Goal: Task Accomplishment & Management: Manage account settings

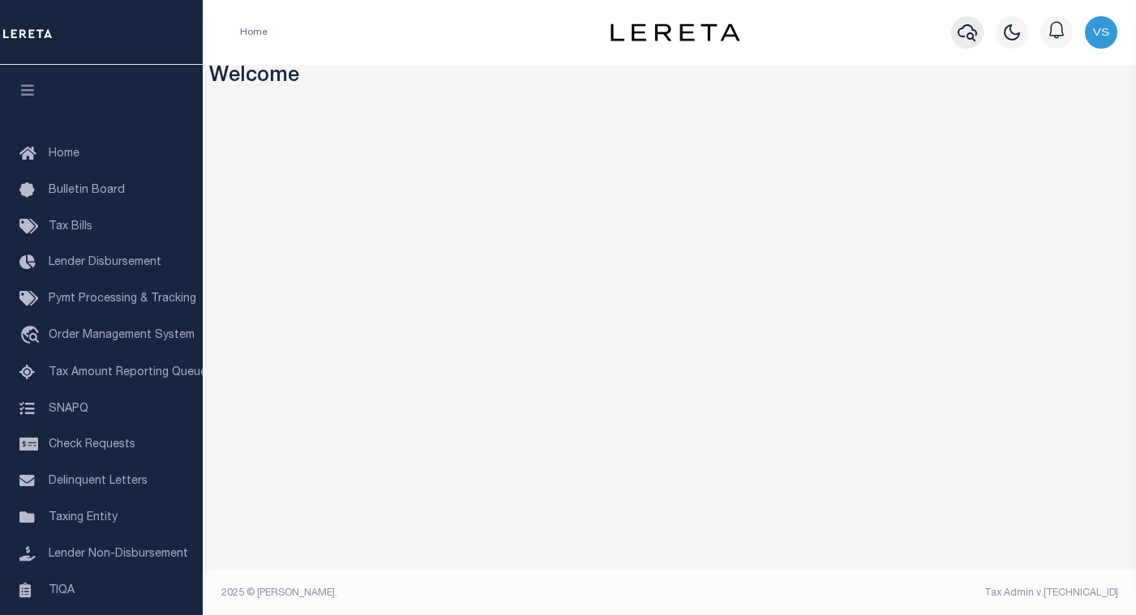
click at [962, 34] on icon "button" at bounding box center [967, 32] width 19 height 19
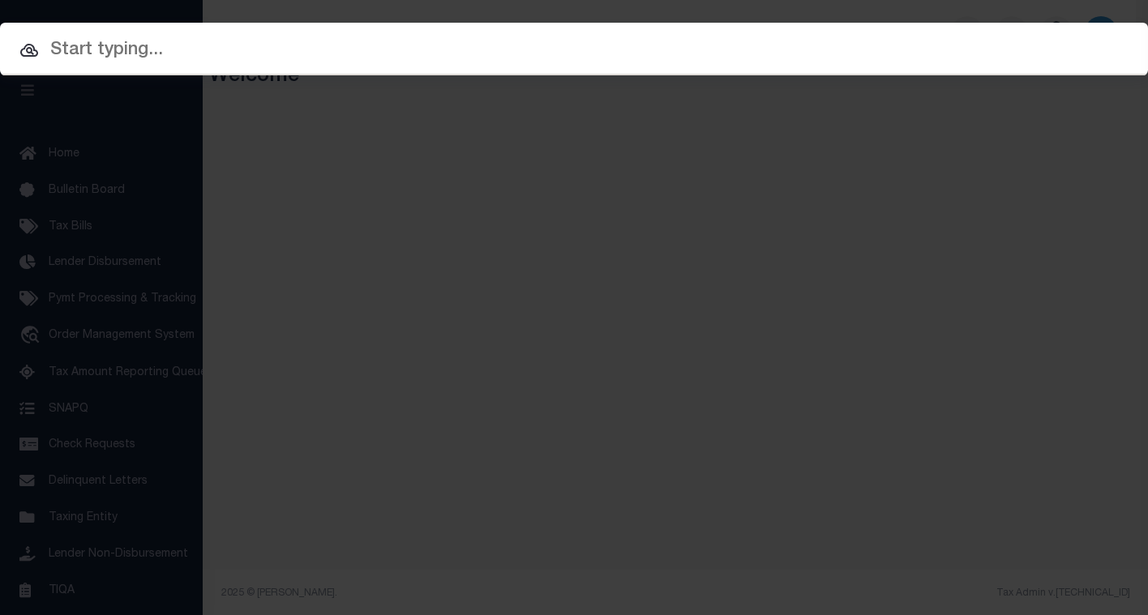
paste input "112465"
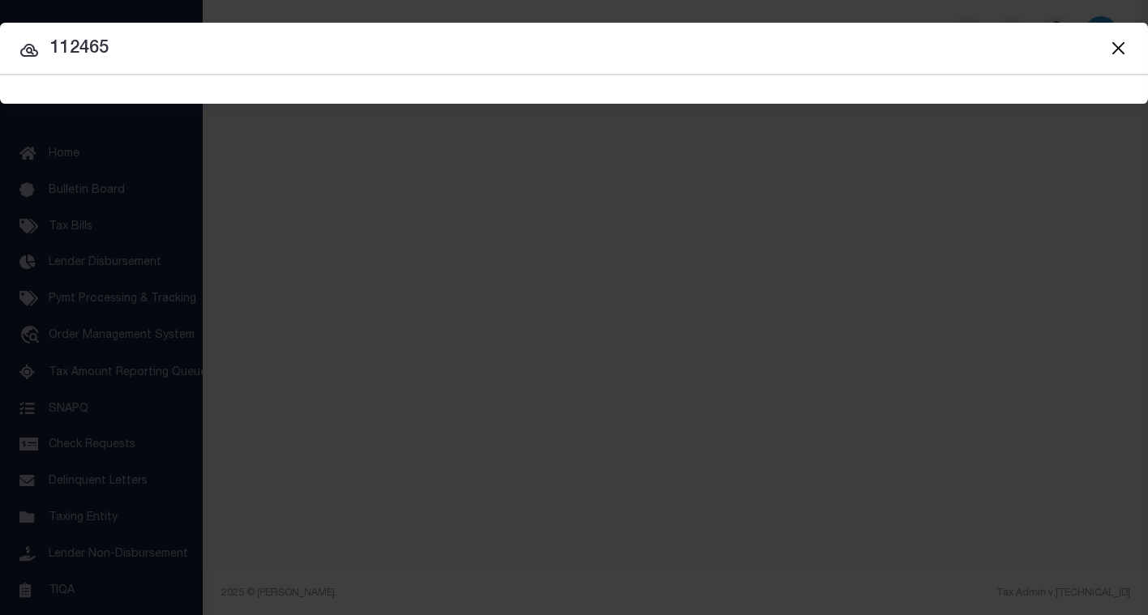
type input "112465"
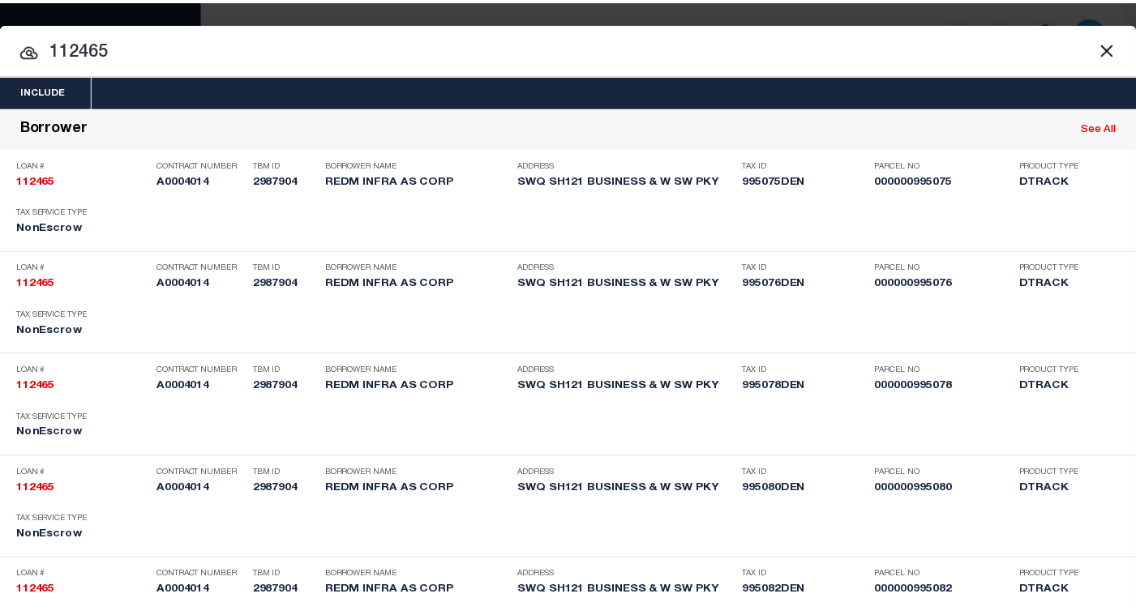
scroll to position [4803, 0]
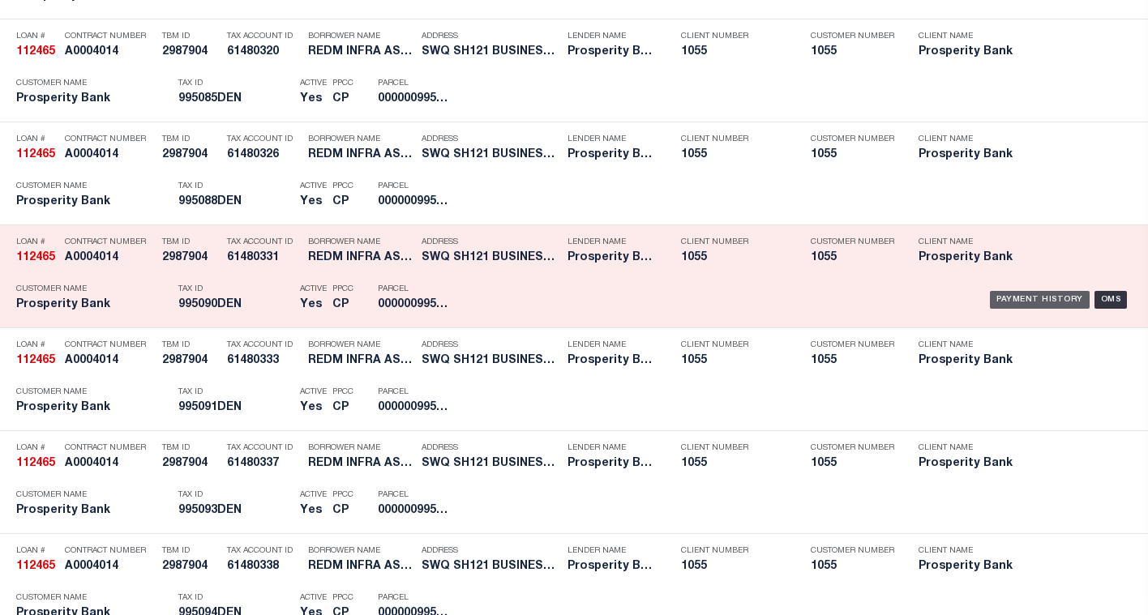
click at [1012, 300] on div "Payment History" at bounding box center [1040, 300] width 100 height 18
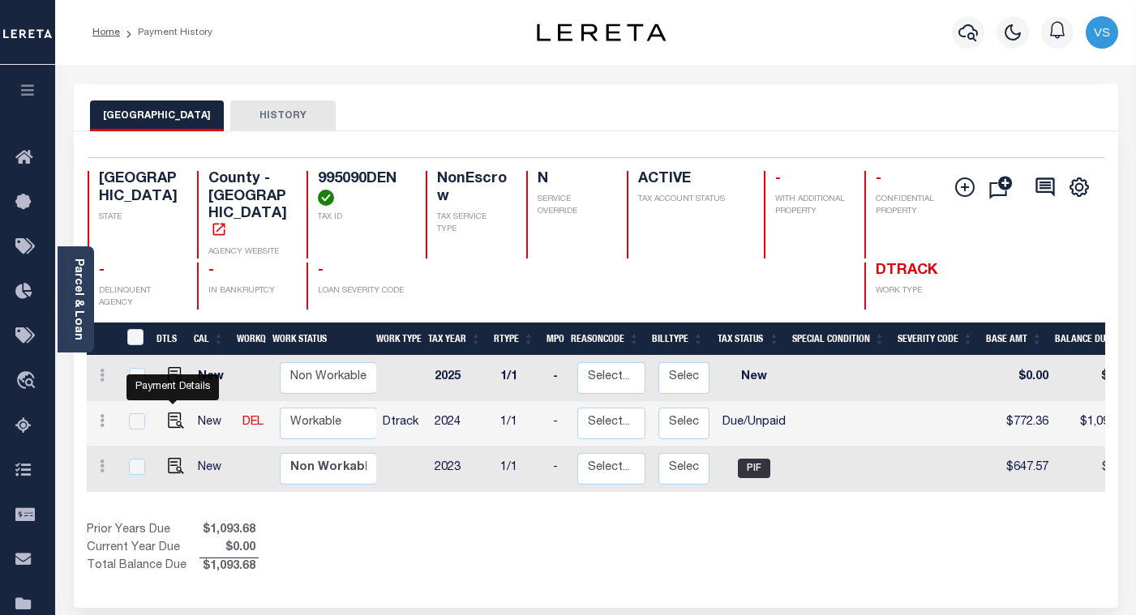
click at [169, 413] on img "" at bounding box center [176, 421] width 16 height 16
checkbox input "true"
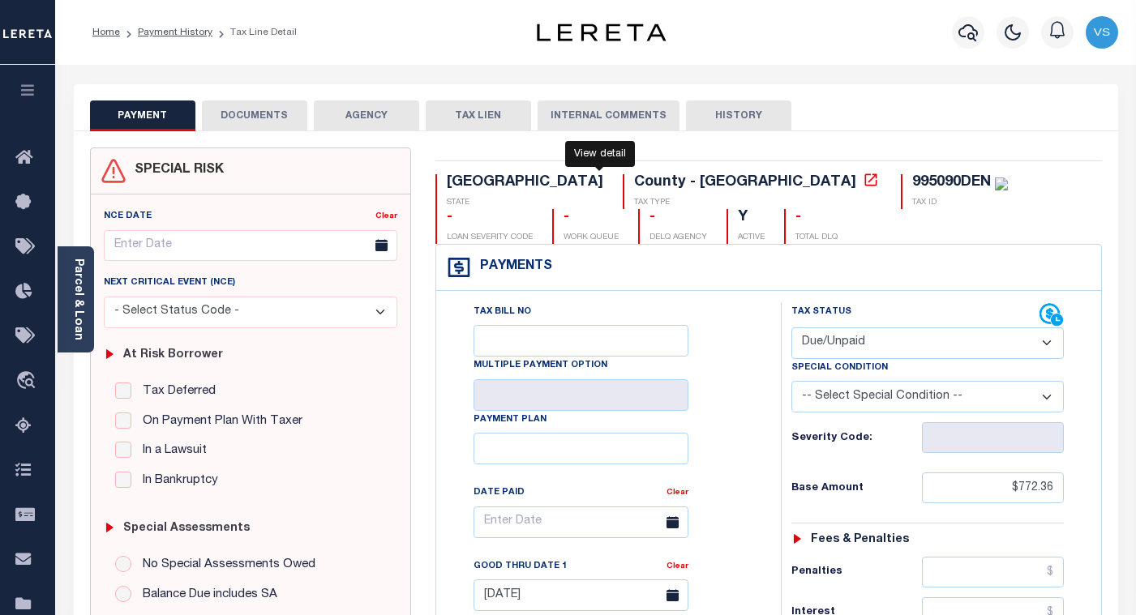
click at [863, 178] on icon at bounding box center [871, 180] width 16 height 16
drag, startPoint x: 843, startPoint y: 343, endPoint x: 851, endPoint y: 362, distance: 21.4
click at [843, 343] on select "- Select Status Code - Open Due/Unpaid Paid Incomplete No Tax Due Internal Refu…" at bounding box center [927, 344] width 272 height 32
select select "PYD"
click at [791, 328] on select "- Select Status Code - Open Due/Unpaid Paid Incomplete No Tax Due Internal Refu…" at bounding box center [927, 344] width 272 height 32
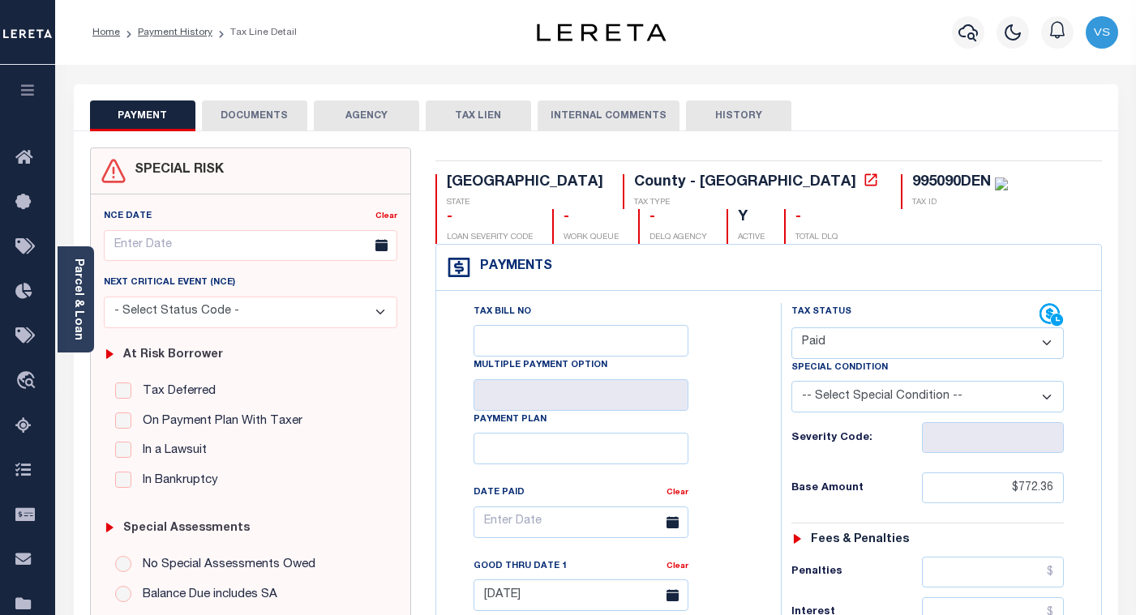
type input "10/15/2025"
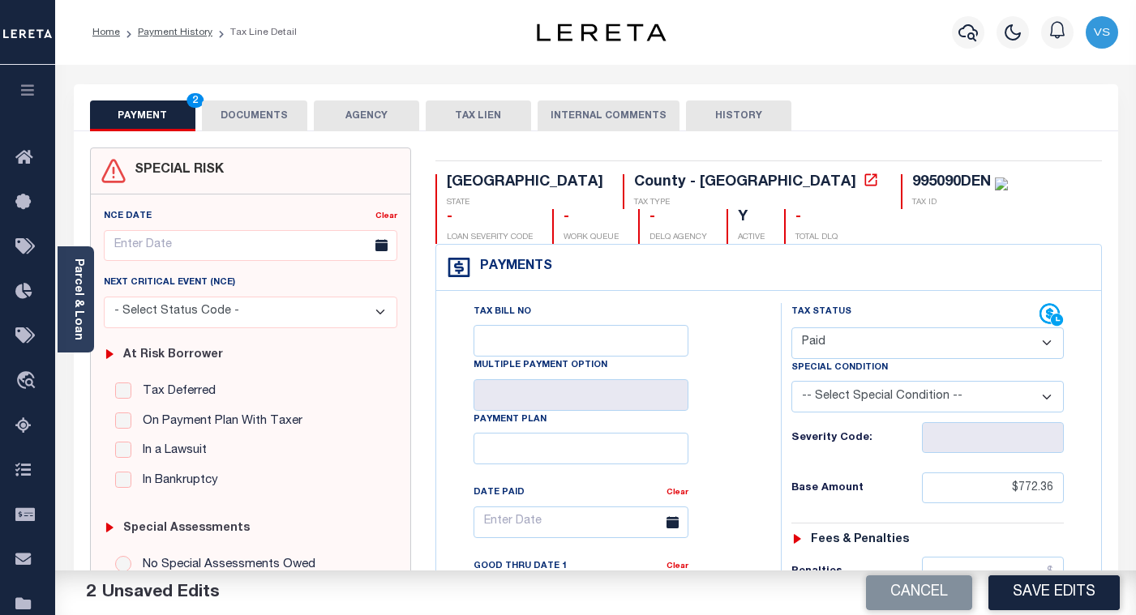
click at [253, 114] on button "DOCUMENTS" at bounding box center [254, 116] width 105 height 31
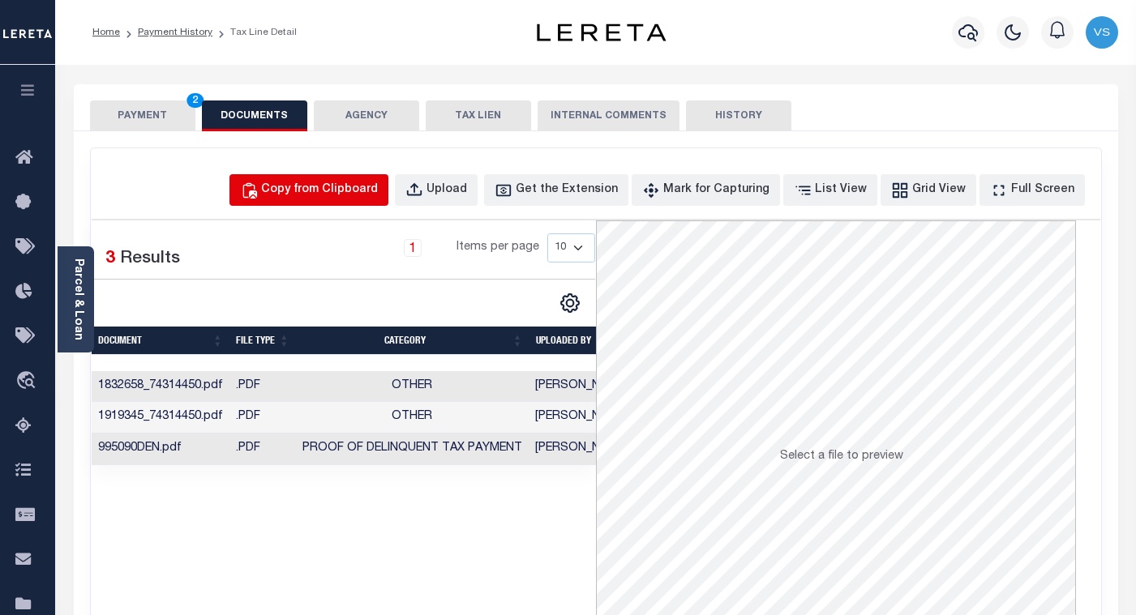
click at [354, 191] on div "Copy from Clipboard" at bounding box center [319, 191] width 117 height 18
select select "POP"
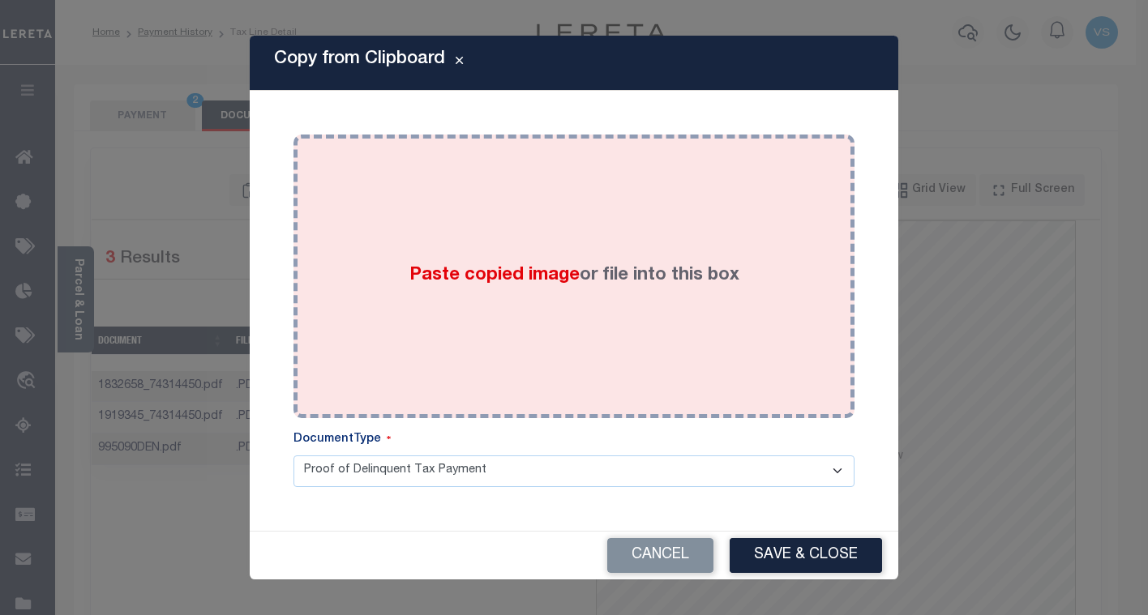
click at [379, 319] on div "Paste copied image or file into this box" at bounding box center [574, 276] width 537 height 259
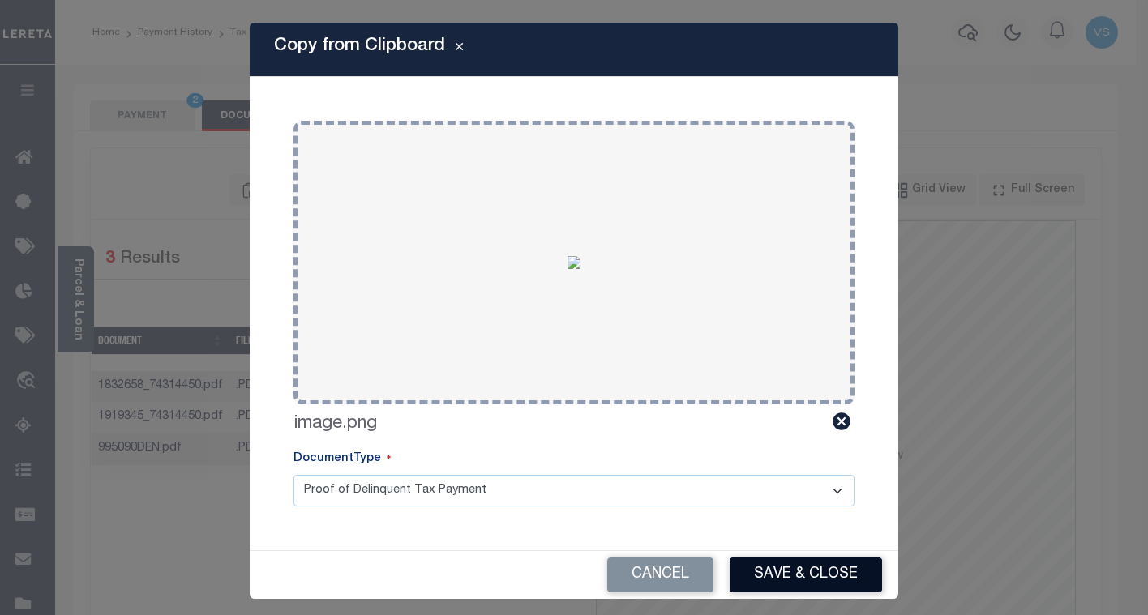
click at [780, 559] on button "Save & Close" at bounding box center [806, 575] width 152 height 35
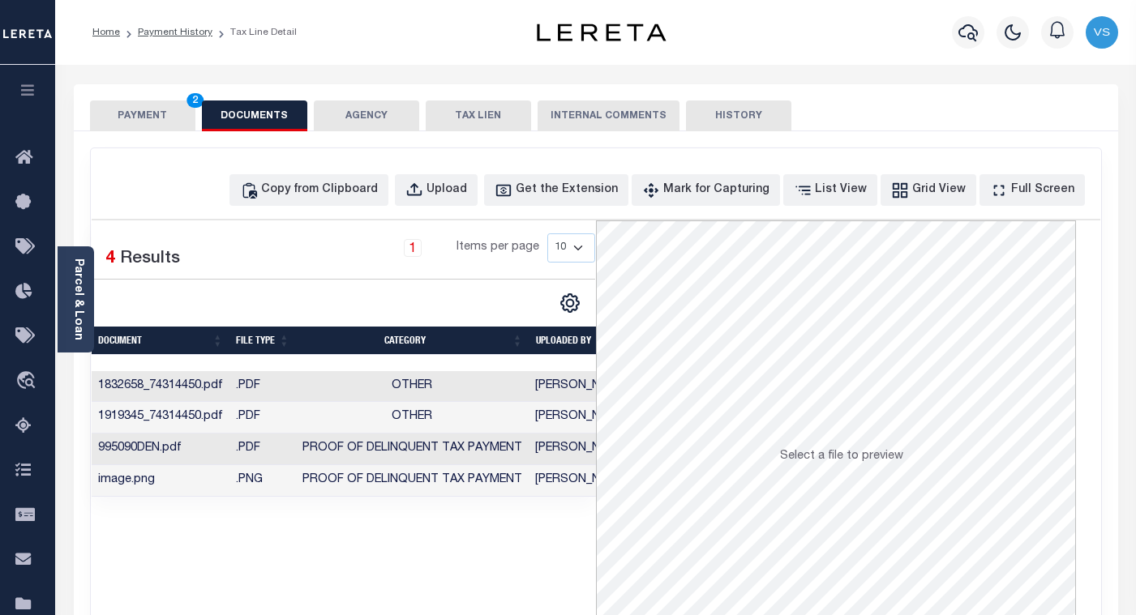
click at [135, 112] on button "PAYMENT 2" at bounding box center [142, 116] width 105 height 31
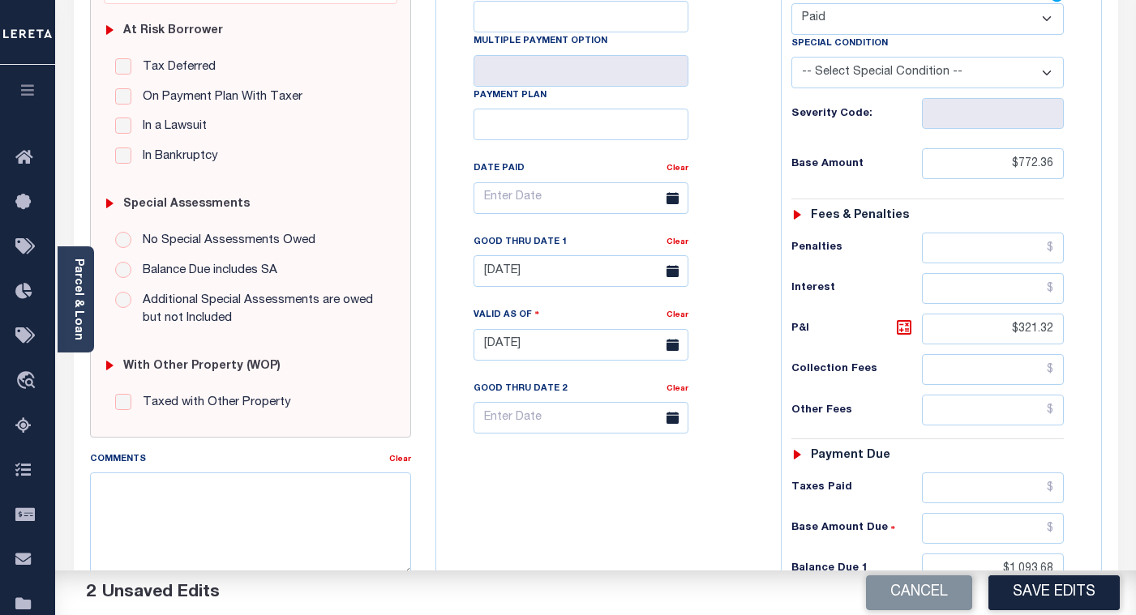
scroll to position [405, 0]
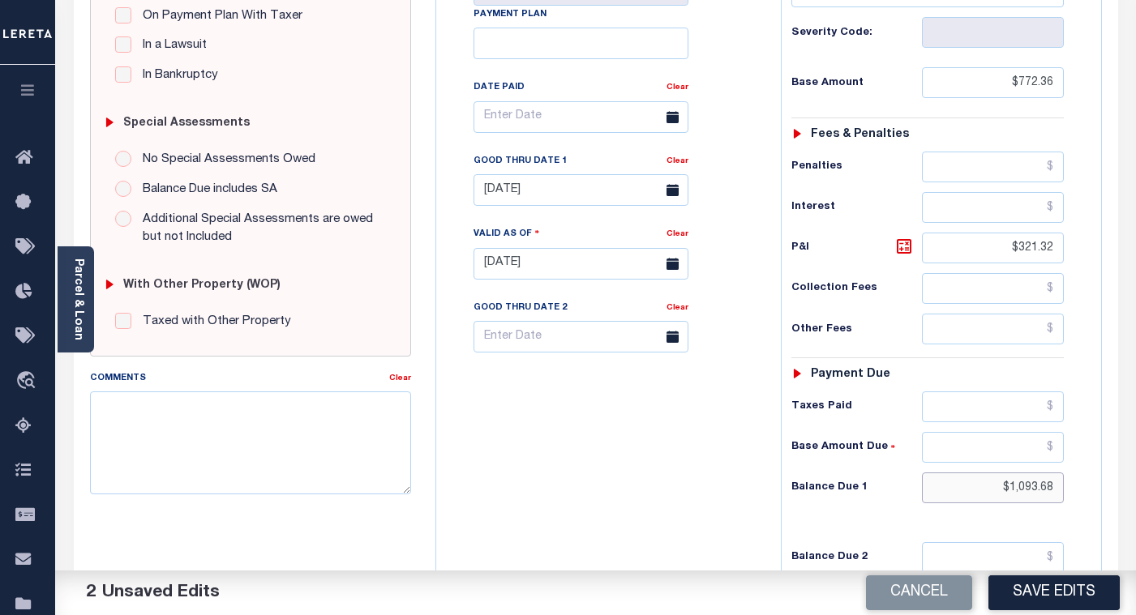
drag, startPoint x: 1058, startPoint y: 489, endPoint x: 980, endPoint y: 487, distance: 78.7
click at [980, 487] on input "$1,093.68" at bounding box center [993, 488] width 142 height 31
drag, startPoint x: 1052, startPoint y: 251, endPoint x: 996, endPoint y: 254, distance: 56.0
click at [996, 254] on input "$321.32" at bounding box center [993, 248] width 142 height 31
click at [670, 165] on link "Clear" at bounding box center [678, 161] width 22 height 8
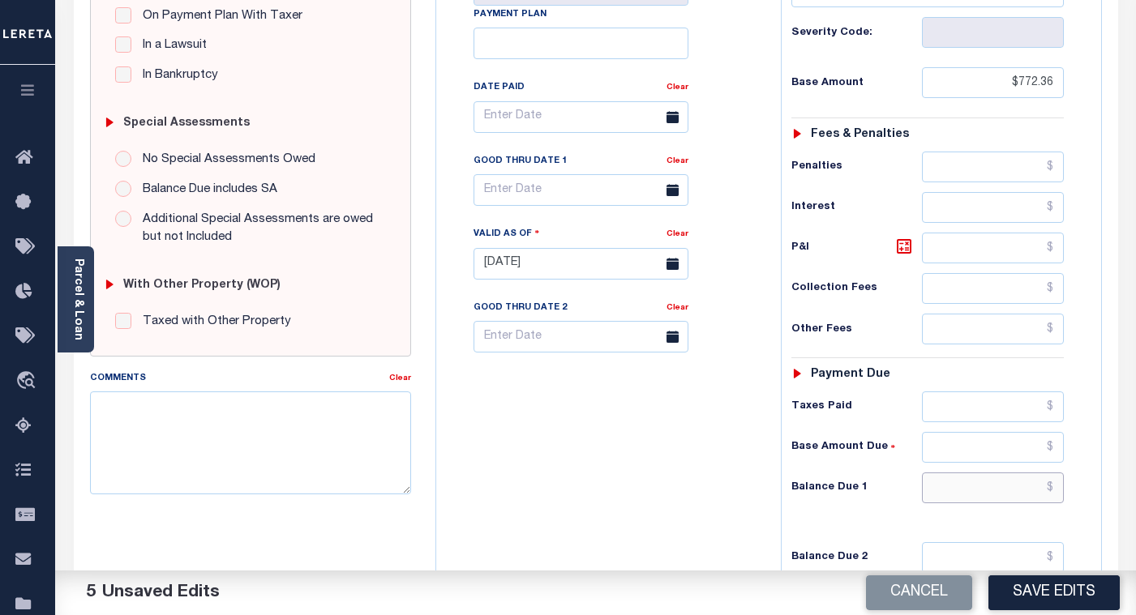
click at [1041, 490] on input "text" at bounding box center [993, 488] width 142 height 31
type input "$0.00"
click at [1040, 598] on button "Save Edits" at bounding box center [1054, 593] width 131 height 35
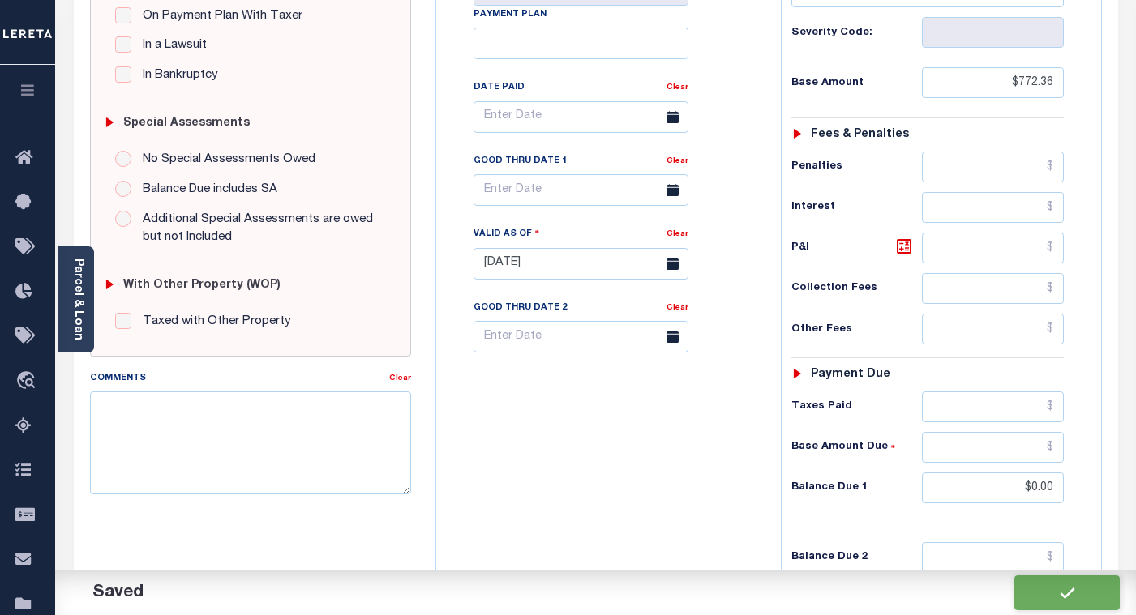
checkbox input "false"
type input "$772.36"
type input "$0"
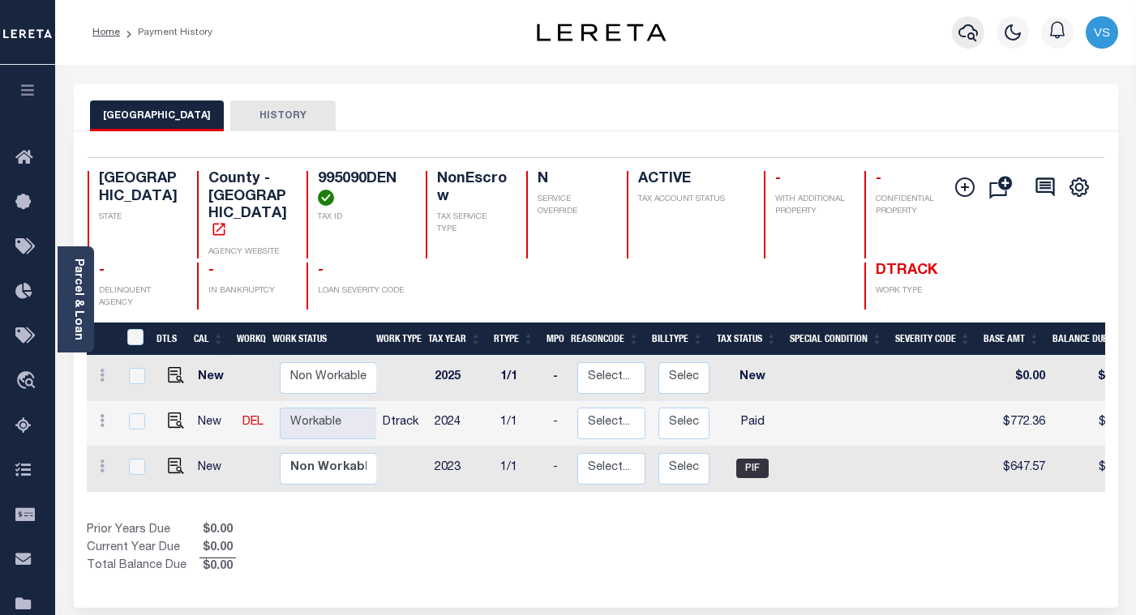
click at [962, 33] on icon "button" at bounding box center [968, 32] width 19 height 19
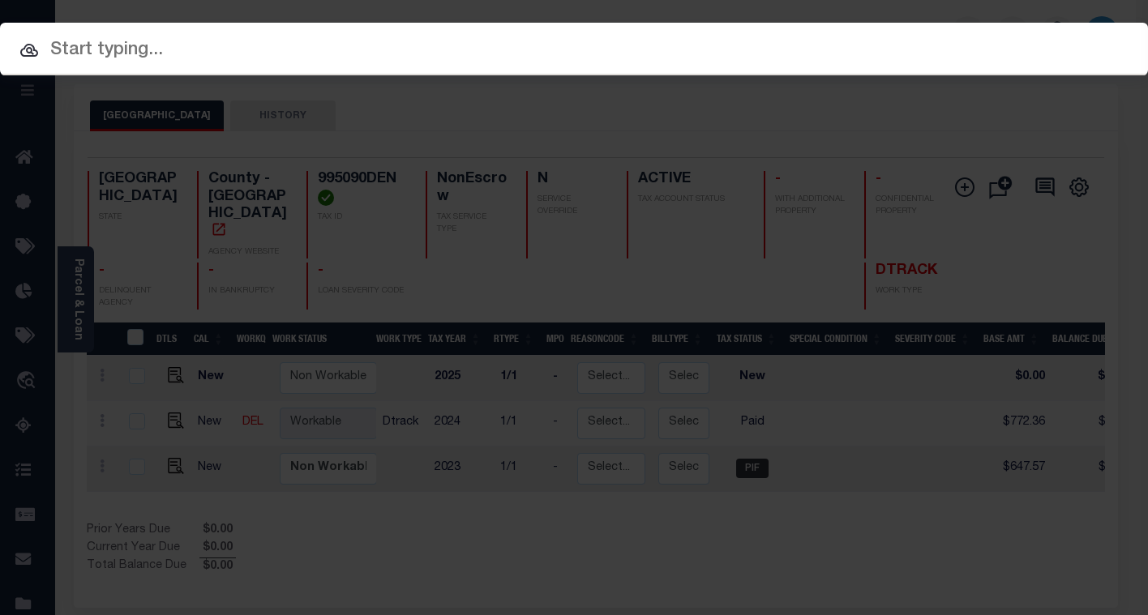
paste input "112465"
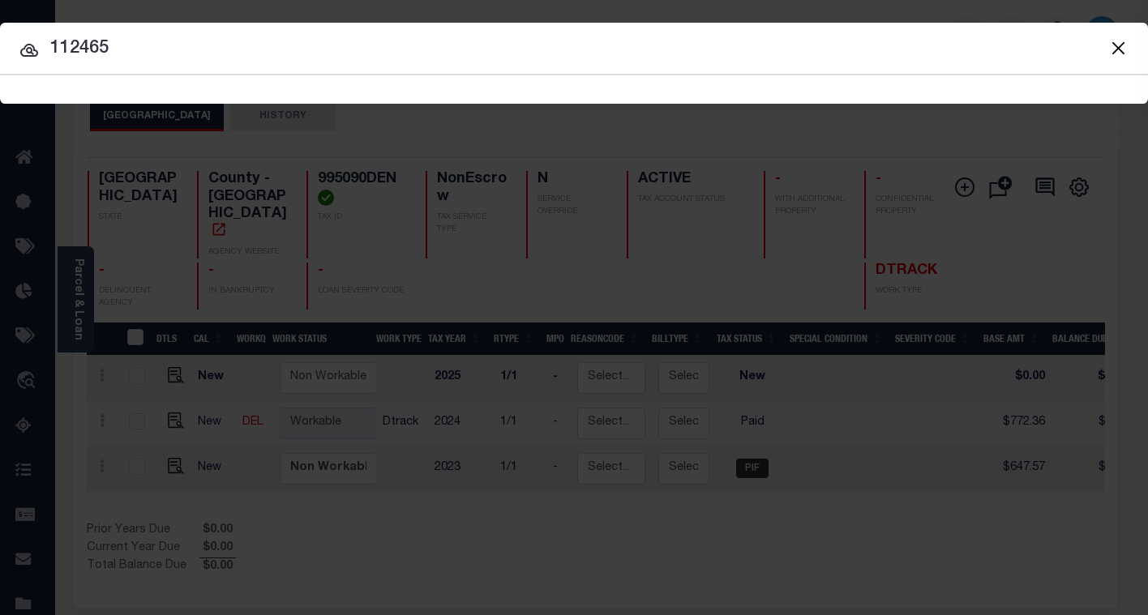
type input "112465"
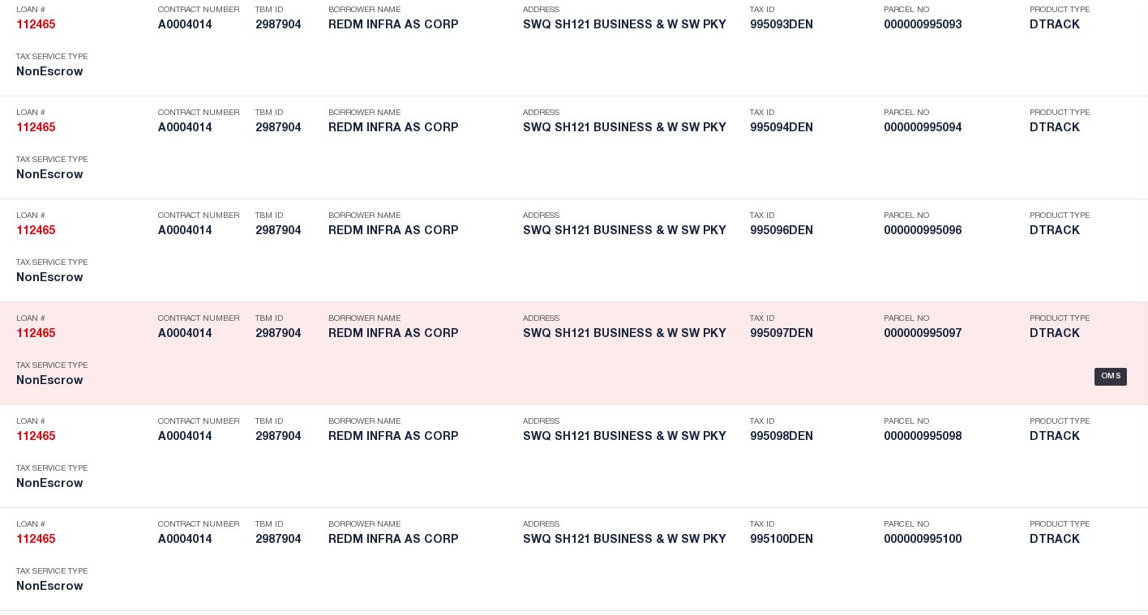
scroll to position [4906, 0]
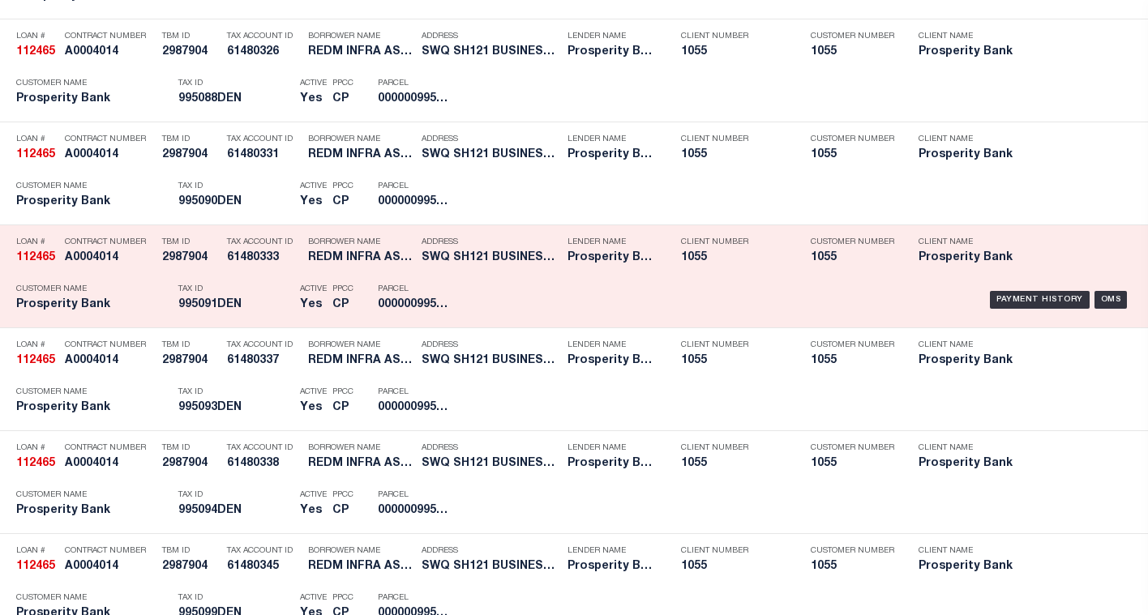
click at [796, 290] on div "Payment History OMS" at bounding box center [803, 300] width 657 height 47
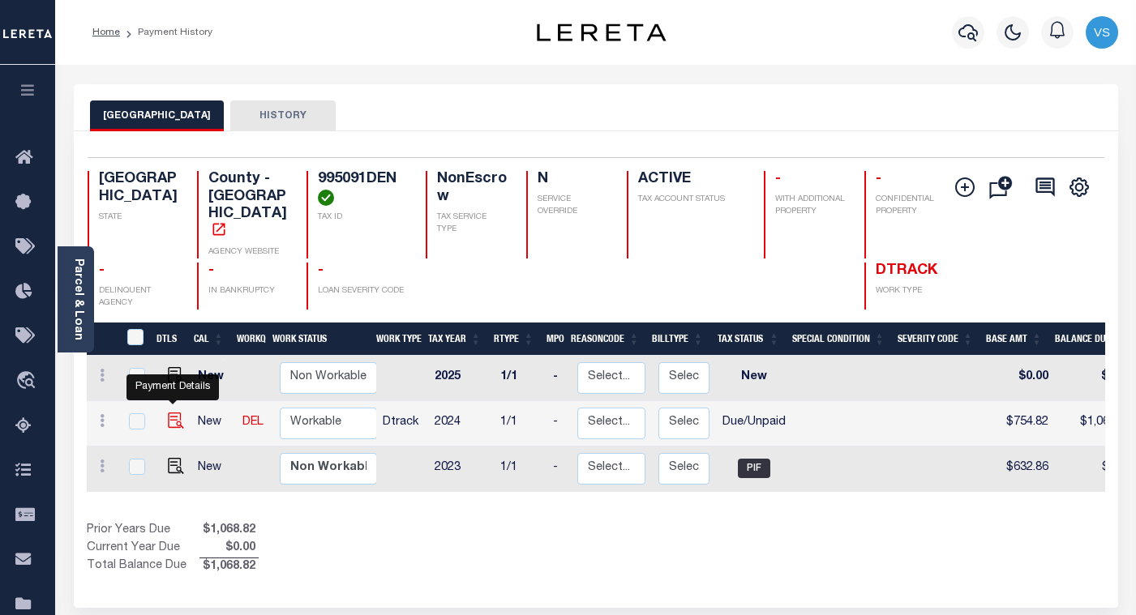
click at [174, 413] on img "" at bounding box center [176, 421] width 16 height 16
checkbox input "true"
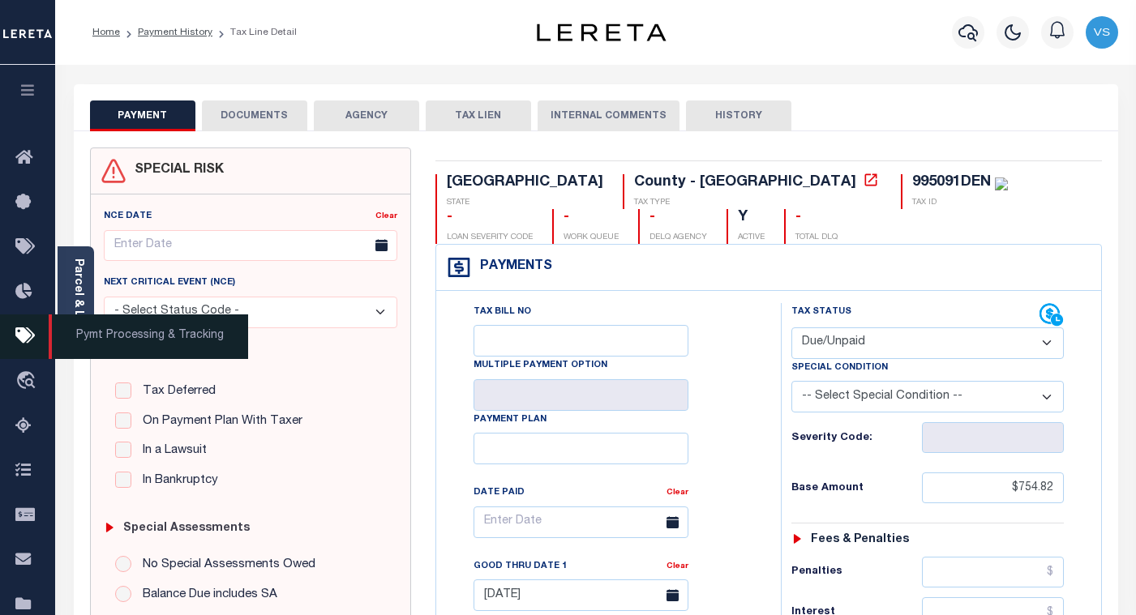
scroll to position [162, 0]
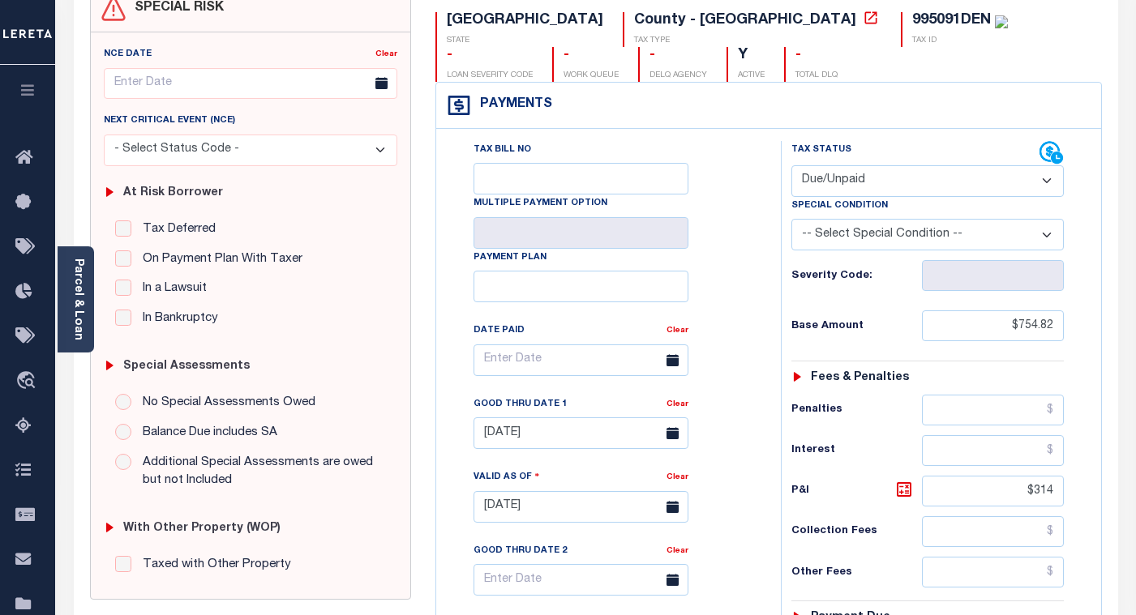
click at [833, 182] on select "- Select Status Code - Open Due/Unpaid Paid Incomplete No Tax Due Internal Refu…" at bounding box center [927, 181] width 272 height 32
select select "PYD"
click at [791, 166] on select "- Select Status Code - Open Due/Unpaid Paid Incomplete No Tax Due Internal Refu…" at bounding box center [927, 181] width 272 height 32
type input "[DATE]"
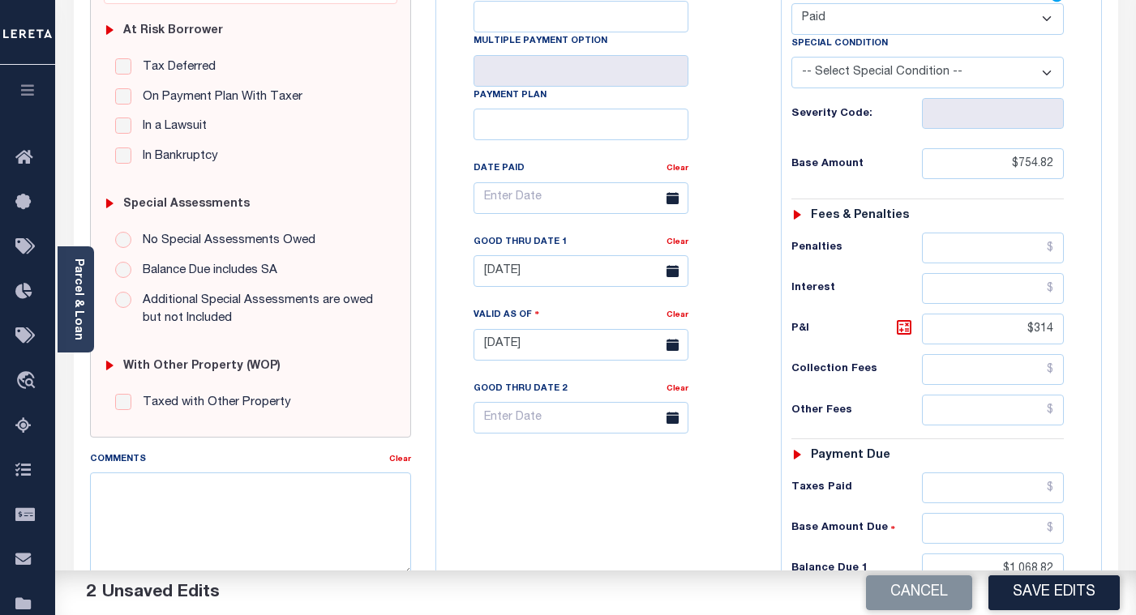
scroll to position [487, 0]
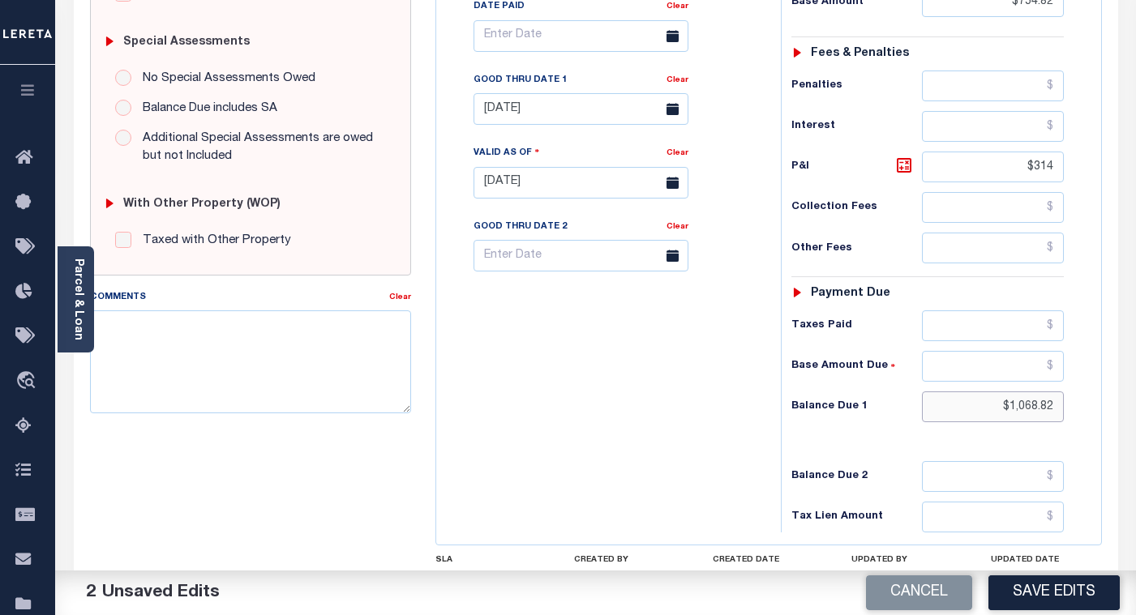
drag, startPoint x: 1055, startPoint y: 410, endPoint x: 950, endPoint y: 410, distance: 104.6
click at [950, 410] on input "$1,068.82" at bounding box center [993, 407] width 142 height 31
drag, startPoint x: 1057, startPoint y: 164, endPoint x: 997, endPoint y: 179, distance: 62.0
click at [997, 179] on input "$314" at bounding box center [993, 167] width 142 height 31
click at [674, 84] on link "Clear" at bounding box center [678, 80] width 22 height 8
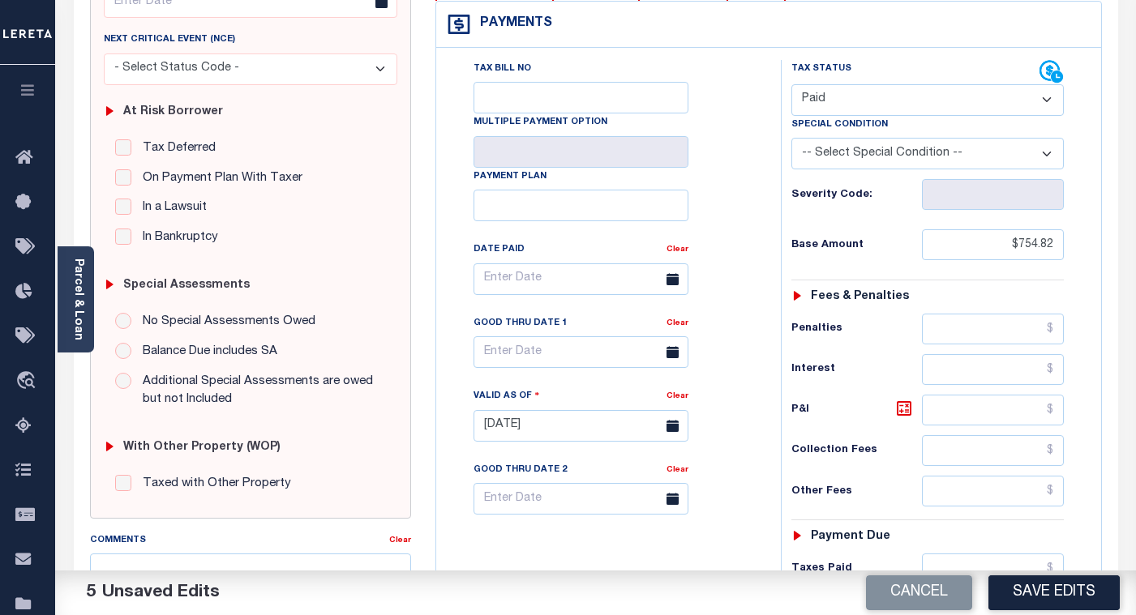
scroll to position [0, 0]
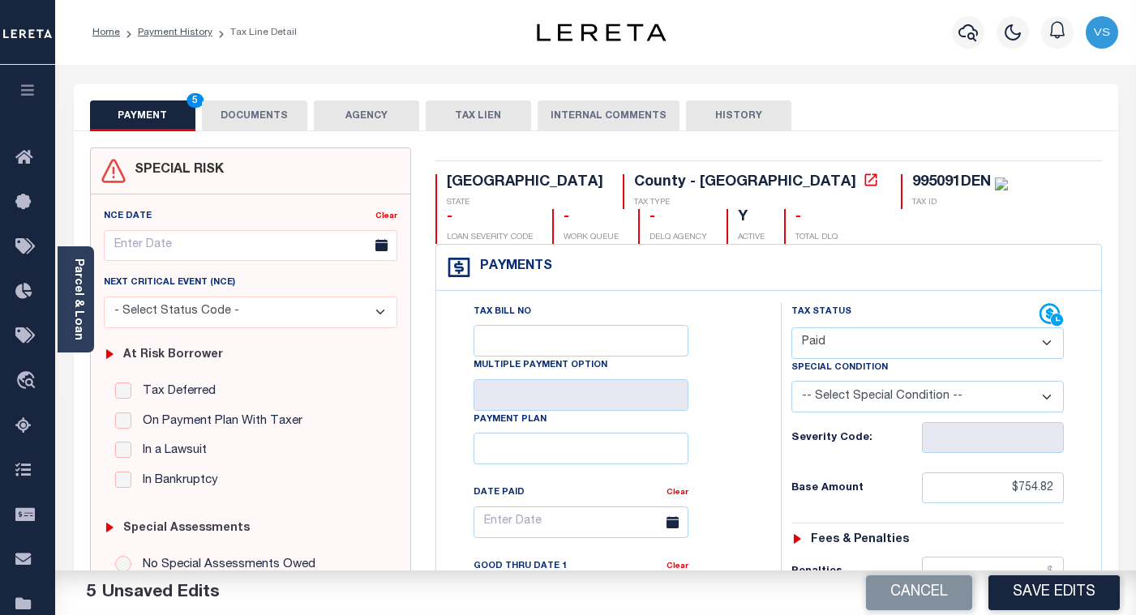
click at [251, 117] on button "DOCUMENTS" at bounding box center [254, 116] width 105 height 31
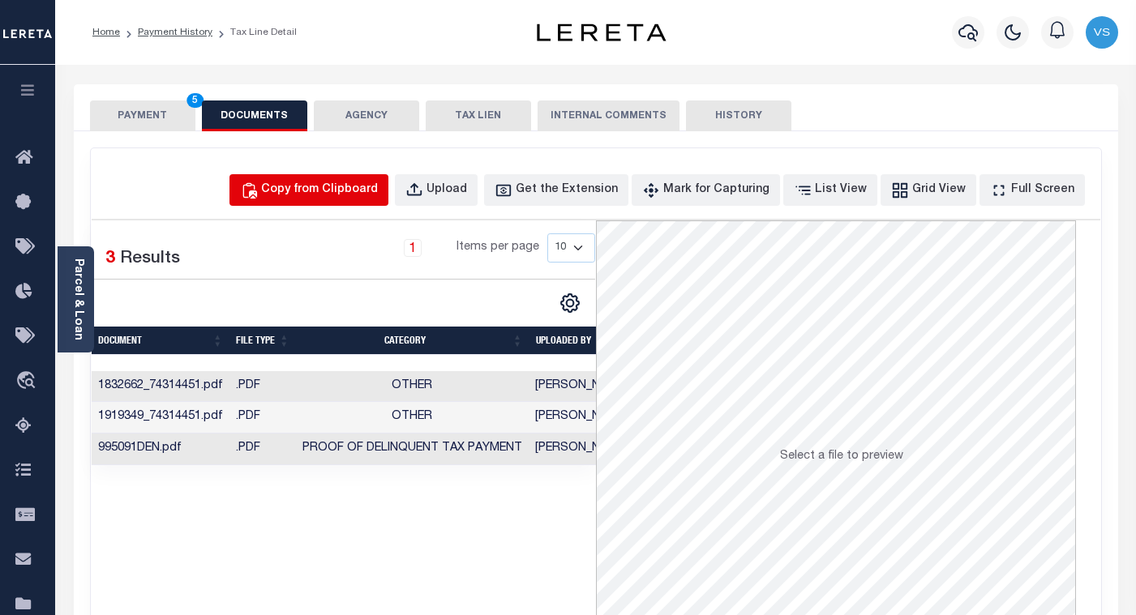
click at [357, 193] on div "Copy from Clipboard" at bounding box center [319, 191] width 117 height 18
select select "POP"
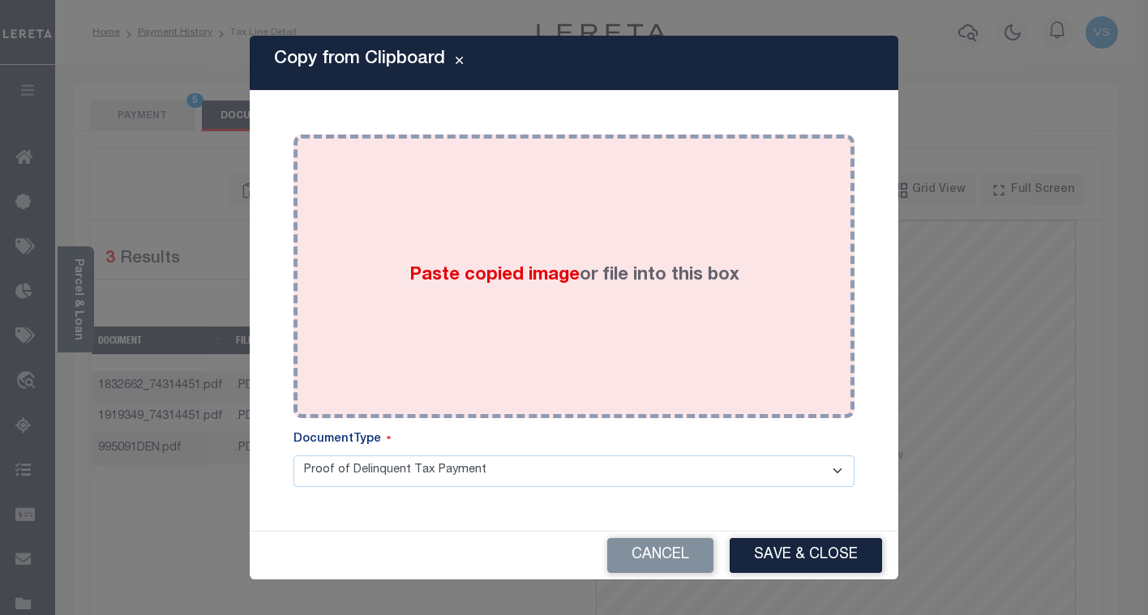
click at [499, 237] on div "Paste copied image or file into this box" at bounding box center [574, 276] width 537 height 259
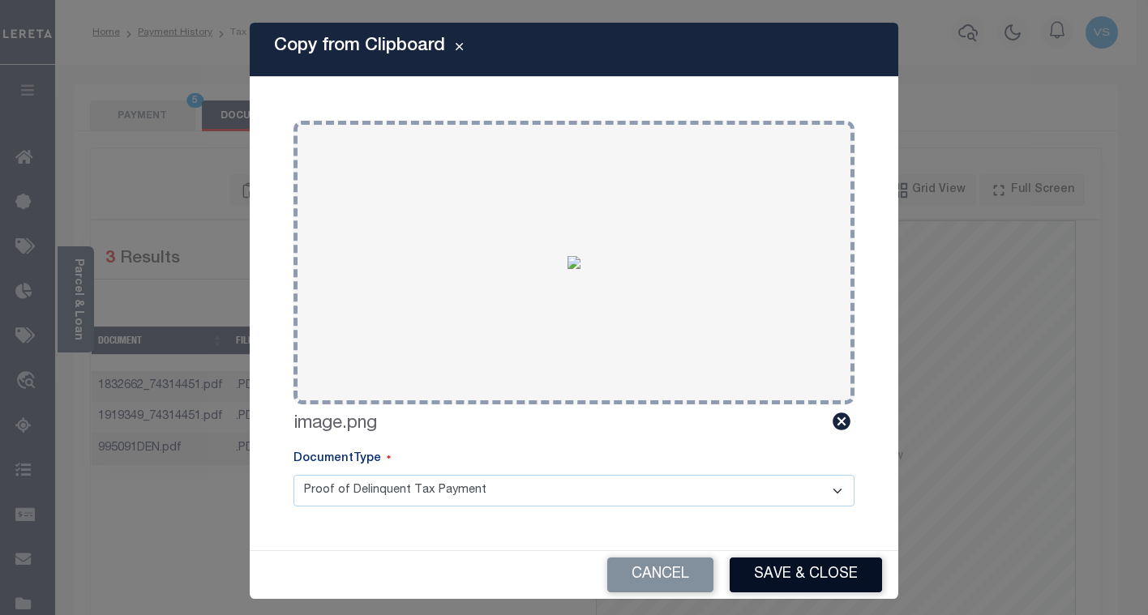
click at [761, 569] on button "Save & Close" at bounding box center [806, 575] width 152 height 35
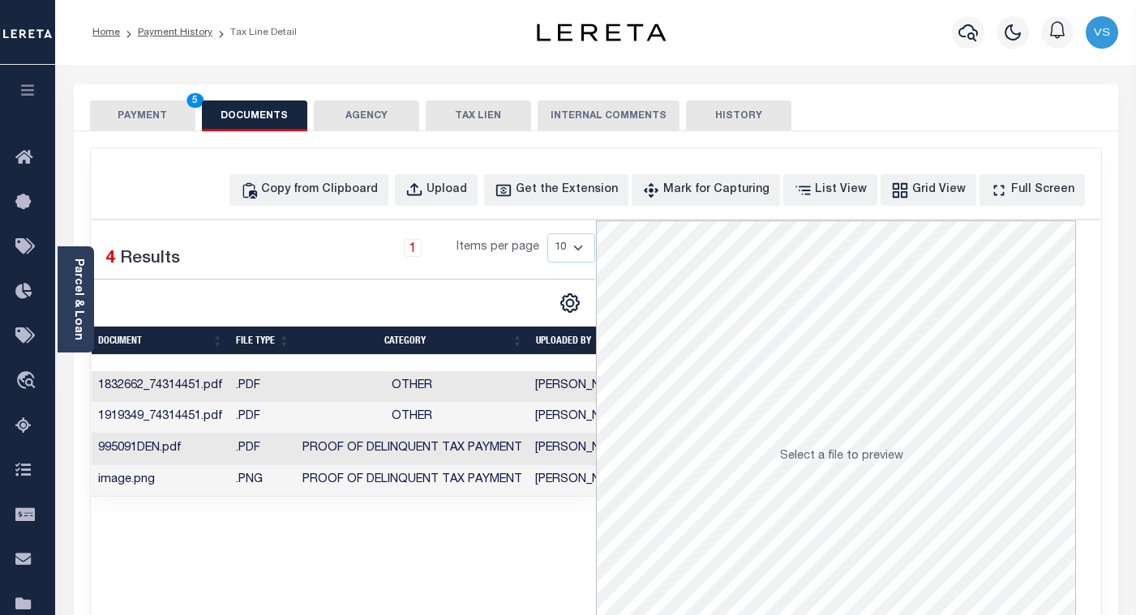
click at [127, 116] on button "PAYMENT 5" at bounding box center [142, 116] width 105 height 31
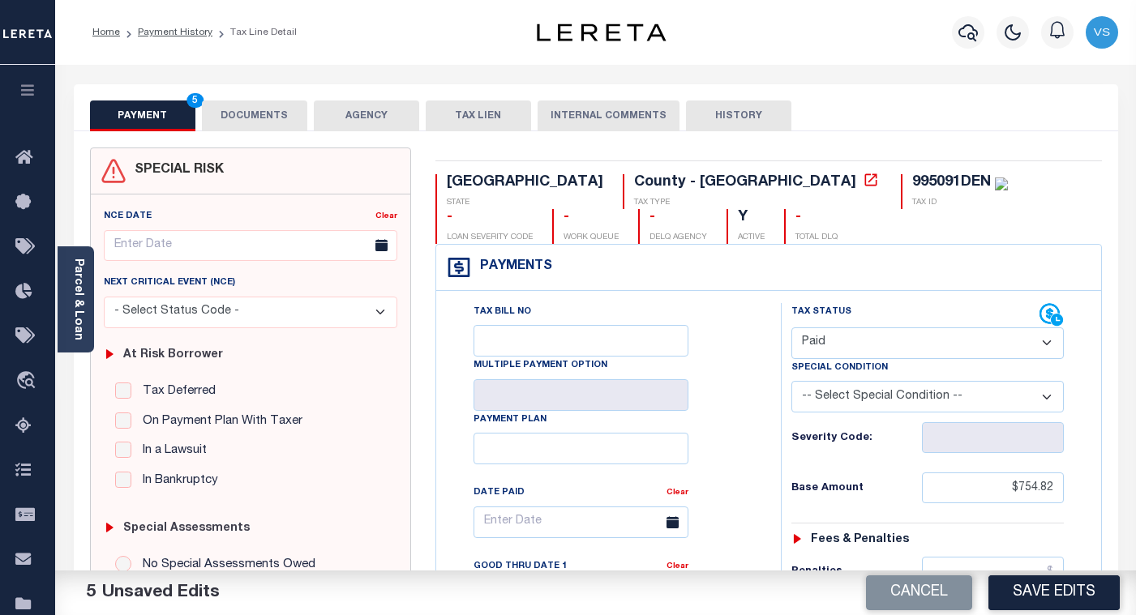
scroll to position [243, 0]
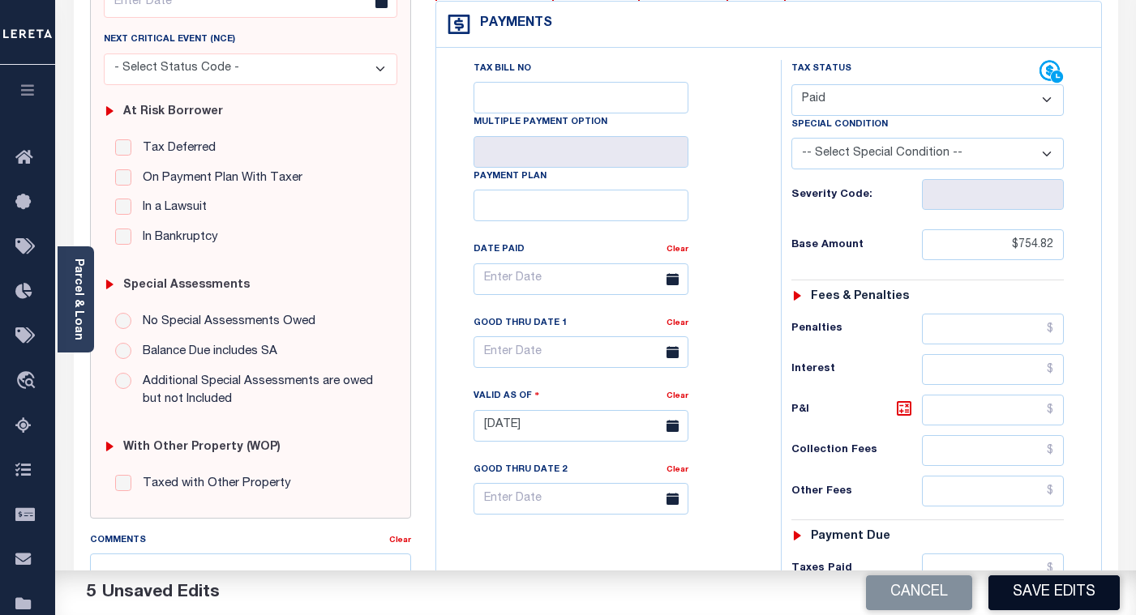
click at [1040, 597] on button "Save Edits" at bounding box center [1054, 593] width 131 height 35
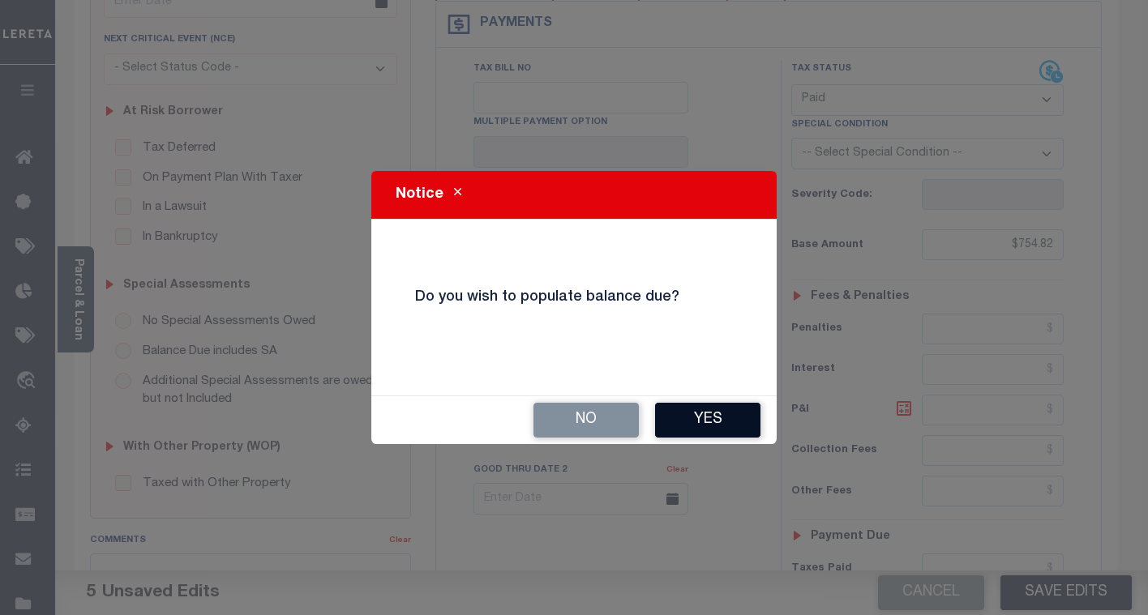
click at [696, 422] on button "Yes" at bounding box center [707, 420] width 105 height 35
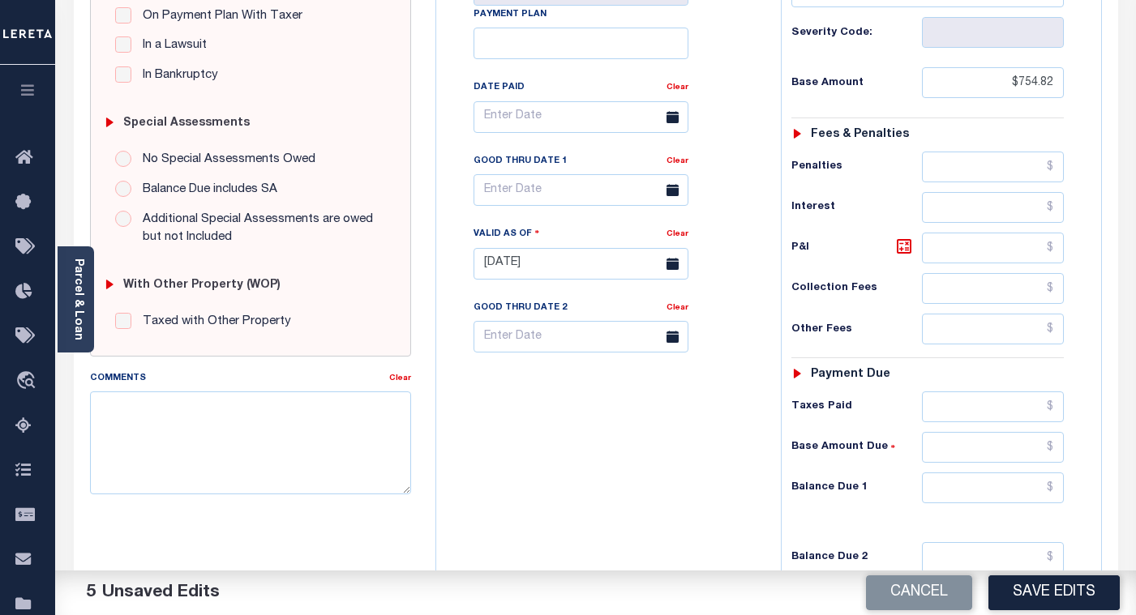
scroll to position [611, 0]
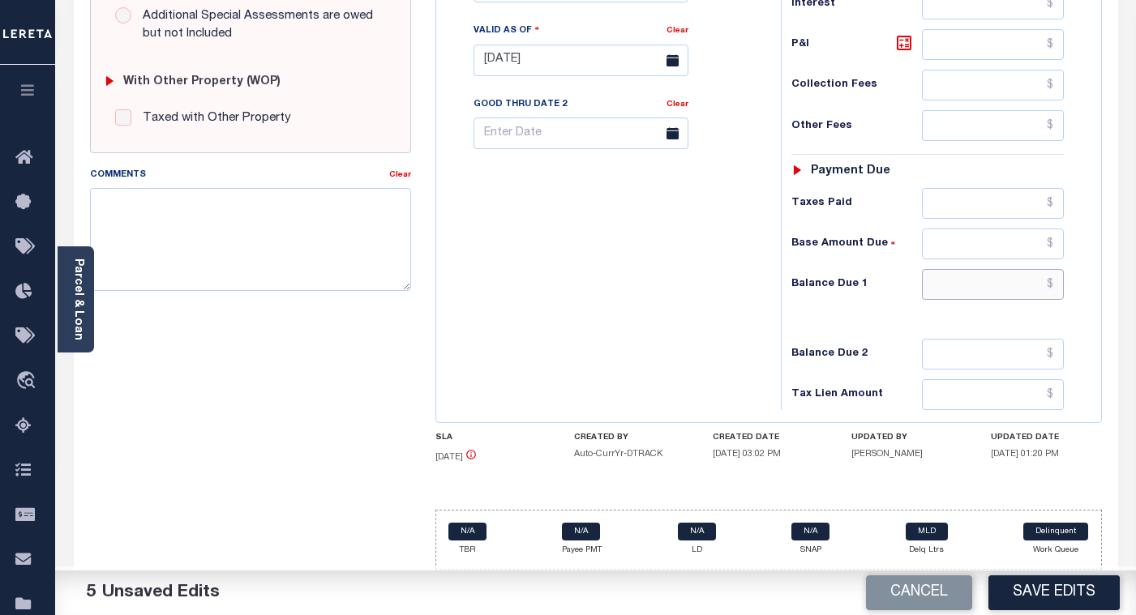
click at [960, 282] on input "text" at bounding box center [993, 284] width 142 height 31
type input "$0.00"
click at [1008, 594] on button "Save Edits" at bounding box center [1054, 593] width 131 height 35
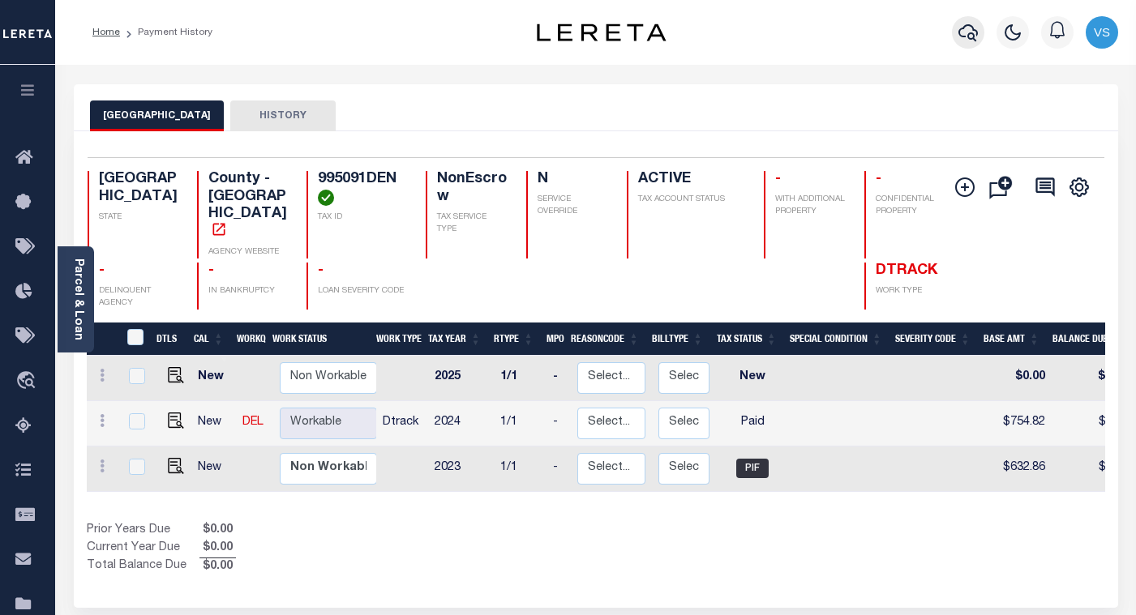
click at [976, 35] on icon "button" at bounding box center [968, 32] width 19 height 19
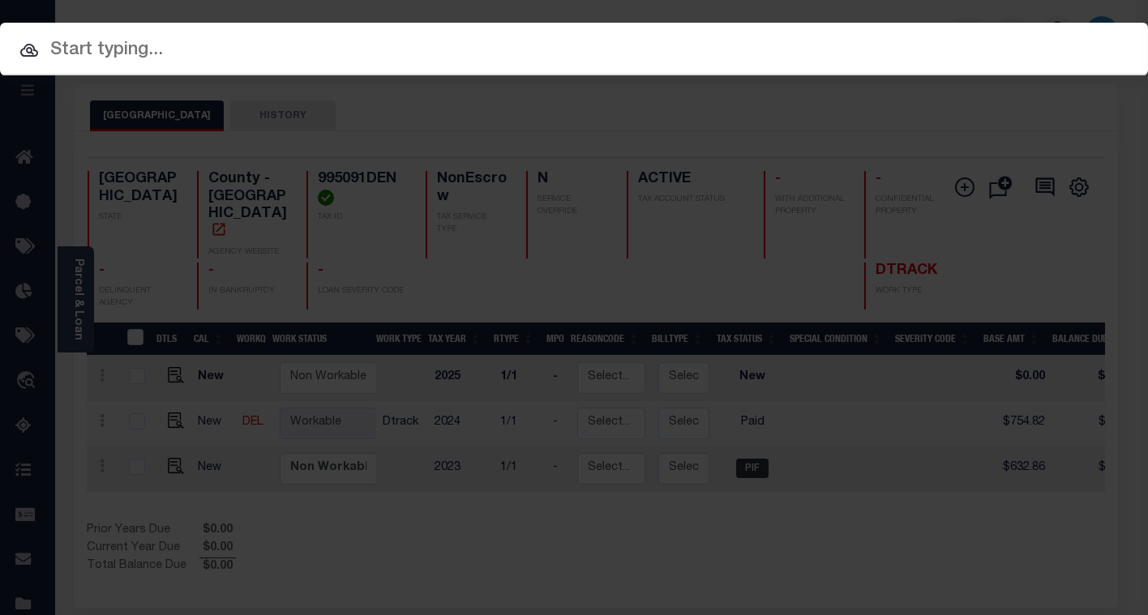
paste input "Retrieving data. Wait a few seconds and try to cut or copy again."
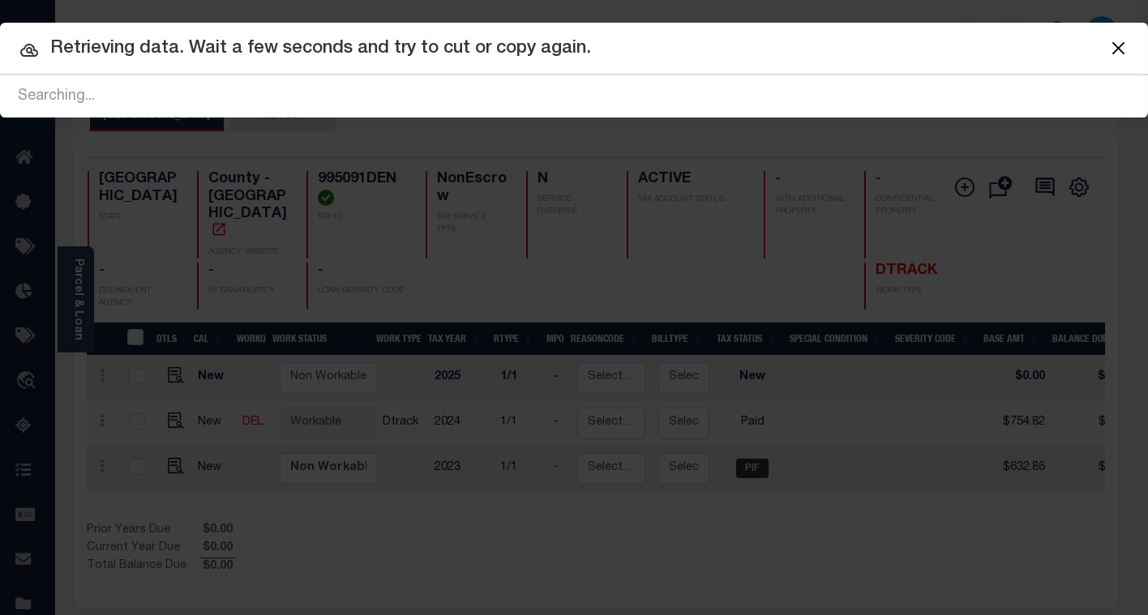
paste input "112465"
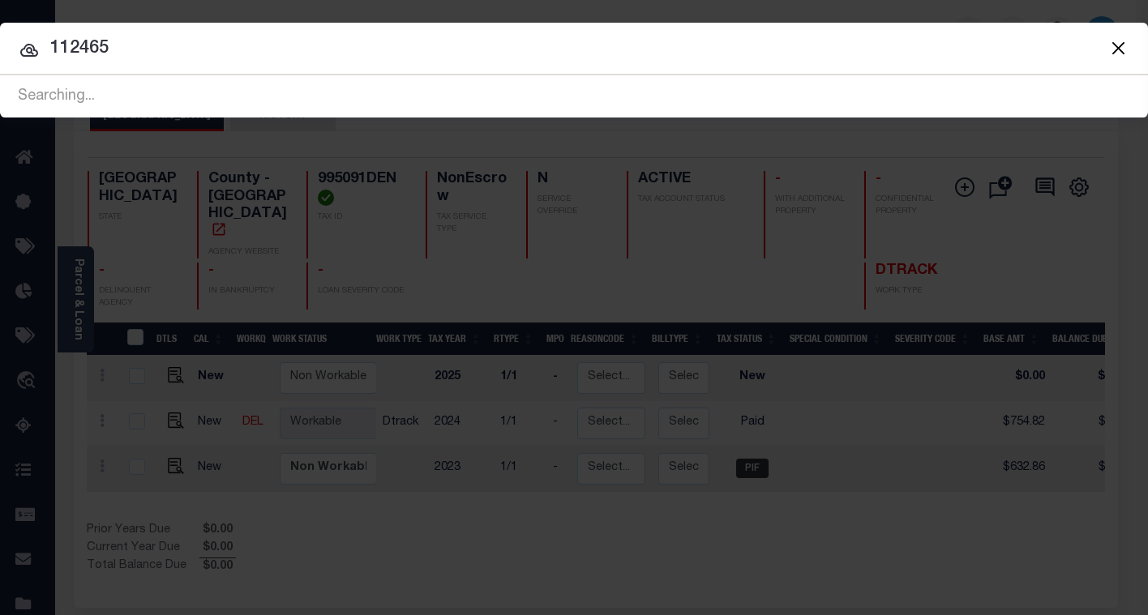
type input "112465"
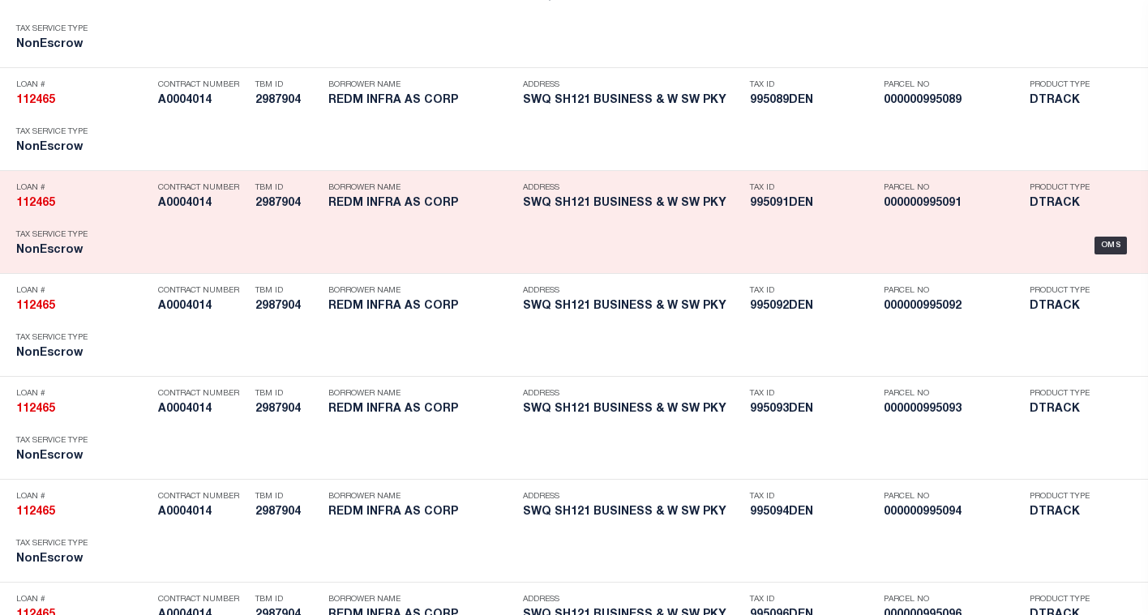
scroll to position [6992, 0]
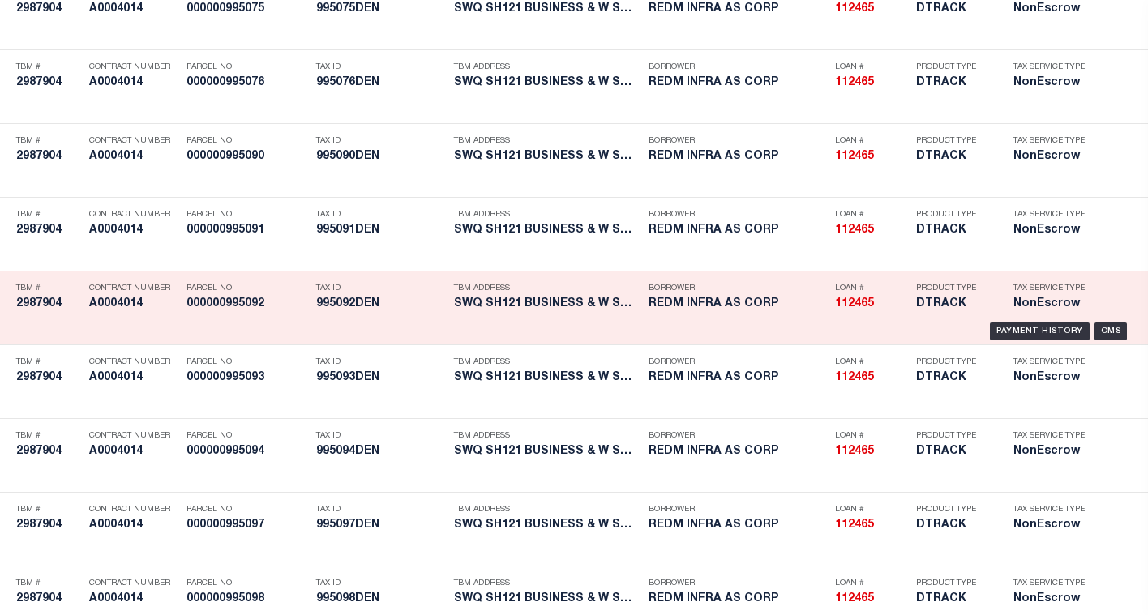
click at [817, 308] on h5 "REDM INFRA AS CORP" at bounding box center [738, 305] width 178 height 14
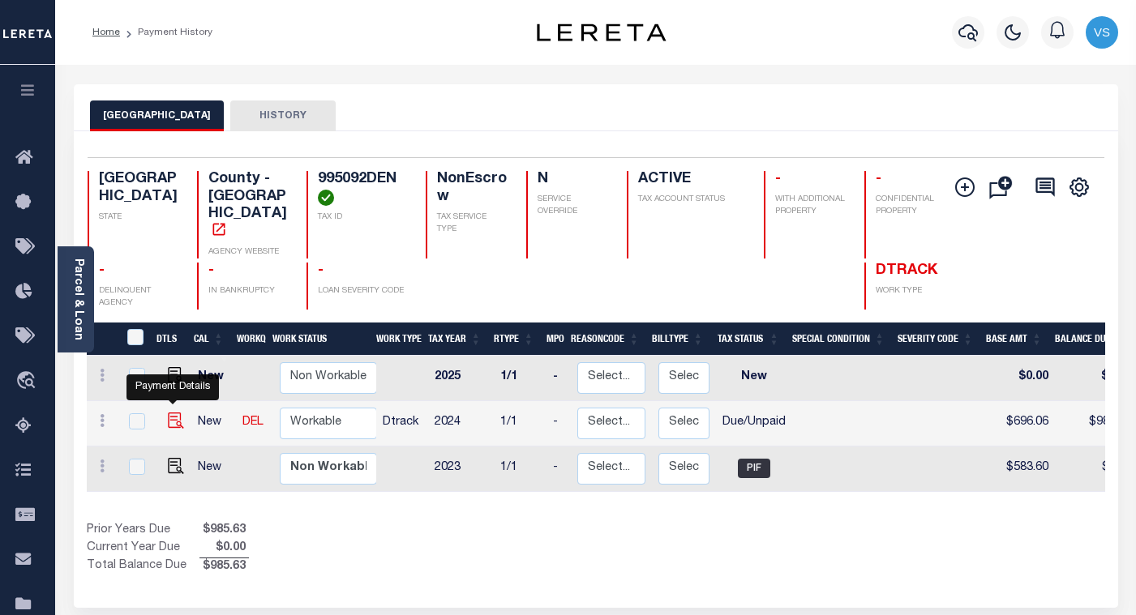
click at [174, 413] on img "" at bounding box center [176, 421] width 16 height 16
checkbox input "true"
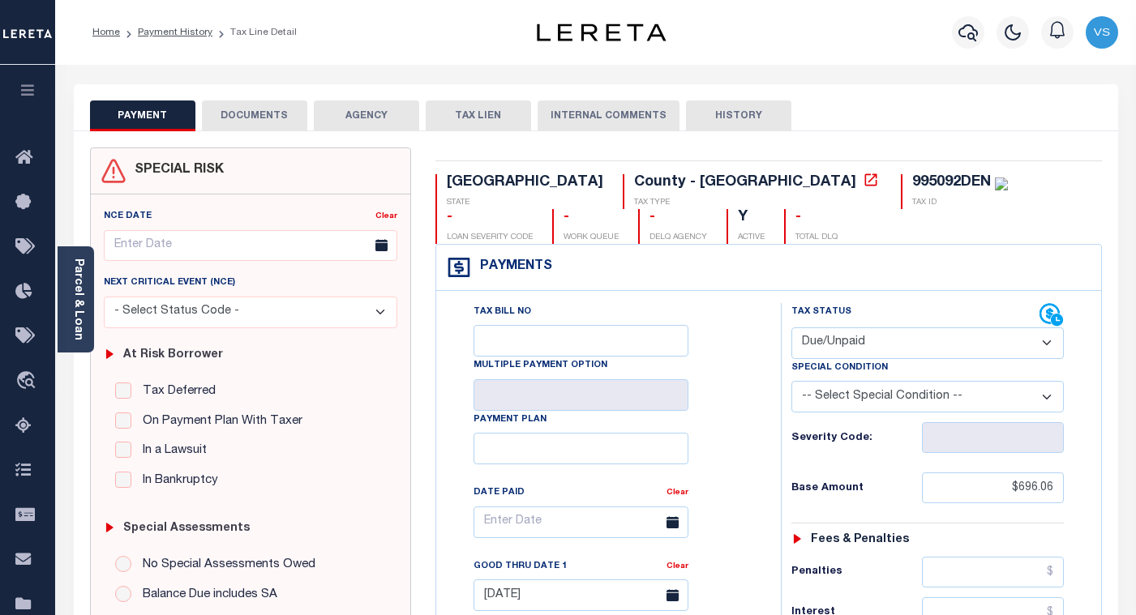
click at [881, 344] on select "- Select Status Code - Open Due/Unpaid Paid Incomplete No Tax Due Internal Refu…" at bounding box center [927, 344] width 272 height 32
select select "PYD"
click at [791, 328] on select "- Select Status Code - Open Due/Unpaid Paid Incomplete No Tax Due Internal Refu…" at bounding box center [927, 344] width 272 height 32
type input "[DATE]"
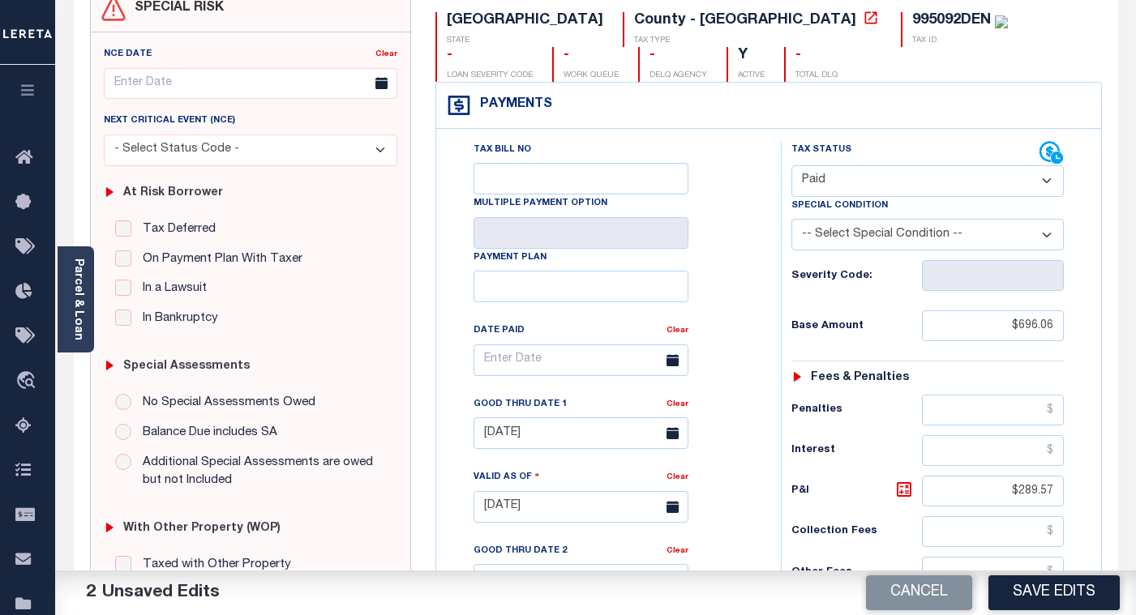
scroll to position [324, 0]
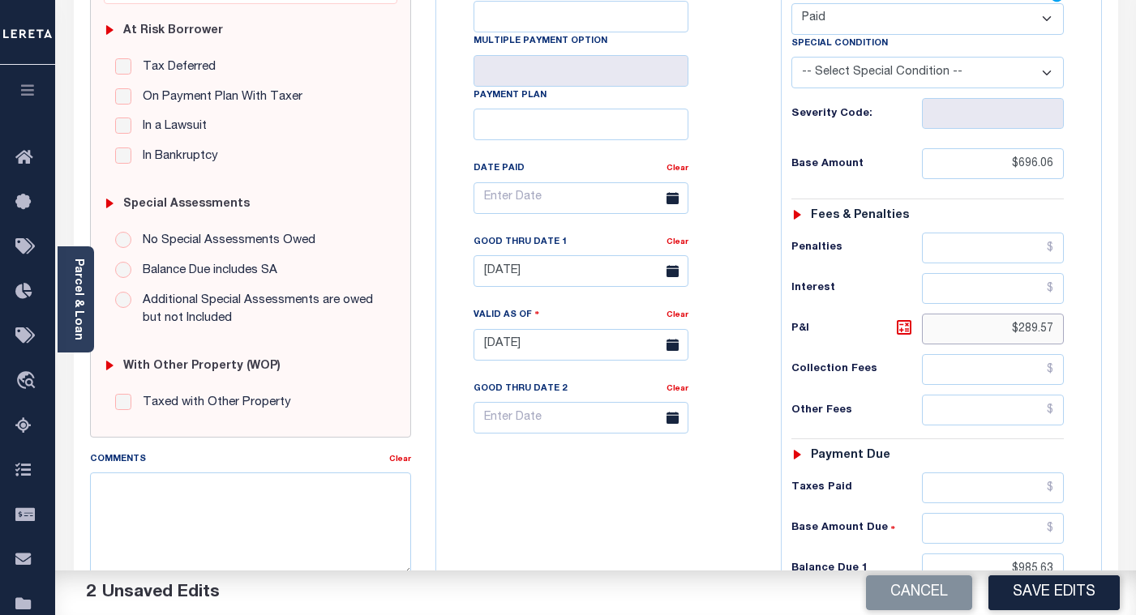
drag, startPoint x: 1059, startPoint y: 329, endPoint x: 997, endPoint y: 340, distance: 63.3
click at [997, 340] on input "$289.57" at bounding box center [993, 329] width 142 height 31
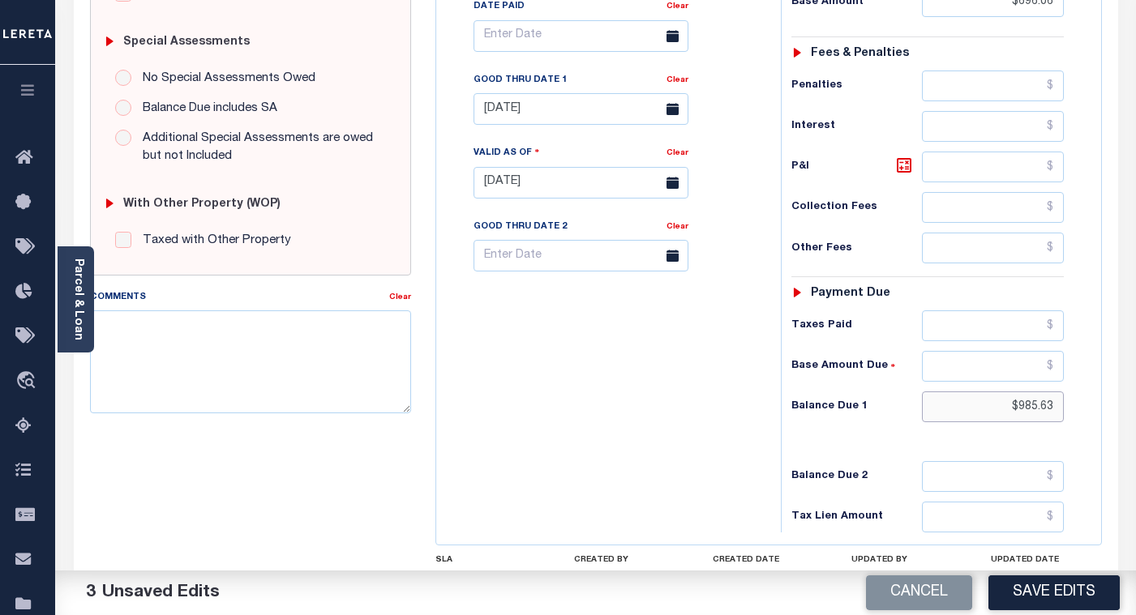
drag, startPoint x: 1052, startPoint y: 405, endPoint x: 966, endPoint y: 410, distance: 86.1
click at [966, 410] on input "$985.63" at bounding box center [993, 407] width 142 height 31
click at [675, 91] on div "Clear" at bounding box center [678, 82] width 22 height 23
click at [673, 84] on link "Clear" at bounding box center [678, 80] width 22 height 8
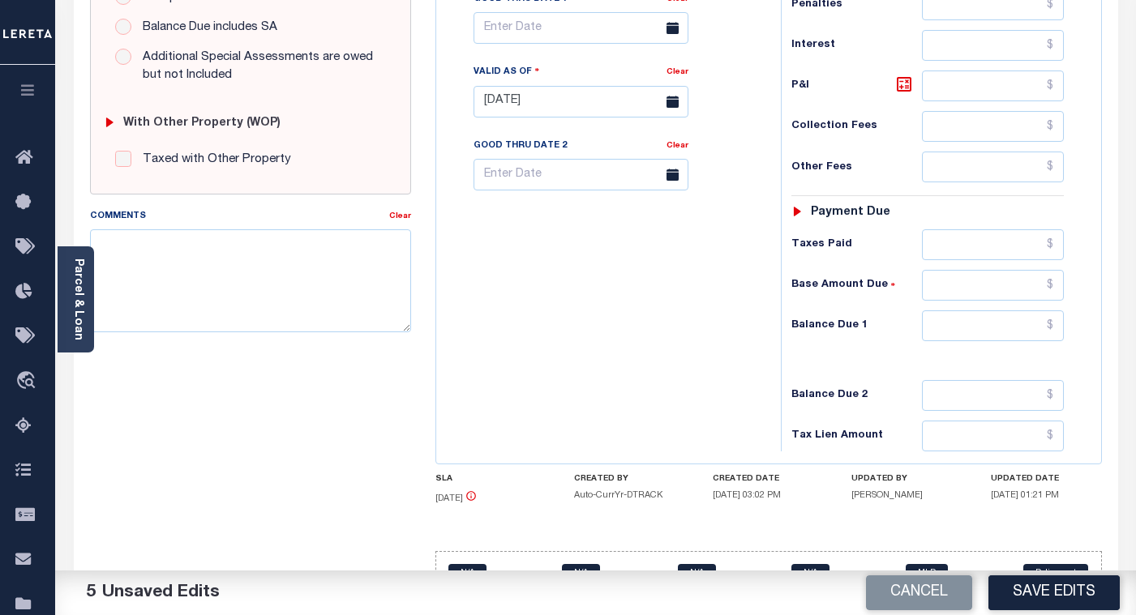
scroll to position [615, 0]
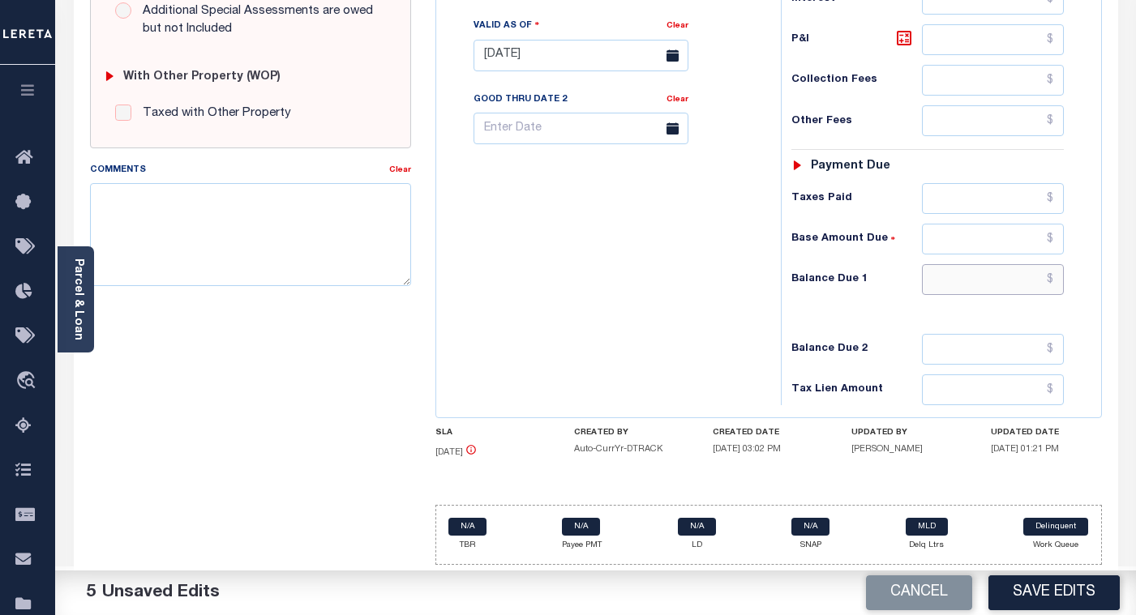
click at [1034, 290] on input "text" at bounding box center [993, 279] width 142 height 31
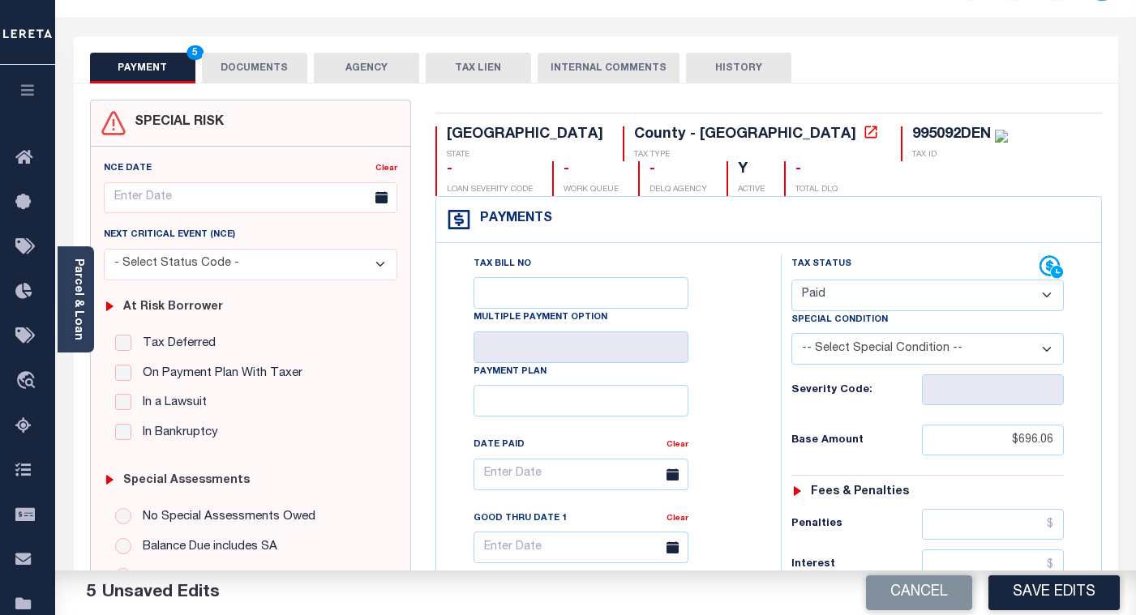
scroll to position [0, 0]
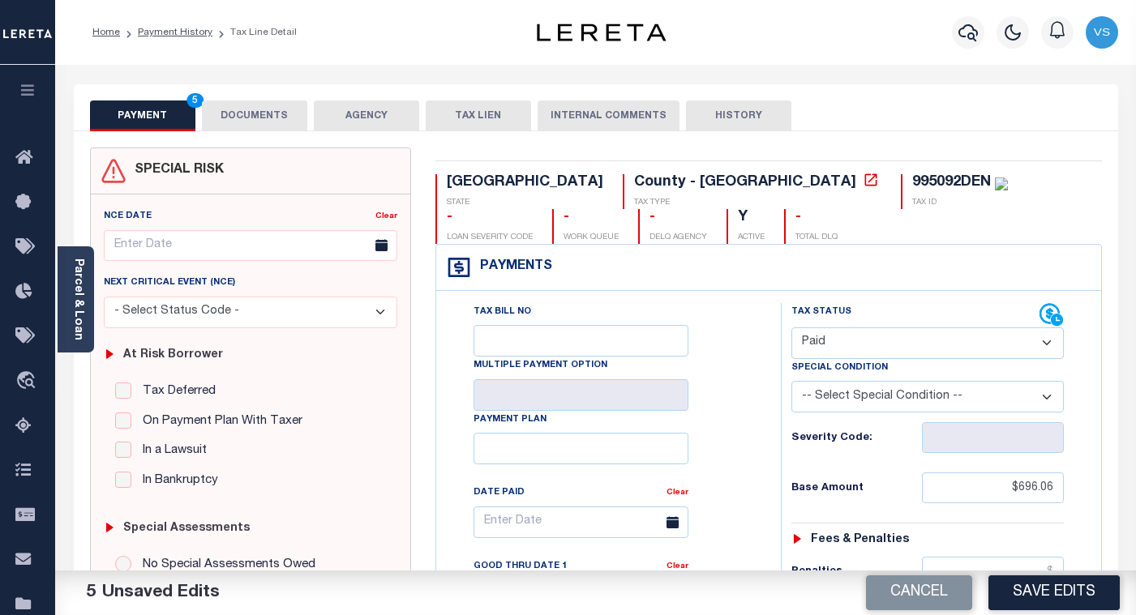
type input "$0.00"
click at [243, 128] on button "DOCUMENTS" at bounding box center [254, 116] width 105 height 31
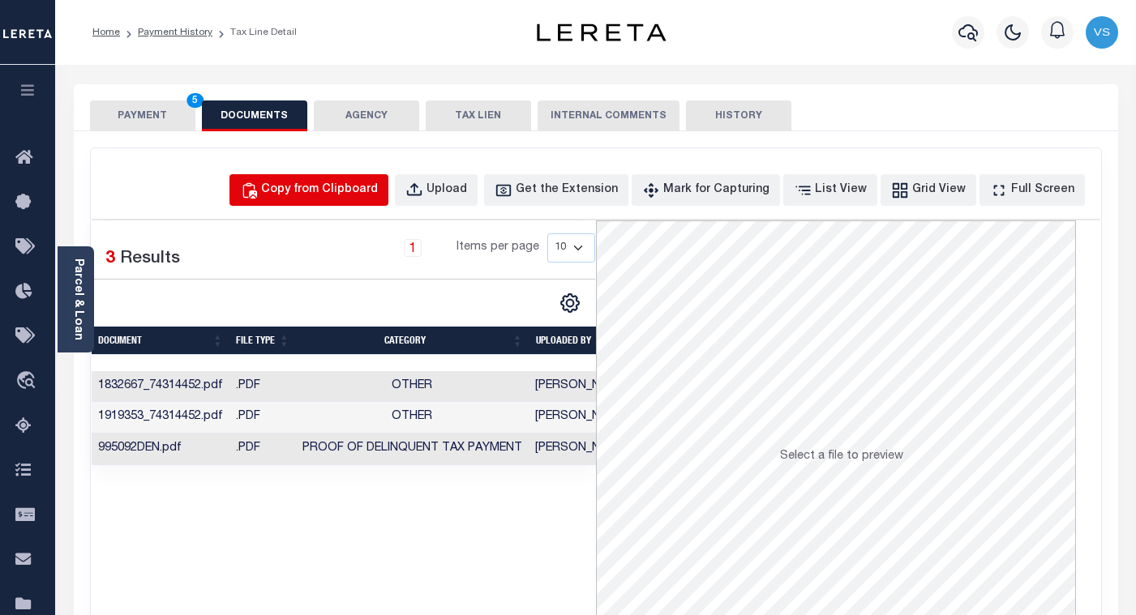
click at [350, 187] on div "Copy from Clipboard" at bounding box center [319, 191] width 117 height 18
select select "POP"
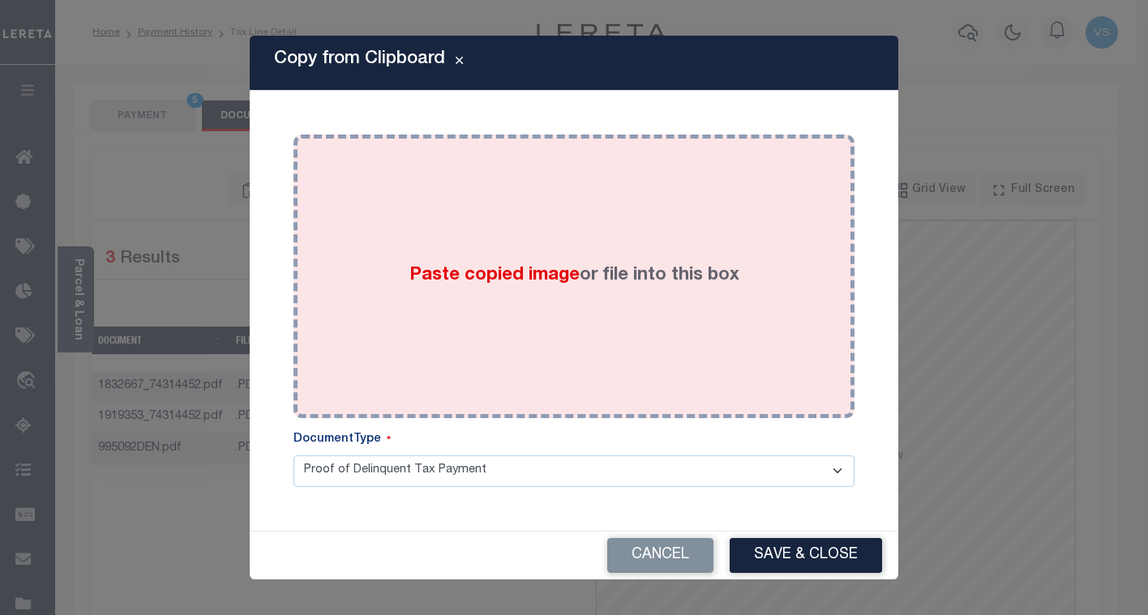
click at [530, 352] on div "Paste copied image or file into this box" at bounding box center [574, 276] width 537 height 259
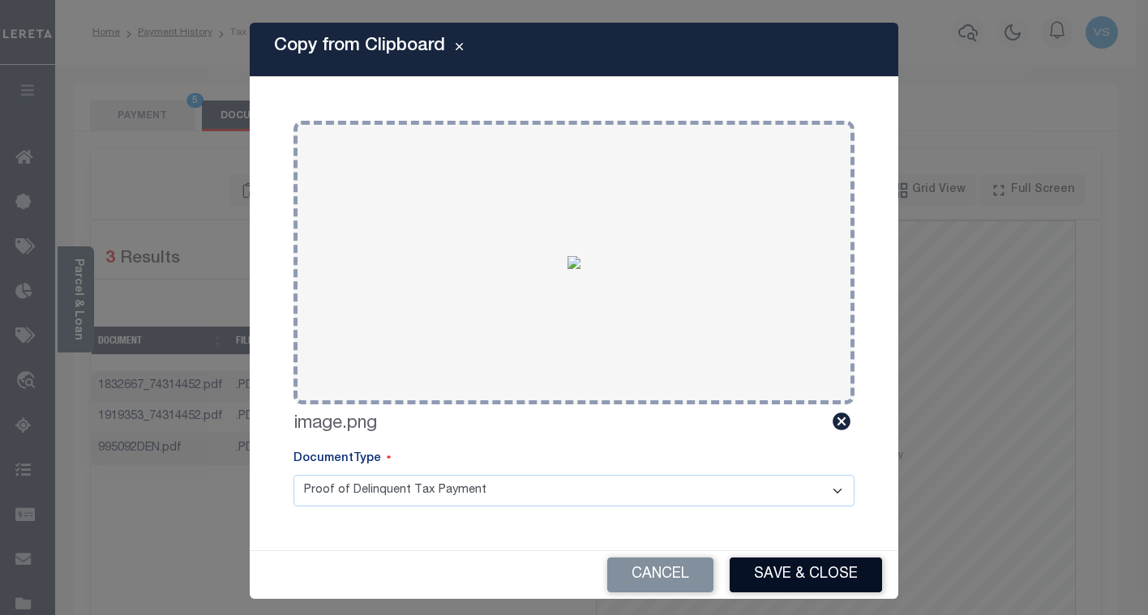
click at [753, 567] on button "Save & Close" at bounding box center [806, 575] width 152 height 35
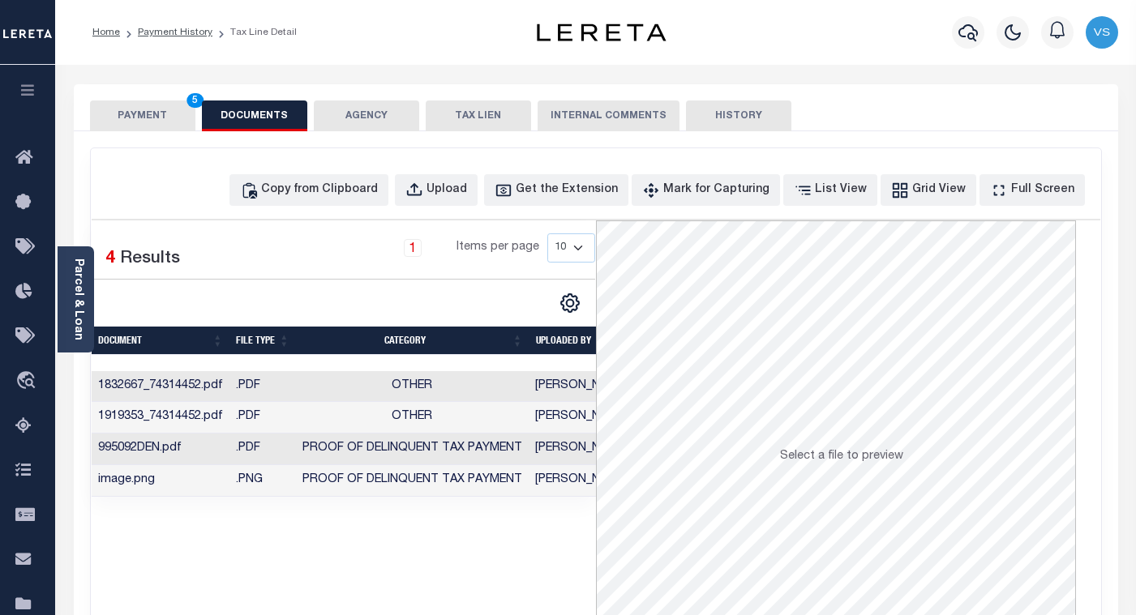
click at [148, 121] on button "PAYMENT 5" at bounding box center [142, 116] width 105 height 31
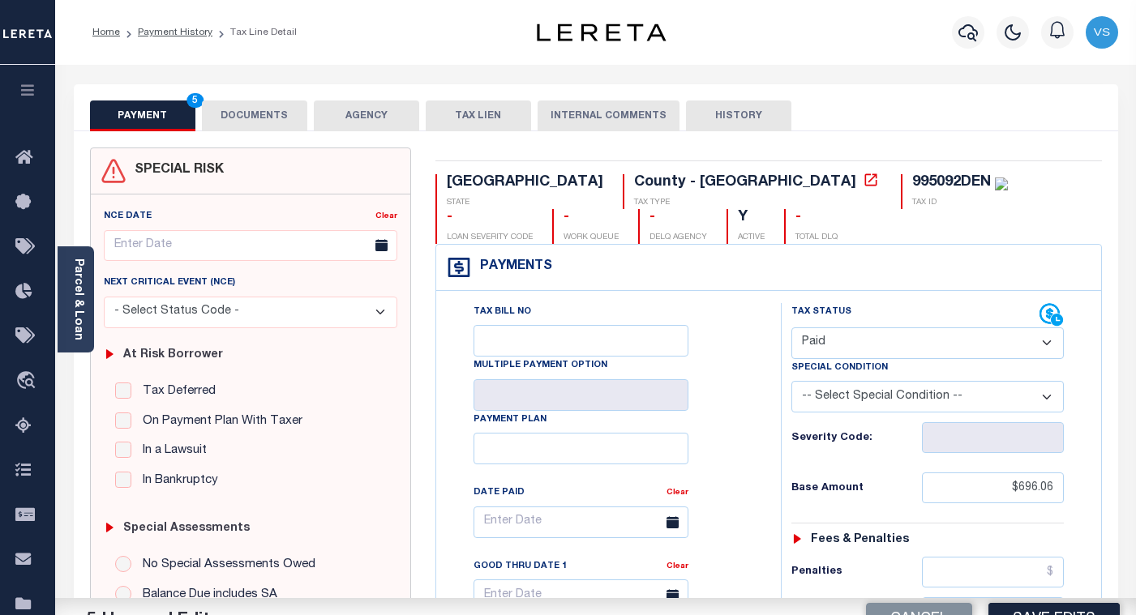
scroll to position [324, 0]
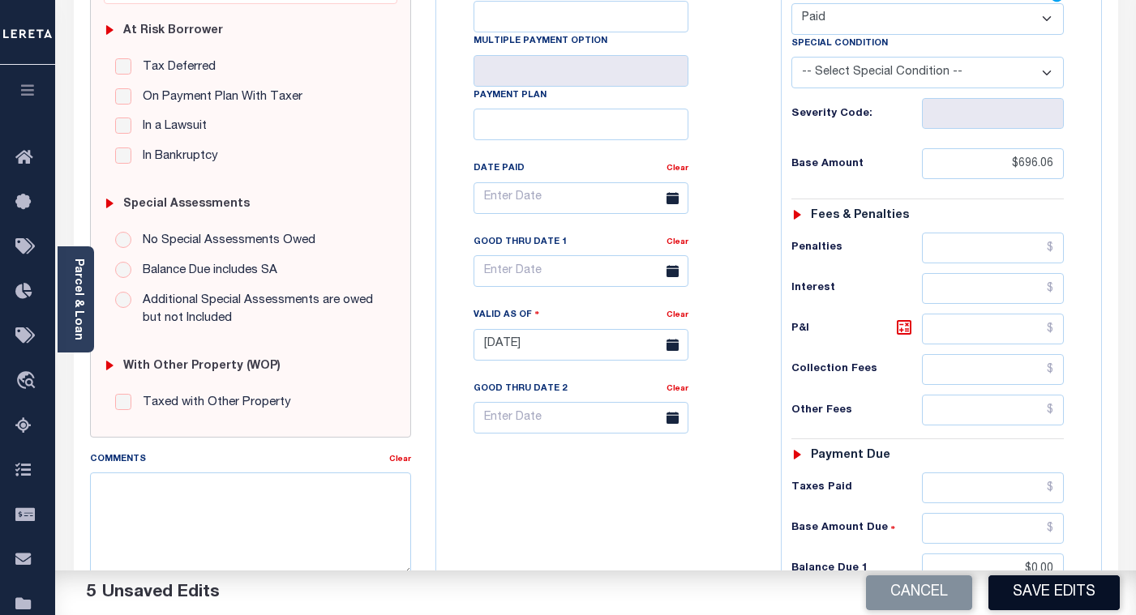
click at [1038, 597] on button "Save Edits" at bounding box center [1054, 593] width 131 height 35
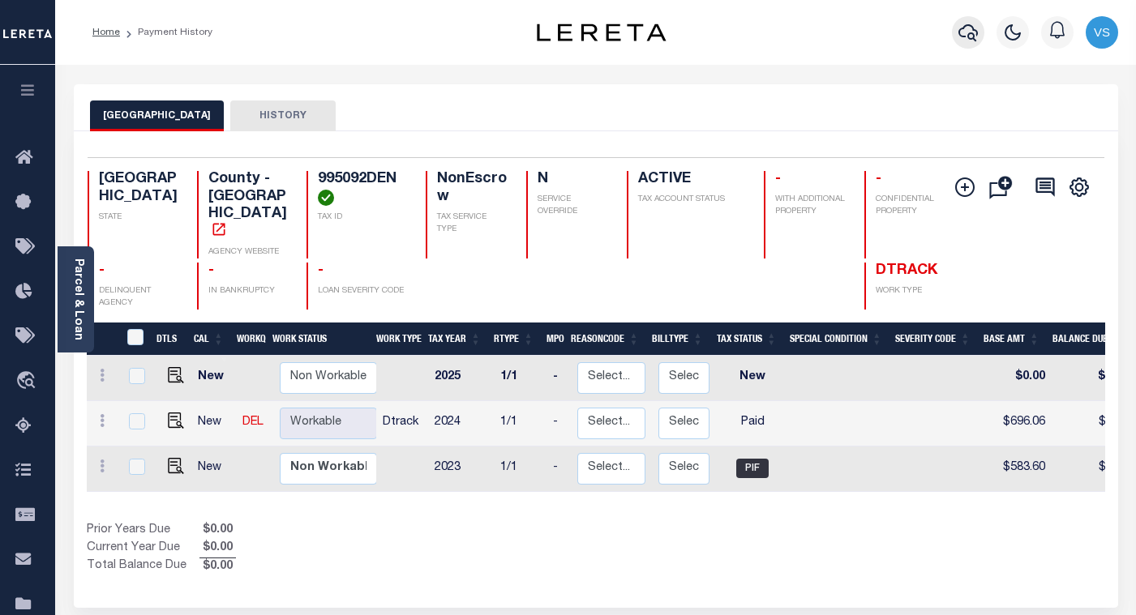
click at [967, 27] on icon "button" at bounding box center [968, 32] width 19 height 17
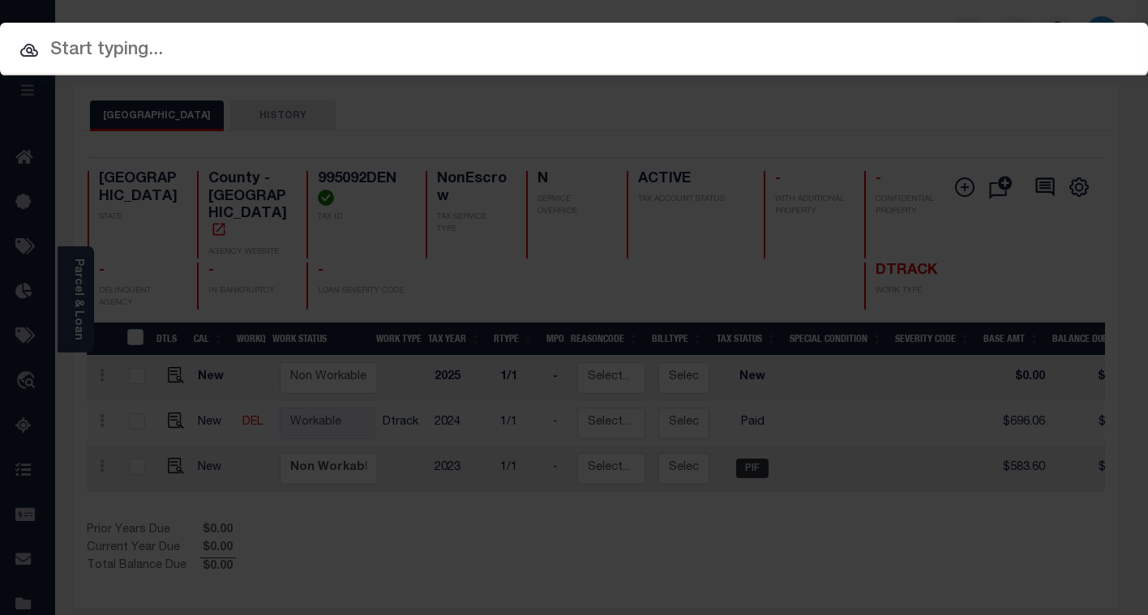
paste input "112465"
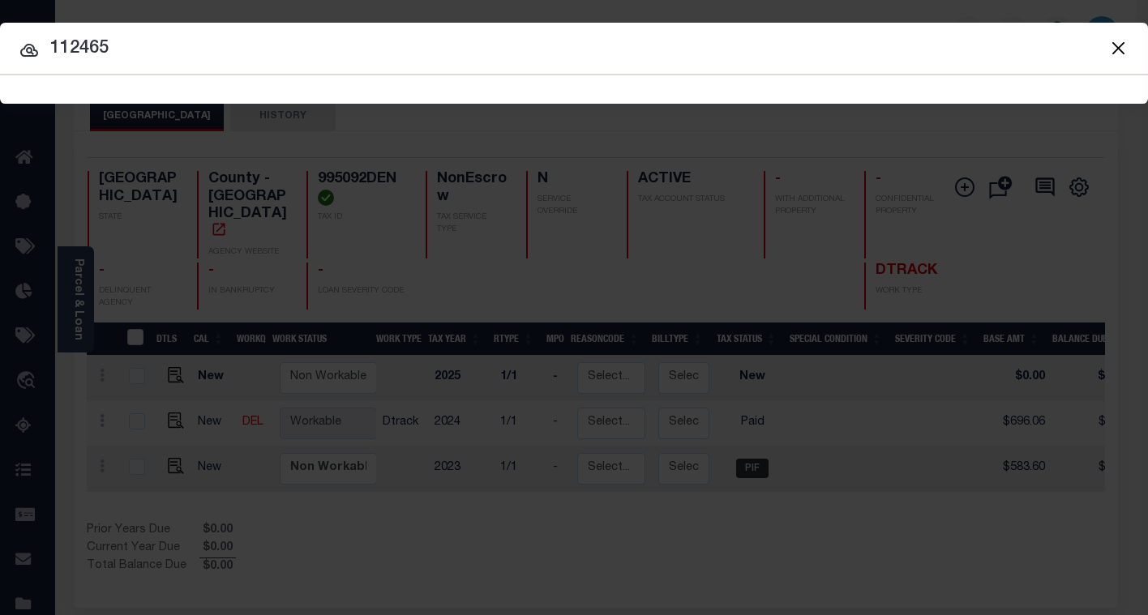
type input "112465"
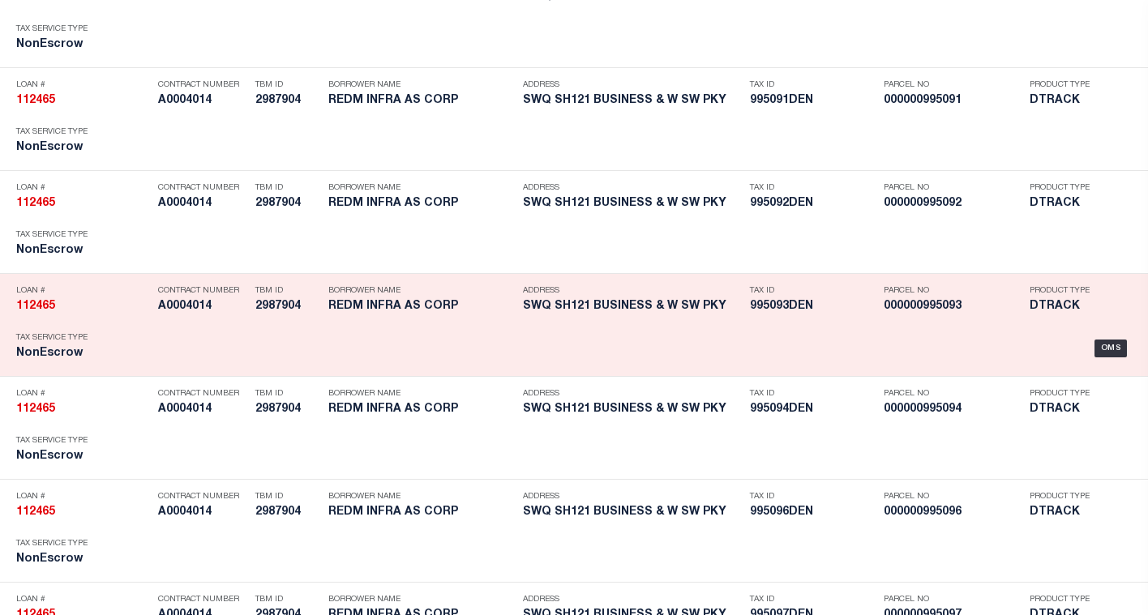
scroll to position [5009, 0]
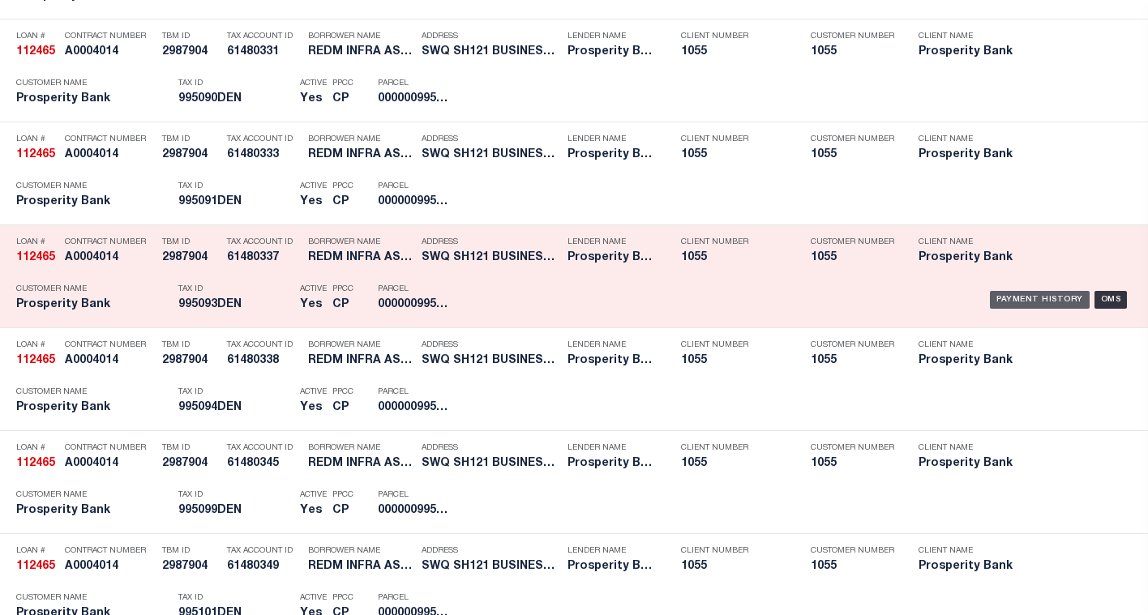
click at [1014, 305] on div "Payment History" at bounding box center [1040, 300] width 100 height 18
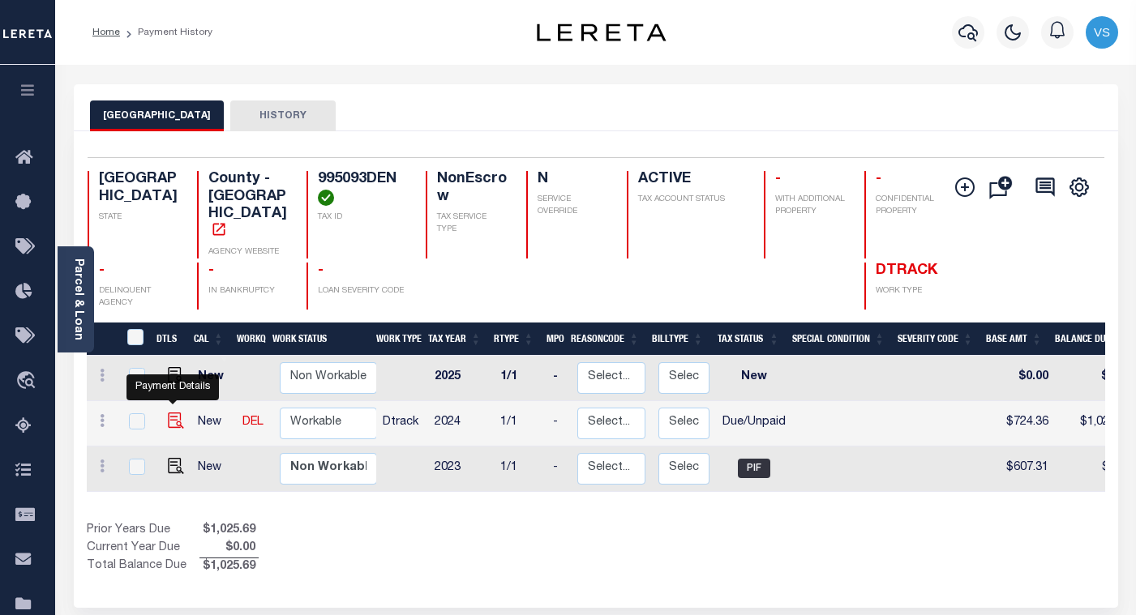
click at [172, 413] on img "" at bounding box center [176, 421] width 16 height 16
checkbox input "true"
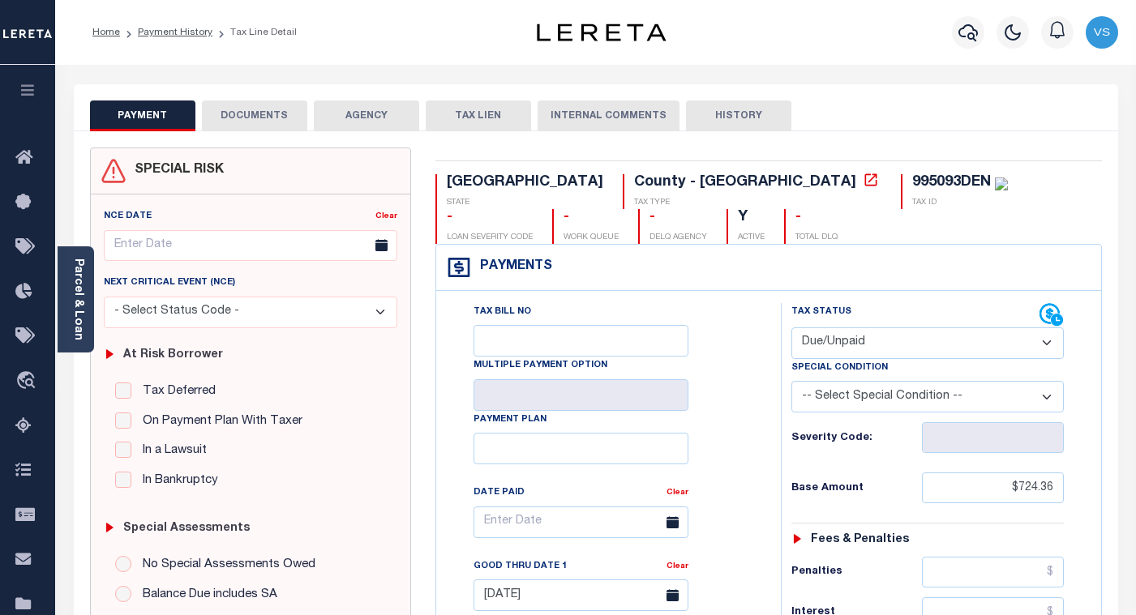
click at [828, 347] on select "- Select Status Code - Open Due/Unpaid Paid Incomplete No Tax Due Internal Refu…" at bounding box center [927, 344] width 272 height 32
select select "PYD"
click at [791, 328] on select "- Select Status Code - Open Due/Unpaid Paid Incomplete No Tax Due Internal Refu…" at bounding box center [927, 344] width 272 height 32
type input "[DATE]"
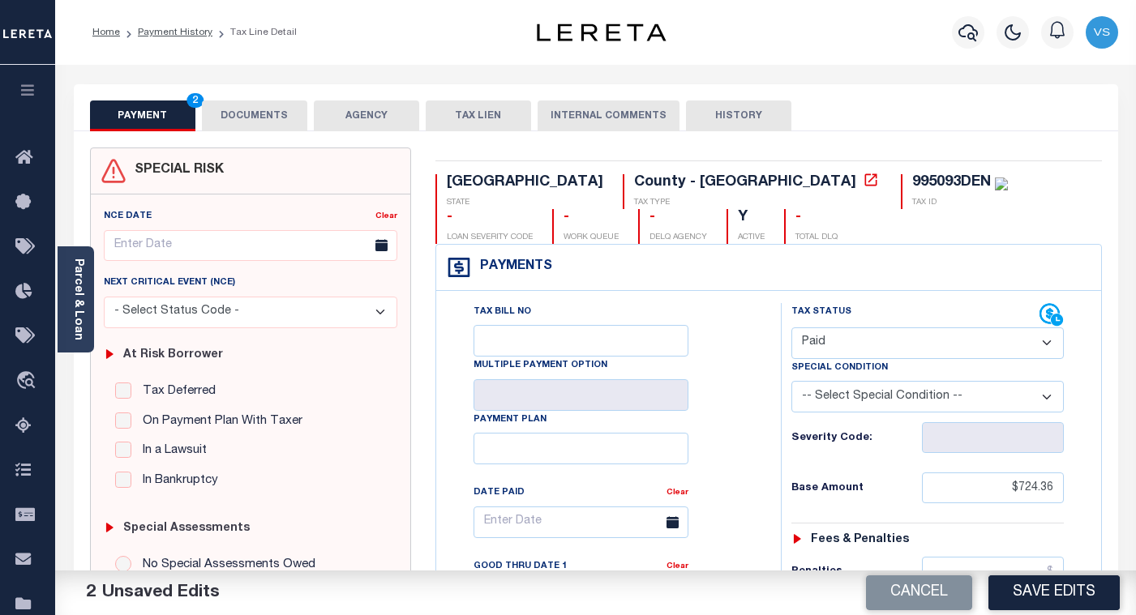
scroll to position [243, 0]
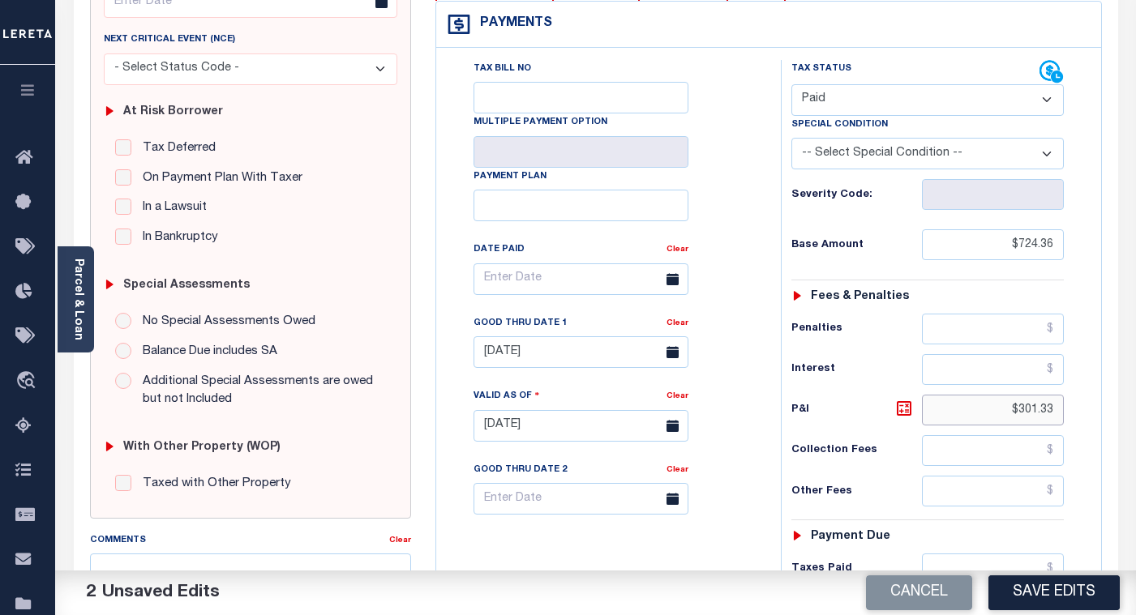
drag, startPoint x: 1056, startPoint y: 413, endPoint x: 972, endPoint y: 413, distance: 83.5
click at [972, 413] on input "$301.33" at bounding box center [993, 410] width 142 height 31
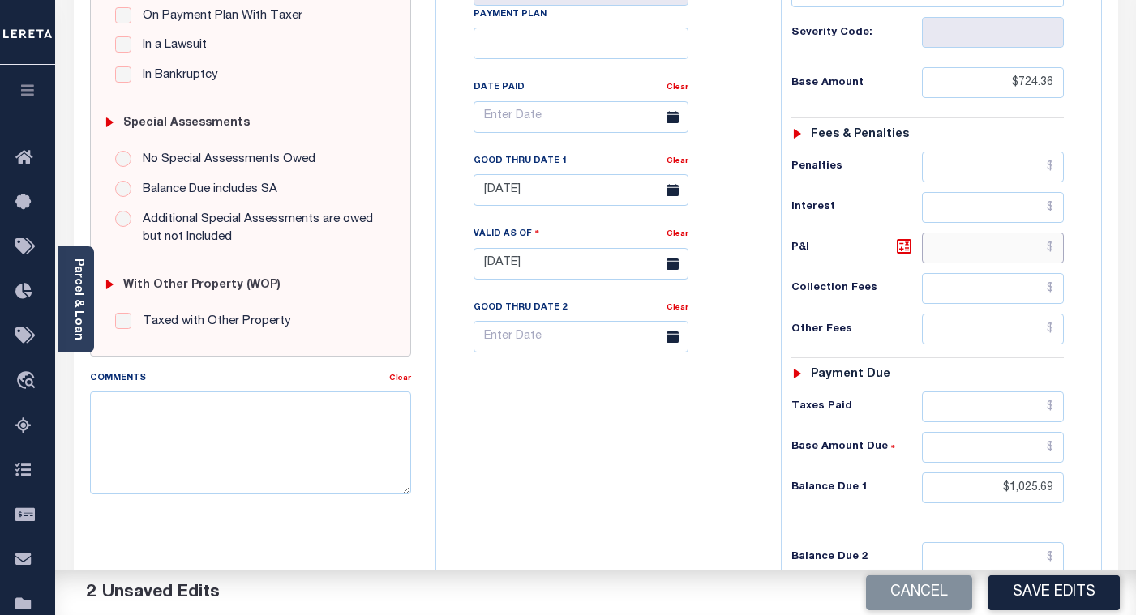
scroll to position [487, 0]
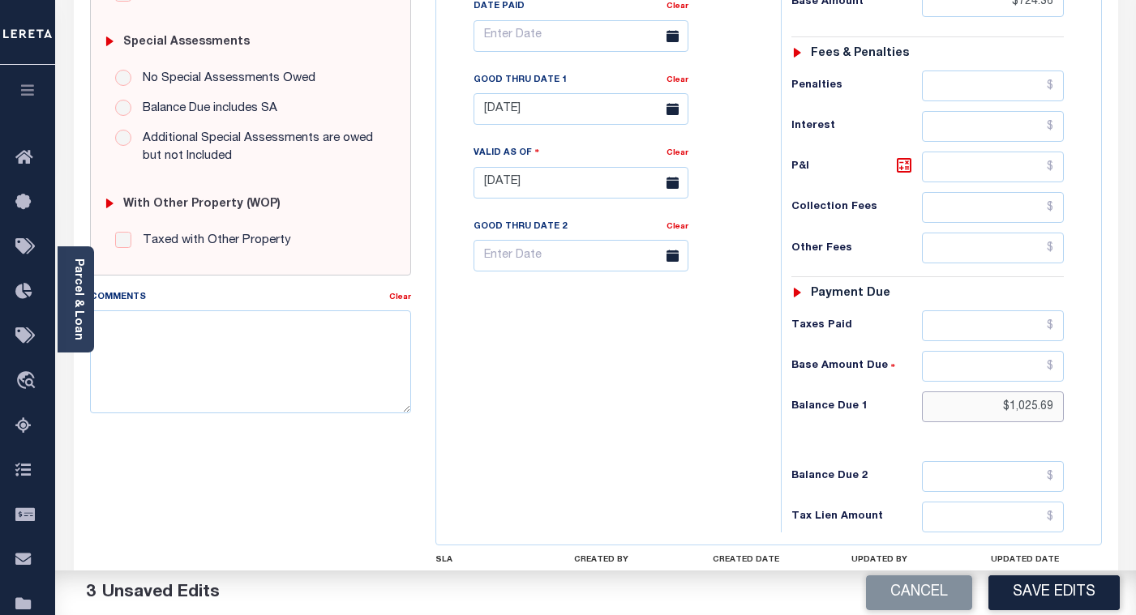
drag, startPoint x: 1060, startPoint y: 410, endPoint x: 954, endPoint y: 410, distance: 105.4
click at [956, 409] on input "$1,025.69" at bounding box center [993, 407] width 142 height 31
click at [677, 84] on link "Clear" at bounding box center [678, 80] width 22 height 8
click at [1032, 410] on input "0" at bounding box center [993, 407] width 142 height 31
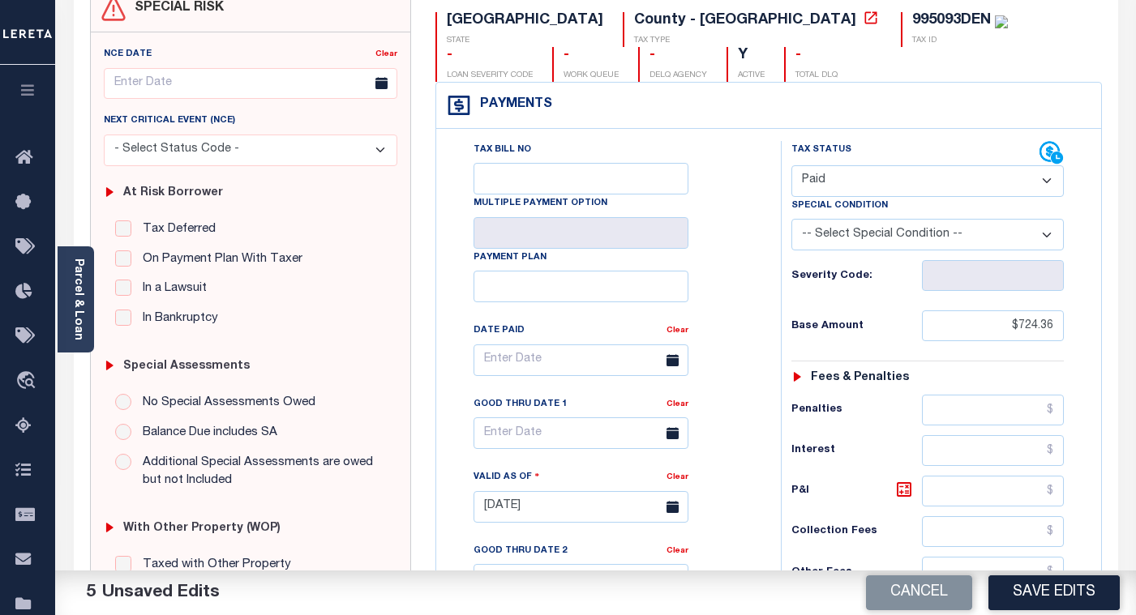
scroll to position [0, 0]
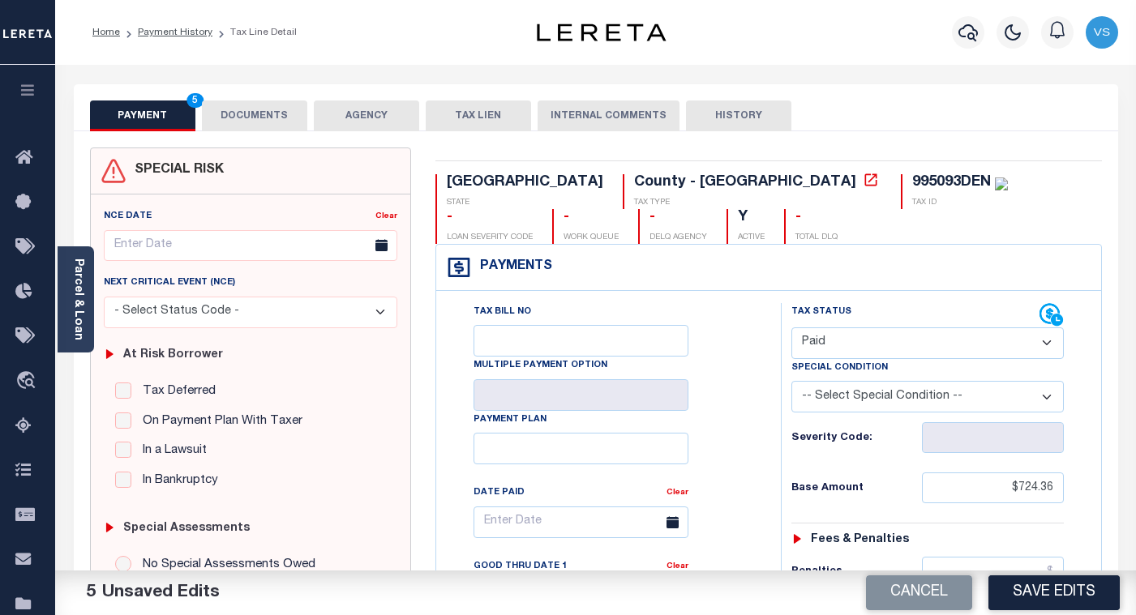
type input "$0.00"
click at [238, 116] on button "DOCUMENTS" at bounding box center [254, 116] width 105 height 31
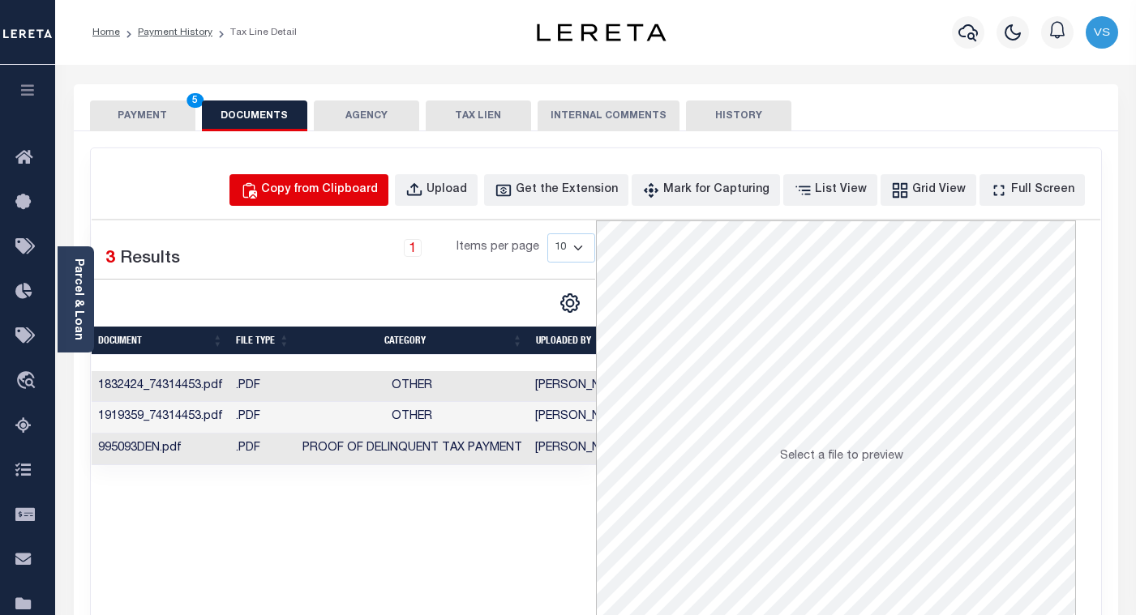
click at [360, 191] on div "Copy from Clipboard" at bounding box center [319, 191] width 117 height 18
select select "POP"
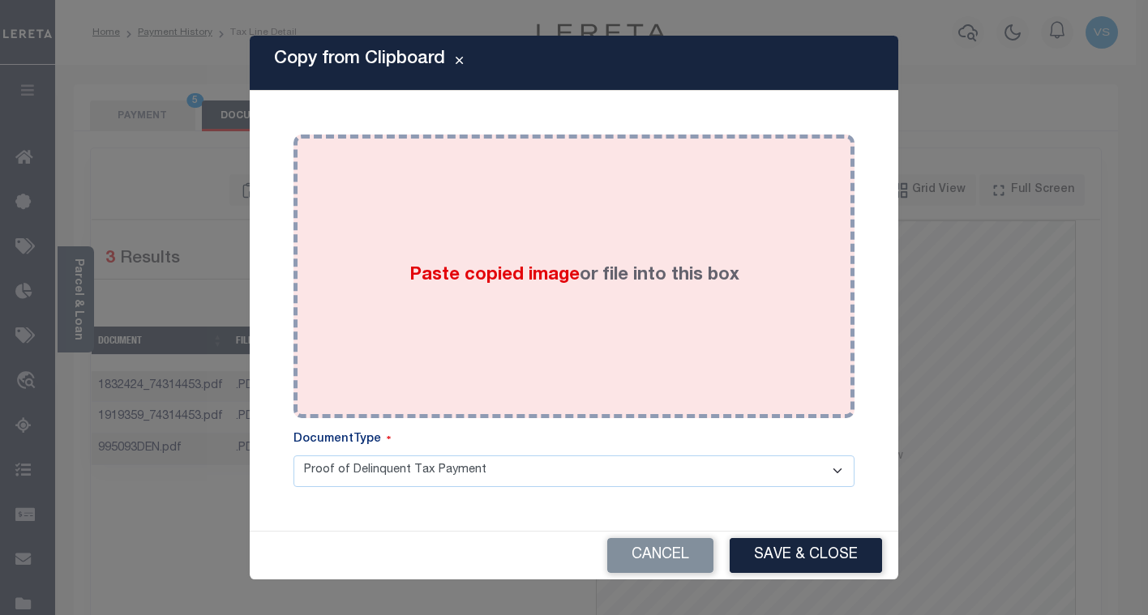
click at [557, 273] on span "Paste copied image" at bounding box center [495, 276] width 170 height 18
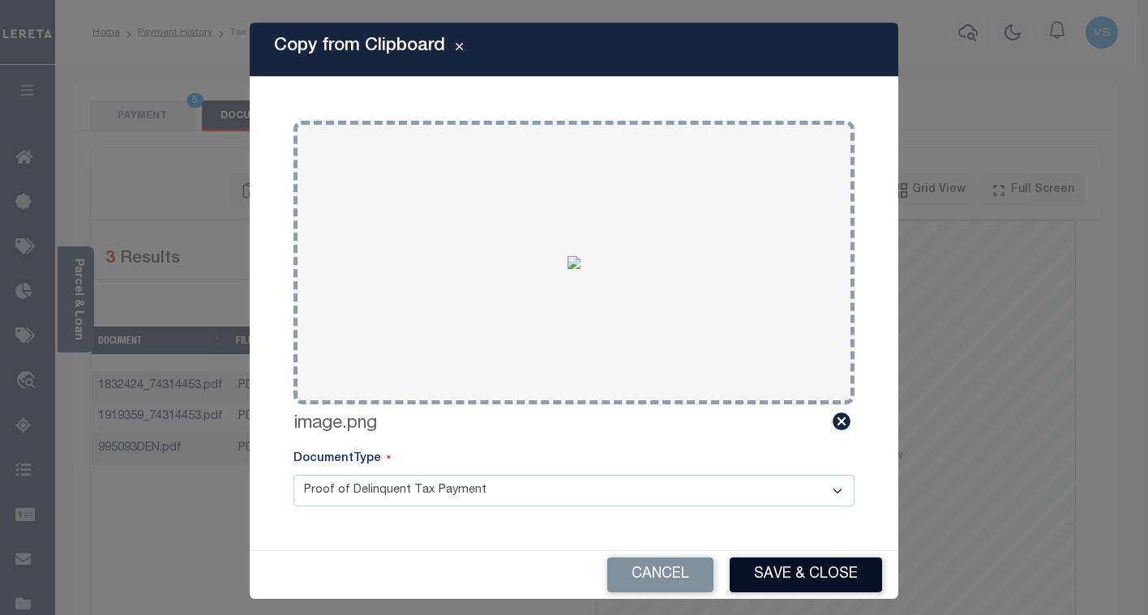
click at [784, 568] on button "Save & Close" at bounding box center [806, 575] width 152 height 35
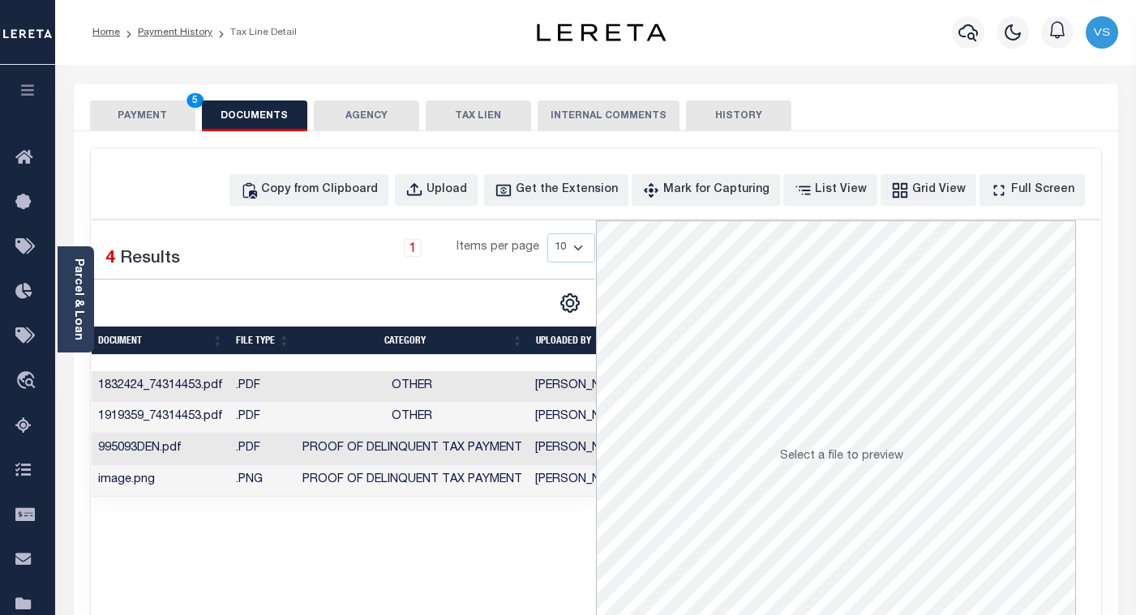
click at [155, 120] on button "PAYMENT 5" at bounding box center [142, 116] width 105 height 31
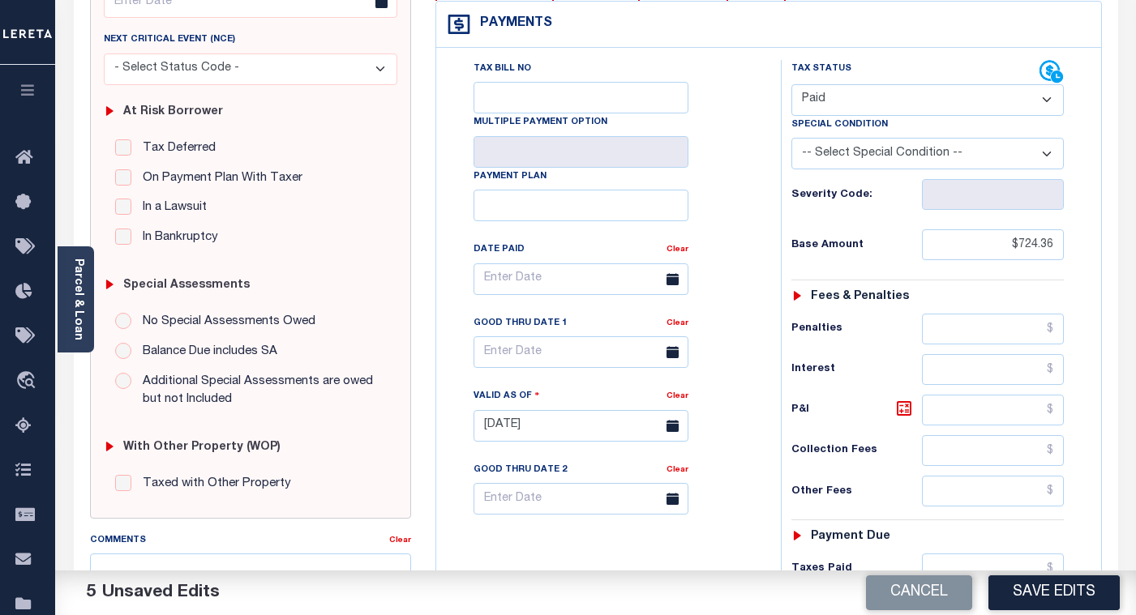
scroll to position [487, 0]
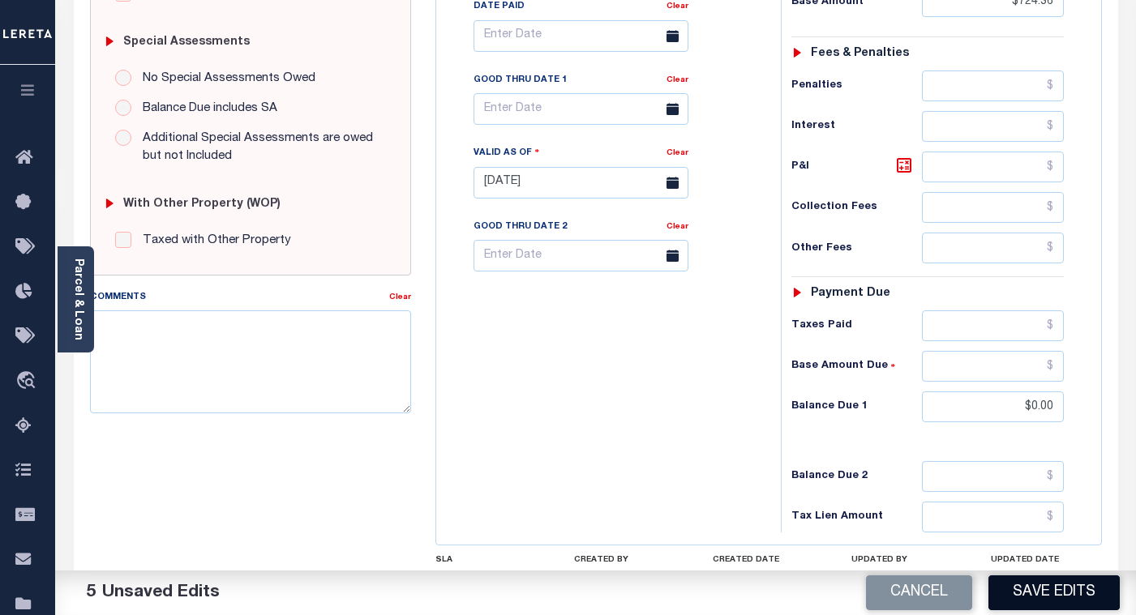
click at [1035, 607] on button "Save Edits" at bounding box center [1054, 593] width 131 height 35
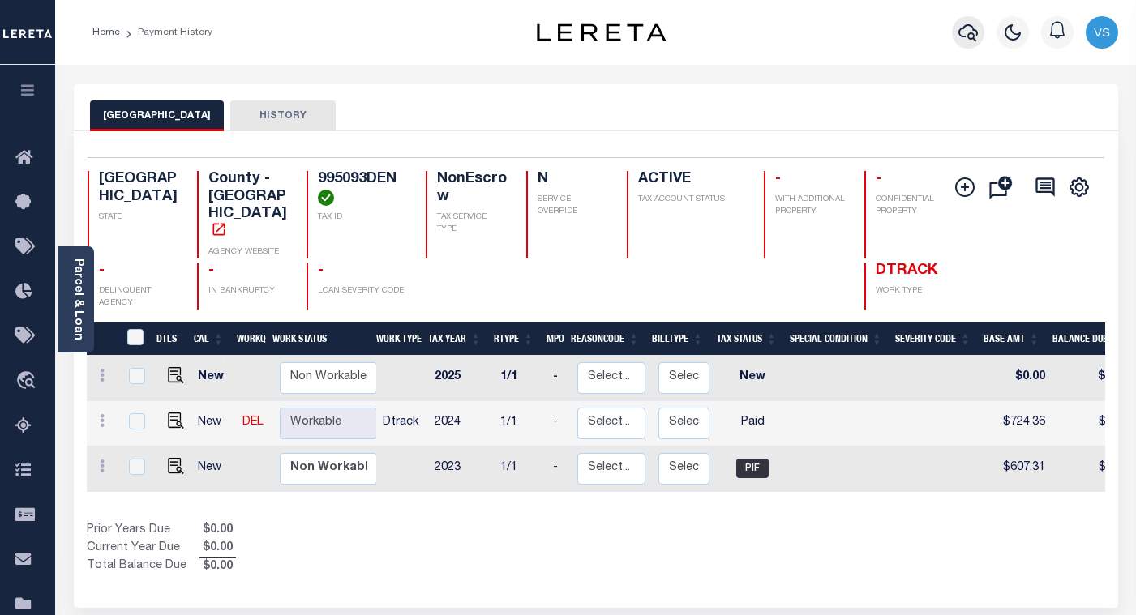
click at [963, 38] on icon "button" at bounding box center [968, 32] width 19 height 17
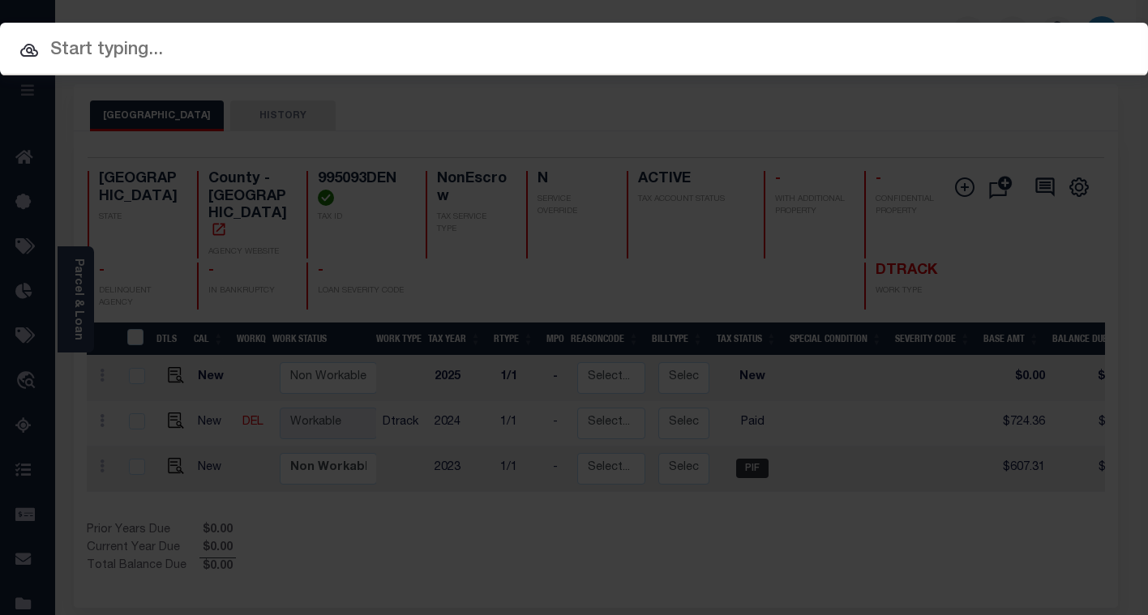
paste input "112465"
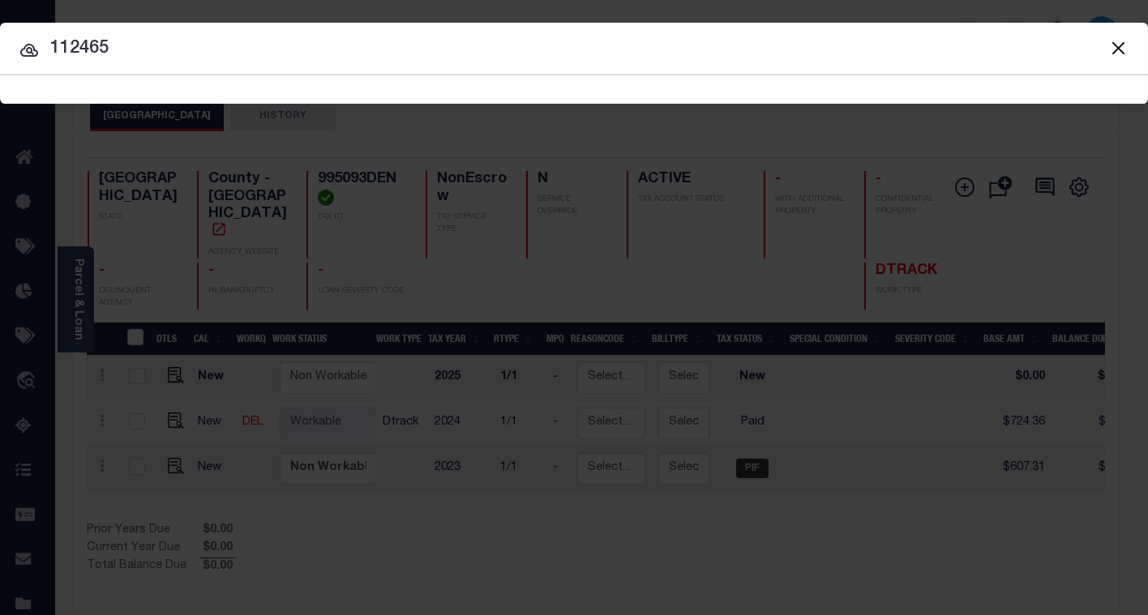
type input "112465"
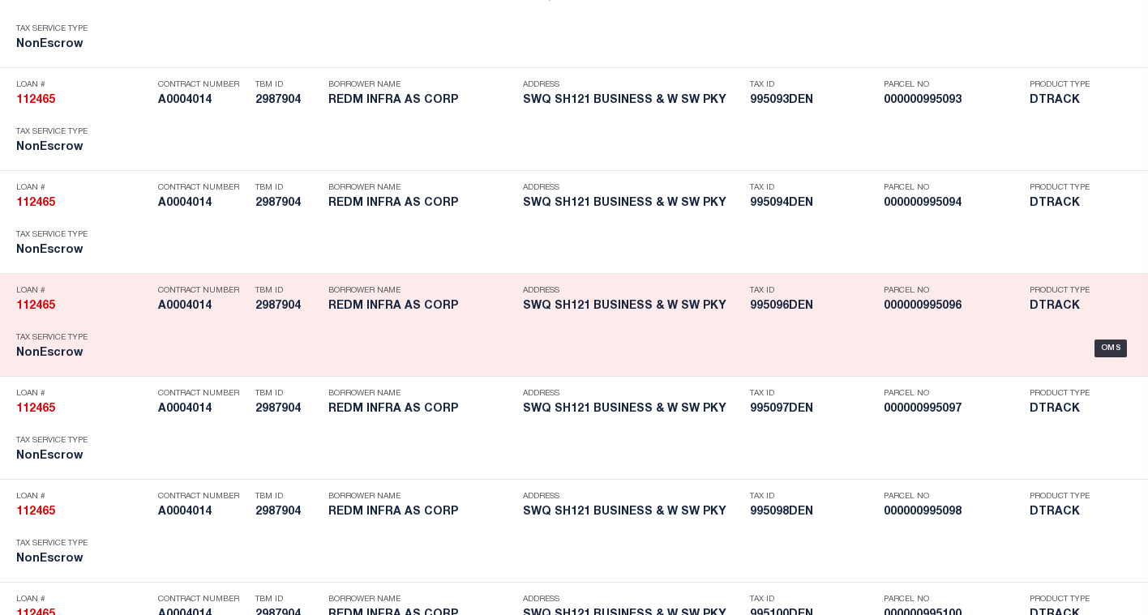
scroll to position [6348, 0]
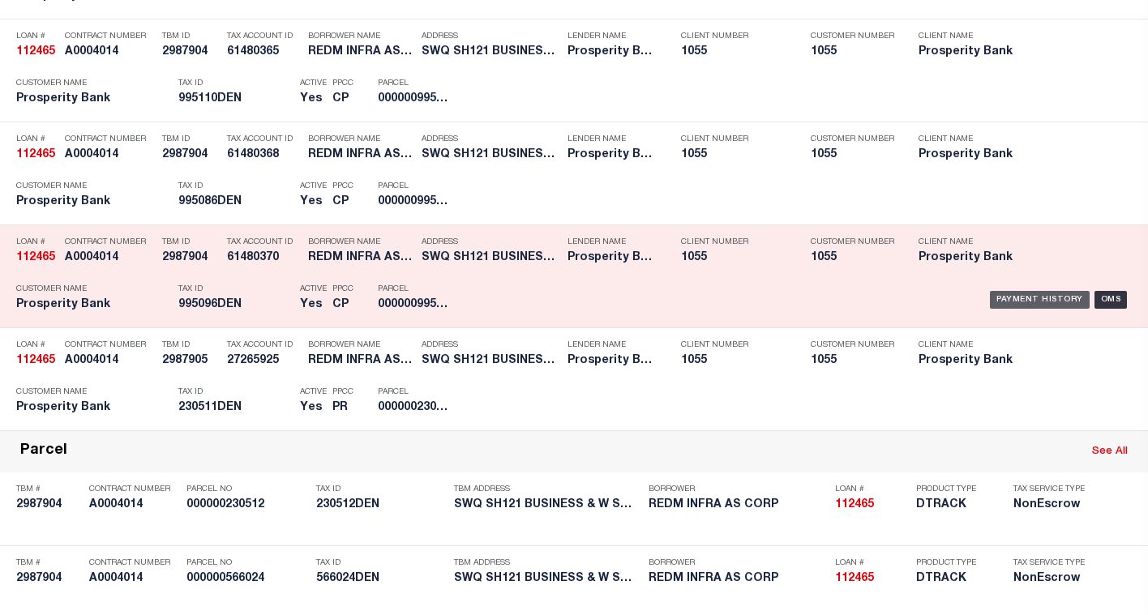
click at [1001, 304] on div "Payment History" at bounding box center [1040, 300] width 100 height 18
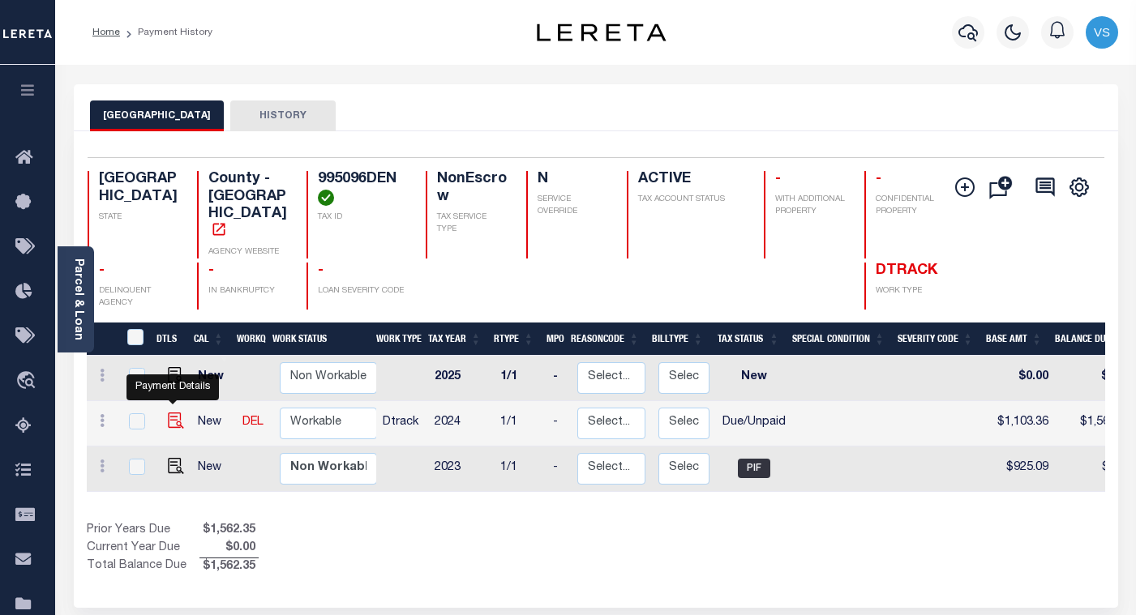
click at [173, 413] on img "" at bounding box center [176, 421] width 16 height 16
checkbox input "true"
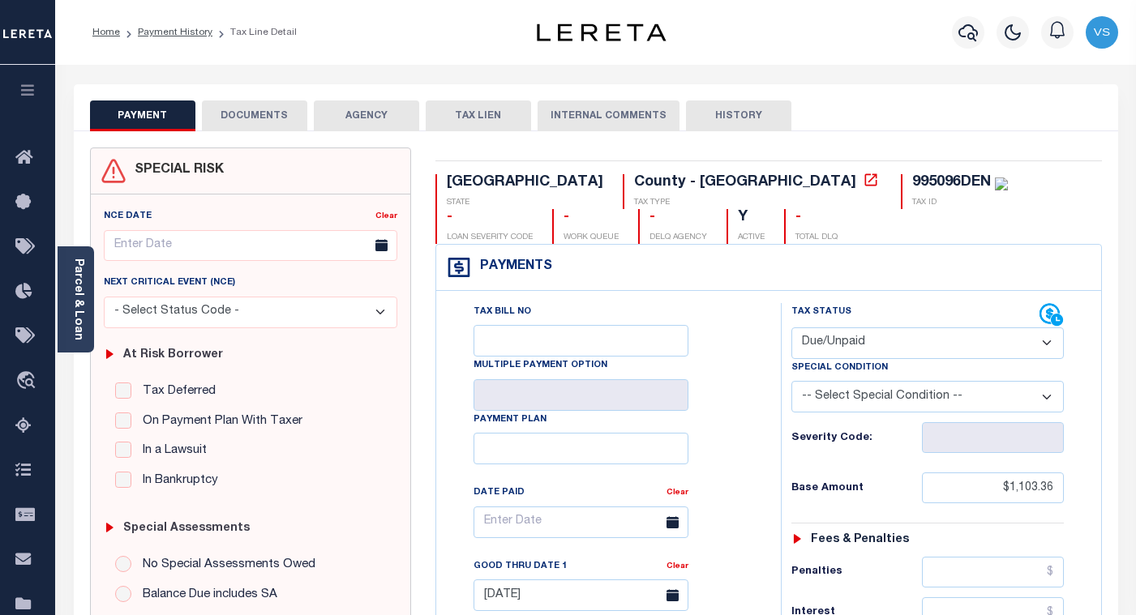
click at [822, 341] on select "- Select Status Code - Open Due/Unpaid Paid Incomplete No Tax Due Internal Refu…" at bounding box center [927, 344] width 272 height 32
select select "PYD"
click at [791, 328] on select "- Select Status Code - Open Due/Unpaid Paid Incomplete No Tax Due Internal Refu…" at bounding box center [927, 344] width 272 height 32
type input "10/15/2025"
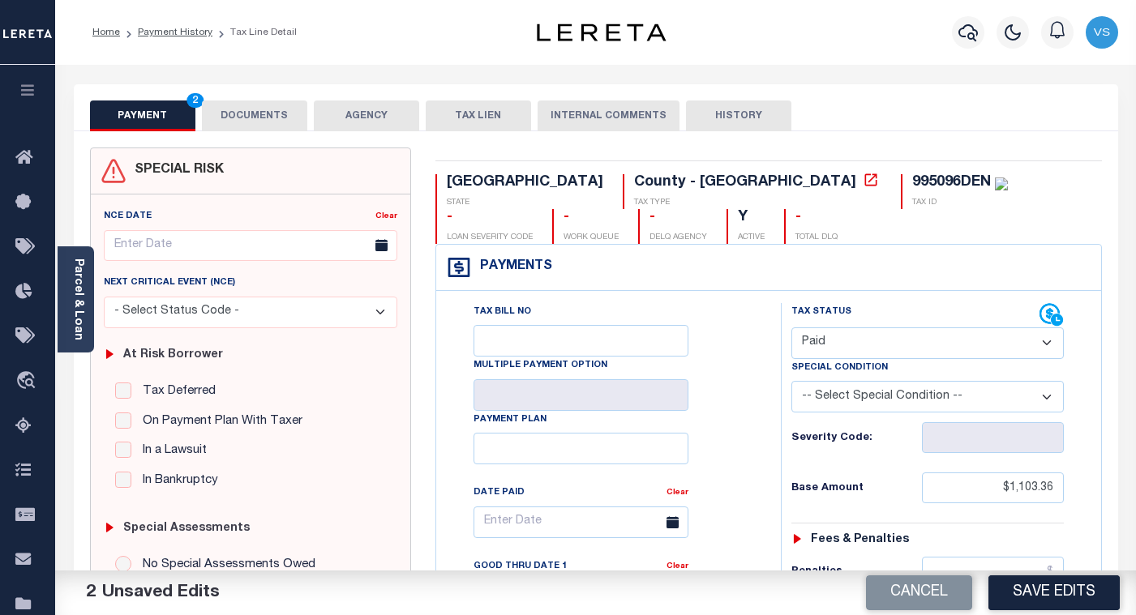
click at [243, 117] on button "DOCUMENTS" at bounding box center [254, 116] width 105 height 31
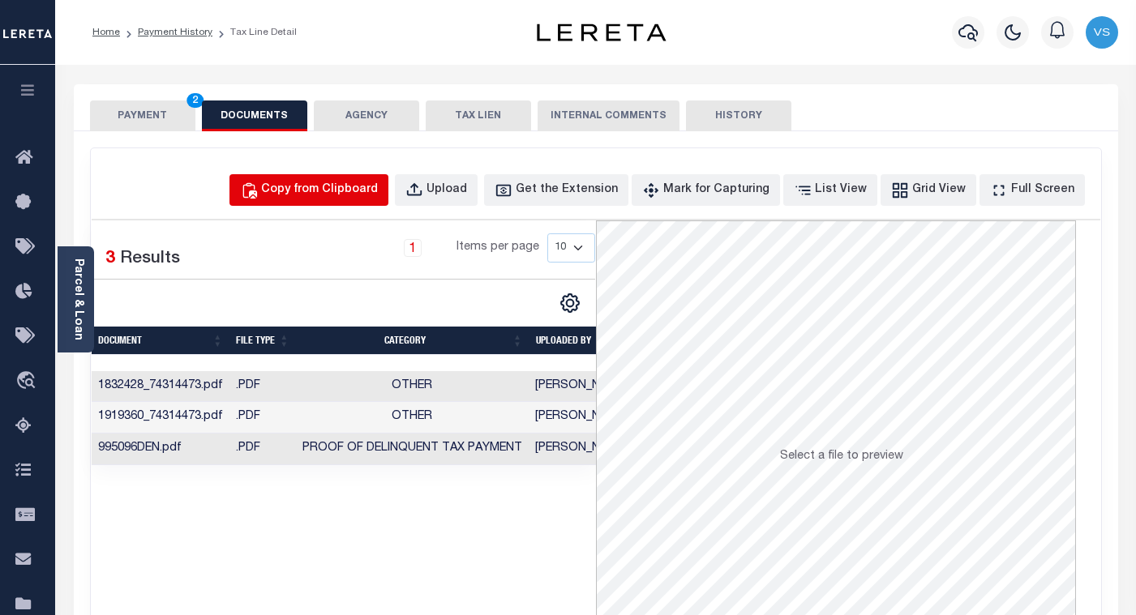
click at [347, 183] on div "Copy from Clipboard" at bounding box center [319, 191] width 117 height 18
select select "POP"
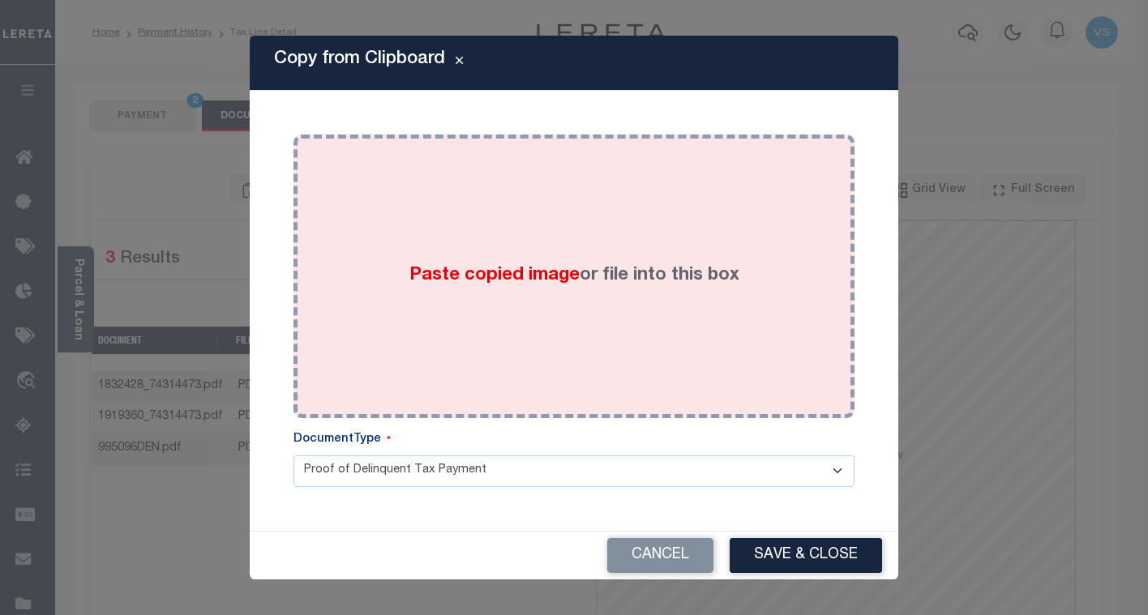
click at [418, 302] on div "Paste copied image or file into this box" at bounding box center [574, 276] width 537 height 259
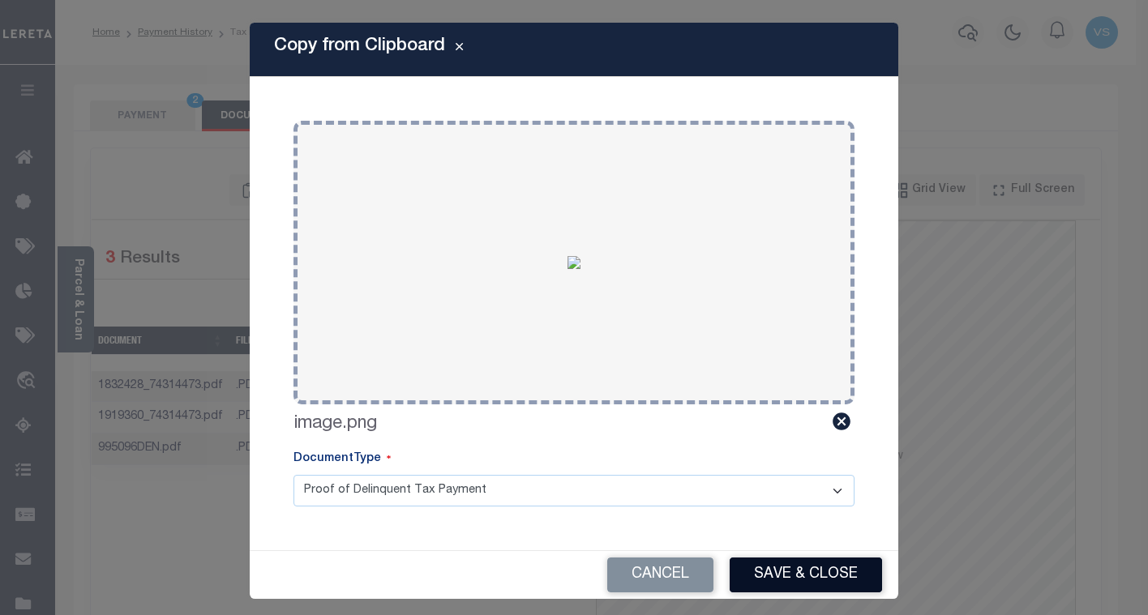
click at [778, 570] on button "Save & Close" at bounding box center [806, 575] width 152 height 35
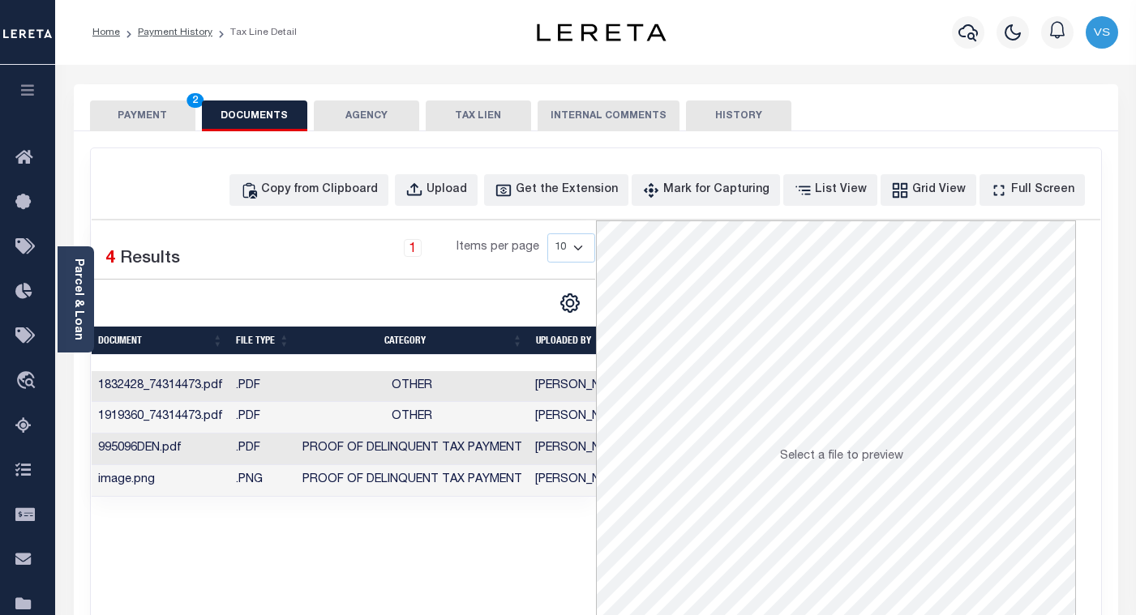
click at [149, 113] on button "PAYMENT 2" at bounding box center [142, 116] width 105 height 31
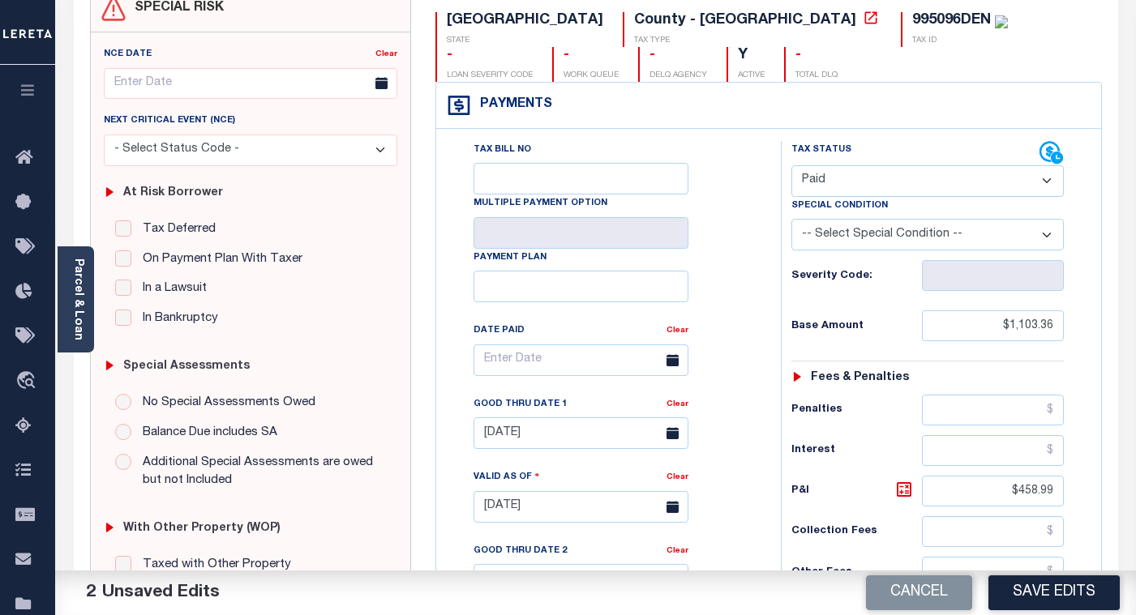
scroll to position [405, 0]
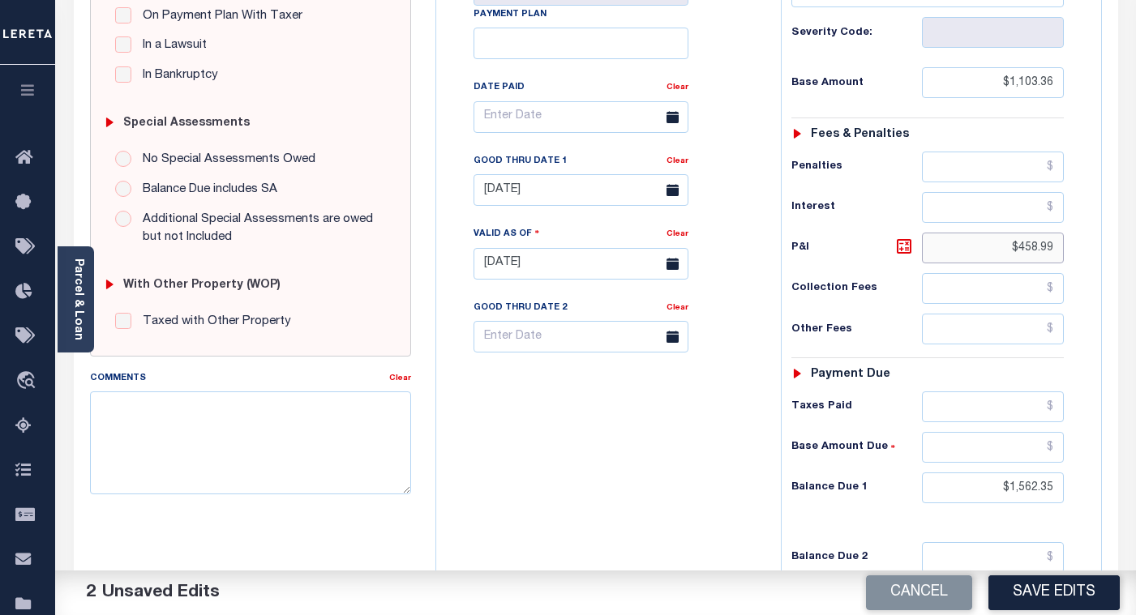
click at [1038, 255] on input "$458.99" at bounding box center [993, 248] width 142 height 31
type input "$.00"
click at [1036, 487] on input "$1,562.35" at bounding box center [993, 488] width 142 height 31
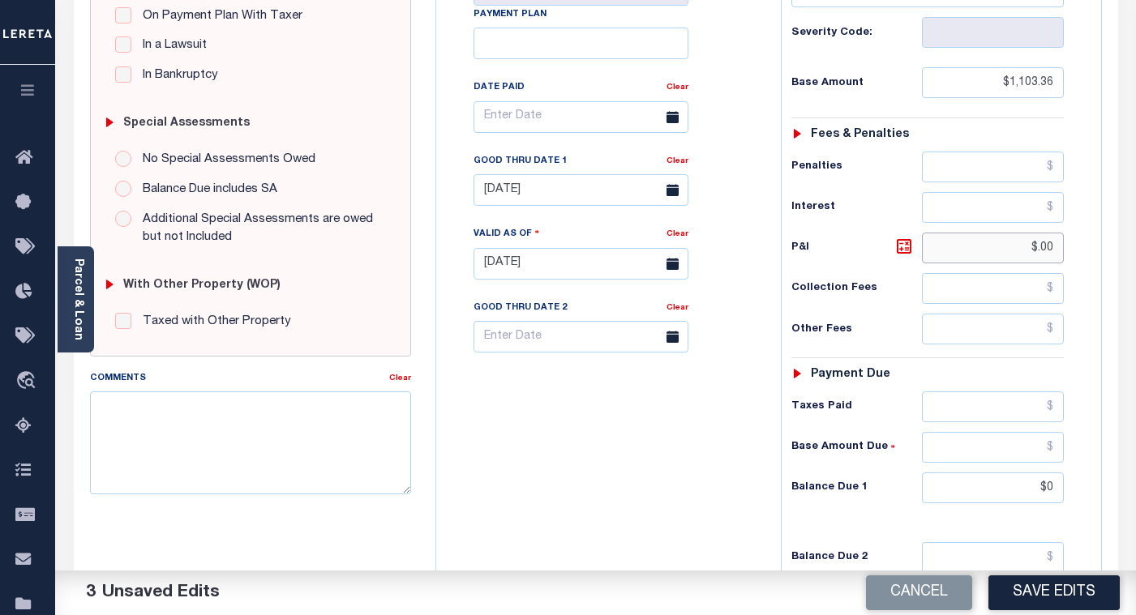
click at [1049, 247] on input "$.00" at bounding box center [993, 248] width 142 height 31
type input "$0.00"
click at [1049, 247] on input "$.00" at bounding box center [993, 248] width 142 height 31
type input "$"
click at [671, 165] on link "Clear" at bounding box center [678, 161] width 22 height 8
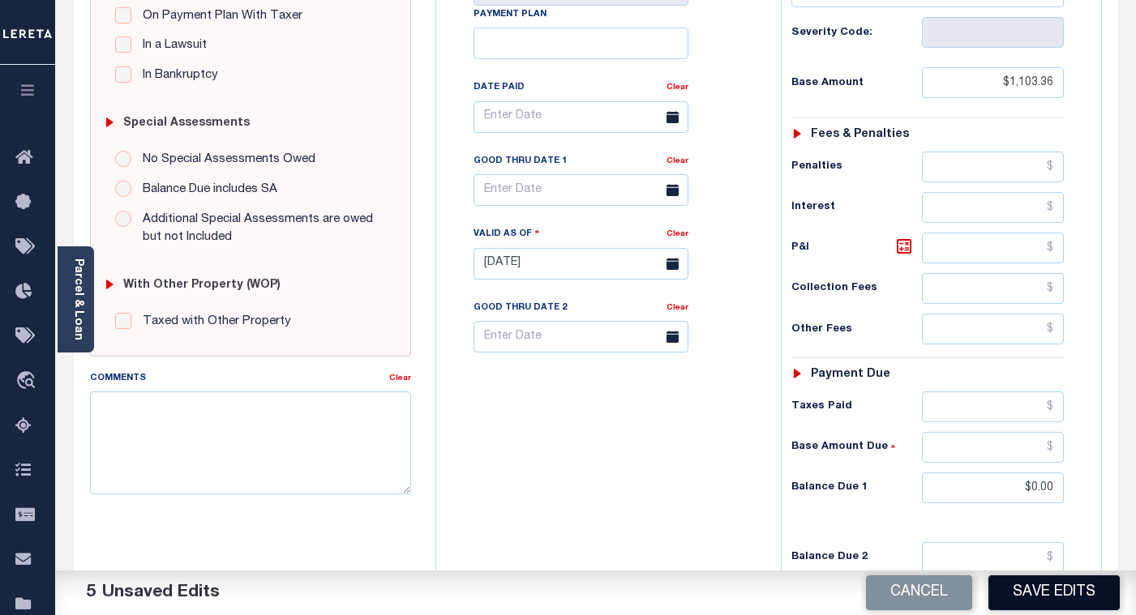
click at [1013, 589] on button "Save Edits" at bounding box center [1054, 593] width 131 height 35
checkbox input "false"
type input "$1,103.36"
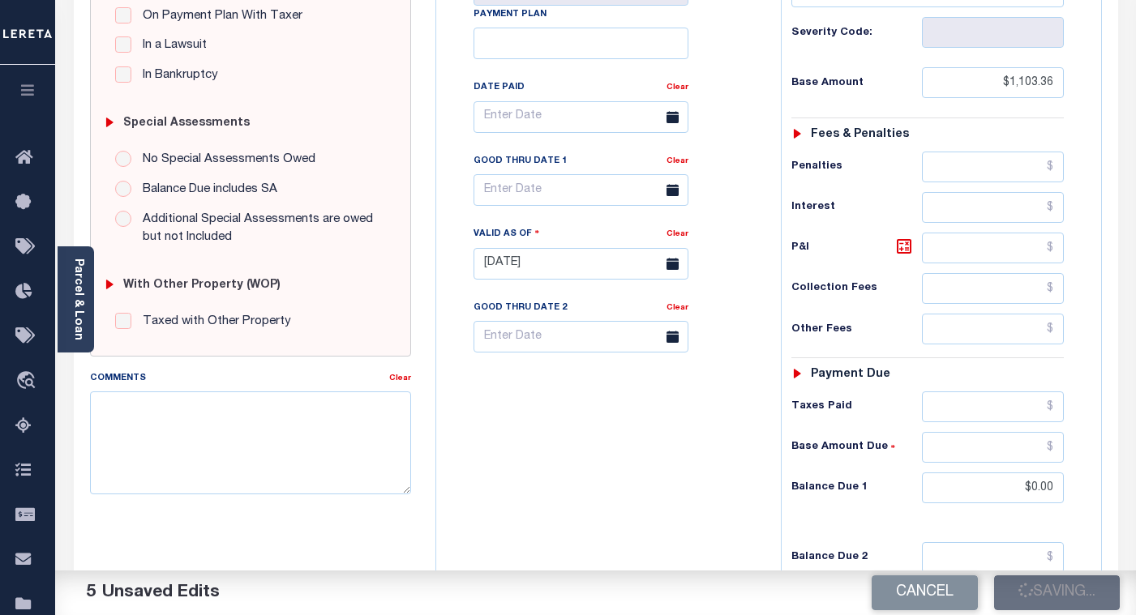
type input "$0"
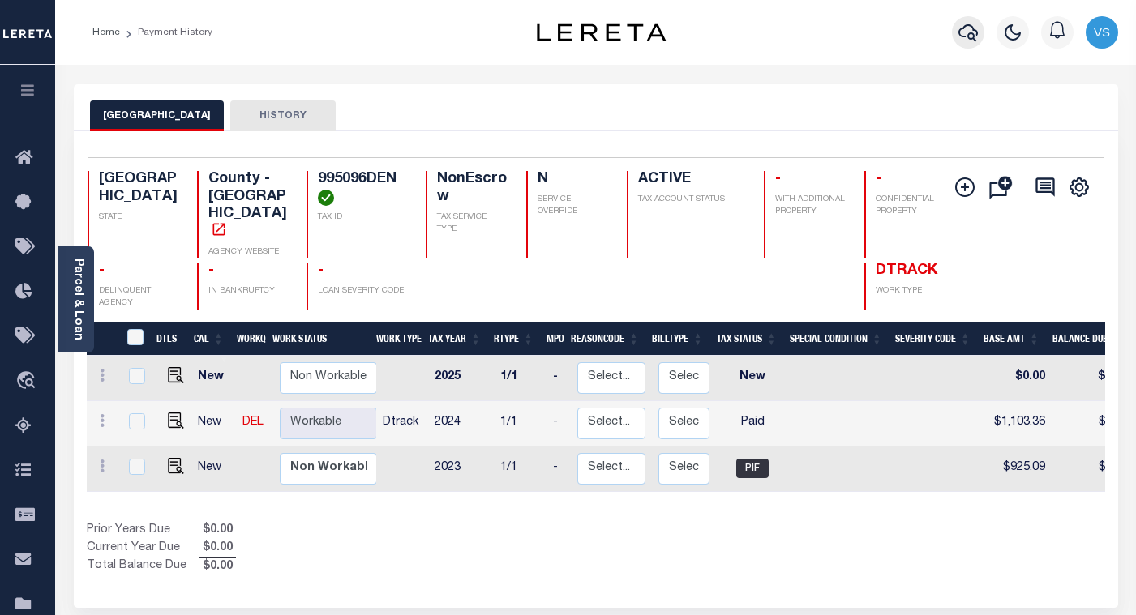
click at [968, 25] on icon "button" at bounding box center [968, 32] width 19 height 19
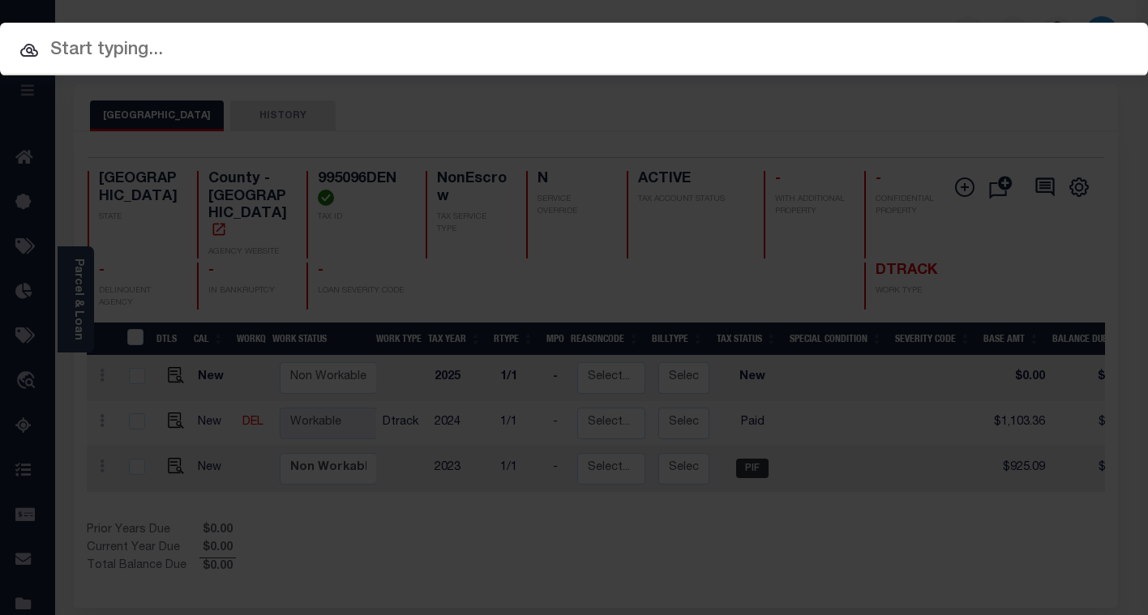
paste input "112465"
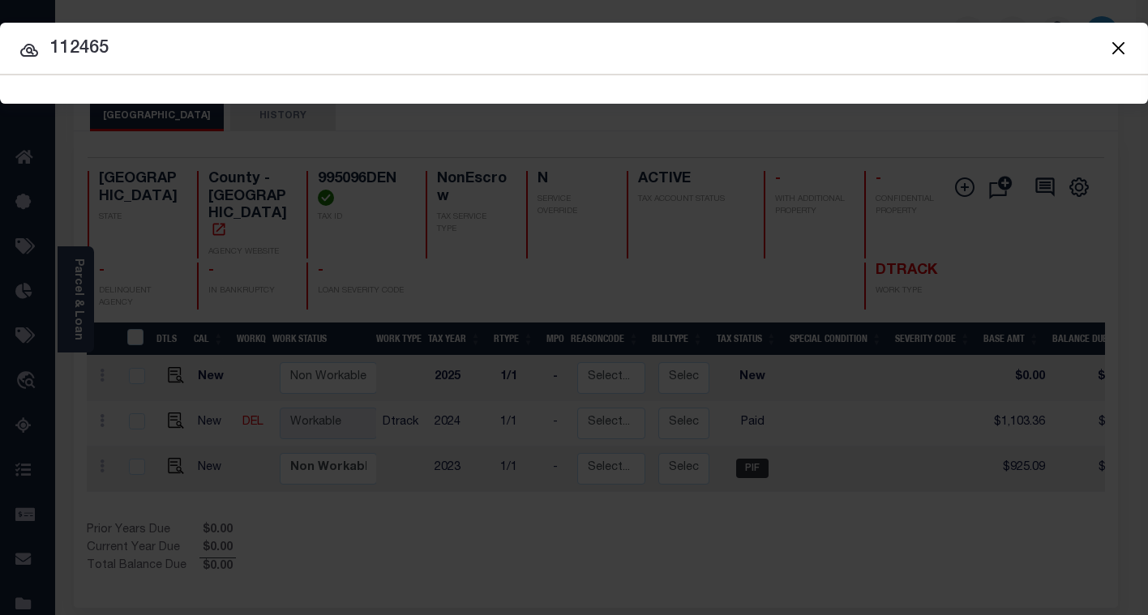
type input "112465"
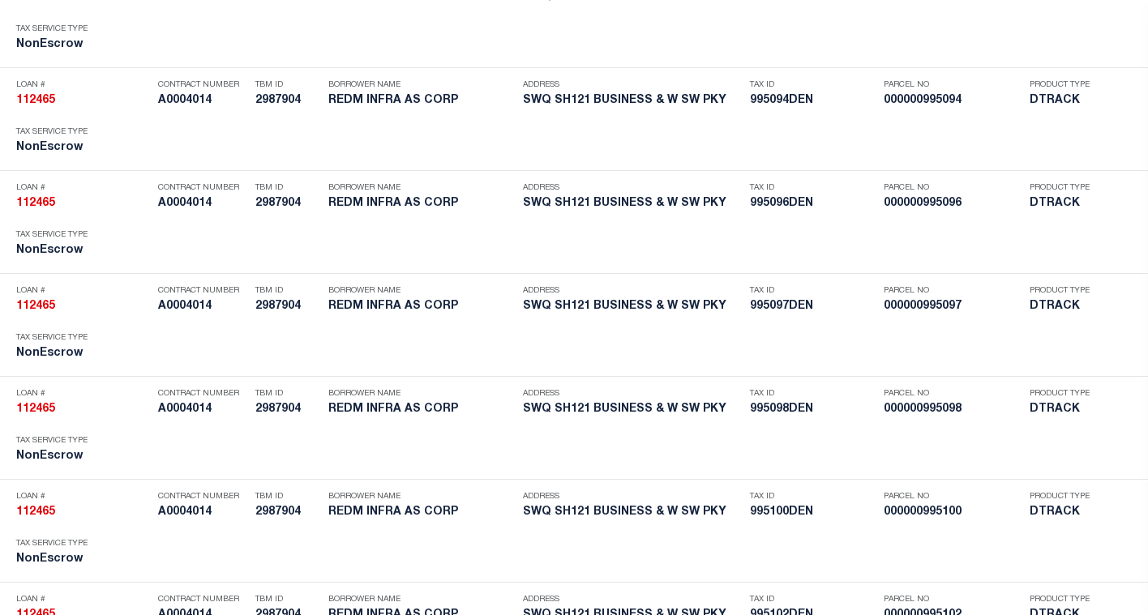
scroll to position [7213, 0]
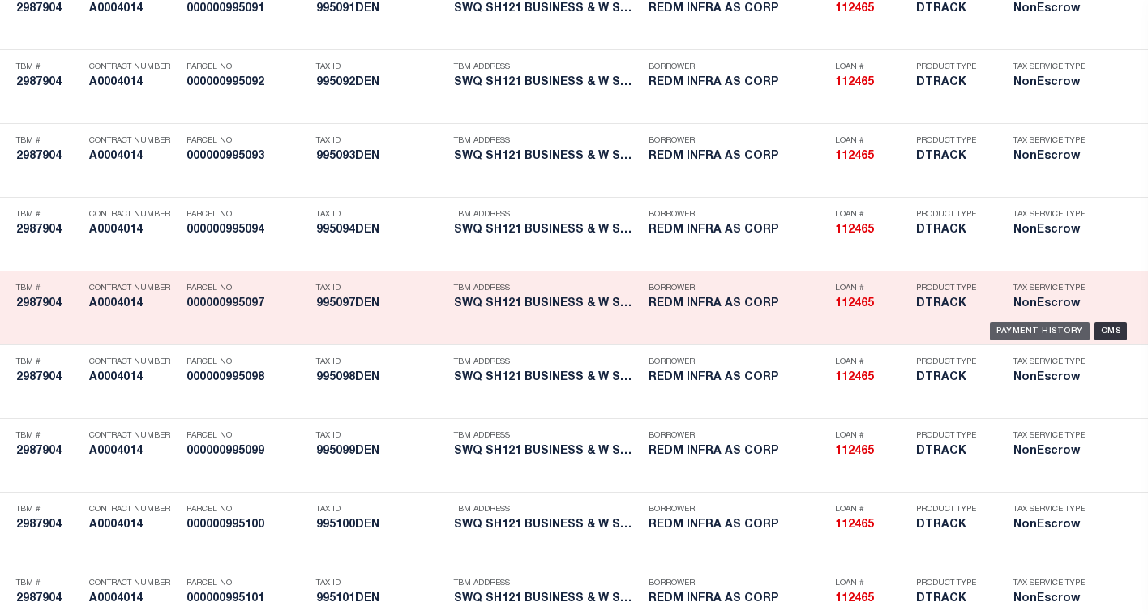
click at [1016, 329] on div "Payment History" at bounding box center [1040, 332] width 100 height 18
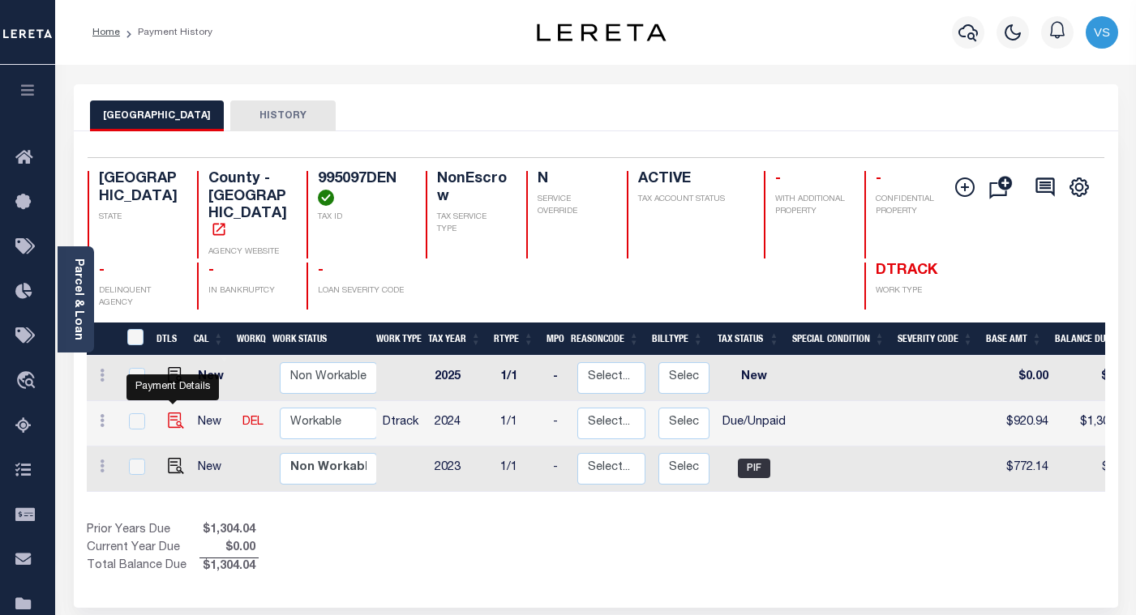
click at [168, 413] on img "" at bounding box center [176, 421] width 16 height 16
checkbox input "true"
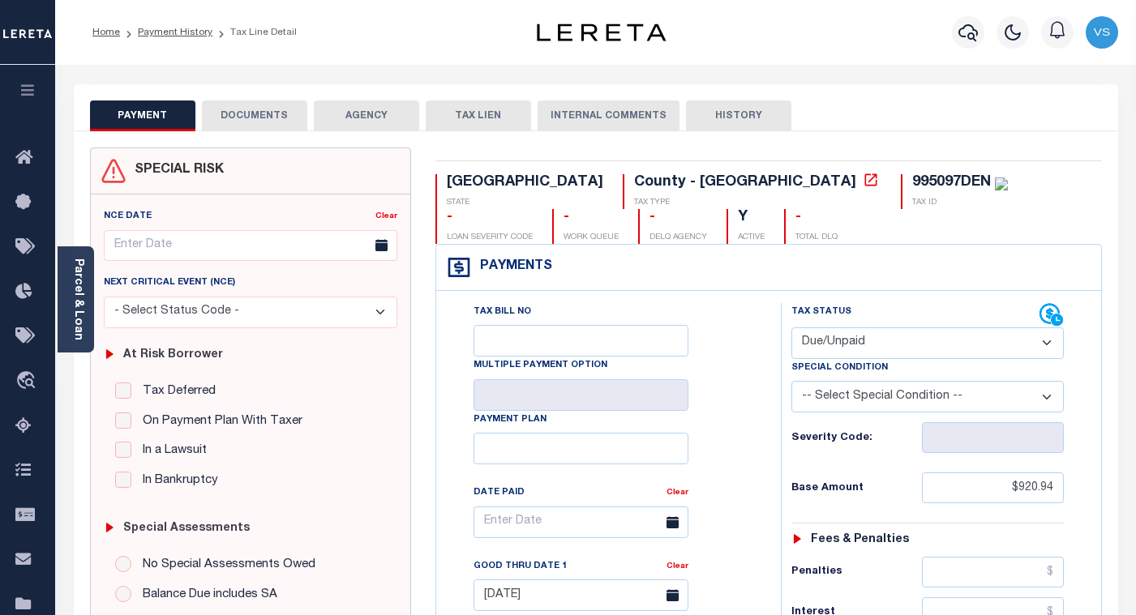
drag, startPoint x: 827, startPoint y: 349, endPoint x: 829, endPoint y: 407, distance: 58.4
click at [827, 349] on select "- Select Status Code - Open Due/Unpaid Paid Incomplete No Tax Due Internal Refu…" at bounding box center [927, 344] width 272 height 32
select select "PYD"
click at [791, 328] on select "- Select Status Code - Open Due/Unpaid Paid Incomplete No Tax Due Internal Refu…" at bounding box center [927, 344] width 272 height 32
type input "[DATE]"
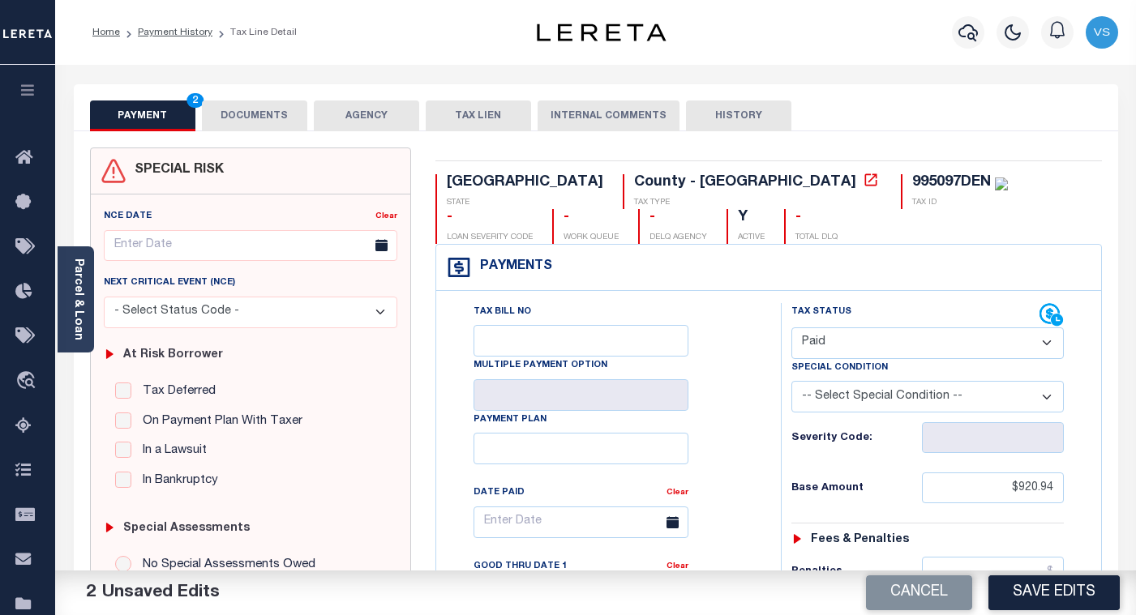
scroll to position [405, 0]
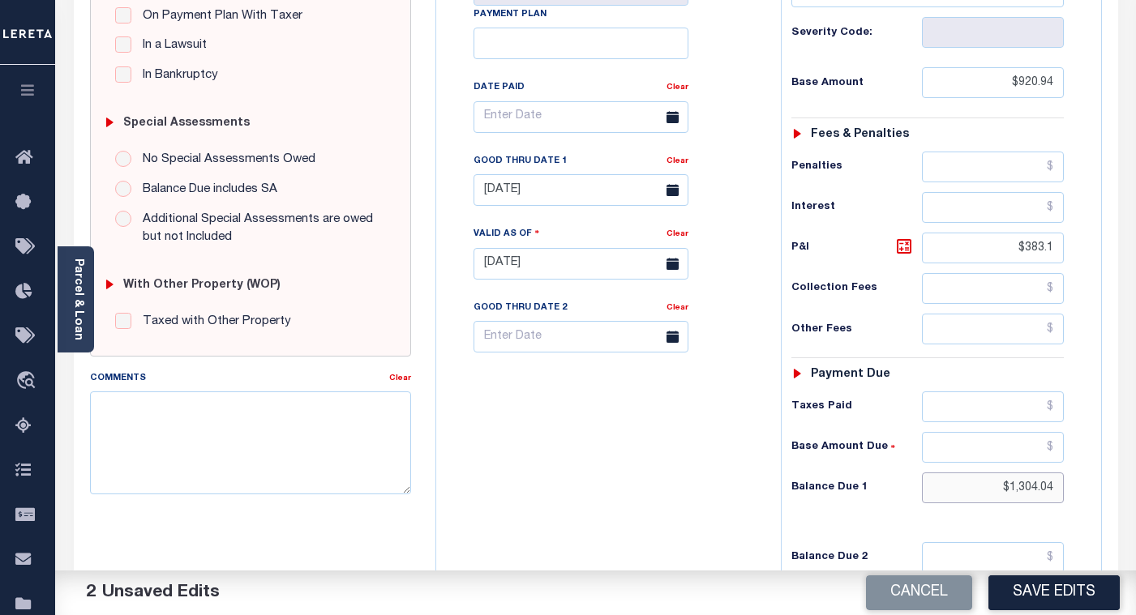
drag, startPoint x: 1057, startPoint y: 488, endPoint x: 984, endPoint y: 487, distance: 73.8
click at [984, 486] on input "$1,304.04" at bounding box center [993, 488] width 142 height 31
type input "$0.00"
drag, startPoint x: 1058, startPoint y: 243, endPoint x: 997, endPoint y: 248, distance: 61.0
click at [997, 248] on input "$383.1" at bounding box center [993, 248] width 142 height 31
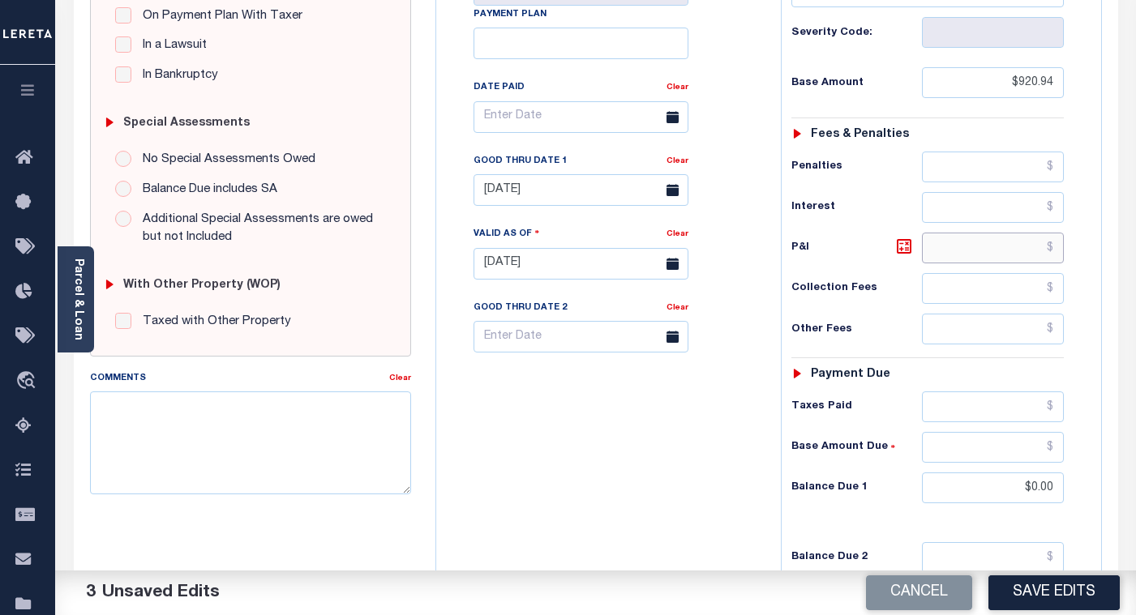
scroll to position [162, 0]
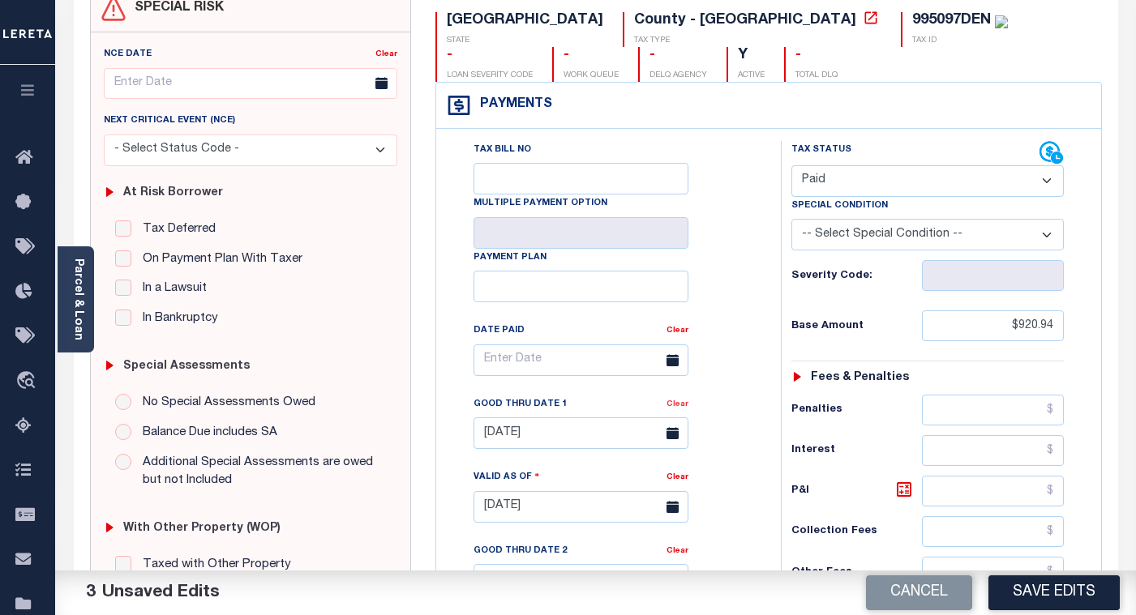
click at [681, 409] on link "Clear" at bounding box center [678, 405] width 22 height 8
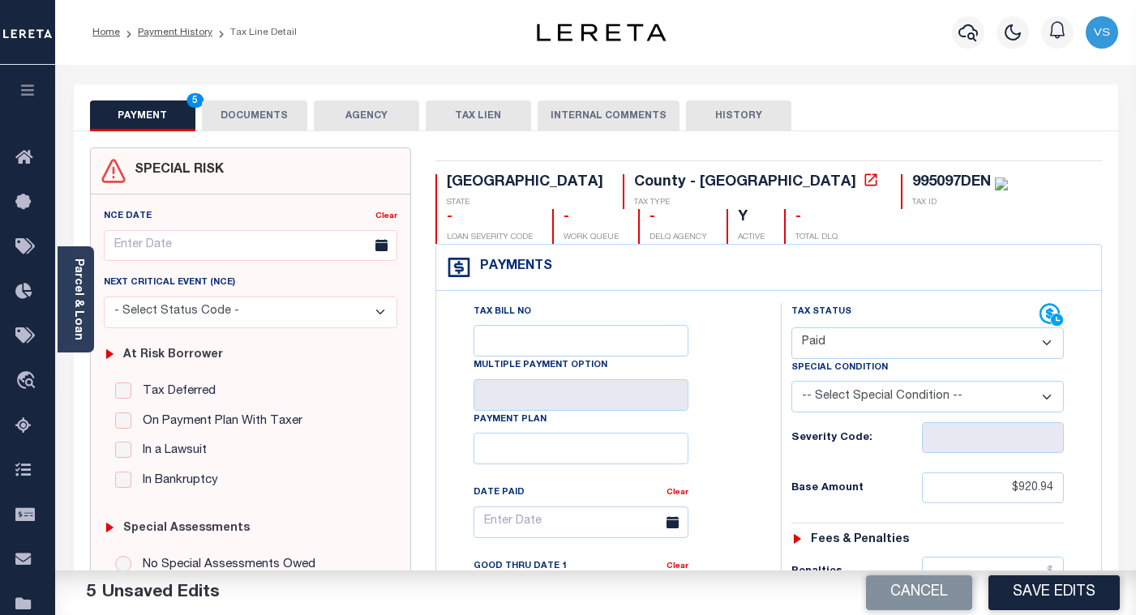
click at [246, 125] on button "DOCUMENTS" at bounding box center [254, 116] width 105 height 31
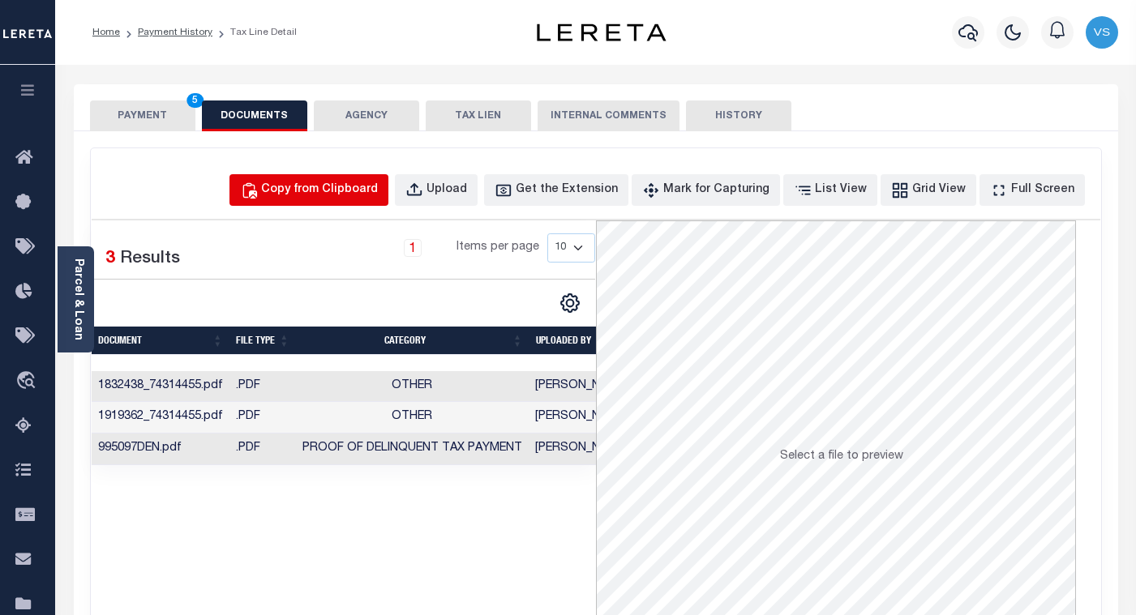
click at [374, 190] on div "Copy from Clipboard" at bounding box center [319, 191] width 117 height 18
select select "POP"
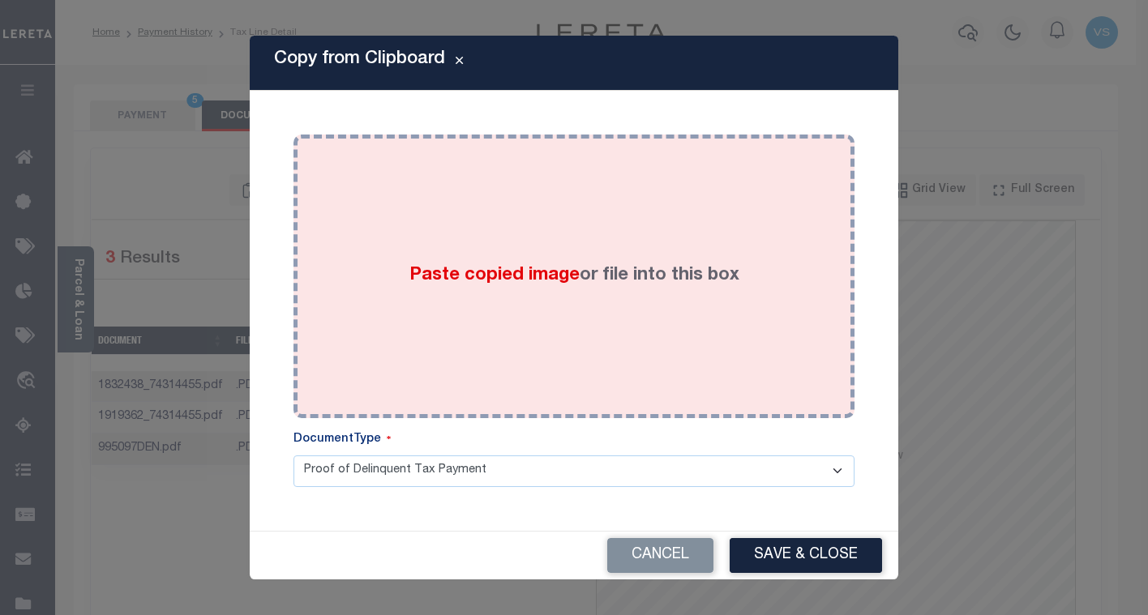
click at [478, 272] on span "Paste copied image" at bounding box center [495, 276] width 170 height 18
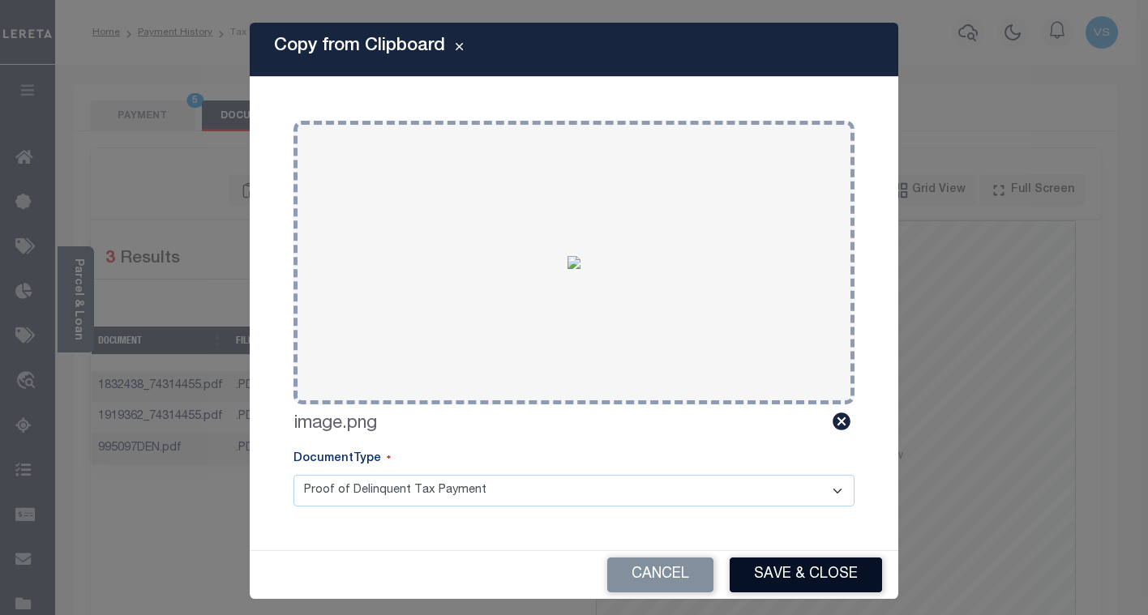
click at [787, 561] on button "Save & Close" at bounding box center [806, 575] width 152 height 35
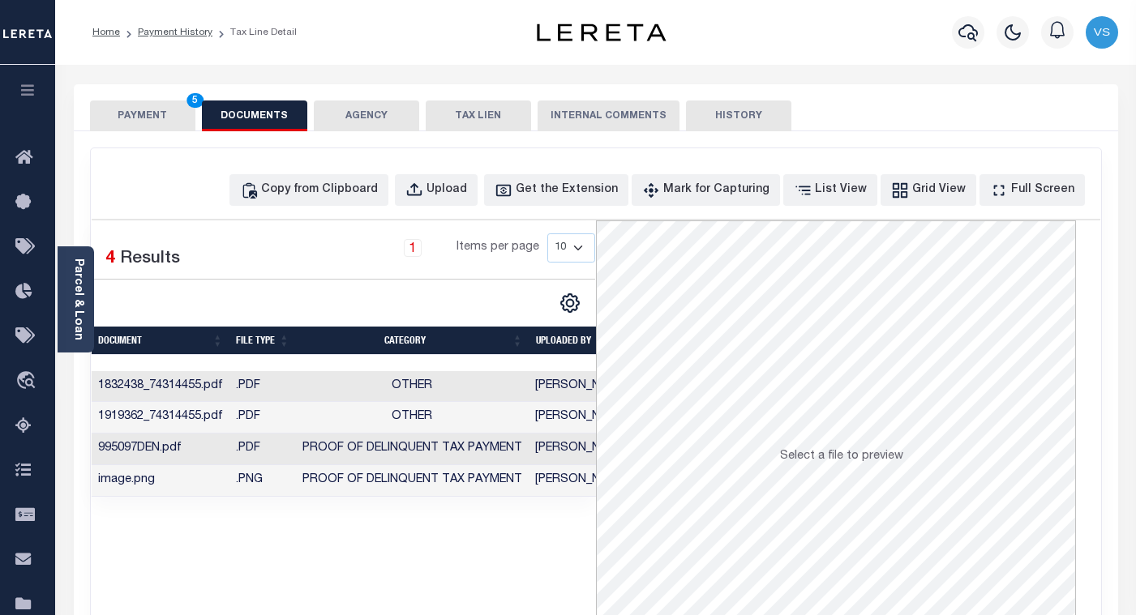
click at [152, 114] on button "PAYMENT 5" at bounding box center [142, 116] width 105 height 31
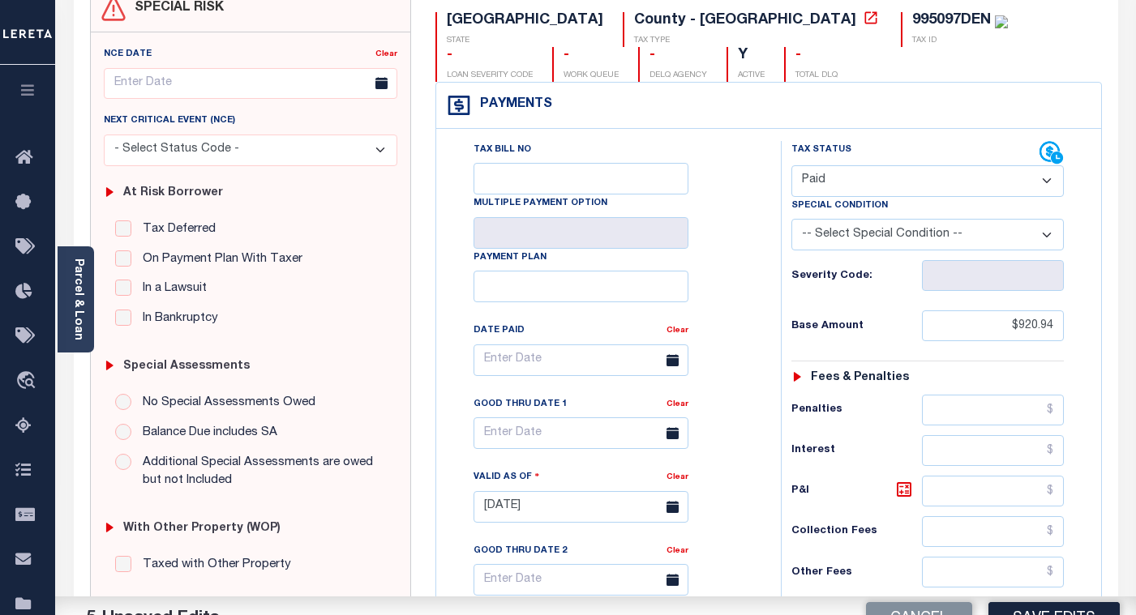
scroll to position [243, 0]
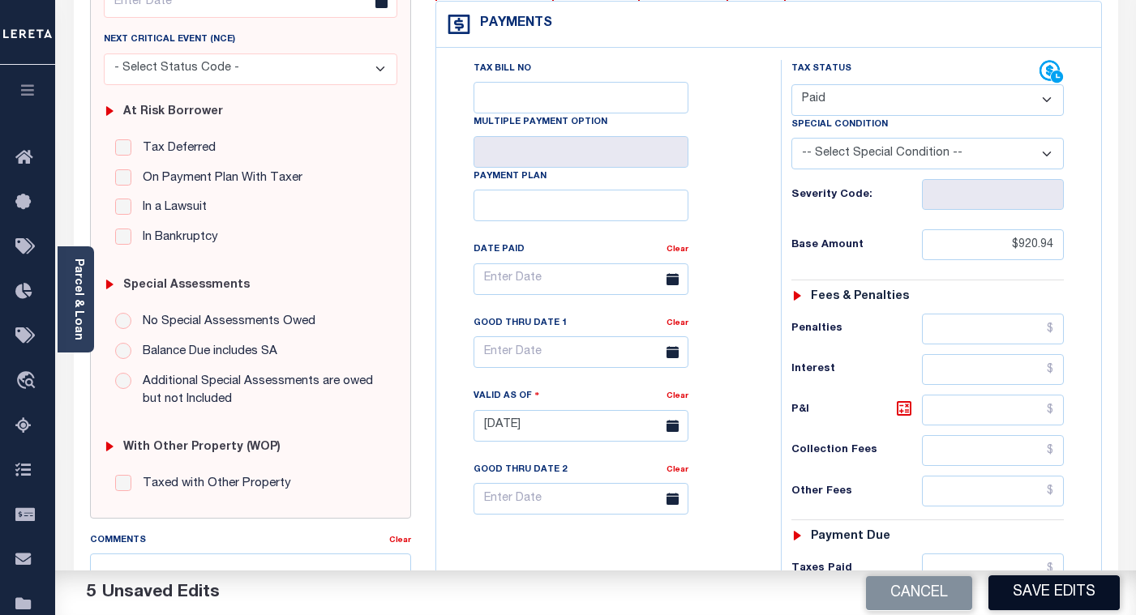
click at [1067, 585] on button "Save Edits" at bounding box center [1054, 593] width 131 height 35
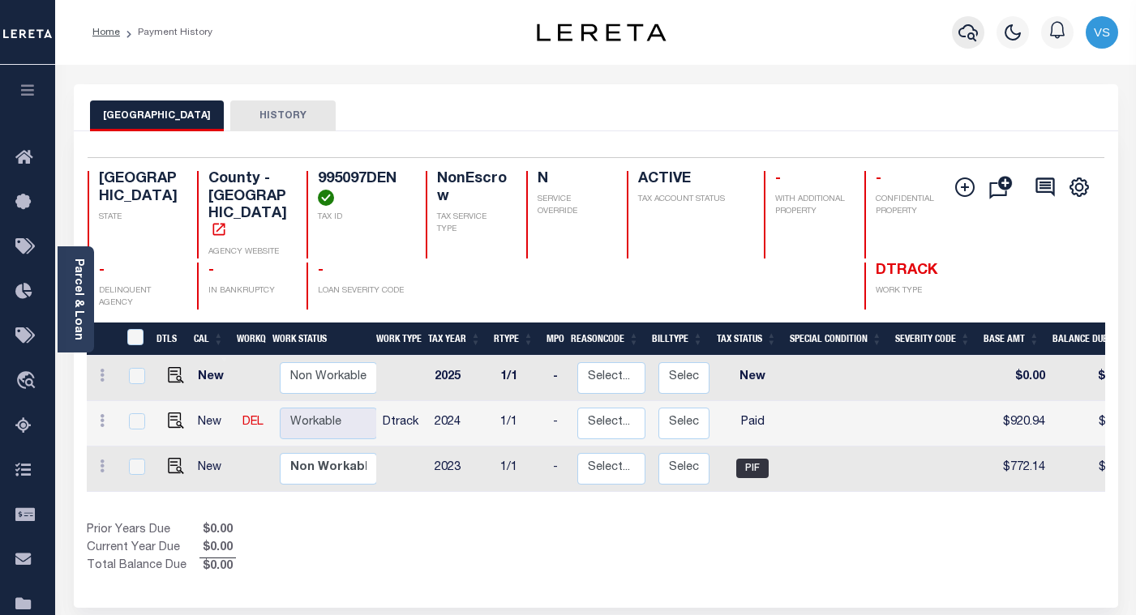
click at [963, 32] on icon "button" at bounding box center [968, 32] width 19 height 19
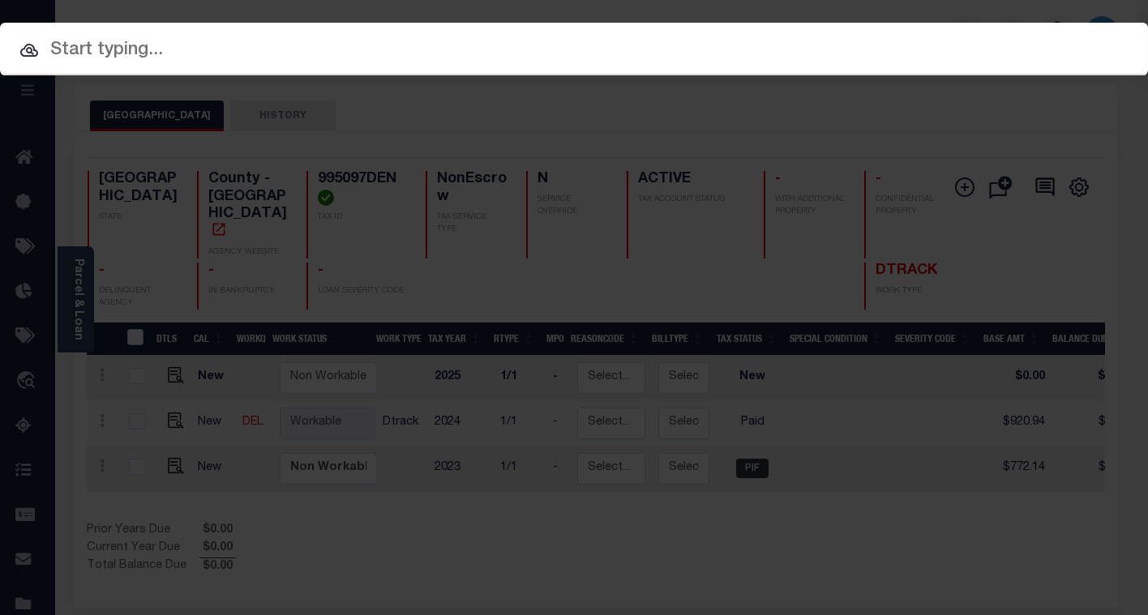
paste input "112465"
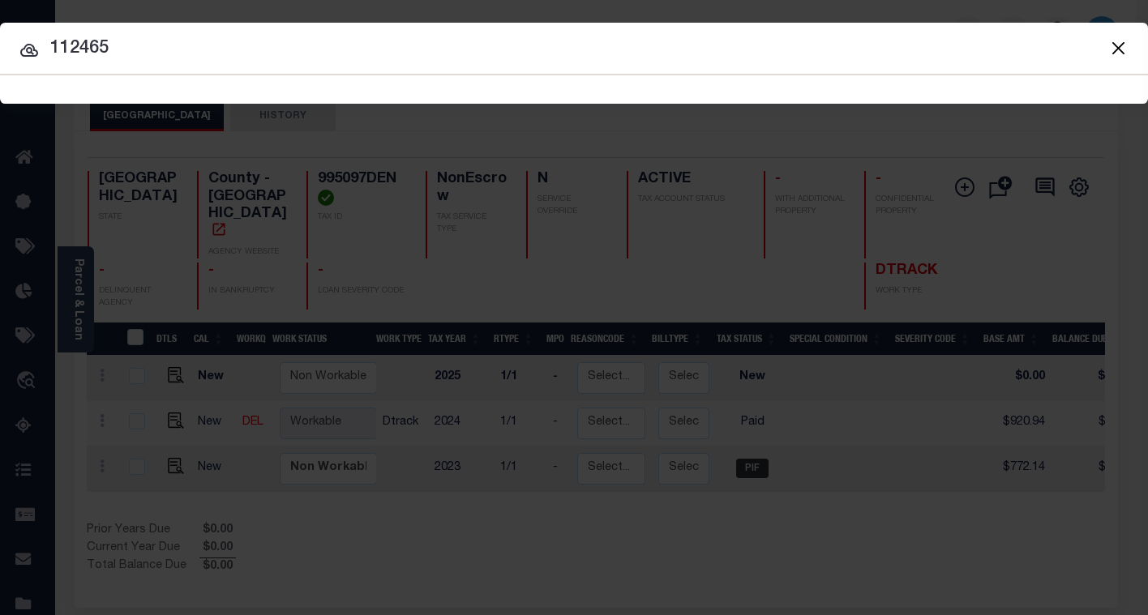
type input "112465"
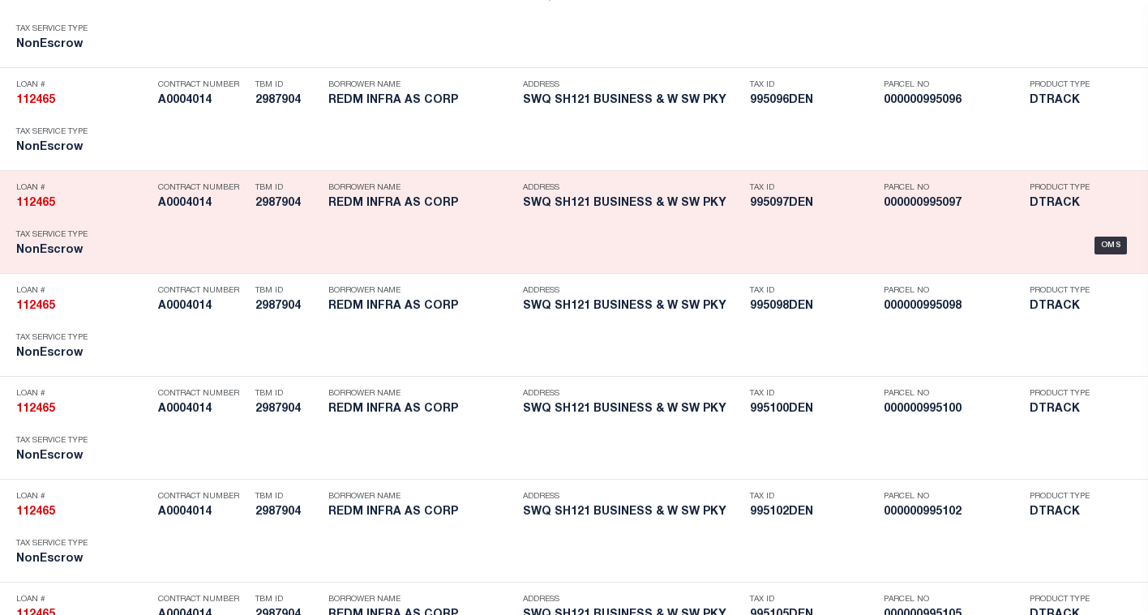
scroll to position [7287, 0]
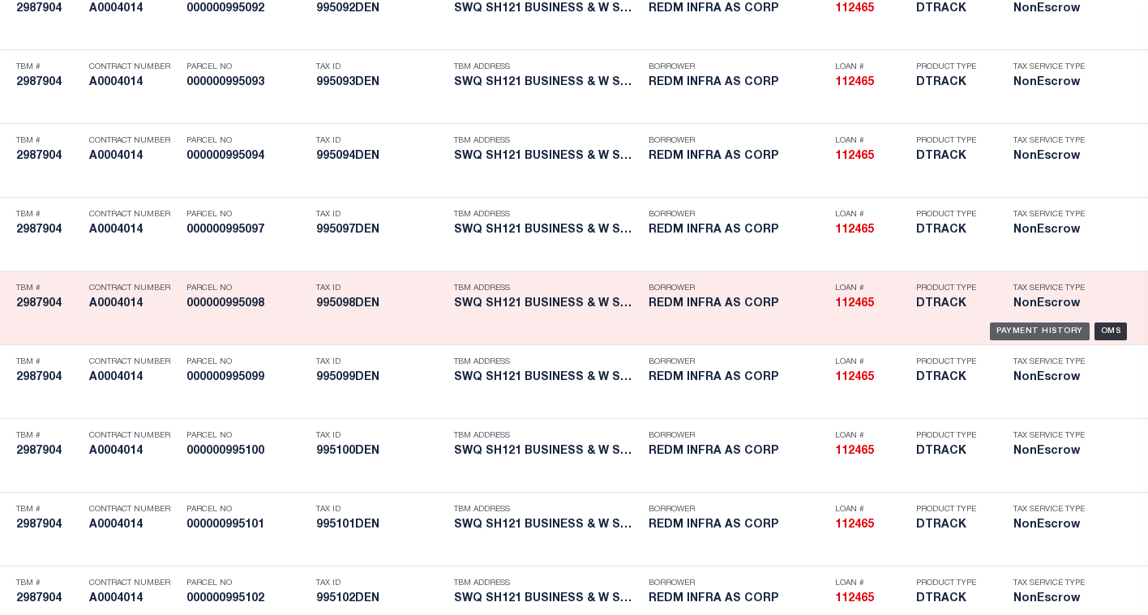
click at [993, 329] on div "Payment History" at bounding box center [1040, 332] width 100 height 18
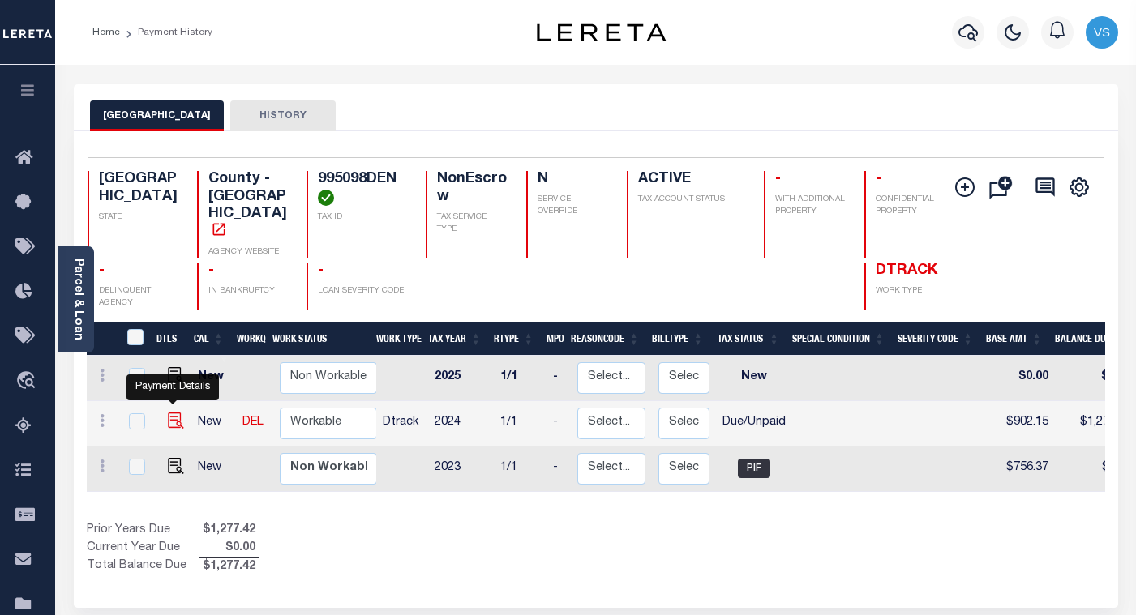
click at [169, 413] on img "" at bounding box center [176, 421] width 16 height 16
checkbox input "true"
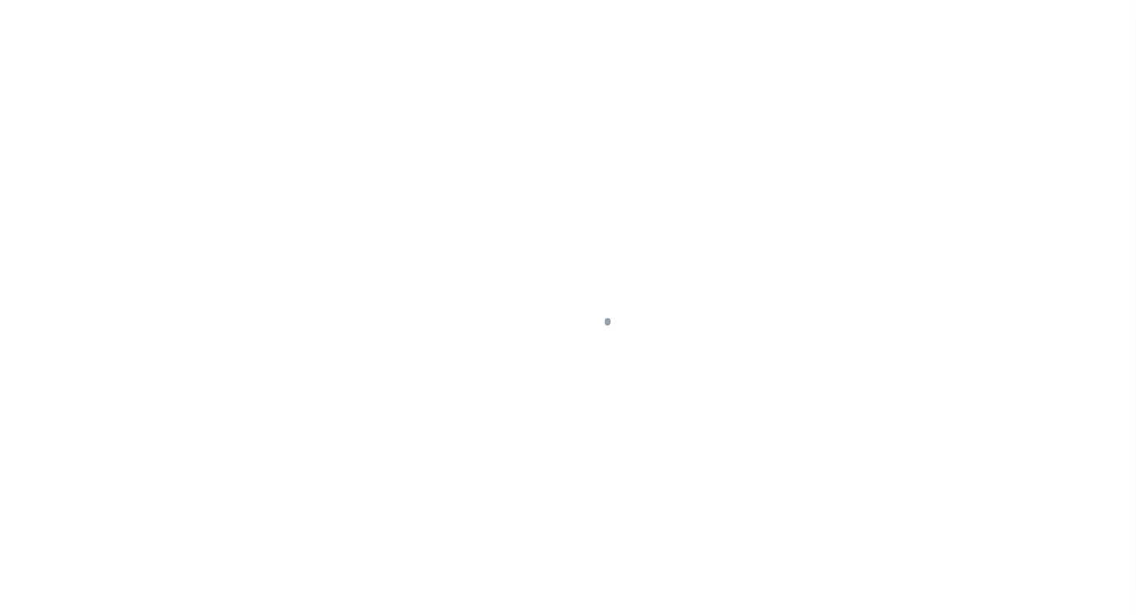
select select "DUE"
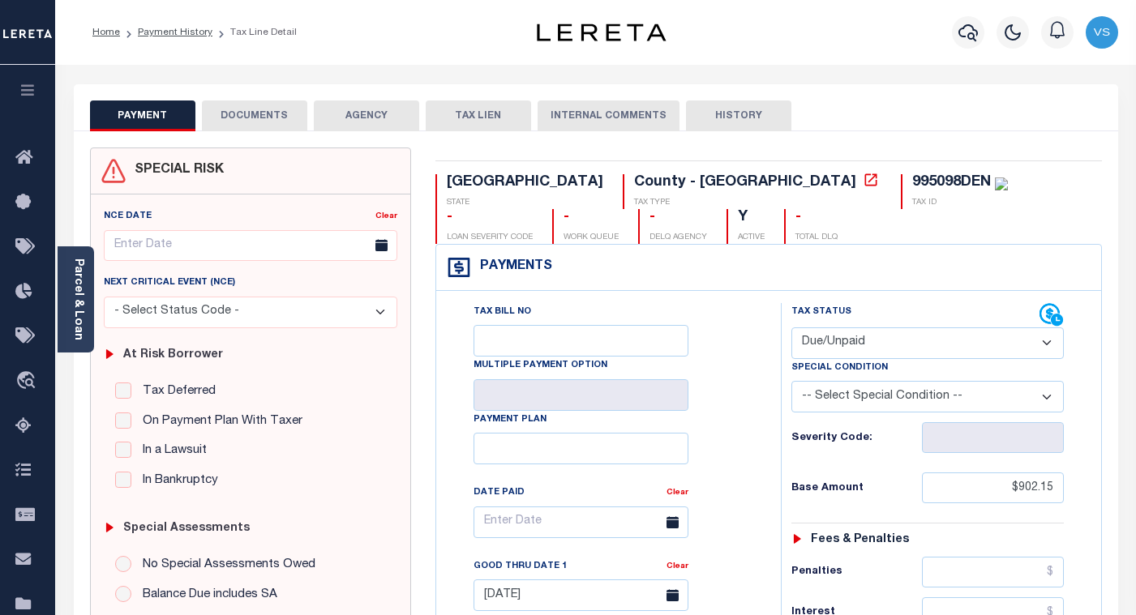
scroll to position [324, 0]
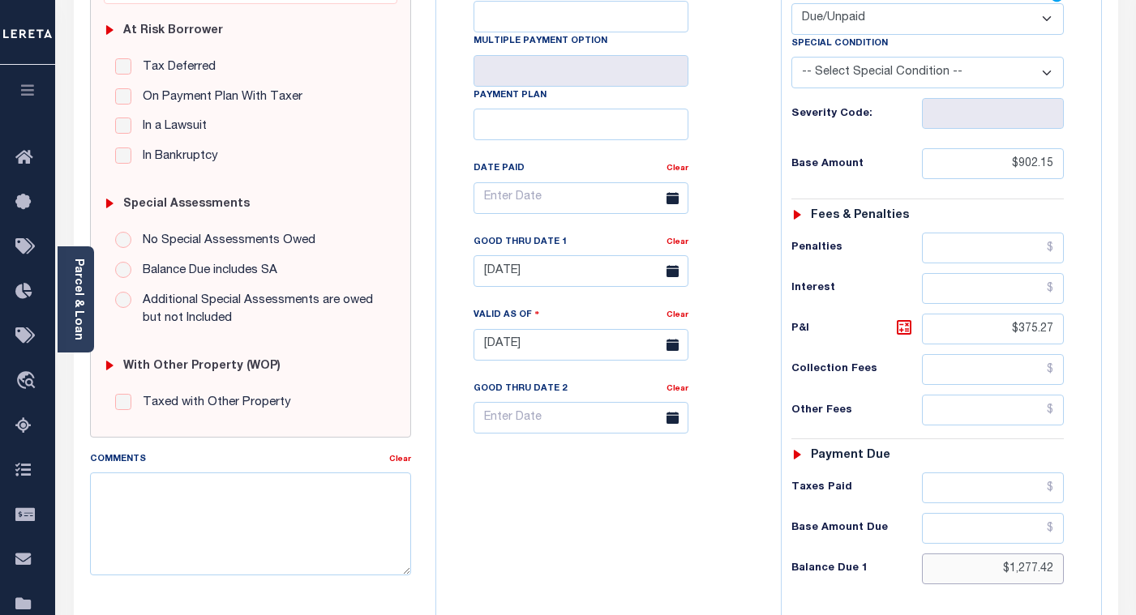
drag, startPoint x: 1053, startPoint y: 564, endPoint x: 963, endPoint y: 566, distance: 90.9
click at [963, 566] on input "$1,277.42" at bounding box center [993, 569] width 142 height 31
type input "$0"
type input "[DATE]"
type input "$0.00"
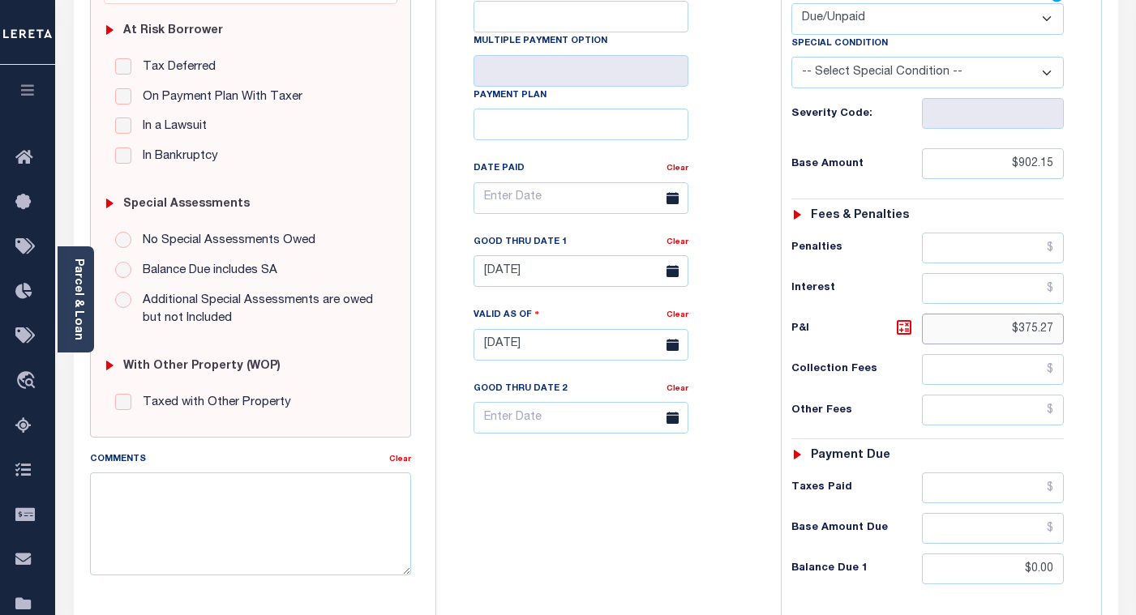
drag, startPoint x: 1054, startPoint y: 339, endPoint x: 998, endPoint y: 332, distance: 56.3
click at [998, 332] on input "$375.27" at bounding box center [993, 329] width 142 height 31
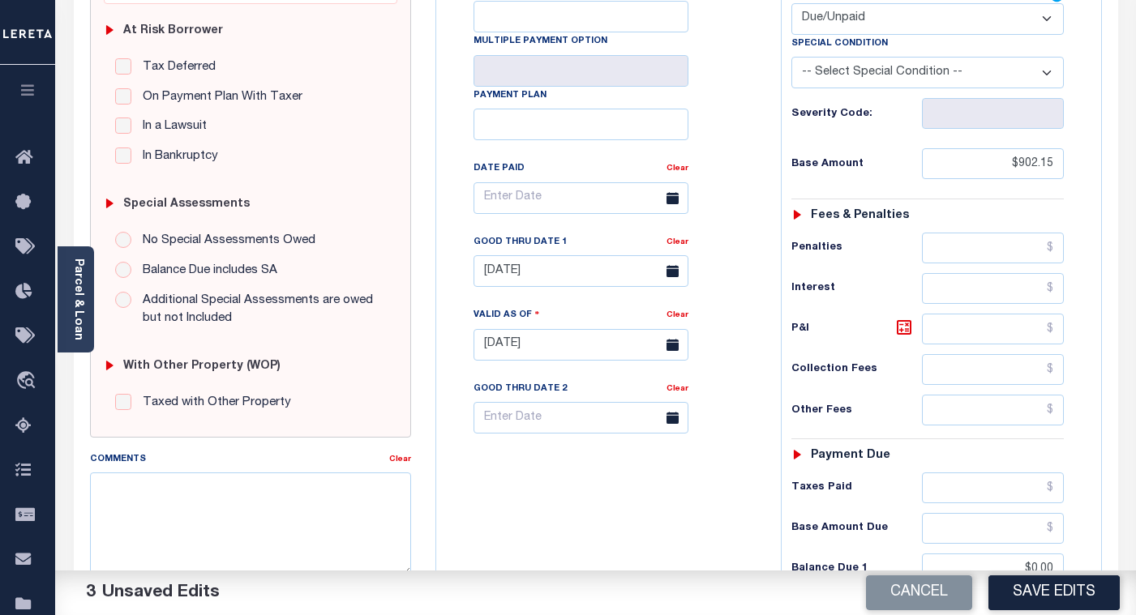
click at [677, 253] on div "Clear" at bounding box center [678, 245] width 22 height 23
click at [677, 247] on link "Clear" at bounding box center [678, 242] width 22 height 8
click at [826, 28] on select "- Select Status Code - Open Due/Unpaid Paid Incomplete No Tax Due Internal Refu…" at bounding box center [927, 19] width 272 height 32
select select "PYD"
click at [791, 4] on select "- Select Status Code - Open Due/Unpaid Paid Incomplete No Tax Due Internal Refu…" at bounding box center [927, 19] width 272 height 32
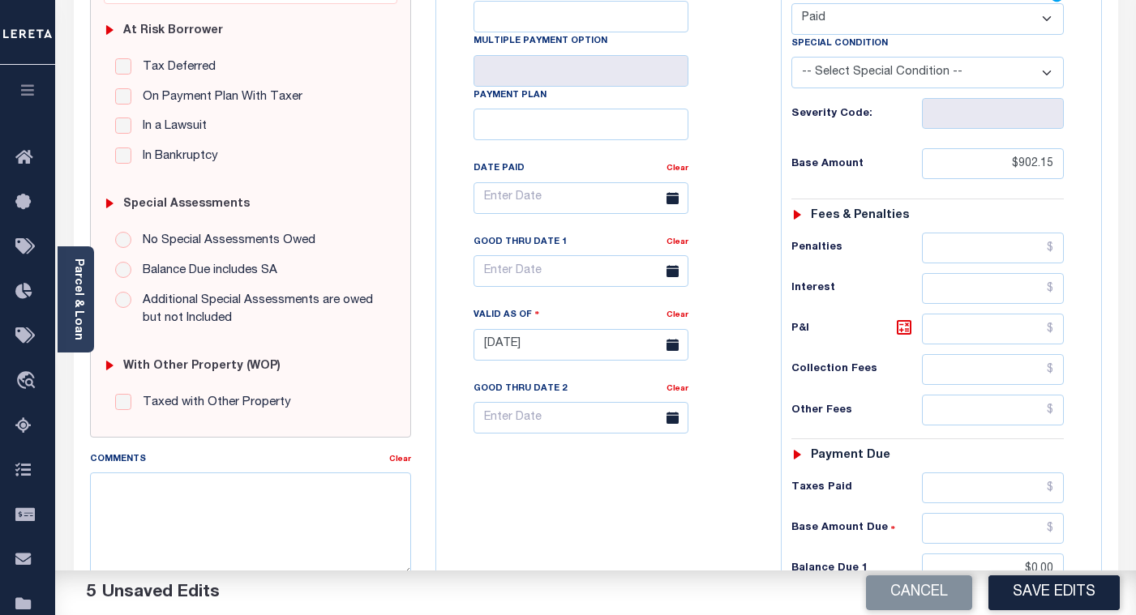
scroll to position [0, 0]
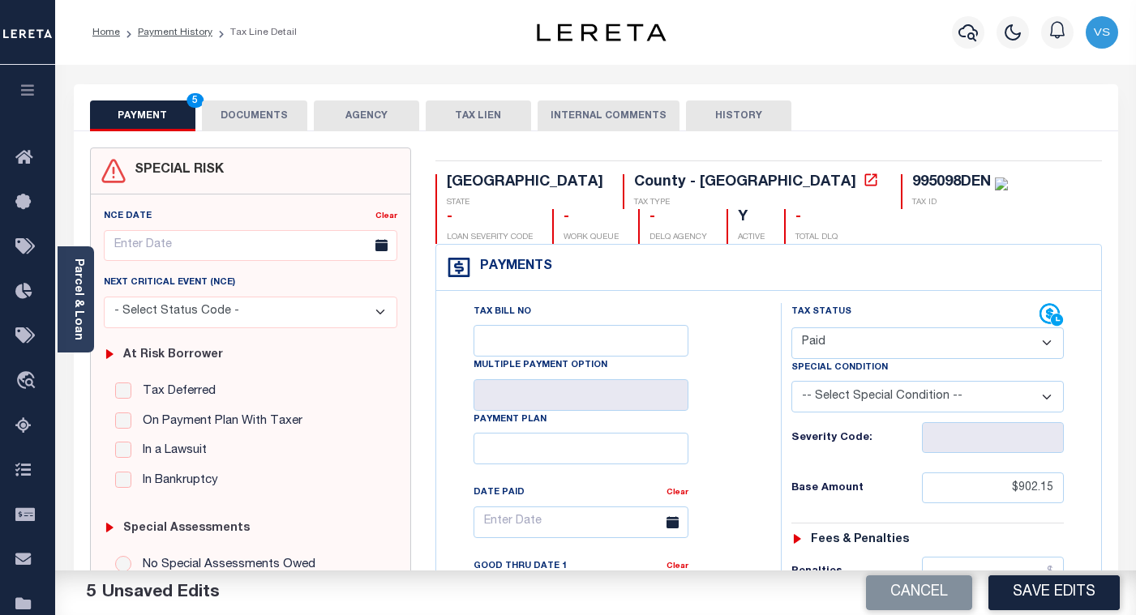
click at [258, 118] on button "DOCUMENTS" at bounding box center [254, 116] width 105 height 31
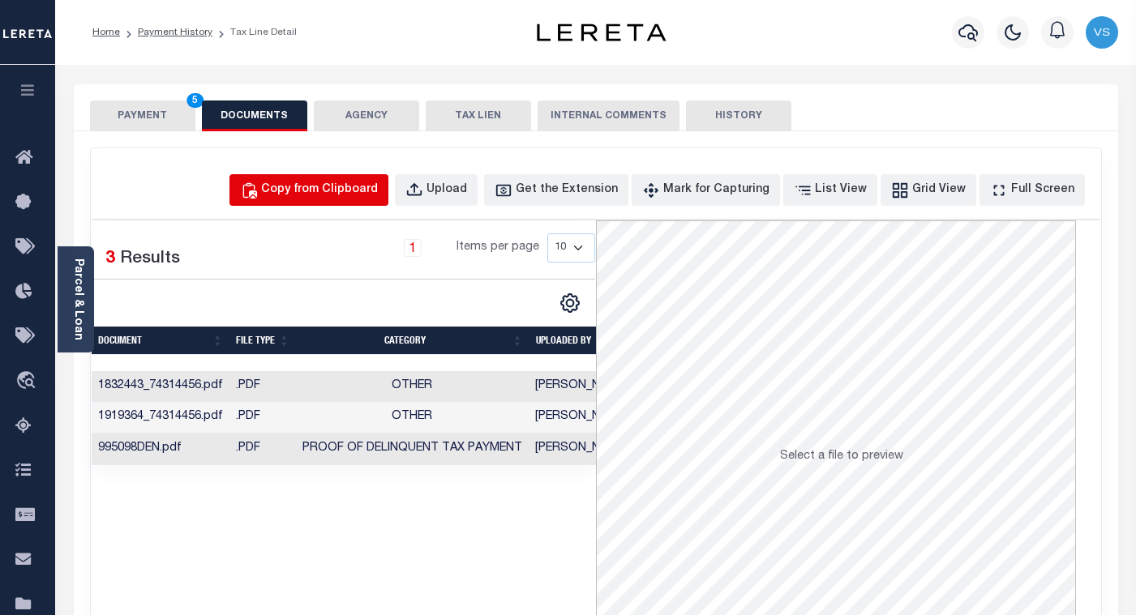
click at [338, 195] on div "Copy from Clipboard" at bounding box center [319, 191] width 117 height 18
select select "POP"
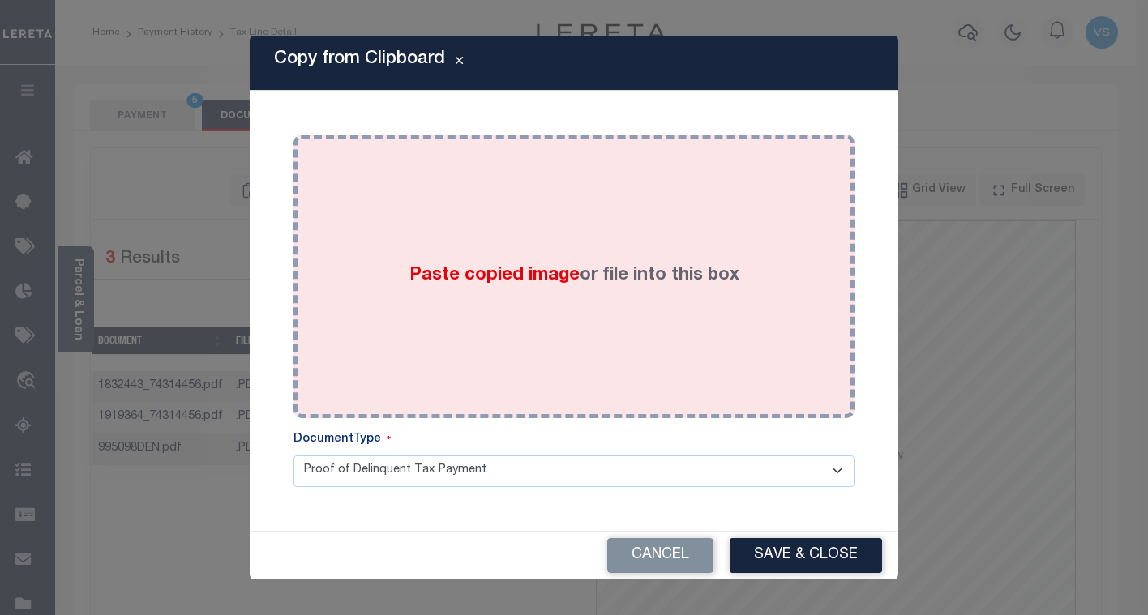
click at [421, 325] on div "Paste copied image or file into this box" at bounding box center [574, 276] width 537 height 259
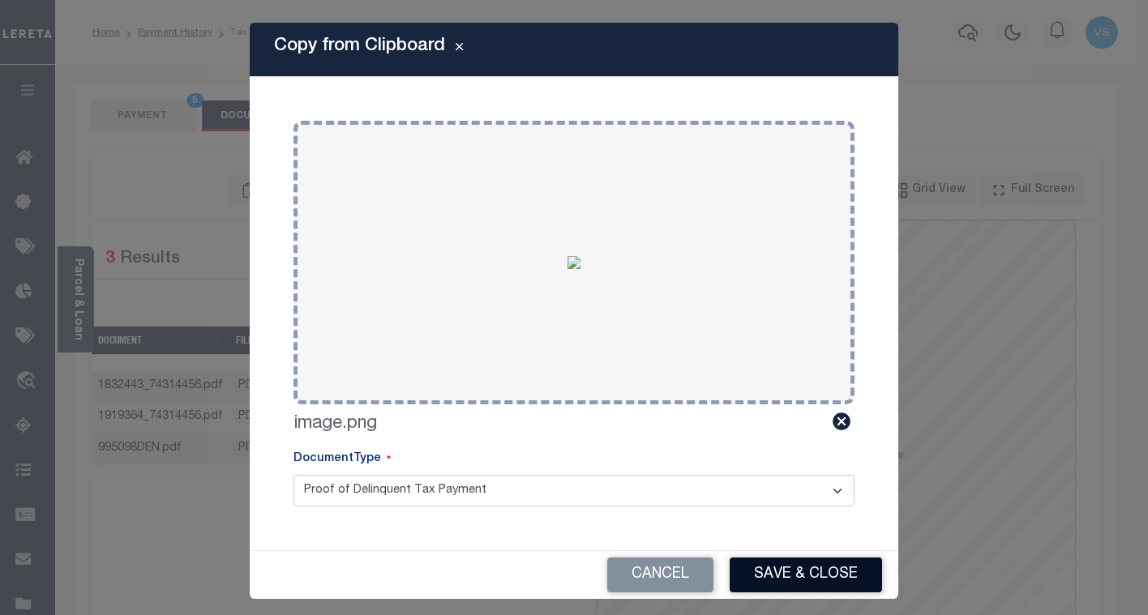
click at [758, 560] on button "Save & Close" at bounding box center [806, 575] width 152 height 35
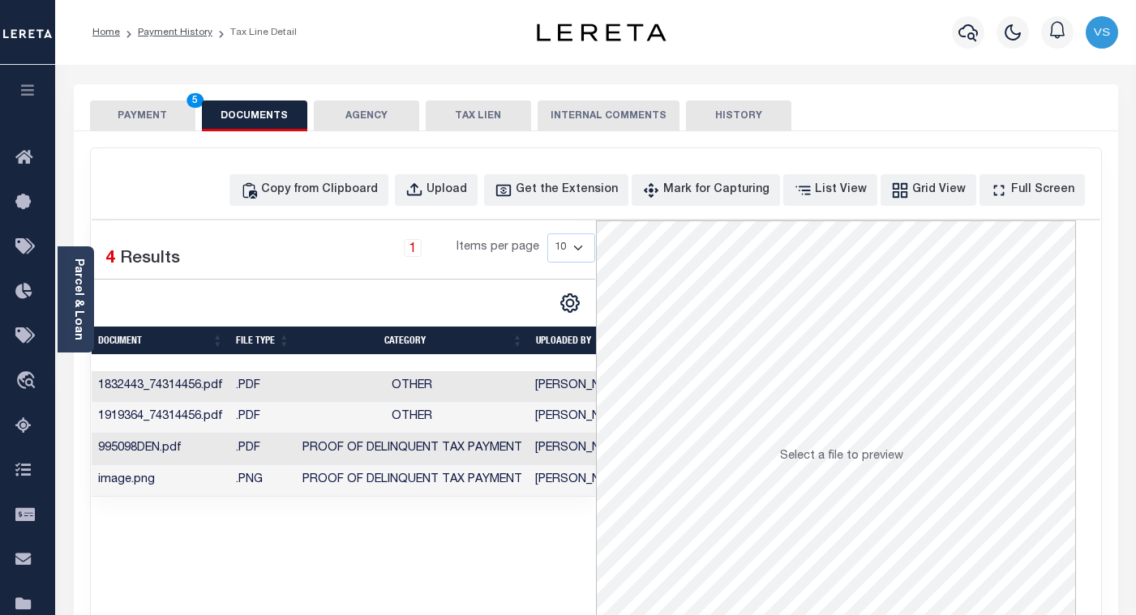
click at [144, 113] on button "PAYMENT 5" at bounding box center [142, 116] width 105 height 31
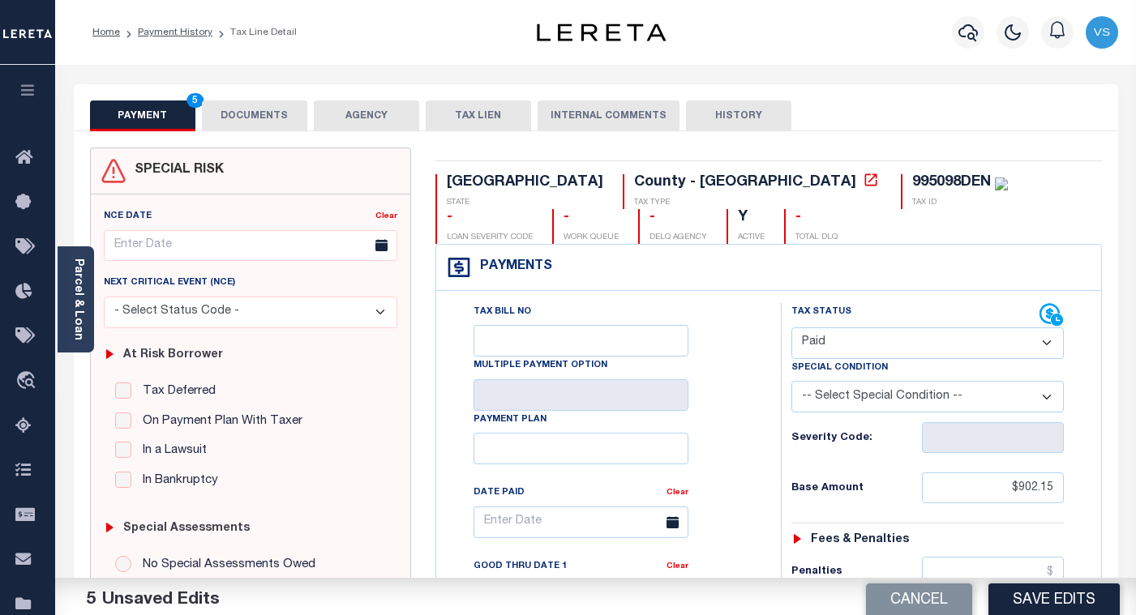
scroll to position [324, 0]
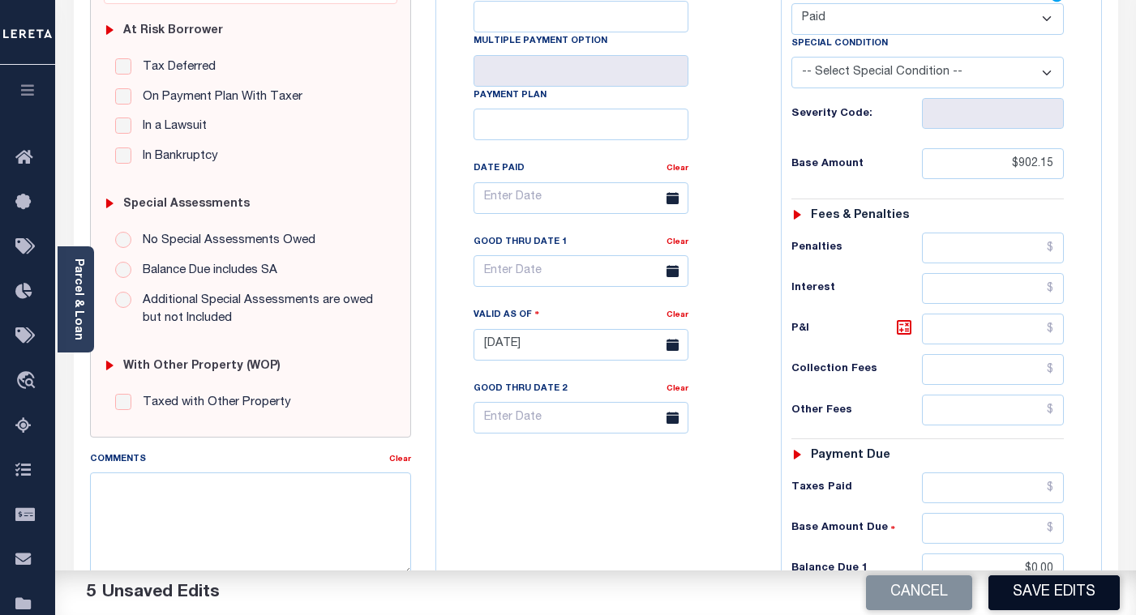
click at [1046, 597] on button "Save Edits" at bounding box center [1054, 593] width 131 height 35
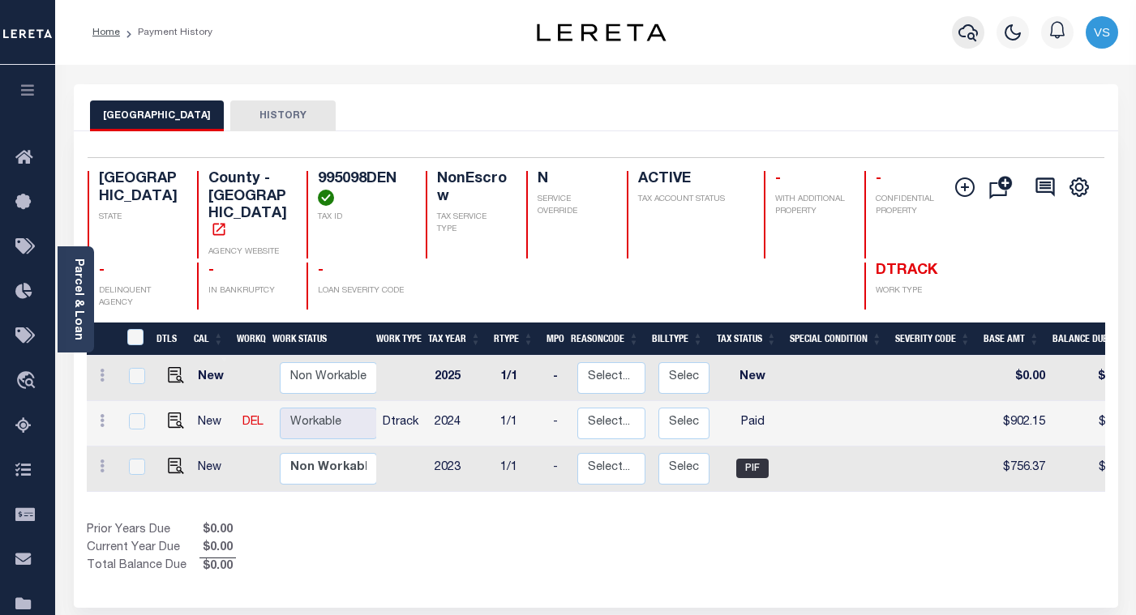
click at [971, 32] on icon "button" at bounding box center [968, 32] width 19 height 19
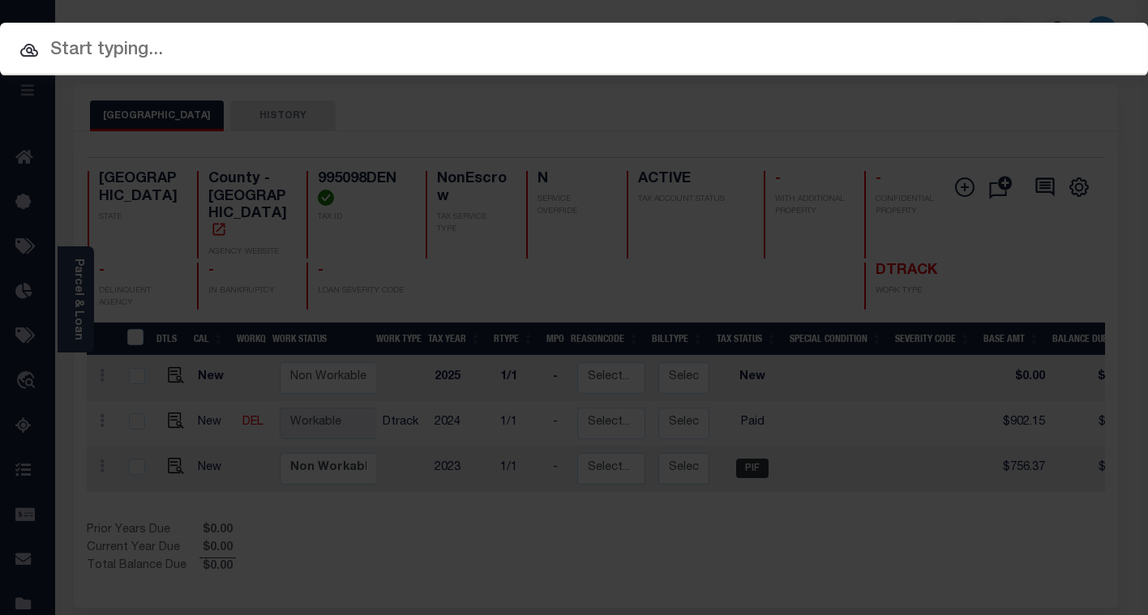
paste input "112465"
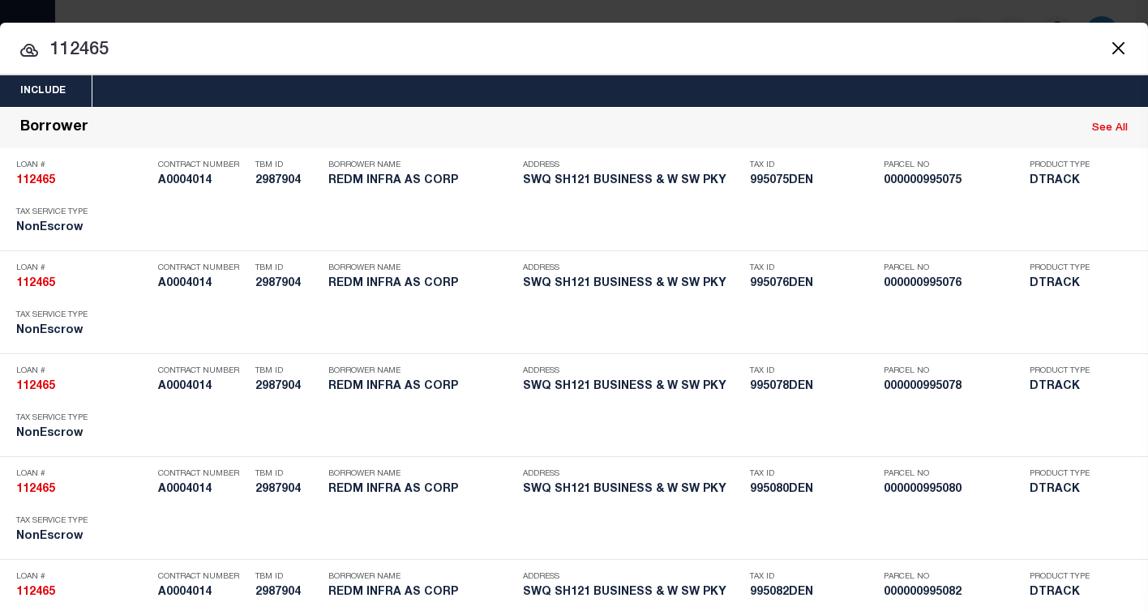
paste input "995099DEN"
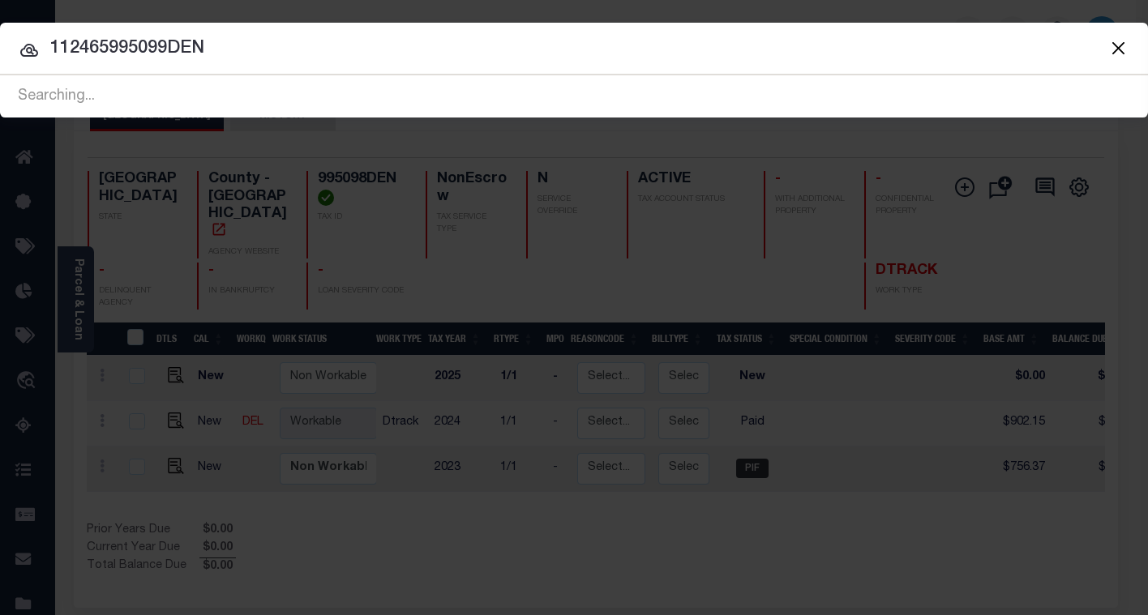
click at [210, 49] on input "112465995099DEN" at bounding box center [574, 49] width 1148 height 28
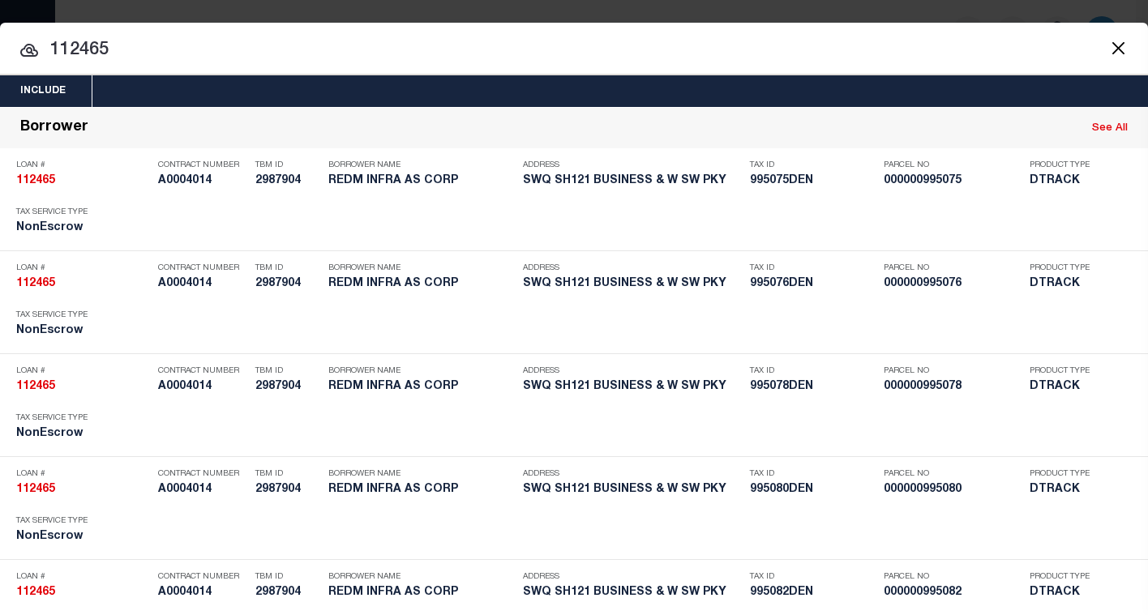
type input "112465"
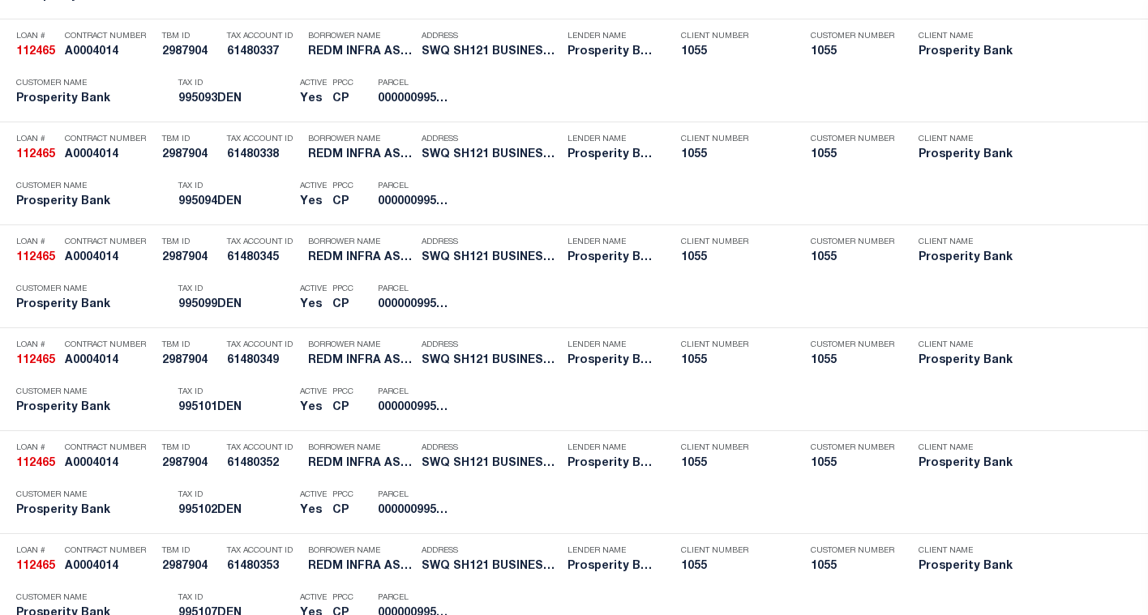
scroll to position [7361, 0]
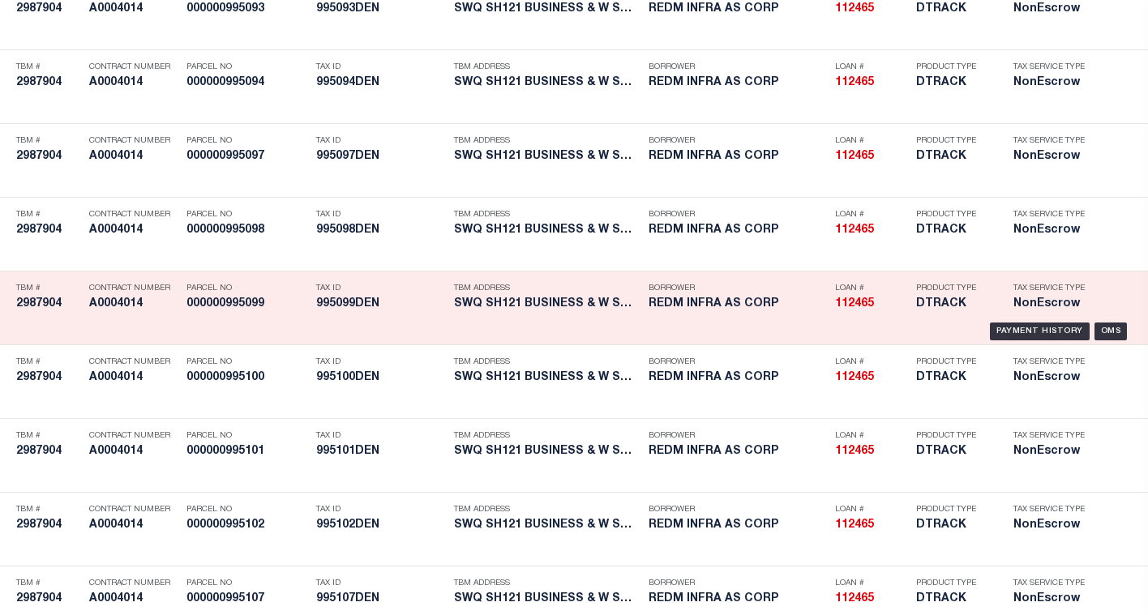
click at [754, 330] on div "Payment History OMS" at bounding box center [574, 332] width 1116 height 18
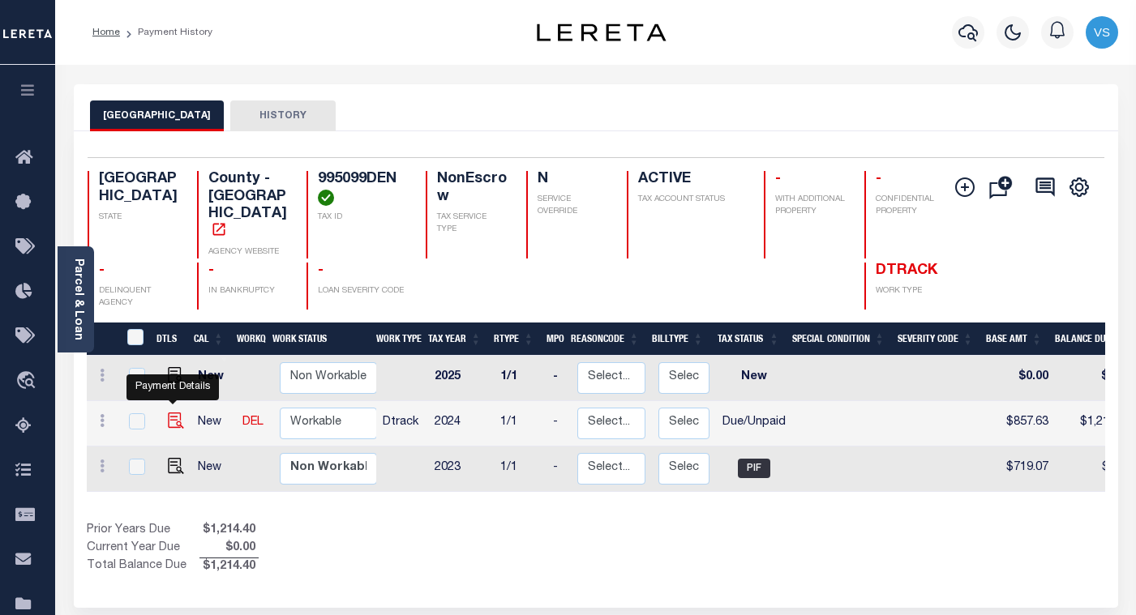
click at [174, 413] on img "" at bounding box center [176, 421] width 16 height 16
checkbox input "true"
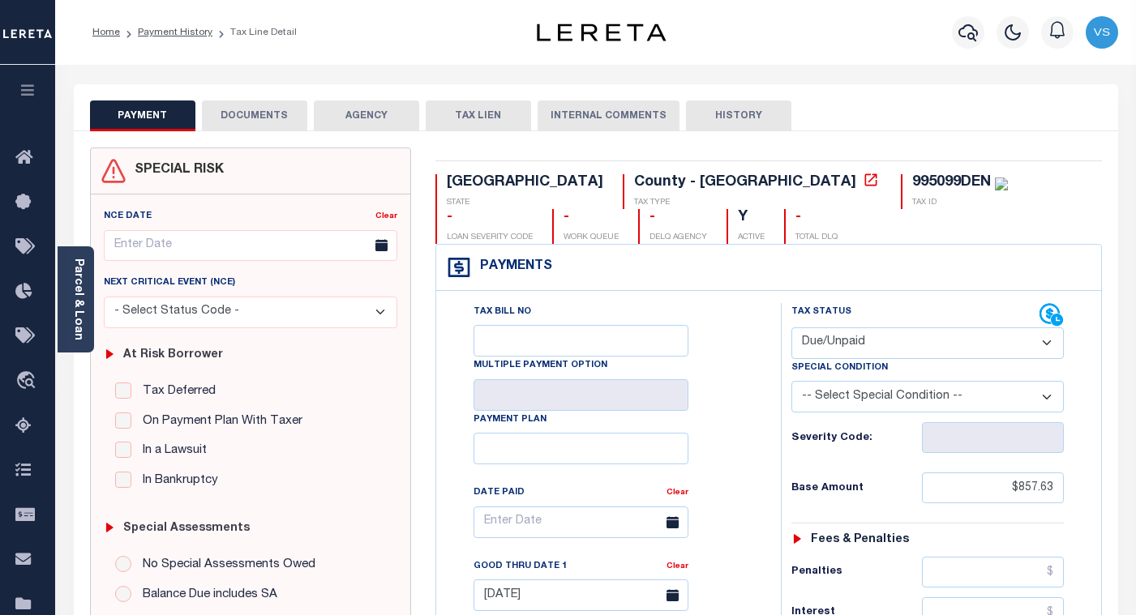
drag, startPoint x: 827, startPoint y: 348, endPoint x: 824, endPoint y: 361, distance: 13.4
click at [827, 348] on select "- Select Status Code - Open Due/Unpaid Paid Incomplete No Tax Due Internal Refu…" at bounding box center [927, 344] width 272 height 32
select select "PYD"
click at [791, 328] on select "- Select Status Code - Open Due/Unpaid Paid Incomplete No Tax Due Internal Refu…" at bounding box center [927, 344] width 272 height 32
type input "[DATE]"
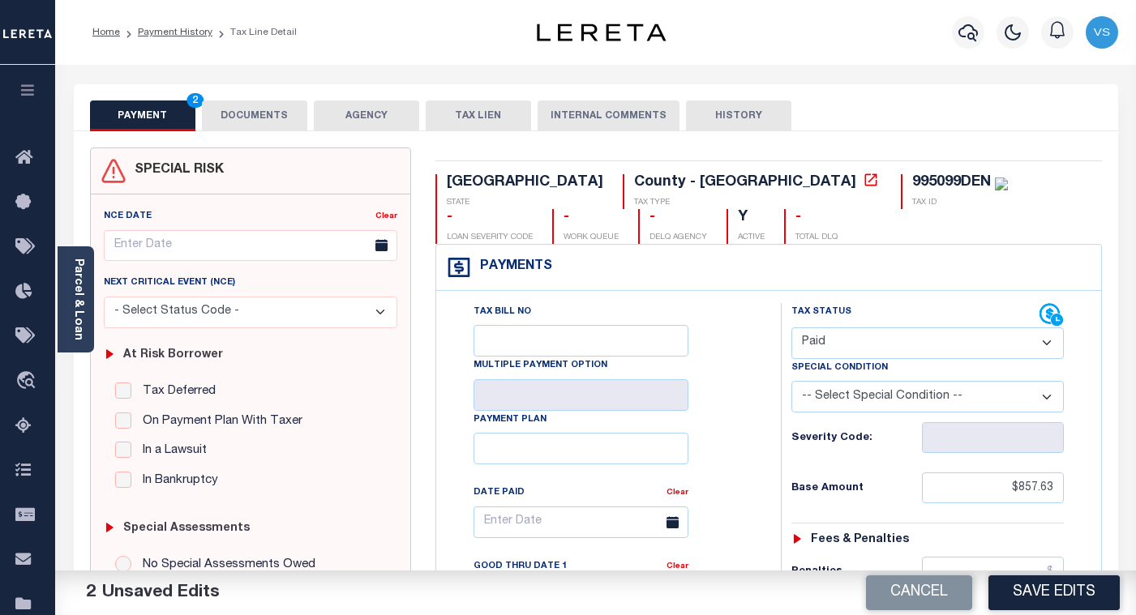
scroll to position [324, 0]
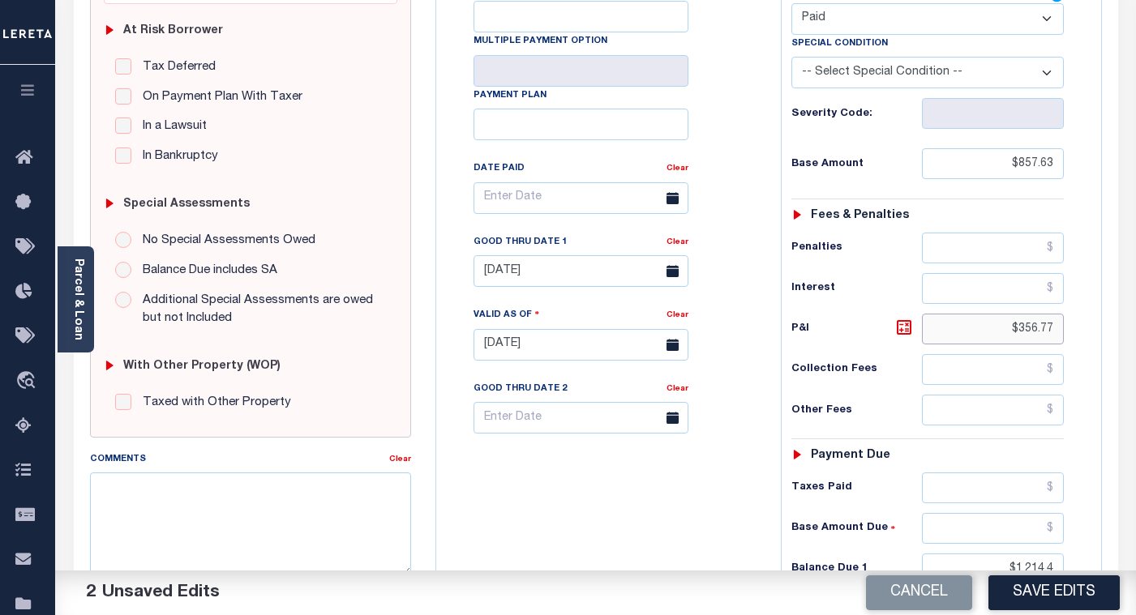
drag, startPoint x: 1055, startPoint y: 337, endPoint x: 993, endPoint y: 337, distance: 61.6
click at [993, 337] on input "$356.77" at bounding box center [993, 329] width 142 height 31
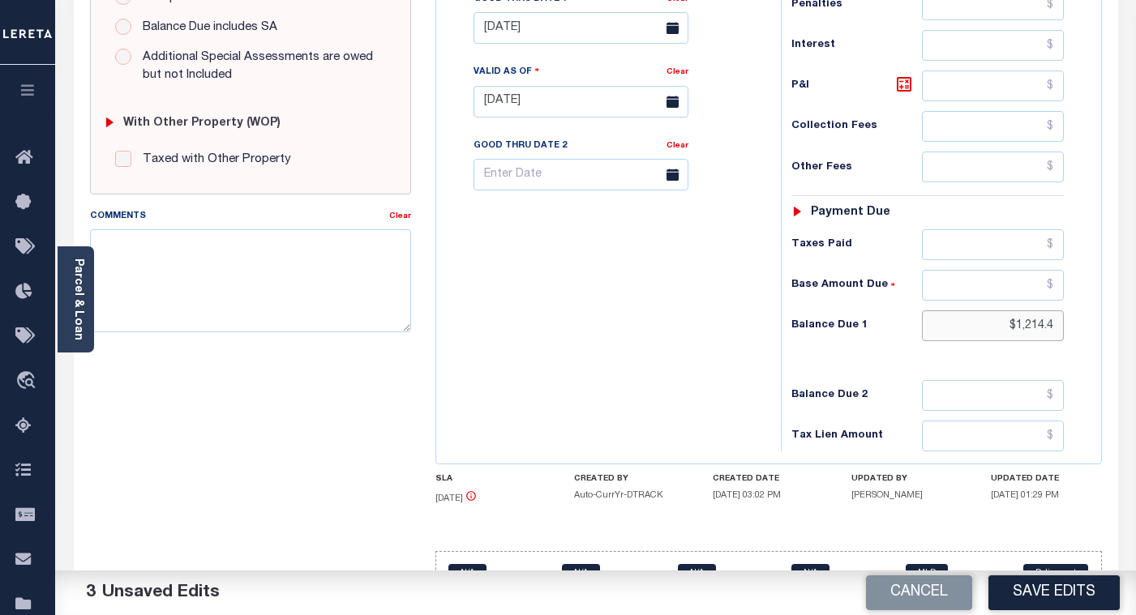
drag, startPoint x: 1013, startPoint y: 332, endPoint x: 975, endPoint y: 335, distance: 38.3
click at [975, 335] on input "$1,214.4" at bounding box center [993, 326] width 142 height 31
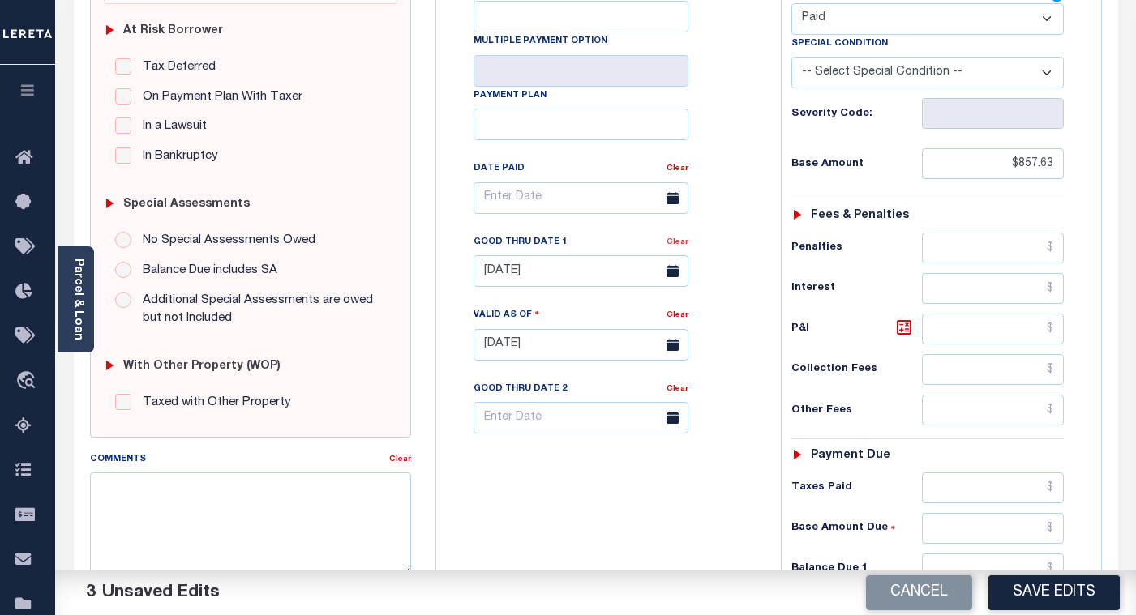
click at [676, 246] on link "Clear" at bounding box center [678, 242] width 22 height 8
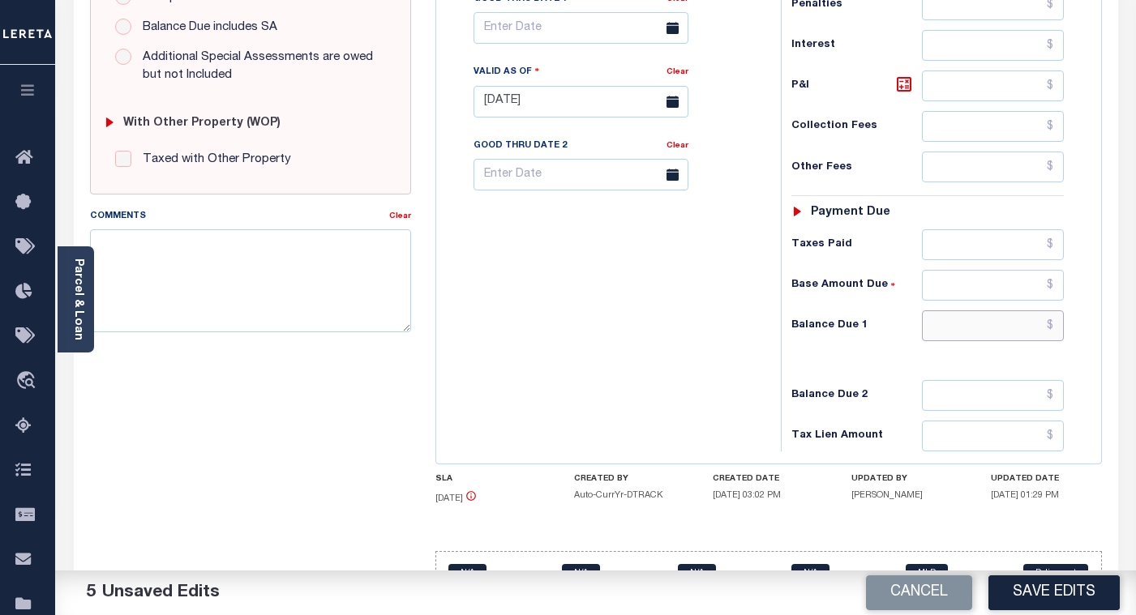
click at [1005, 326] on input "text" at bounding box center [993, 326] width 142 height 31
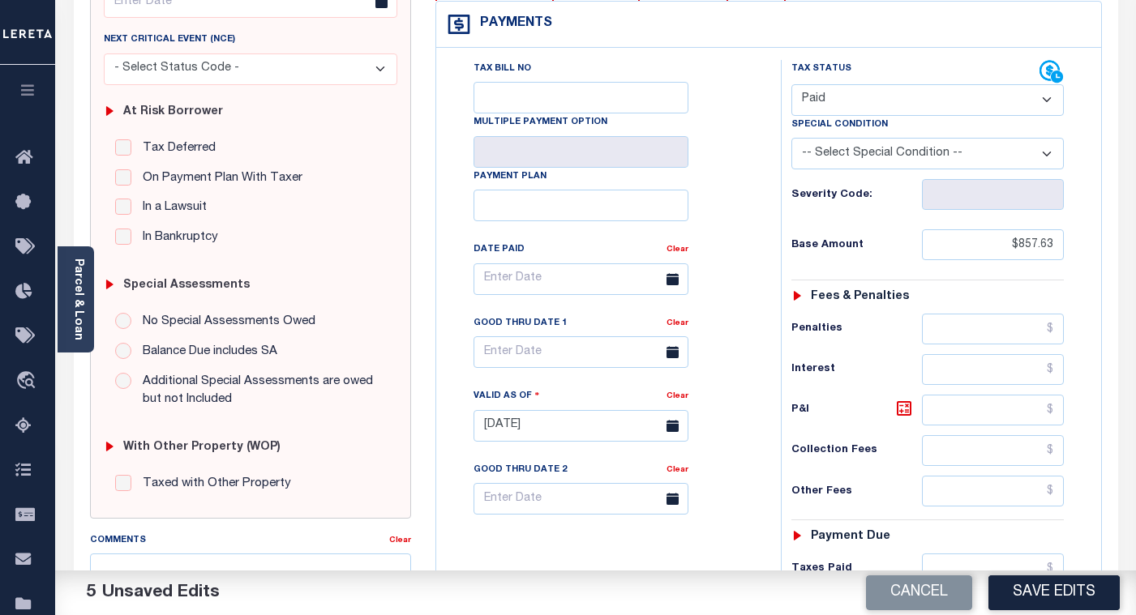
scroll to position [0, 0]
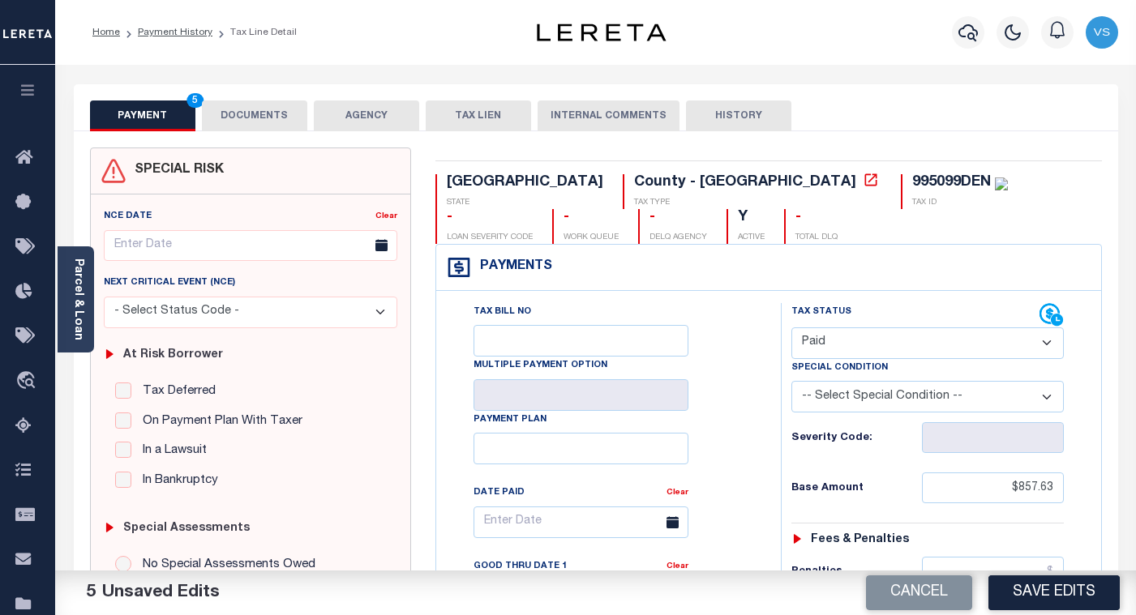
type input "$0.00"
click at [254, 119] on button "DOCUMENTS" at bounding box center [254, 116] width 105 height 31
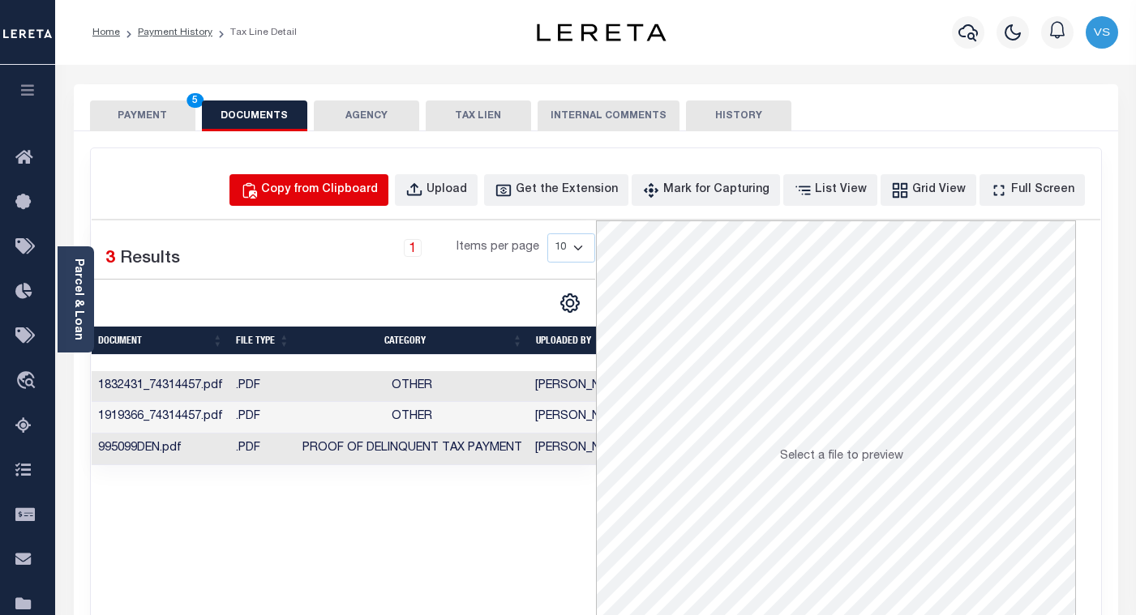
click at [310, 192] on div "Copy from Clipboard" at bounding box center [319, 191] width 117 height 18
select select "POP"
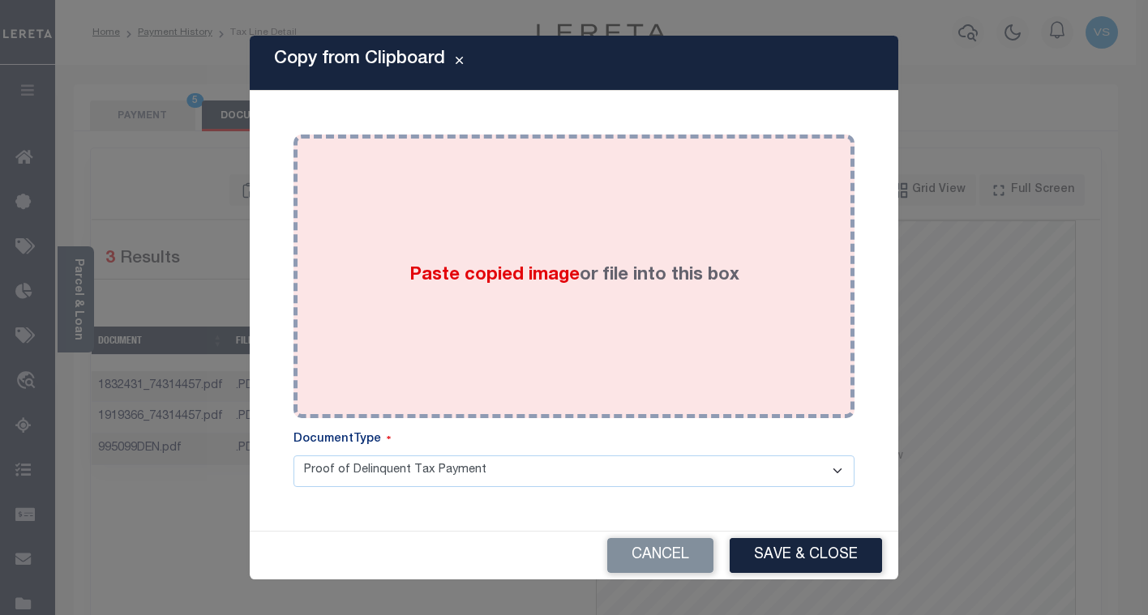
click at [418, 285] on span "Paste copied image" at bounding box center [495, 276] width 170 height 18
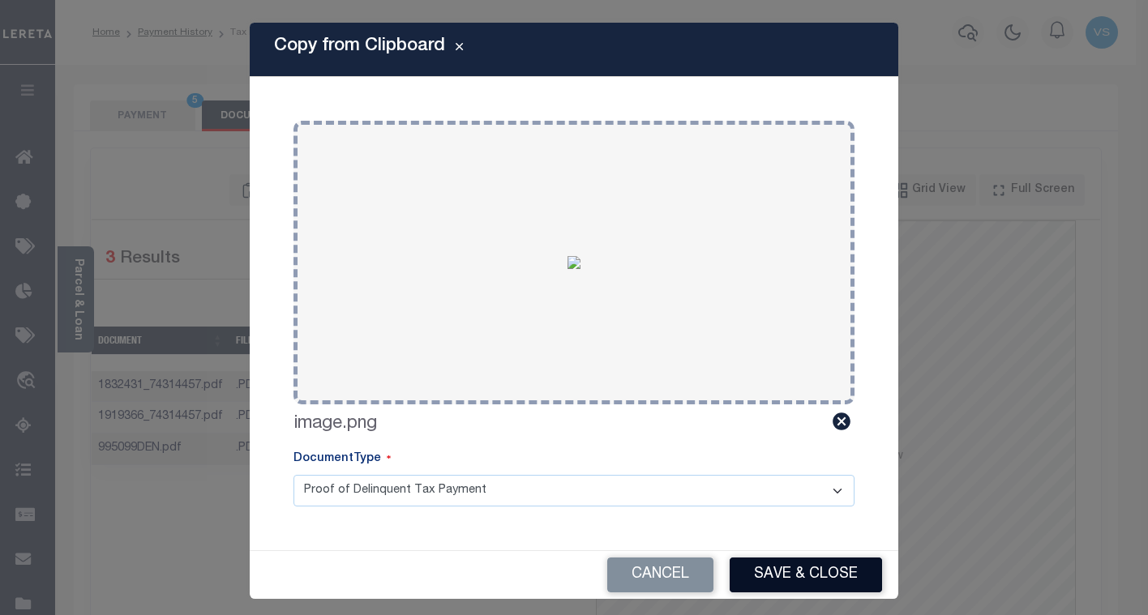
click at [772, 564] on button "Save & Close" at bounding box center [806, 575] width 152 height 35
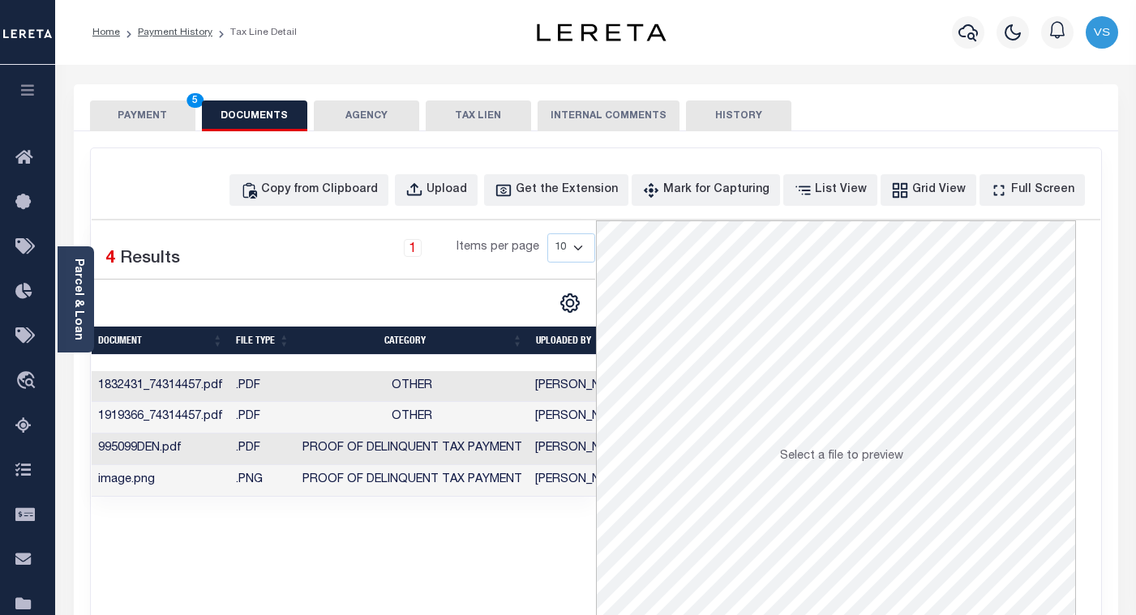
click at [114, 107] on button "PAYMENT 5" at bounding box center [142, 116] width 105 height 31
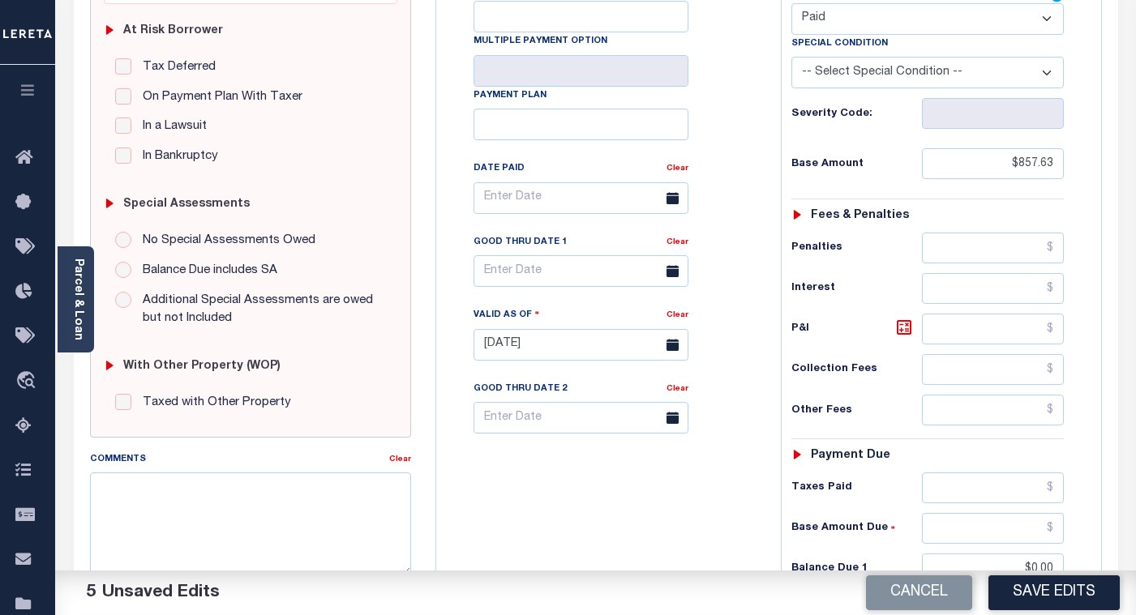
scroll to position [405, 0]
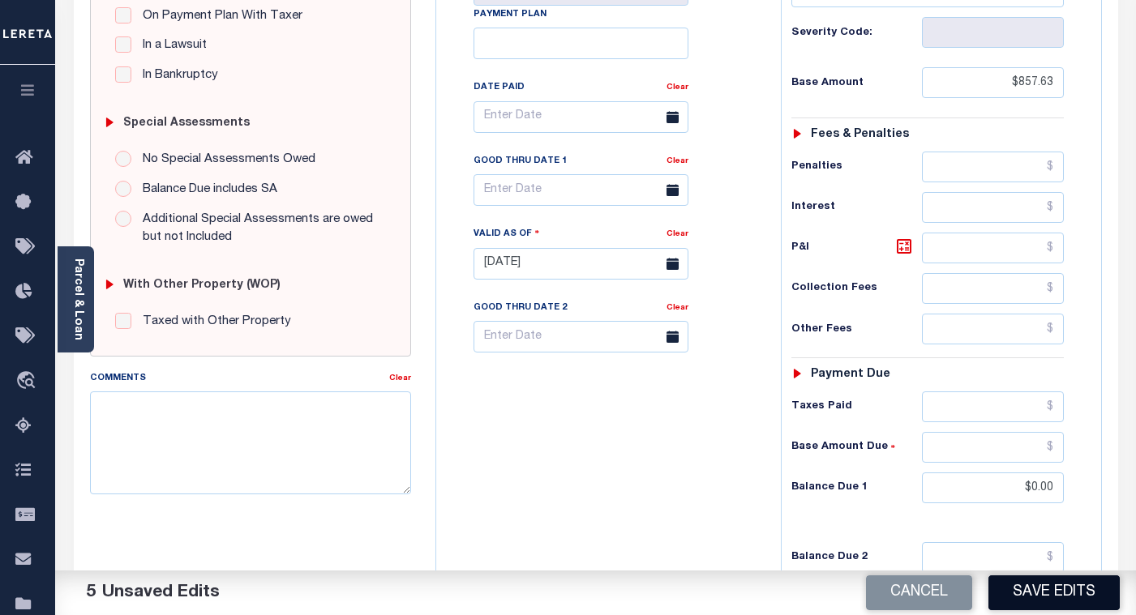
click at [1024, 588] on button "Save Edits" at bounding box center [1054, 593] width 131 height 35
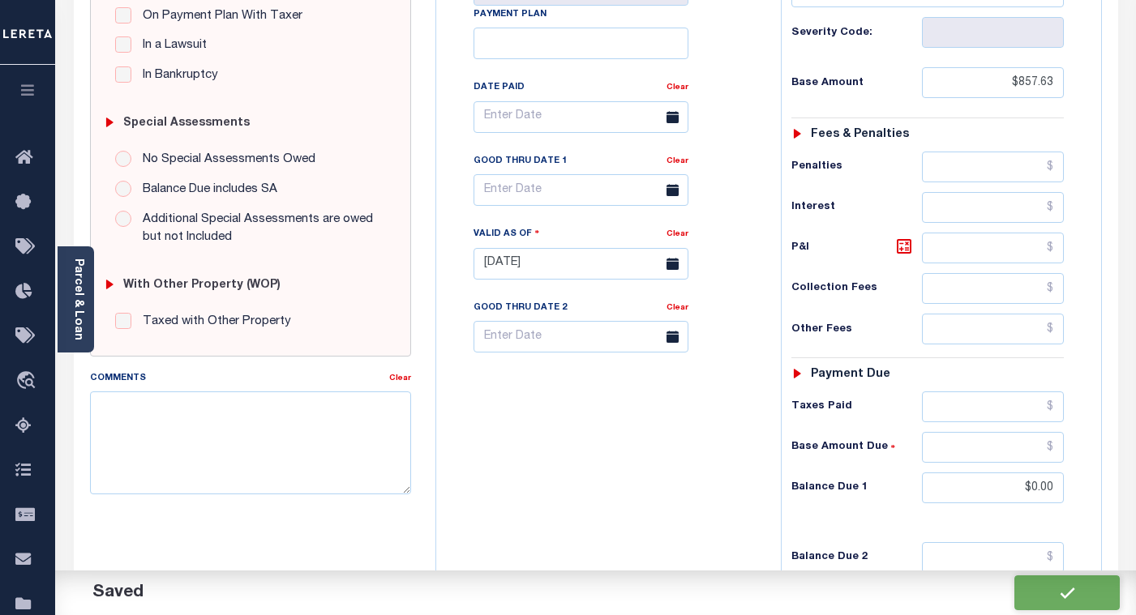
checkbox input "false"
type input "$857.63"
type input "$0"
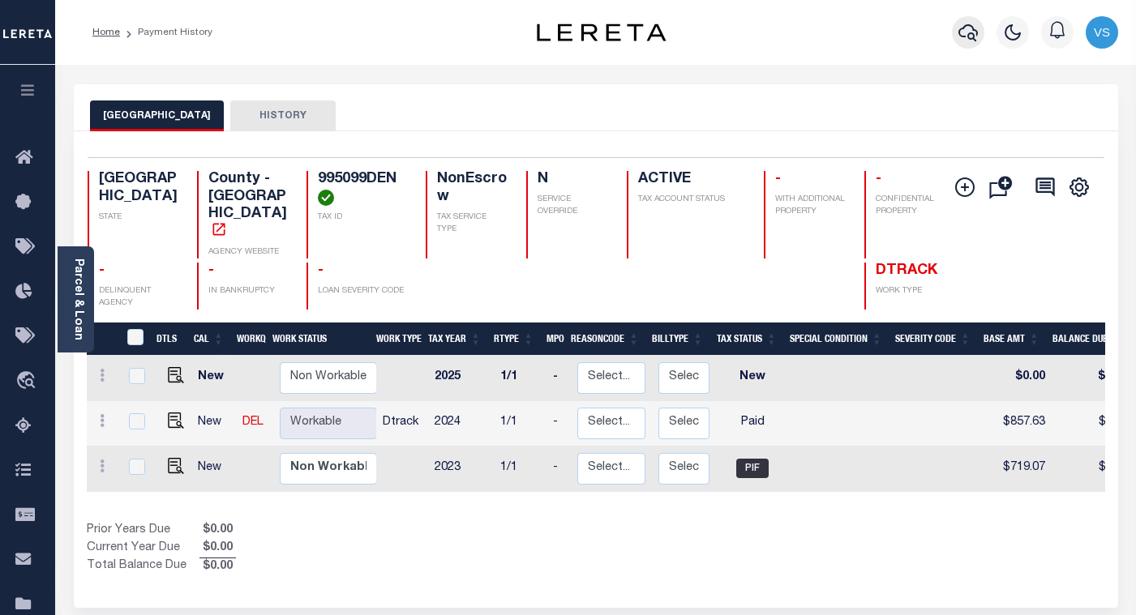
click at [965, 32] on icon "button" at bounding box center [968, 32] width 19 height 19
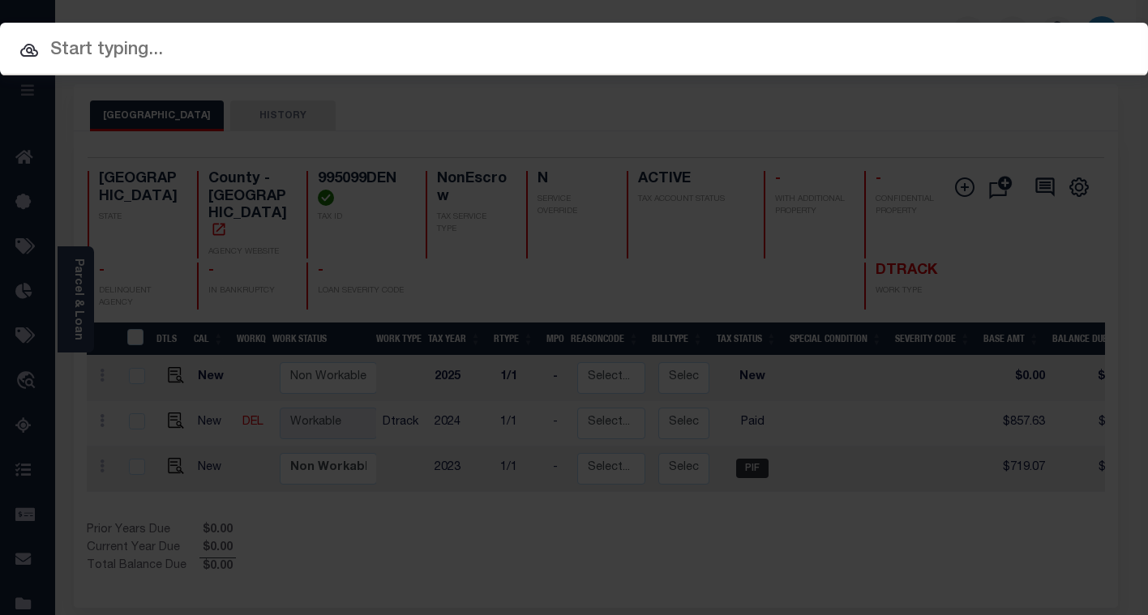
paste input "112465"
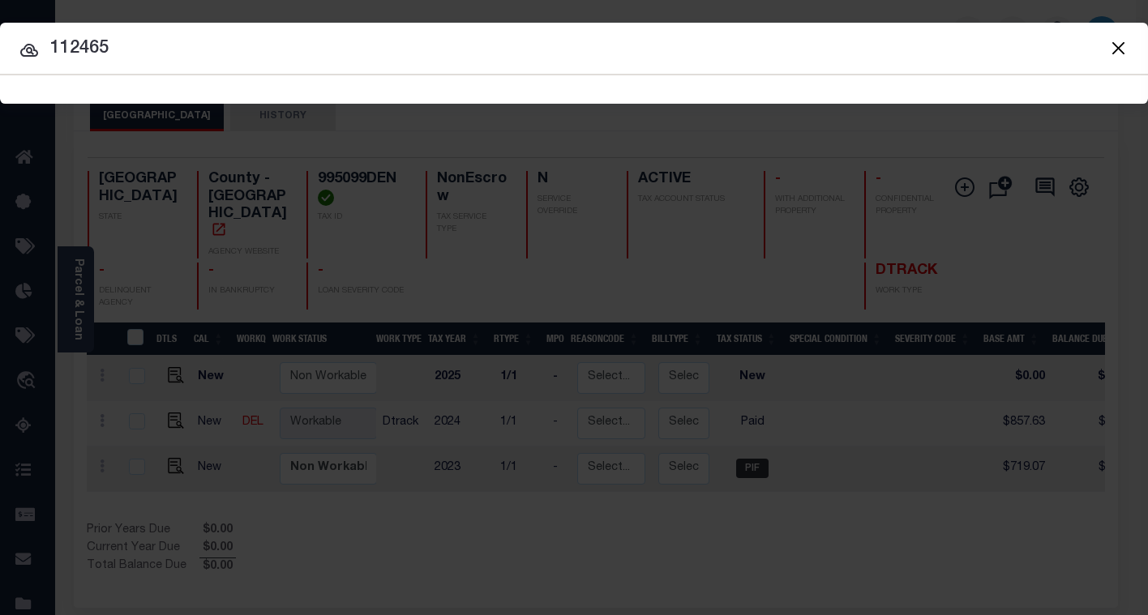
type input "112465"
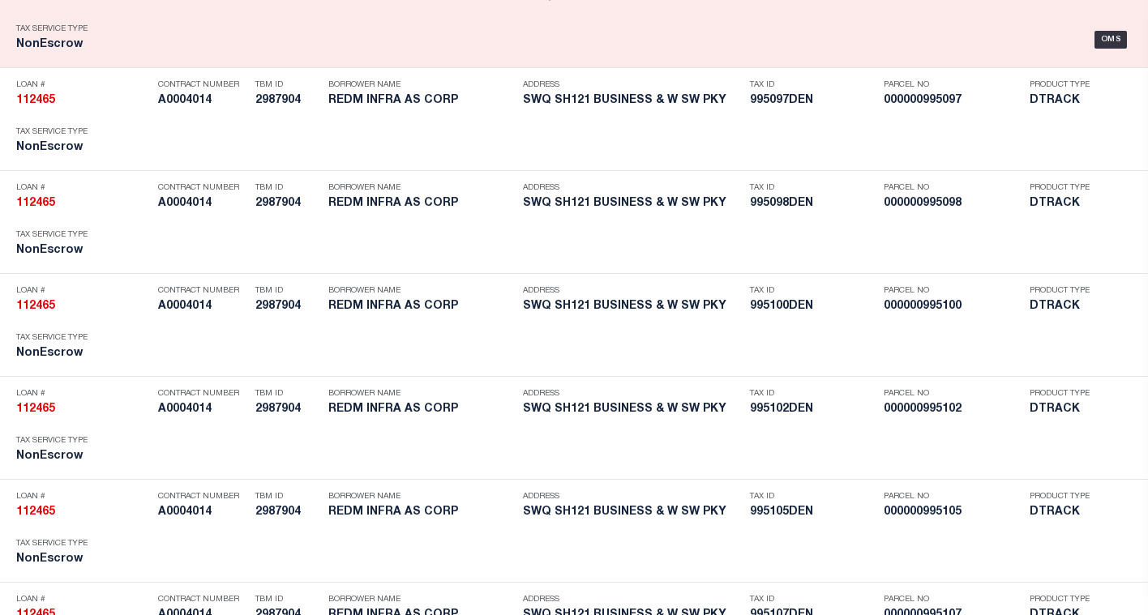
scroll to position [7435, 0]
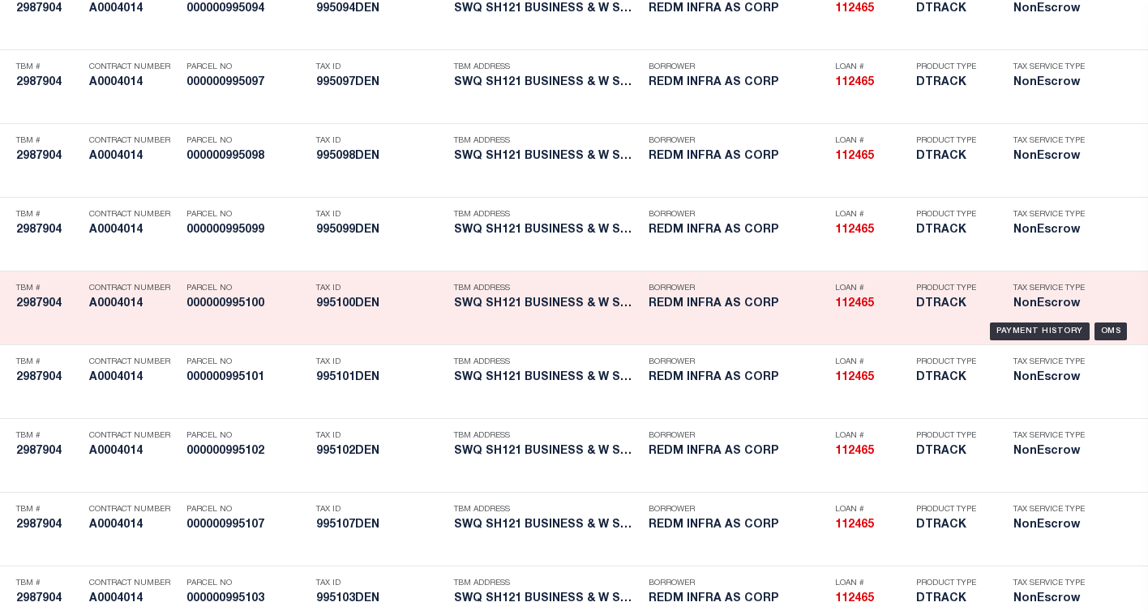
click at [417, 319] on div "Tax ID 995100DEN" at bounding box center [381, 299] width 130 height 47
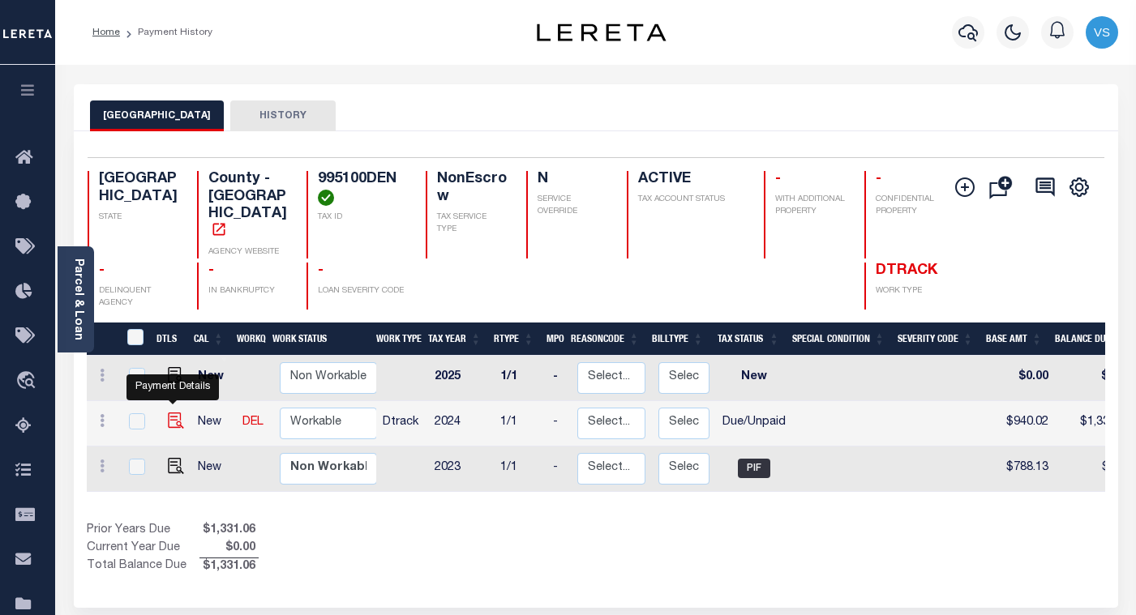
click at [175, 413] on img "" at bounding box center [176, 421] width 16 height 16
checkbox input "true"
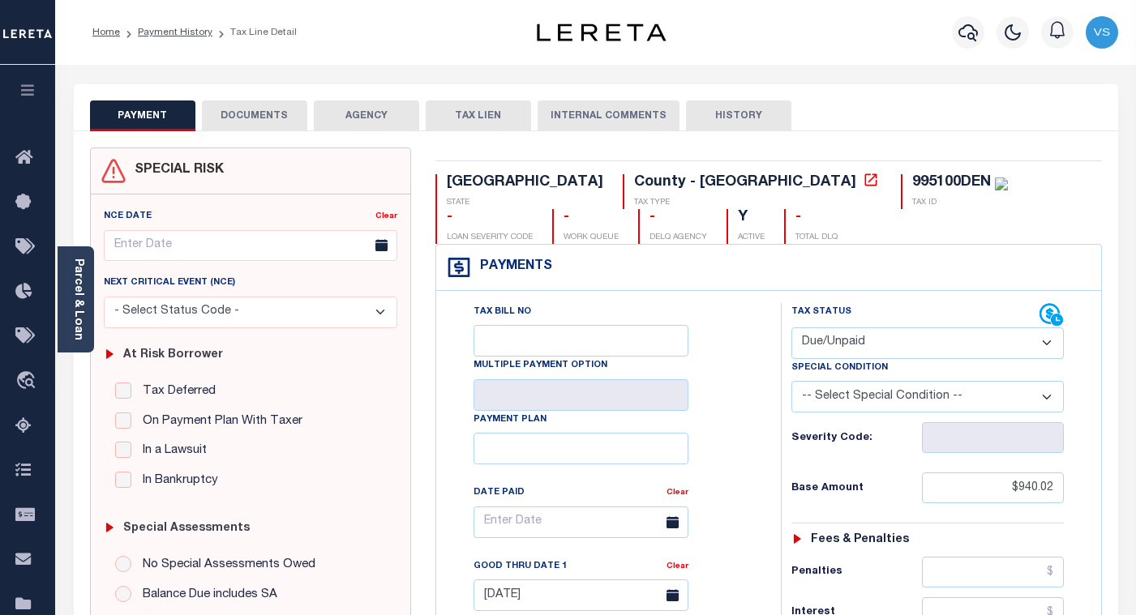
click at [870, 342] on select "- Select Status Code - Open Due/Unpaid Paid Incomplete No Tax Due Internal Refu…" at bounding box center [927, 344] width 272 height 32
select select "PYD"
click at [791, 328] on select "- Select Status Code - Open Due/Unpaid Paid Incomplete No Tax Due Internal Refu…" at bounding box center [927, 344] width 272 height 32
type input "[DATE]"
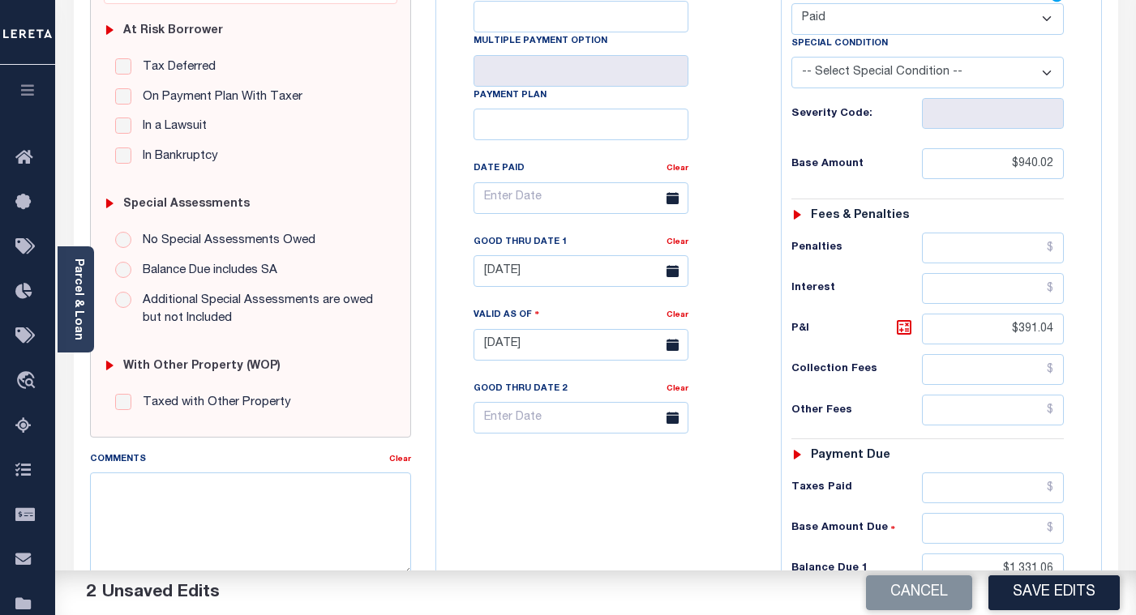
scroll to position [487, 0]
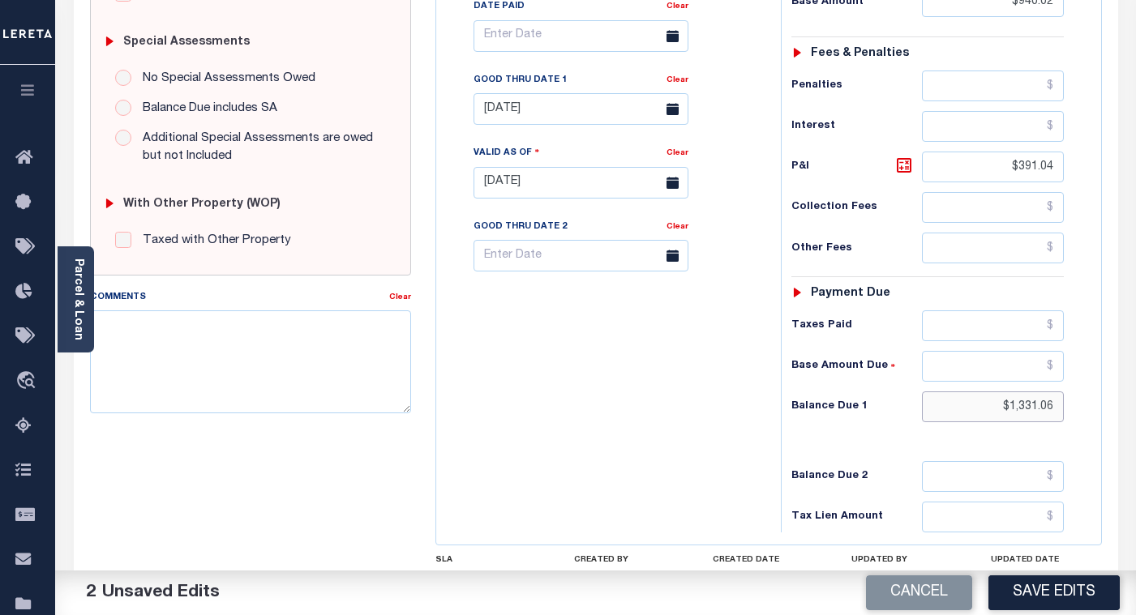
drag, startPoint x: 1062, startPoint y: 411, endPoint x: 898, endPoint y: 411, distance: 163.8
click at [898, 411] on div "Balance Due 1 $1,331.06" at bounding box center [927, 407] width 272 height 31
type input "$0.00"
drag, startPoint x: 1057, startPoint y: 166, endPoint x: 980, endPoint y: 166, distance: 76.2
click at [980, 166] on input "$391.04" at bounding box center [993, 167] width 142 height 31
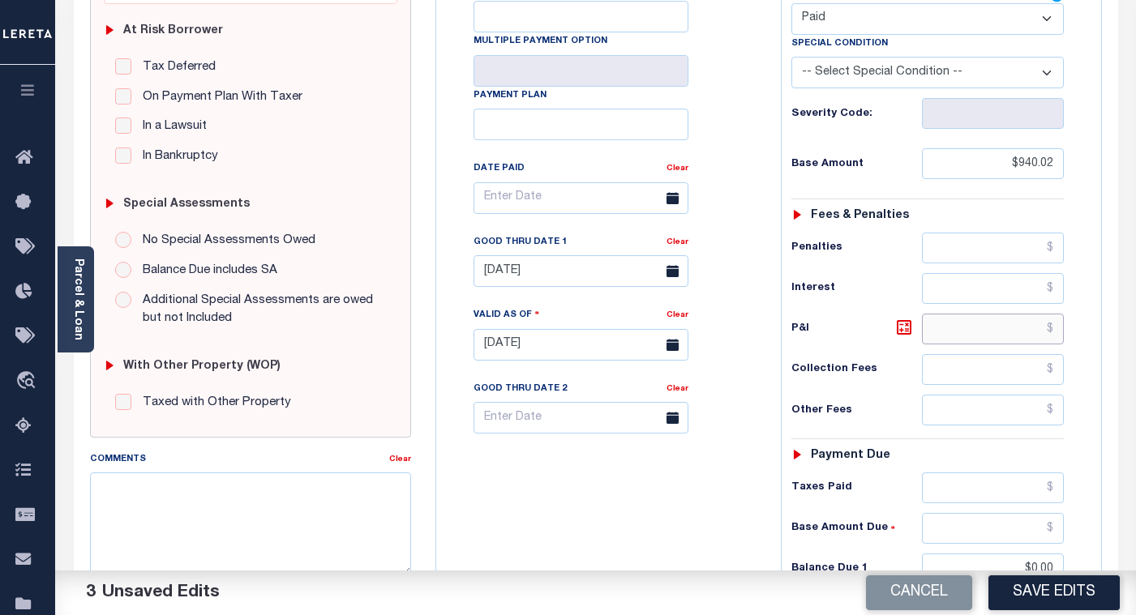
scroll to position [162, 0]
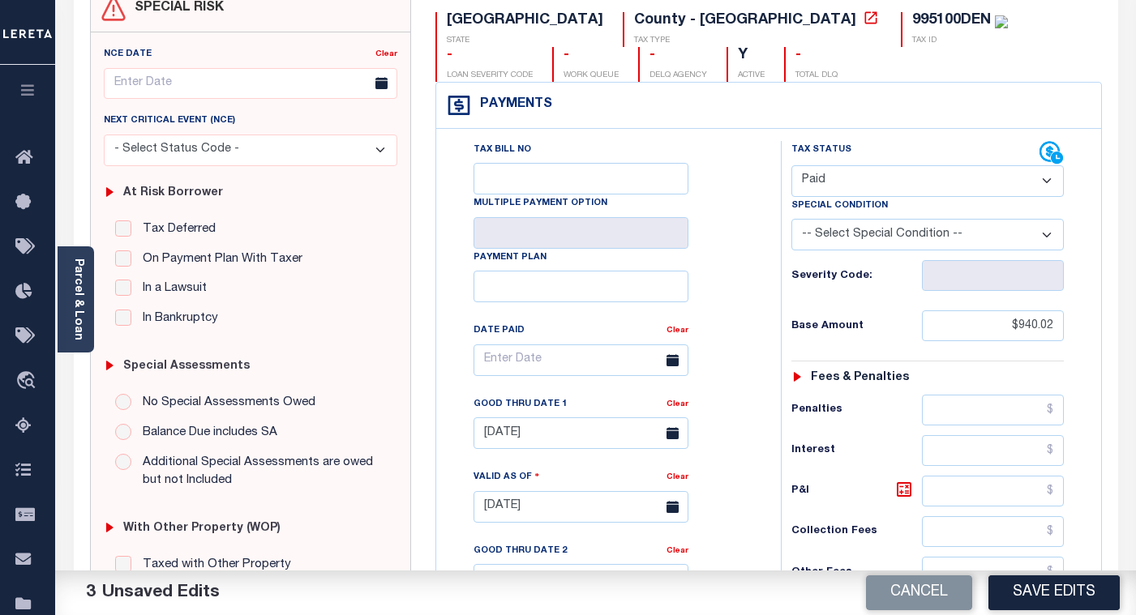
click at [677, 414] on div "Clear" at bounding box center [678, 407] width 22 height 23
click at [676, 409] on link "Clear" at bounding box center [678, 405] width 22 height 8
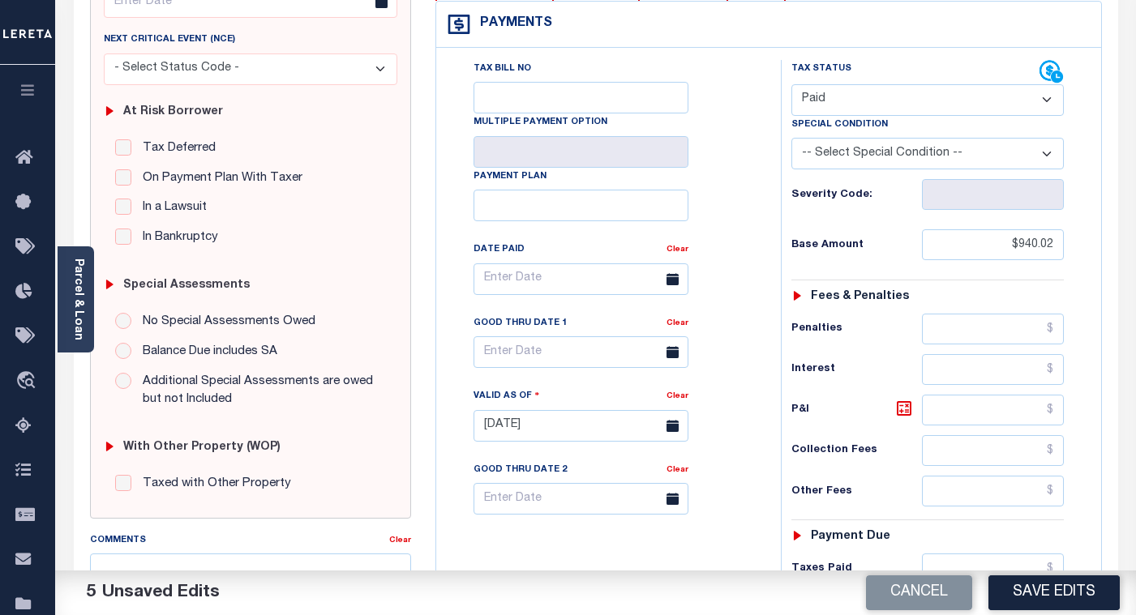
scroll to position [0, 0]
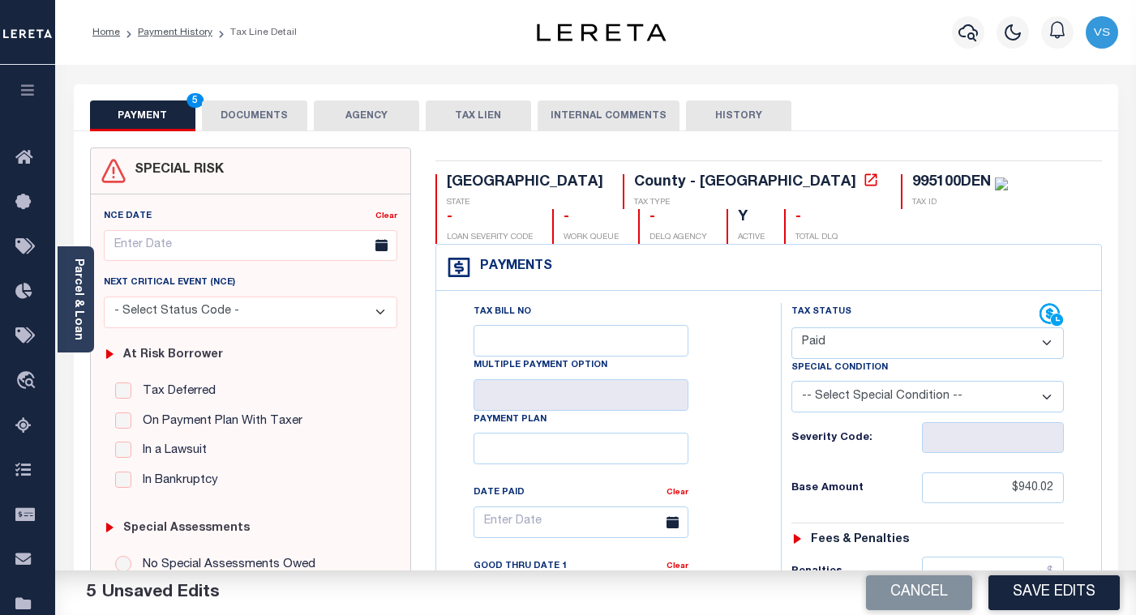
click at [264, 120] on button "DOCUMENTS" at bounding box center [254, 116] width 105 height 31
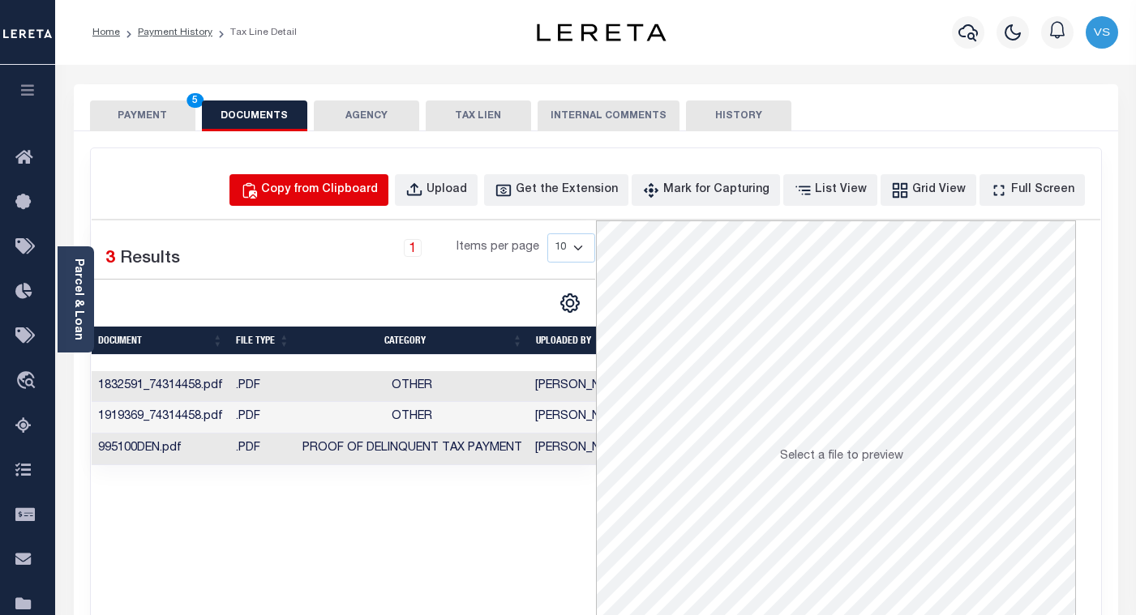
click at [324, 191] on div "Copy from Clipboard" at bounding box center [319, 191] width 117 height 18
select select "POP"
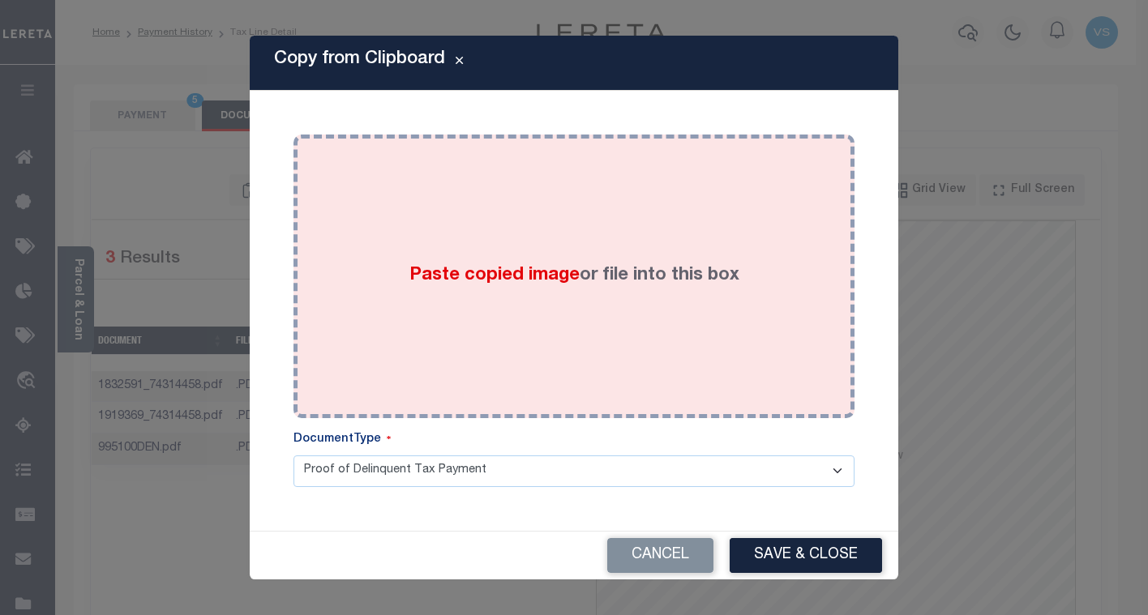
click at [419, 324] on div "Paste copied image or file into this box" at bounding box center [574, 276] width 537 height 259
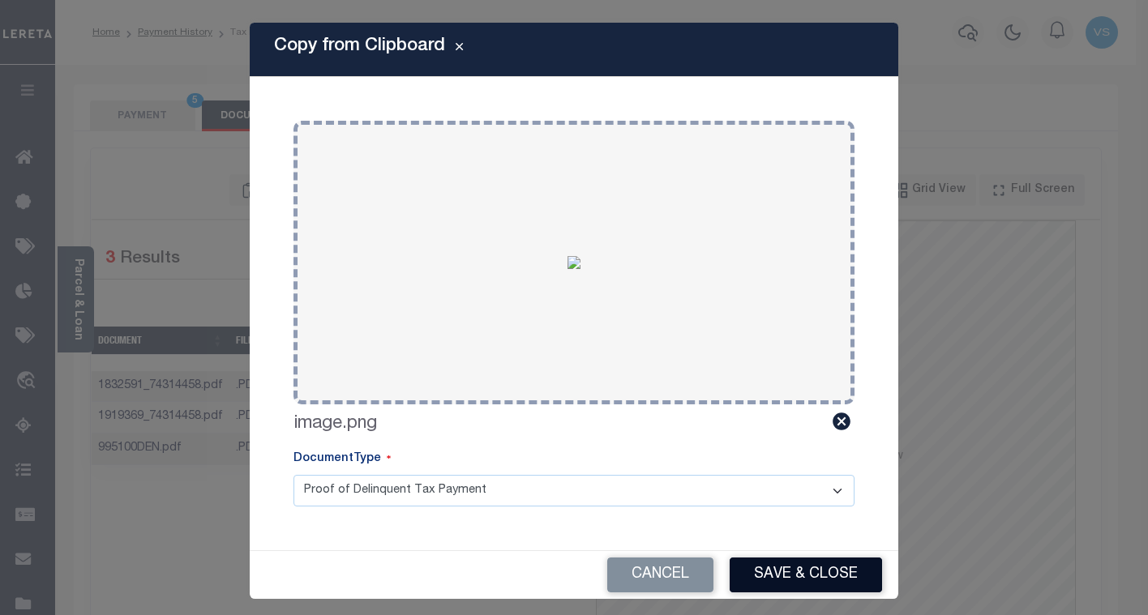
click at [751, 568] on button "Save & Close" at bounding box center [806, 575] width 152 height 35
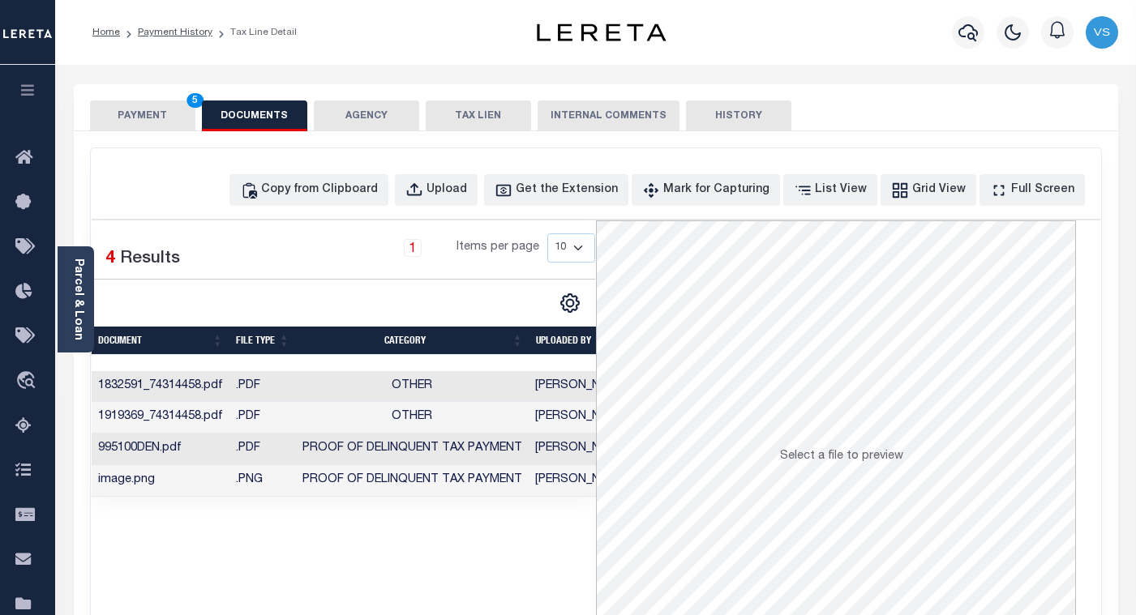
click at [142, 116] on button "PAYMENT 5" at bounding box center [142, 116] width 105 height 31
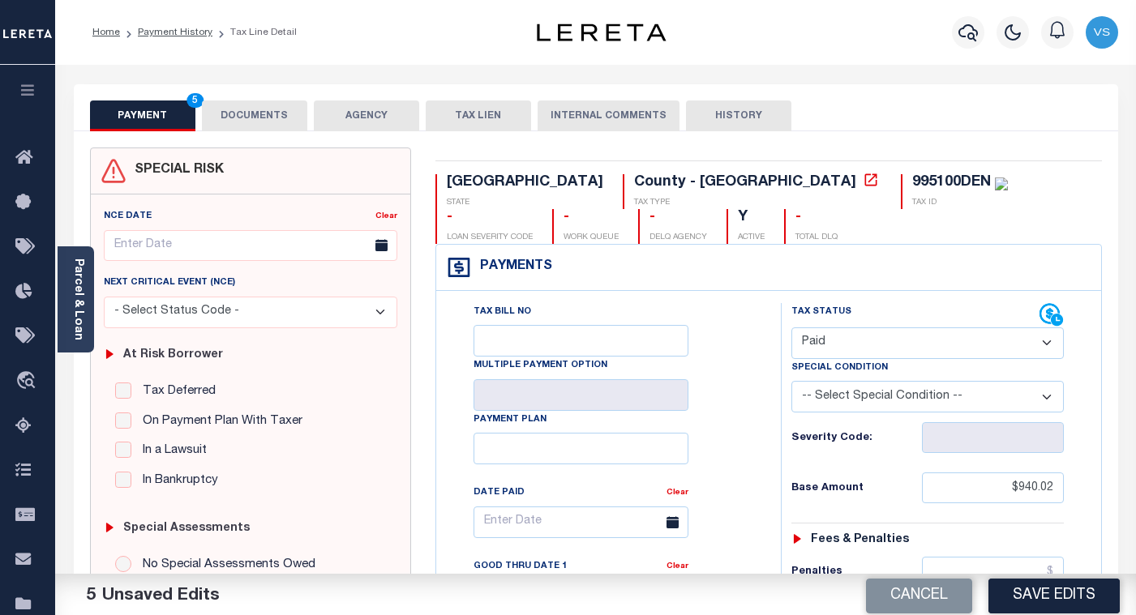
scroll to position [162, 0]
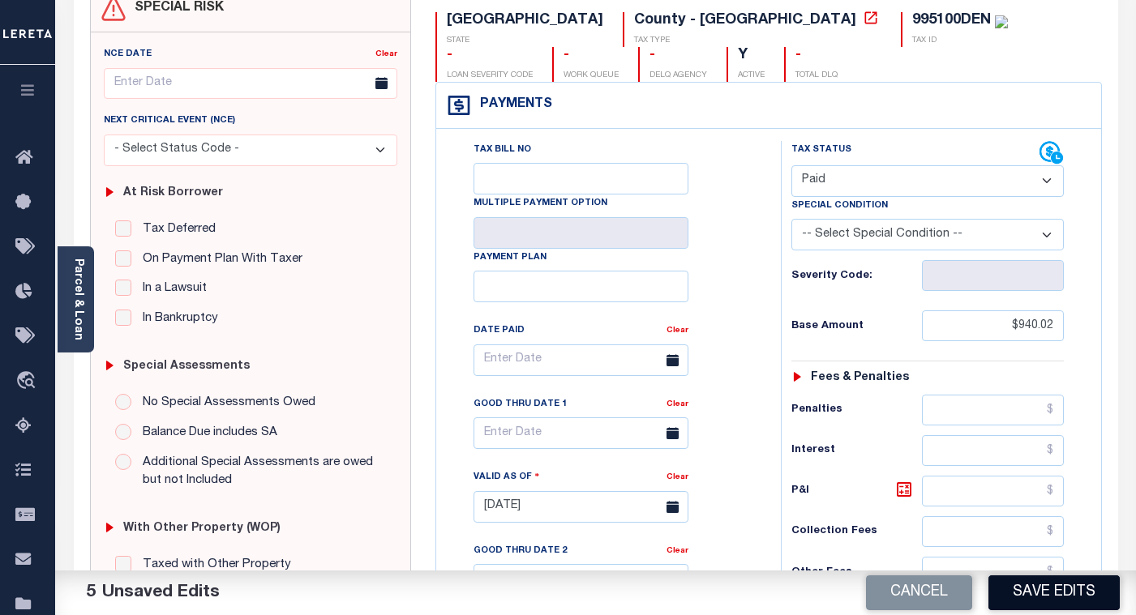
click at [1064, 598] on button "Save Edits" at bounding box center [1054, 593] width 131 height 35
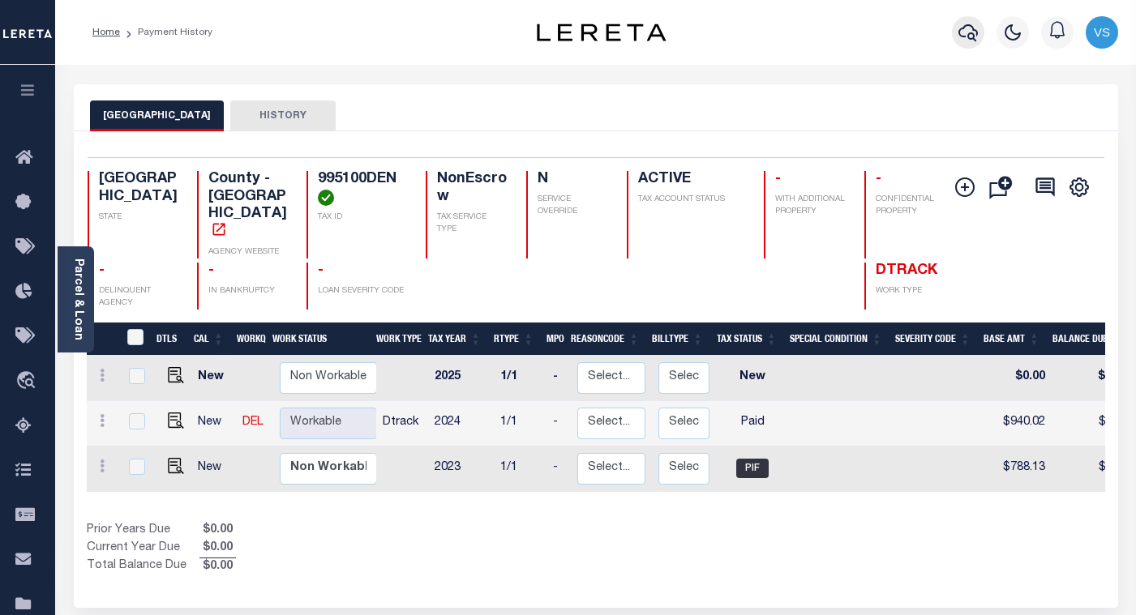
click at [971, 37] on icon "button" at bounding box center [968, 32] width 19 height 19
paste input "112465"
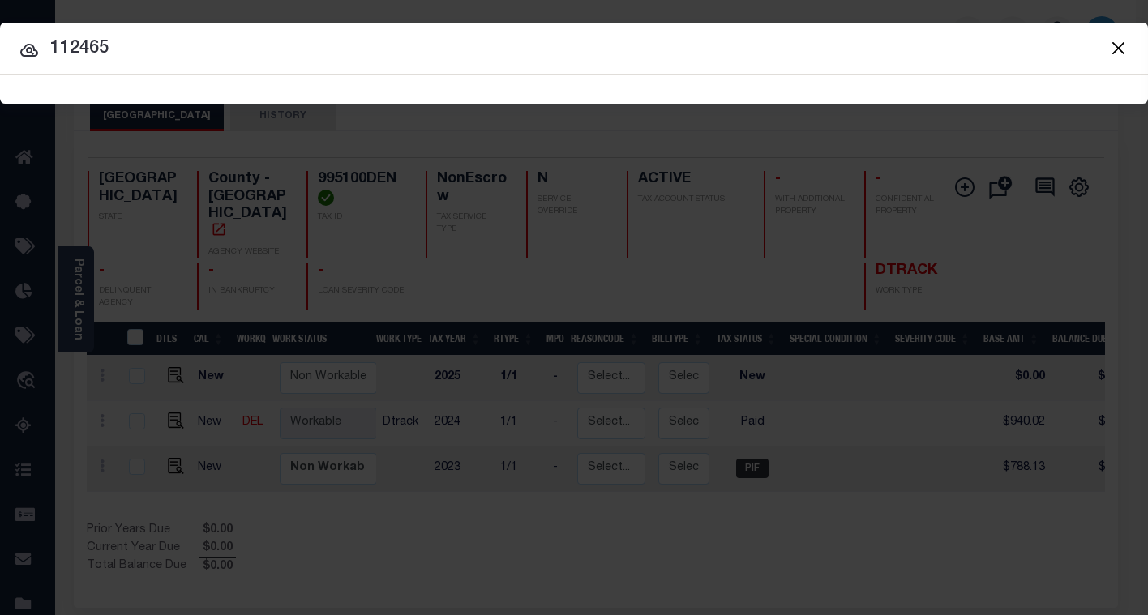
type input "112465"
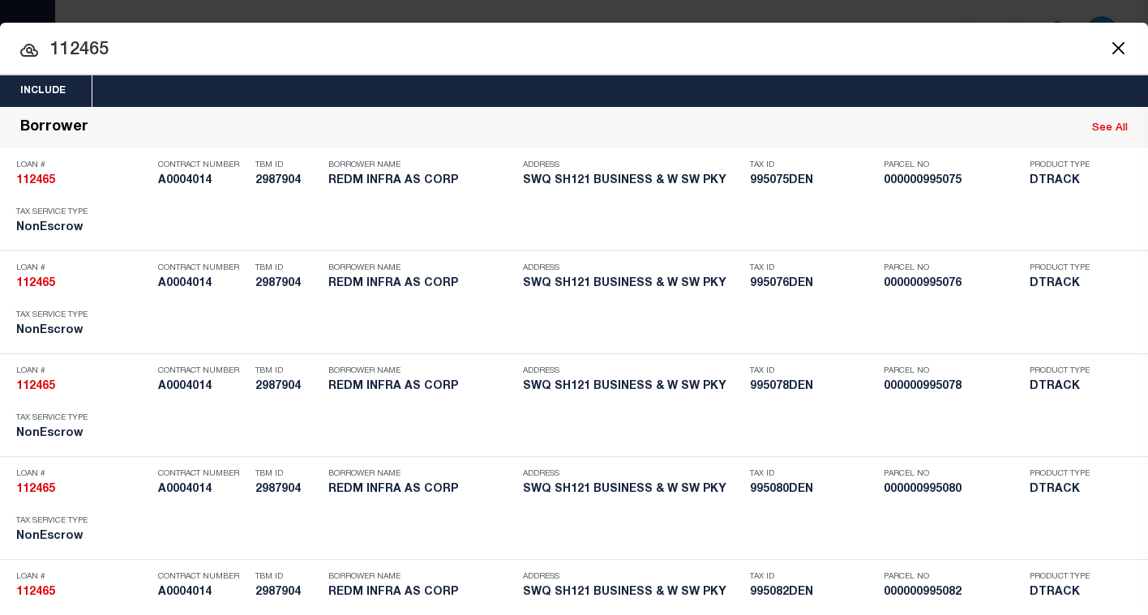
click at [226, 39] on input "112465" at bounding box center [574, 50] width 1148 height 28
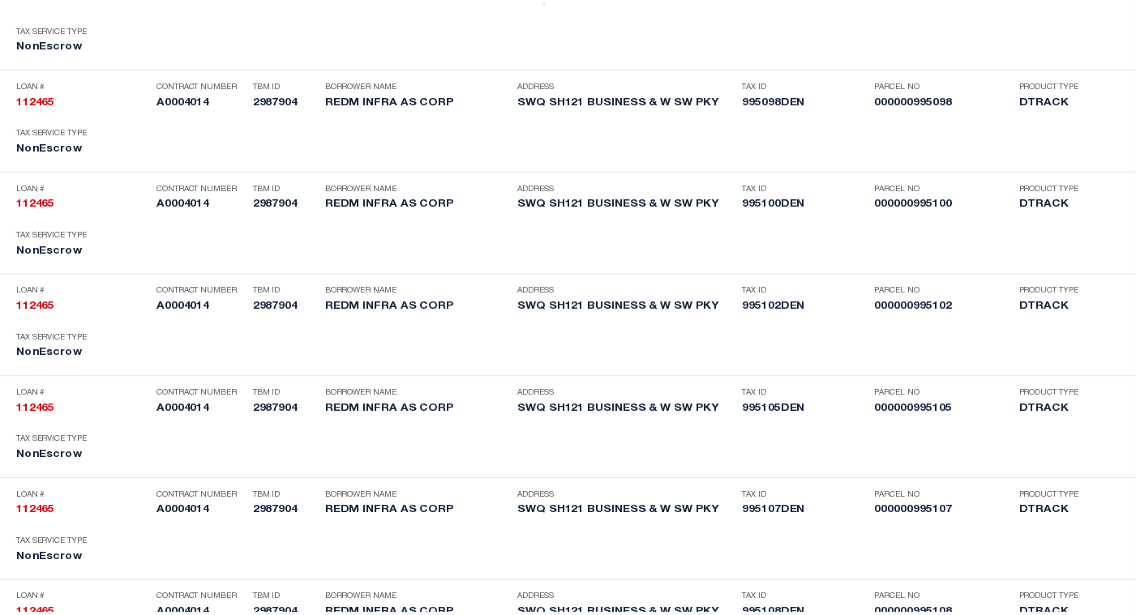
scroll to position [5421, 0]
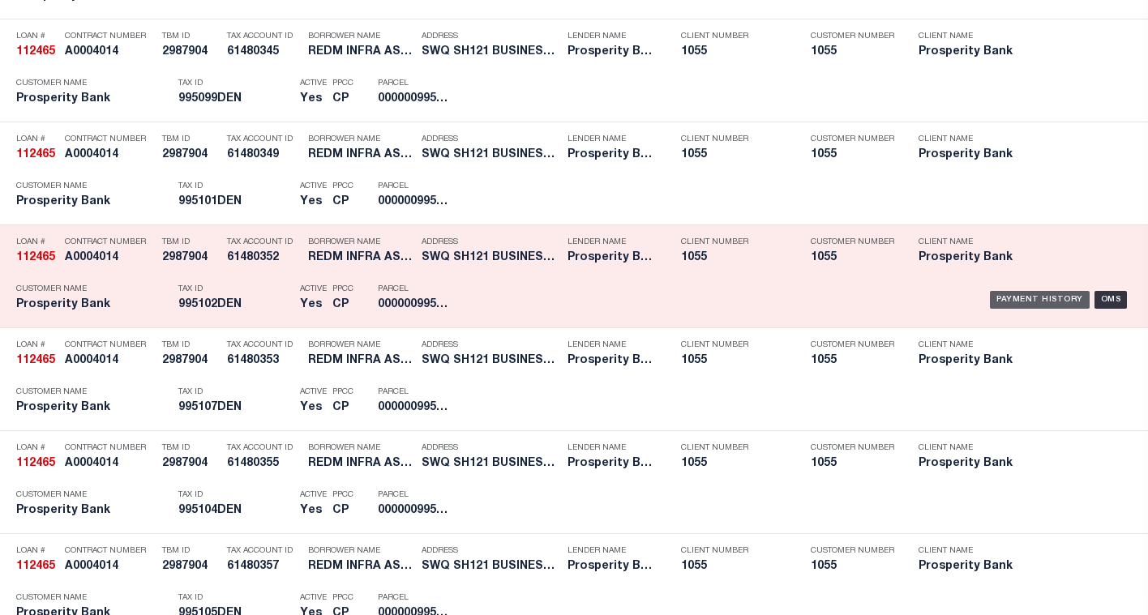
click at [997, 299] on div "Payment History" at bounding box center [1040, 300] width 100 height 18
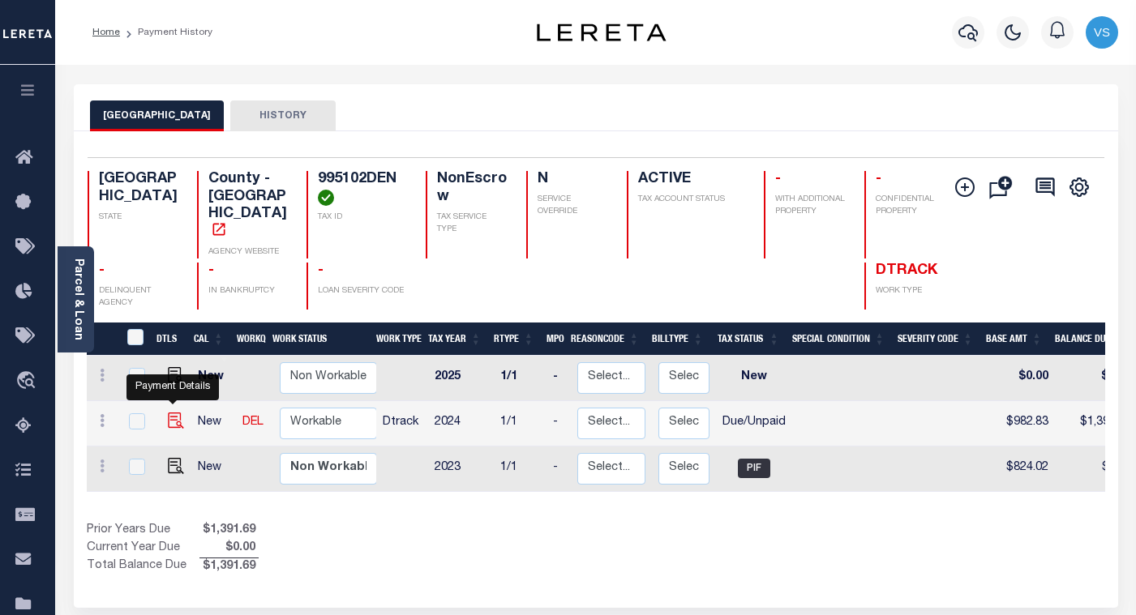
click at [170, 413] on img "" at bounding box center [176, 421] width 16 height 16
checkbox input "true"
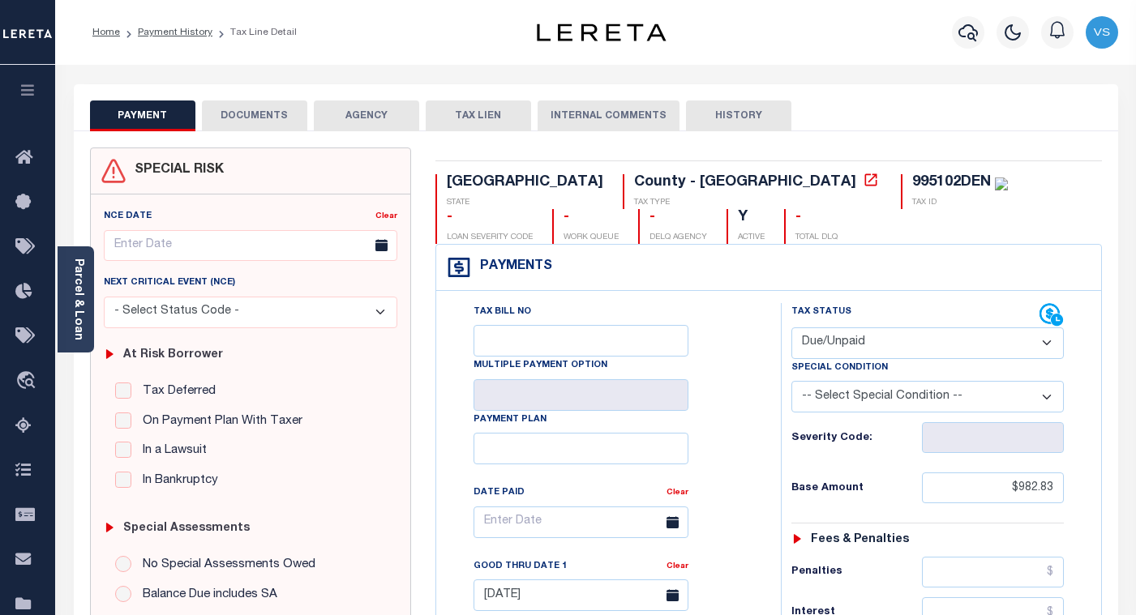
click at [865, 342] on select "- Select Status Code - Open Due/Unpaid Paid Incomplete No Tax Due Internal Refu…" at bounding box center [927, 344] width 272 height 32
select select "PYD"
click at [791, 328] on select "- Select Status Code - Open Due/Unpaid Paid Incomplete No Tax Due Internal Refu…" at bounding box center [927, 344] width 272 height 32
type input "[DATE]"
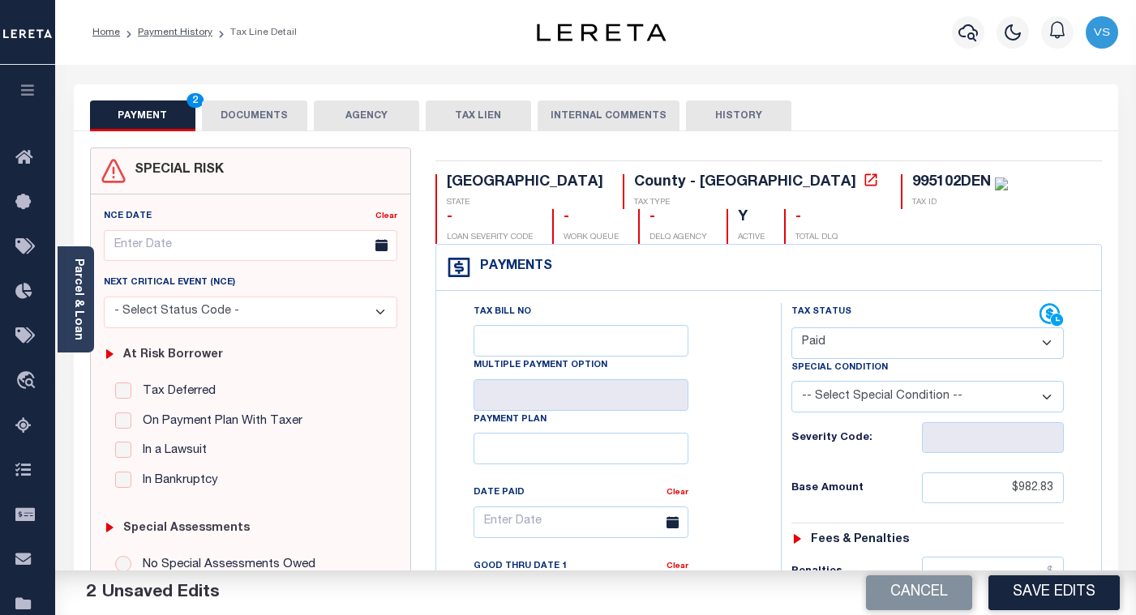
scroll to position [487, 0]
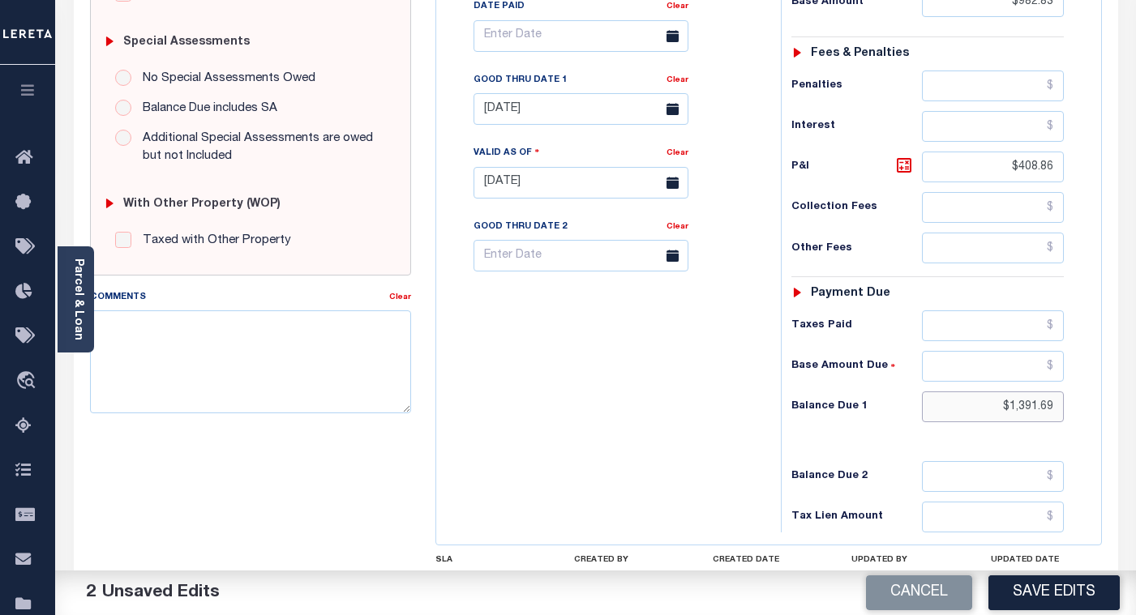
drag, startPoint x: 1056, startPoint y: 410, endPoint x: 984, endPoint y: 410, distance: 71.4
click at [993, 410] on input "$1,391.69" at bounding box center [993, 407] width 142 height 31
type input "$0.00"
drag, startPoint x: 1054, startPoint y: 169, endPoint x: 972, endPoint y: 162, distance: 82.2
click at [972, 162] on input "$408.86" at bounding box center [993, 167] width 142 height 31
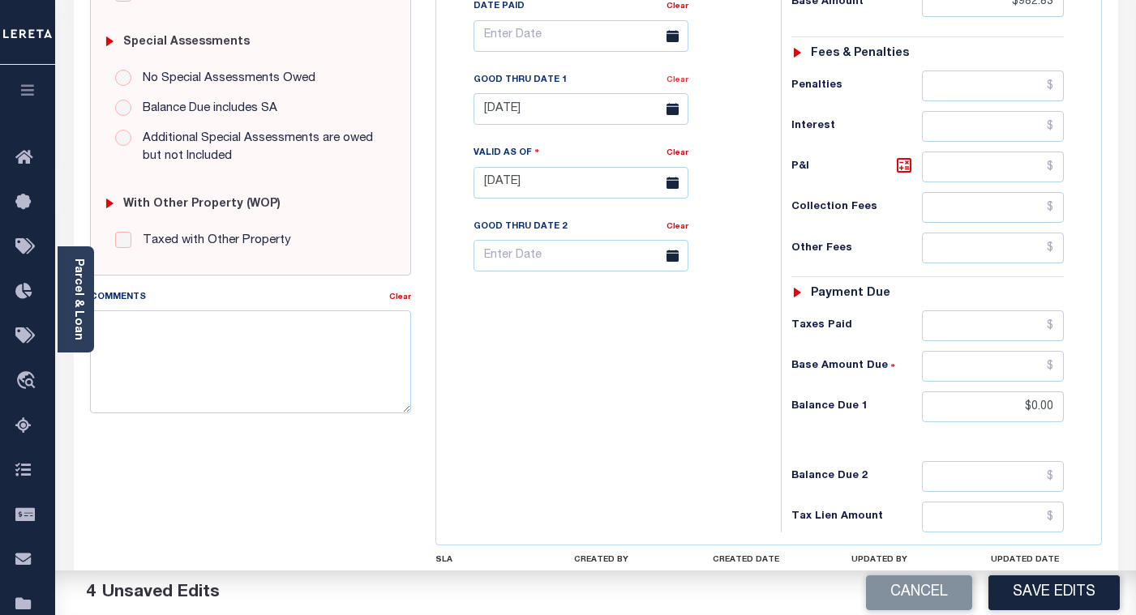
click at [671, 84] on link "Clear" at bounding box center [678, 80] width 22 height 8
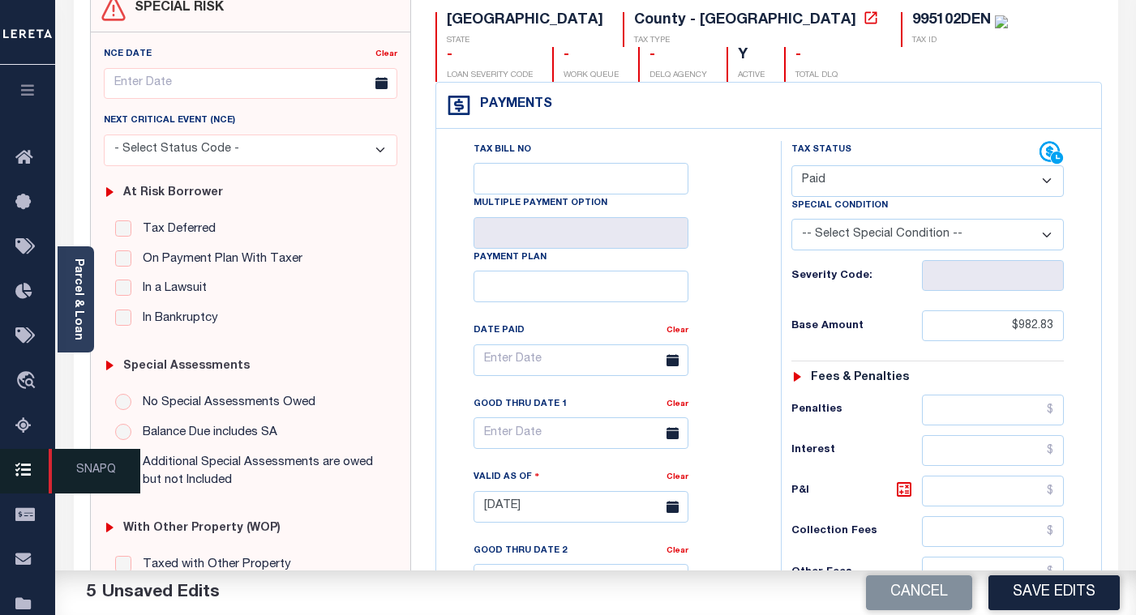
scroll to position [81, 0]
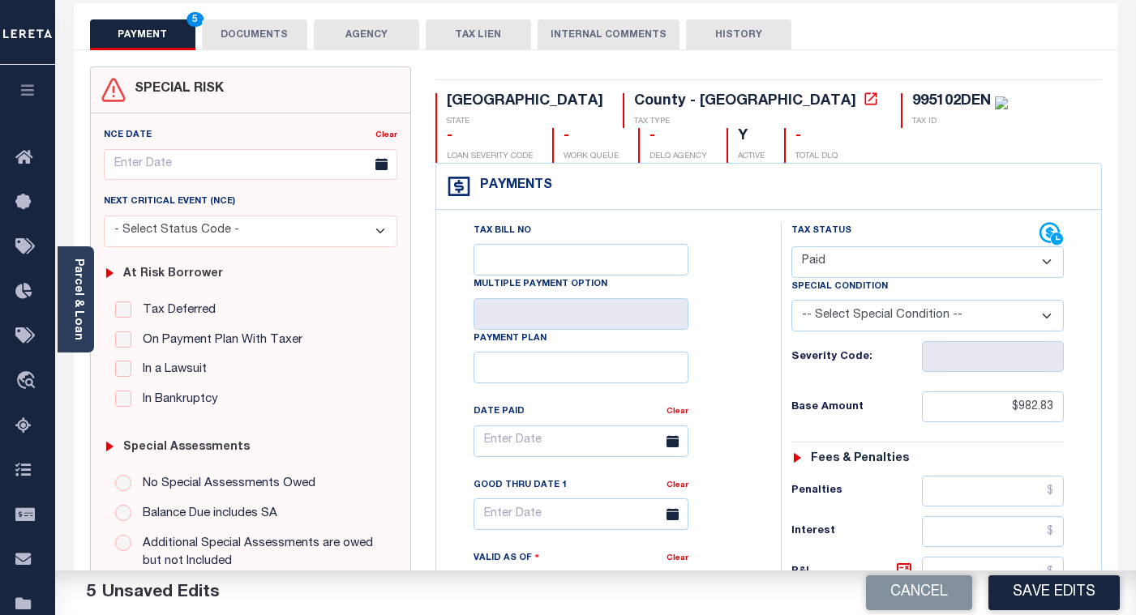
click at [240, 35] on button "DOCUMENTS" at bounding box center [254, 34] width 105 height 31
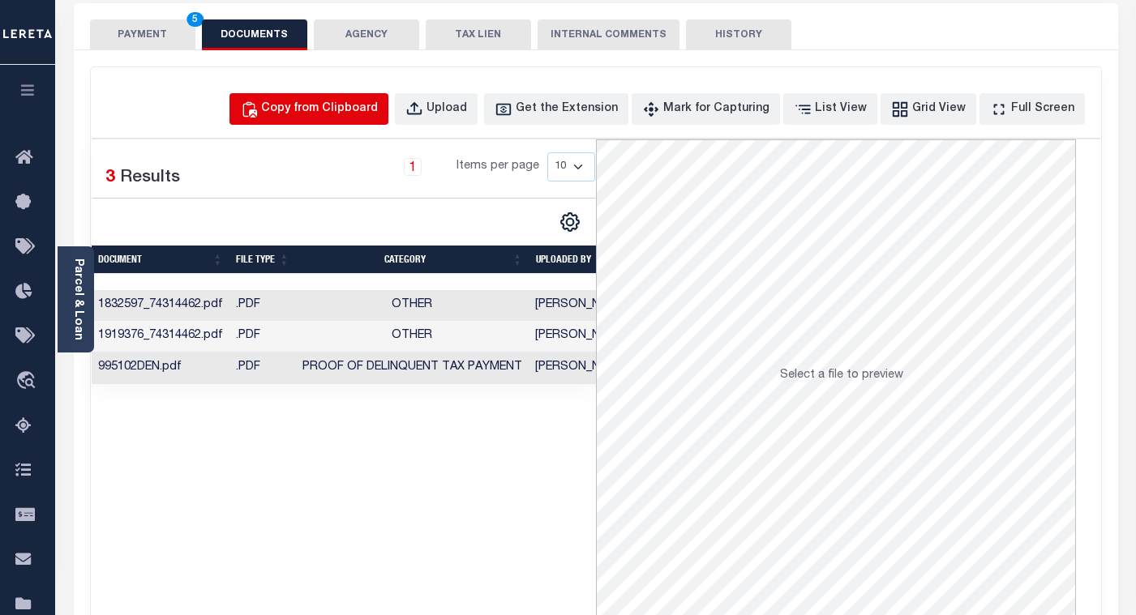
click at [334, 109] on div "Copy from Clipboard" at bounding box center [319, 110] width 117 height 18
select select "POP"
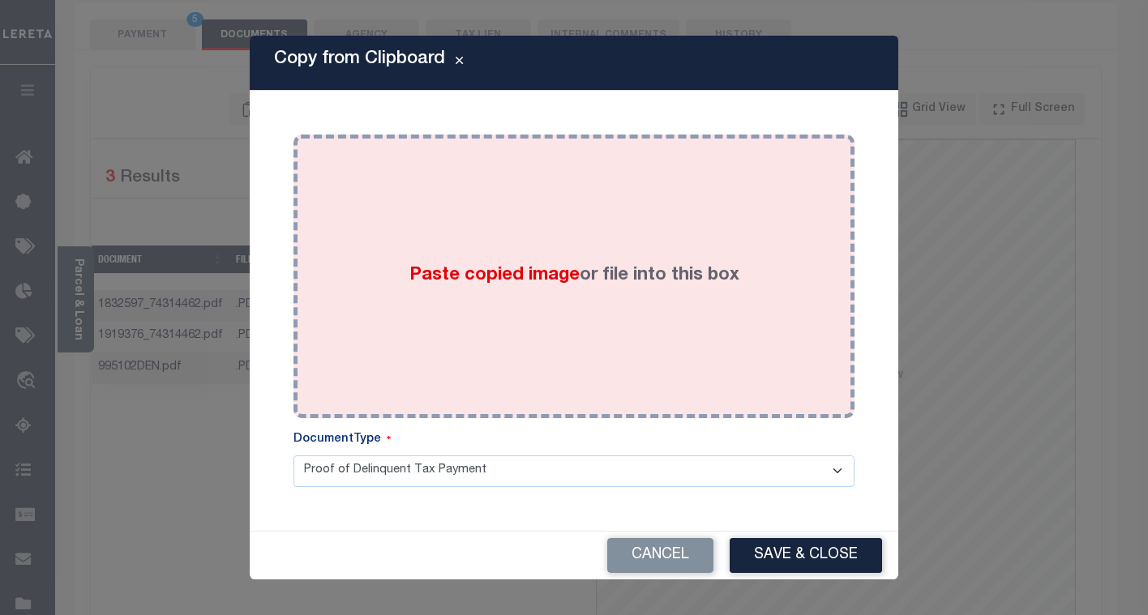
click at [423, 222] on div "Paste copied image or file into this box" at bounding box center [574, 276] width 537 height 259
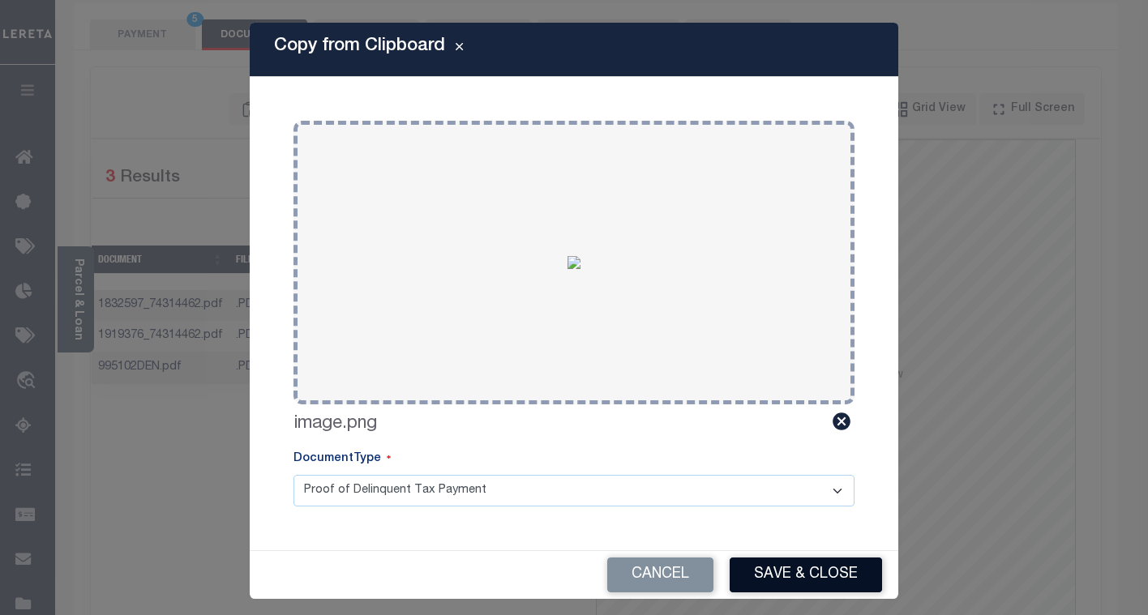
click at [765, 565] on button "Save & Close" at bounding box center [806, 575] width 152 height 35
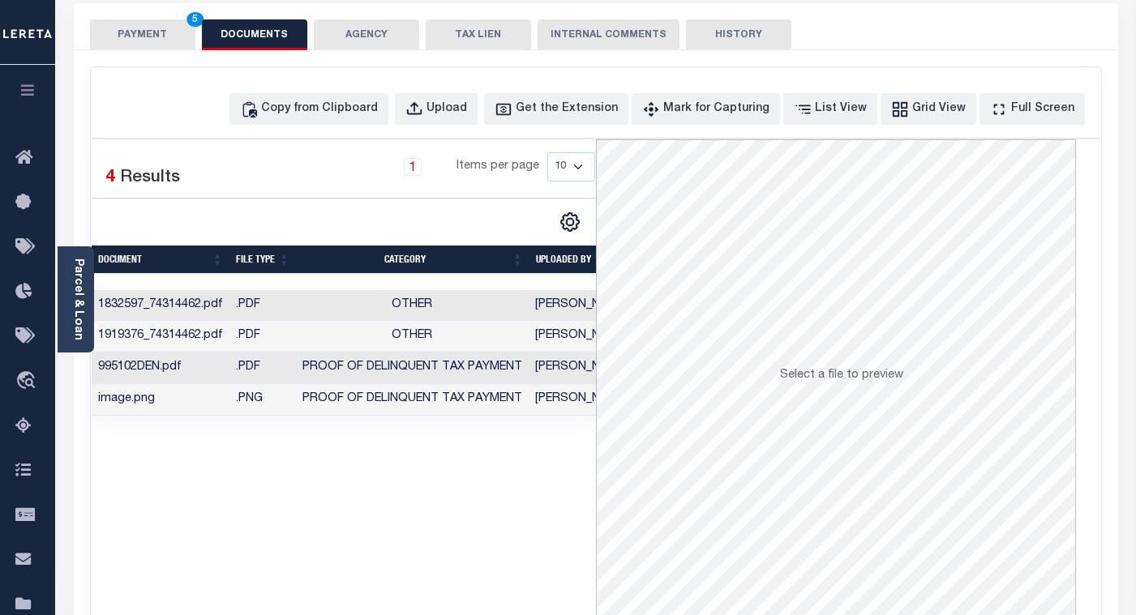
click at [134, 42] on button "PAYMENT 5" at bounding box center [142, 34] width 105 height 31
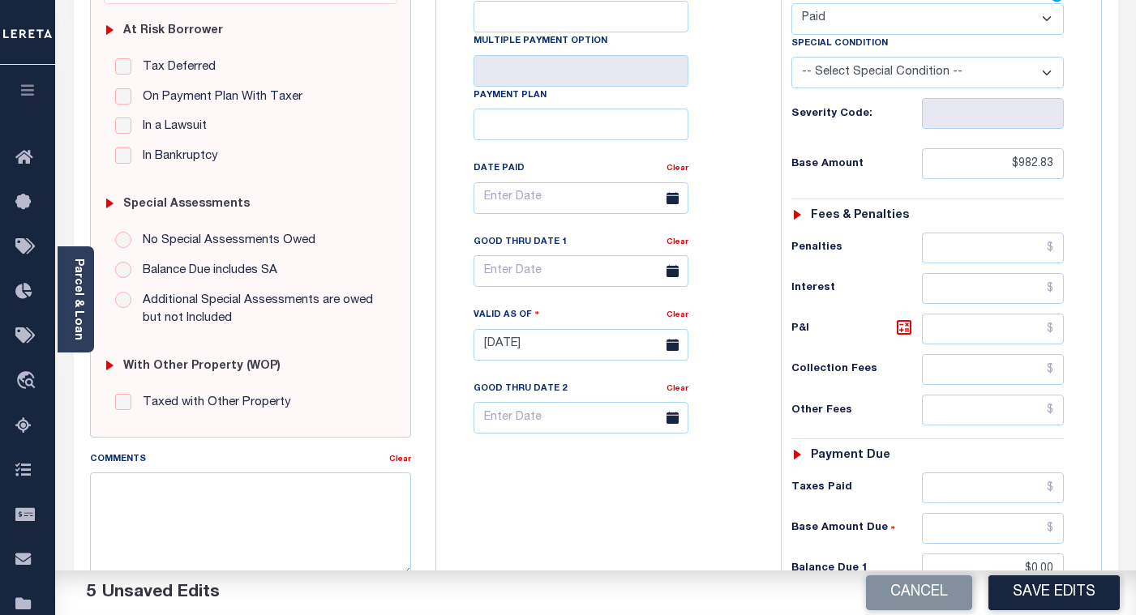
scroll to position [405, 0]
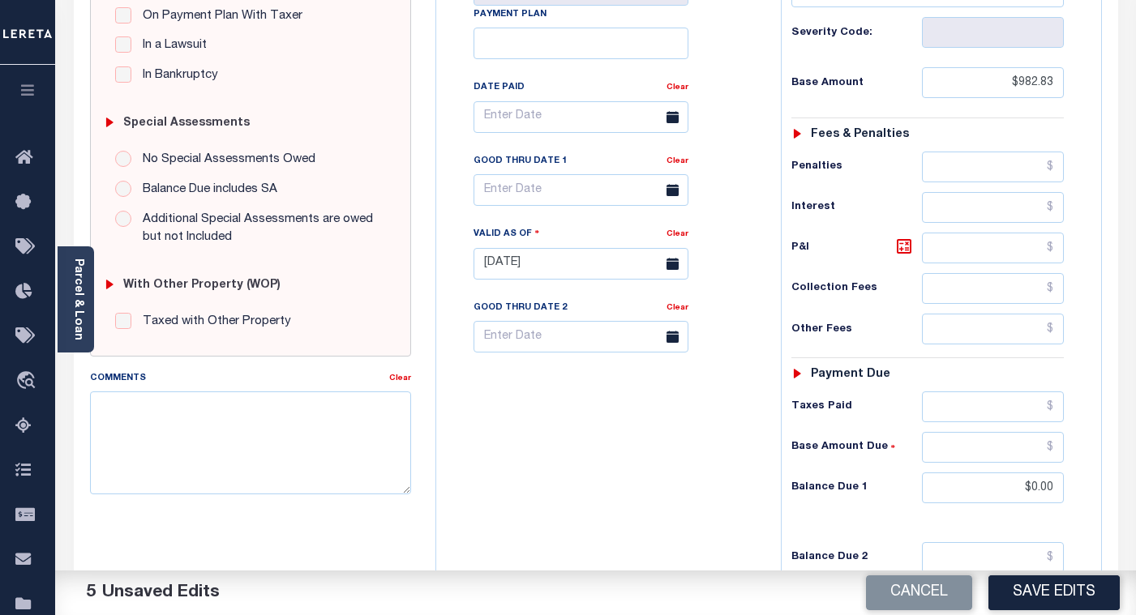
click at [1040, 588] on button "Save Edits" at bounding box center [1054, 593] width 131 height 35
checkbox input "false"
type input "$982.83"
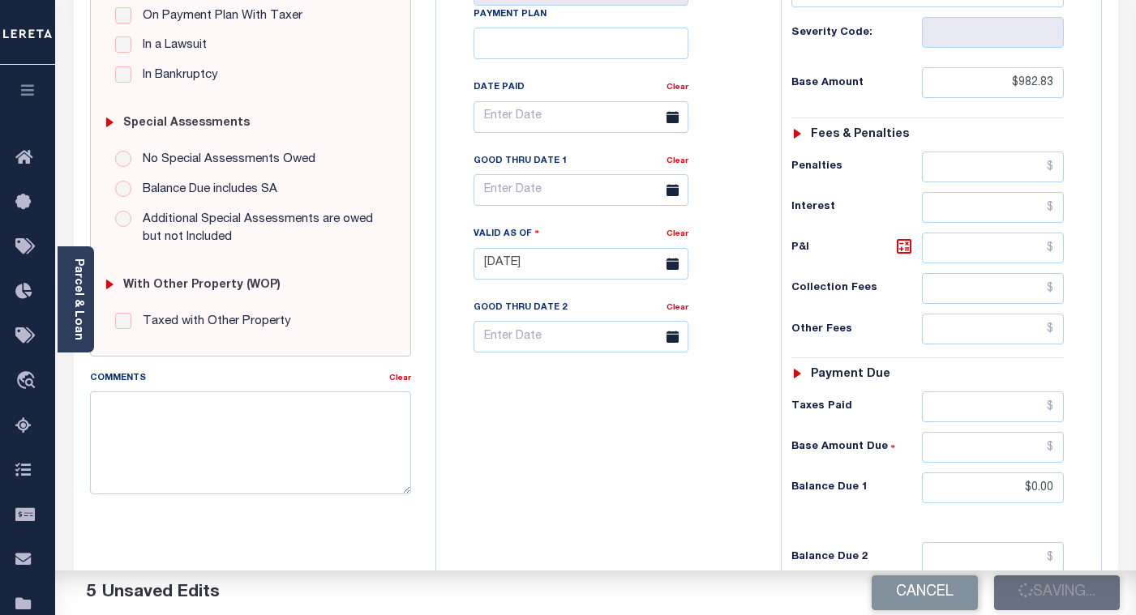
type input "$0"
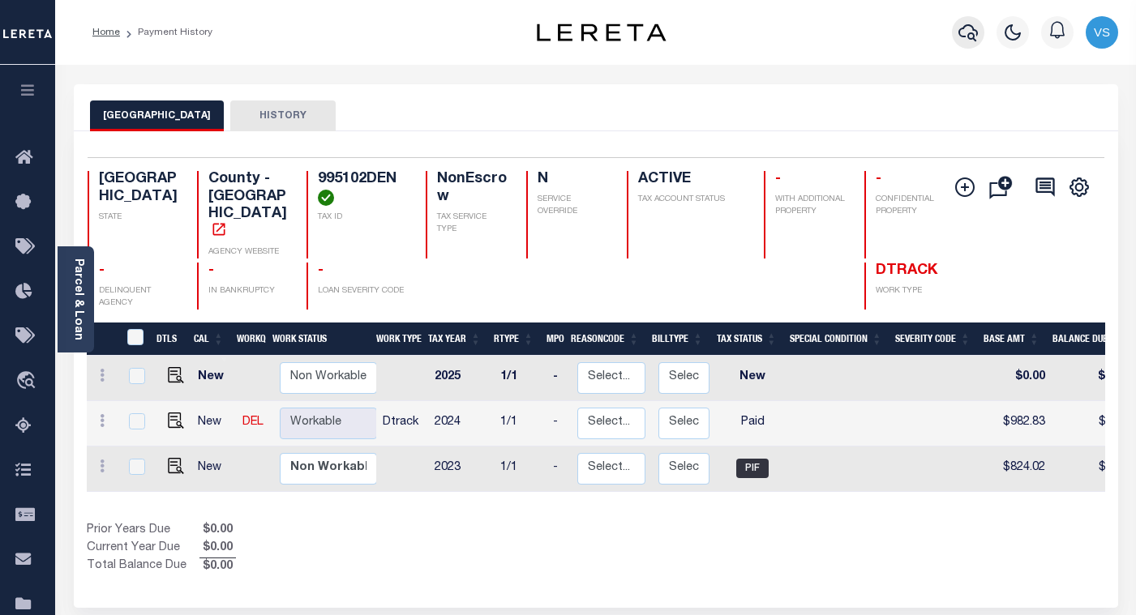
click at [968, 31] on icon "button" at bounding box center [968, 32] width 19 height 19
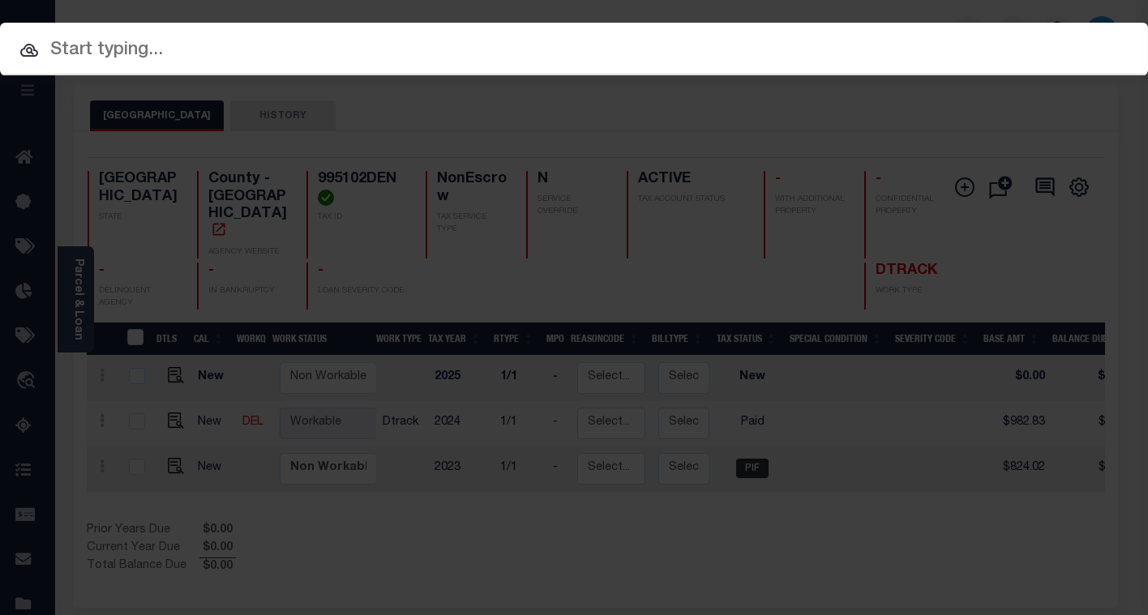
paste input "112465"
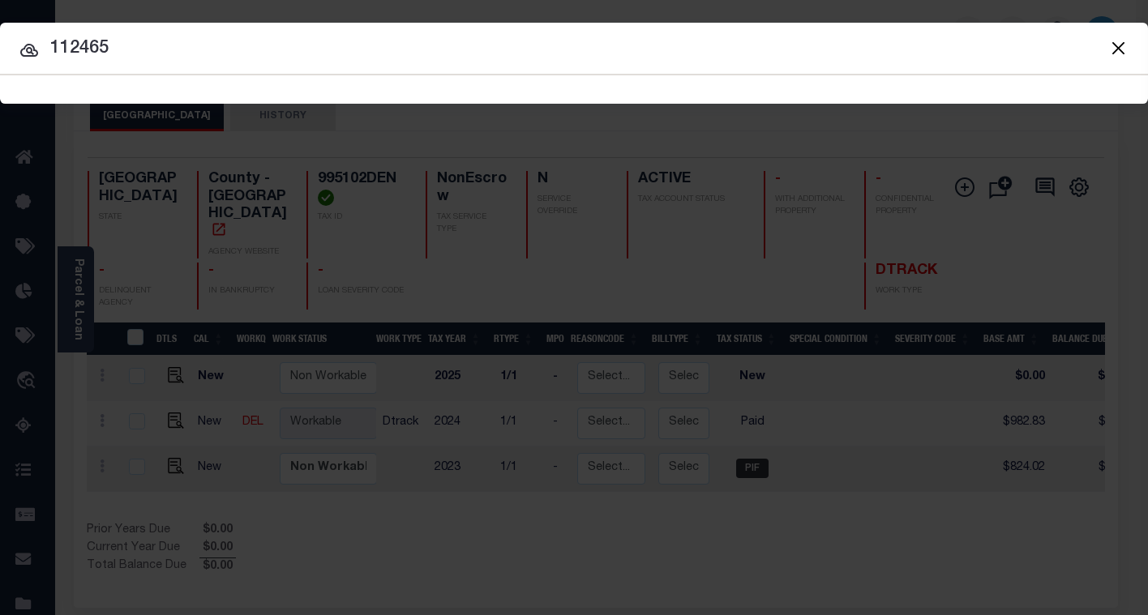
type input "112465"
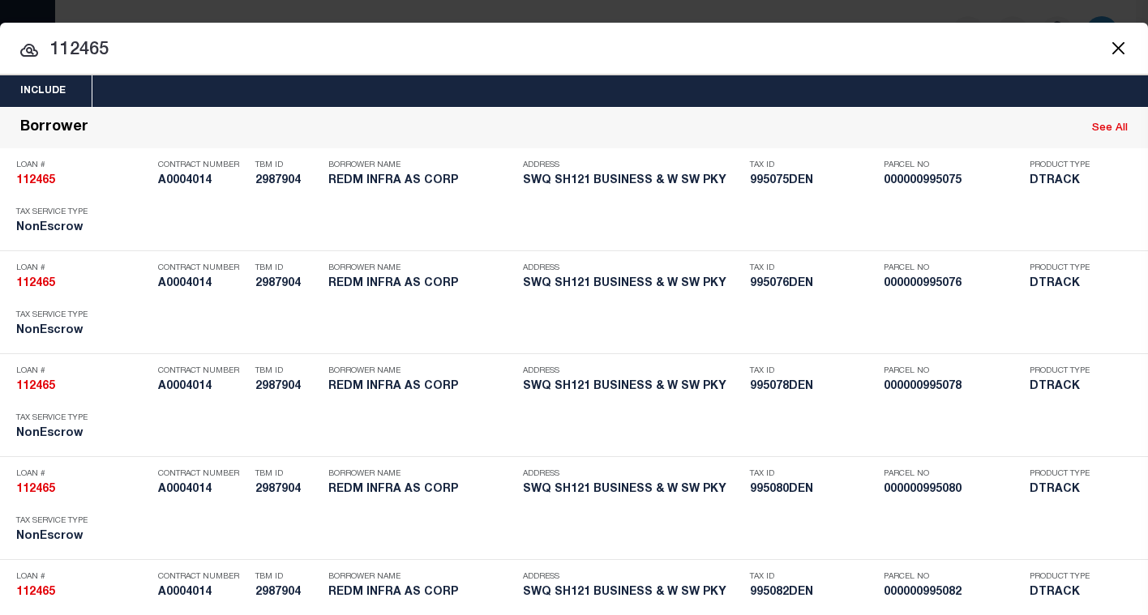
scroll to position [7730, 0]
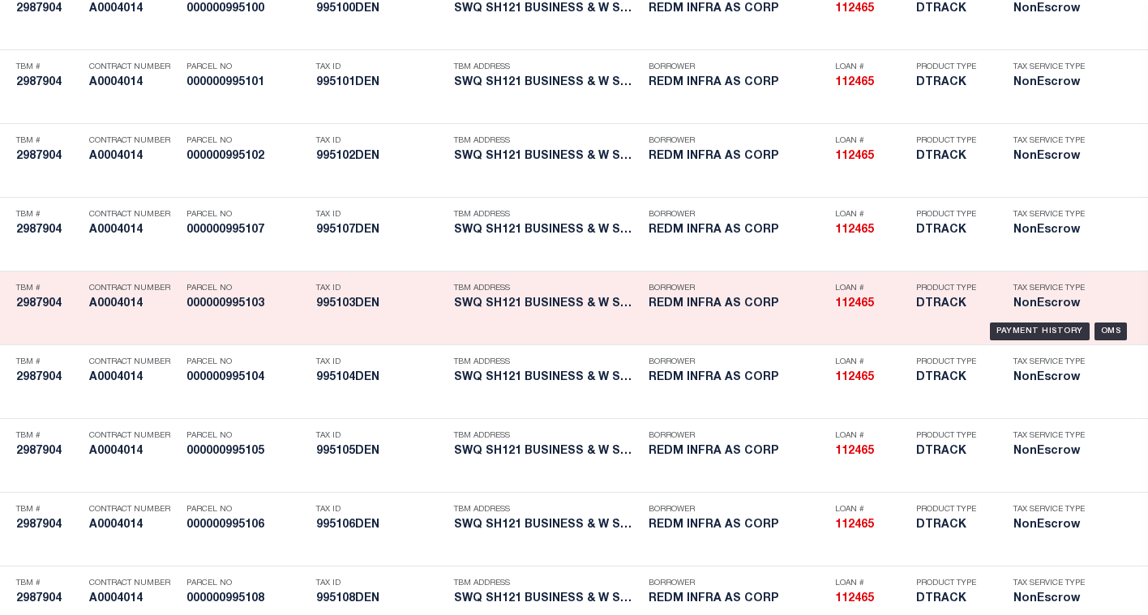
click at [609, 323] on div "TBM Address SWQ SH121 BUSINESS & W SW PKY" at bounding box center [547, 299] width 187 height 47
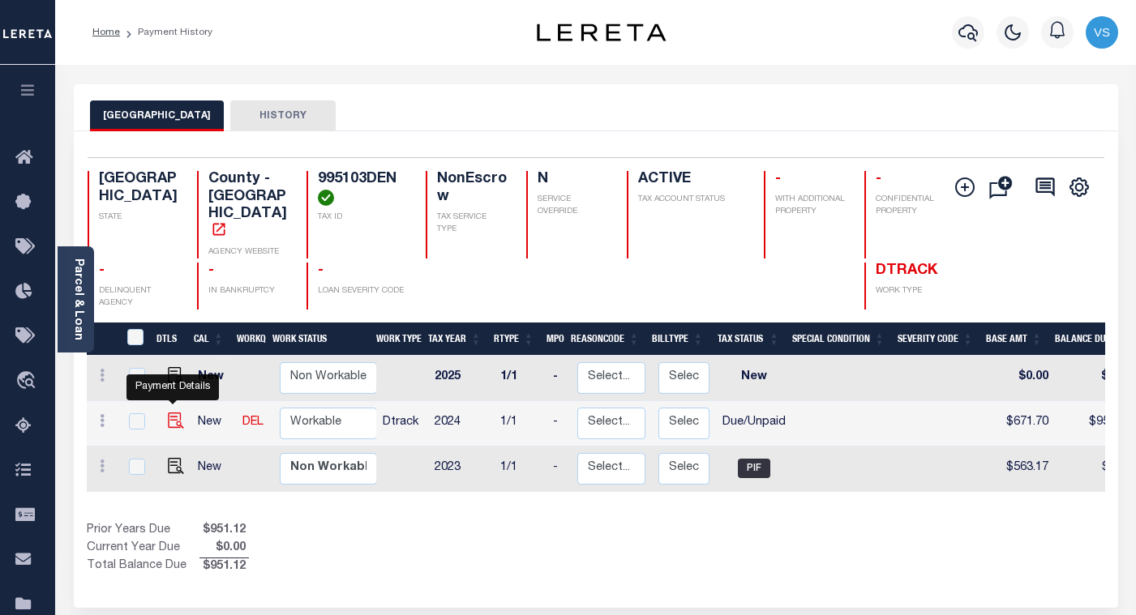
click at [169, 413] on img "" at bounding box center [176, 421] width 16 height 16
checkbox input "true"
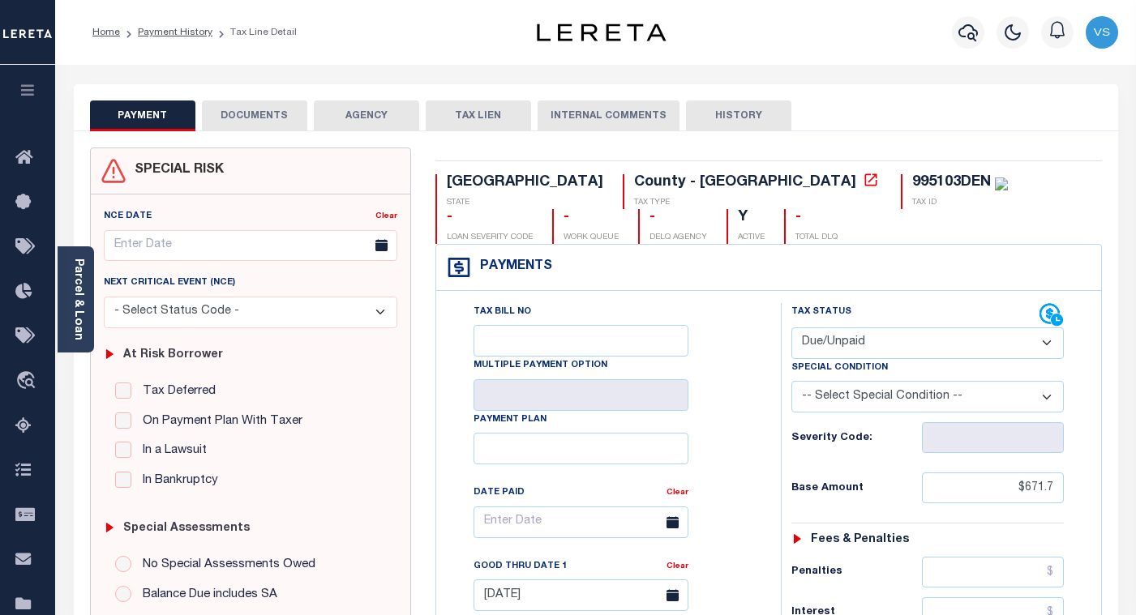
click at [876, 345] on select "- Select Status Code - Open Due/Unpaid Paid Incomplete No Tax Due Internal Refu…" at bounding box center [927, 344] width 272 height 32
select select "PYD"
click at [791, 328] on select "- Select Status Code - Open Due/Unpaid Paid Incomplete No Tax Due Internal Refu…" at bounding box center [927, 344] width 272 height 32
type input "[DATE]"
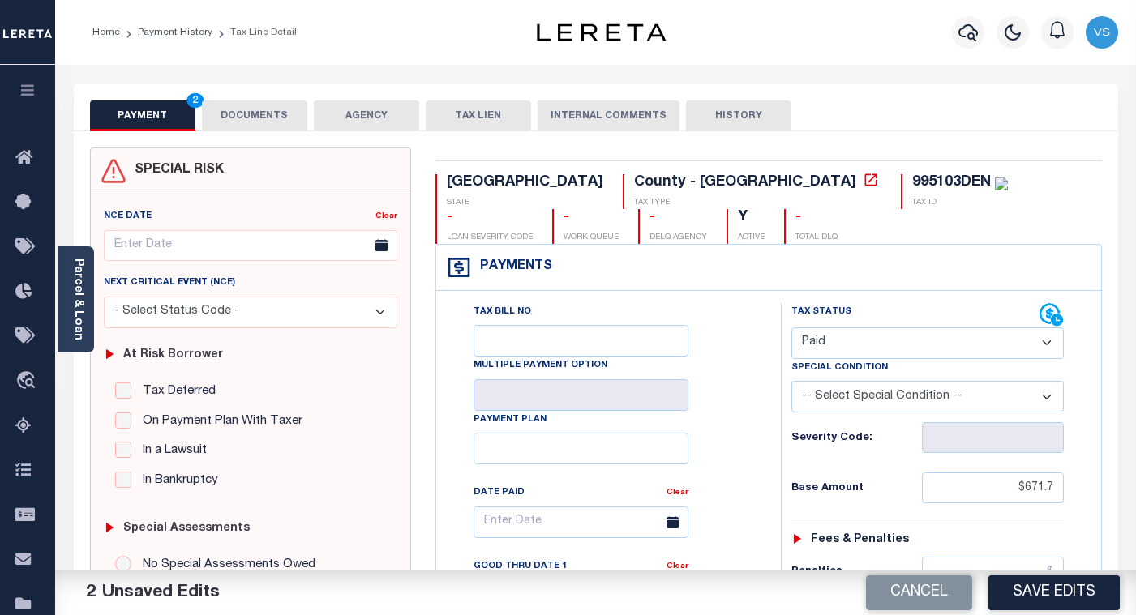
click at [237, 118] on button "DOCUMENTS" at bounding box center [254, 116] width 105 height 31
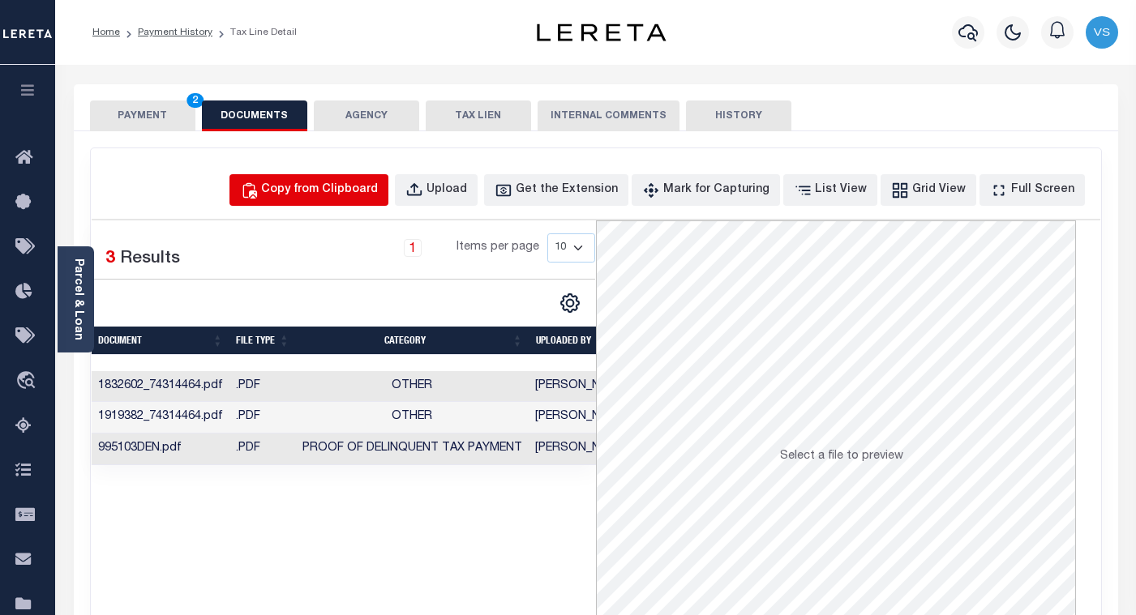
click at [325, 186] on div "Copy from Clipboard" at bounding box center [319, 191] width 117 height 18
select select "POP"
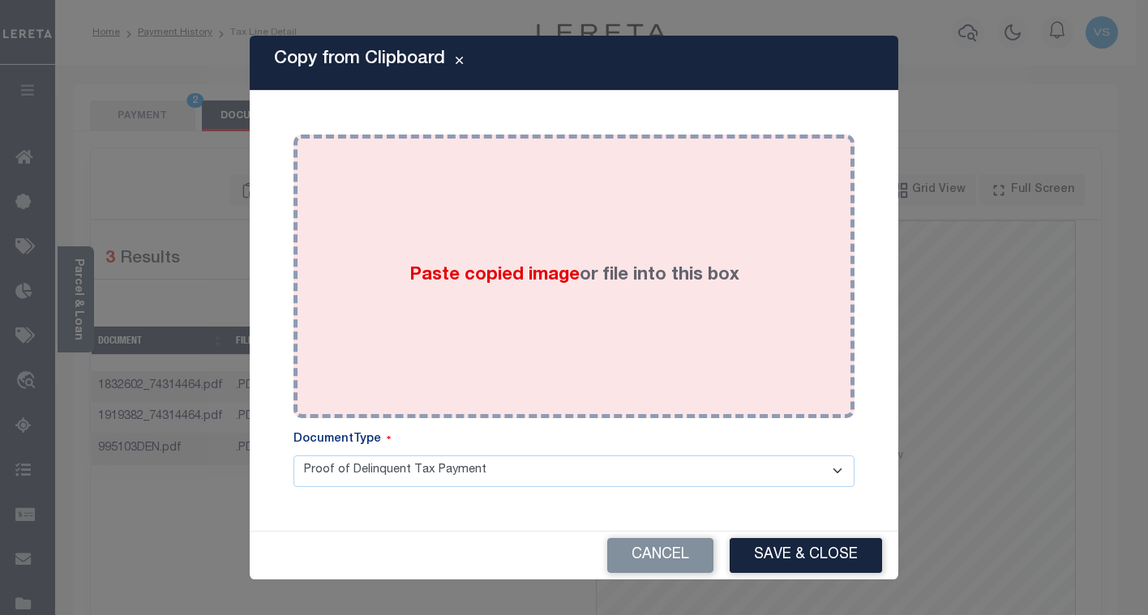
click at [448, 313] on div "Paste copied image or file into this box" at bounding box center [574, 276] width 537 height 259
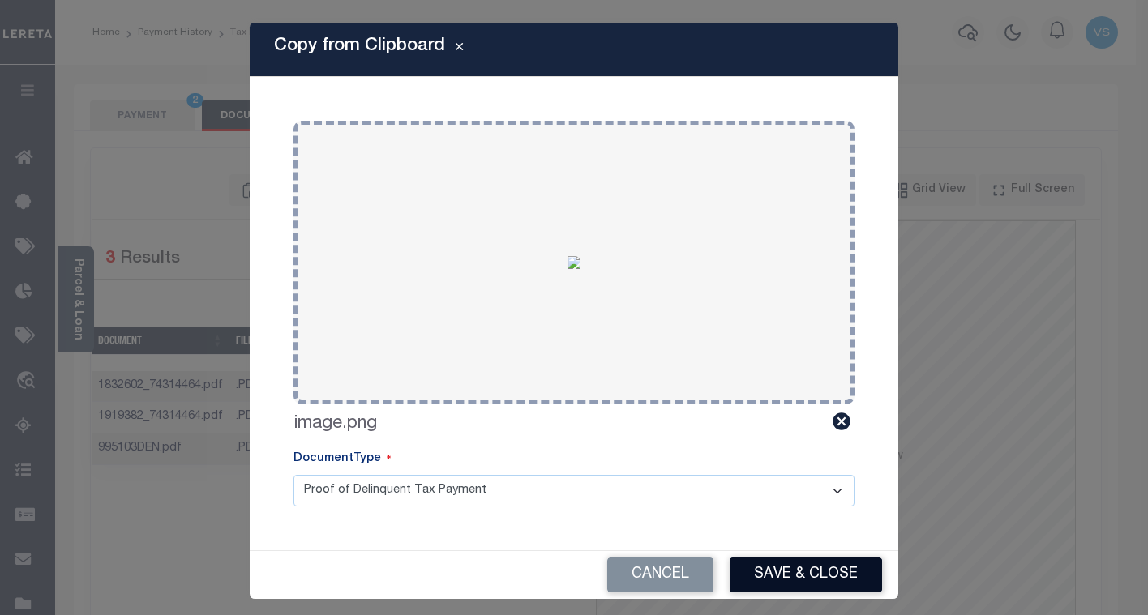
click at [753, 577] on button "Save & Close" at bounding box center [806, 575] width 152 height 35
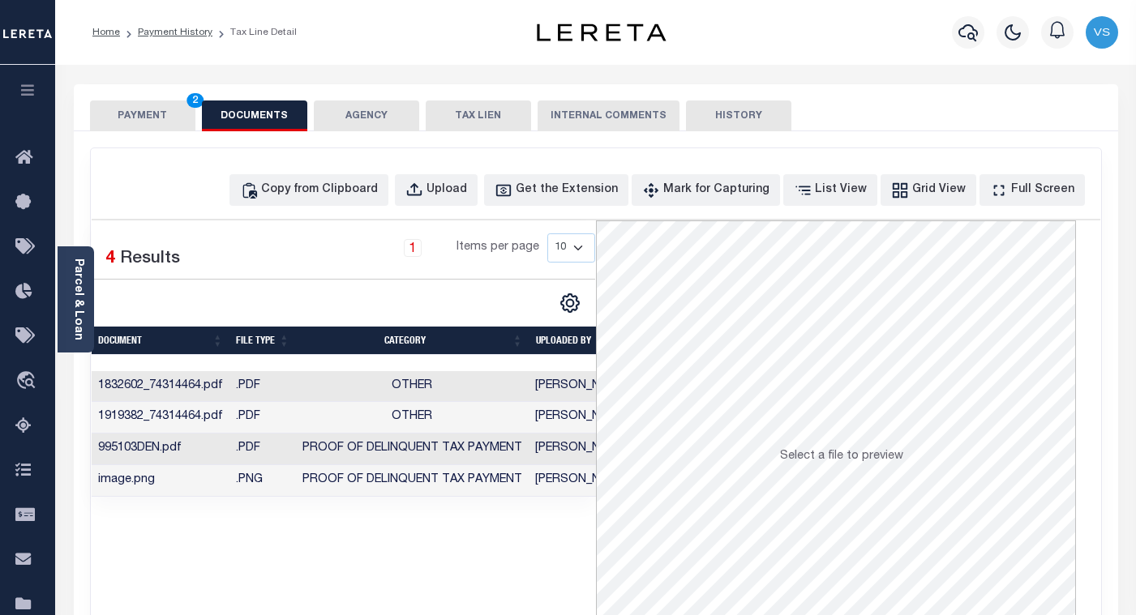
click at [149, 110] on button "PAYMENT 2" at bounding box center [142, 116] width 105 height 31
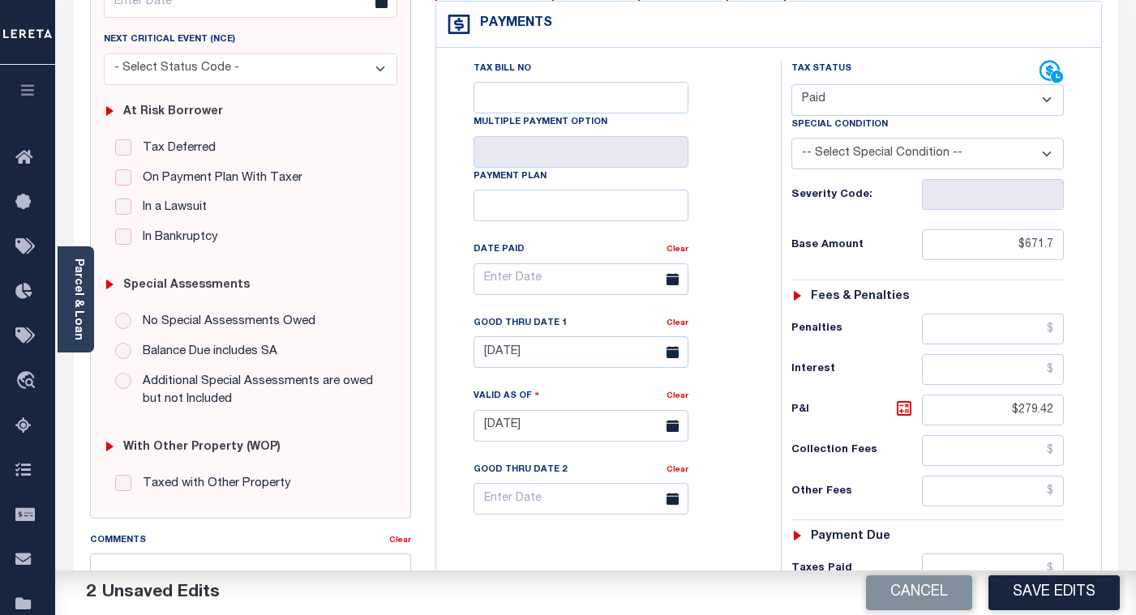
scroll to position [324, 0]
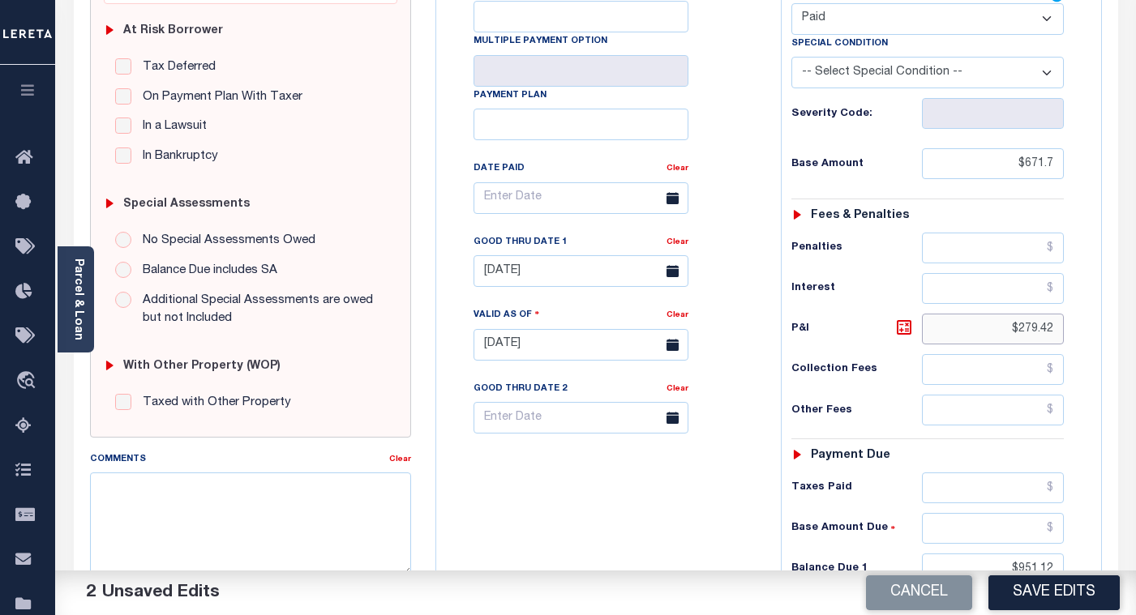
click at [1038, 335] on input "$279.42" at bounding box center [993, 329] width 142 height 31
drag, startPoint x: 1038, startPoint y: 335, endPoint x: 1108, endPoint y: 337, distance: 69.8
click at [1108, 337] on div "TX STATE County - TX TAX TYPE 995103DEN TAX ID - LOAN SEVERITY CODE - WORK QUEU…" at bounding box center [768, 345] width 691 height 1044
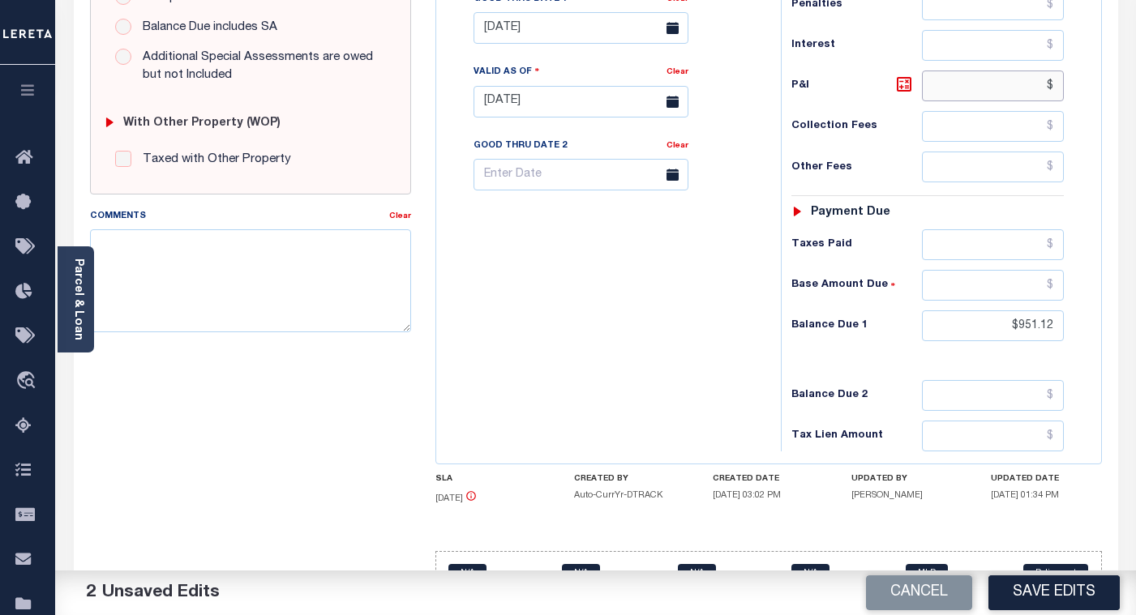
scroll to position [611, 0]
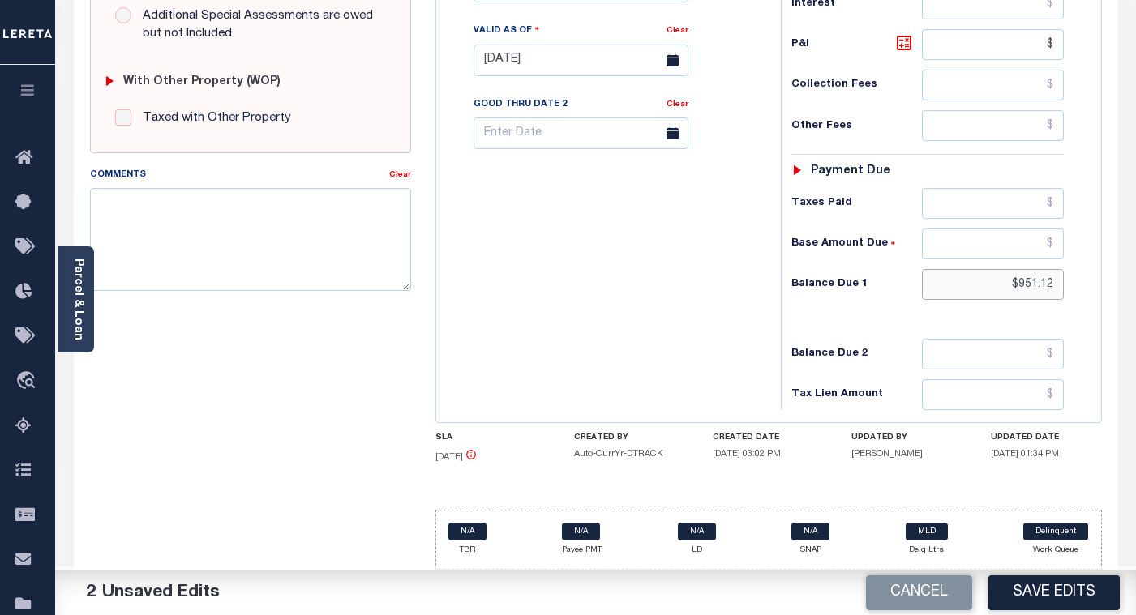
type input "$.00"
click at [1042, 290] on input "$951.12" at bounding box center [993, 284] width 142 height 31
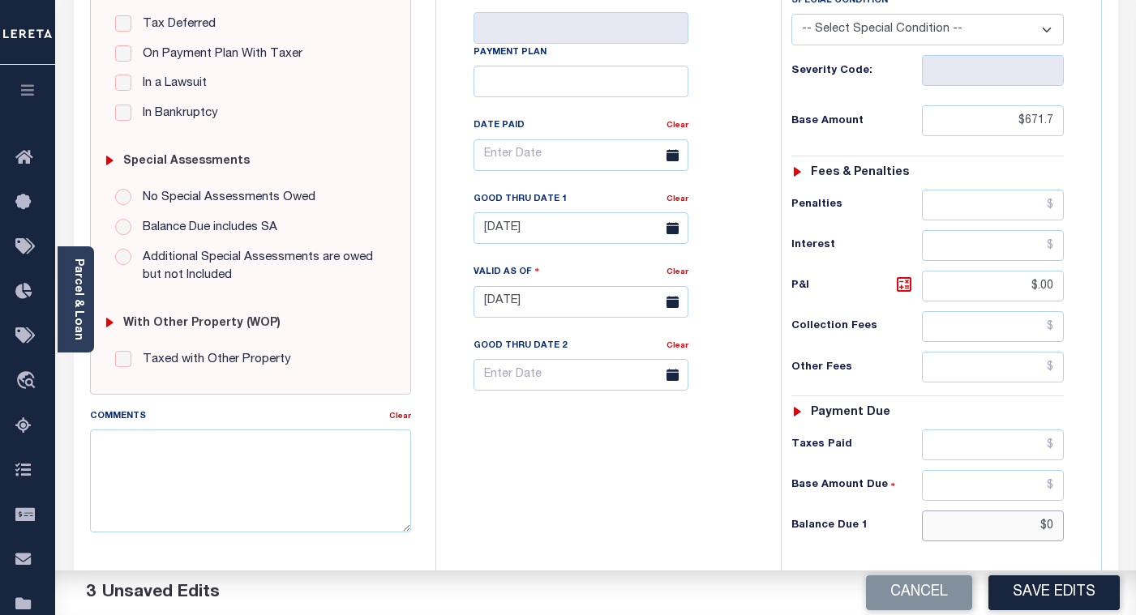
type input "$0"
click at [677, 203] on link "Clear" at bounding box center [678, 199] width 22 height 8
type input "$0.00"
click at [1036, 600] on button "Save Edits" at bounding box center [1054, 593] width 131 height 35
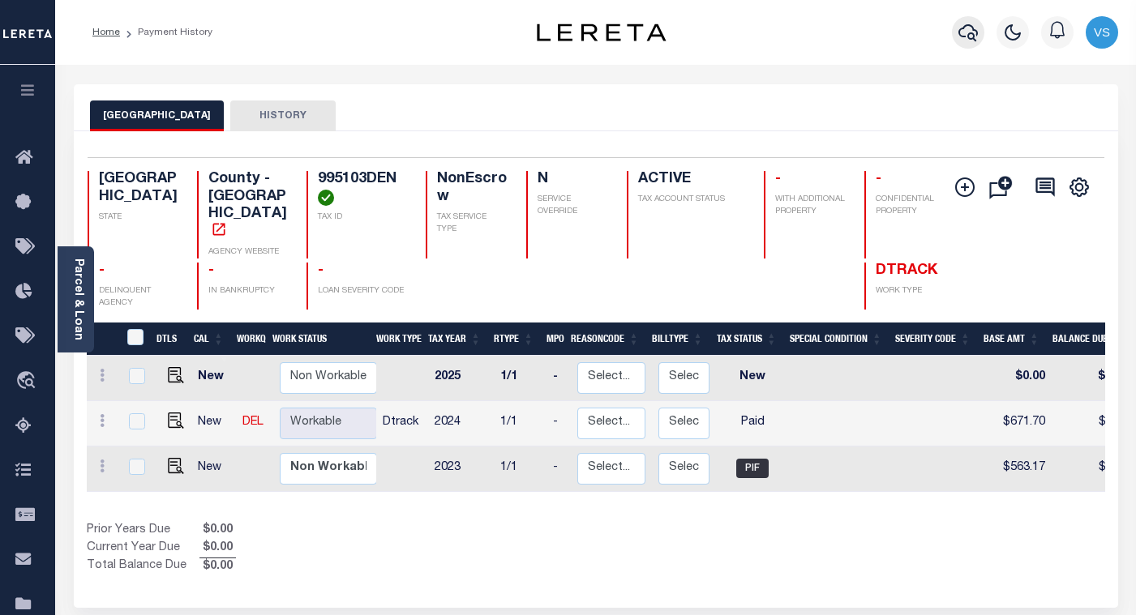
click at [962, 27] on icon "button" at bounding box center [968, 32] width 19 height 19
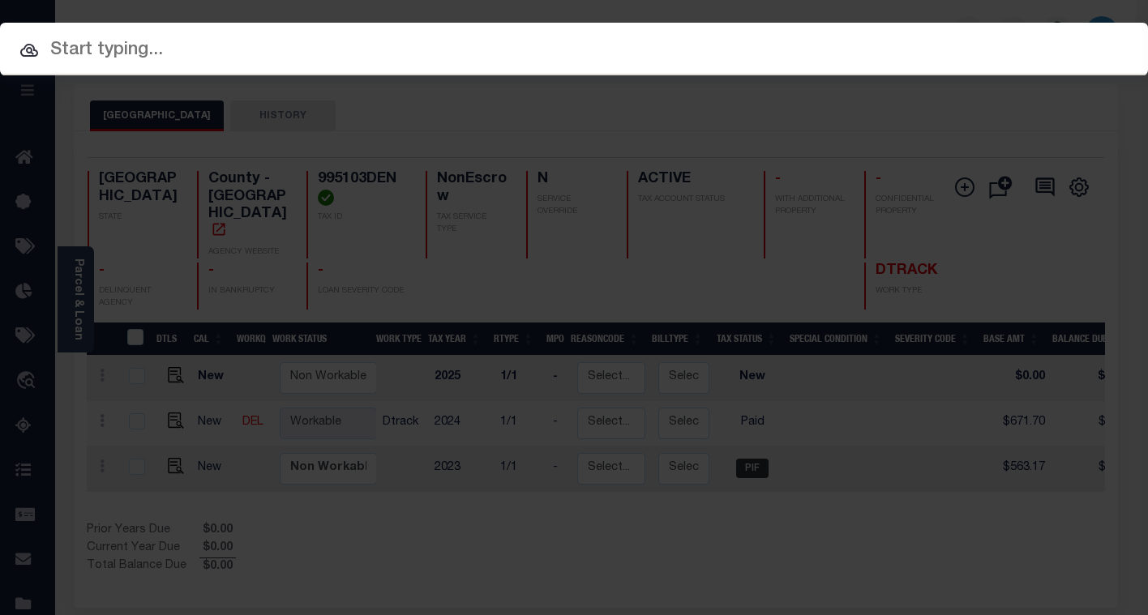
paste input "112465"
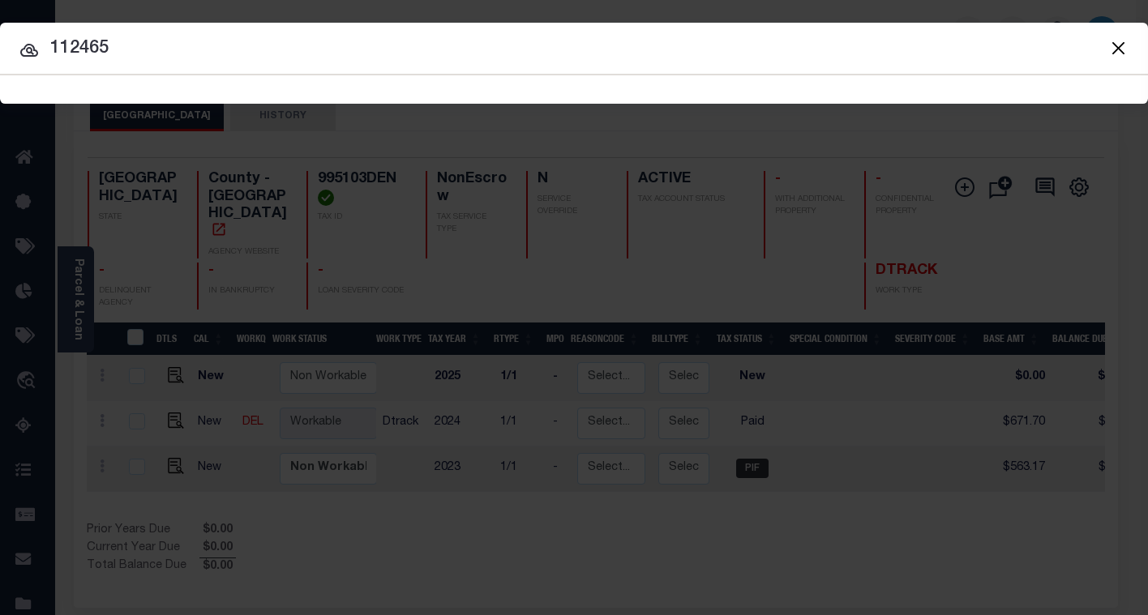
type input "112465"
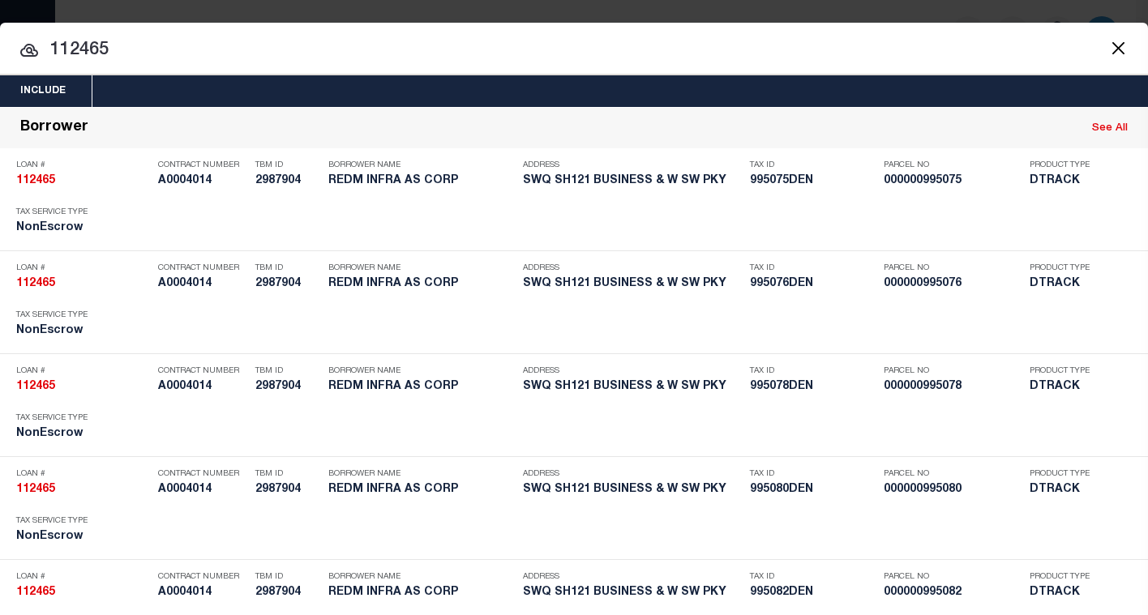
scroll to position [5627, 0]
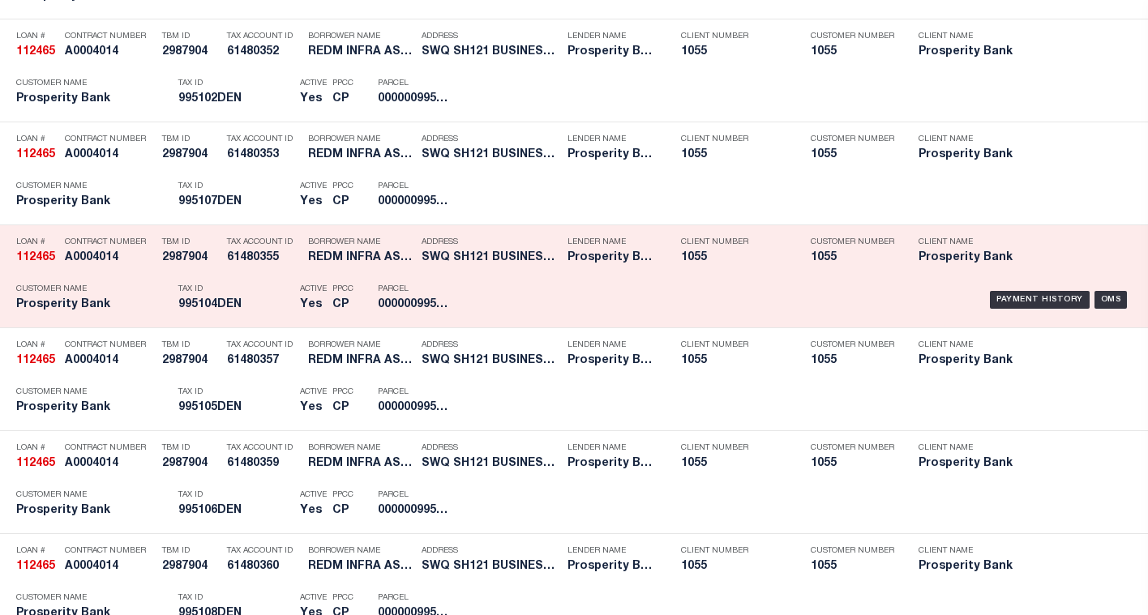
click at [676, 298] on div "Payment History OMS" at bounding box center [803, 300] width 657 height 47
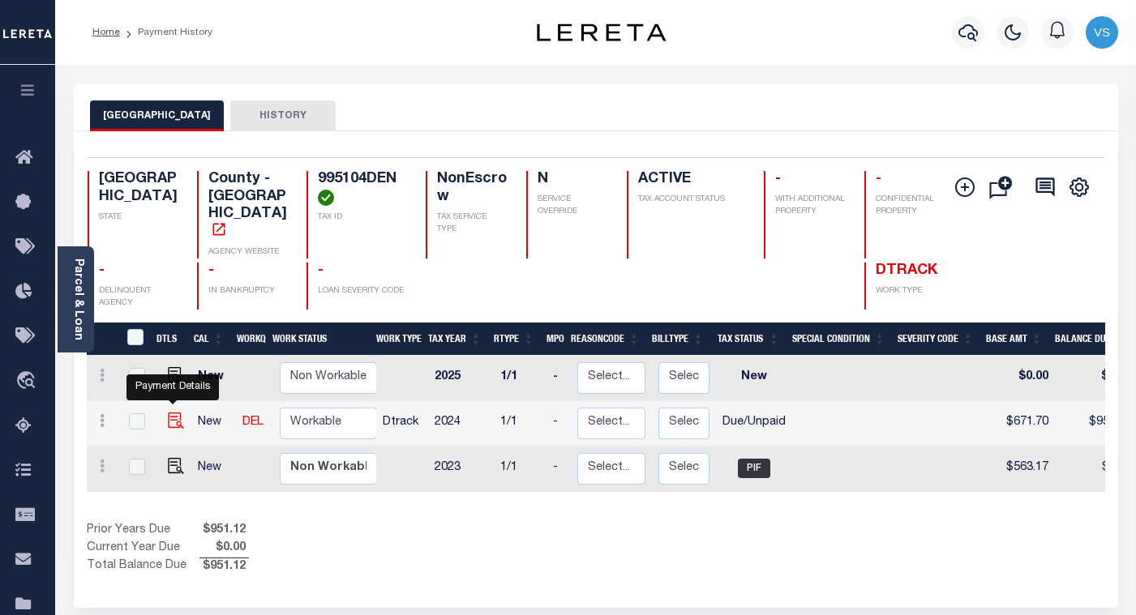
click at [171, 413] on img "" at bounding box center [176, 421] width 16 height 16
checkbox input "true"
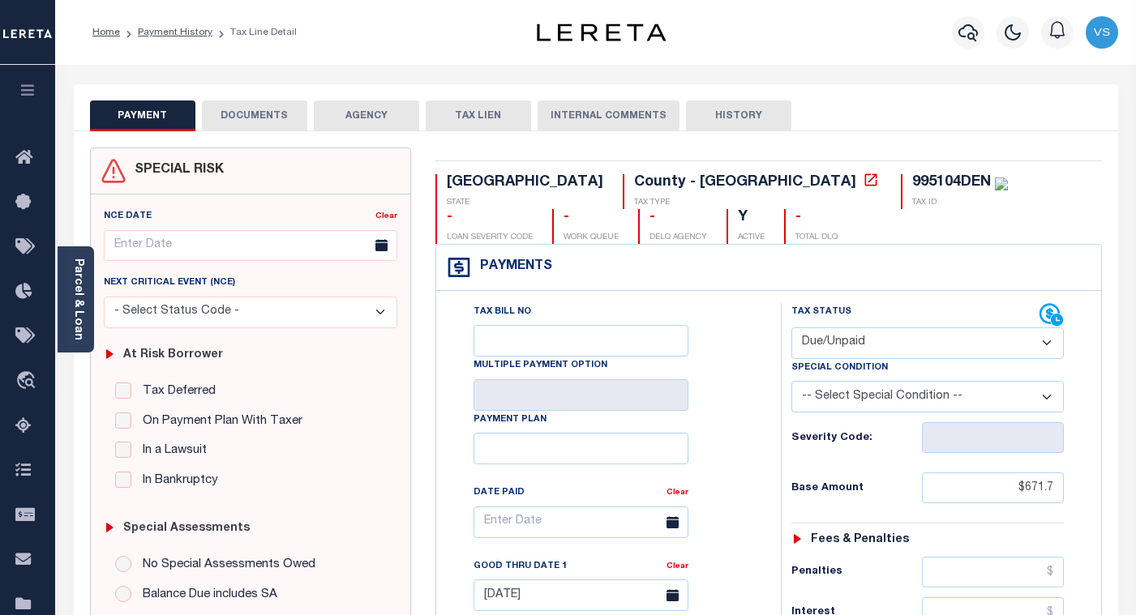
click at [837, 343] on select "- Select Status Code - Open Due/Unpaid Paid Incomplete No Tax Due Internal Refu…" at bounding box center [927, 344] width 272 height 32
select select "PYD"
click at [791, 328] on select "- Select Status Code - Open Due/Unpaid Paid Incomplete No Tax Due Internal Refu…" at bounding box center [927, 344] width 272 height 32
type input "[DATE]"
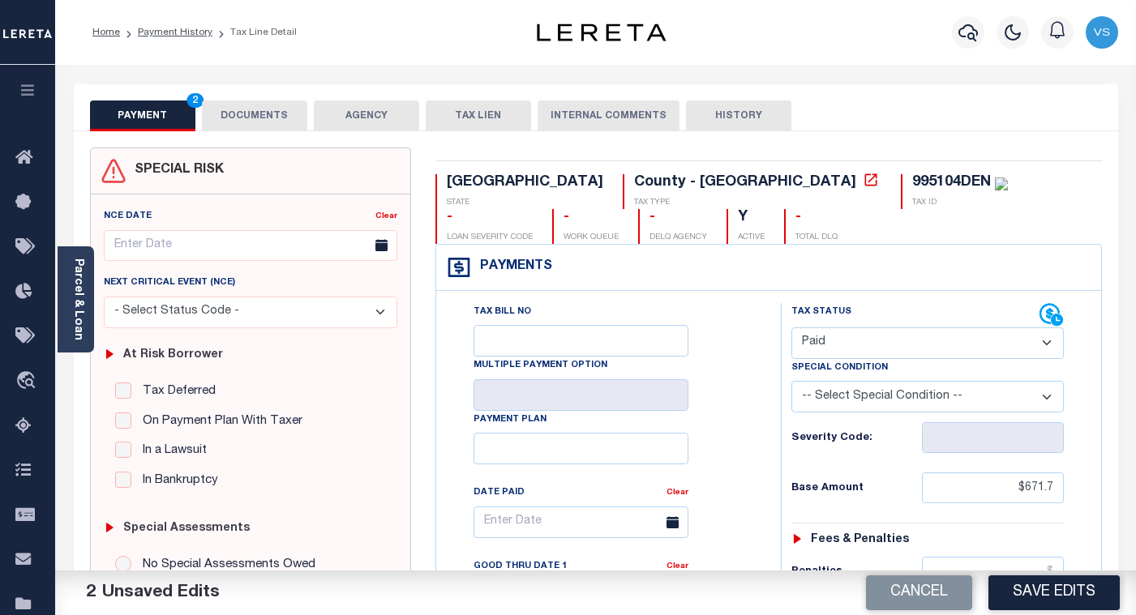
click at [269, 116] on button "DOCUMENTS" at bounding box center [254, 116] width 105 height 31
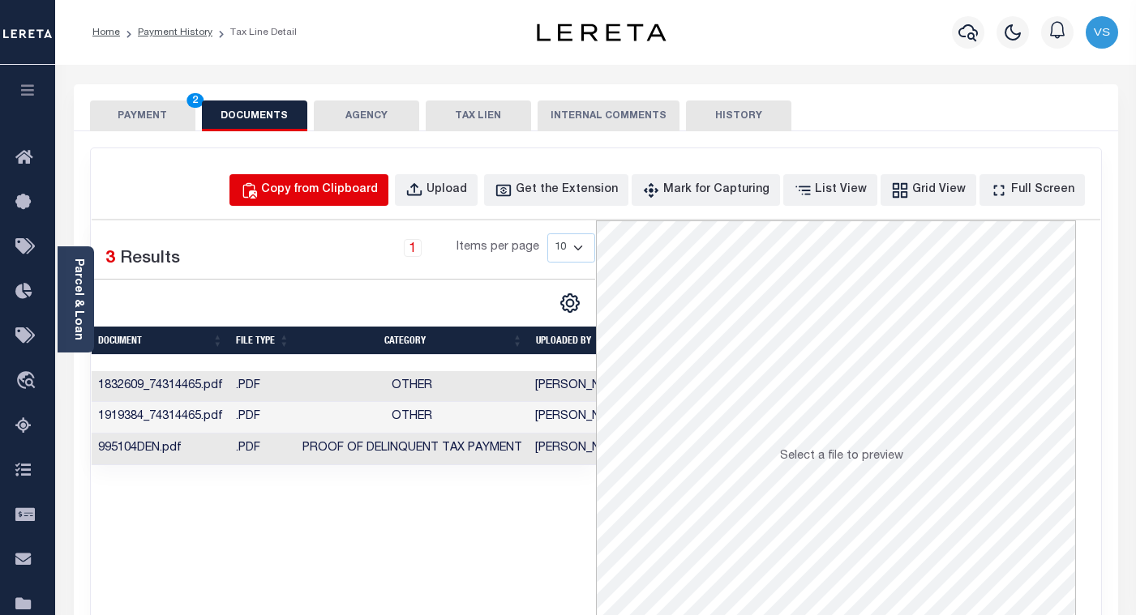
click at [356, 188] on div "Copy from Clipboard" at bounding box center [319, 191] width 117 height 18
select select "POP"
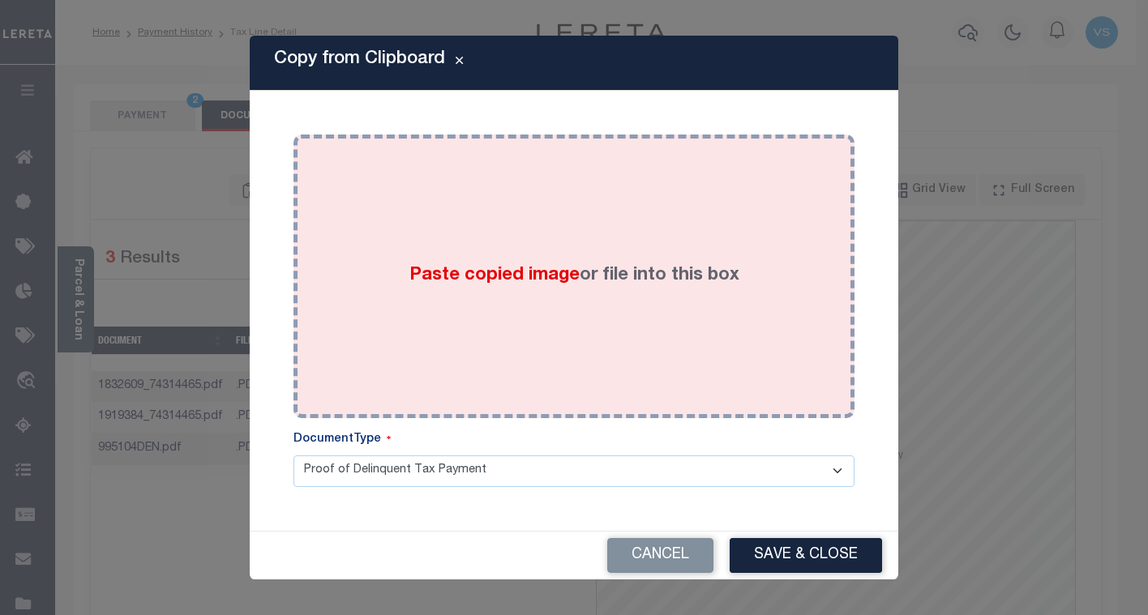
click at [372, 322] on div "Paste copied image or file into this box" at bounding box center [574, 276] width 537 height 259
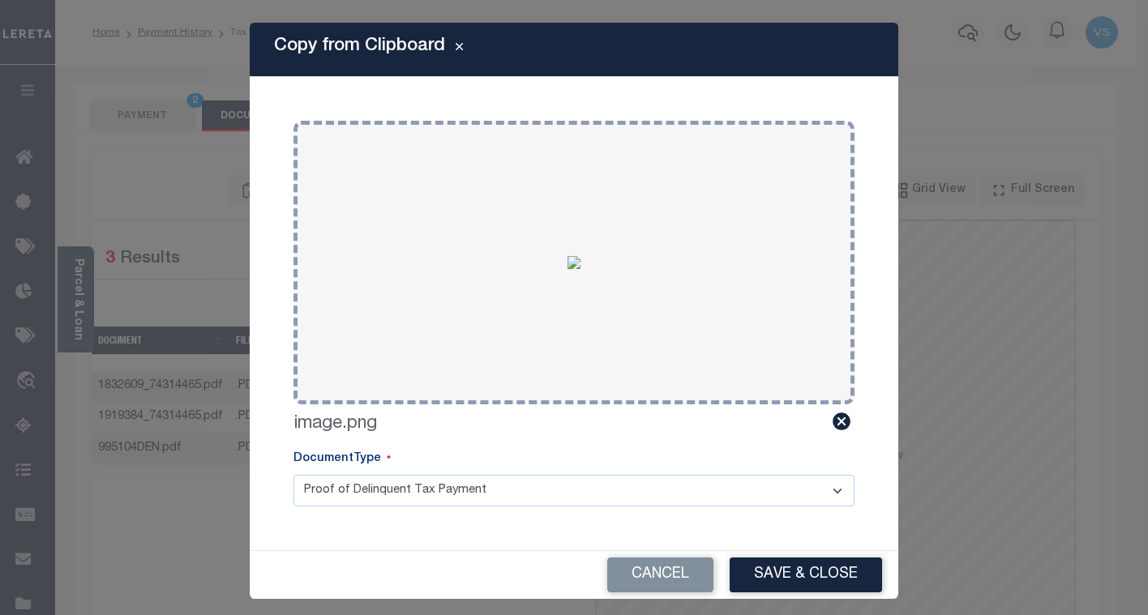
click at [796, 576] on button "Save & Close" at bounding box center [806, 575] width 152 height 35
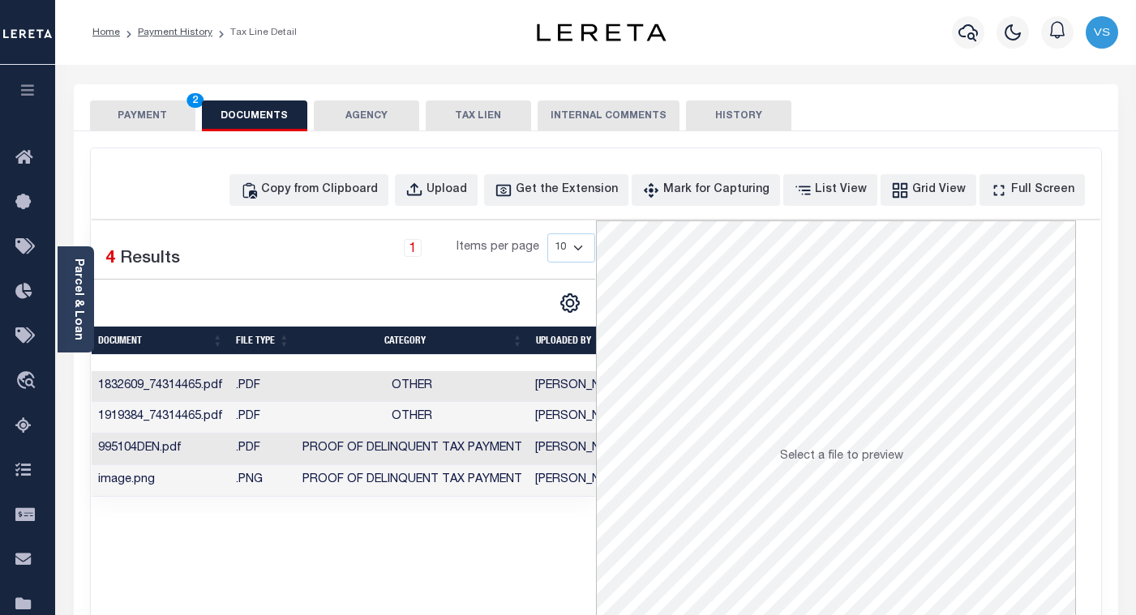
click at [140, 113] on button "PAYMENT 2" at bounding box center [142, 116] width 105 height 31
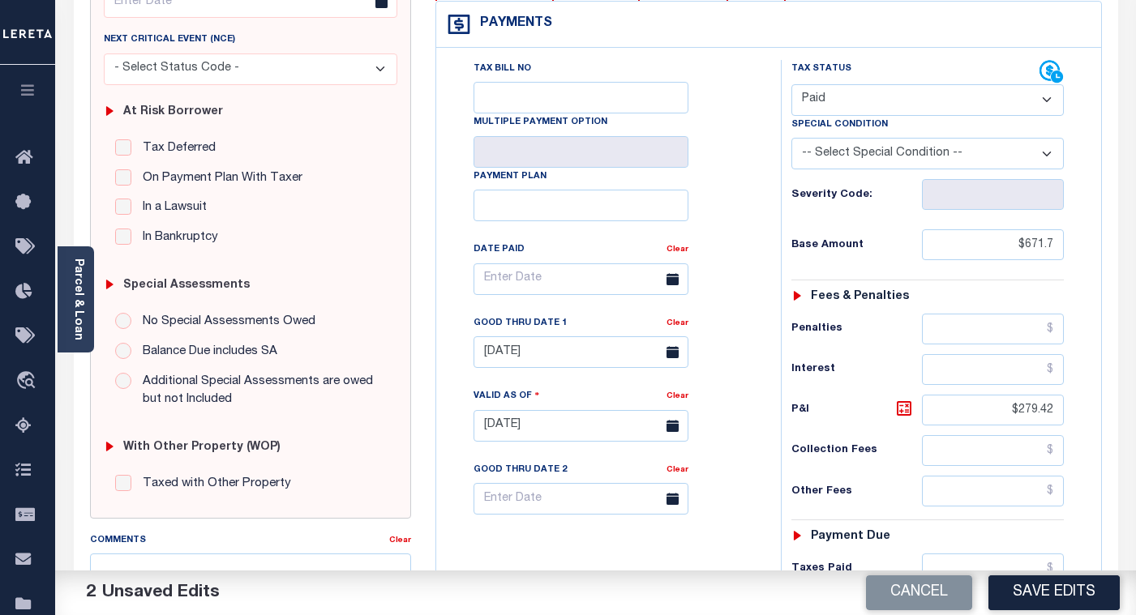
scroll to position [568, 0]
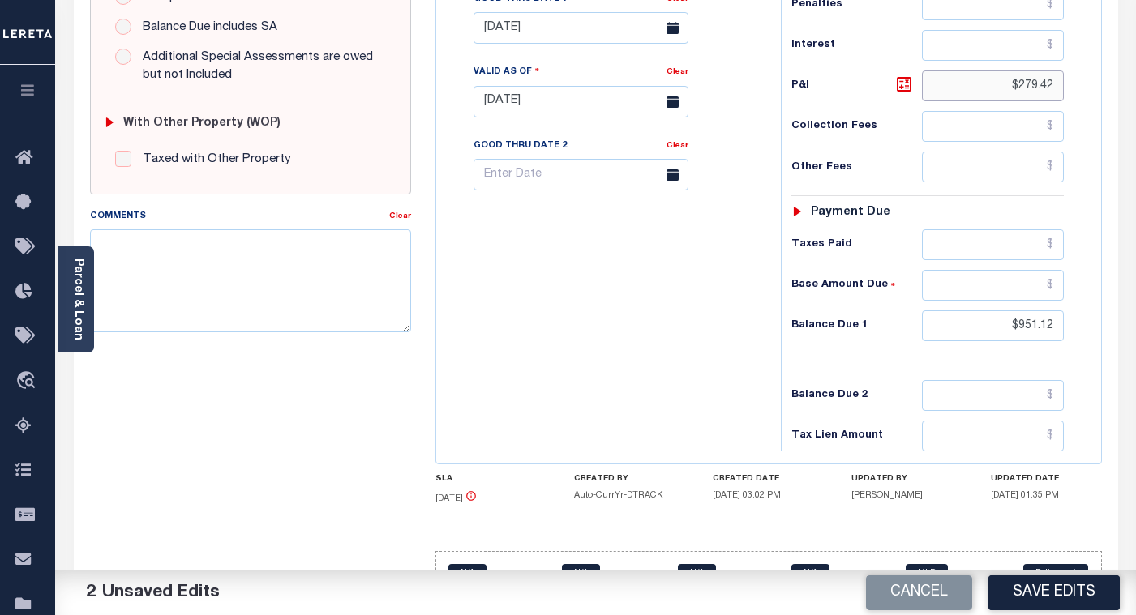
drag, startPoint x: 1055, startPoint y: 87, endPoint x: 974, endPoint y: 78, distance: 81.6
click at [974, 78] on input "$279.42" at bounding box center [993, 86] width 142 height 31
drag, startPoint x: 1057, startPoint y: 328, endPoint x: 963, endPoint y: 321, distance: 93.5
click at [963, 321] on input "$951.12" at bounding box center [993, 326] width 142 height 31
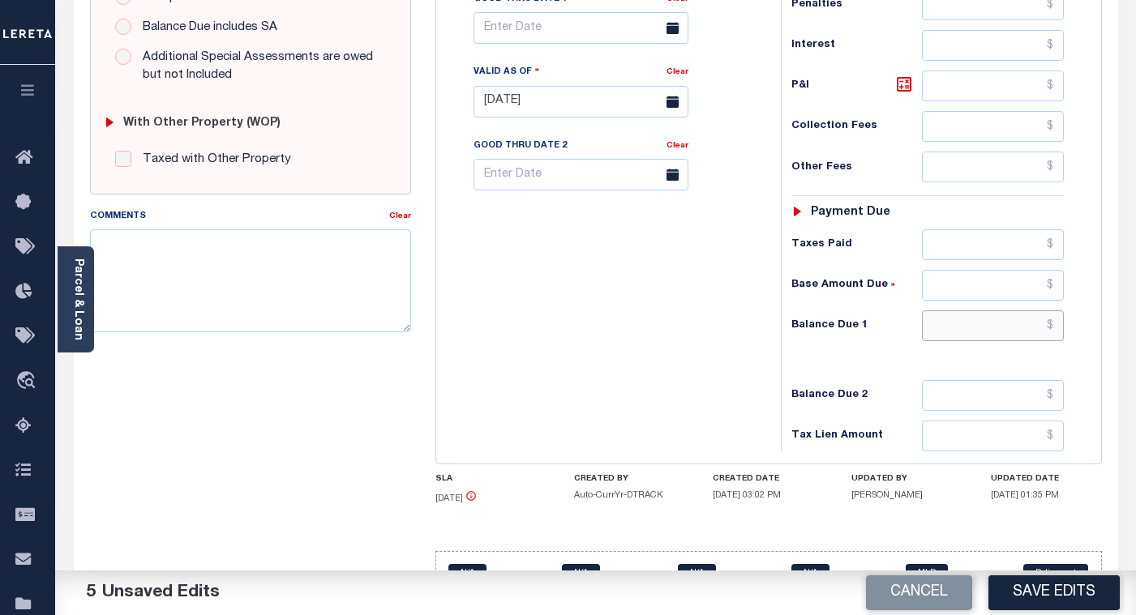
click at [1023, 329] on input "text" at bounding box center [993, 326] width 142 height 31
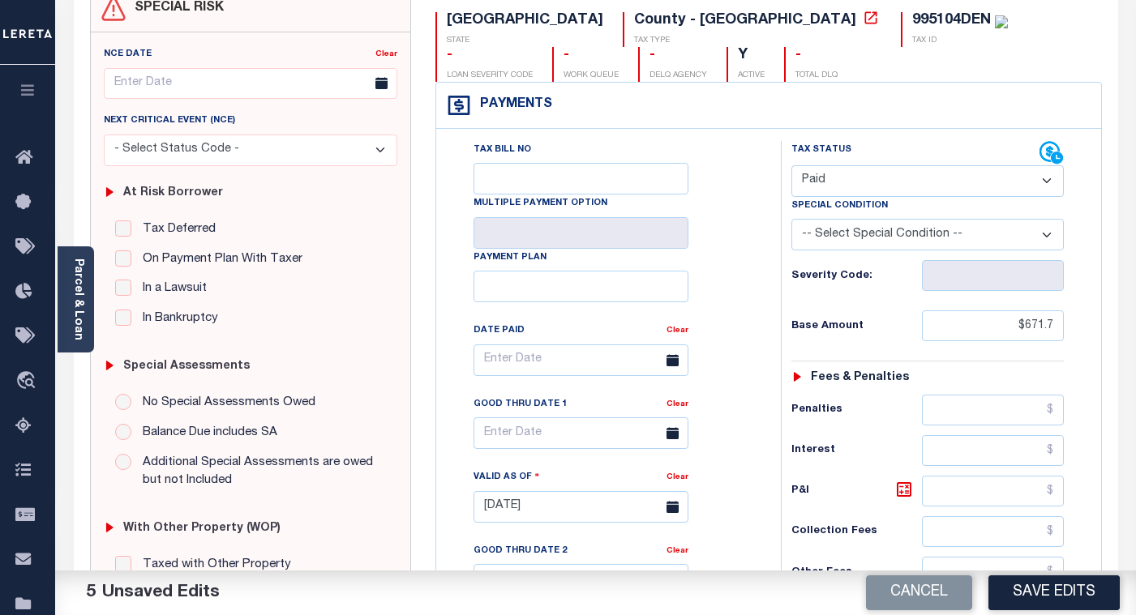
scroll to position [0, 0]
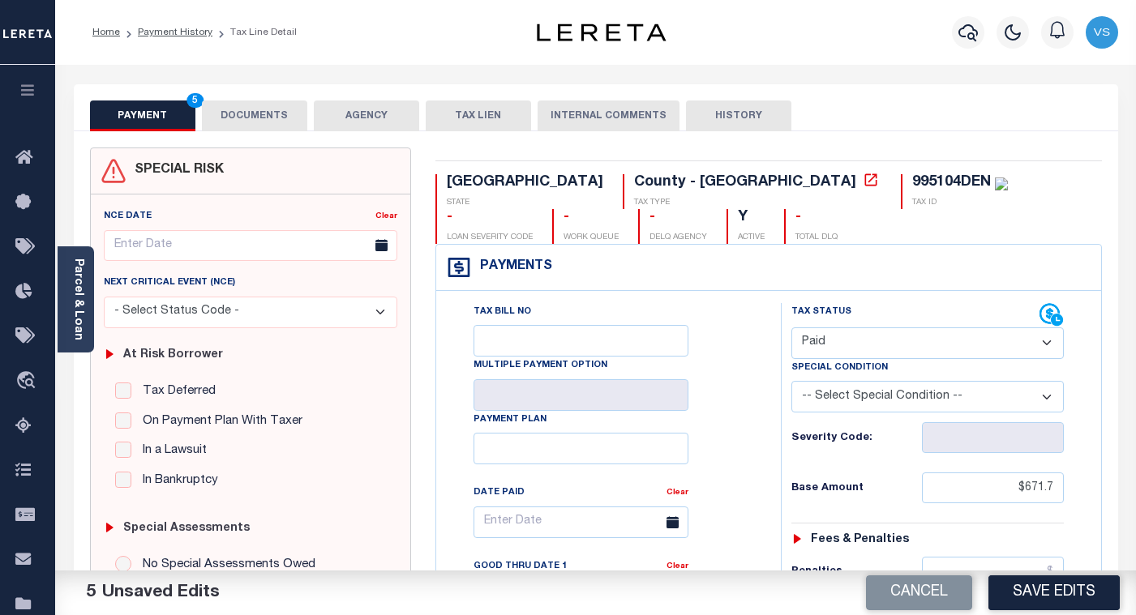
type input "$0.00"
click at [257, 114] on button "DOCUMENTS" at bounding box center [254, 116] width 105 height 31
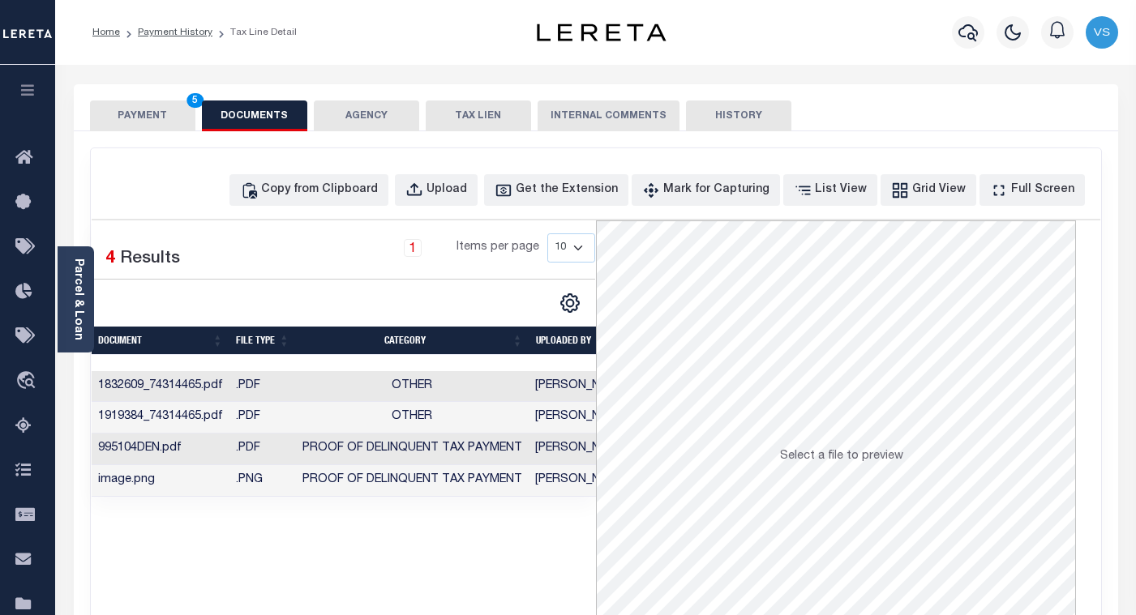
click at [126, 117] on button "PAYMENT 5" at bounding box center [142, 116] width 105 height 31
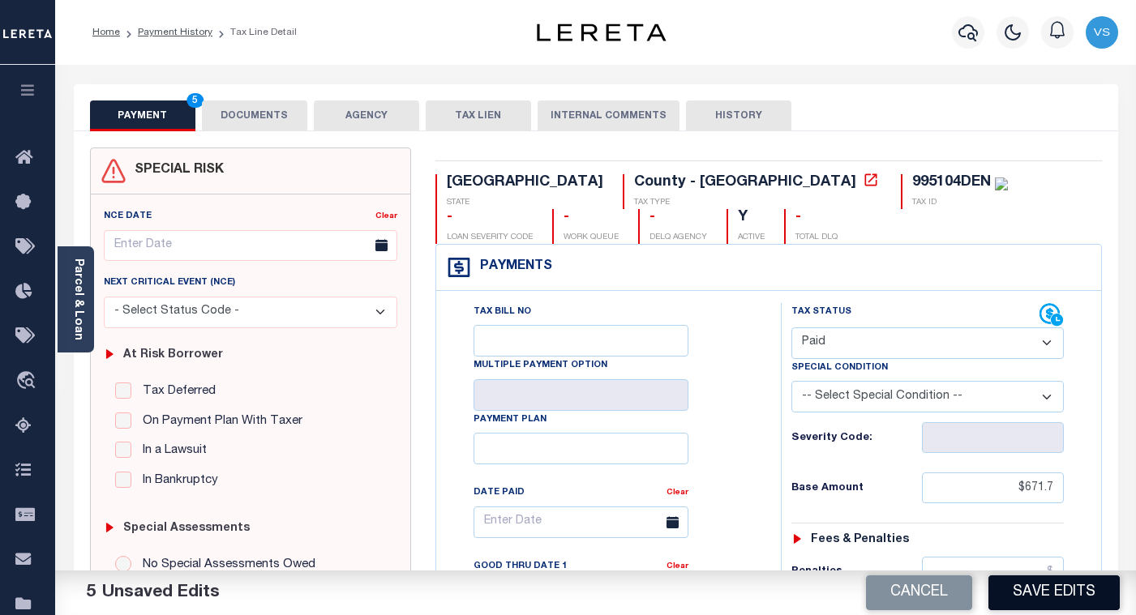
click at [1008, 592] on button "Save Edits" at bounding box center [1054, 593] width 131 height 35
checkbox input "false"
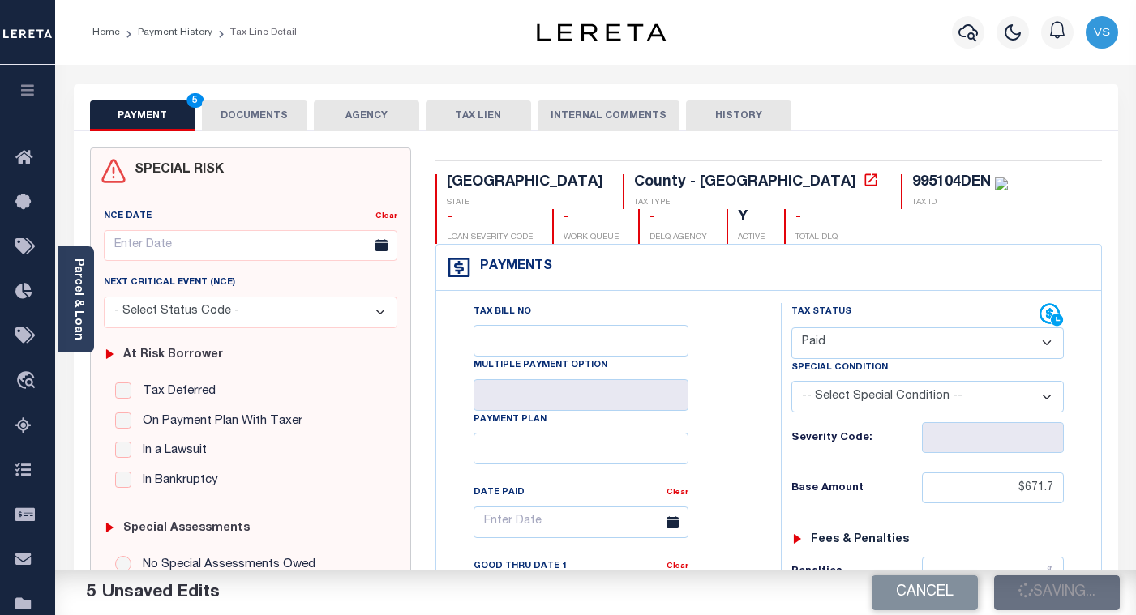
type input "$671.7"
type input "$0"
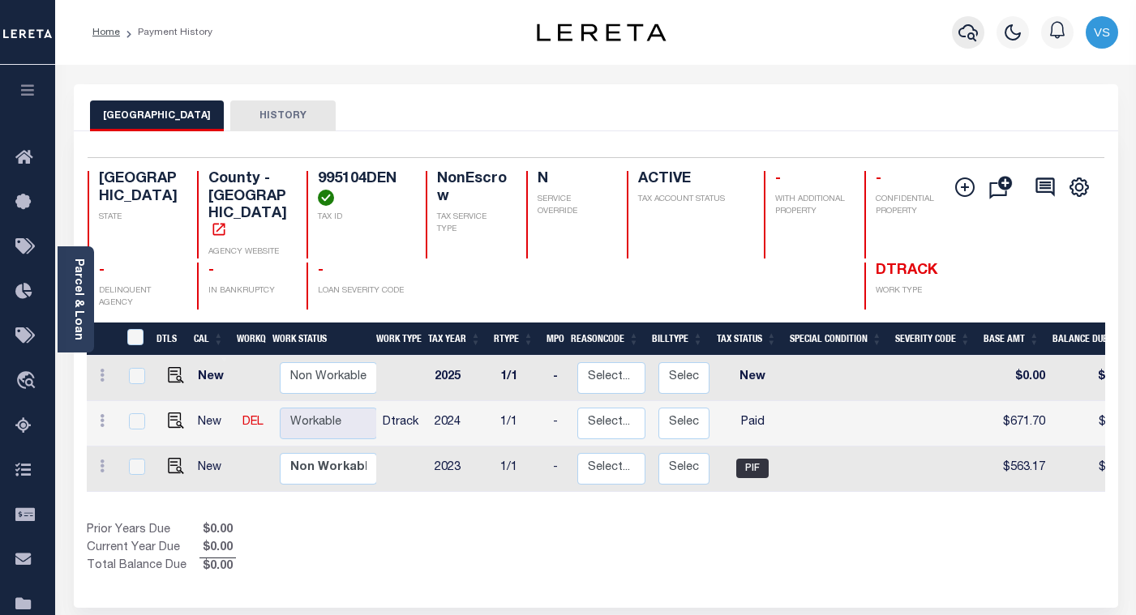
click at [967, 39] on icon "button" at bounding box center [968, 32] width 19 height 19
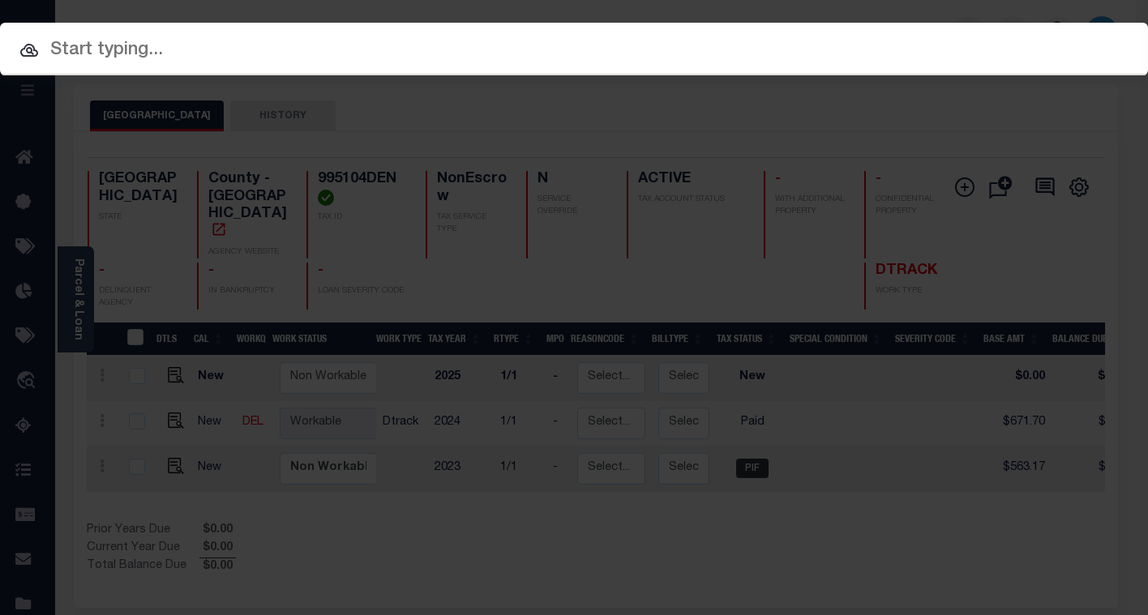
paste input "112465"
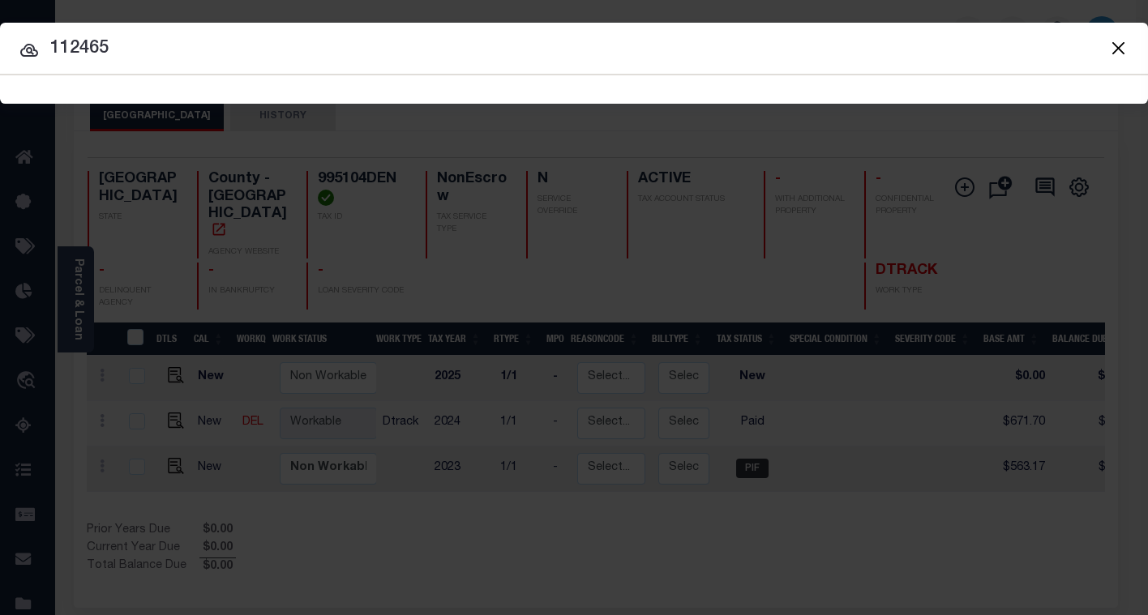
type input "112465"
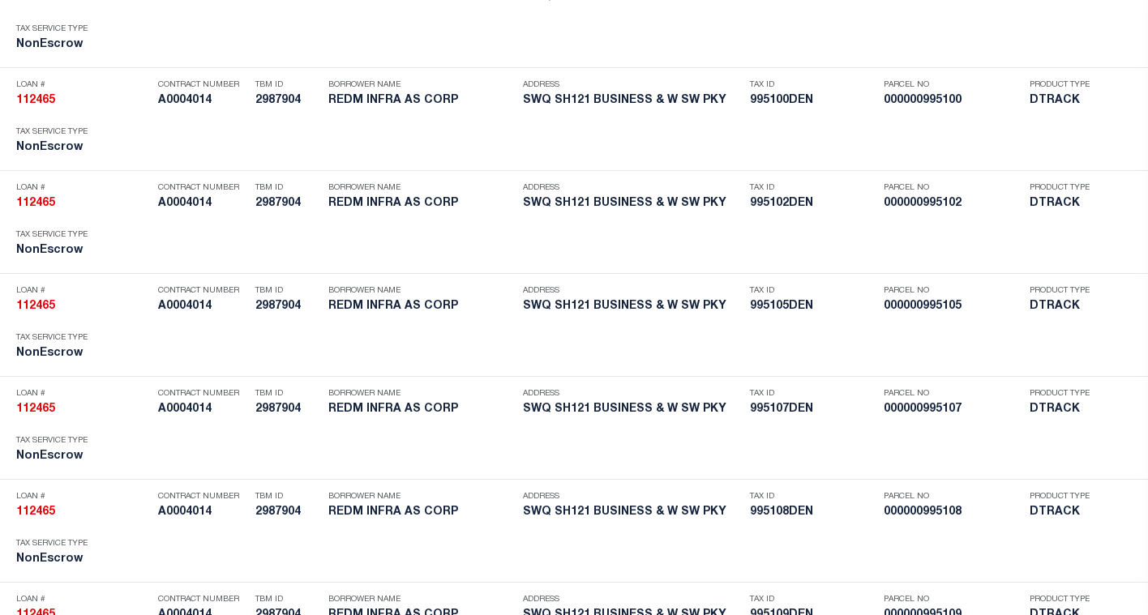
scroll to position [5730, 0]
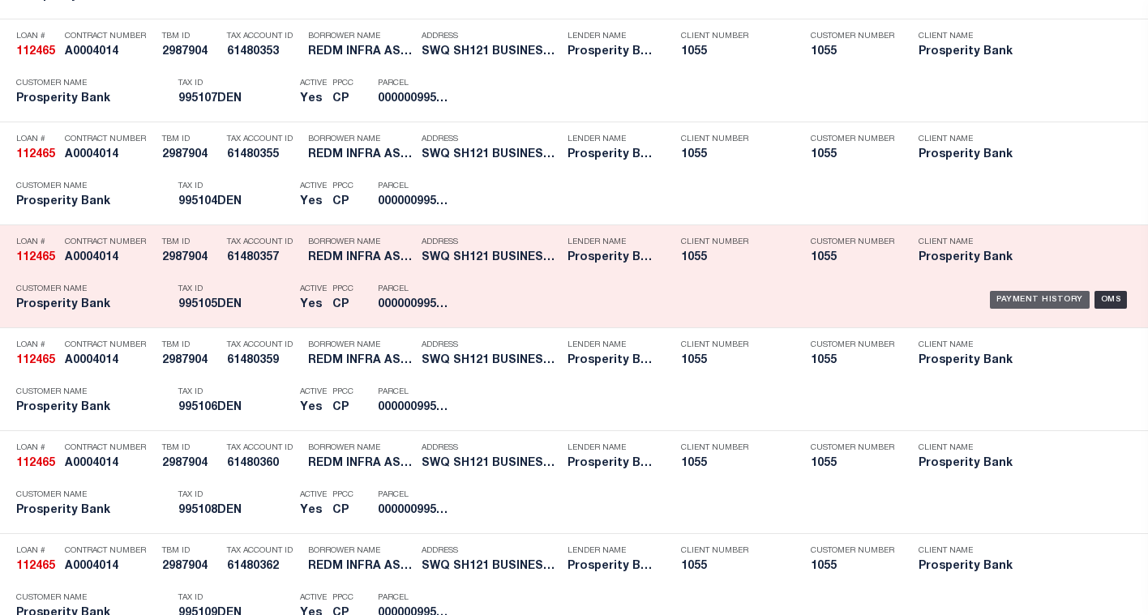
click at [996, 296] on div "Payment History" at bounding box center [1040, 300] width 100 height 18
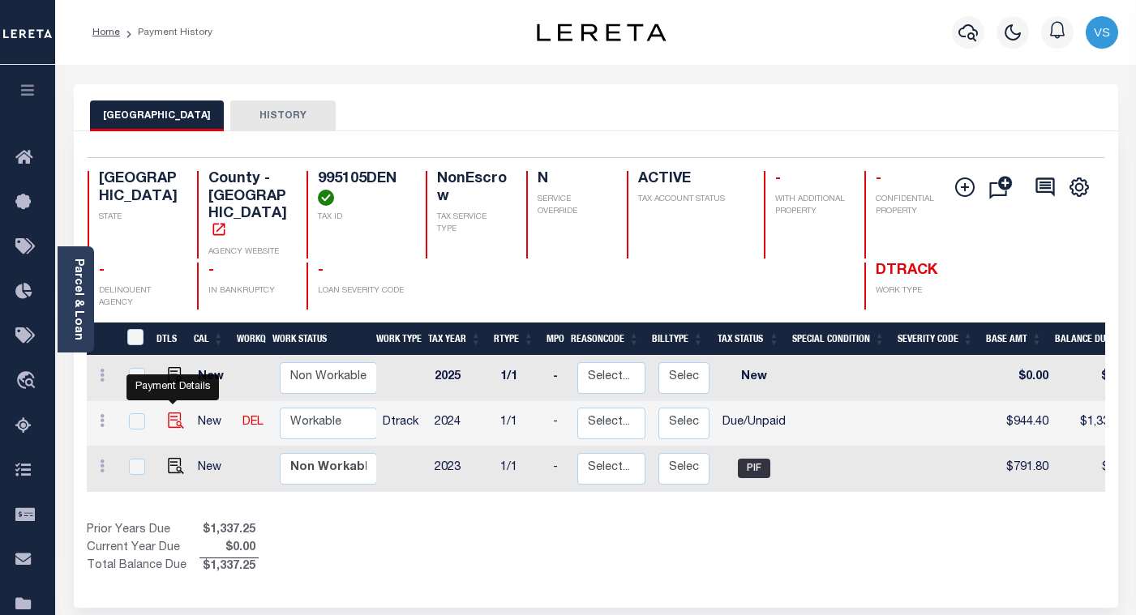
click at [169, 413] on img "" at bounding box center [176, 421] width 16 height 16
checkbox input "true"
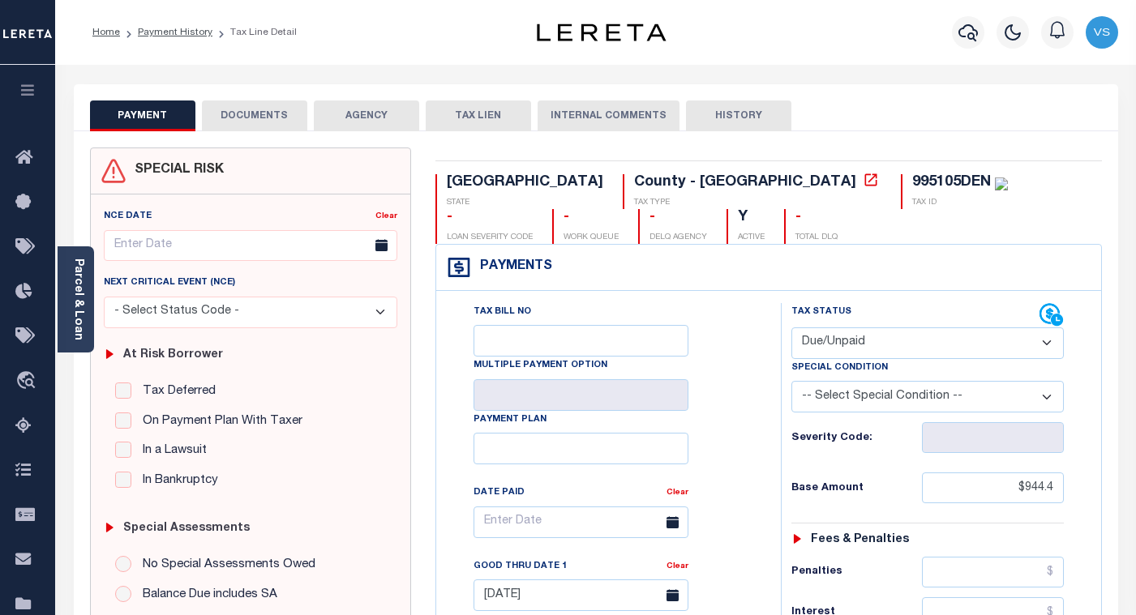
click at [821, 352] on select "- Select Status Code - Open Due/Unpaid Paid Incomplete No Tax Due Internal Refu…" at bounding box center [927, 344] width 272 height 32
select select "PYD"
click at [791, 328] on select "- Select Status Code - Open Due/Unpaid Paid Incomplete No Tax Due Internal Refu…" at bounding box center [927, 344] width 272 height 32
type input "[DATE]"
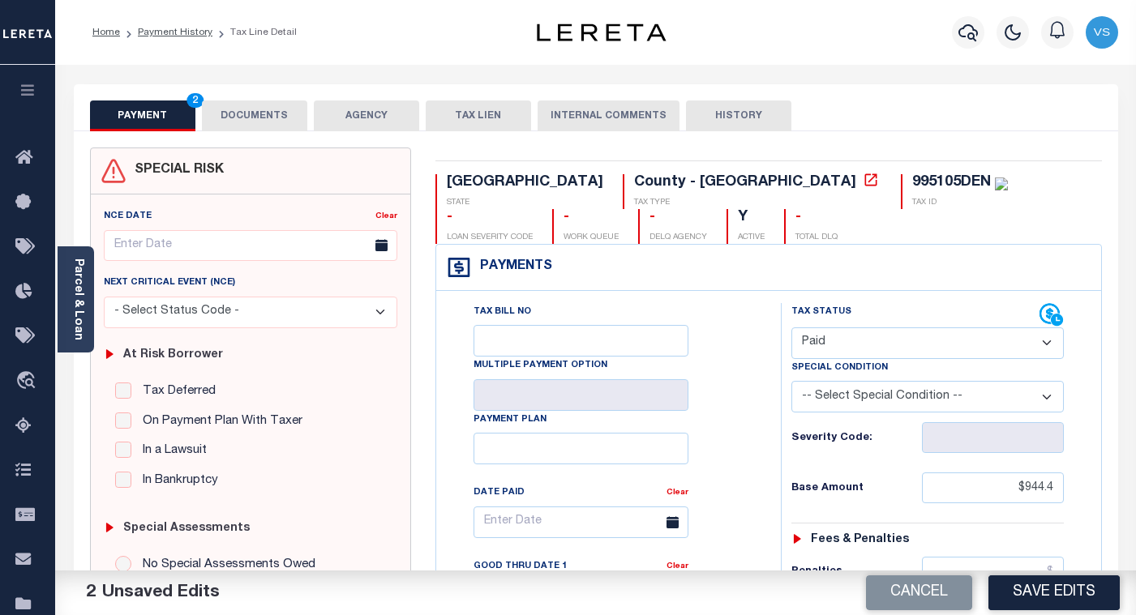
scroll to position [324, 0]
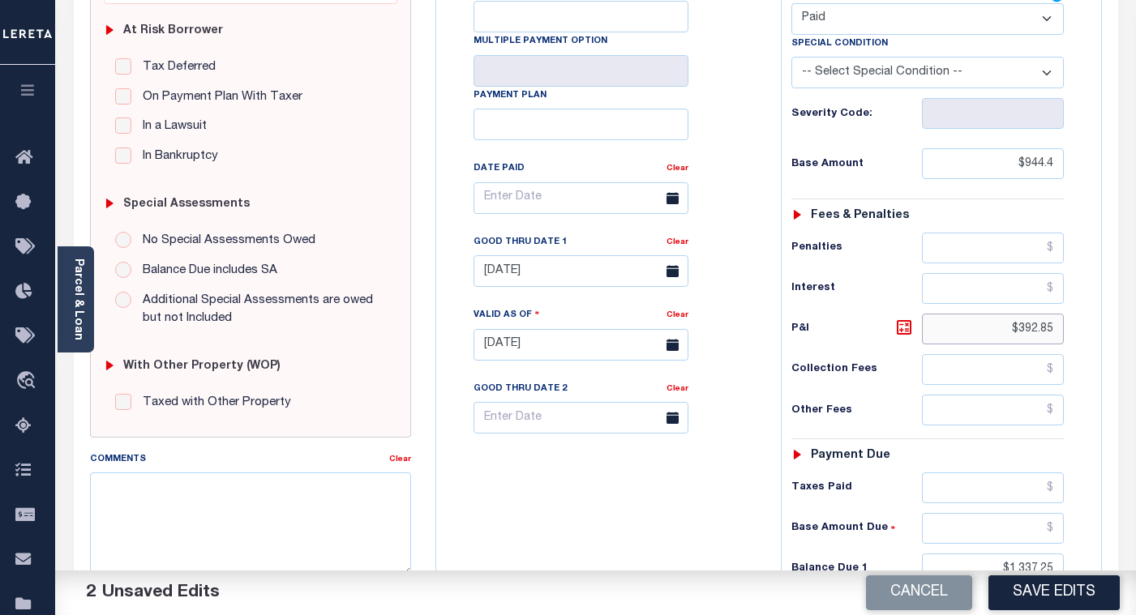
drag, startPoint x: 1053, startPoint y: 329, endPoint x: 937, endPoint y: 343, distance: 116.8
click at [937, 343] on input "$392.85" at bounding box center [993, 329] width 142 height 31
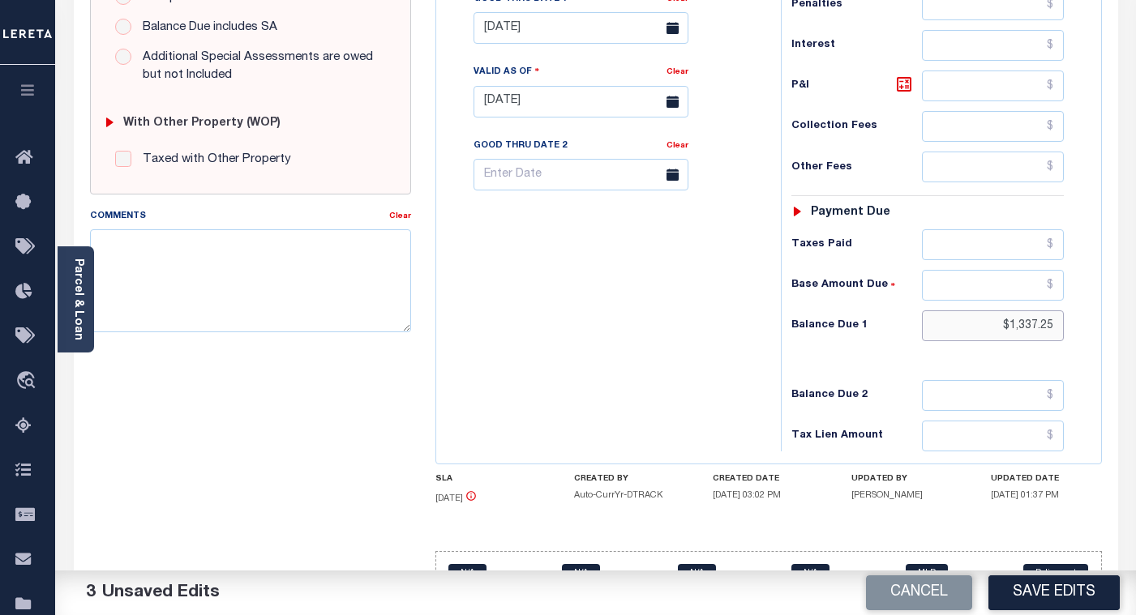
drag, startPoint x: 1018, startPoint y: 329, endPoint x: 909, endPoint y: 328, distance: 108.7
click at [910, 328] on div "Balance Due 1 $1,337.25" at bounding box center [927, 326] width 272 height 31
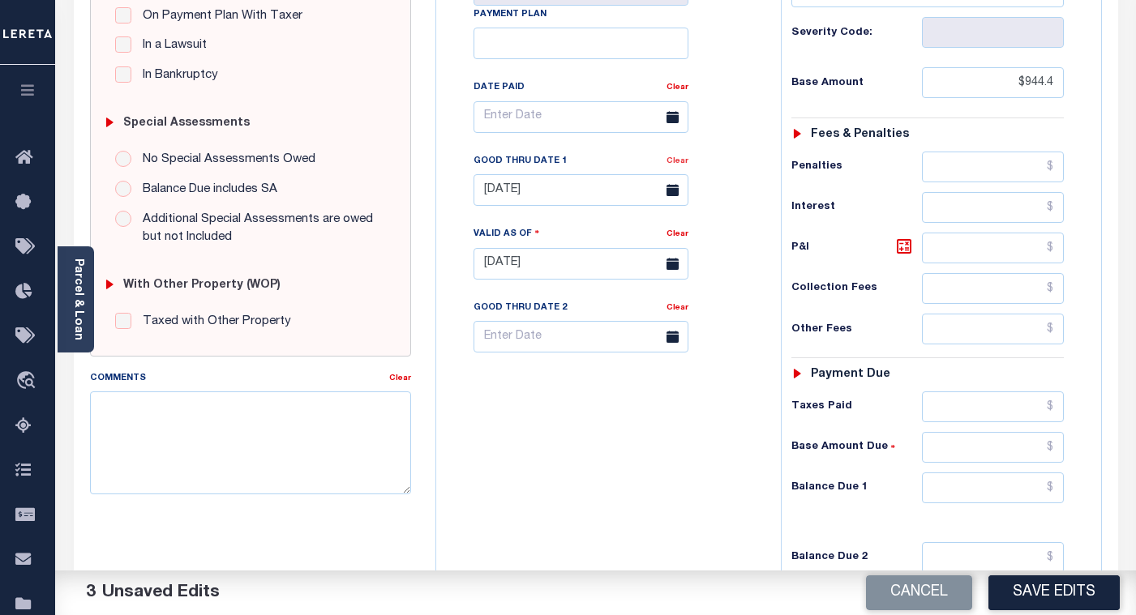
click at [675, 165] on link "Clear" at bounding box center [678, 161] width 22 height 8
click at [1008, 487] on input "text" at bounding box center [993, 488] width 142 height 31
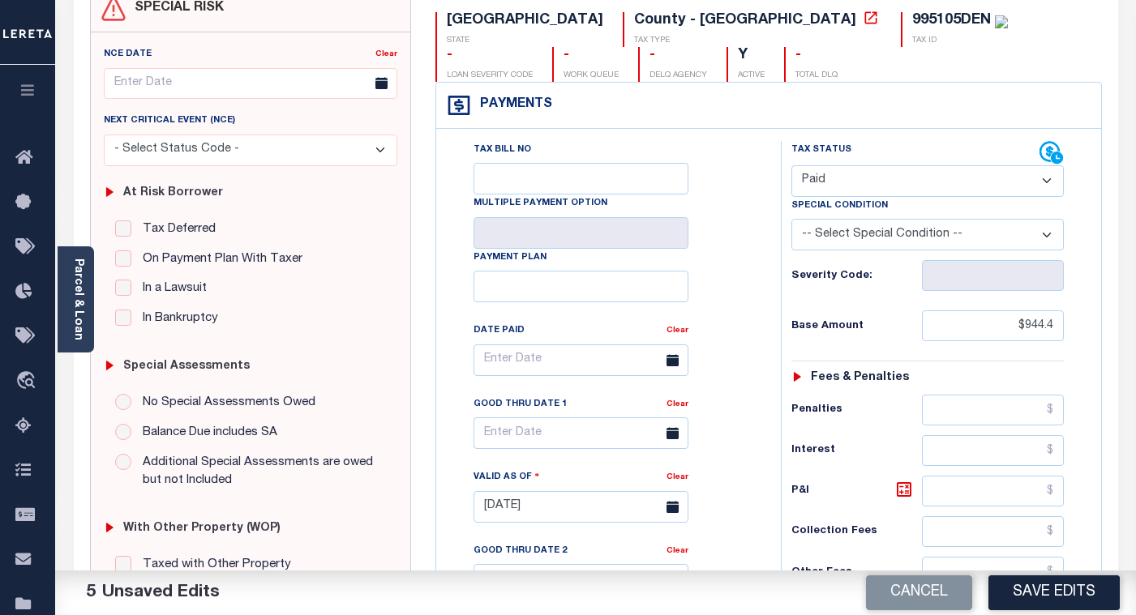
scroll to position [81, 0]
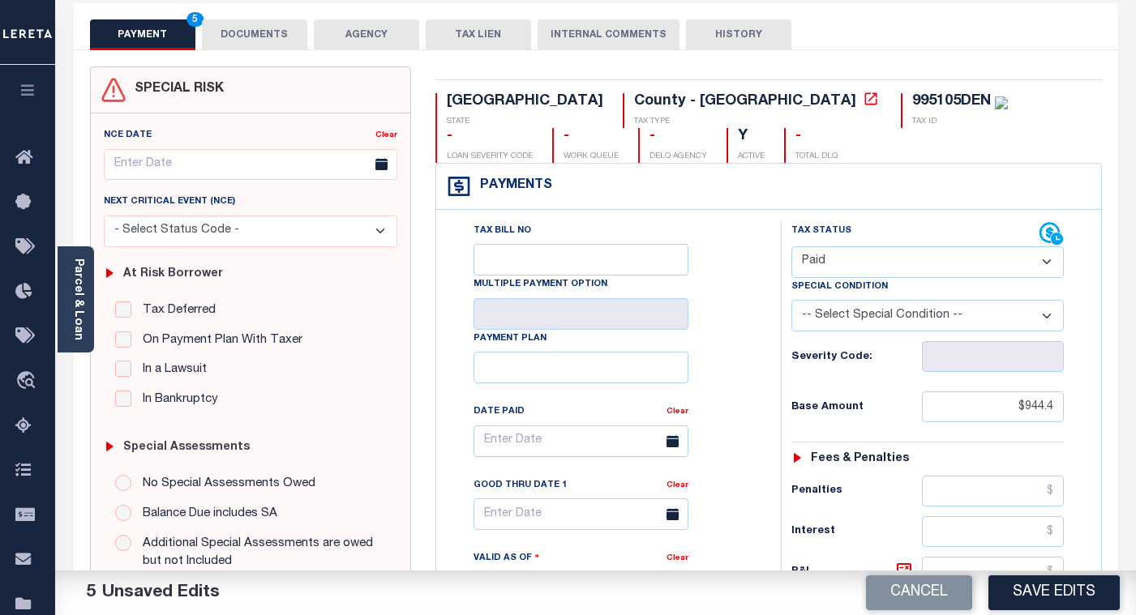
type input "$0.00"
click at [251, 35] on button "DOCUMENTS" at bounding box center [254, 34] width 105 height 31
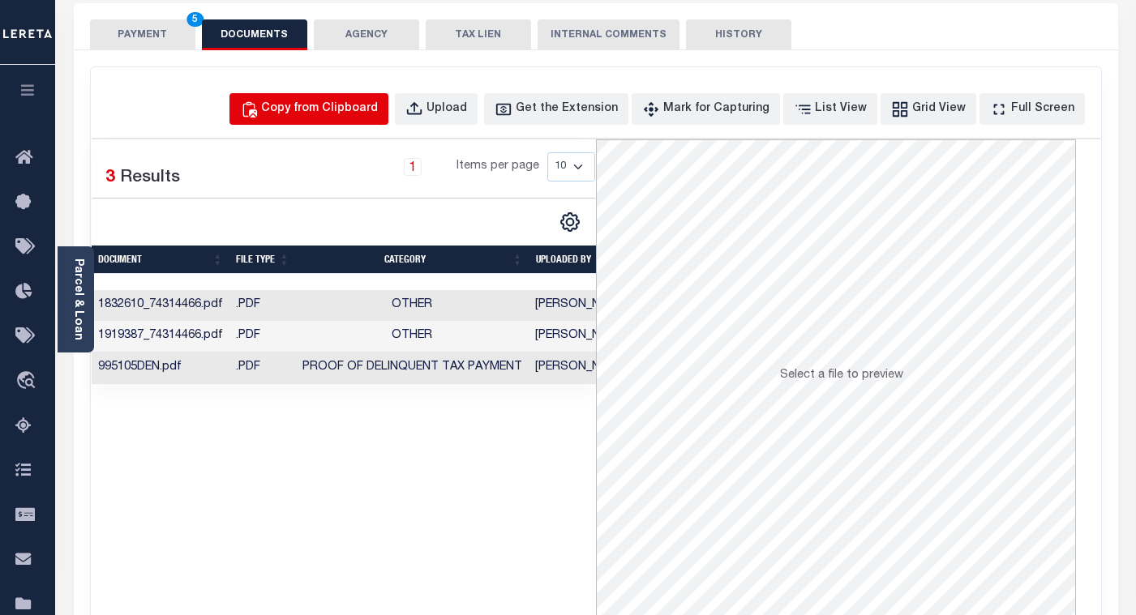
click at [311, 108] on div "Copy from Clipboard" at bounding box center [319, 110] width 117 height 18
select select "POP"
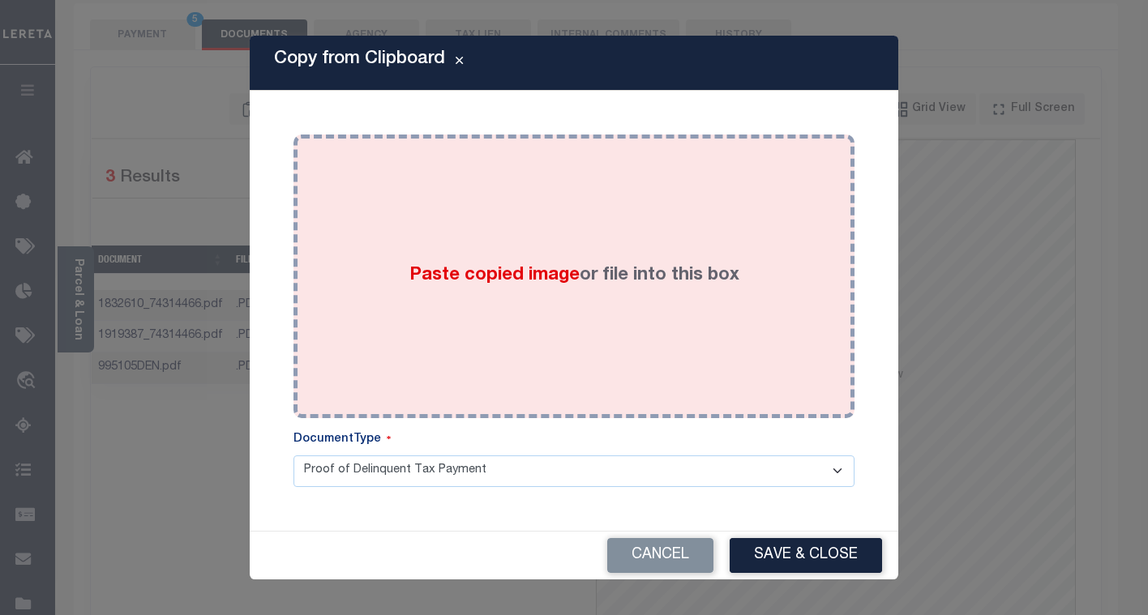
click at [479, 320] on div "Paste copied image or file into this box" at bounding box center [574, 276] width 537 height 259
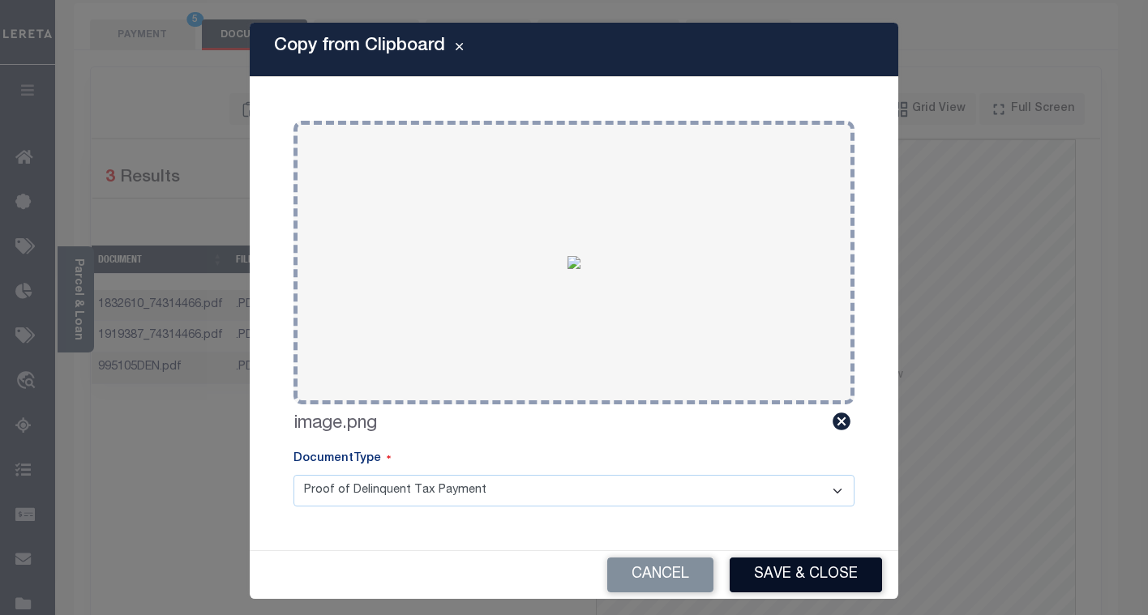
click at [770, 575] on button "Save & Close" at bounding box center [806, 575] width 152 height 35
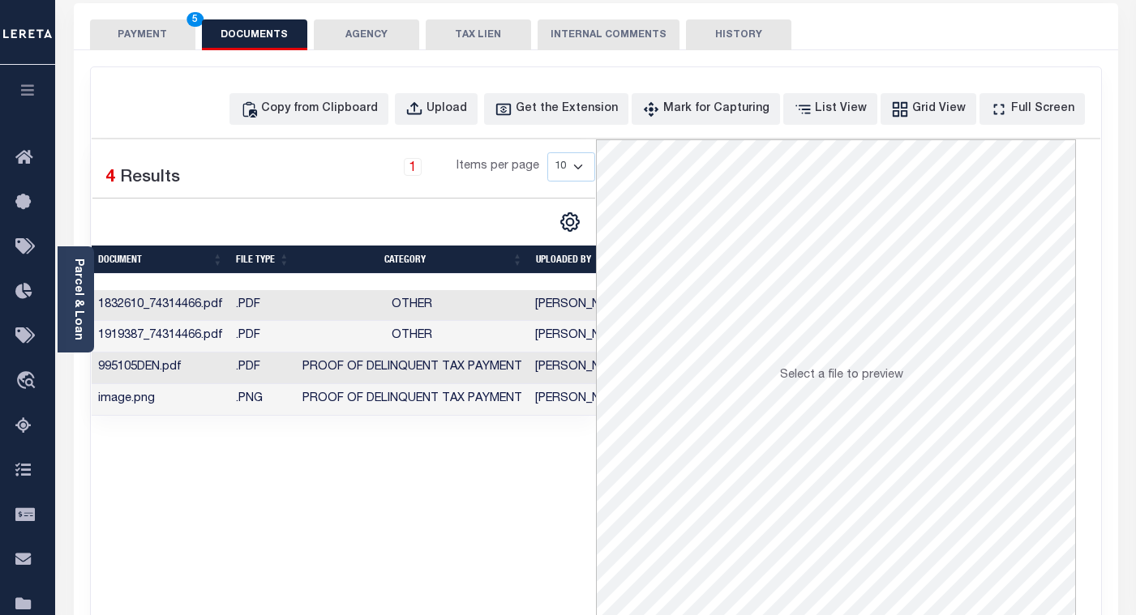
click at [144, 36] on button "PAYMENT 5" at bounding box center [142, 34] width 105 height 31
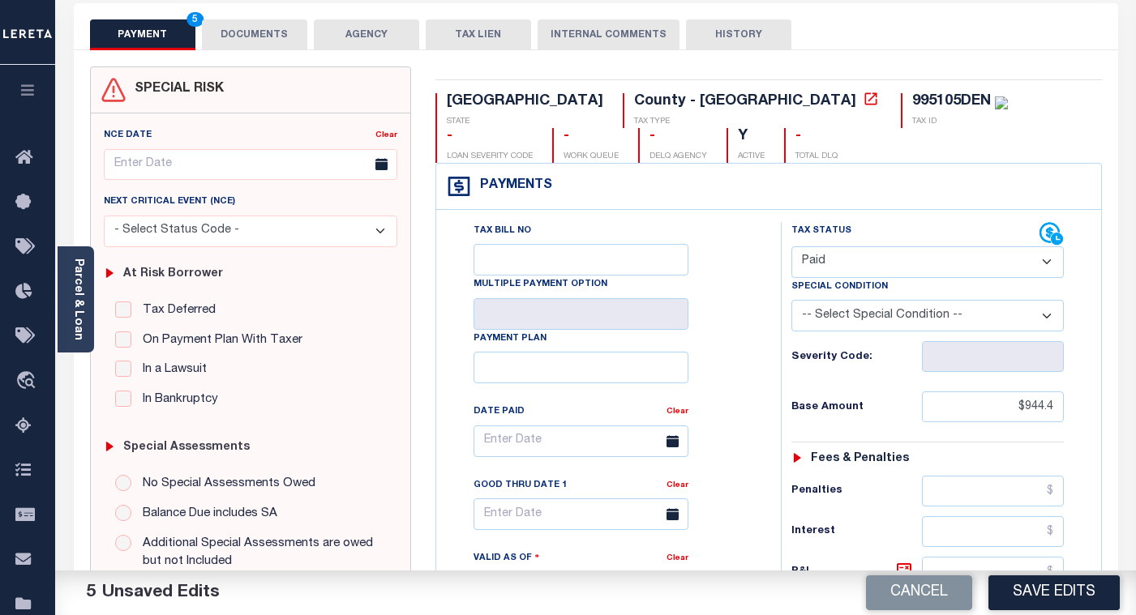
scroll to position [487, 0]
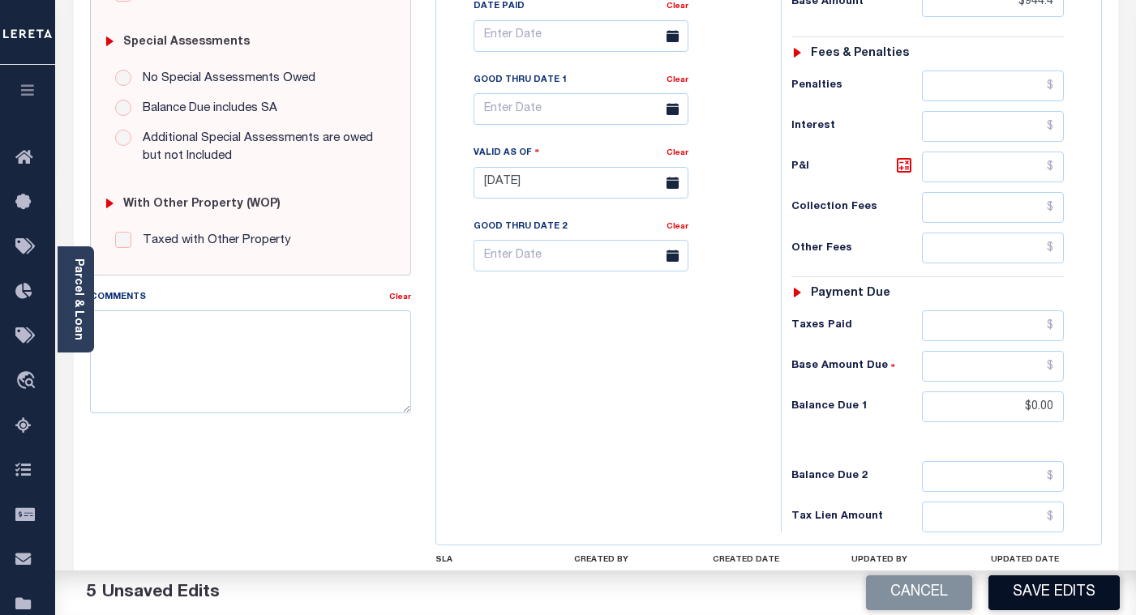
click at [1035, 592] on button "Save Edits" at bounding box center [1054, 593] width 131 height 35
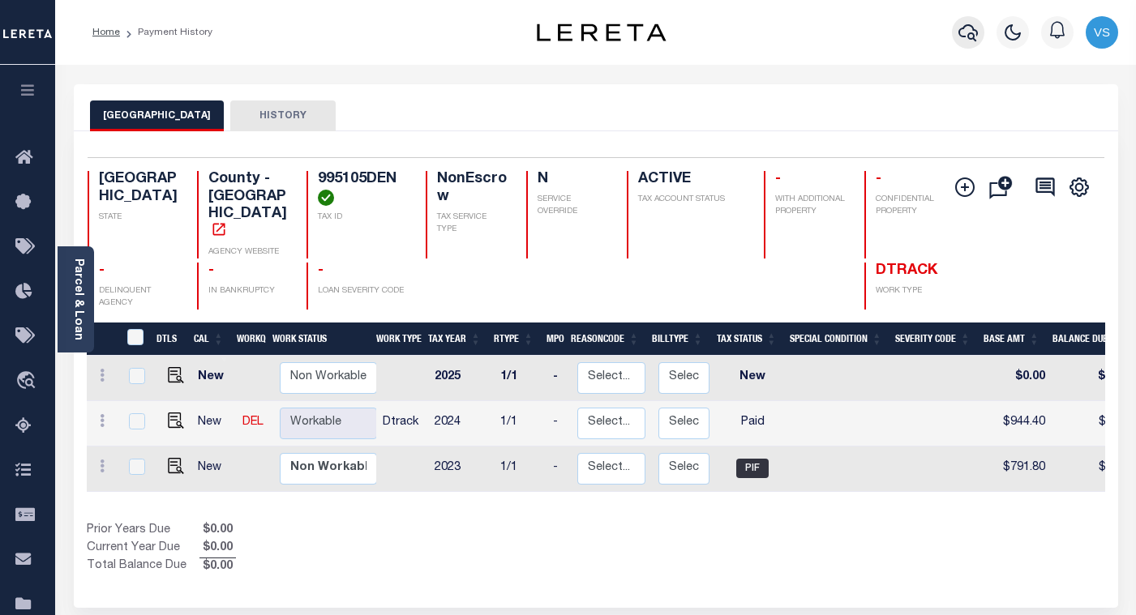
click at [970, 33] on icon "button" at bounding box center [968, 32] width 19 height 19
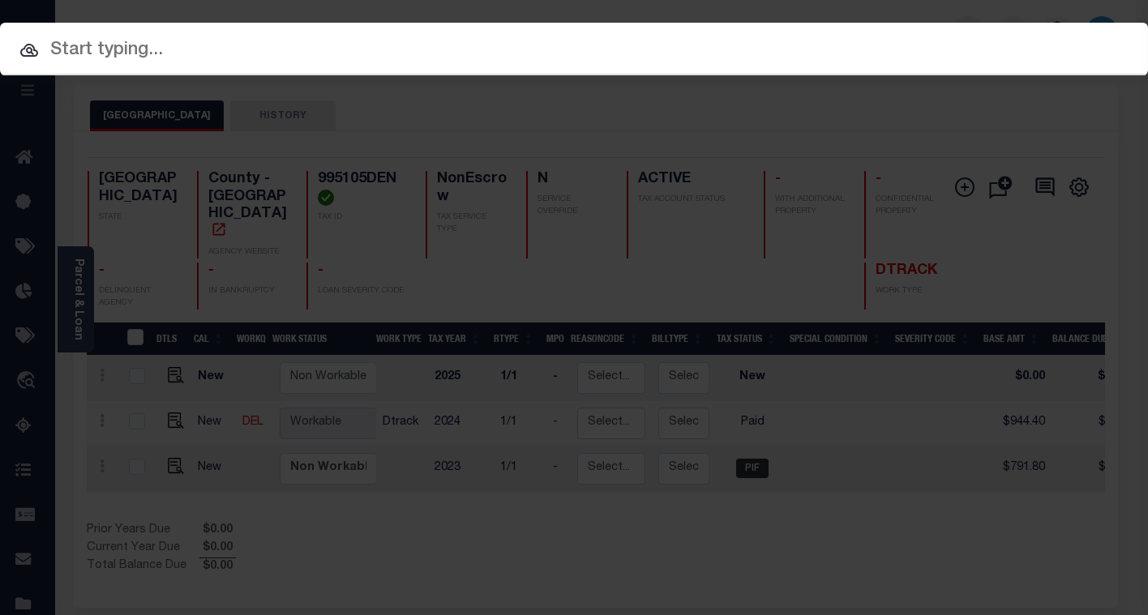
paste input "112465"
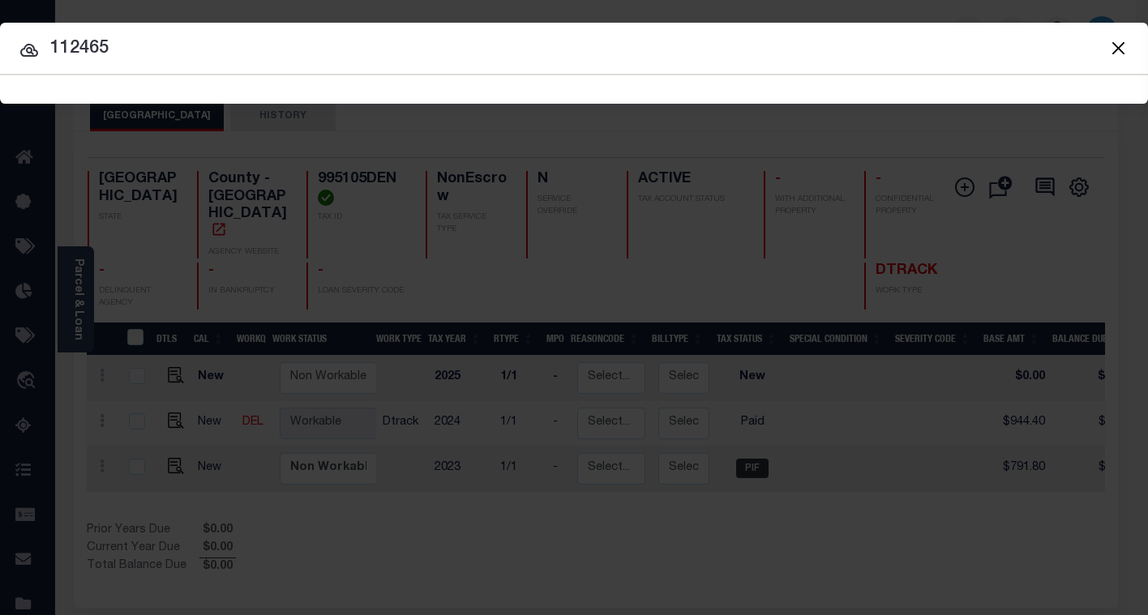
type input "112465"
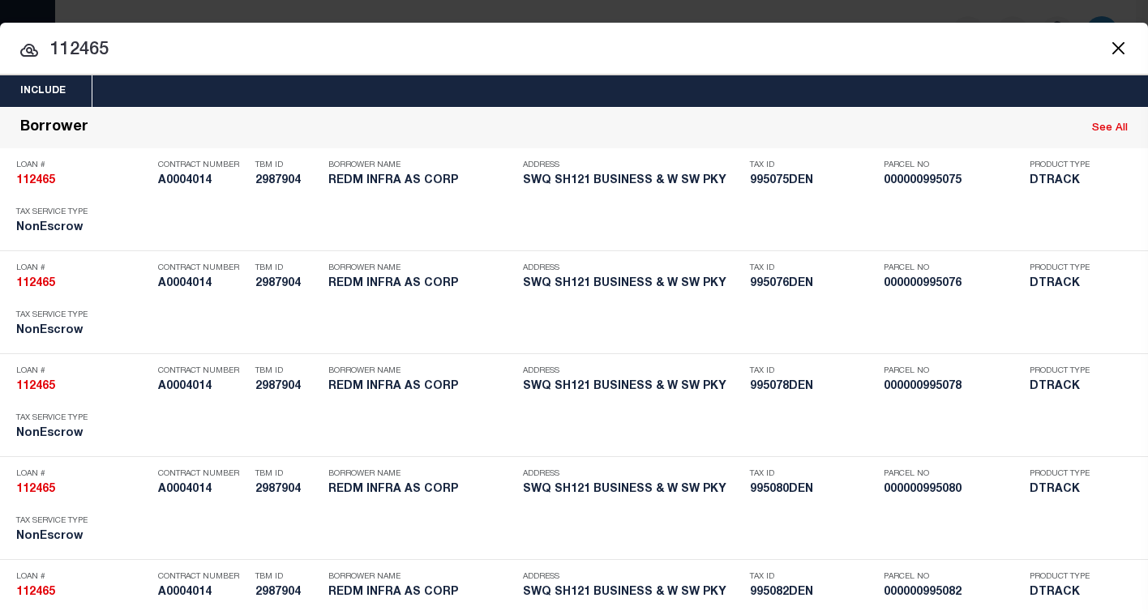
scroll to position [5833, 0]
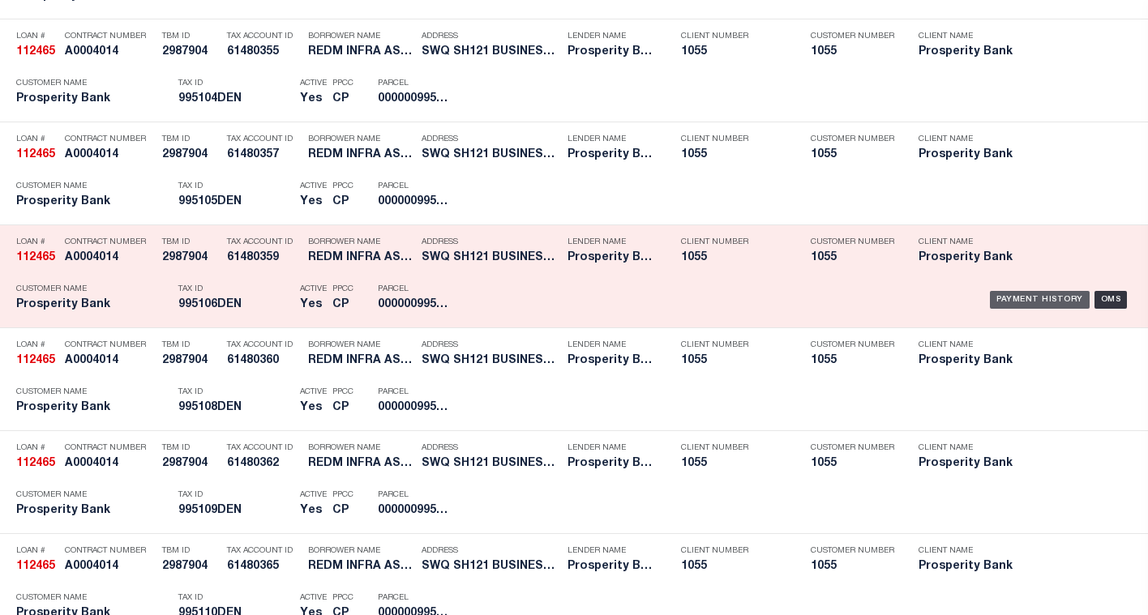
click at [1010, 304] on div "Payment History" at bounding box center [1040, 300] width 100 height 18
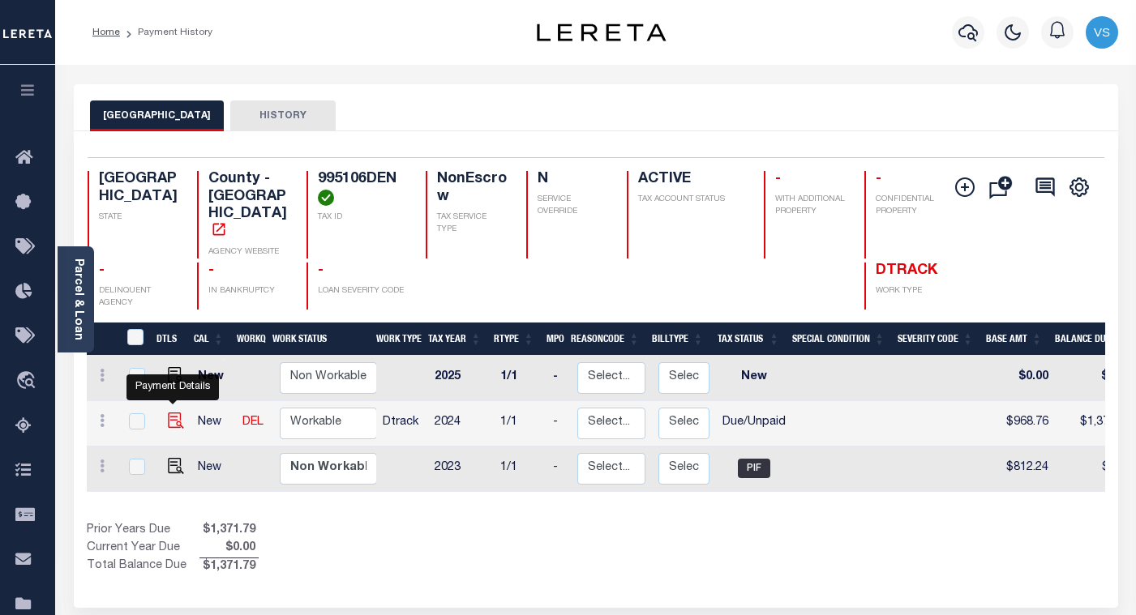
click at [171, 413] on img "" at bounding box center [176, 421] width 16 height 16
checkbox input "true"
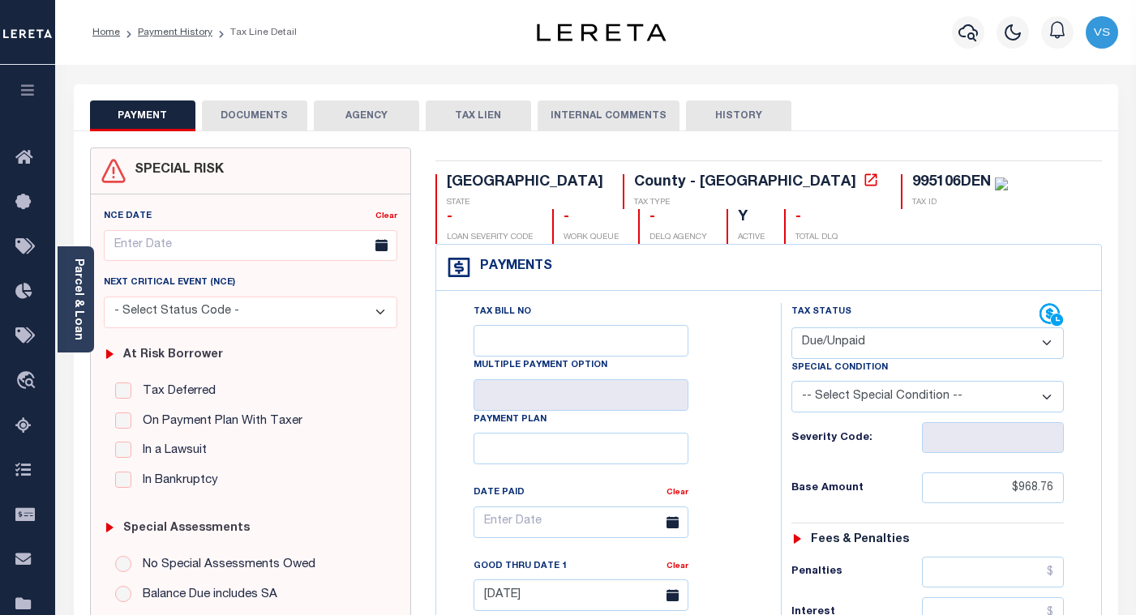
click at [815, 345] on select "- Select Status Code - Open Due/Unpaid Paid Incomplete No Tax Due Internal Refu…" at bounding box center [927, 344] width 272 height 32
select select "PYD"
click at [791, 328] on select "- Select Status Code - Open Due/Unpaid Paid Incomplete No Tax Due Internal Refu…" at bounding box center [927, 344] width 272 height 32
type input "[DATE]"
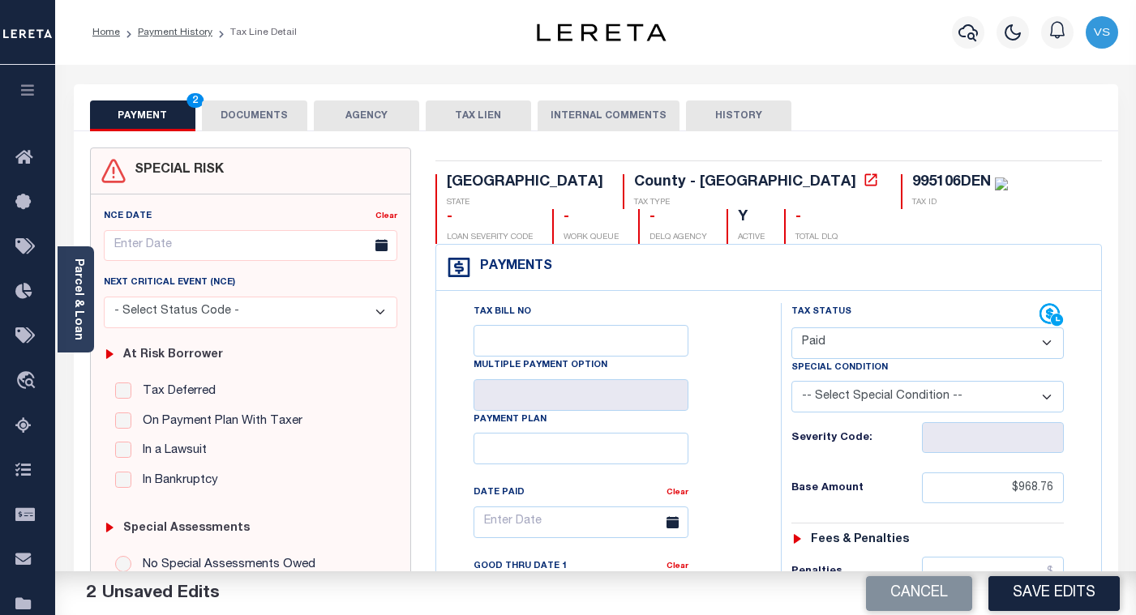
scroll to position [405, 0]
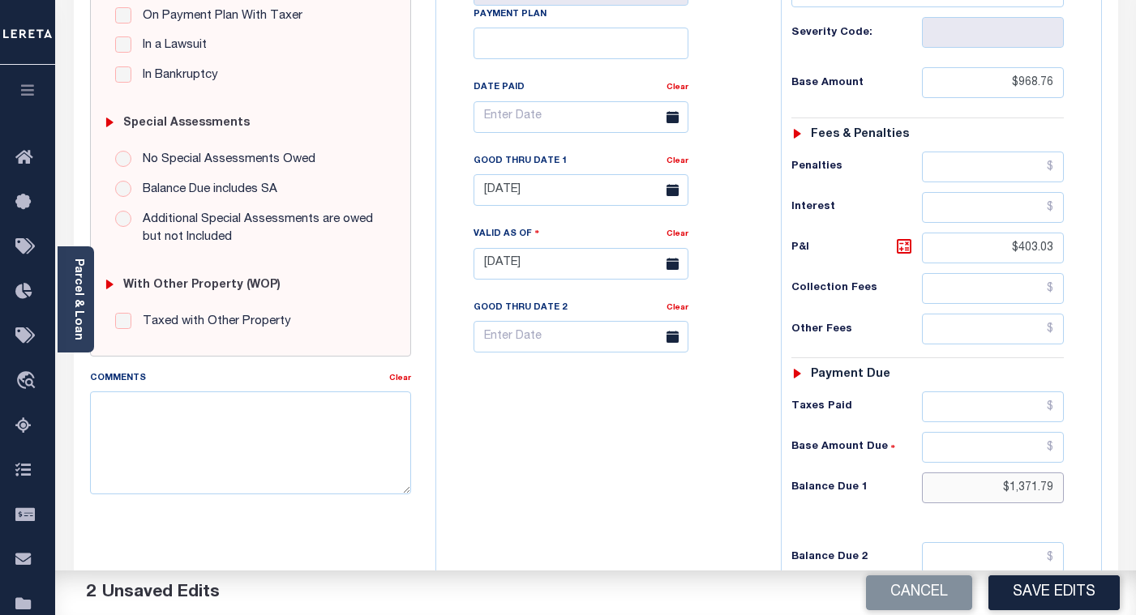
drag, startPoint x: 1014, startPoint y: 497, endPoint x: 967, endPoint y: 501, distance: 47.2
click at [967, 501] on input "$1,371.79" at bounding box center [993, 488] width 142 height 31
click at [984, 247] on input "$403.03" at bounding box center [993, 248] width 142 height 31
click at [1032, 499] on input "text" at bounding box center [993, 488] width 142 height 31
type input "$0.00"
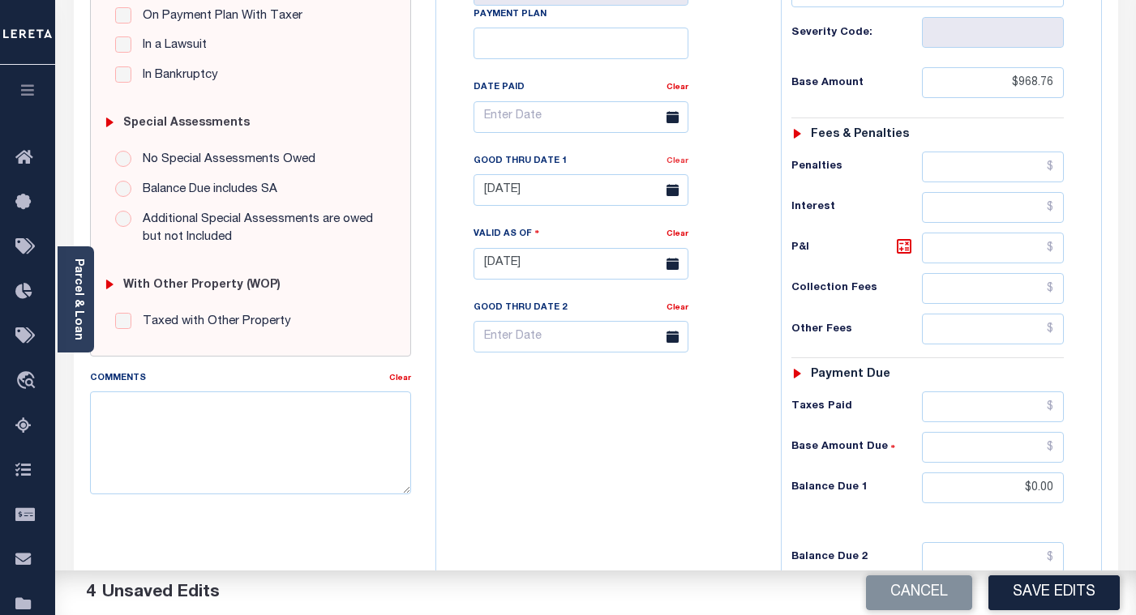
click at [674, 165] on link "Clear" at bounding box center [678, 161] width 22 height 8
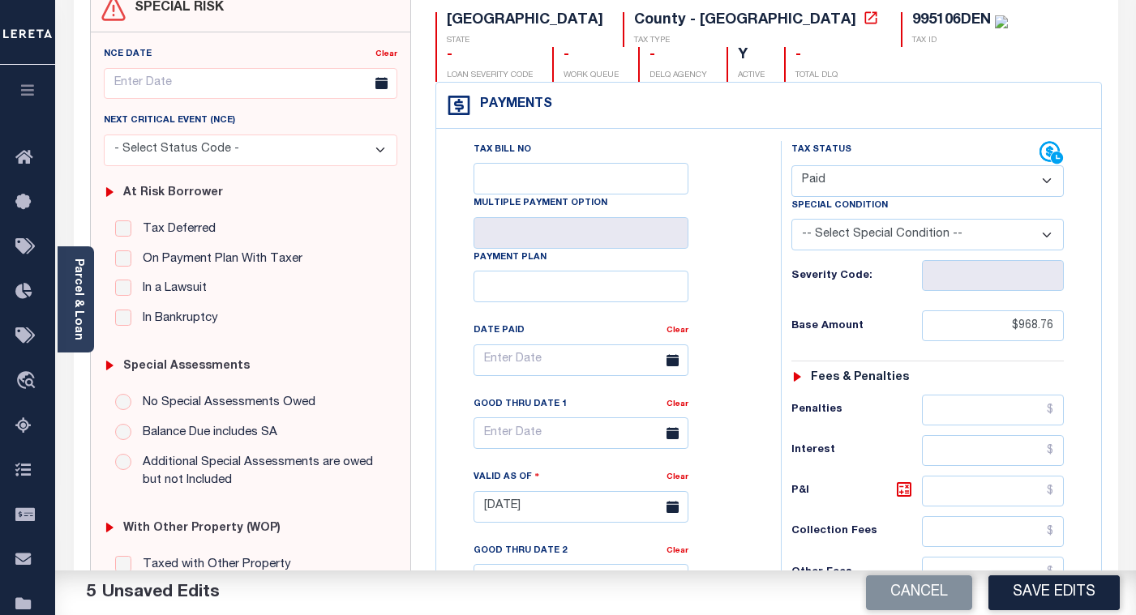
scroll to position [0, 0]
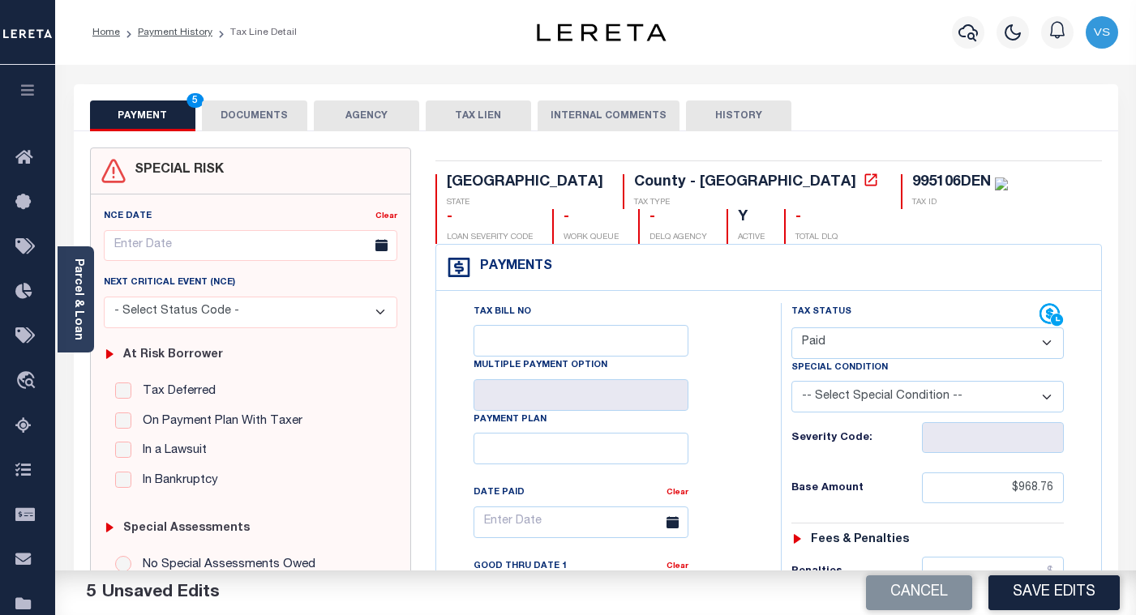
click at [259, 119] on button "DOCUMENTS" at bounding box center [254, 116] width 105 height 31
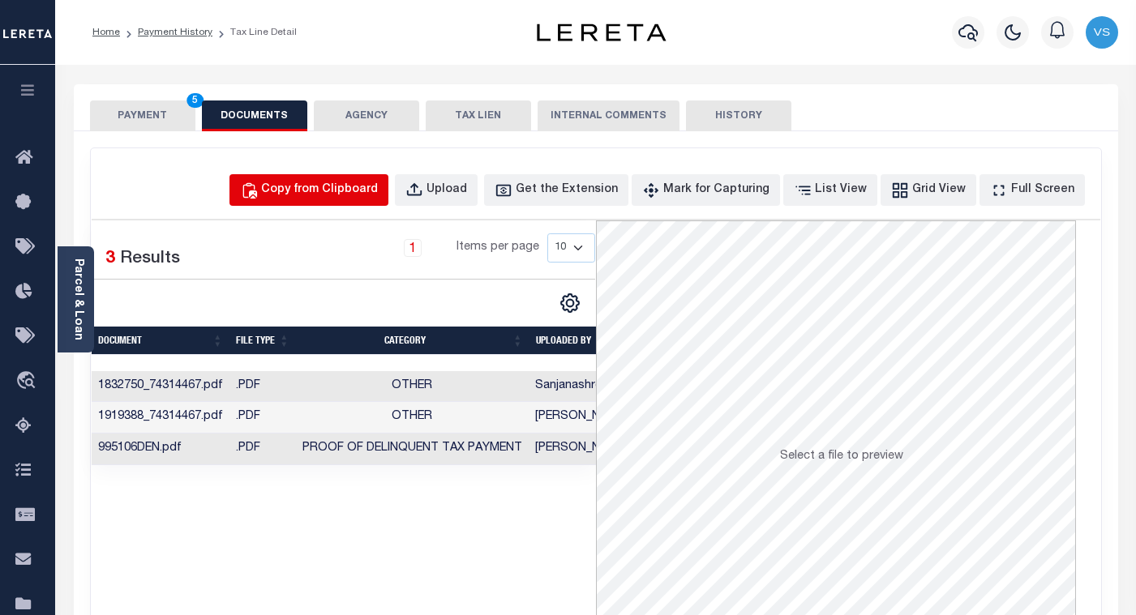
click at [321, 196] on div "Copy from Clipboard" at bounding box center [319, 191] width 117 height 18
select select "POP"
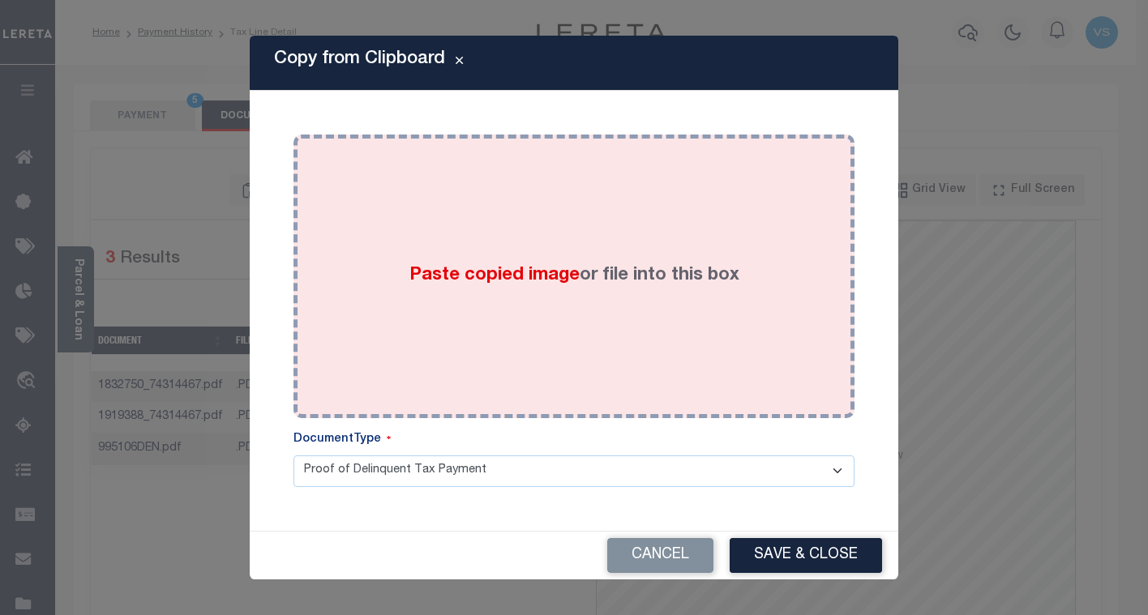
click at [399, 309] on div "Paste copied image or file into this box" at bounding box center [574, 276] width 537 height 259
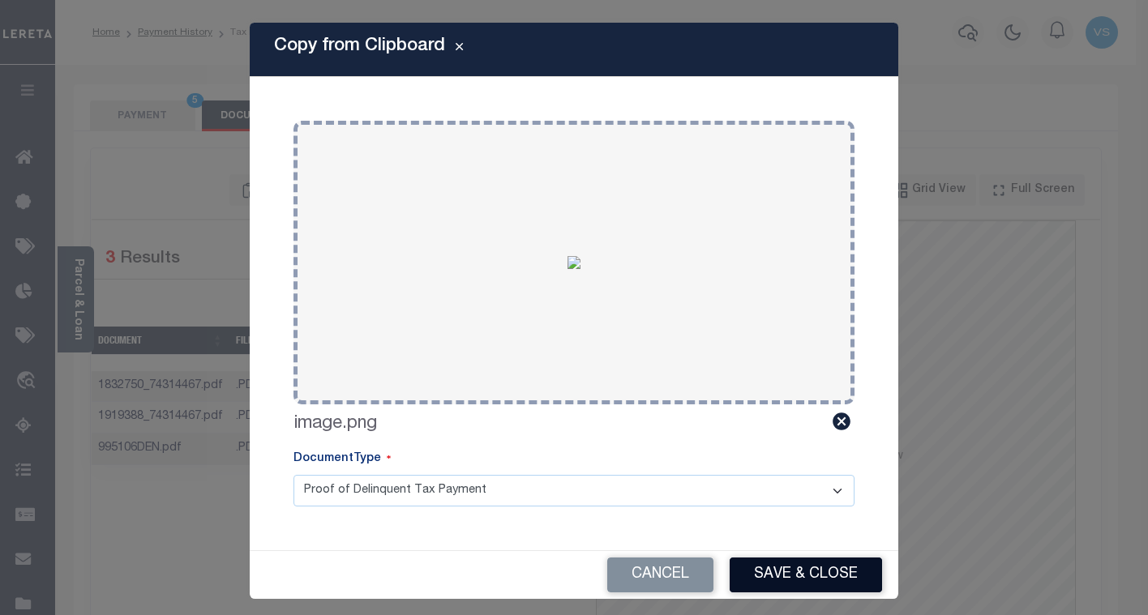
click at [758, 572] on button "Save & Close" at bounding box center [806, 575] width 152 height 35
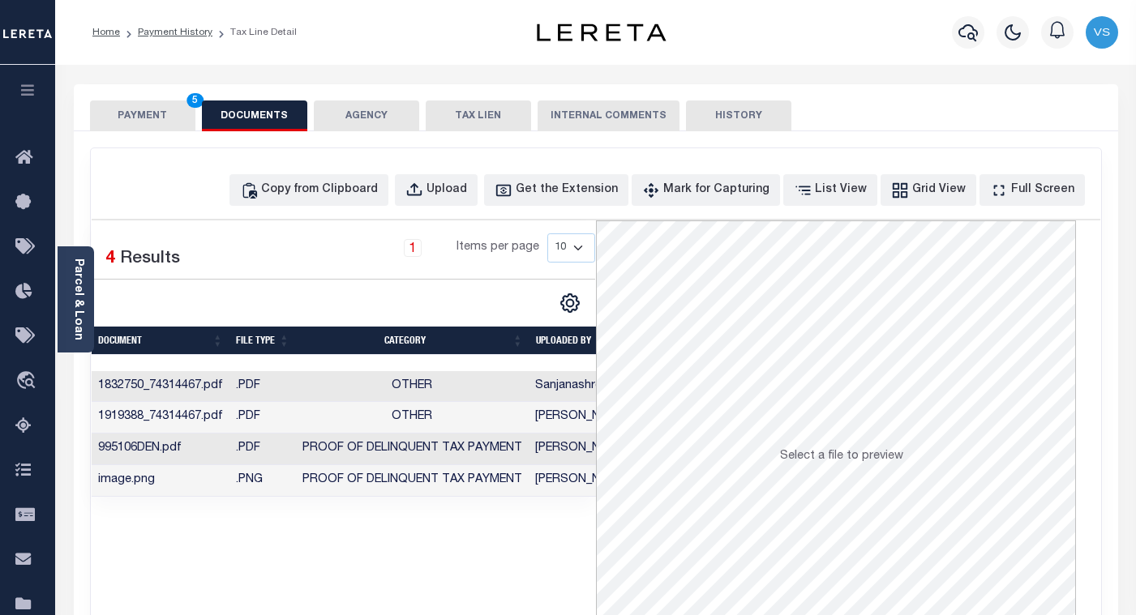
click at [133, 115] on button "PAYMENT 5" at bounding box center [142, 116] width 105 height 31
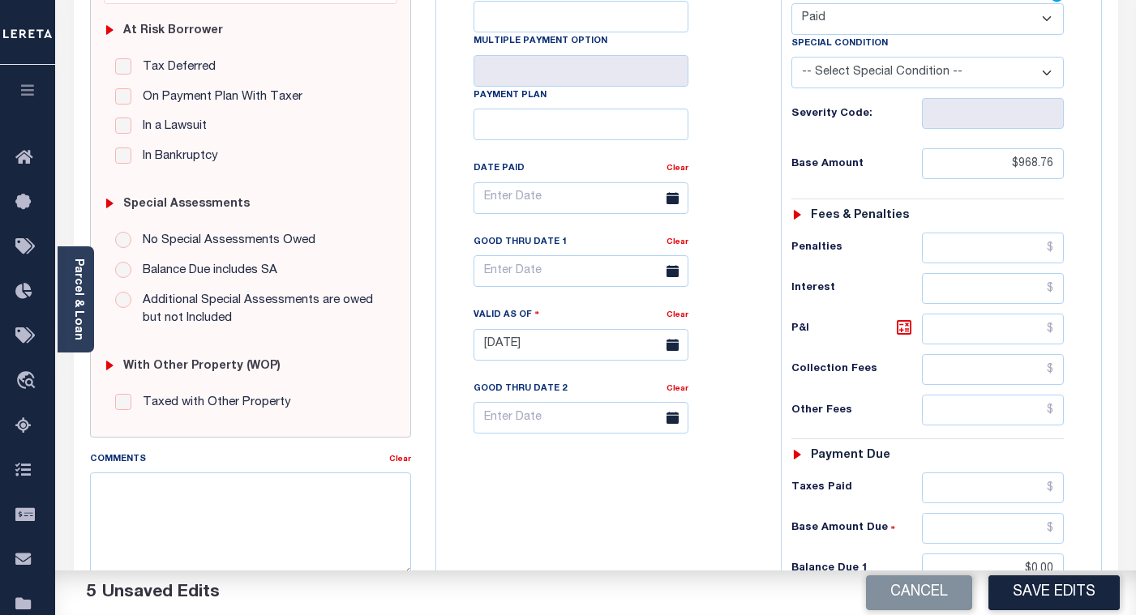
scroll to position [568, 0]
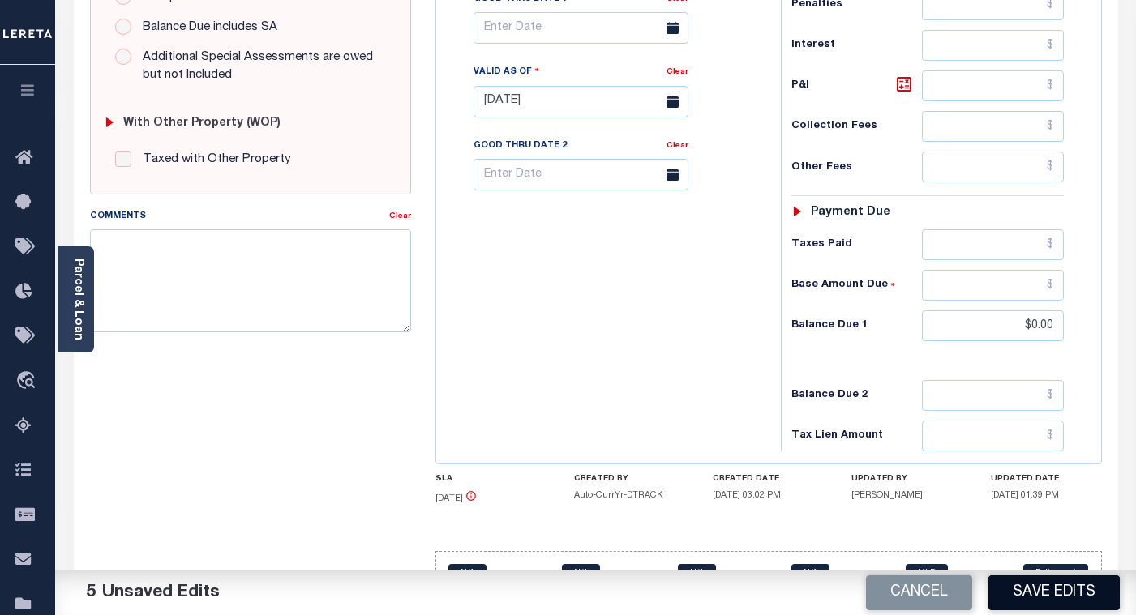
click at [1037, 600] on button "Save Edits" at bounding box center [1054, 593] width 131 height 35
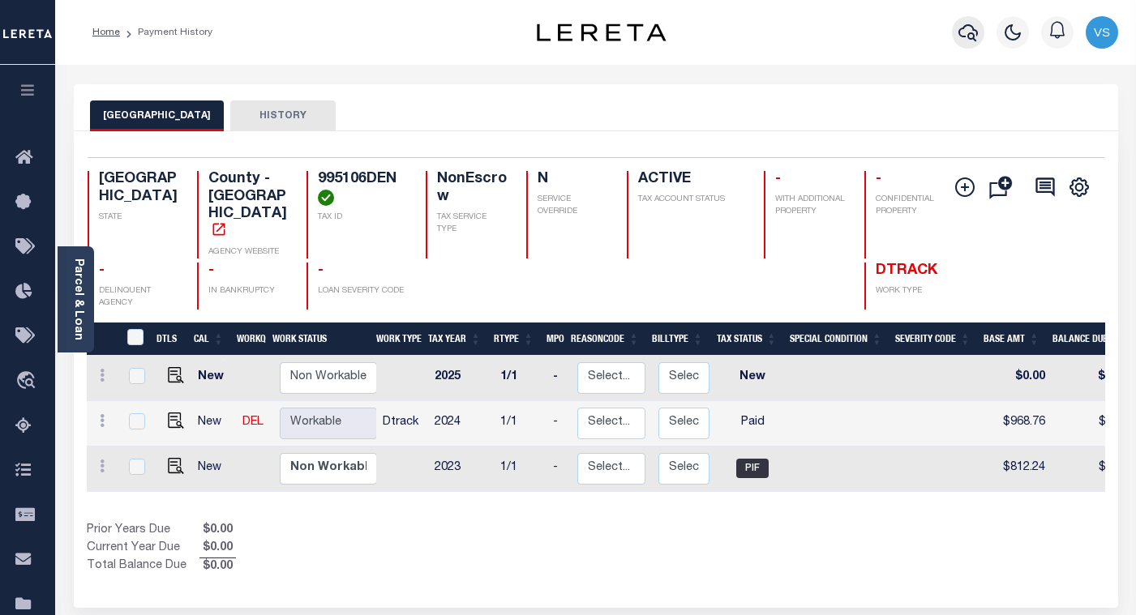
click at [970, 34] on icon "button" at bounding box center [968, 32] width 19 height 17
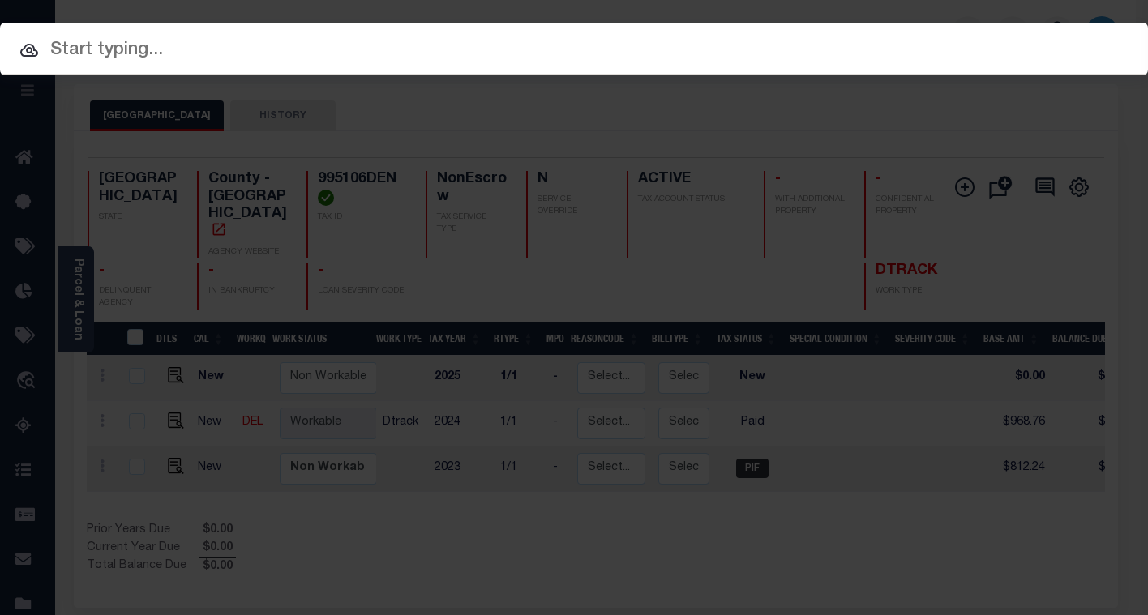
paste input "112465"
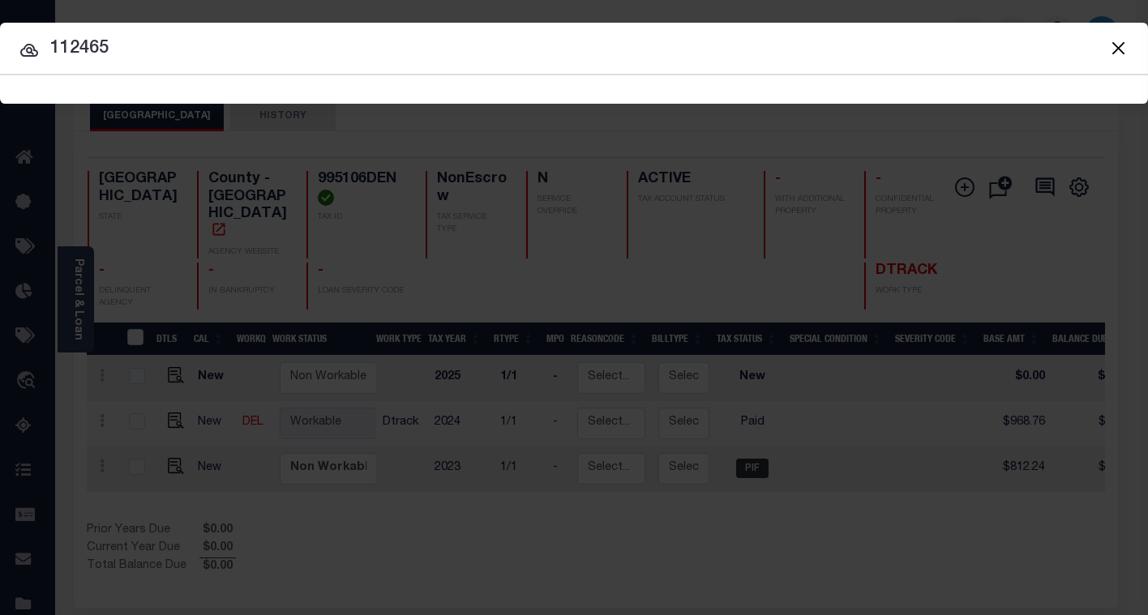
type input "112465"
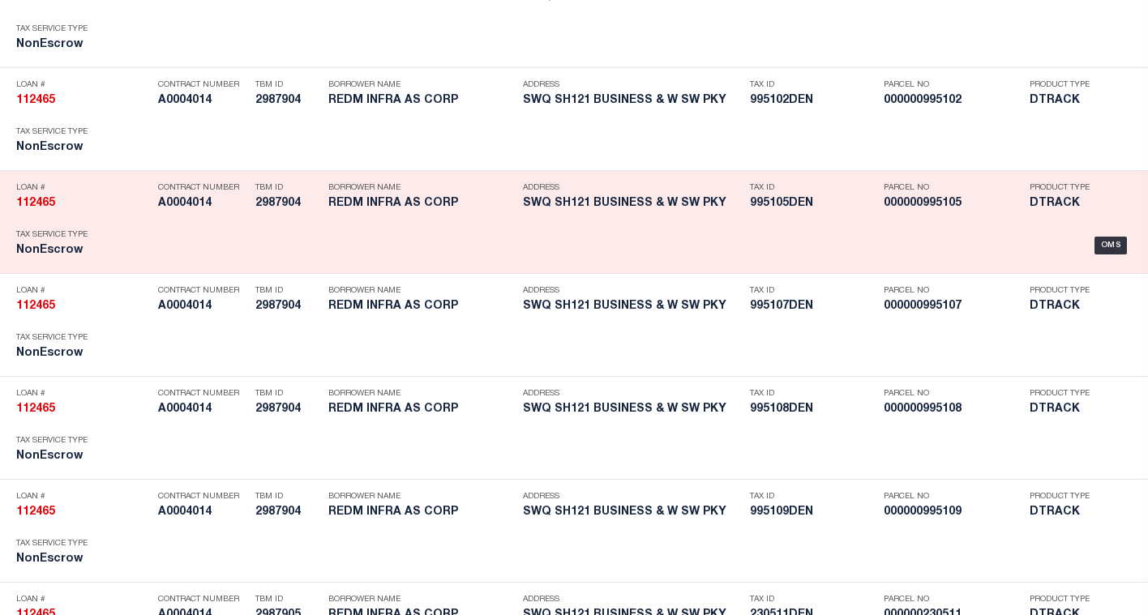
scroll to position [5524, 0]
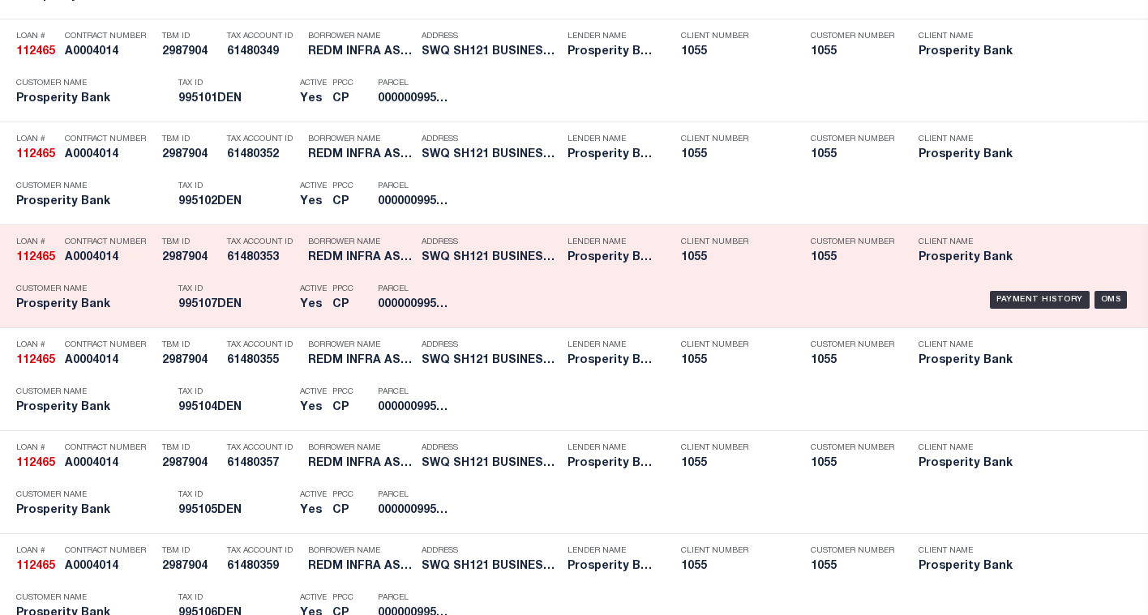
click at [602, 280] on div "Payment History OMS" at bounding box center [803, 300] width 657 height 47
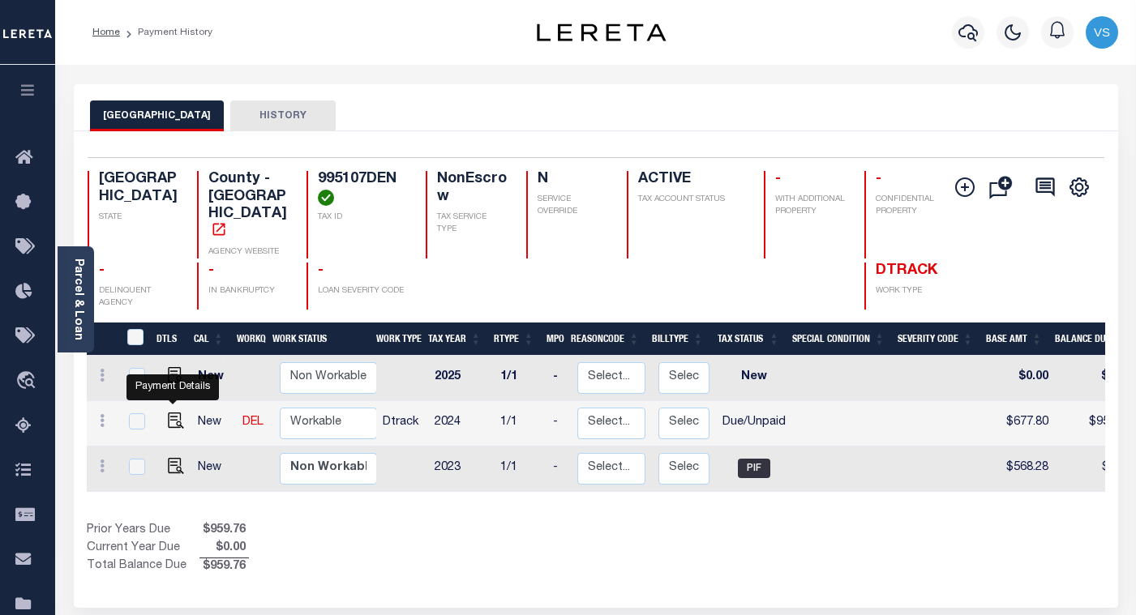
drag, startPoint x: 171, startPoint y: 398, endPoint x: 169, endPoint y: 411, distance: 13.2
click at [171, 413] on img "" at bounding box center [176, 421] width 16 height 16
checkbox input "true"
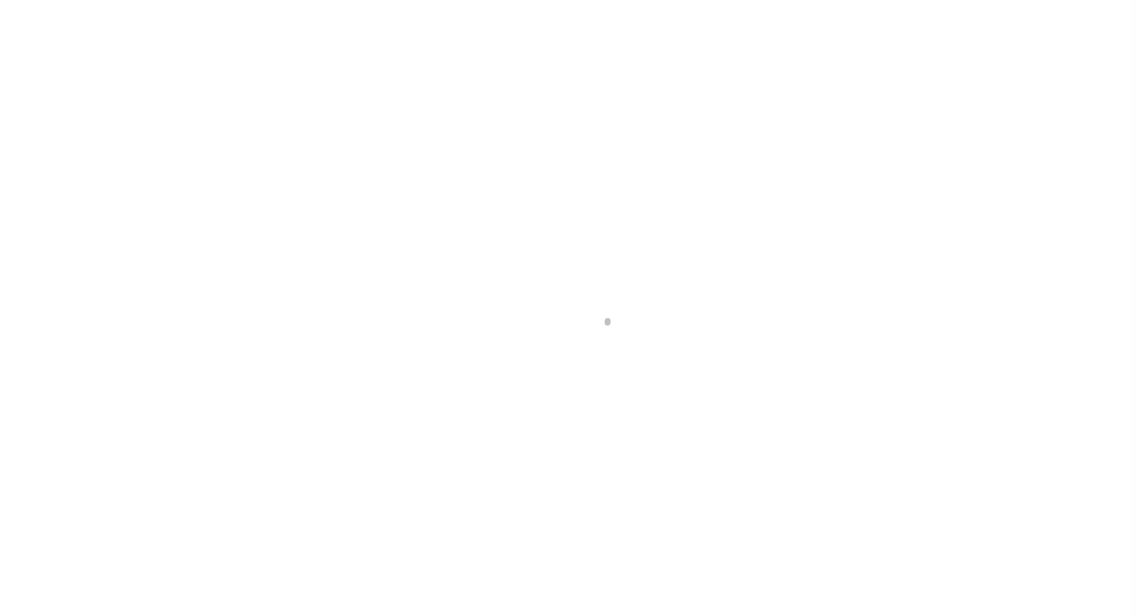
select select "DUE"
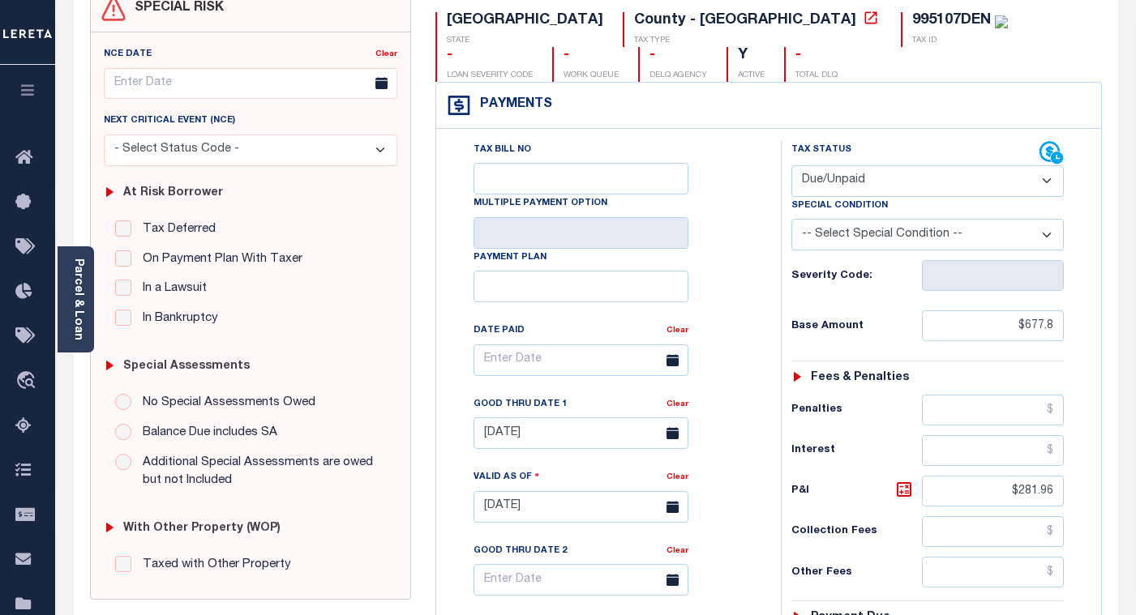
scroll to position [243, 0]
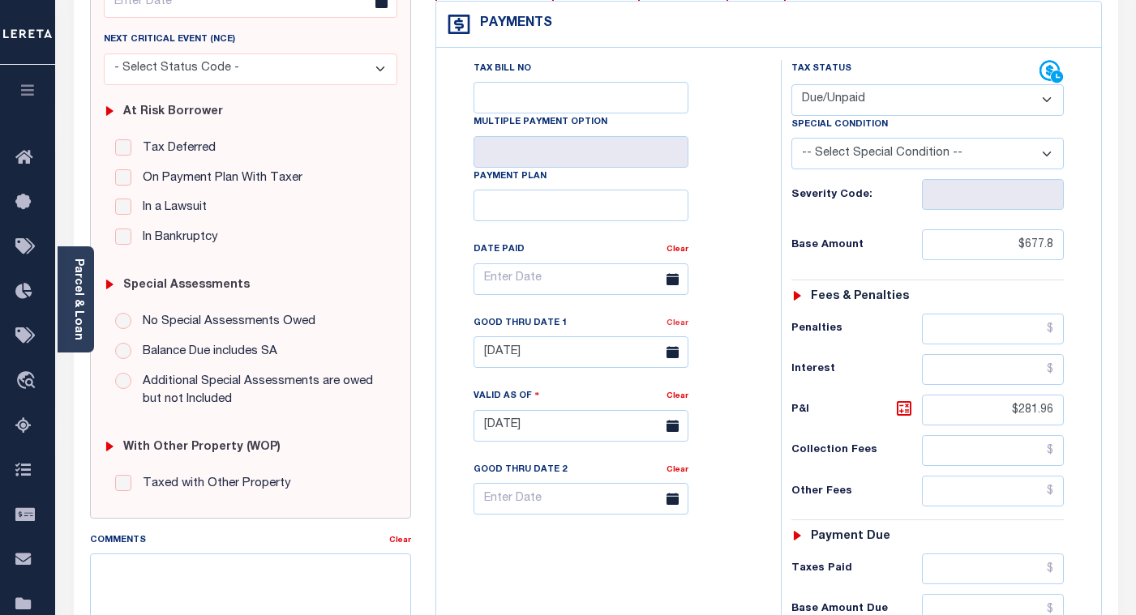
click at [677, 328] on link "Clear" at bounding box center [678, 324] width 22 height 8
type input "[DATE]"
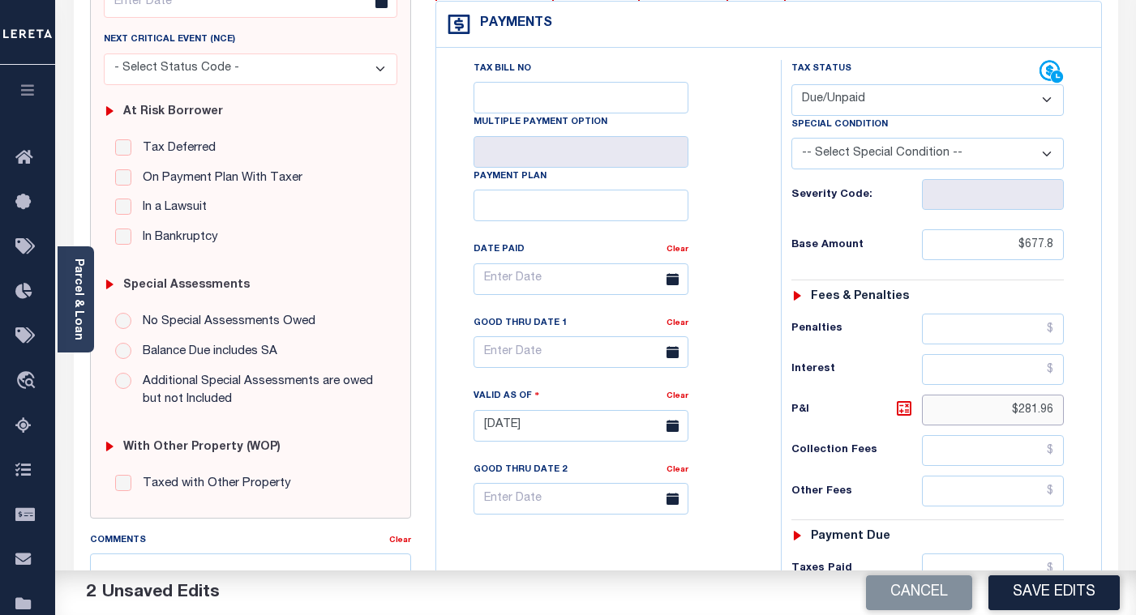
drag, startPoint x: 1055, startPoint y: 410, endPoint x: 992, endPoint y: 402, distance: 63.8
click at [992, 402] on input "$281.96" at bounding box center [993, 410] width 142 height 31
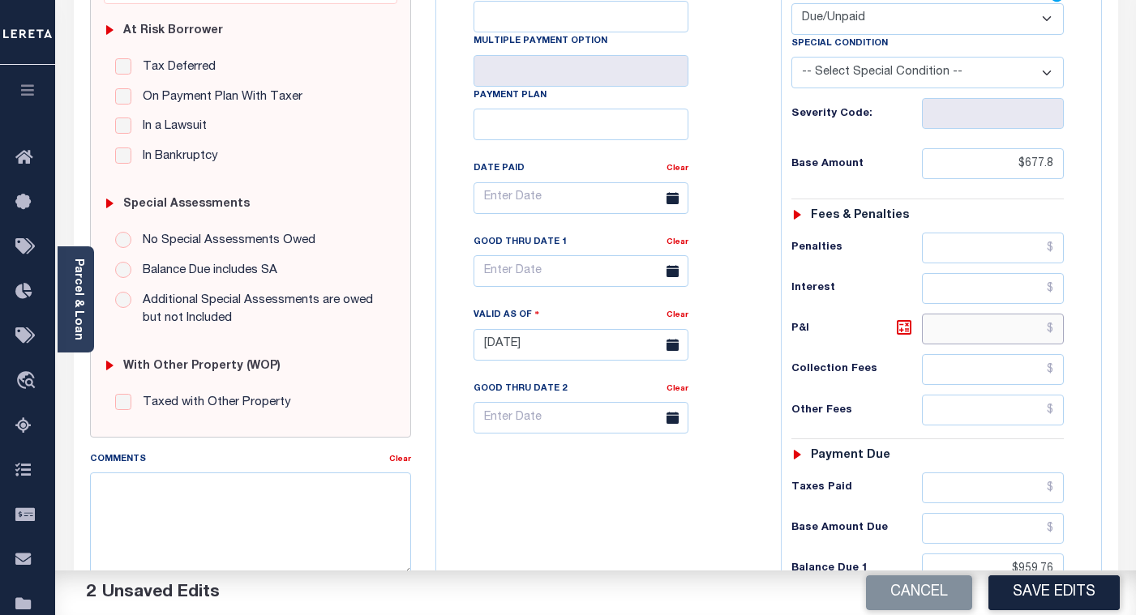
scroll to position [487, 0]
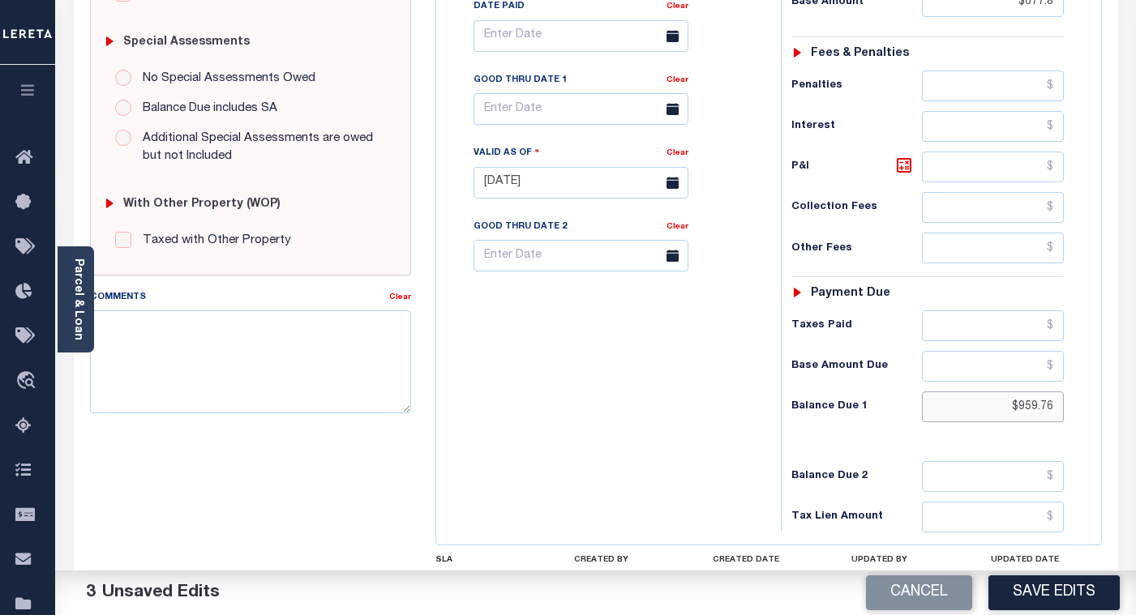
drag, startPoint x: 1052, startPoint y: 410, endPoint x: 993, endPoint y: 408, distance: 58.4
click at [1030, 409] on input "$959.76" at bounding box center [993, 407] width 142 height 31
type input "$"
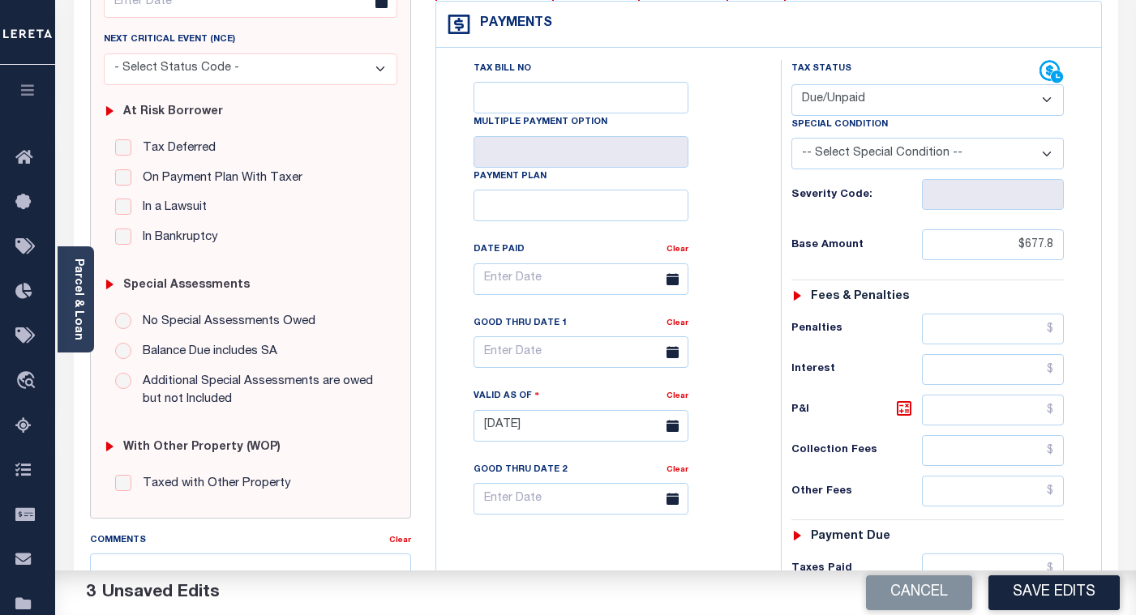
type input "$0.00"
click at [823, 103] on select "- Select Status Code - Open Due/Unpaid Paid Incomplete No Tax Due Internal Refu…" at bounding box center [927, 100] width 272 height 32
select select "PYD"
click at [791, 85] on select "- Select Status Code - Open Due/Unpaid Paid Incomplete No Tax Due Internal Refu…" at bounding box center [927, 100] width 272 height 32
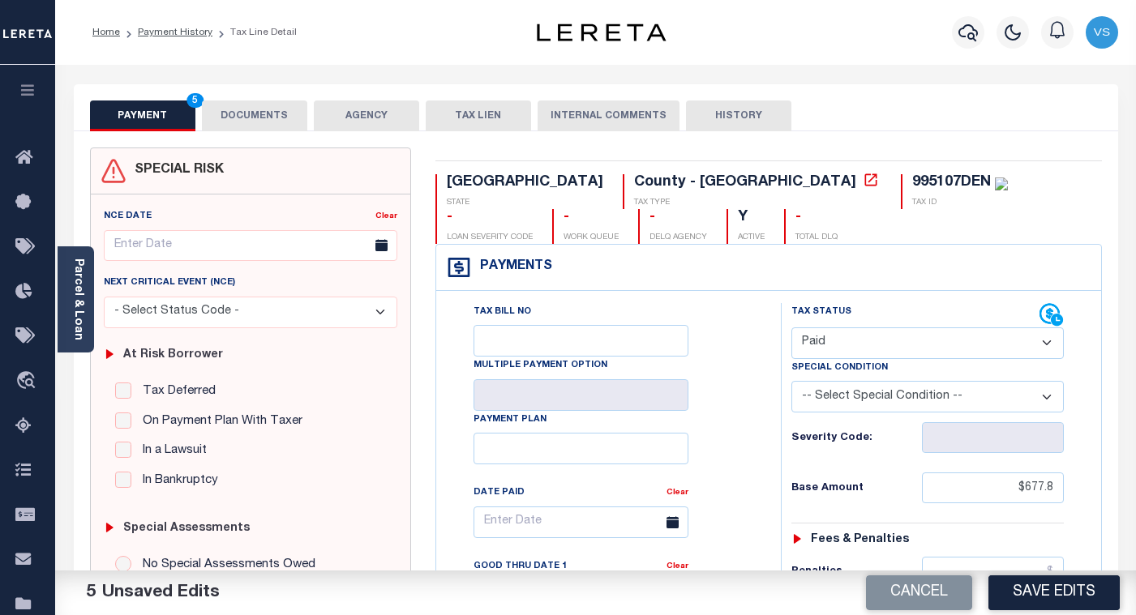
click at [254, 120] on button "DOCUMENTS" at bounding box center [254, 116] width 105 height 31
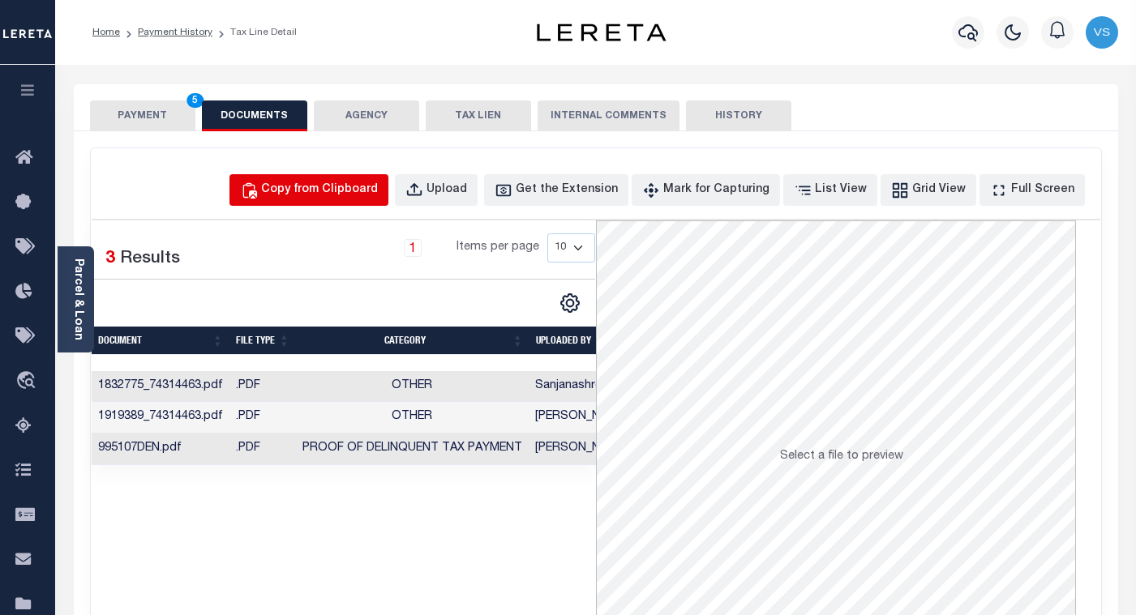
click at [332, 188] on div "Copy from Clipboard" at bounding box center [319, 191] width 117 height 18
select select "POP"
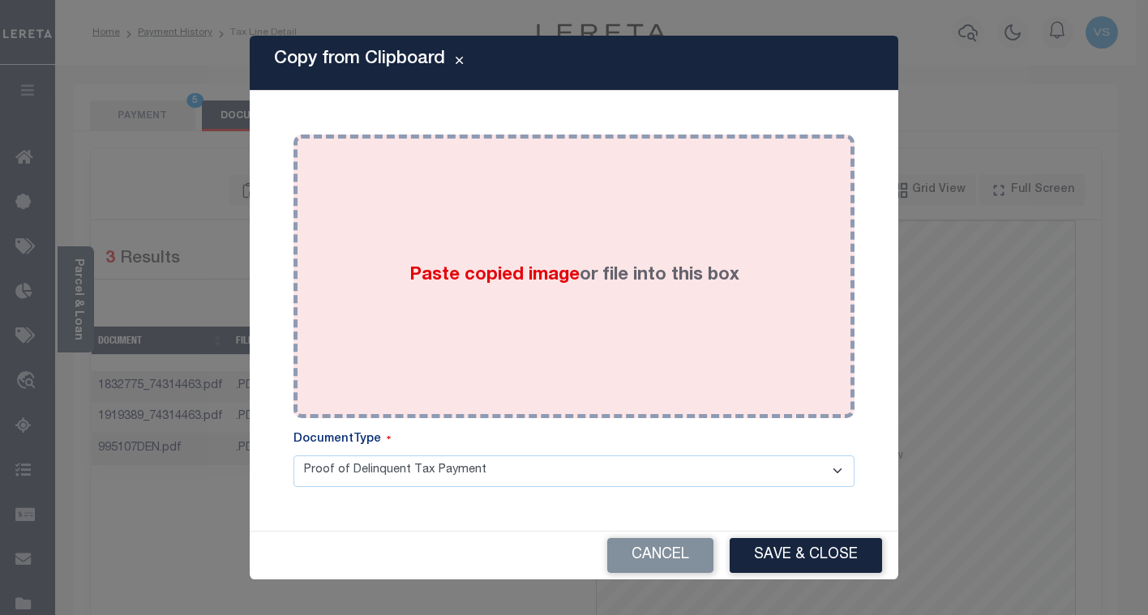
click at [557, 351] on div "Paste copied image or file into this box" at bounding box center [574, 276] width 537 height 259
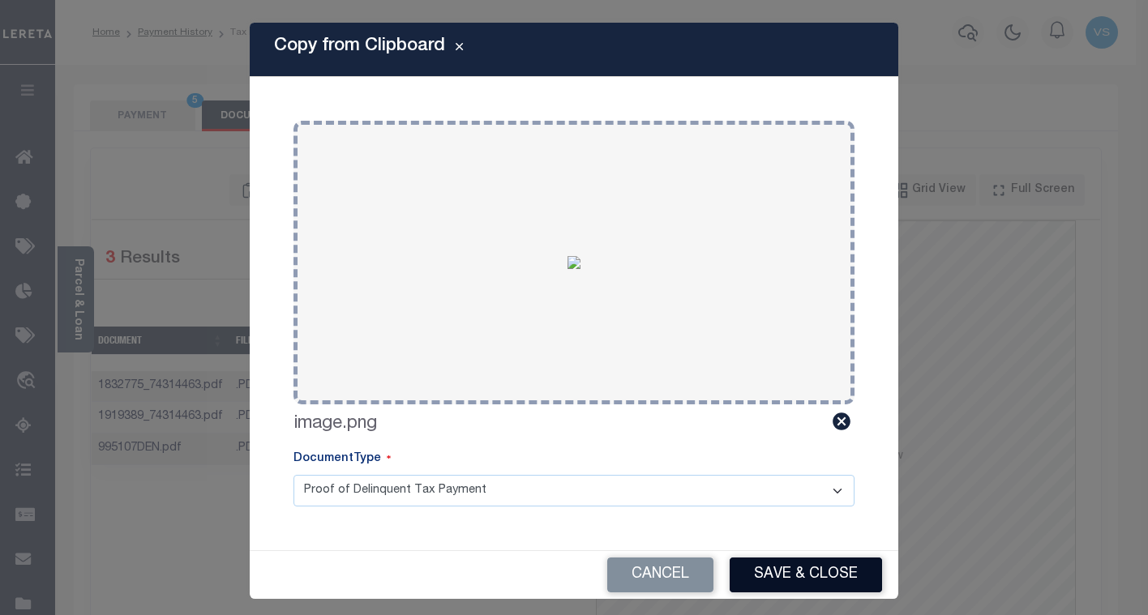
click at [748, 568] on button "Save & Close" at bounding box center [806, 575] width 152 height 35
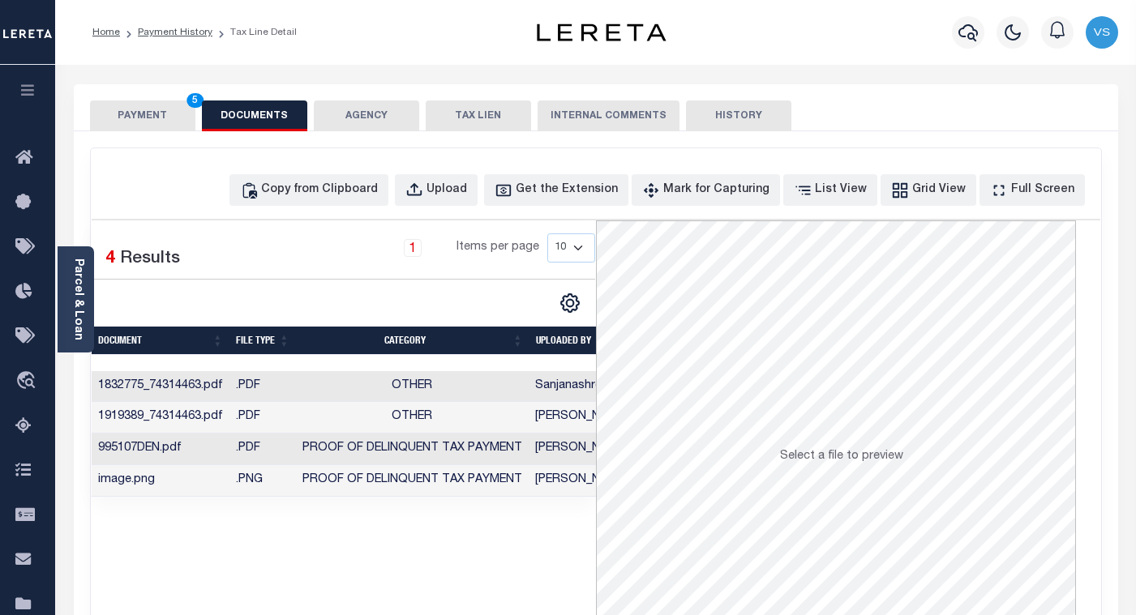
click at [139, 110] on button "PAYMENT 5" at bounding box center [142, 116] width 105 height 31
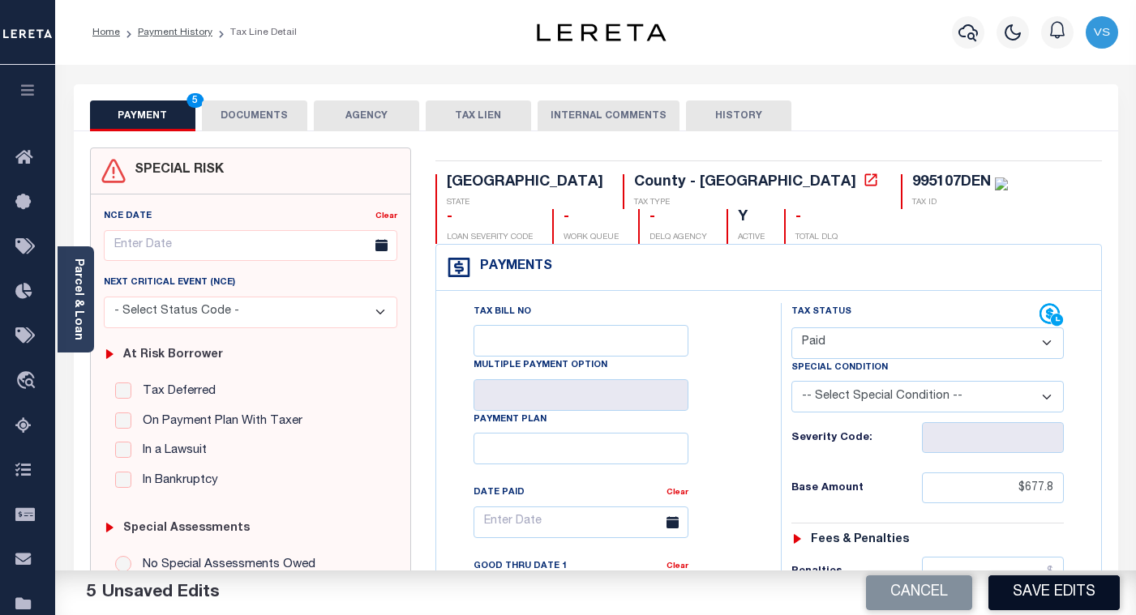
click at [1026, 595] on button "Save Edits" at bounding box center [1054, 593] width 131 height 35
checkbox input "false"
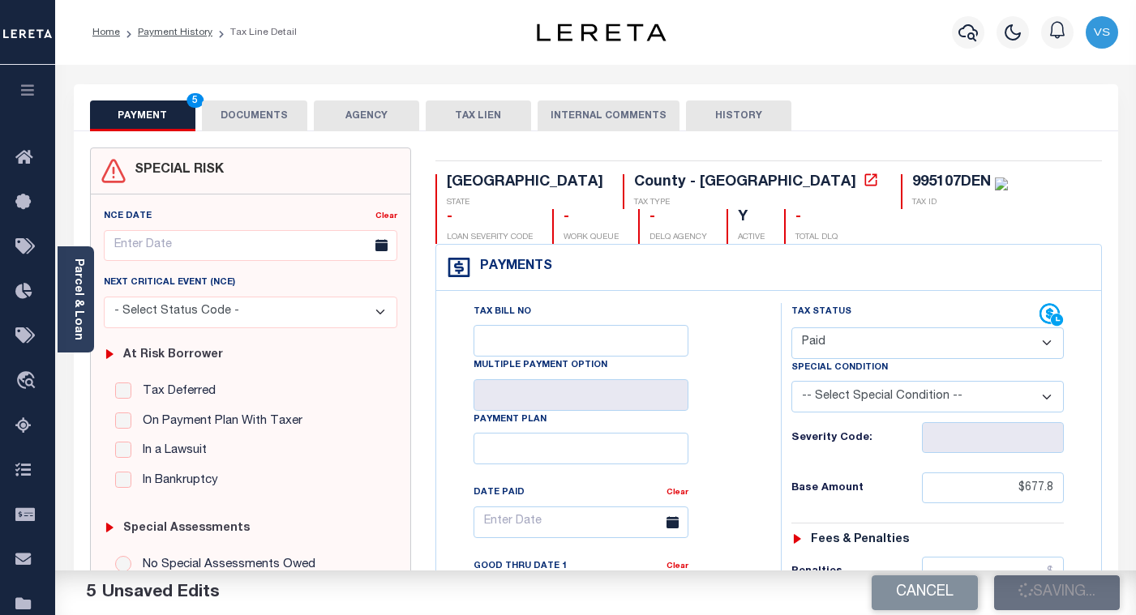
type input "$677.8"
type input "$0"
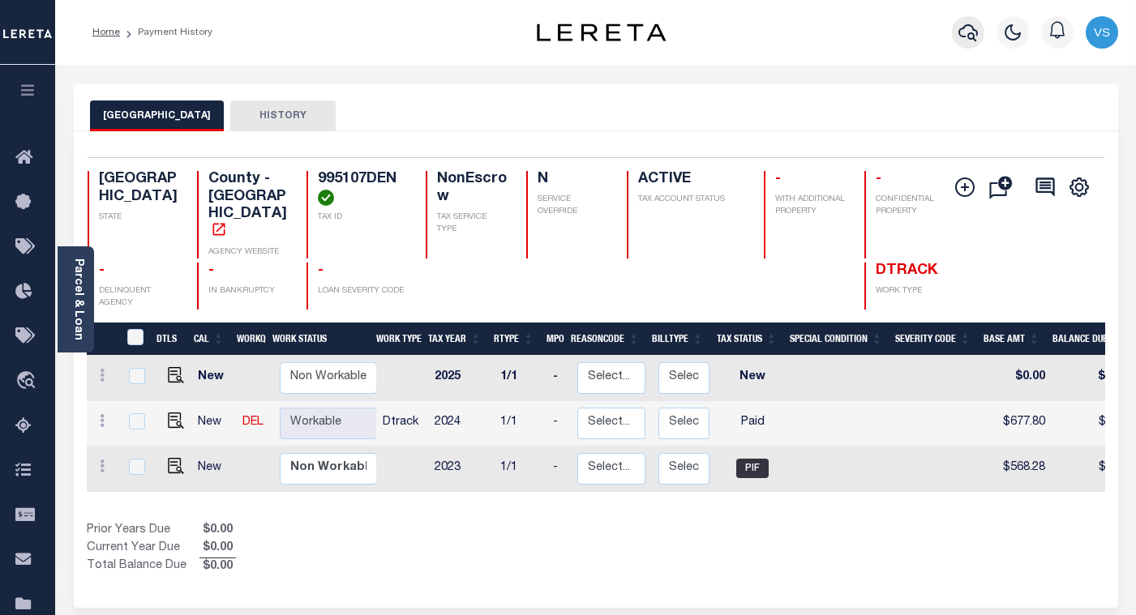
click at [964, 24] on icon "button" at bounding box center [968, 32] width 19 height 19
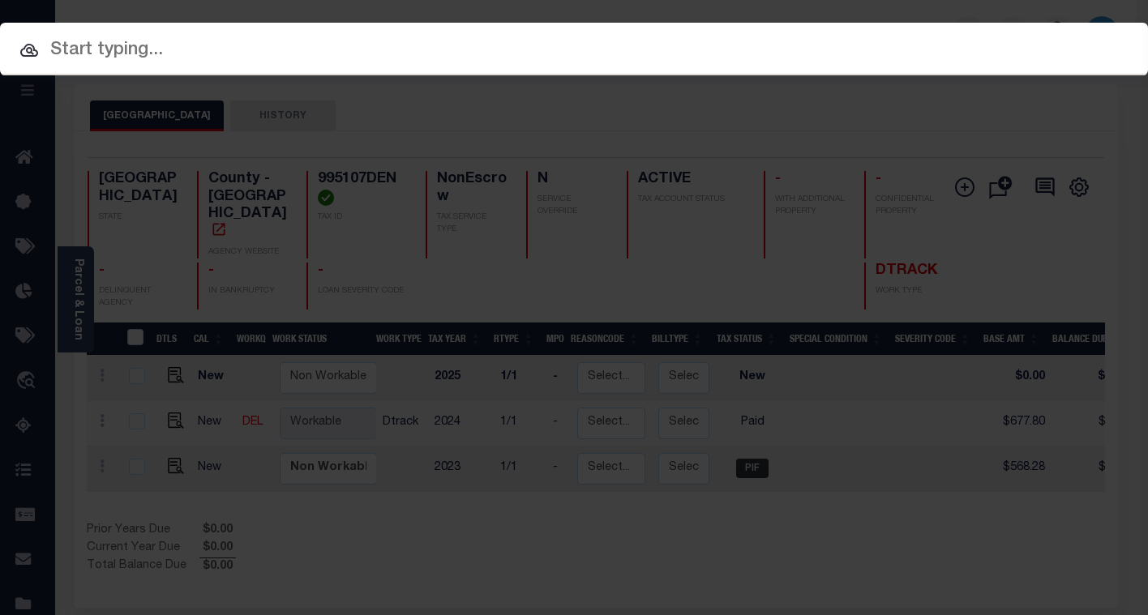
paste input "112465"
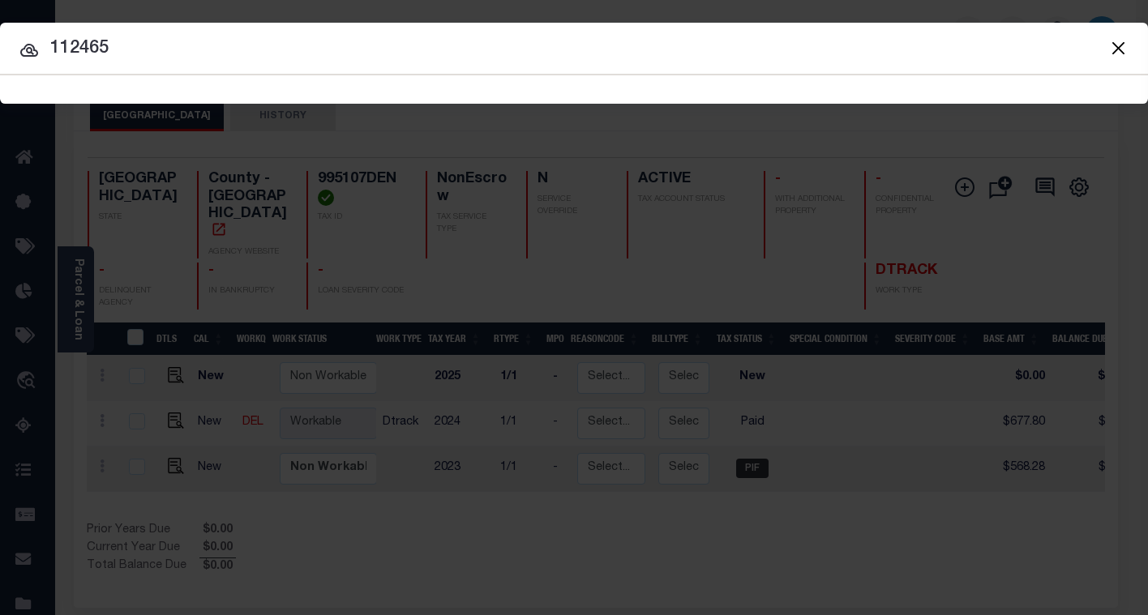
type input "112465"
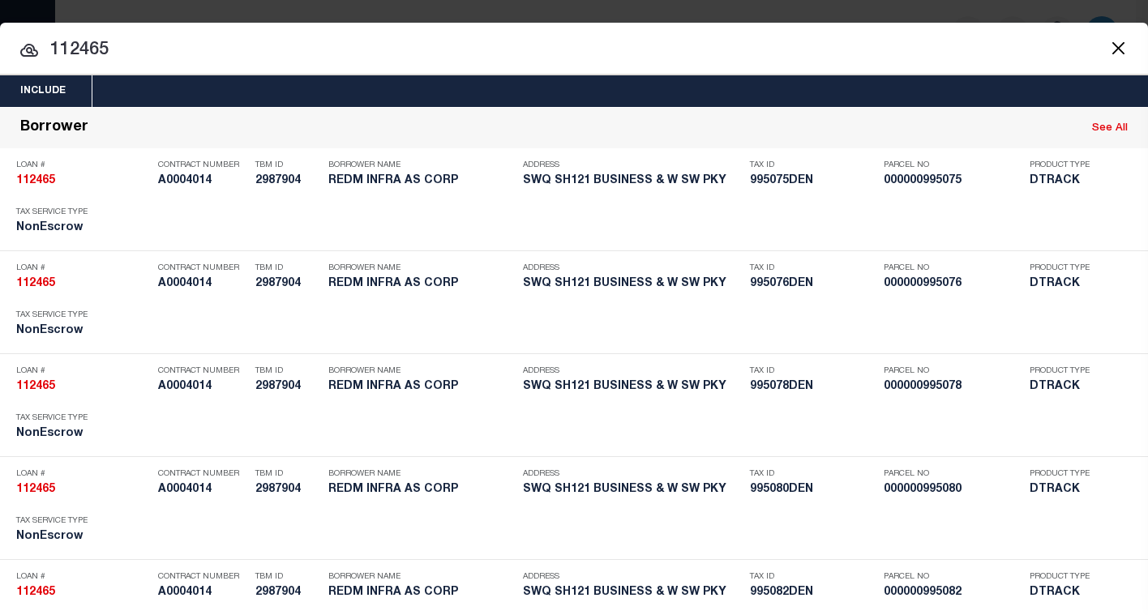
click at [154, 58] on input "112465" at bounding box center [574, 50] width 1148 height 28
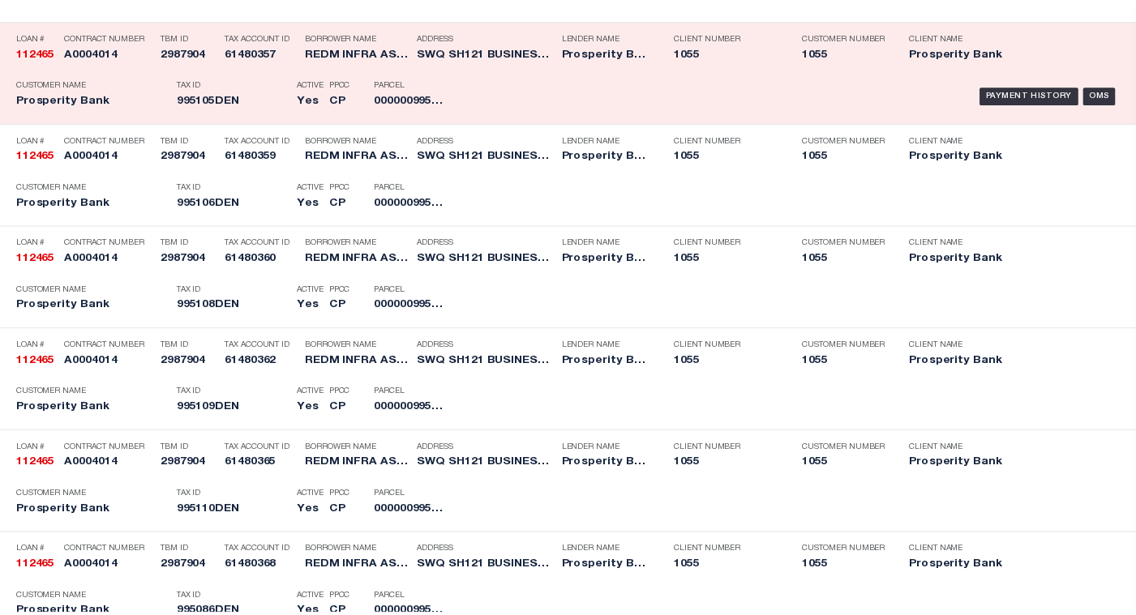
scroll to position [5855, 0]
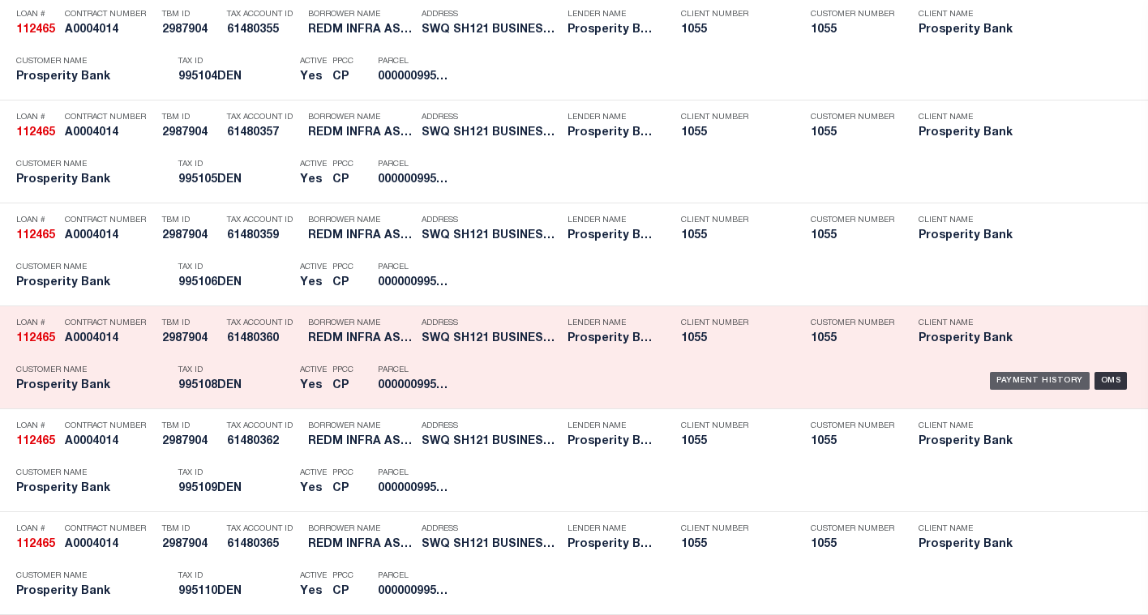
click at [992, 384] on div "Payment History" at bounding box center [1040, 381] width 100 height 18
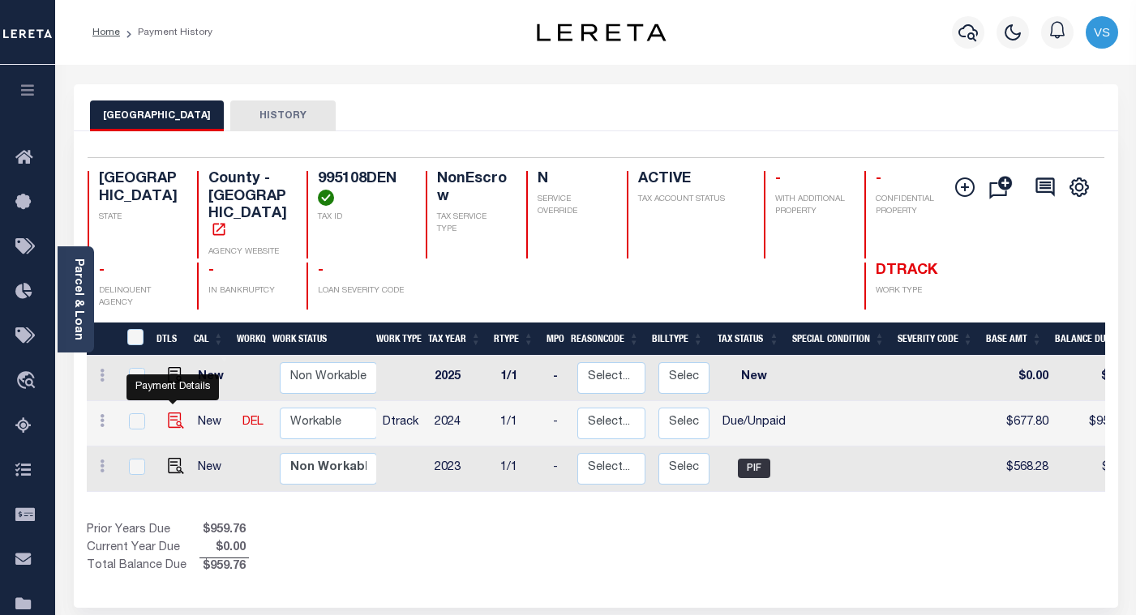
click at [173, 413] on img "" at bounding box center [176, 421] width 16 height 16
checkbox input "true"
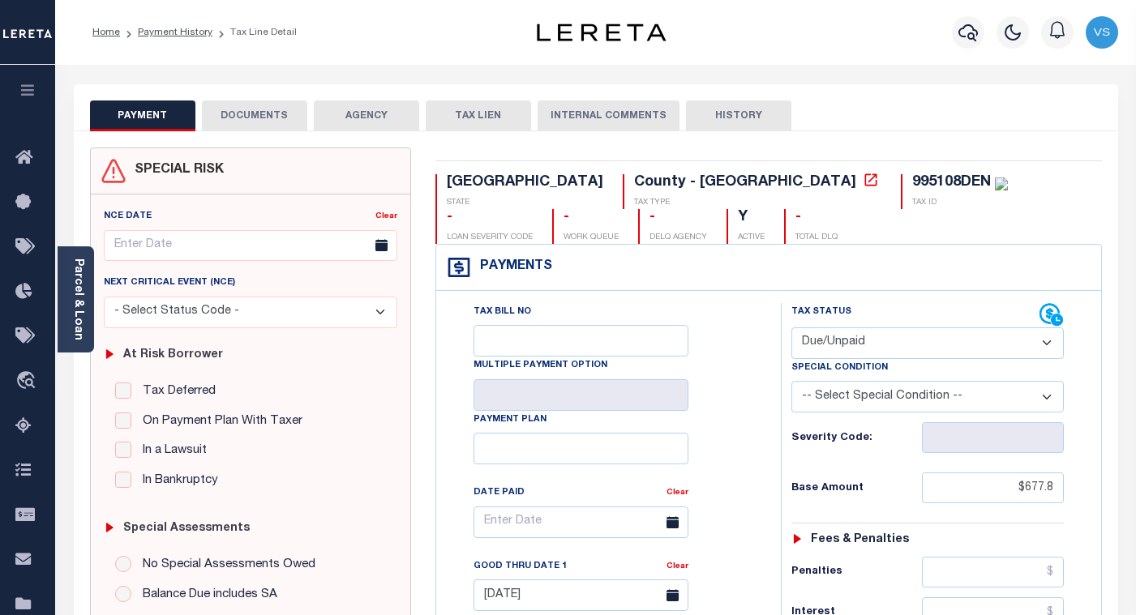
click at [814, 345] on select "- Select Status Code - Open Due/Unpaid Paid Incomplete No Tax Due Internal Refu…" at bounding box center [927, 344] width 272 height 32
select select "PYD"
click at [791, 328] on select "- Select Status Code - Open Due/Unpaid Paid Incomplete No Tax Due Internal Refu…" at bounding box center [927, 344] width 272 height 32
type input "[DATE]"
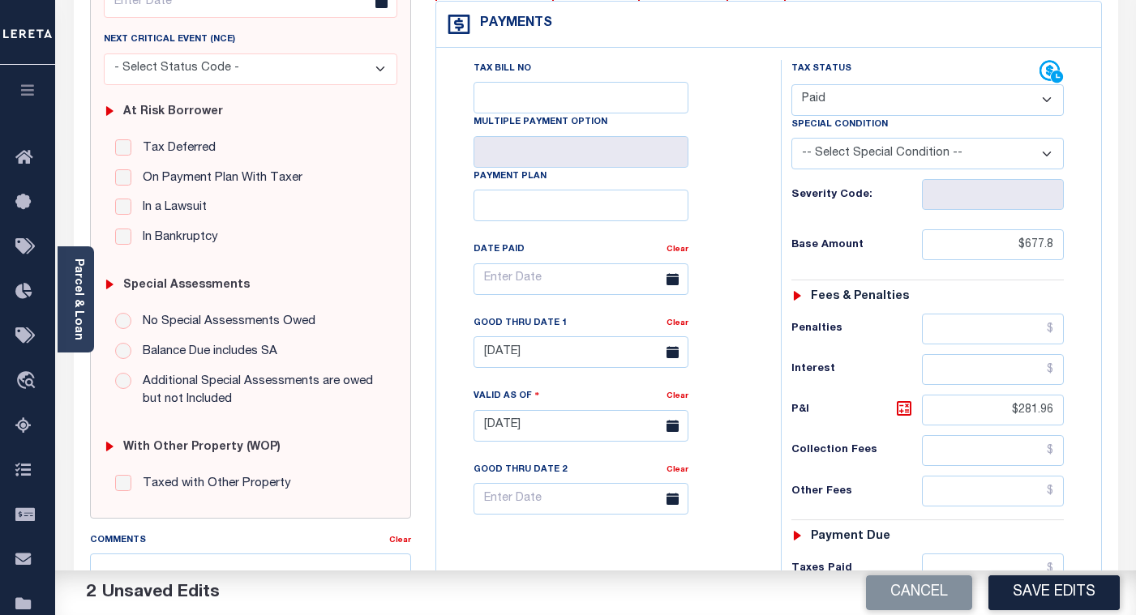
scroll to position [568, 0]
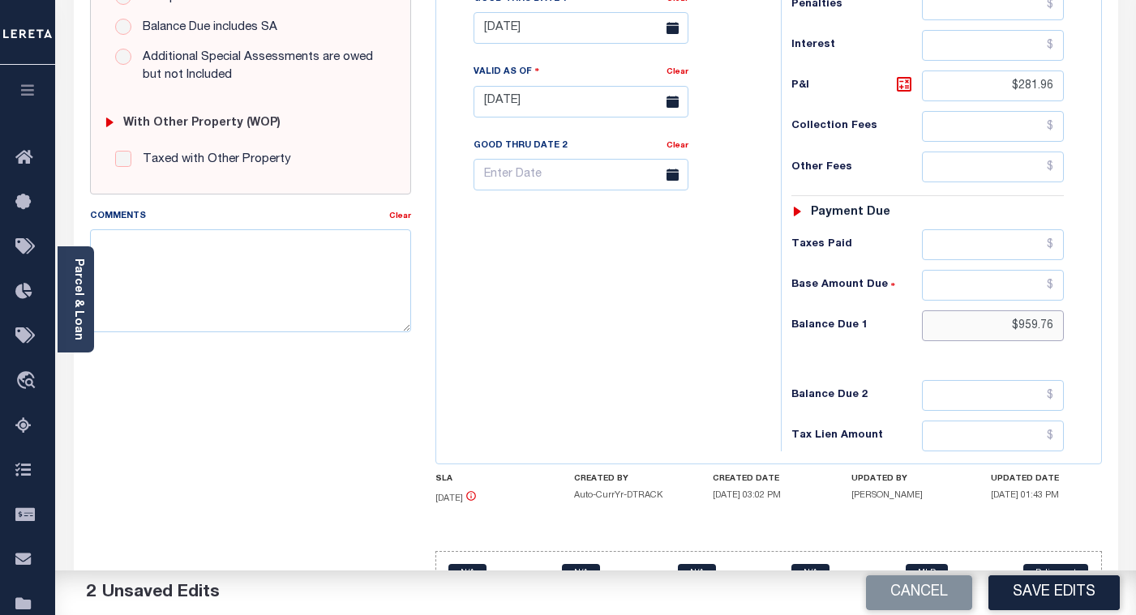
click at [1032, 330] on input "$959.76" at bounding box center [993, 326] width 142 height 31
type input "$.00"
click at [1026, 92] on input "$281.96" at bounding box center [993, 86] width 142 height 31
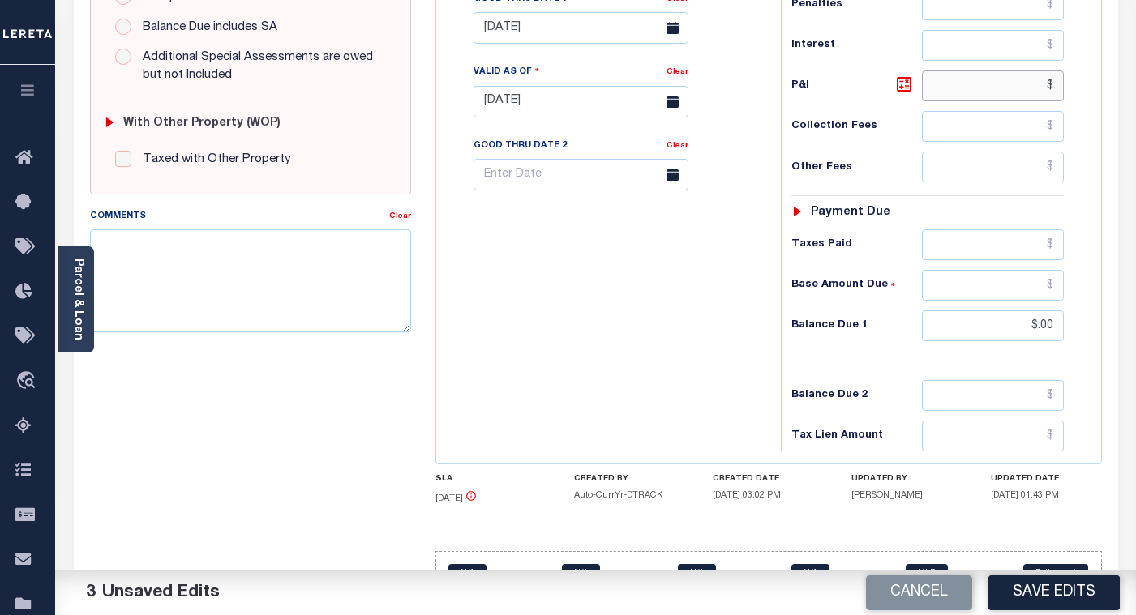
scroll to position [487, 0]
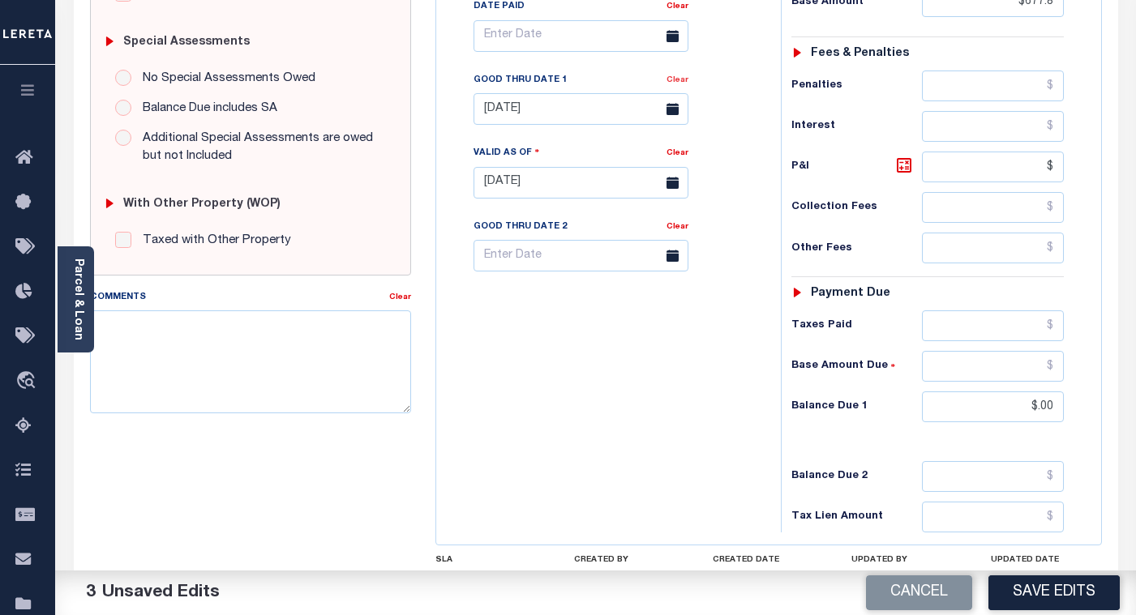
type input "$.00"
click at [673, 84] on link "Clear" at bounding box center [678, 80] width 22 height 8
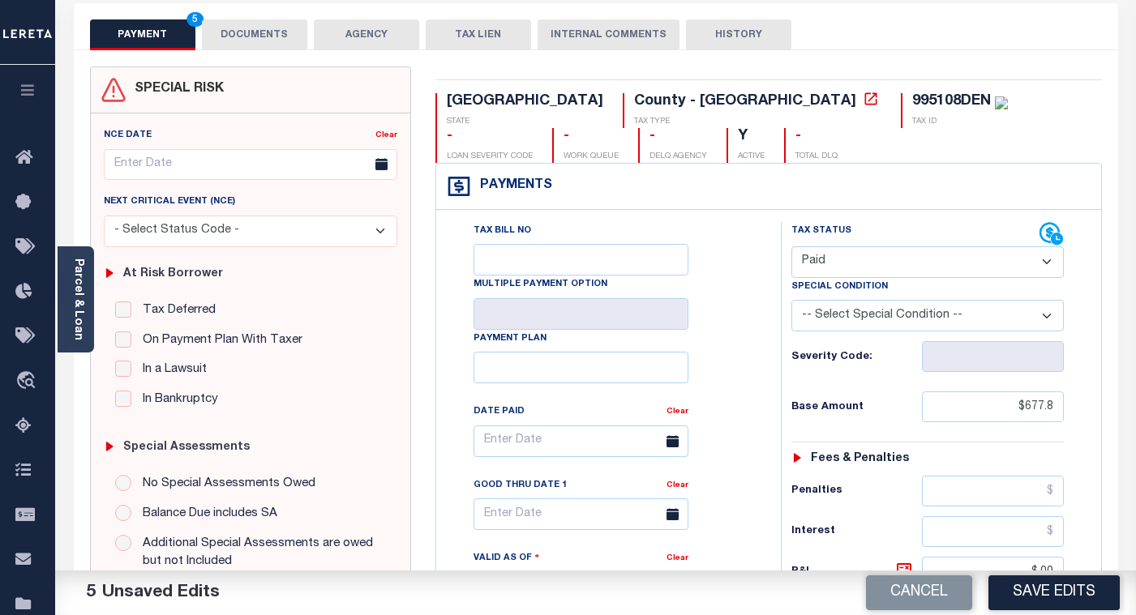
scroll to position [0, 0]
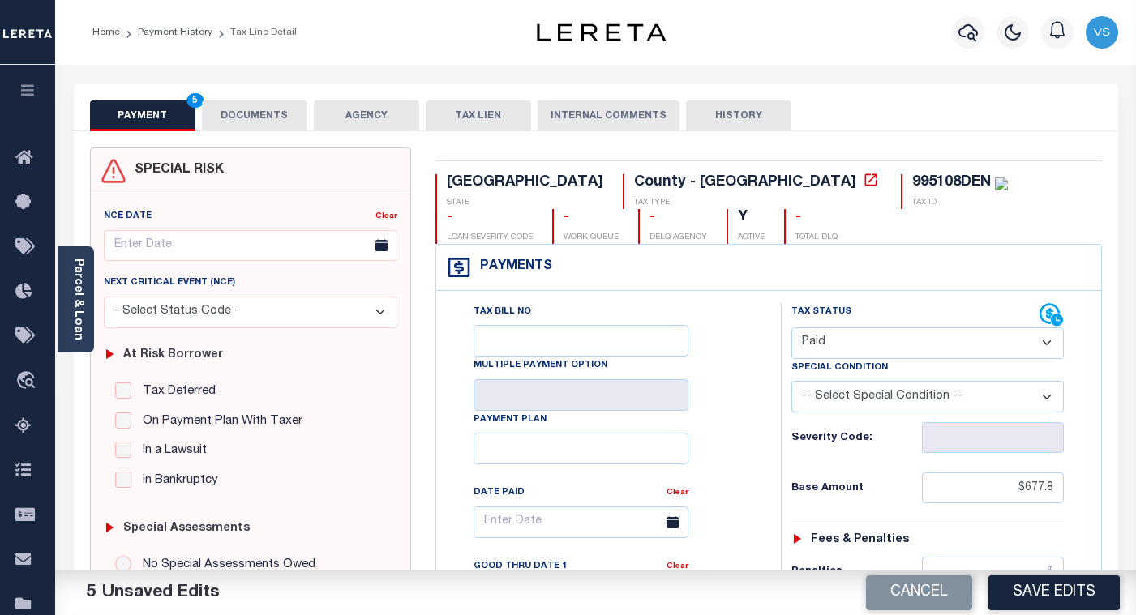
click at [248, 118] on button "DOCUMENTS" at bounding box center [254, 116] width 105 height 31
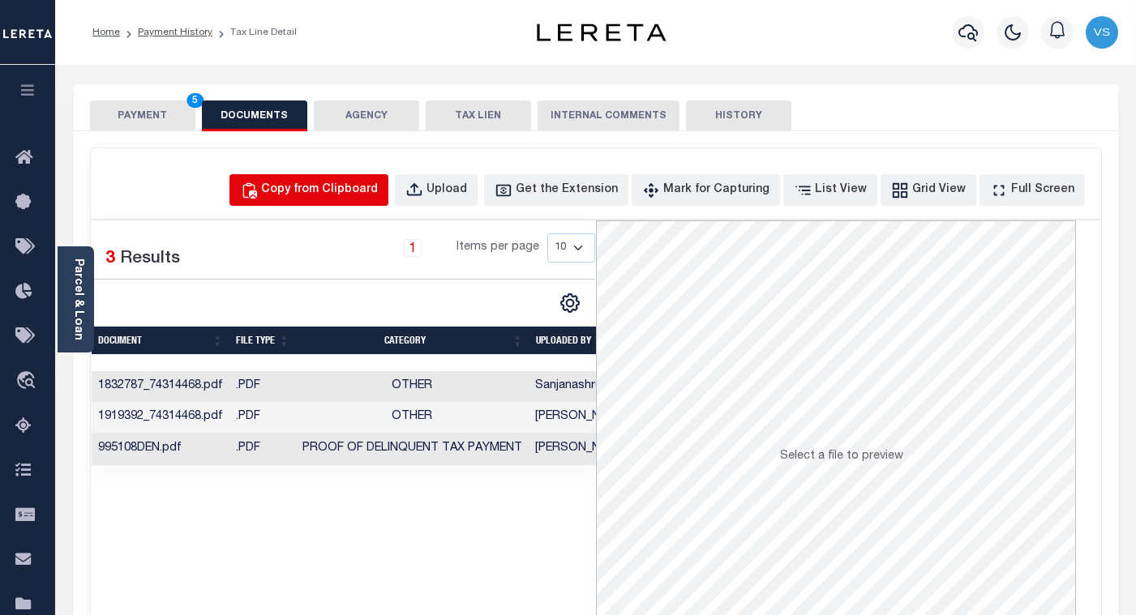
click at [323, 198] on div "Copy from Clipboard" at bounding box center [319, 191] width 117 height 18
select select "POP"
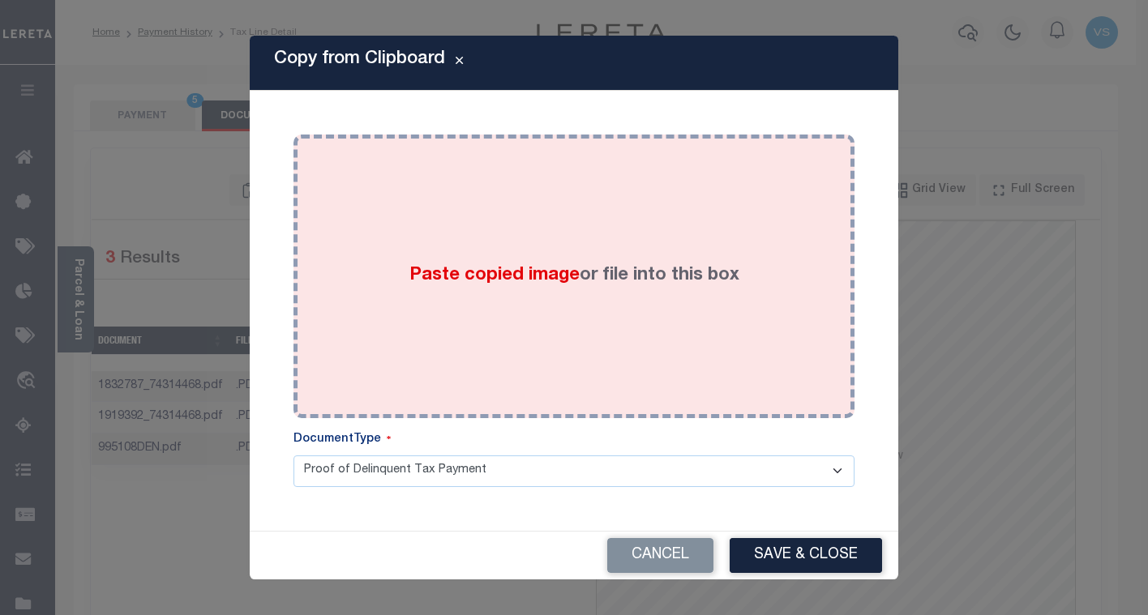
click at [509, 304] on div "Paste copied image or file into this box" at bounding box center [574, 276] width 537 height 259
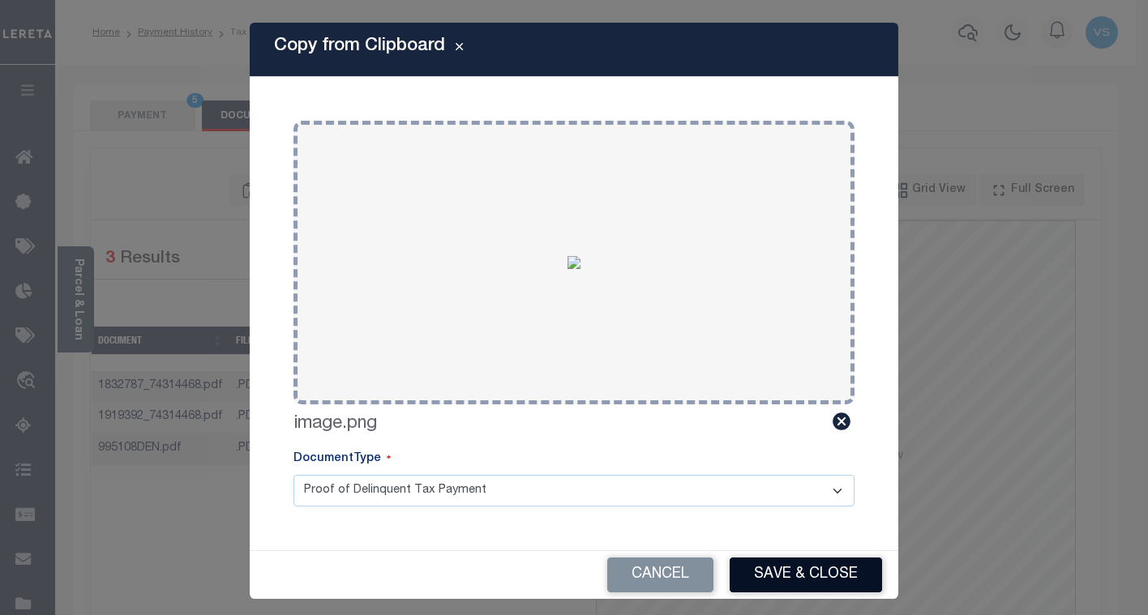
click at [749, 568] on button "Save & Close" at bounding box center [806, 575] width 152 height 35
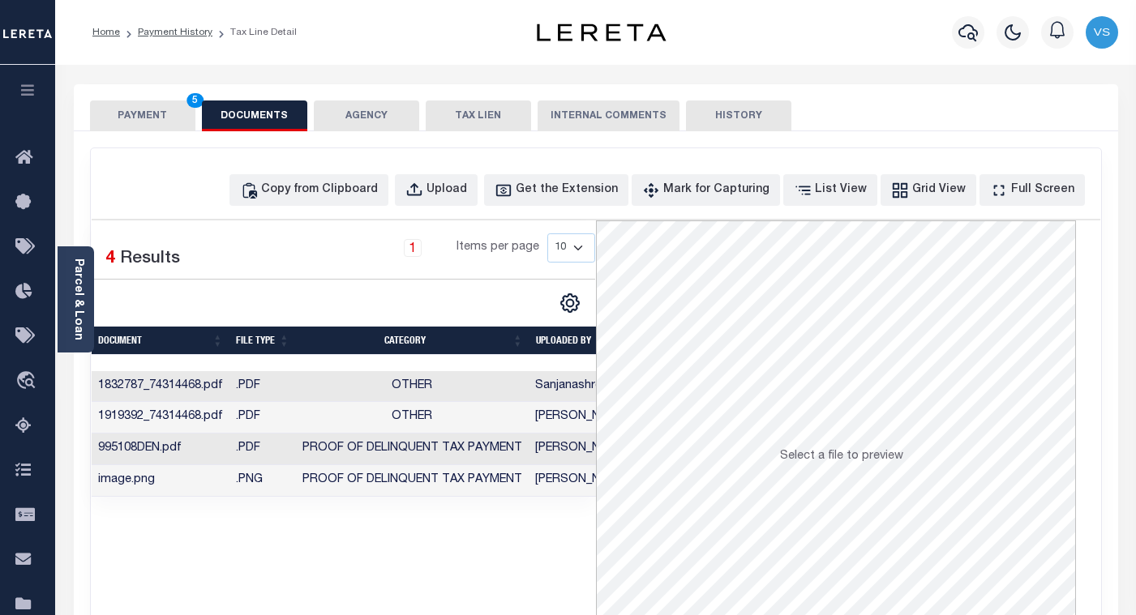
click at [129, 111] on button "PAYMENT 5" at bounding box center [142, 116] width 105 height 31
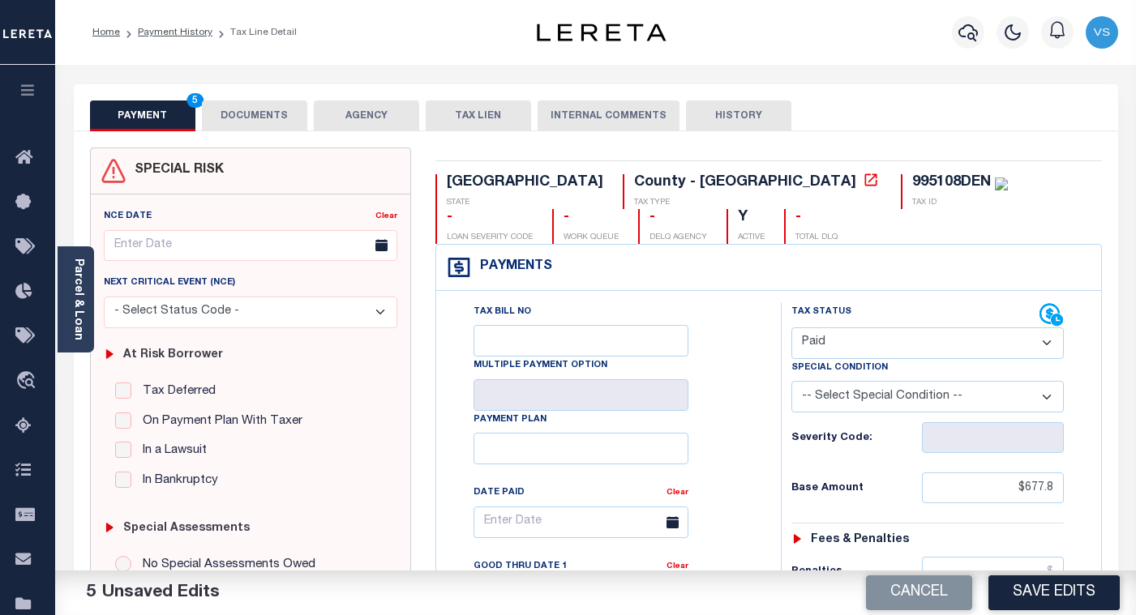
click at [248, 111] on button "DOCUMENTS" at bounding box center [254, 116] width 105 height 31
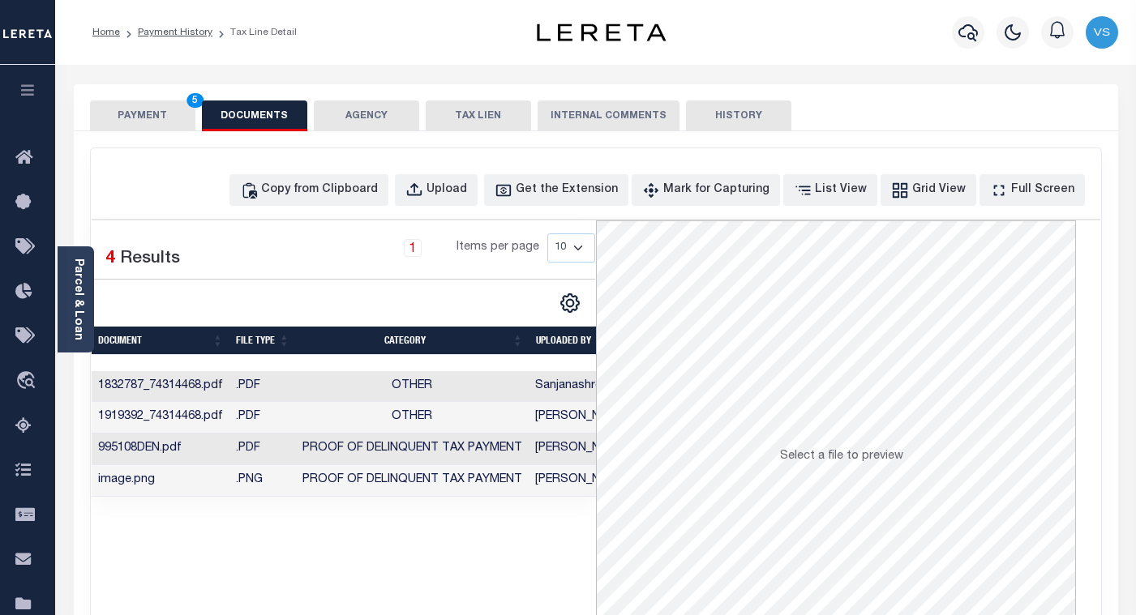
click at [147, 119] on button "PAYMENT 5" at bounding box center [142, 116] width 105 height 31
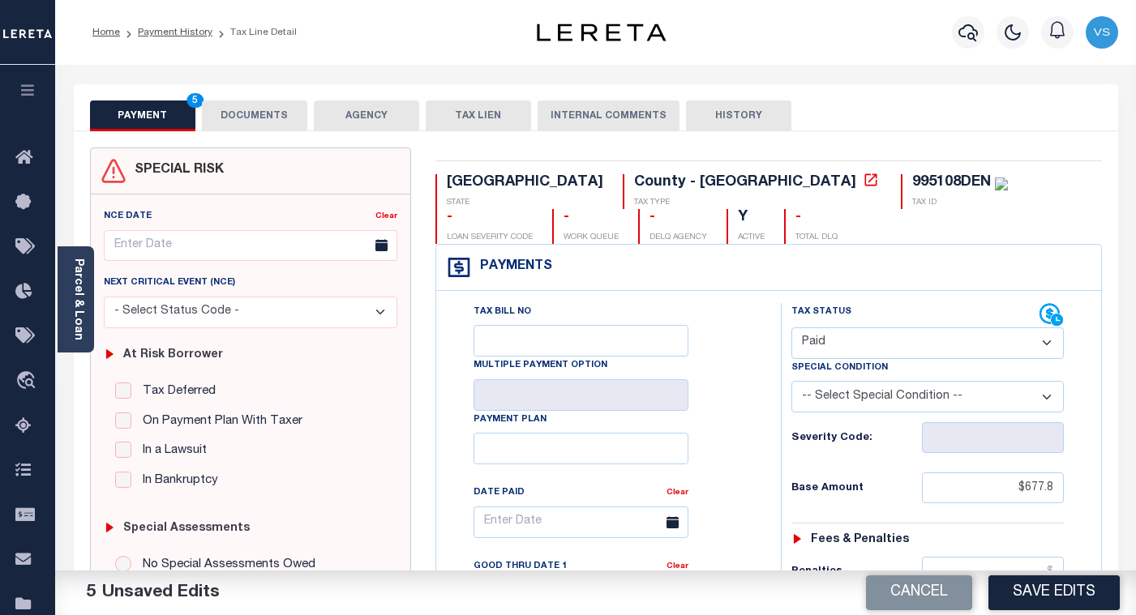
click at [249, 113] on button "DOCUMENTS" at bounding box center [254, 116] width 105 height 31
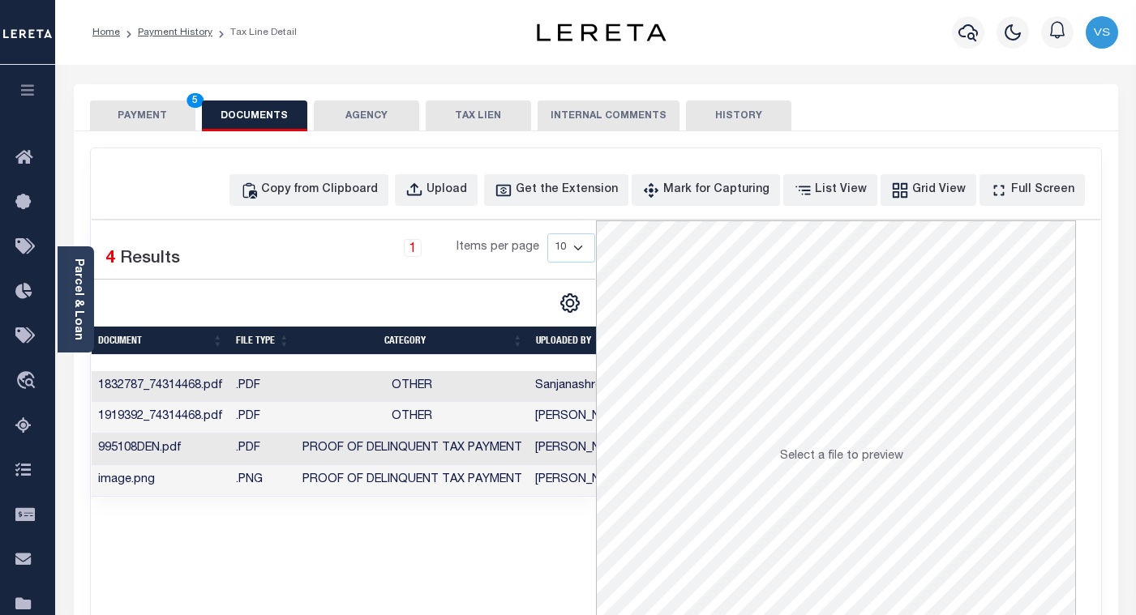
click at [157, 115] on button "PAYMENT 5" at bounding box center [142, 116] width 105 height 31
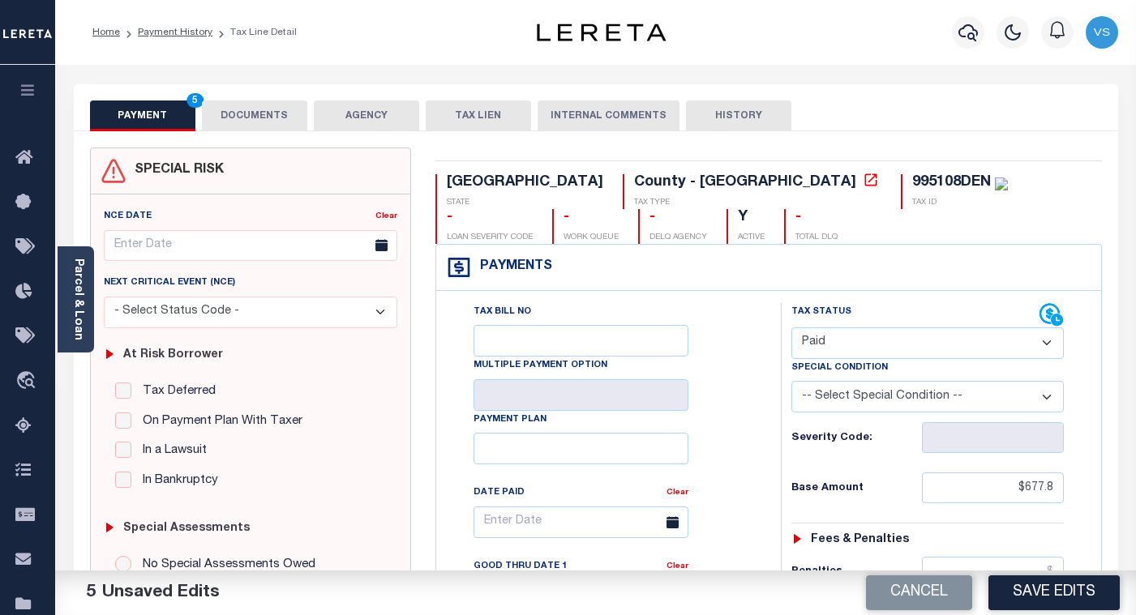
click at [258, 114] on button "DOCUMENTS" at bounding box center [254, 116] width 105 height 31
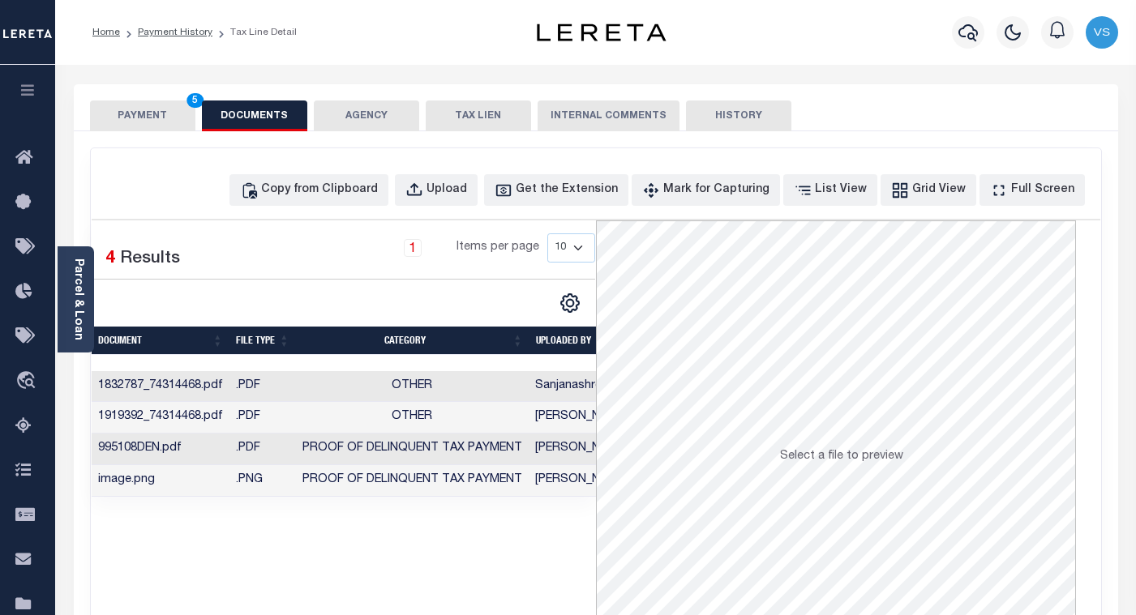
click at [153, 105] on button "PAYMENT 5" at bounding box center [142, 116] width 105 height 31
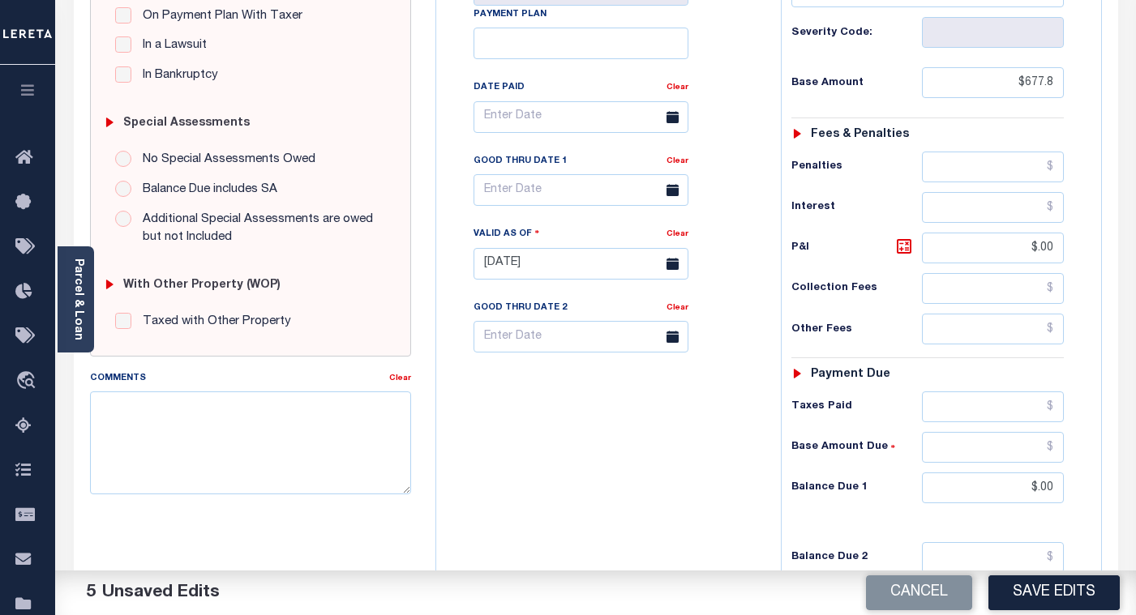
scroll to position [568, 0]
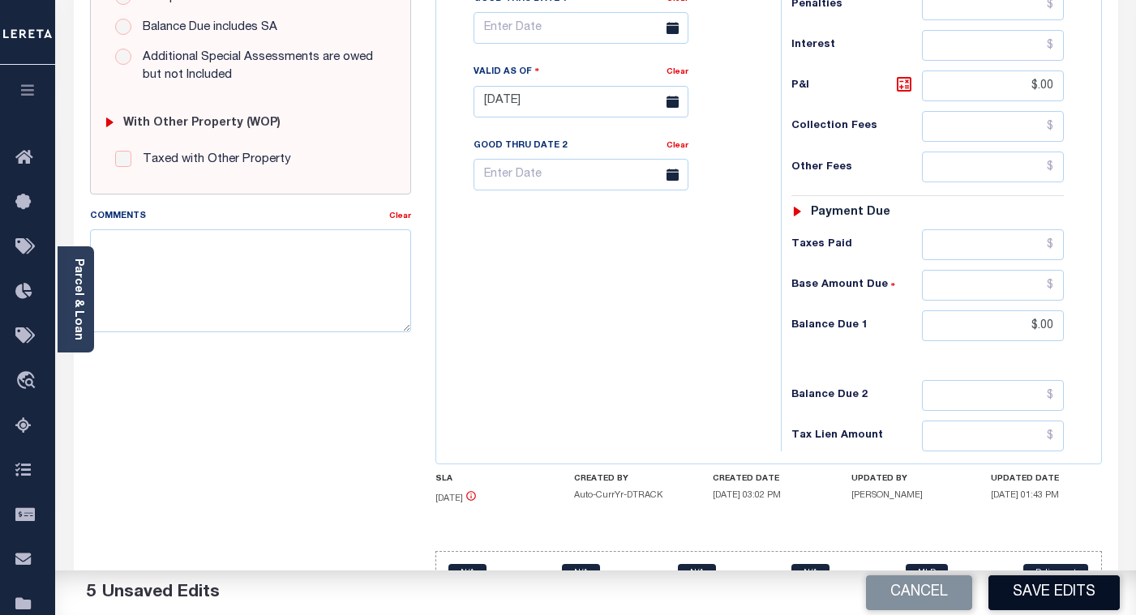
click at [1016, 598] on button "Save Edits" at bounding box center [1054, 593] width 131 height 35
checkbox input "false"
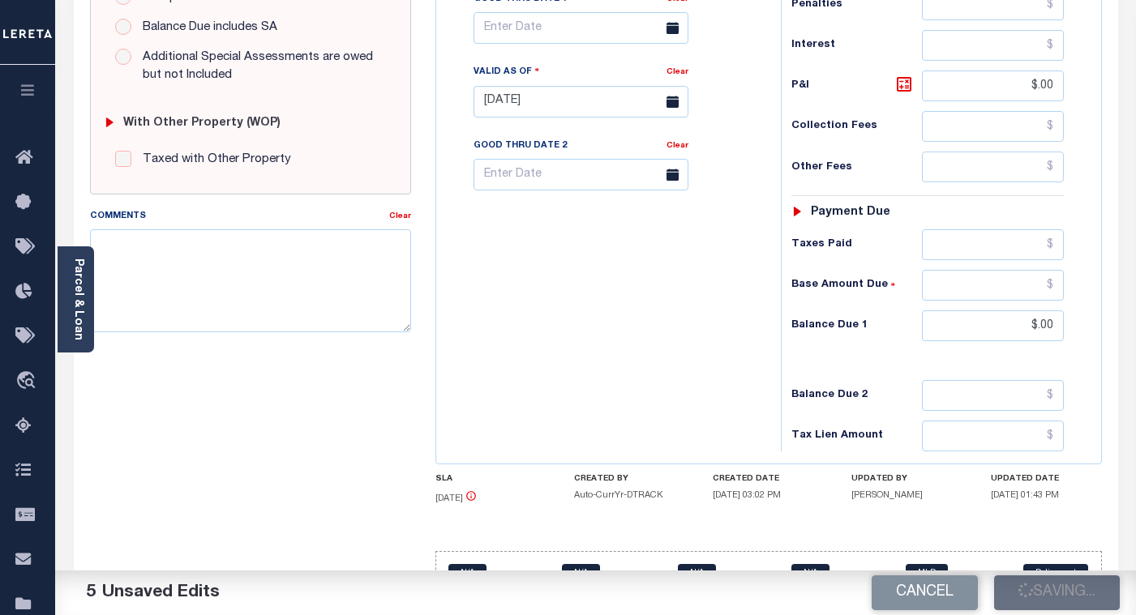
type input "$677.8"
type input "$0"
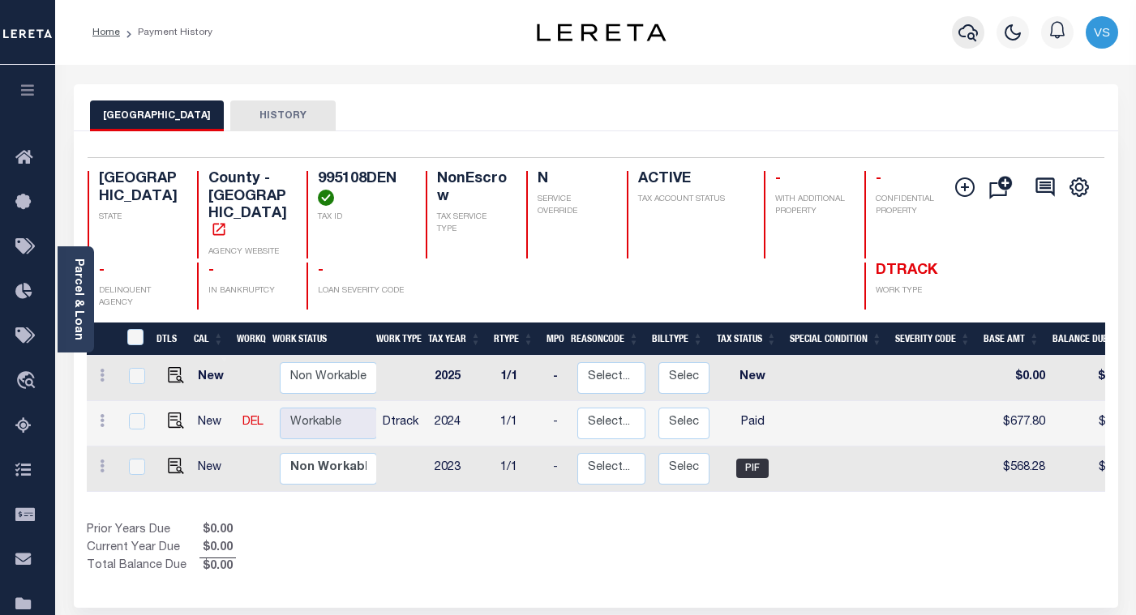
click at [961, 33] on icon "button" at bounding box center [968, 32] width 19 height 19
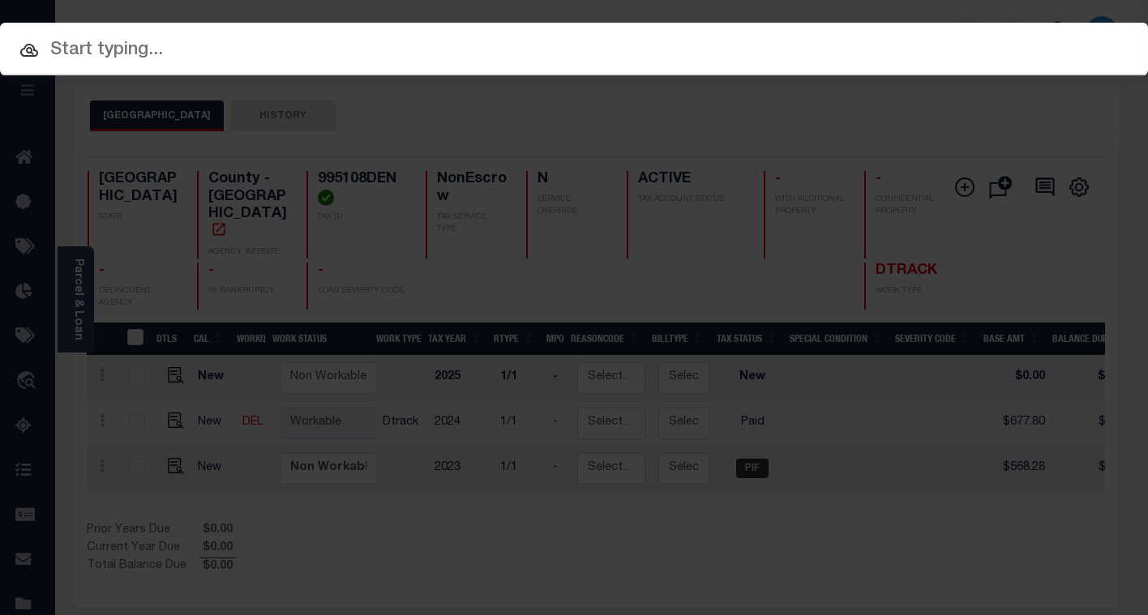
paste input "112465"
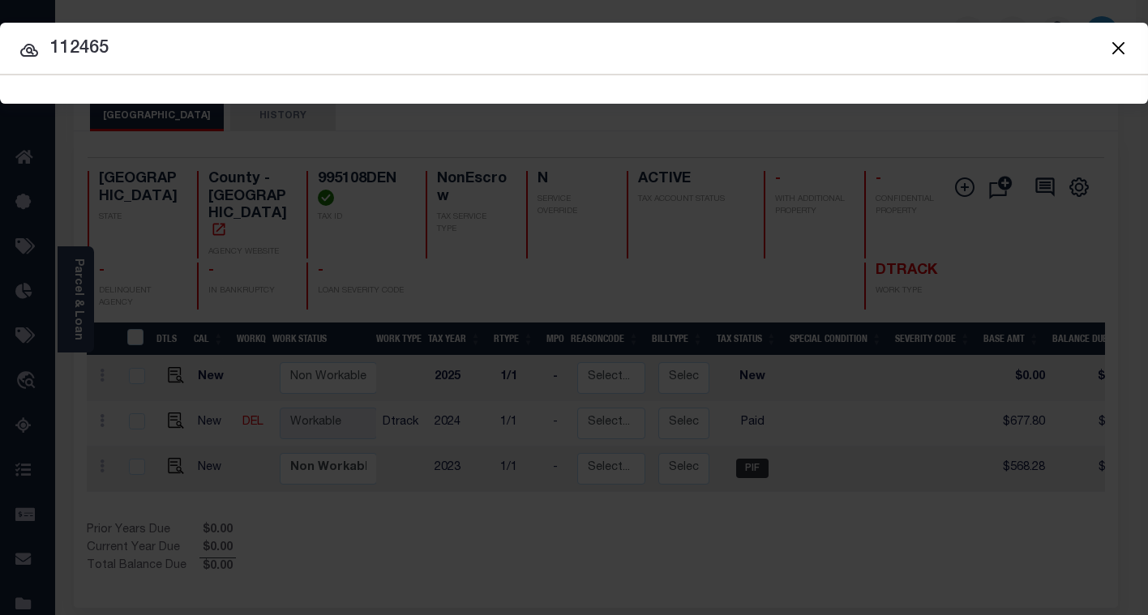
type input "112465"
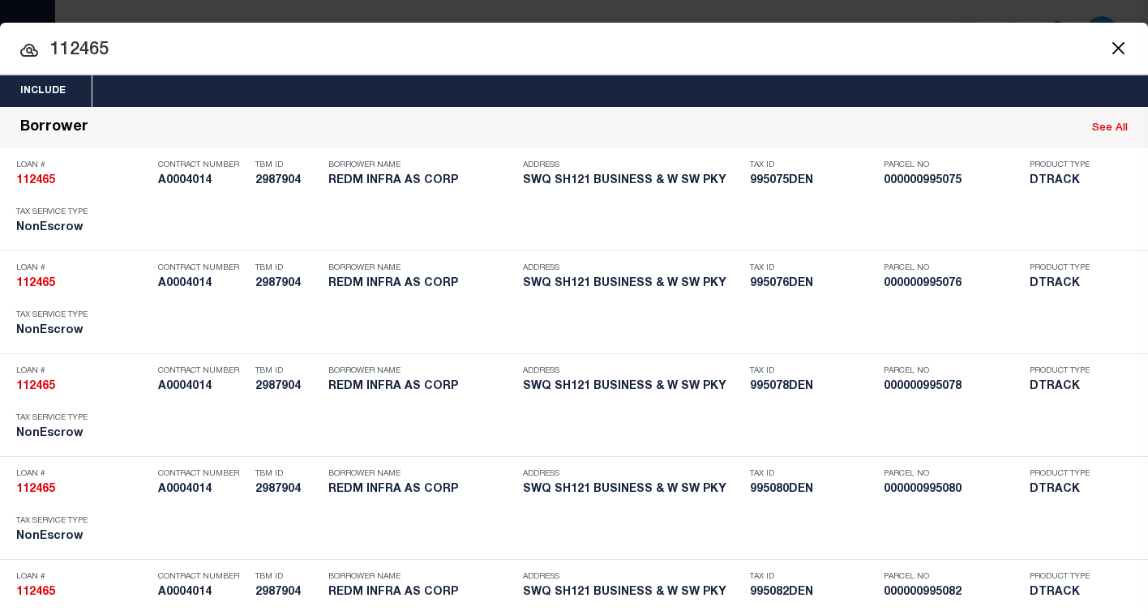
click at [186, 55] on input "112465" at bounding box center [574, 50] width 1148 height 28
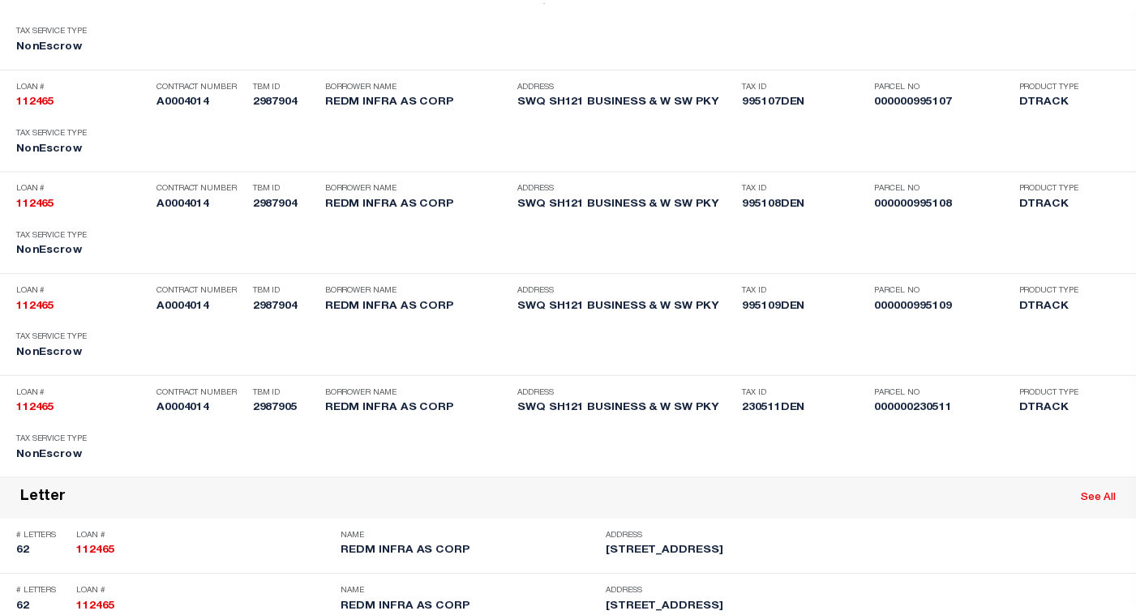
scroll to position [6039, 0]
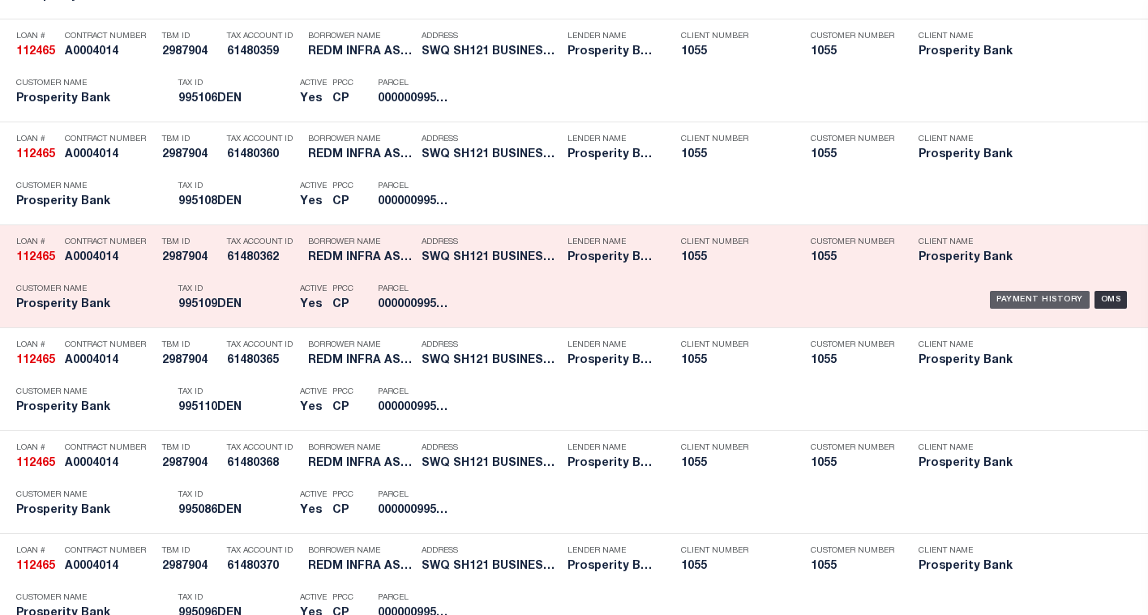
click at [998, 305] on div "Payment History" at bounding box center [1040, 300] width 100 height 18
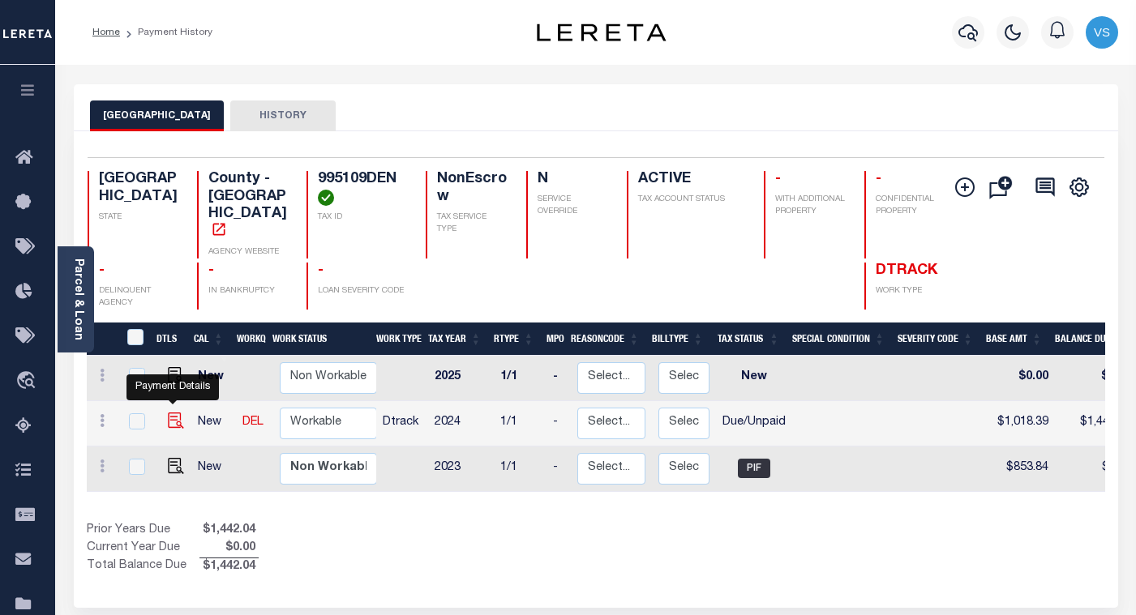
click at [172, 413] on img "" at bounding box center [176, 421] width 16 height 16
checkbox input "true"
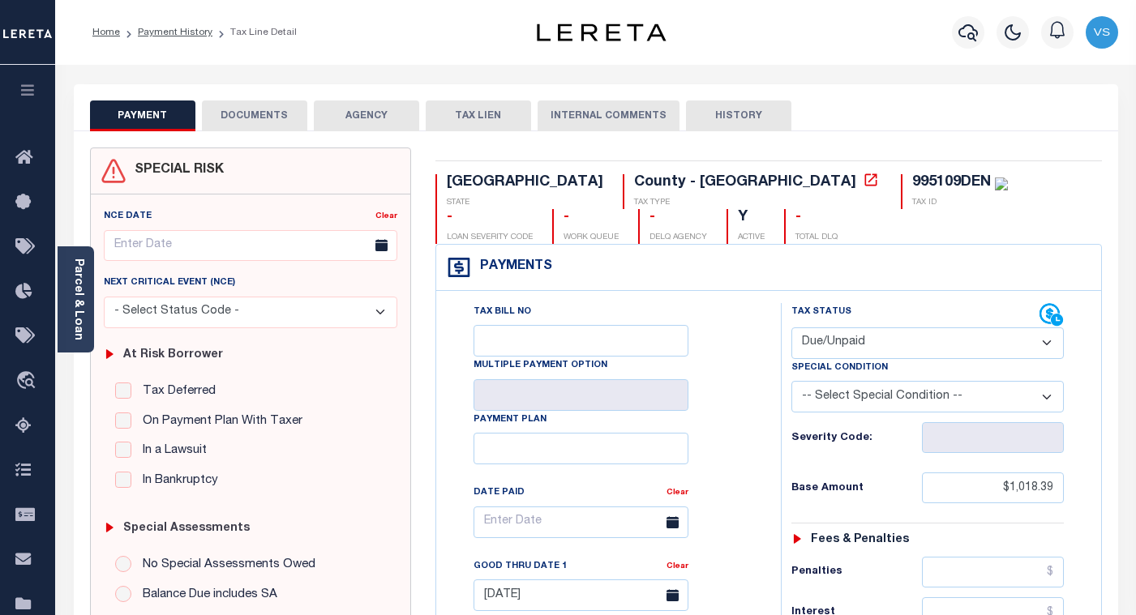
click at [808, 340] on select "- Select Status Code - Open Due/Unpaid Paid Incomplete No Tax Due Internal Refu…" at bounding box center [927, 344] width 272 height 32
select select "PYD"
click at [791, 328] on select "- Select Status Code - Open Due/Unpaid Paid Incomplete No Tax Due Internal Refu…" at bounding box center [927, 344] width 272 height 32
type input "[DATE]"
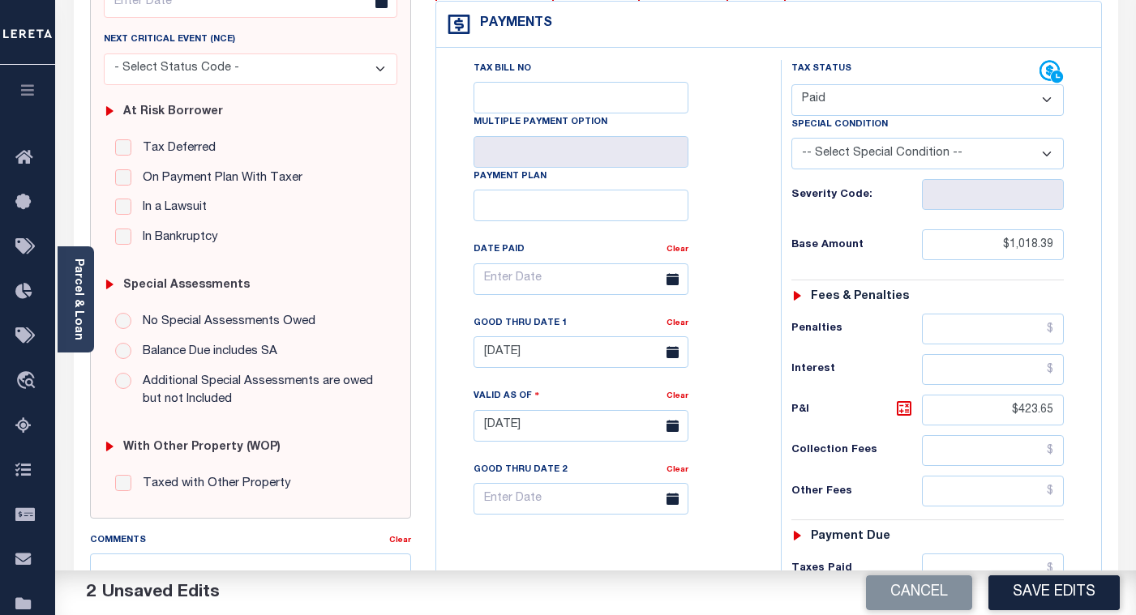
scroll to position [324, 0]
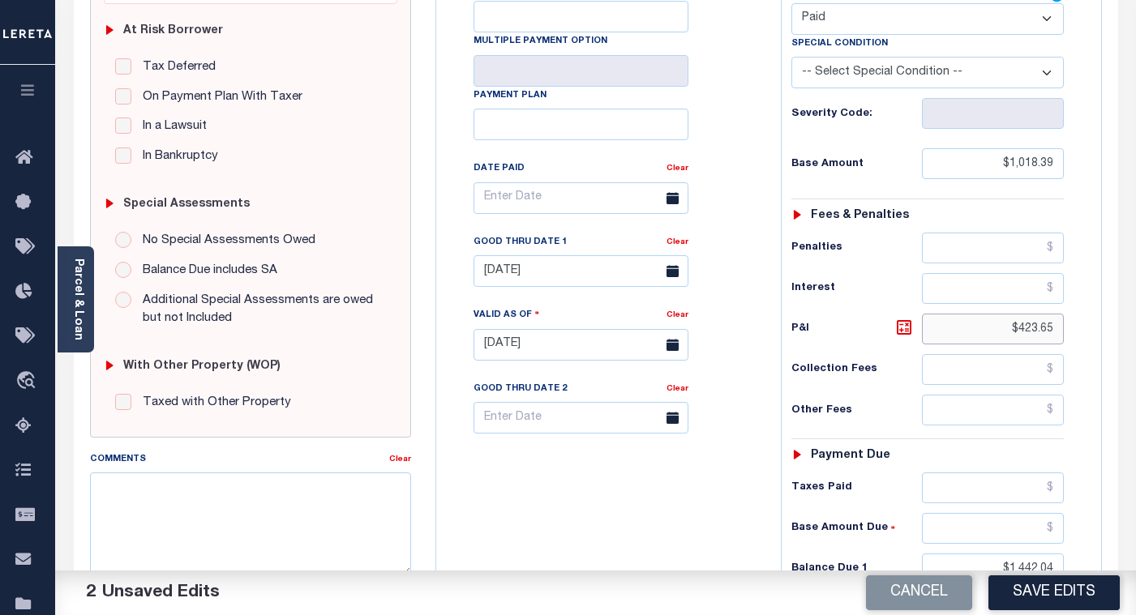
drag, startPoint x: 1056, startPoint y: 338, endPoint x: 989, endPoint y: 338, distance: 66.5
click at [989, 338] on input "$423.65" at bounding box center [993, 329] width 142 height 31
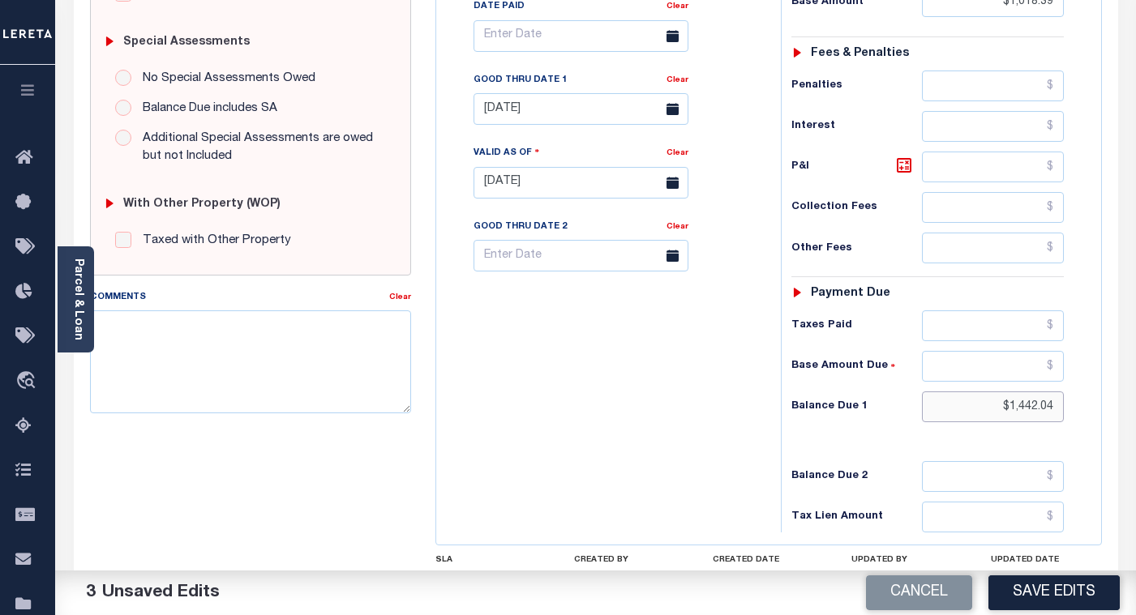
drag, startPoint x: 1058, startPoint y: 412, endPoint x: 983, endPoint y: 412, distance: 75.4
click at [983, 412] on input "$1,442.04" at bounding box center [993, 407] width 142 height 31
click at [675, 83] on link "Clear" at bounding box center [678, 80] width 22 height 8
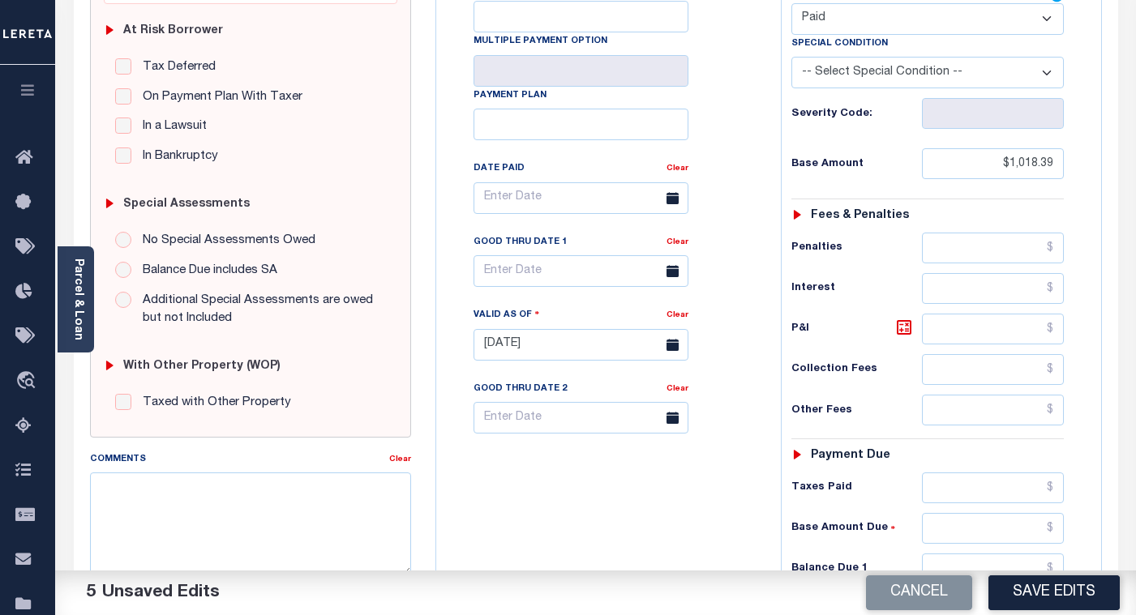
scroll to position [405, 0]
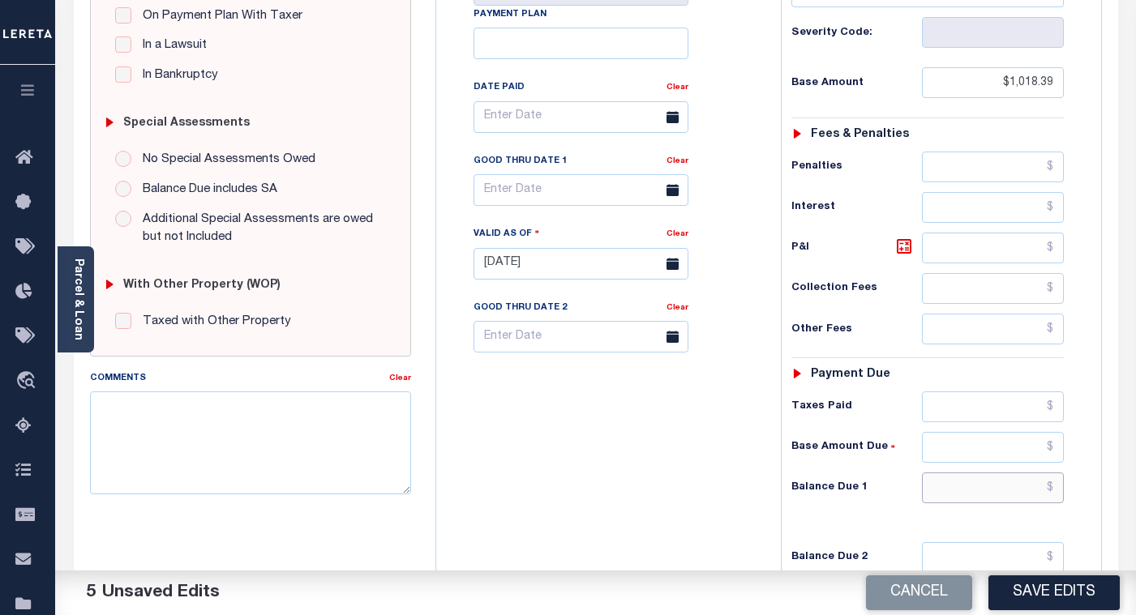
click at [971, 491] on input "text" at bounding box center [993, 488] width 142 height 31
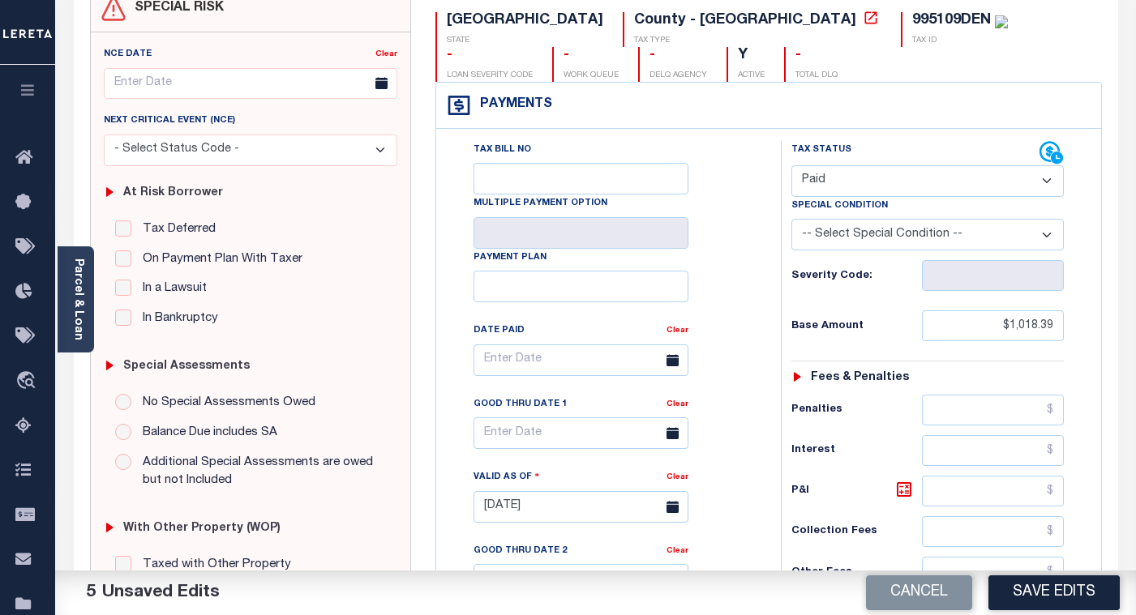
scroll to position [0, 0]
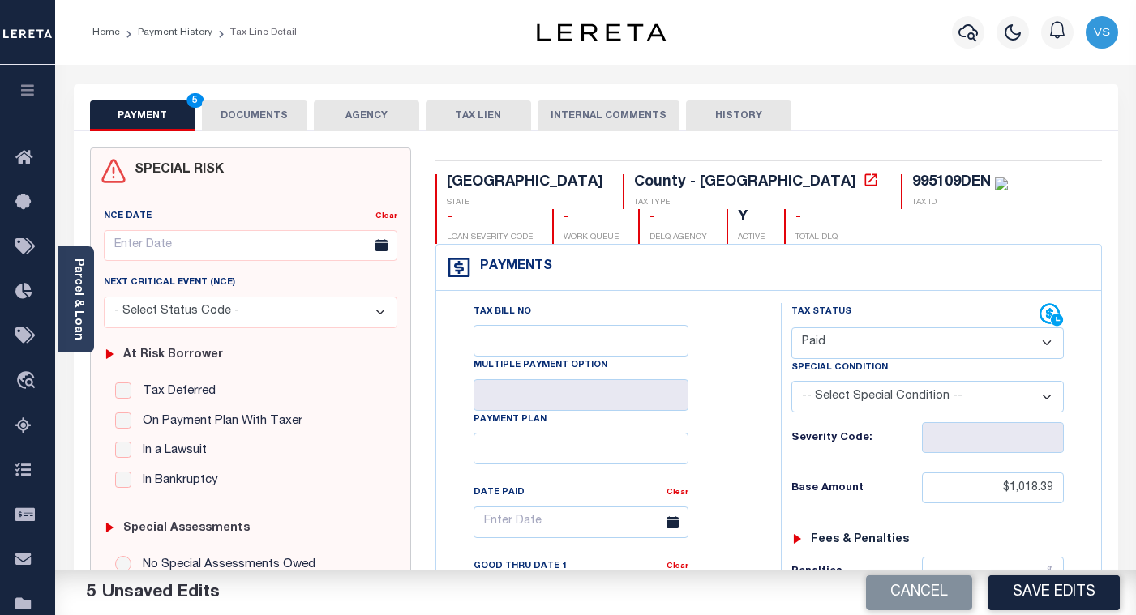
type input "$0.00"
click at [256, 111] on button "DOCUMENTS" at bounding box center [254, 116] width 105 height 31
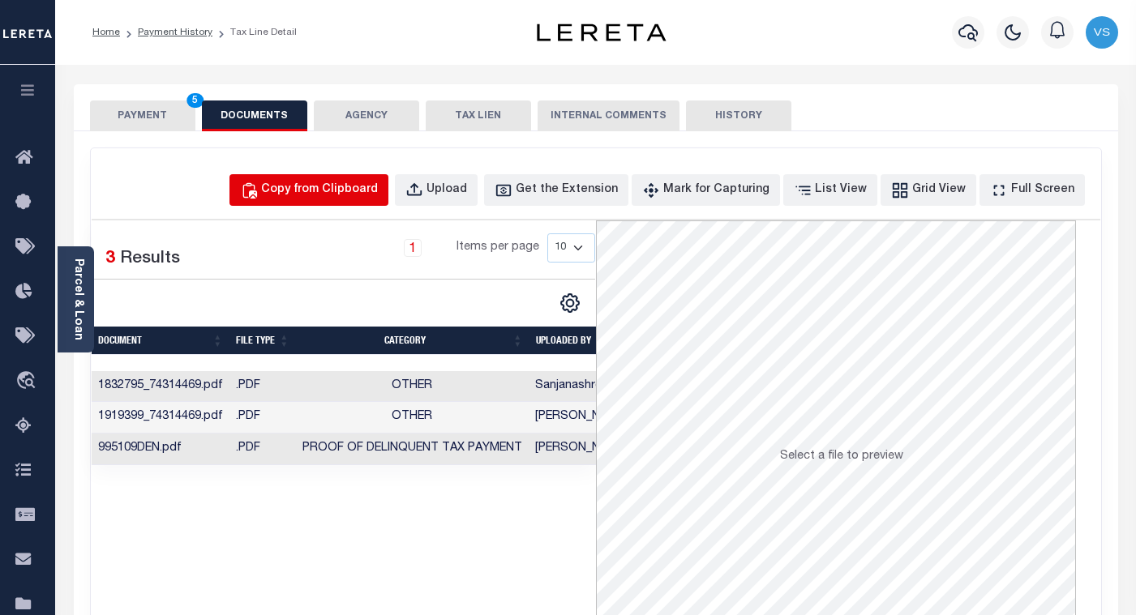
click at [365, 189] on div "Copy from Clipboard" at bounding box center [319, 191] width 117 height 18
select select "POP"
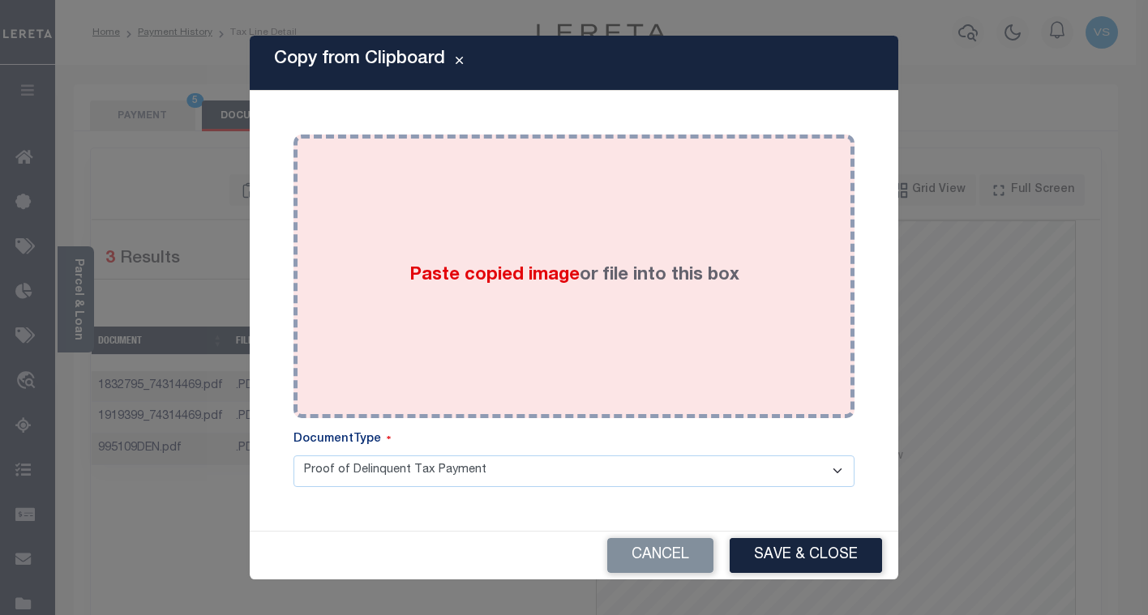
click at [429, 307] on div "Paste copied image or file into this box" at bounding box center [574, 276] width 537 height 259
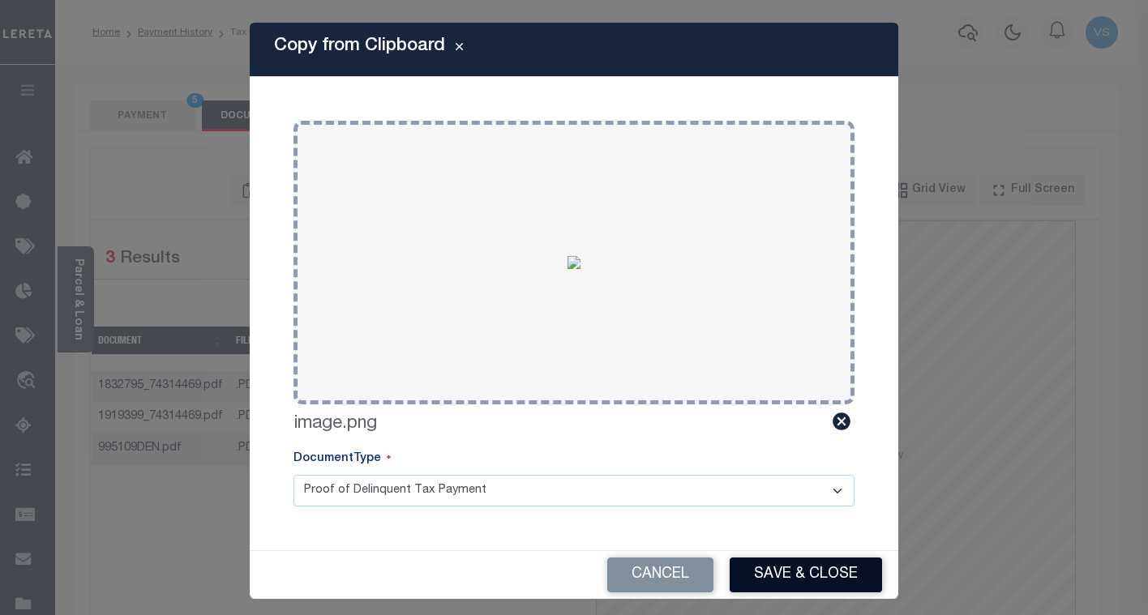
click at [757, 575] on button "Save & Close" at bounding box center [806, 575] width 152 height 35
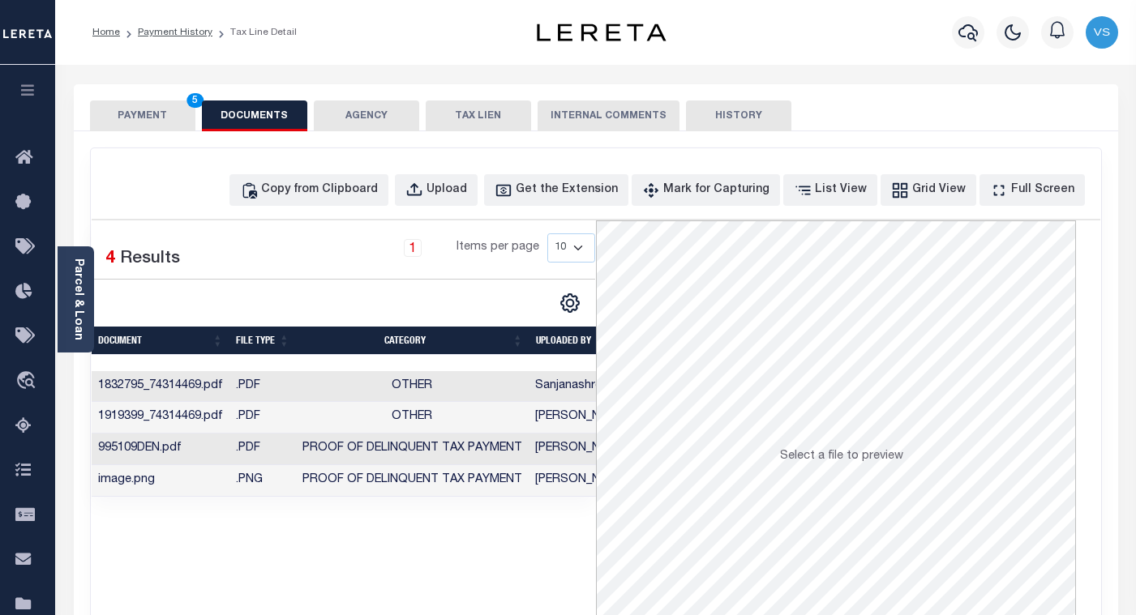
click at [118, 113] on button "PAYMENT 5" at bounding box center [142, 116] width 105 height 31
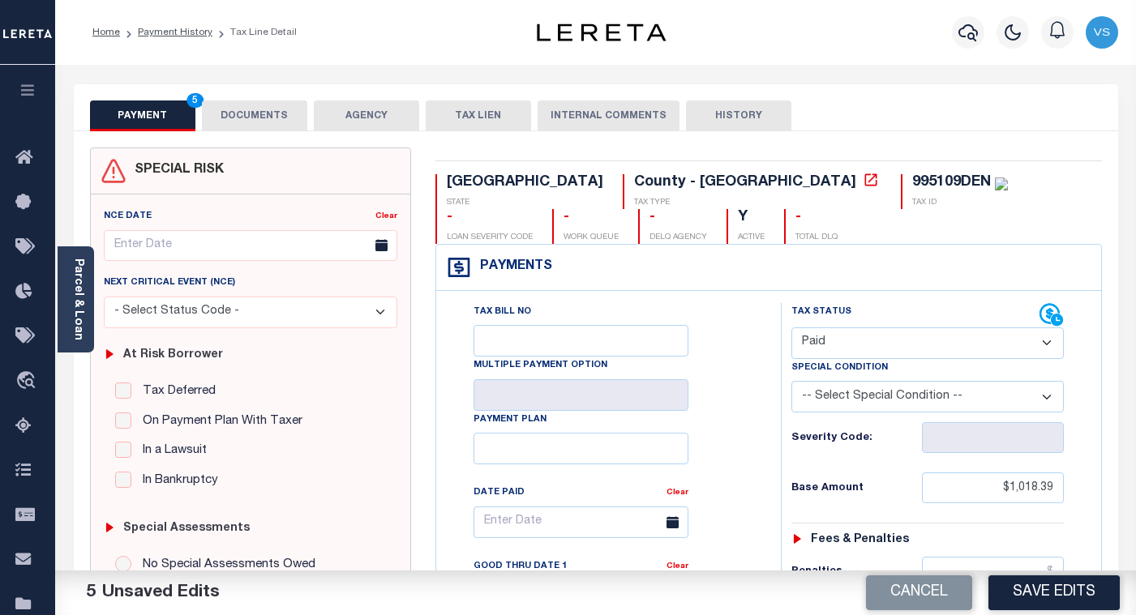
click at [257, 119] on button "DOCUMENTS" at bounding box center [254, 116] width 105 height 31
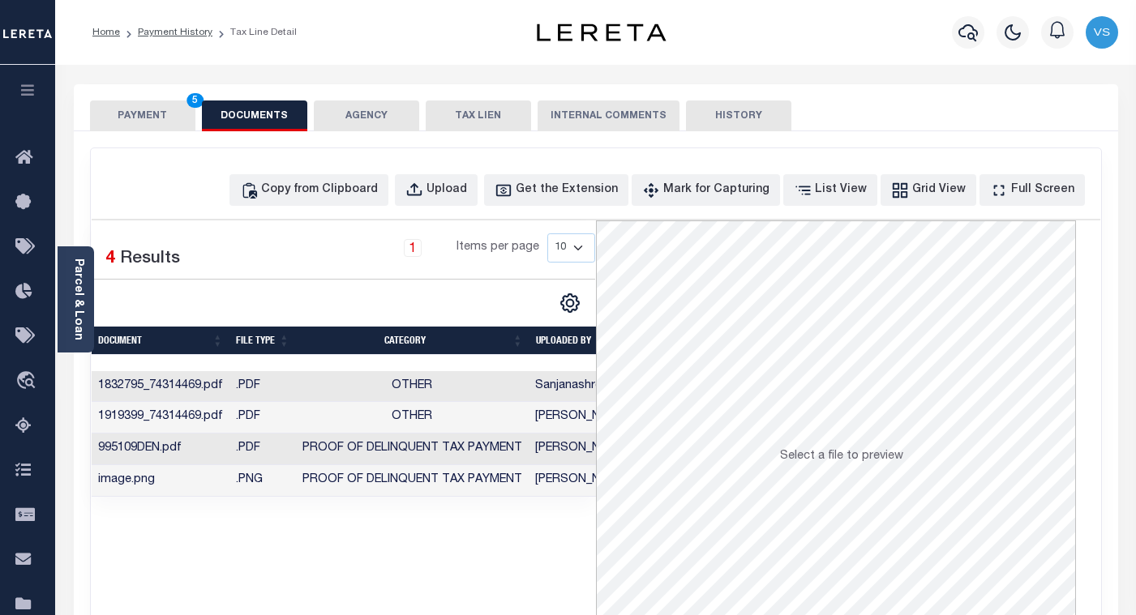
click at [158, 123] on button "PAYMENT 5" at bounding box center [142, 116] width 105 height 31
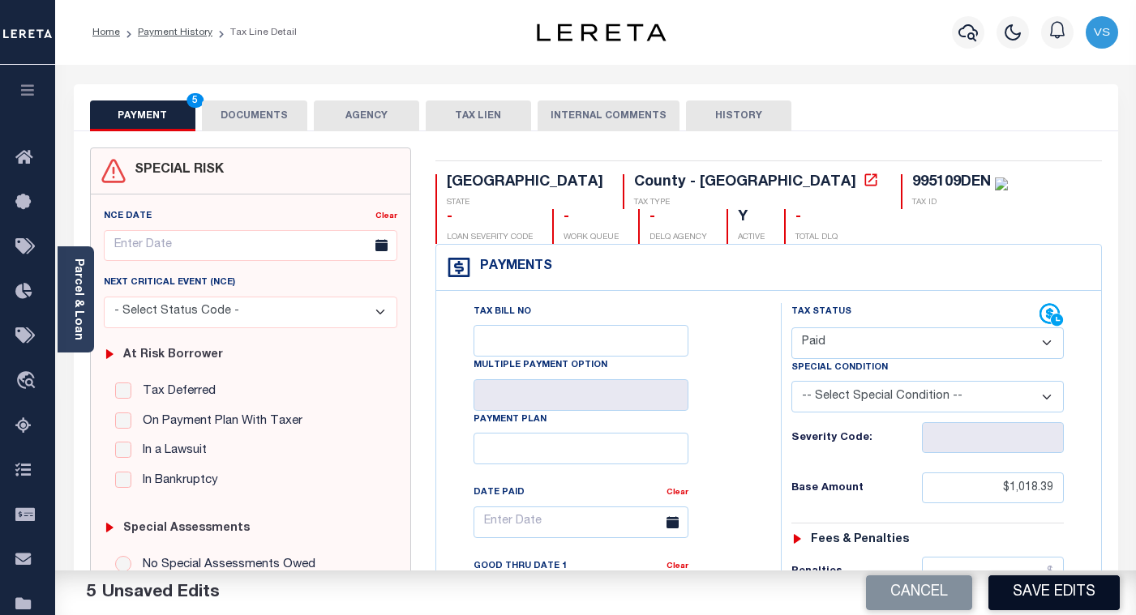
click at [1014, 588] on button "Save Edits" at bounding box center [1054, 593] width 131 height 35
checkbox input "false"
type input "$1,018.39"
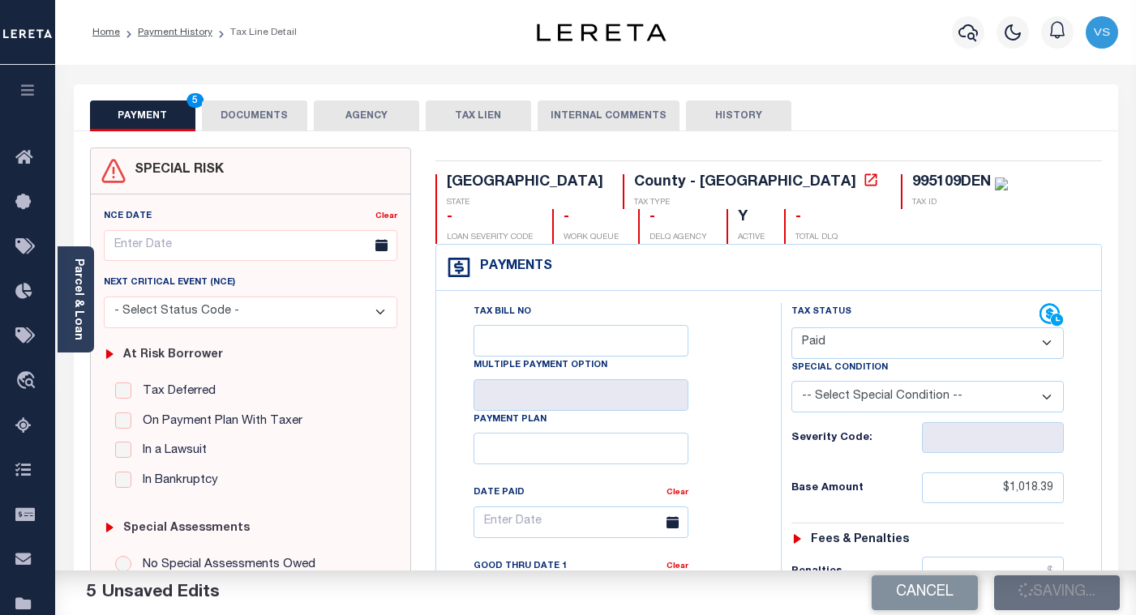
type input "$0"
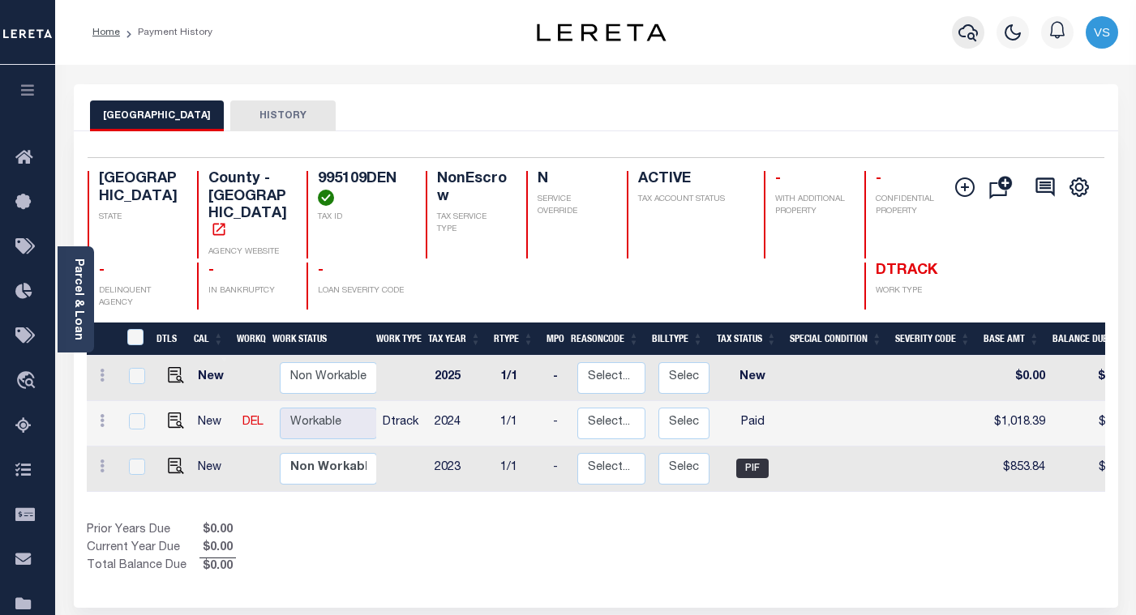
click at [967, 36] on icon "button" at bounding box center [968, 32] width 19 height 17
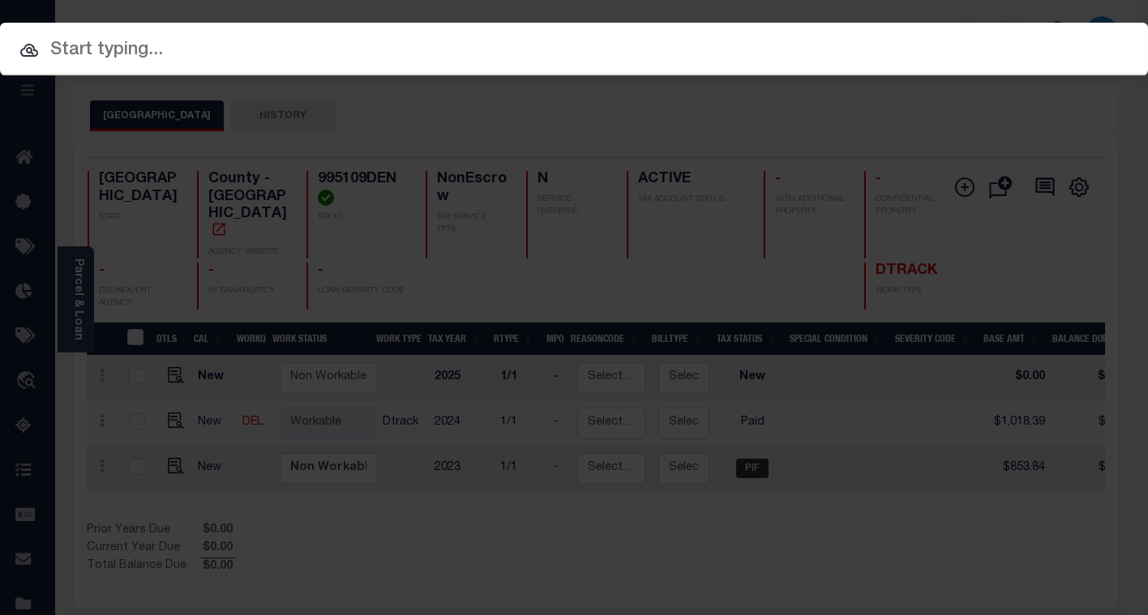
paste input "212204700"
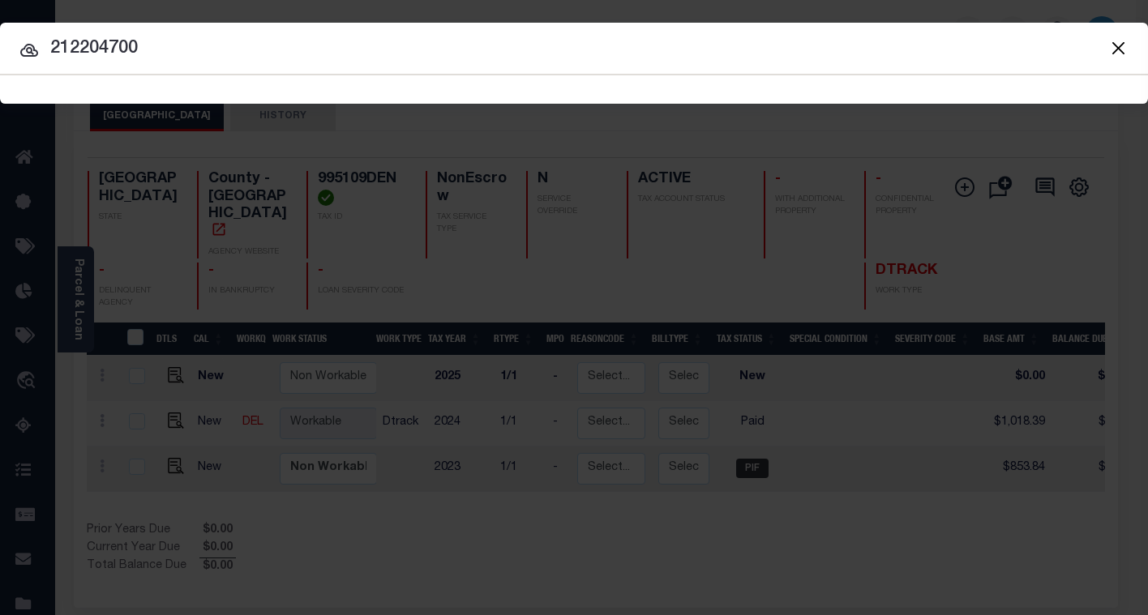
type input "212204700"
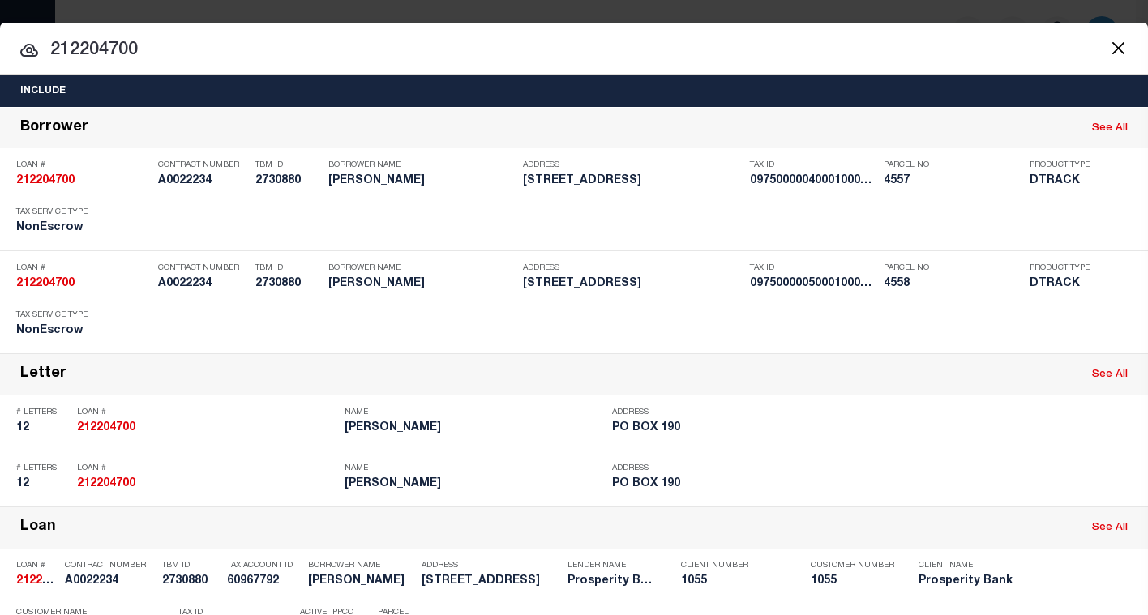
click at [207, 56] on input "212204700" at bounding box center [574, 50] width 1148 height 28
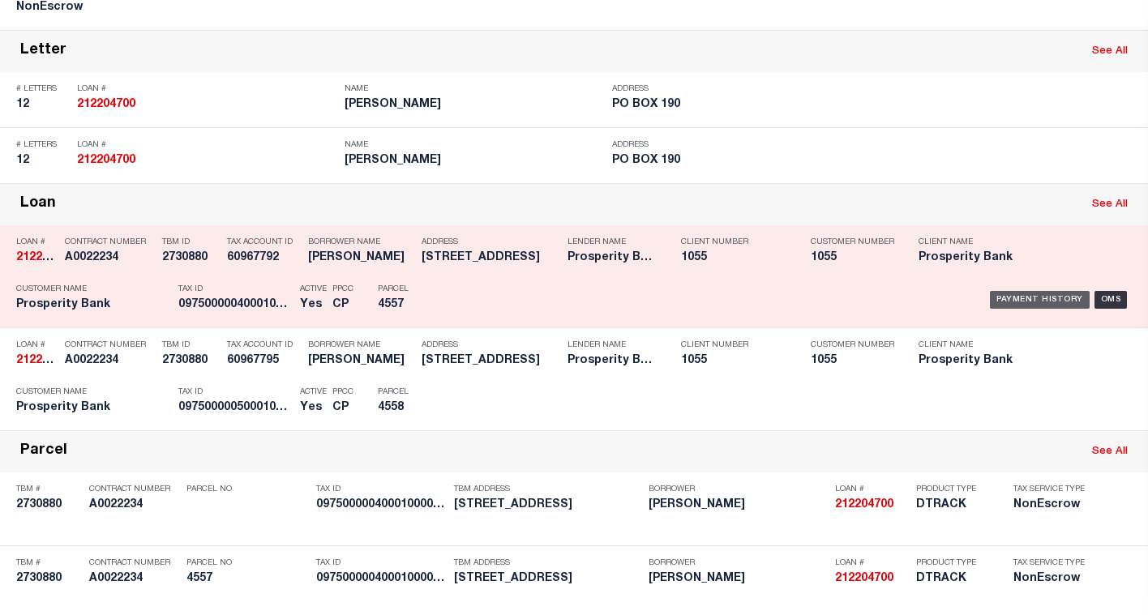
click at [997, 306] on div "Payment History" at bounding box center [1040, 300] width 100 height 18
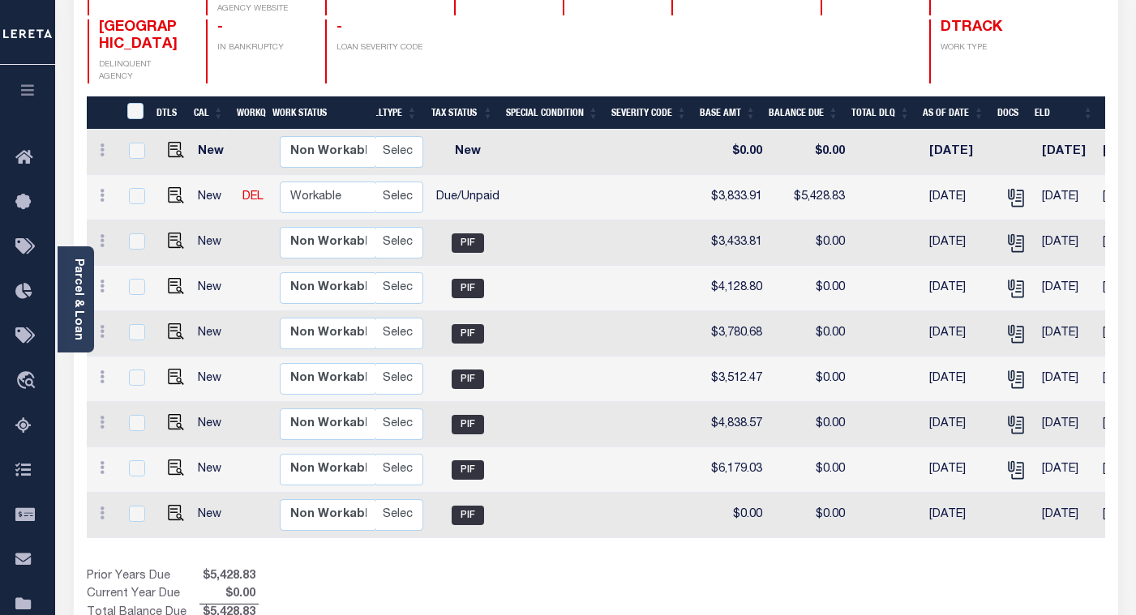
scroll to position [0, 254]
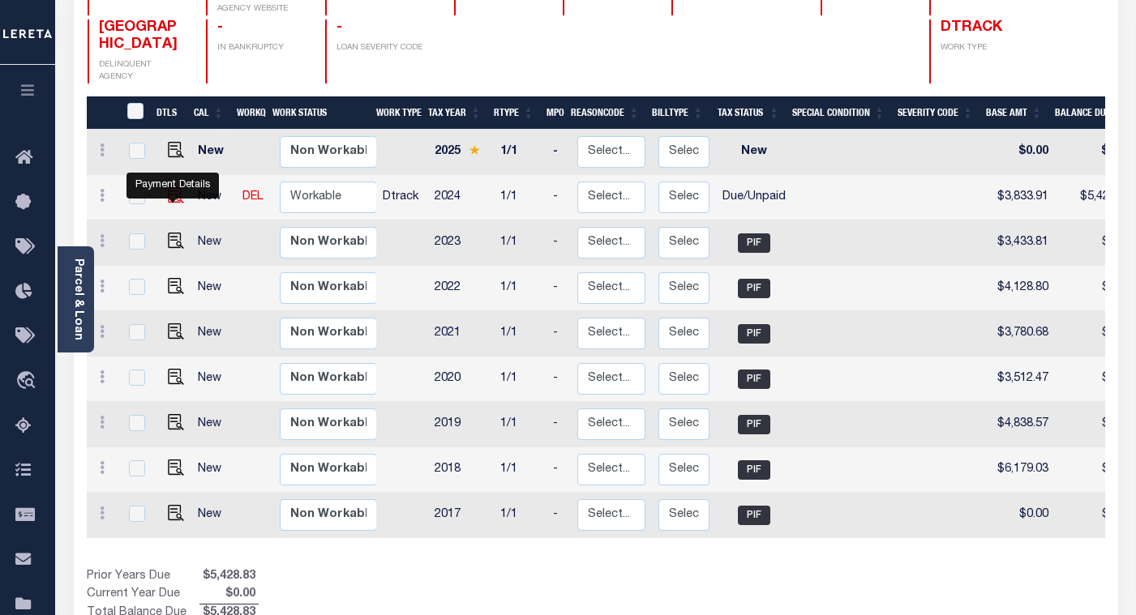
click at [169, 189] on img "" at bounding box center [176, 195] width 16 height 16
checkbox input "true"
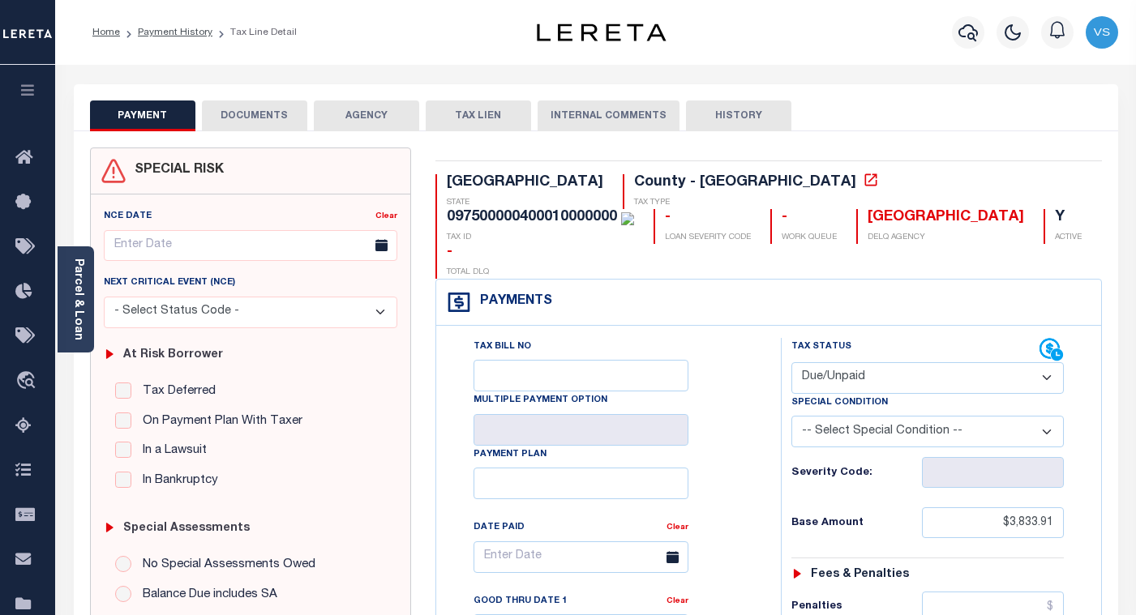
scroll to position [243, 0]
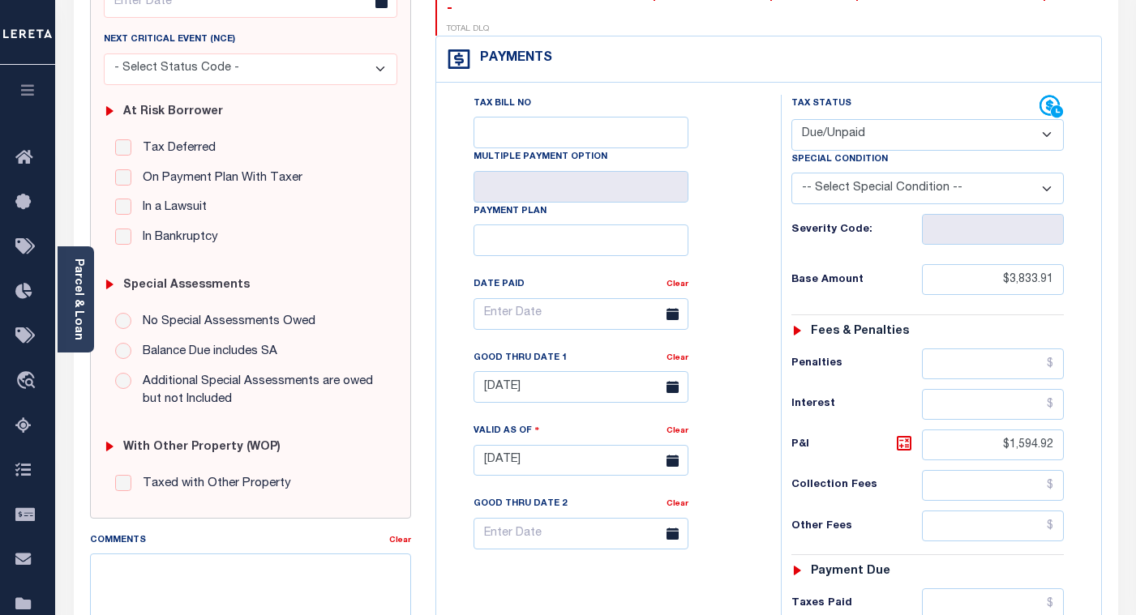
click at [868, 119] on select "- Select Status Code - Open Due/Unpaid Paid Incomplete No Tax Due Internal Refu…" at bounding box center [927, 135] width 272 height 32
select select "PYD"
click at [791, 119] on select "- Select Status Code - Open Due/Unpaid Paid Incomplete No Tax Due Internal Refu…" at bounding box center [927, 135] width 272 height 32
type input "[DATE]"
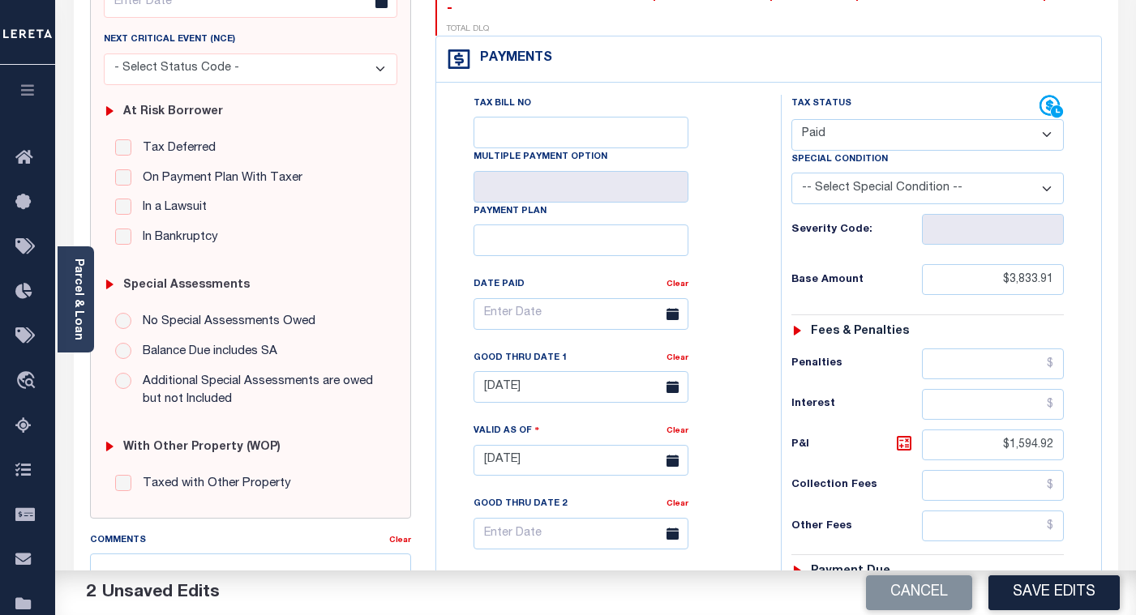
scroll to position [568, 0]
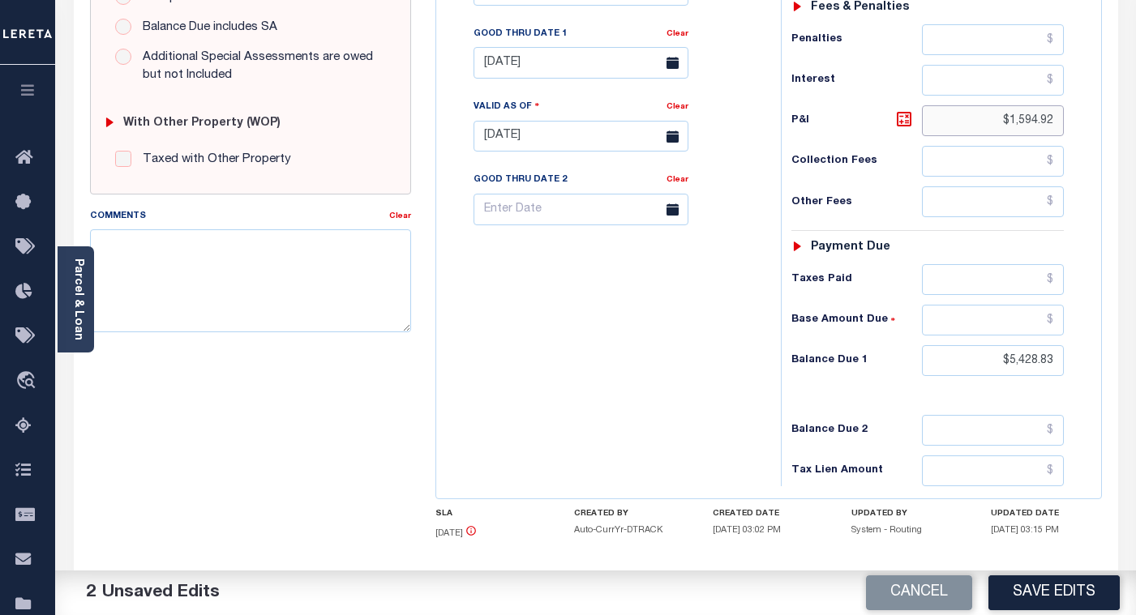
click at [1035, 105] on input "$1,594.92" at bounding box center [993, 120] width 142 height 31
type input "$.00"
click at [1039, 345] on input "$5,428.83" at bounding box center [993, 360] width 142 height 31
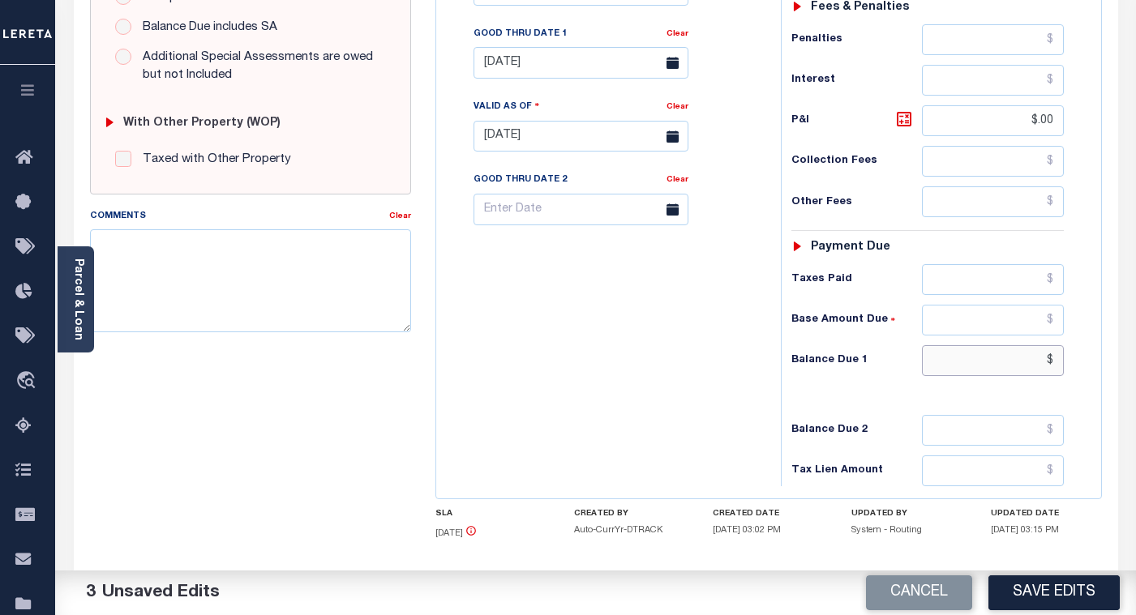
scroll to position [324, 0]
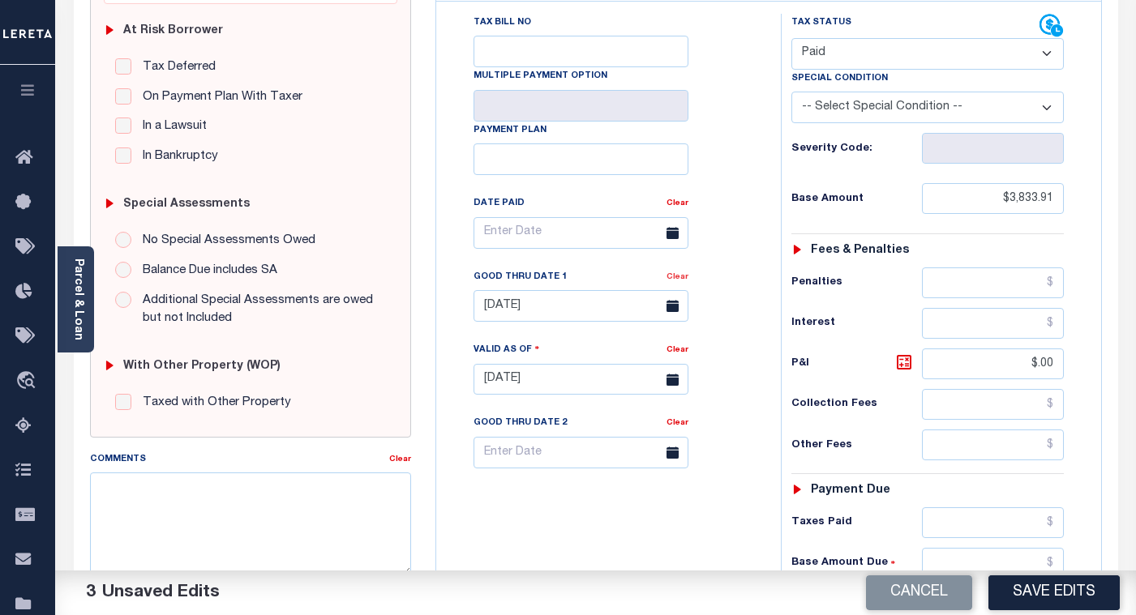
type input "$"
click at [676, 273] on link "Clear" at bounding box center [678, 277] width 22 height 8
type input "$.00"
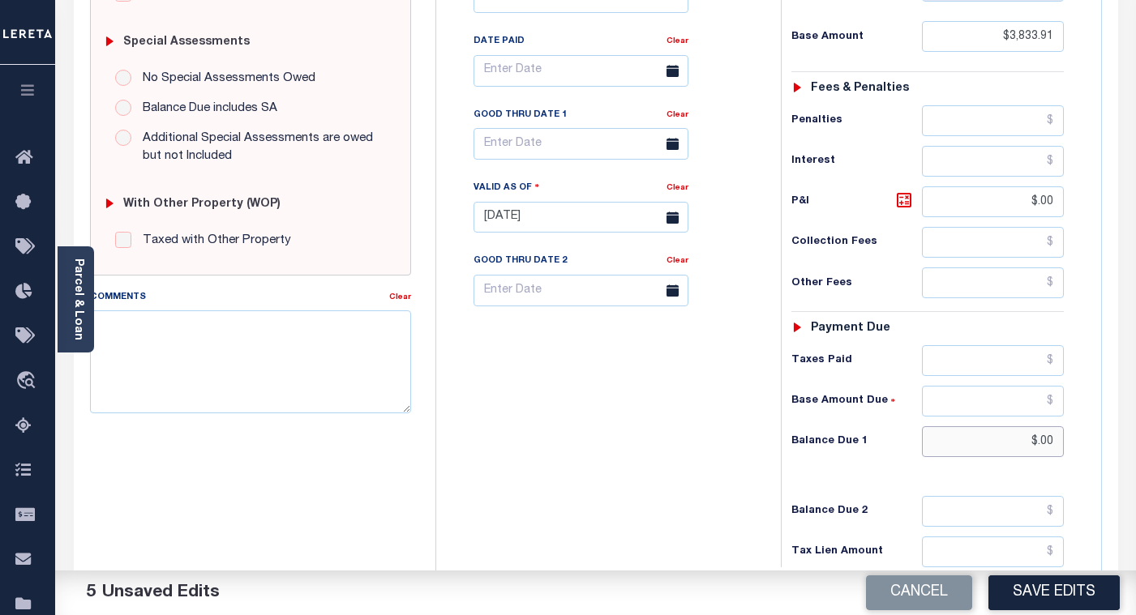
drag, startPoint x: 1056, startPoint y: 408, endPoint x: 1022, endPoint y: 410, distance: 34.1
click at [1022, 427] on input "$.00" at bounding box center [993, 442] width 142 height 31
drag, startPoint x: 1057, startPoint y: 169, endPoint x: 1000, endPoint y: 169, distance: 57.6
click at [1000, 187] on input "$.00" at bounding box center [993, 202] width 142 height 31
click at [1010, 427] on input "text" at bounding box center [993, 442] width 142 height 31
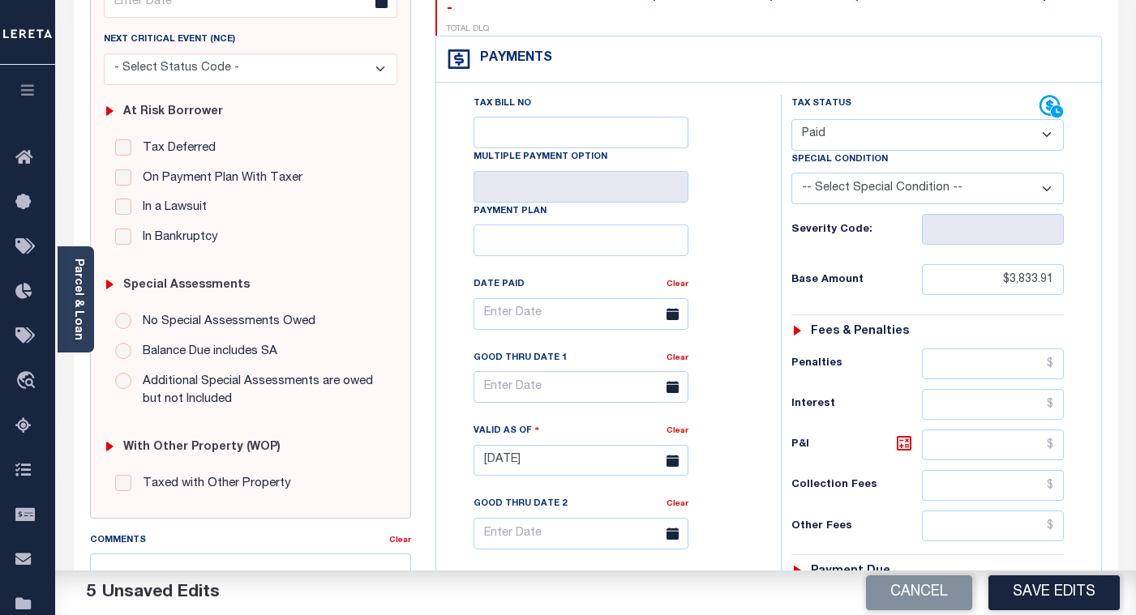
scroll to position [0, 0]
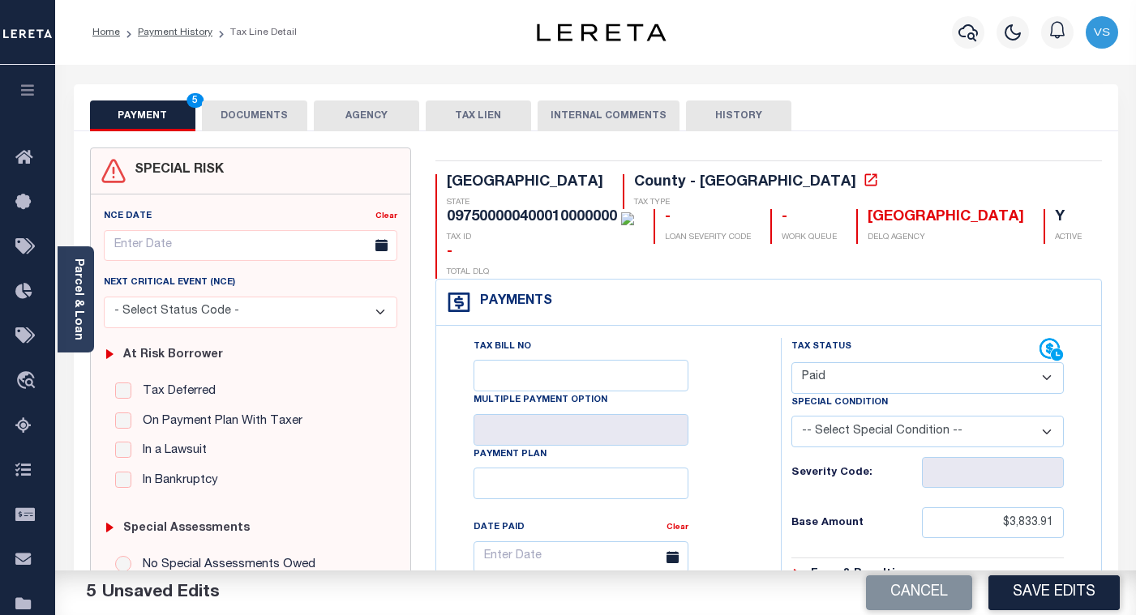
type input "$0.00"
click at [257, 114] on button "DOCUMENTS" at bounding box center [254, 116] width 105 height 31
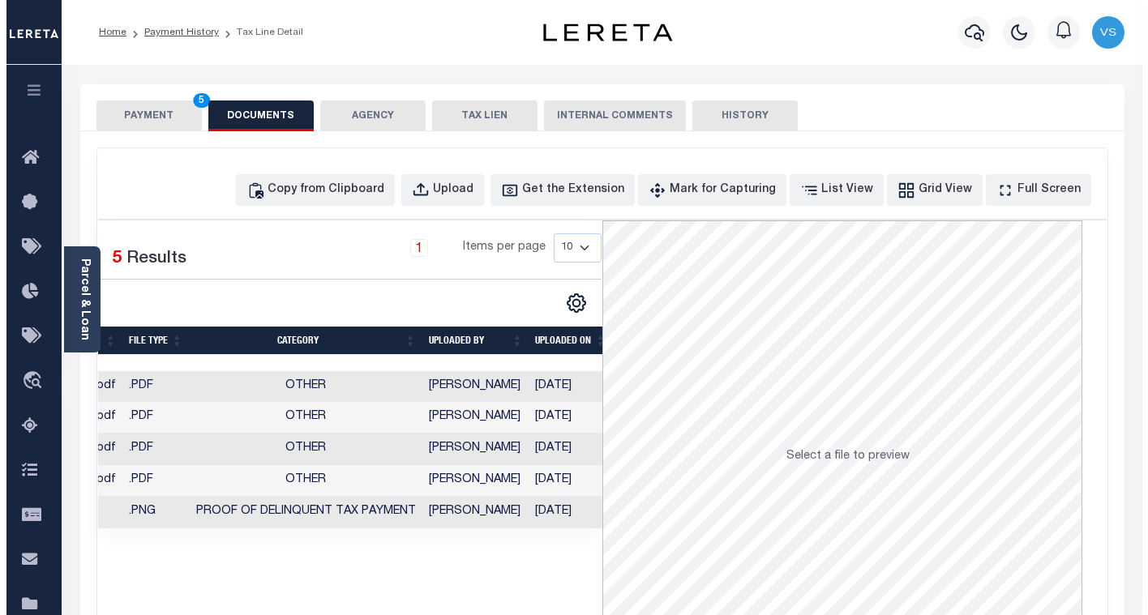
scroll to position [0, 124]
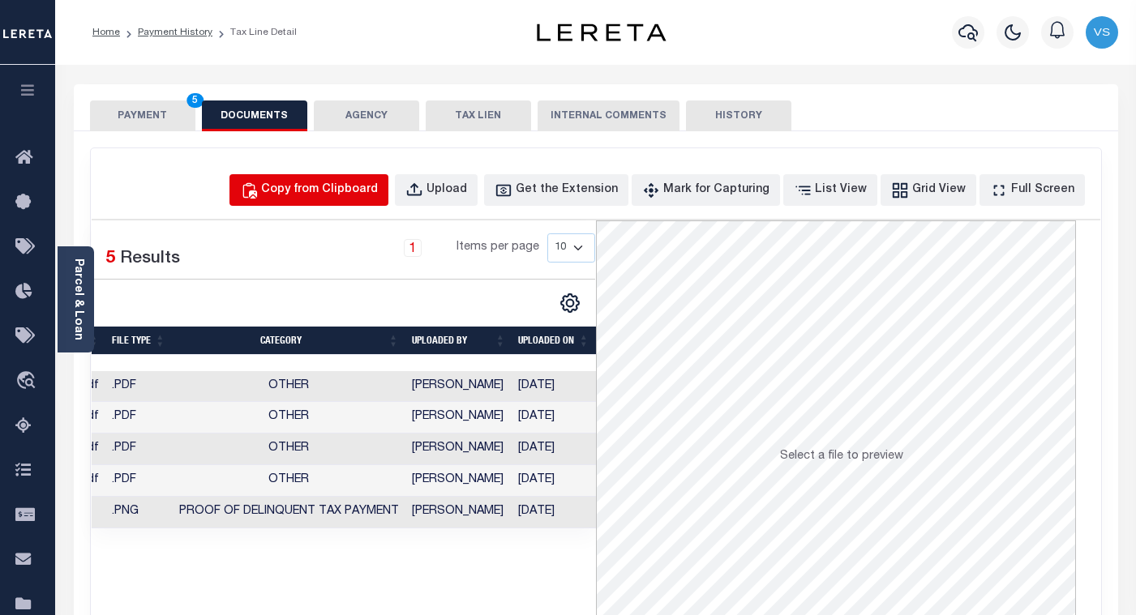
click at [332, 191] on div "Copy from Clipboard" at bounding box center [319, 191] width 117 height 18
select select "POP"
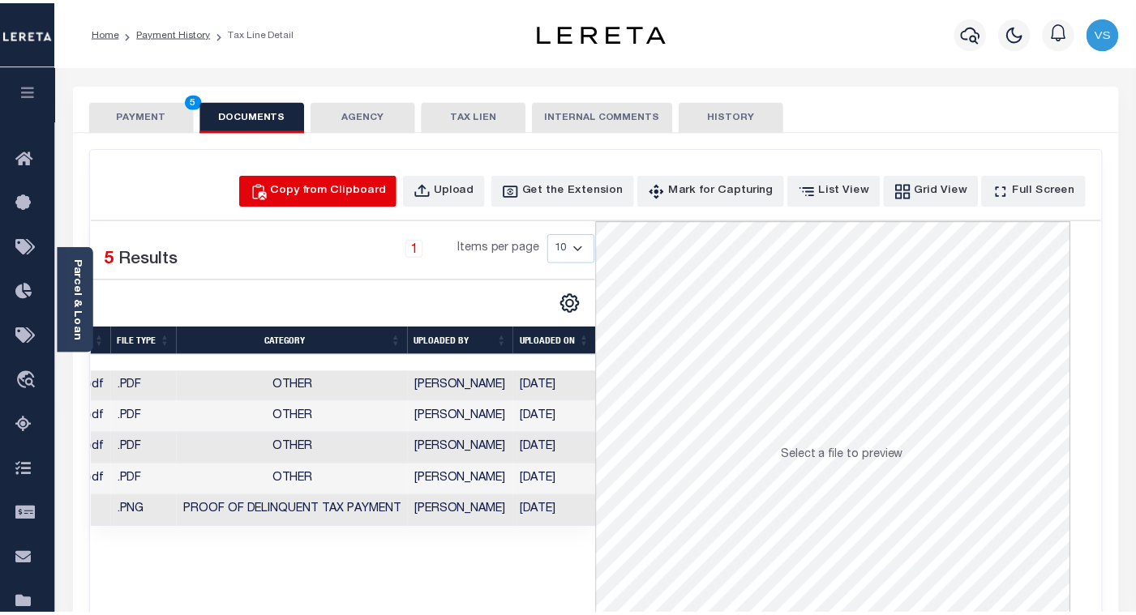
scroll to position [0, 118]
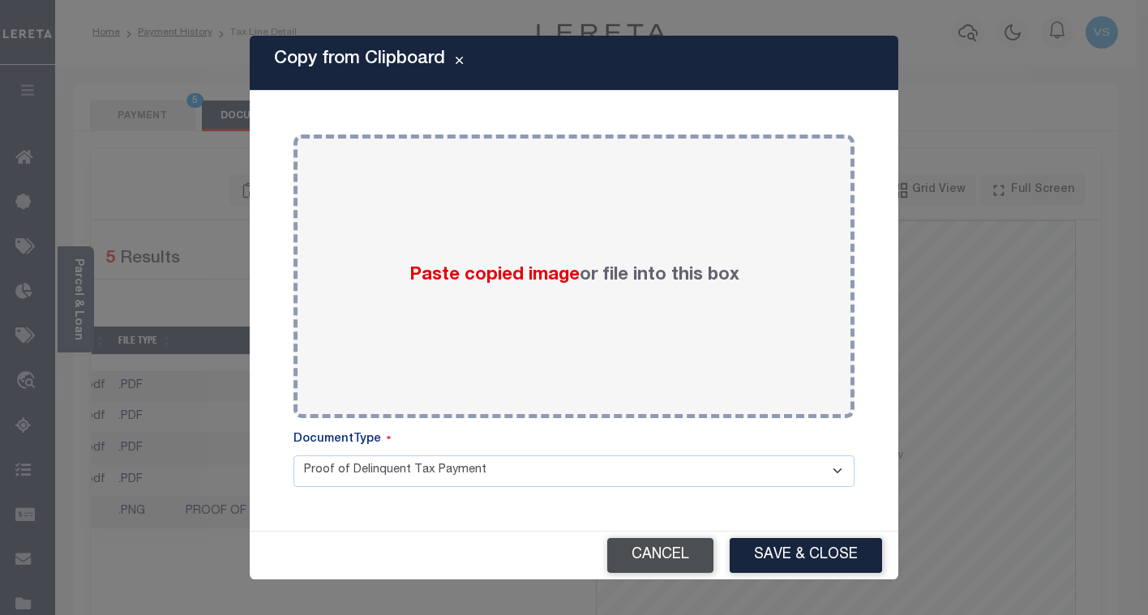
click at [645, 564] on button "Cancel" at bounding box center [660, 555] width 106 height 35
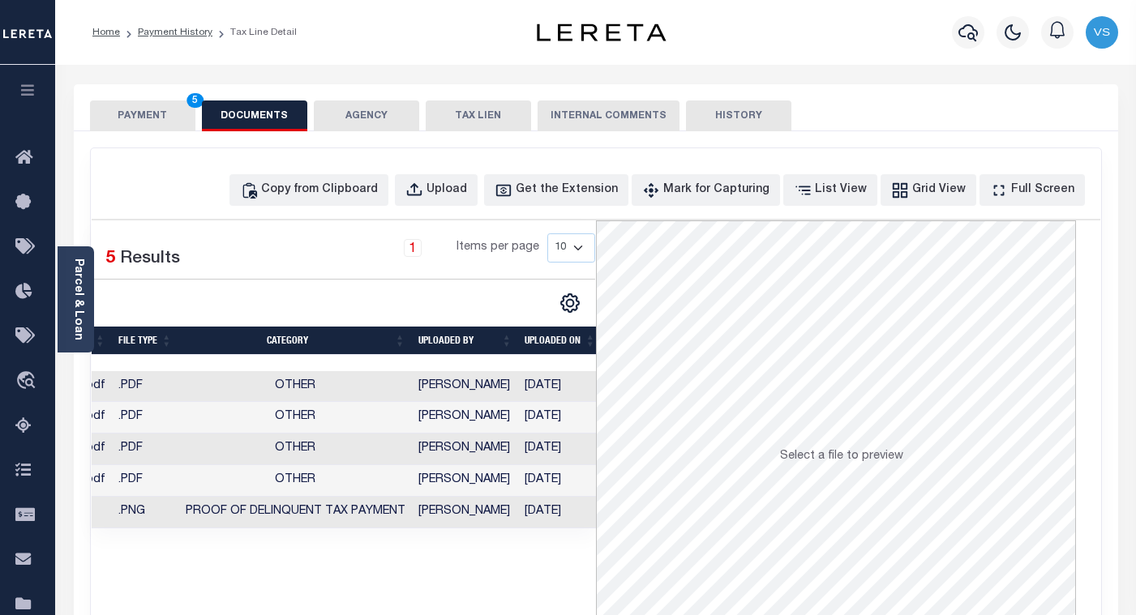
click at [141, 114] on button "PAYMENT 5" at bounding box center [142, 116] width 105 height 31
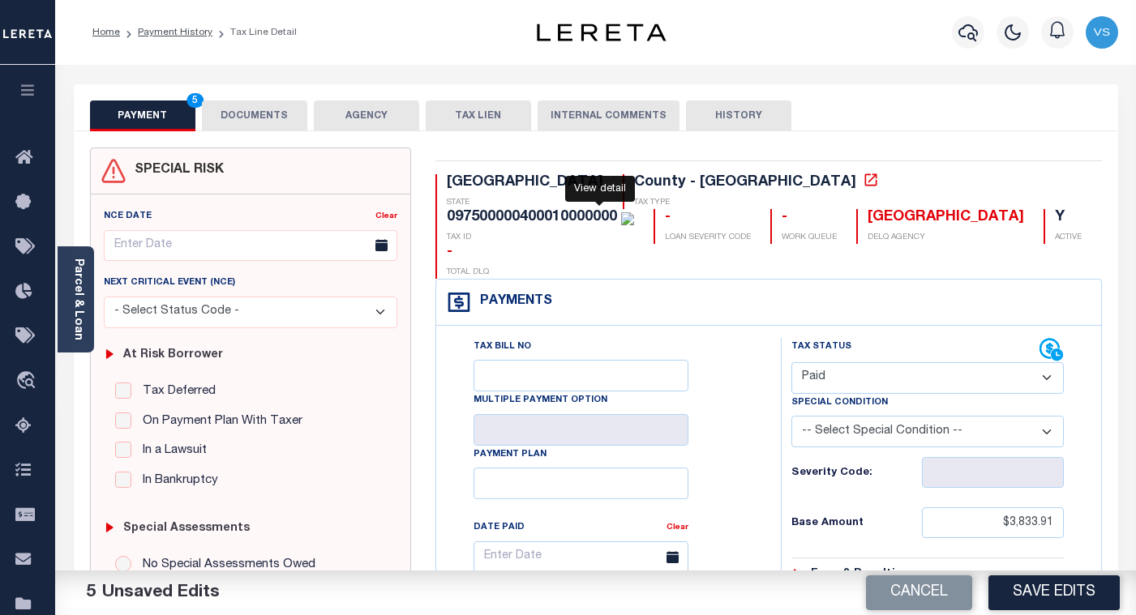
click at [864, 182] on icon at bounding box center [870, 180] width 12 height 12
click at [617, 210] on div "097500000400010000000" at bounding box center [532, 217] width 170 height 15
copy div "097500000400010000000"
drag, startPoint x: 80, startPoint y: 316, endPoint x: 94, endPoint y: 337, distance: 24.5
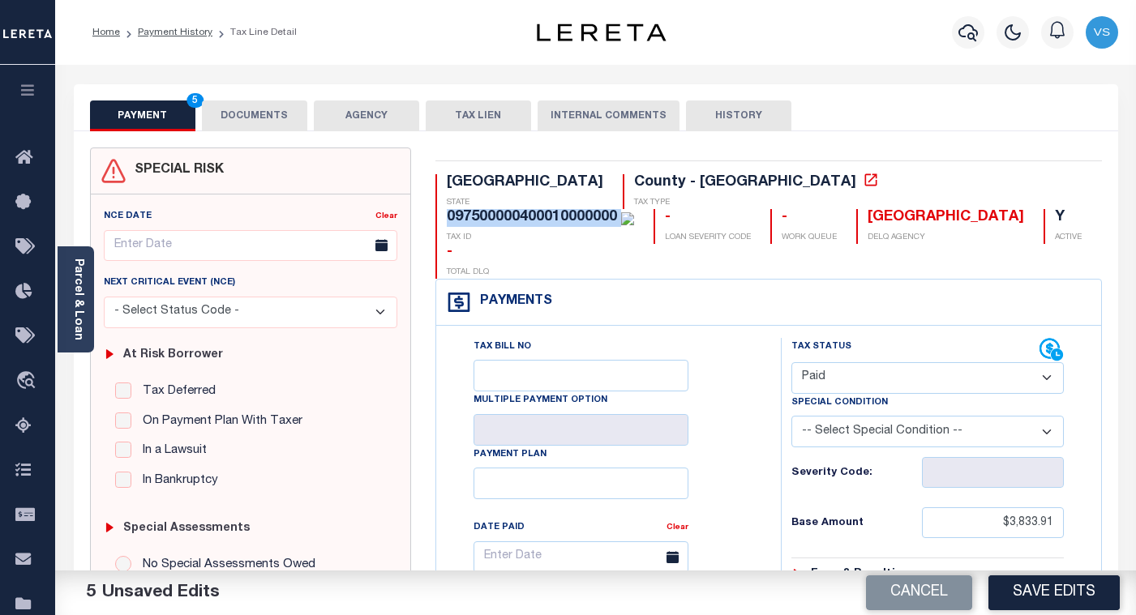
click at [80, 316] on link "Parcel & Loan" at bounding box center [77, 300] width 11 height 82
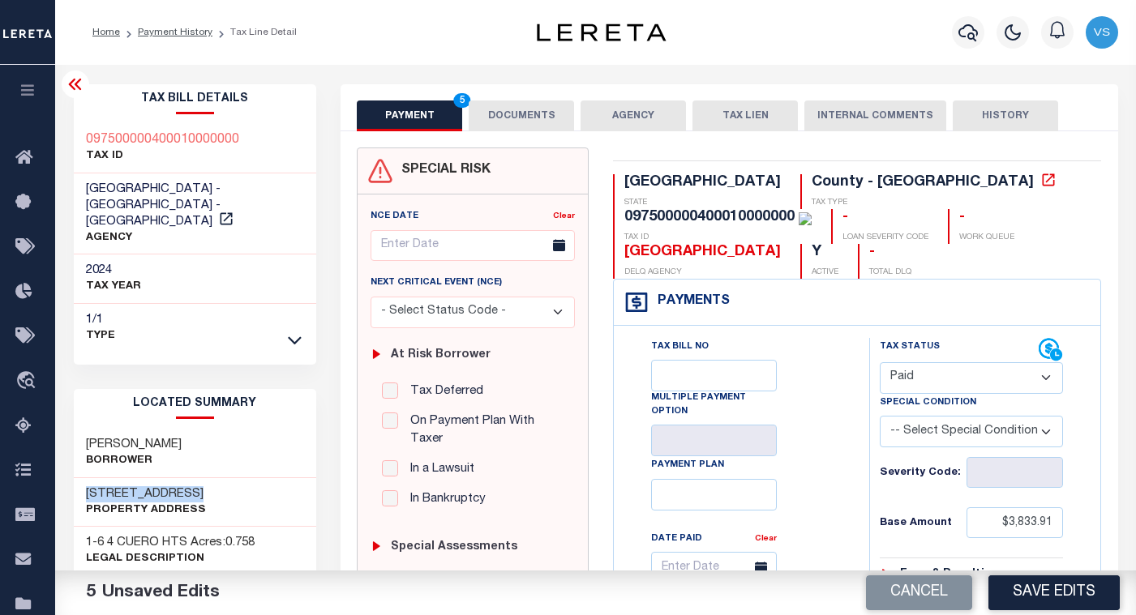
drag, startPoint x: 208, startPoint y: 461, endPoint x: 88, endPoint y: 460, distance: 119.2
click at [88, 478] on div "2109 N ESPLANADE Property Address" at bounding box center [195, 502] width 243 height 49
copy h3 "2109 N ESPLANADE"
click at [911, 381] on select "- Select Status Code - Open Due/Unpaid Paid Incomplete No Tax Due Internal Refu…" at bounding box center [971, 378] width 183 height 32
select select "DUE"
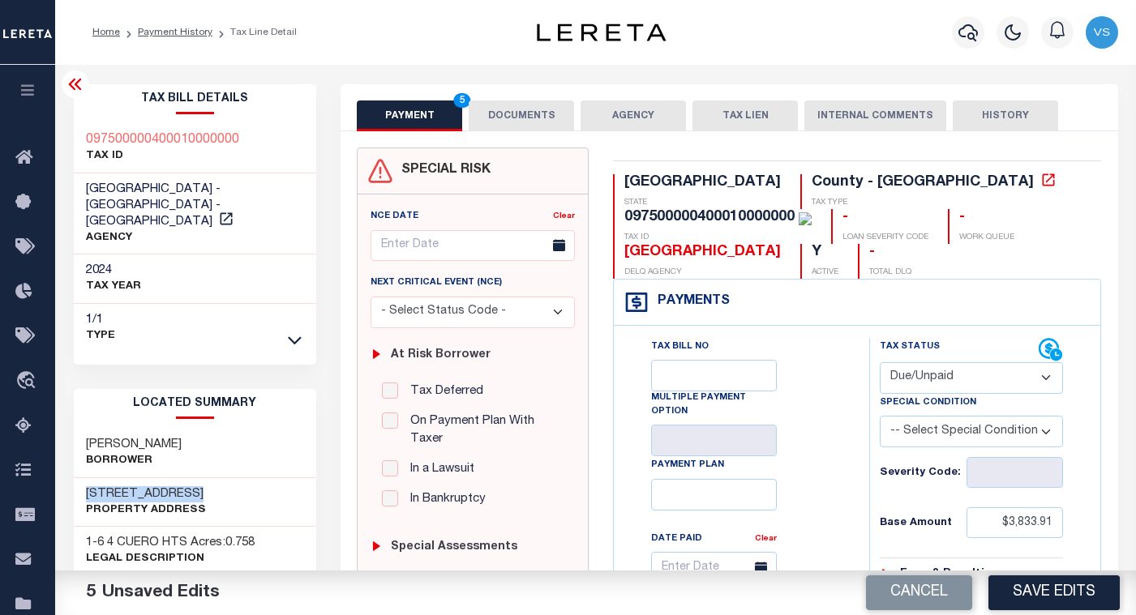
click at [880, 363] on select "- Select Status Code - Open Due/Unpaid Paid Incomplete No Tax Due Internal Refu…" at bounding box center [971, 378] width 183 height 32
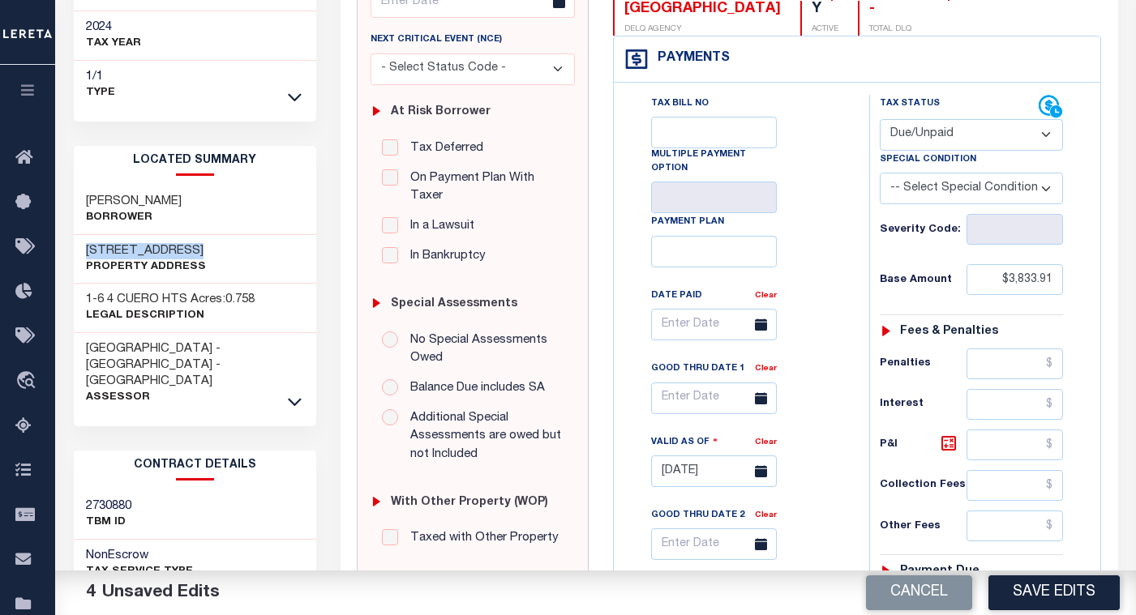
scroll to position [568, 0]
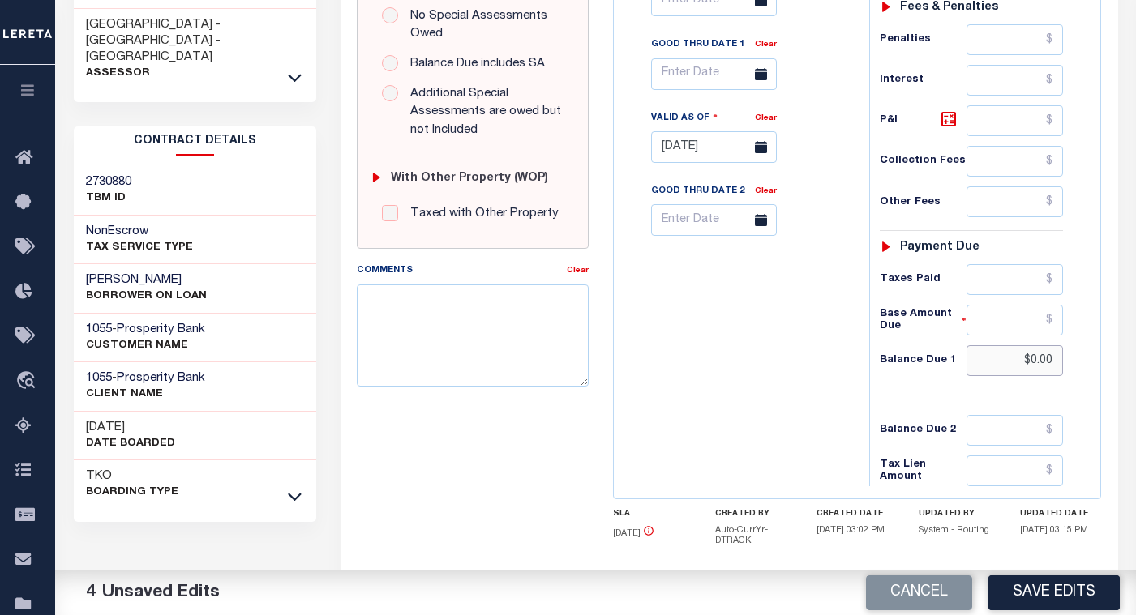
drag, startPoint x: 1060, startPoint y: 365, endPoint x: 1009, endPoint y: 364, distance: 51.1
click at [1009, 364] on input "$0.00" at bounding box center [1015, 360] width 97 height 31
paste input "5,566.86"
type input "$5,566.86"
click at [948, 121] on icon at bounding box center [948, 118] width 19 height 19
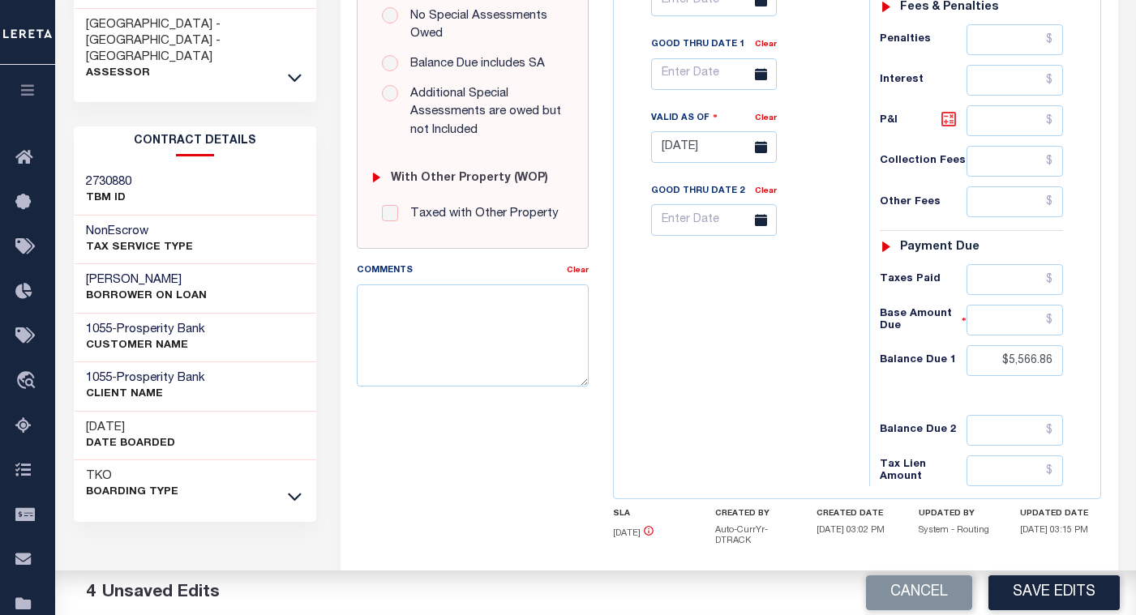
type input "$1,732.95"
click at [701, 79] on input "text" at bounding box center [714, 74] width 126 height 32
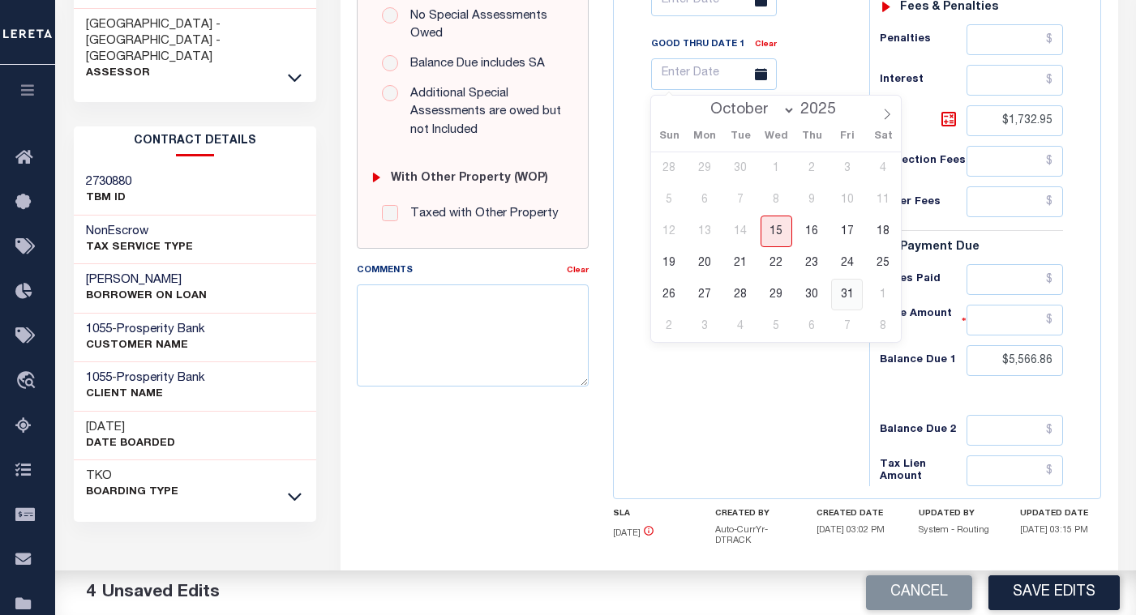
click at [839, 295] on span "31" at bounding box center [847, 295] width 32 height 32
type input "[DATE]"
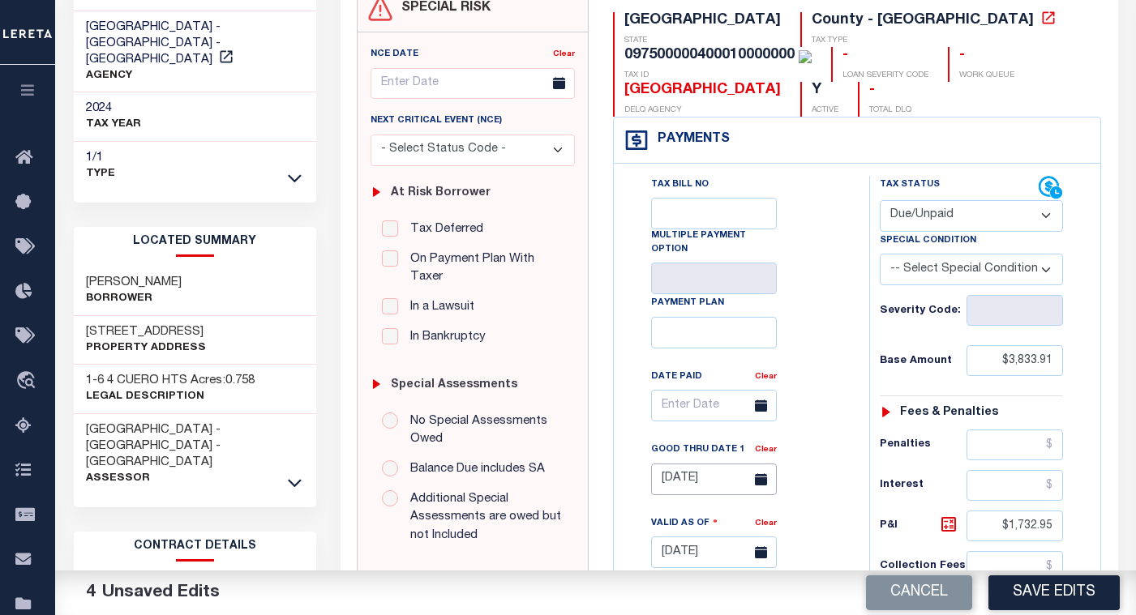
scroll to position [0, 0]
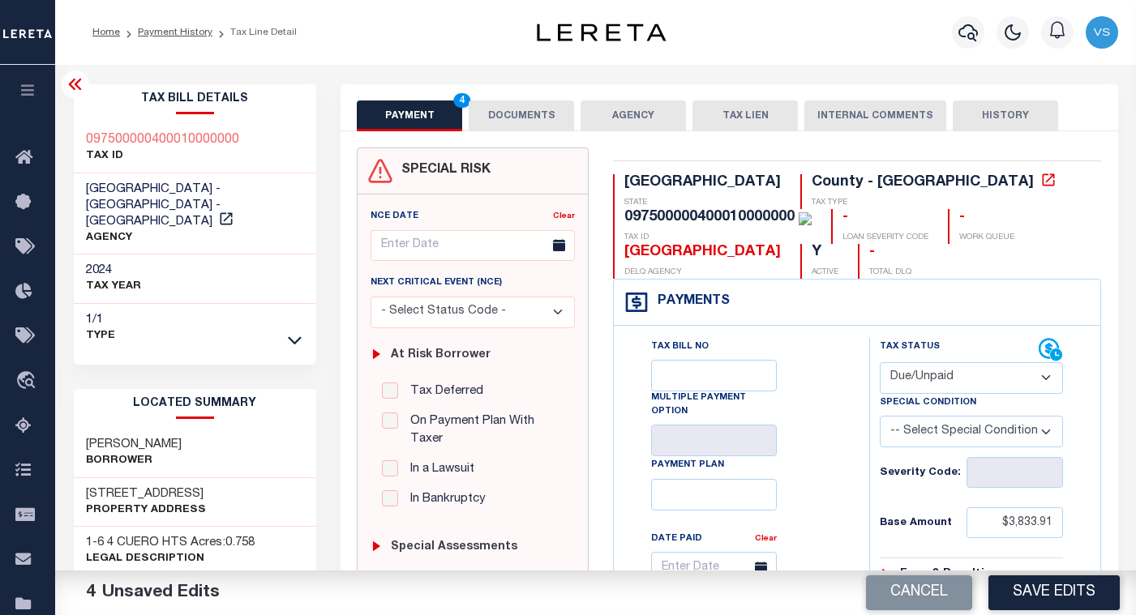
click at [502, 116] on button "DOCUMENTS" at bounding box center [521, 116] width 105 height 31
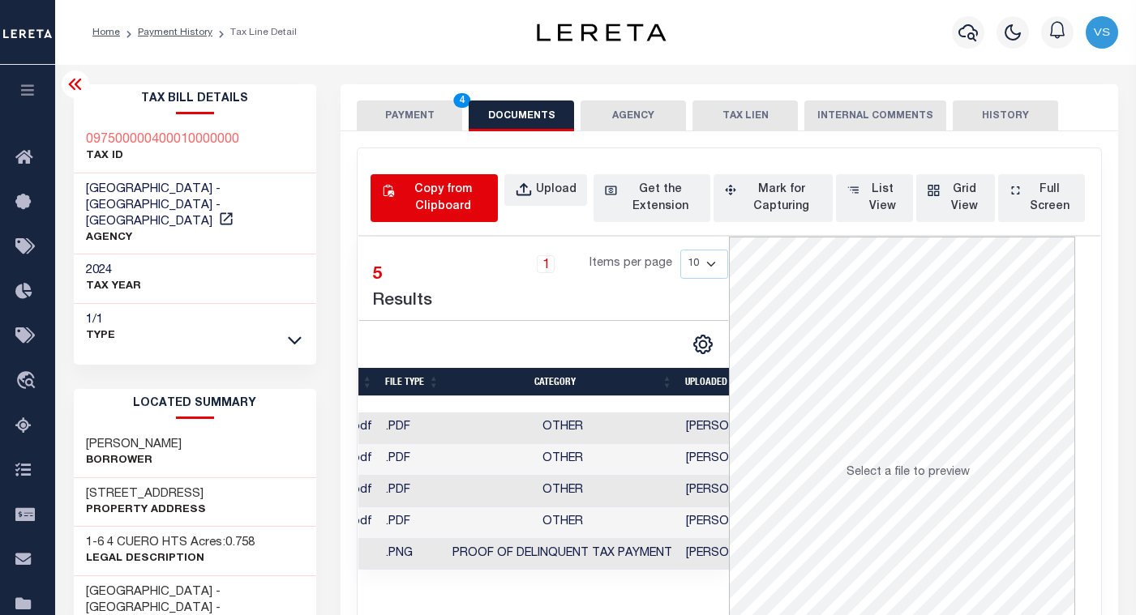
click at [437, 196] on div "Copy from Clipboard" at bounding box center [442, 199] width 89 height 34
select select "POP"
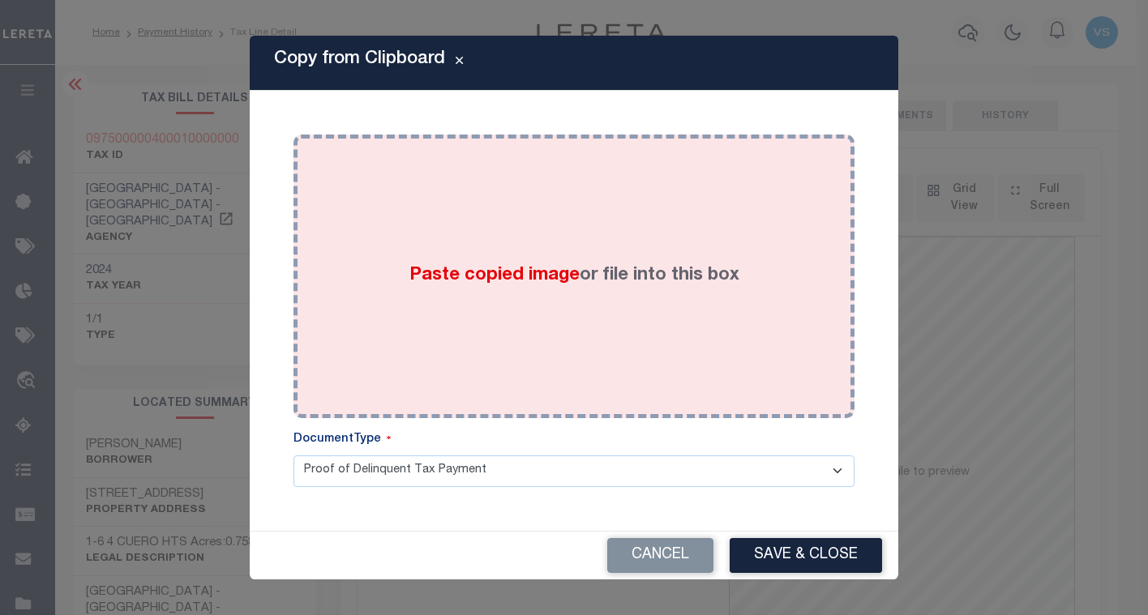
click at [435, 315] on div "Paste copied image or file into this box" at bounding box center [574, 276] width 537 height 259
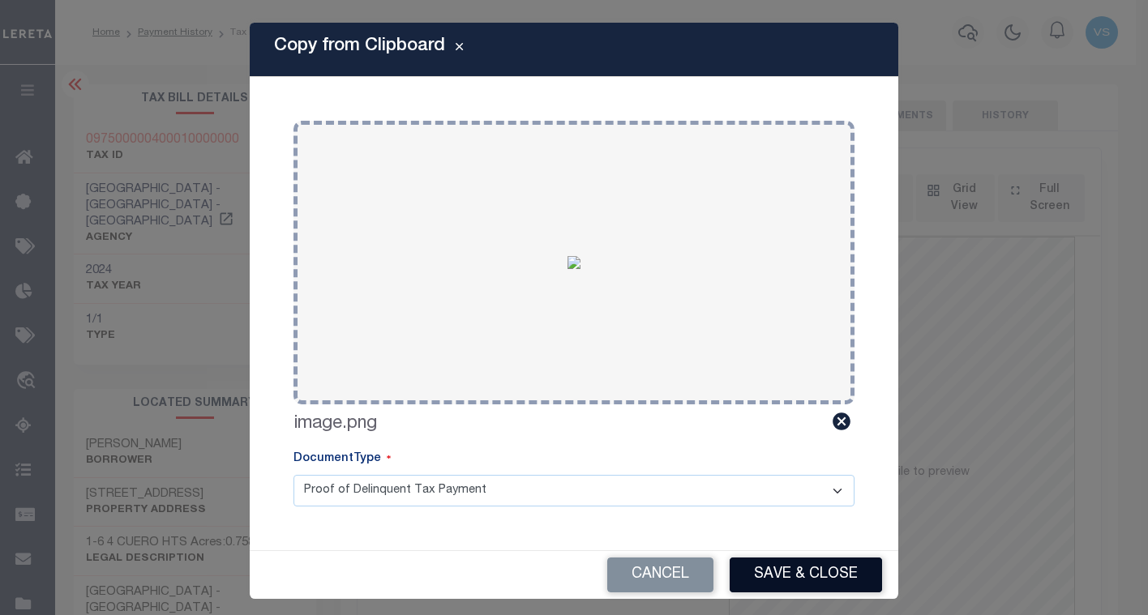
click at [757, 565] on button "Save & Close" at bounding box center [806, 575] width 152 height 35
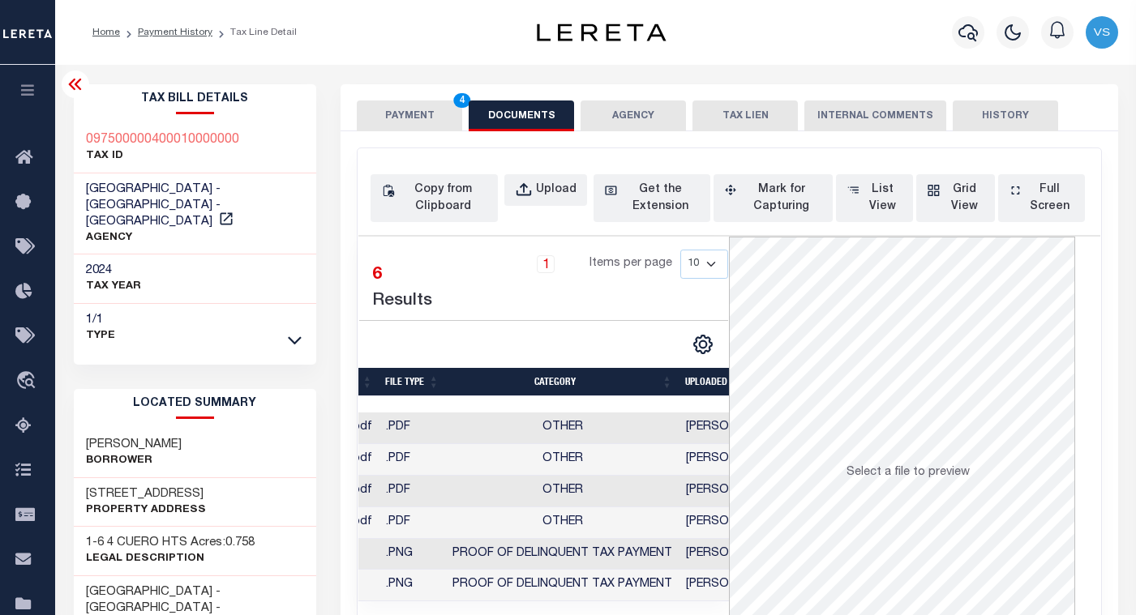
click at [392, 119] on button "PAYMENT 4" at bounding box center [409, 116] width 105 height 31
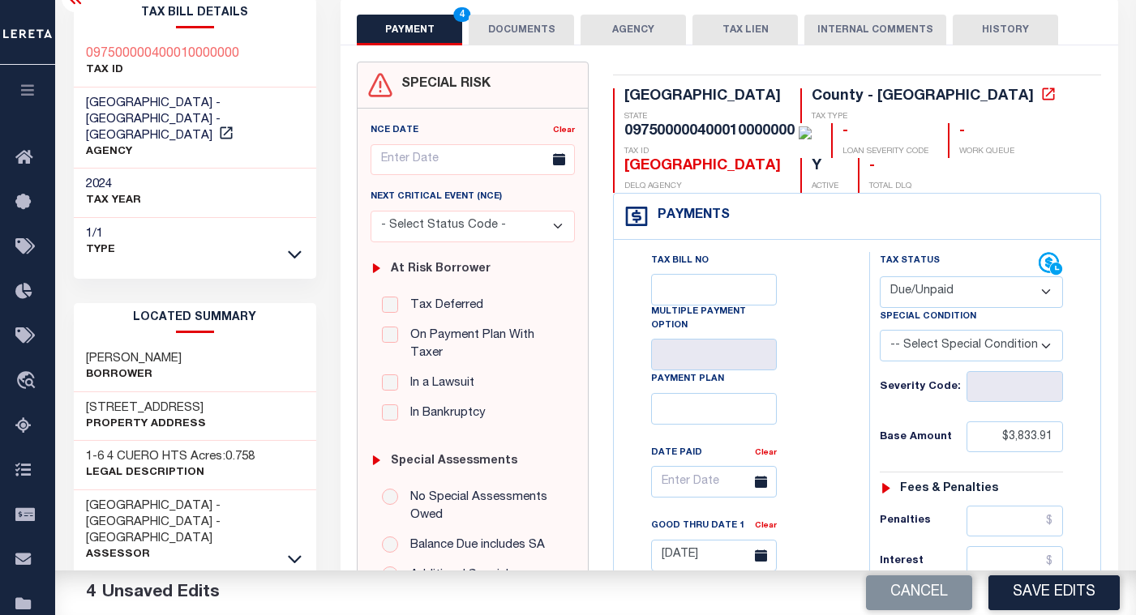
scroll to position [329, 0]
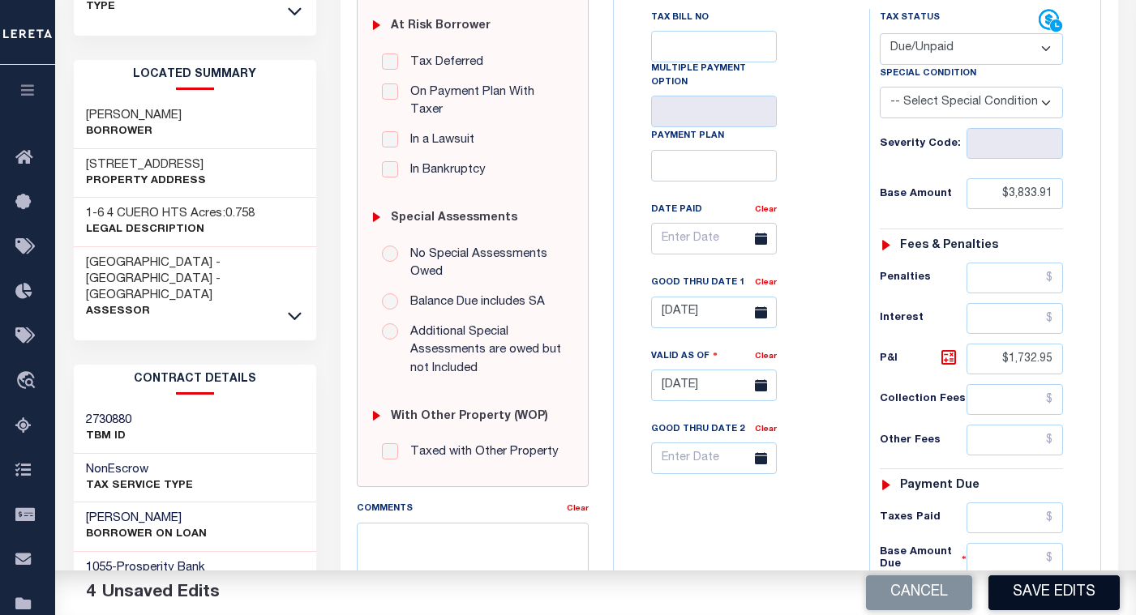
click at [1040, 592] on button "Save Edits" at bounding box center [1054, 593] width 131 height 35
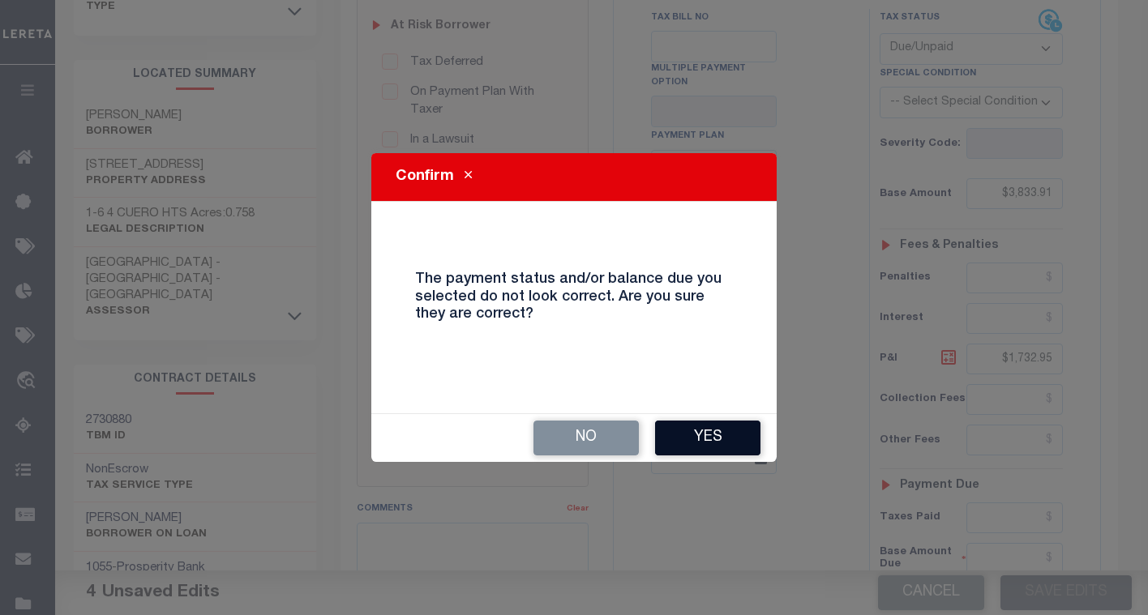
click at [683, 439] on button "Yes" at bounding box center [707, 438] width 105 height 35
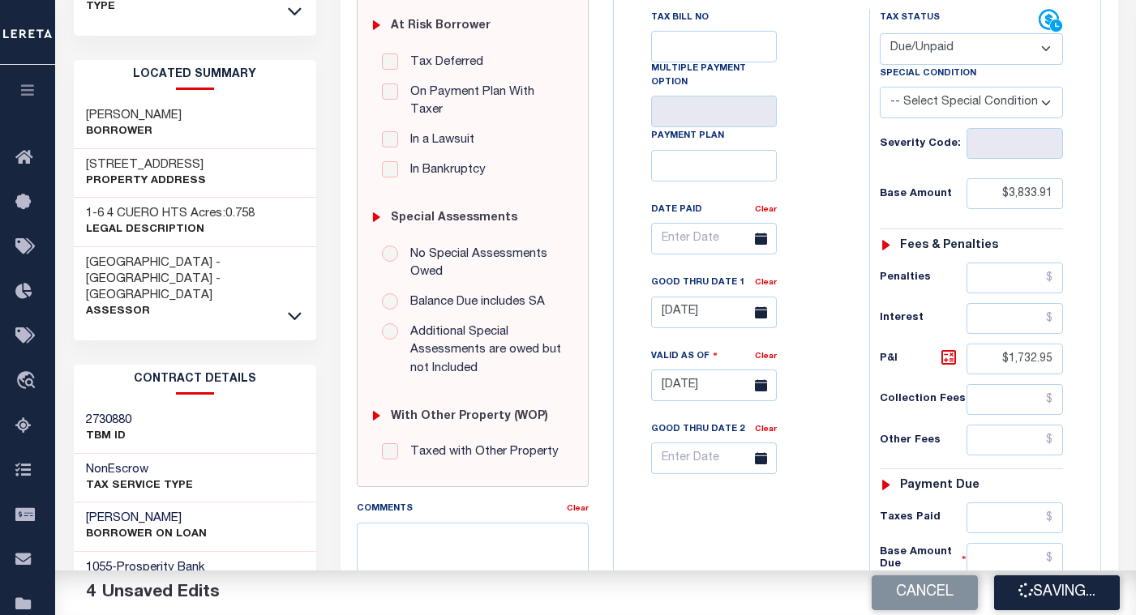
checkbox input "false"
type input "$3,833.91"
type input "$1,732.95"
type input "$5,566.86"
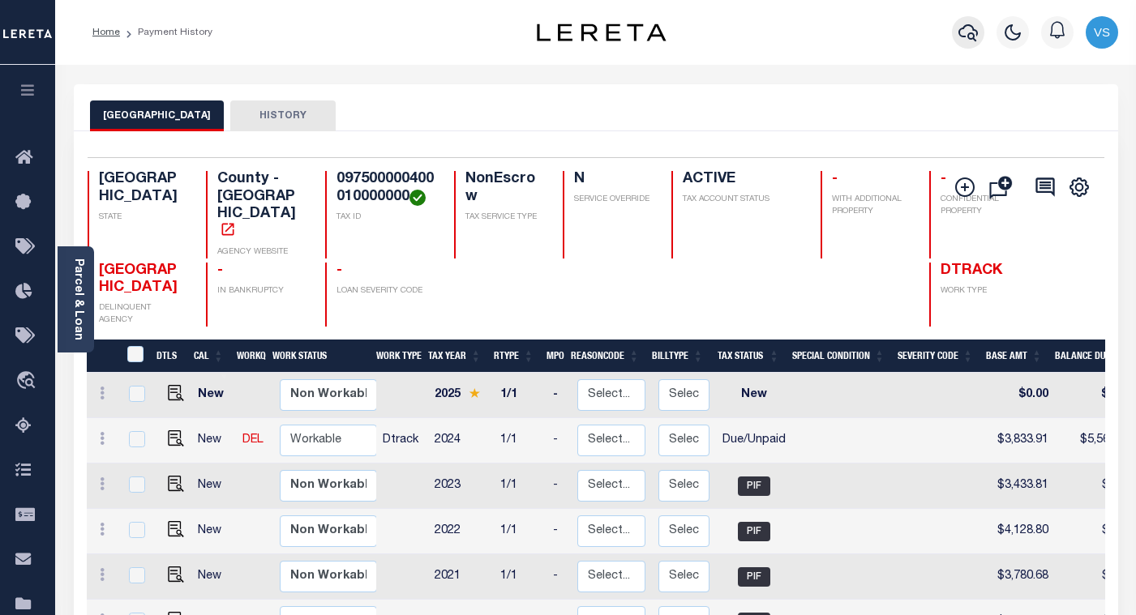
click at [965, 35] on icon "button" at bounding box center [968, 32] width 19 height 19
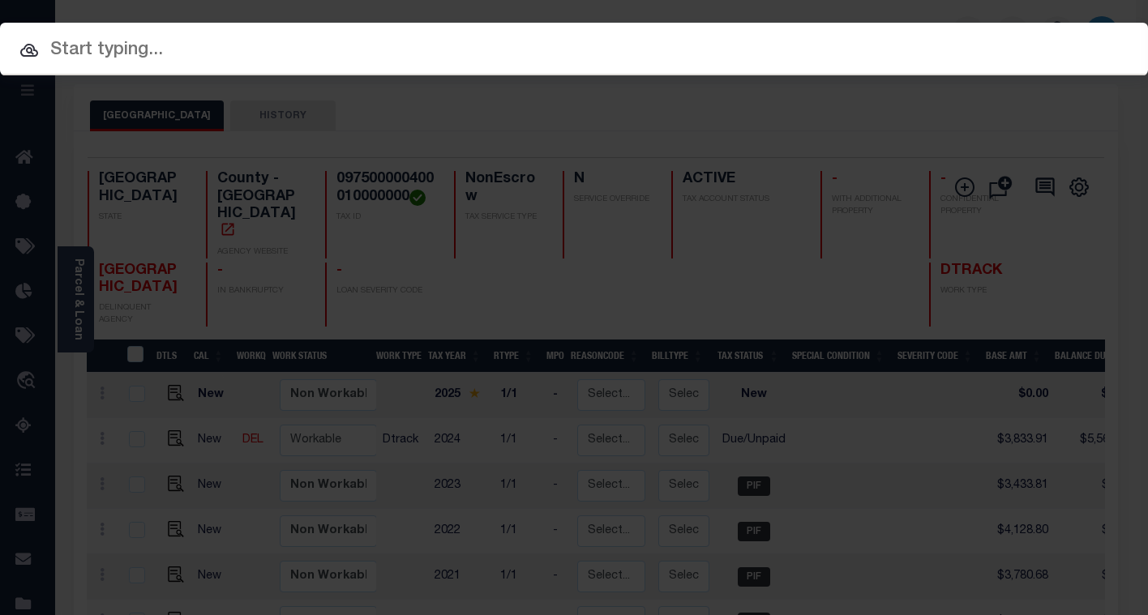
paste input "212204700"
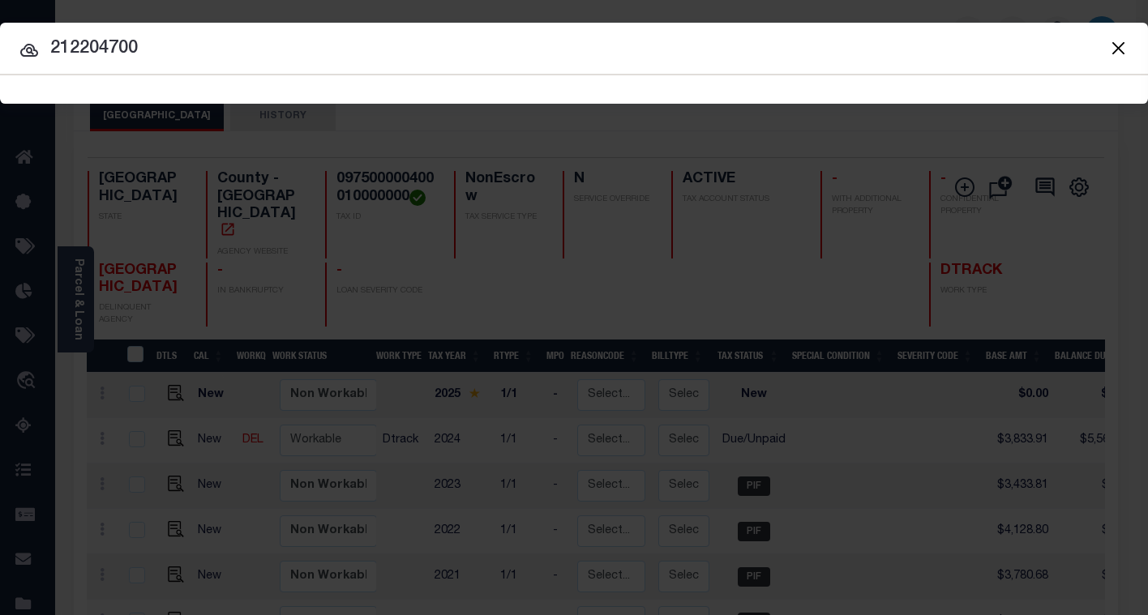
type input "212204700"
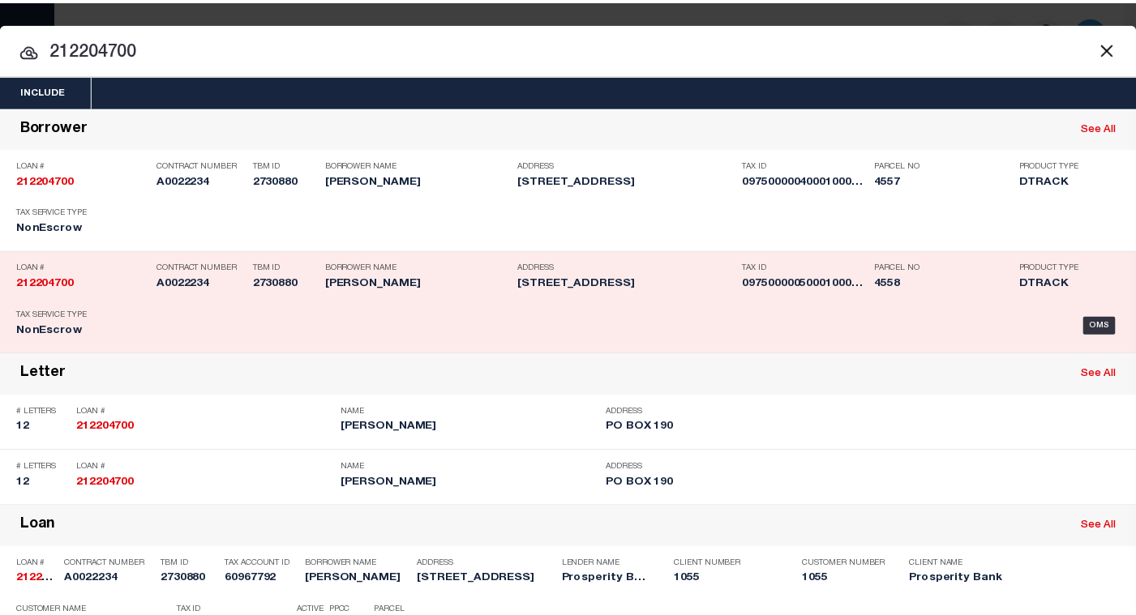
scroll to position [427, 0]
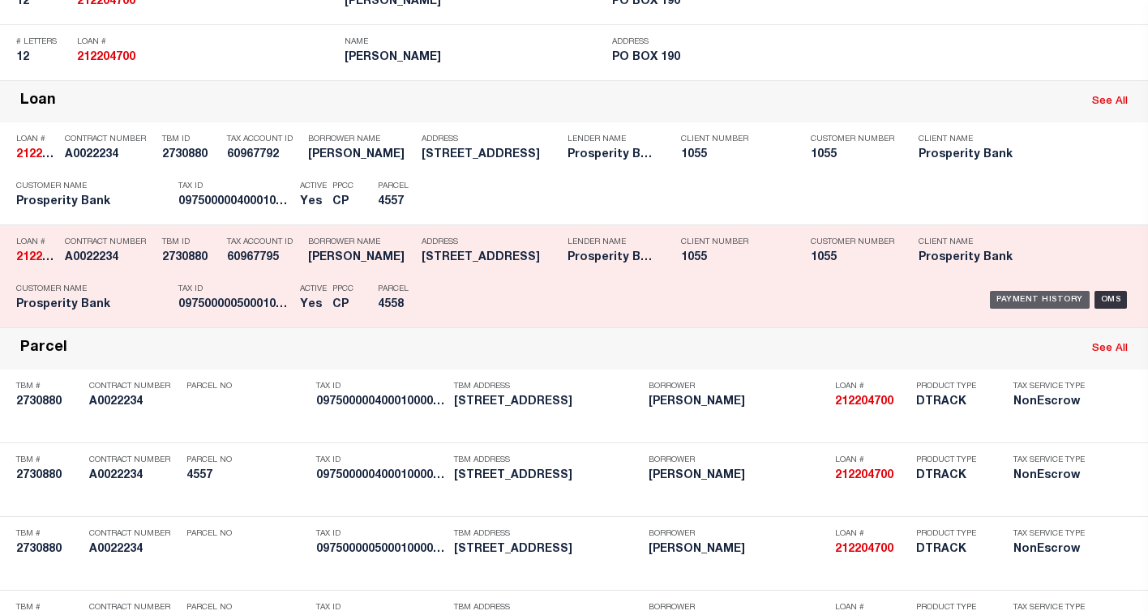
click at [1006, 306] on div "Payment History" at bounding box center [1040, 300] width 100 height 18
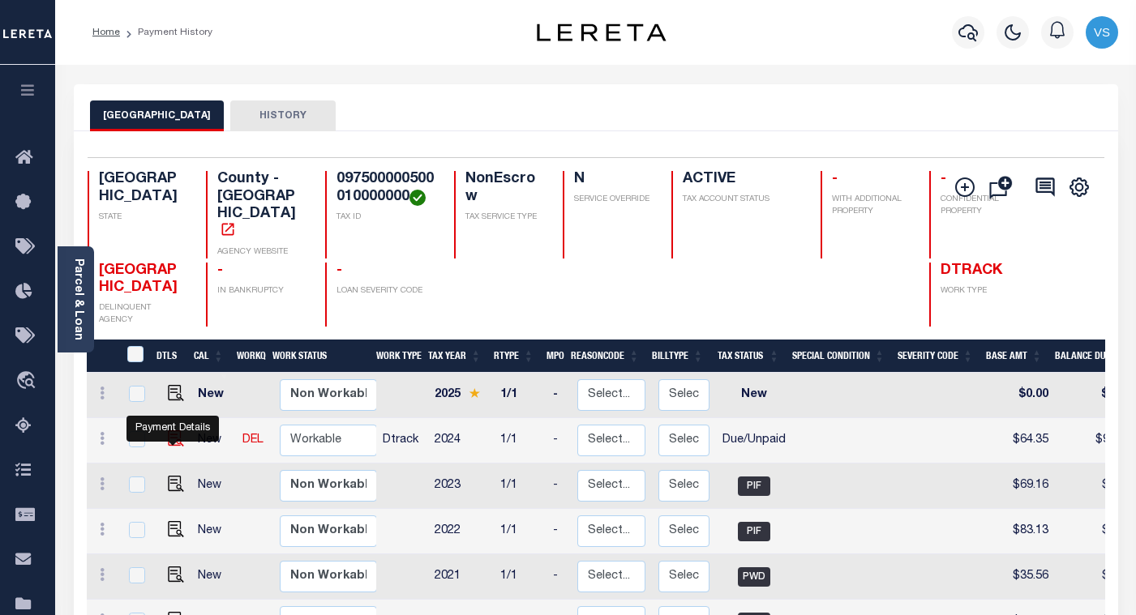
click at [168, 431] on img "" at bounding box center [176, 439] width 16 height 16
checkbox input "true"
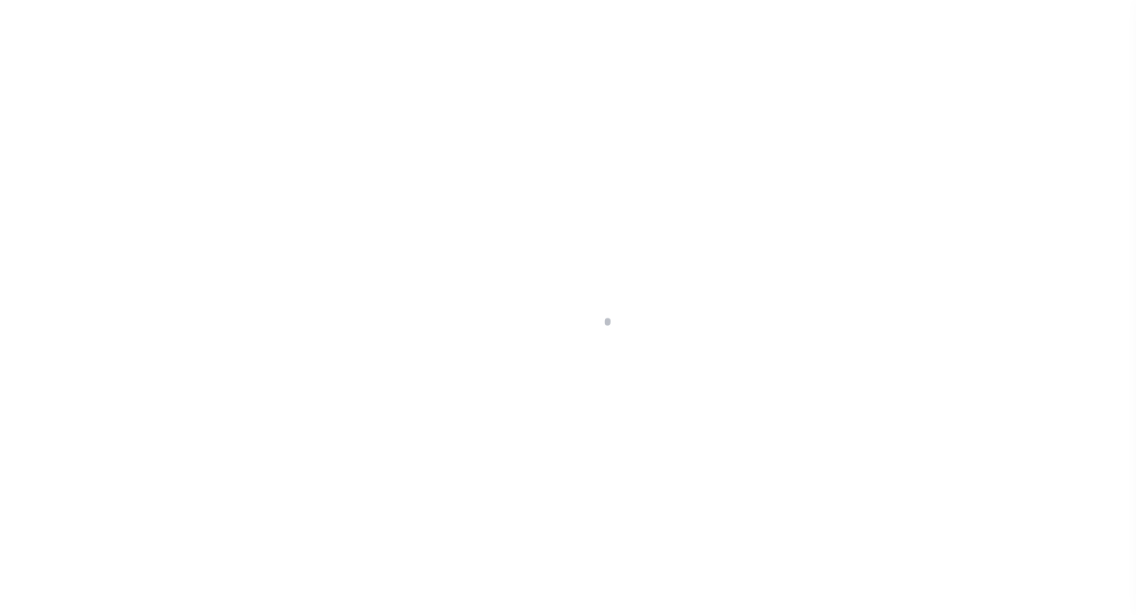
select select "DUE"
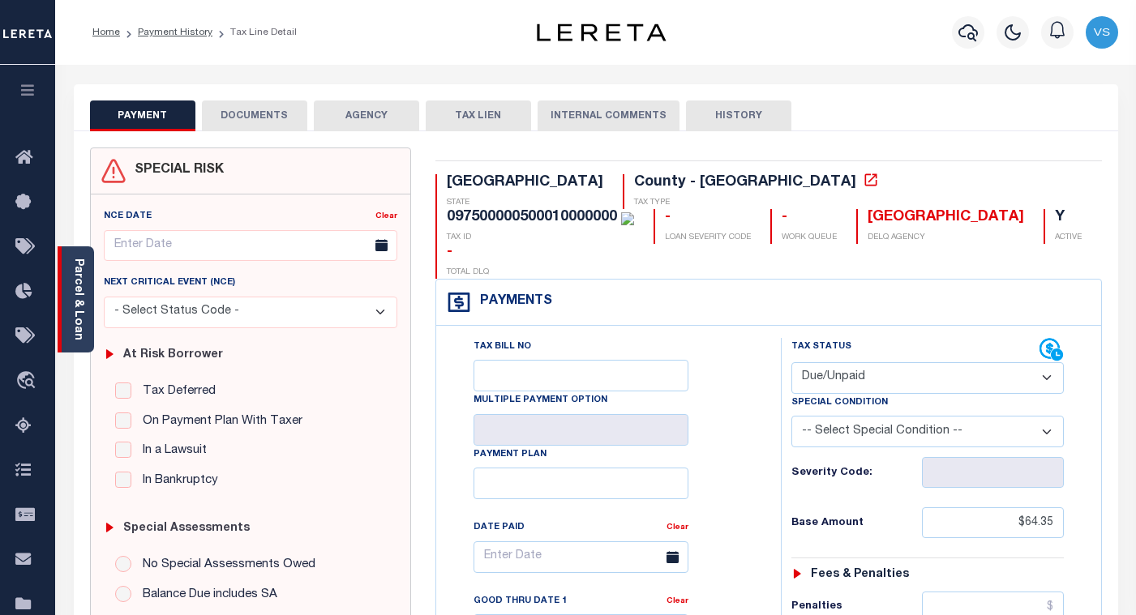
click at [76, 307] on link "Parcel & Loan" at bounding box center [77, 300] width 11 height 82
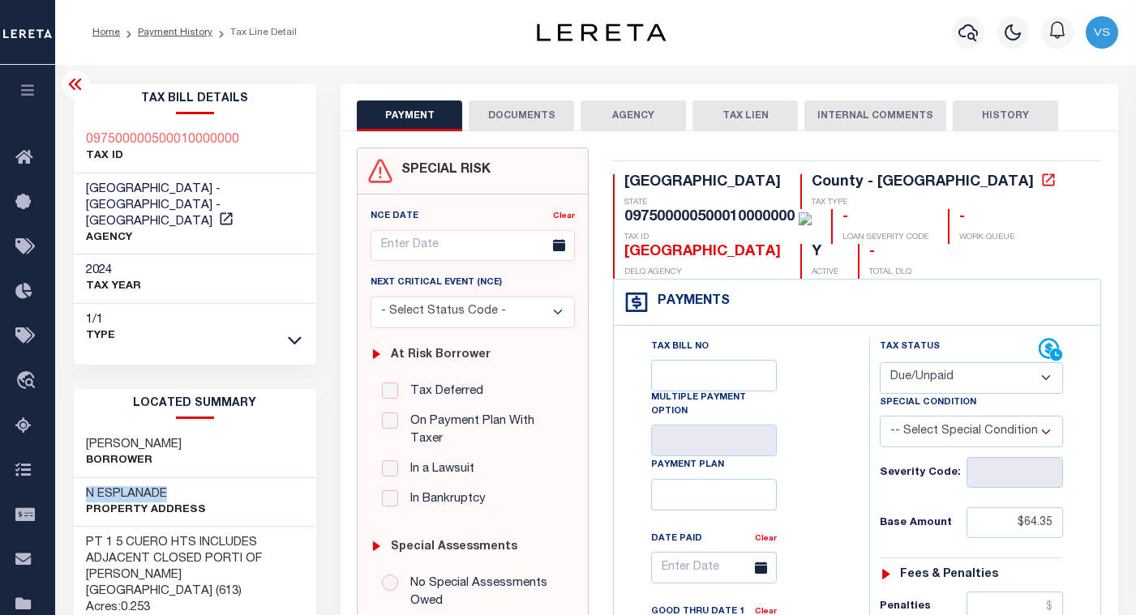
drag, startPoint x: 175, startPoint y: 461, endPoint x: 82, endPoint y: 459, distance: 93.3
click at [82, 478] on div "N ESPLANADE Property Address" at bounding box center [195, 502] width 243 height 49
click at [204, 478] on div "N ESPLANADE Property Address" at bounding box center [195, 502] width 243 height 49
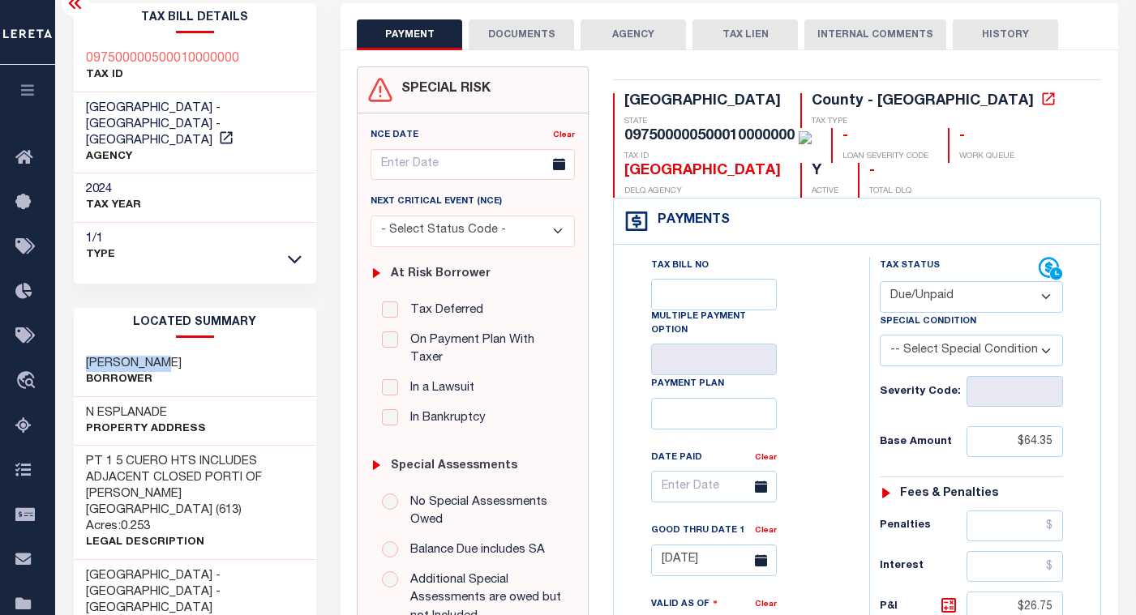
drag, startPoint x: 181, startPoint y: 333, endPoint x: 84, endPoint y: 324, distance: 96.9
click at [84, 348] on div "[PERSON_NAME]" at bounding box center [195, 372] width 243 height 49
copy h3 "[PERSON_NAME]"
click at [208, 348] on div "[PERSON_NAME]" at bounding box center [195, 372] width 243 height 49
drag, startPoint x: 178, startPoint y: 330, endPoint x: 84, endPoint y: 327, distance: 94.1
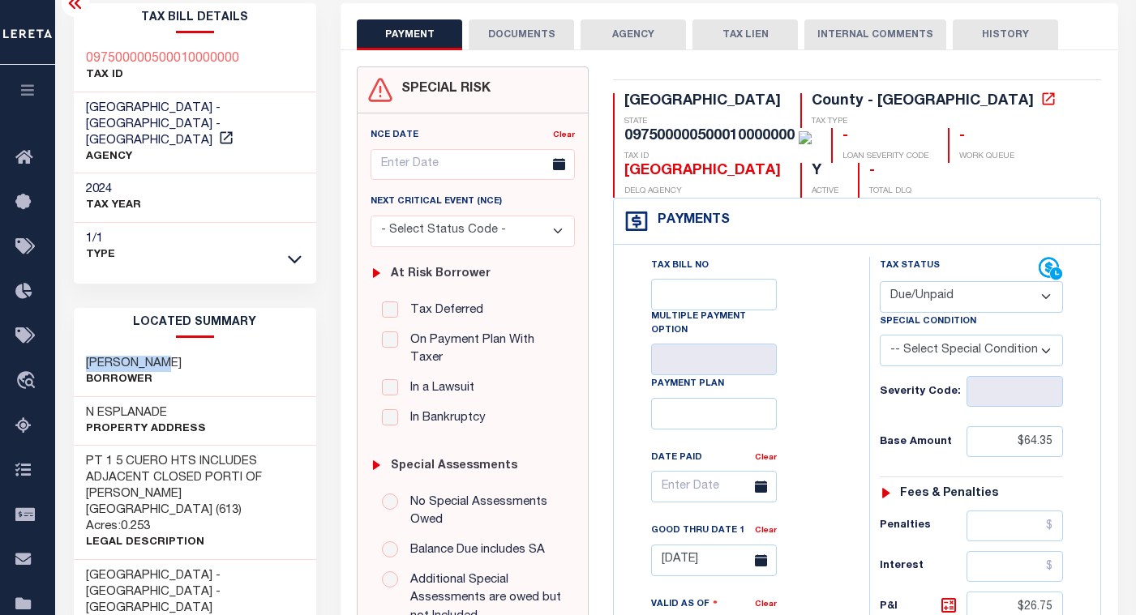
click at [84, 348] on div "[PERSON_NAME]" at bounding box center [195, 372] width 243 height 49
copy h3 "[PERSON_NAME]"
click at [191, 348] on div "[PERSON_NAME]" at bounding box center [195, 372] width 243 height 49
drag, startPoint x: 174, startPoint y: 335, endPoint x: 85, endPoint y: 331, distance: 88.5
click at [85, 348] on div "[PERSON_NAME]" at bounding box center [195, 372] width 243 height 49
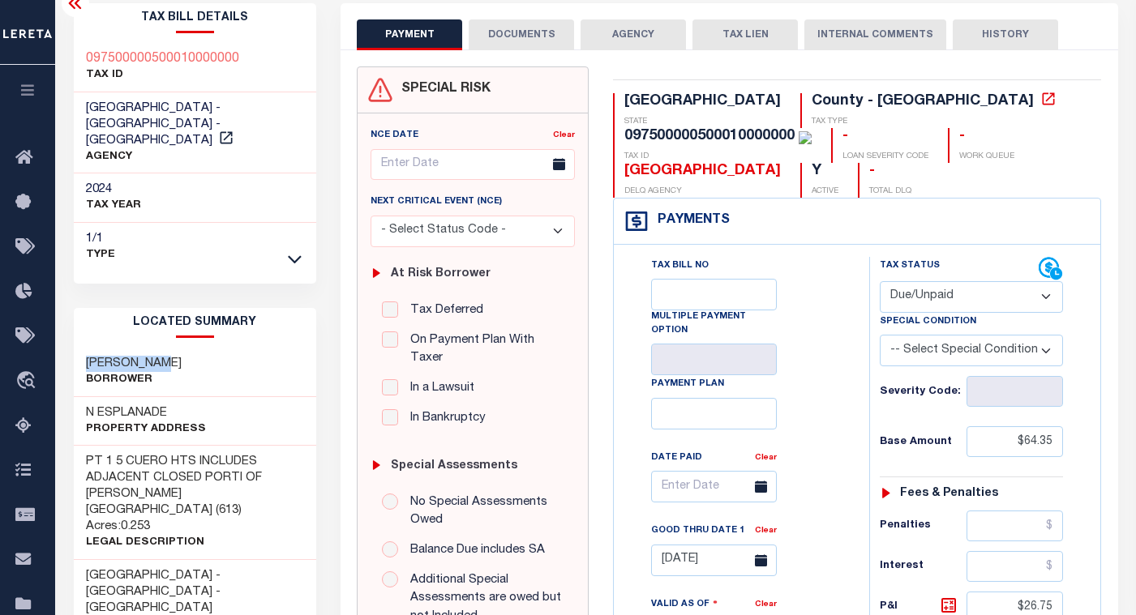
copy h3 "[PERSON_NAME]"
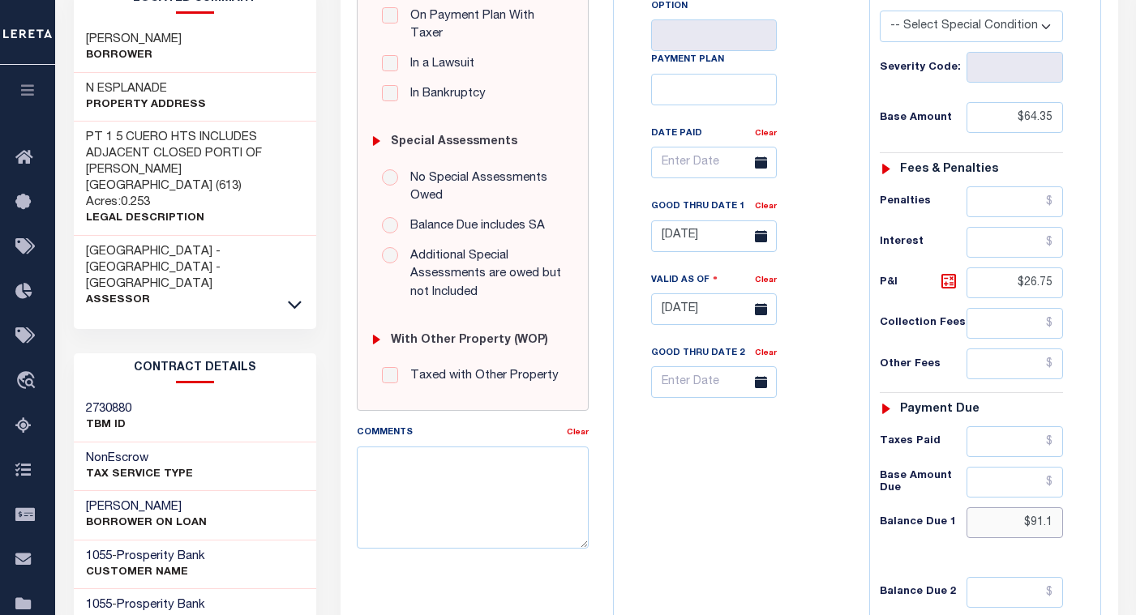
drag, startPoint x: 1062, startPoint y: 525, endPoint x: 1006, endPoint y: 527, distance: 55.2
click at [1006, 527] on input "$91.1" at bounding box center [1015, 523] width 97 height 31
paste input "93.46"
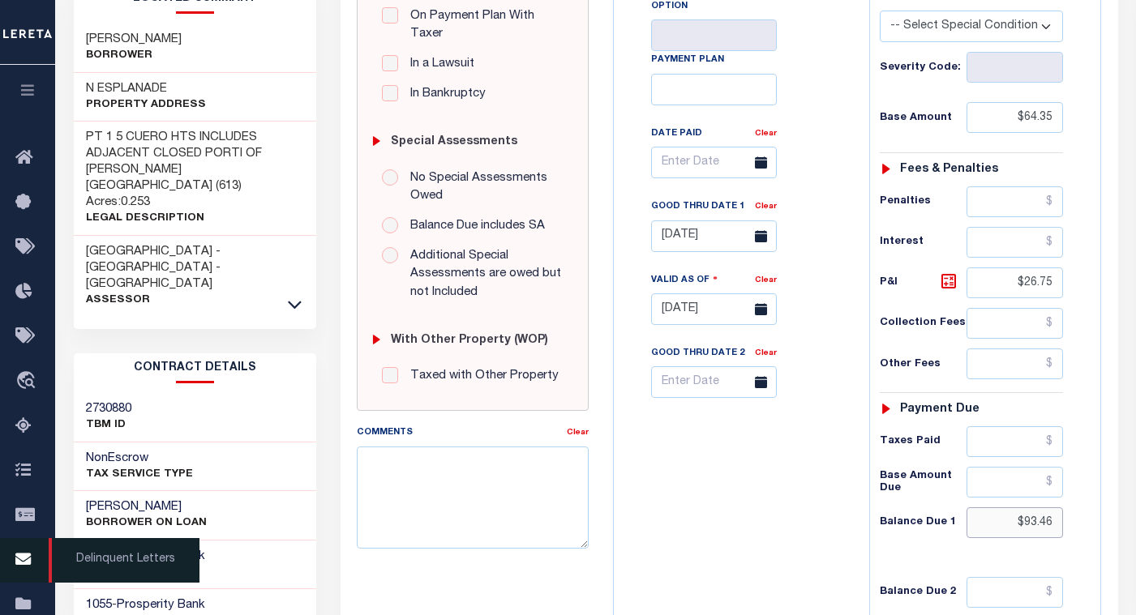
type input "$93.46"
type input "[DATE]"
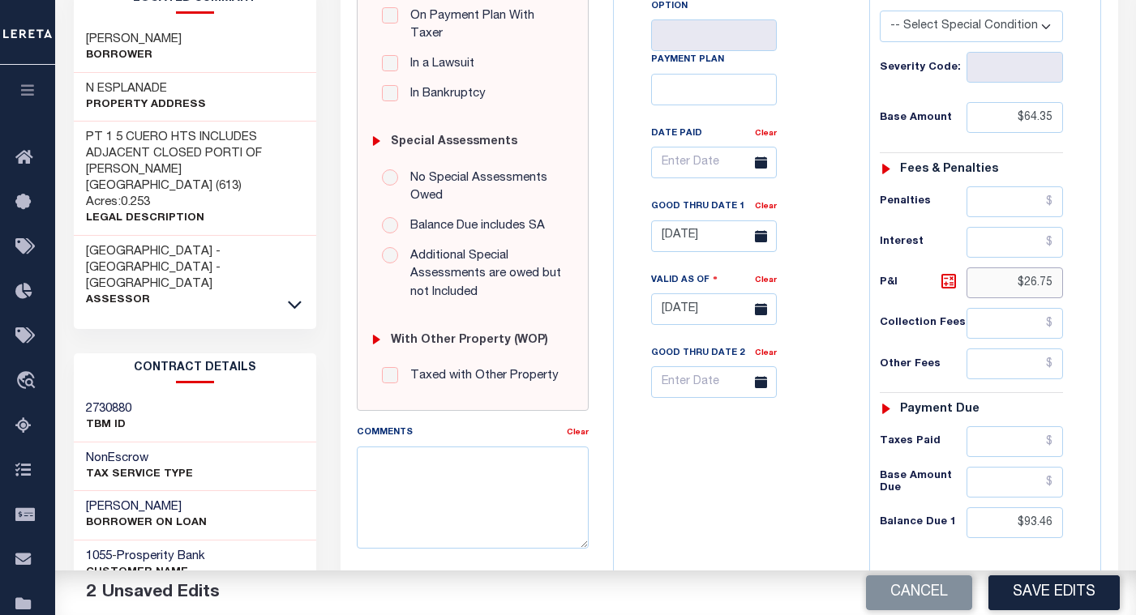
drag, startPoint x: 1056, startPoint y: 282, endPoint x: 989, endPoint y: 286, distance: 66.6
click at [989, 286] on input "$26.75" at bounding box center [1015, 283] width 97 height 31
paste input "29.11"
type input "$29.11"
click at [698, 239] on input "[DATE]" at bounding box center [714, 237] width 126 height 32
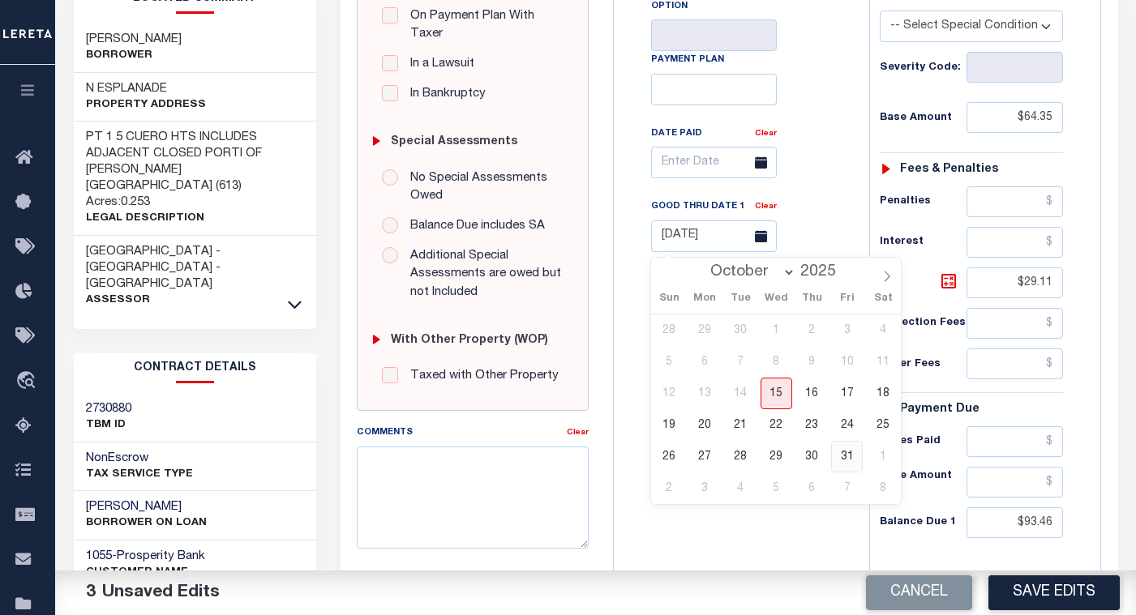
click at [845, 453] on span "31" at bounding box center [847, 457] width 32 height 32
type input "[DATE]"
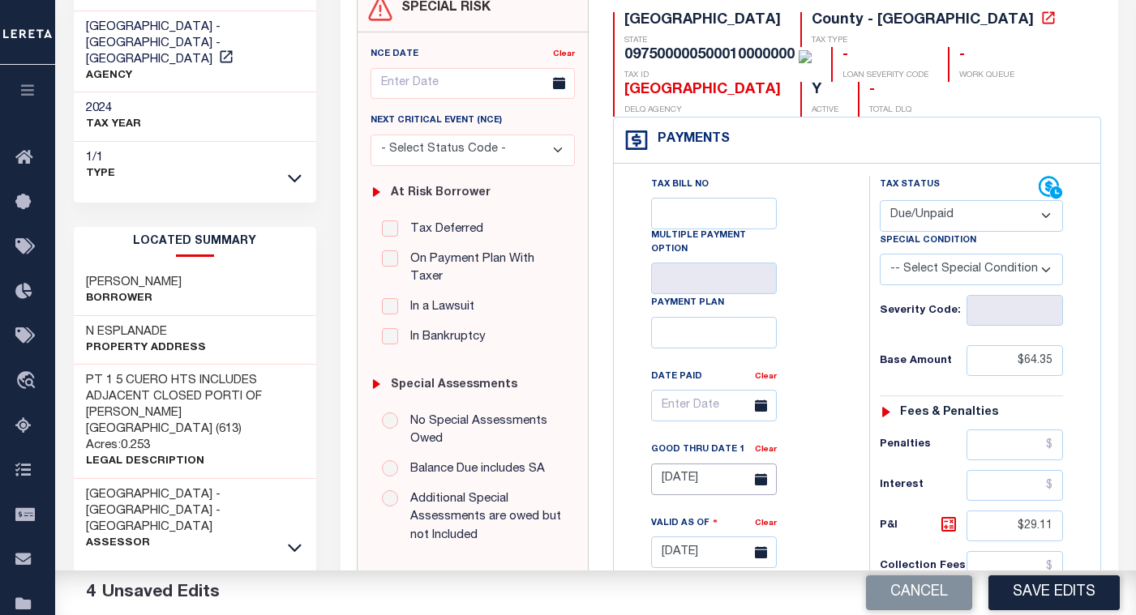
scroll to position [0, 0]
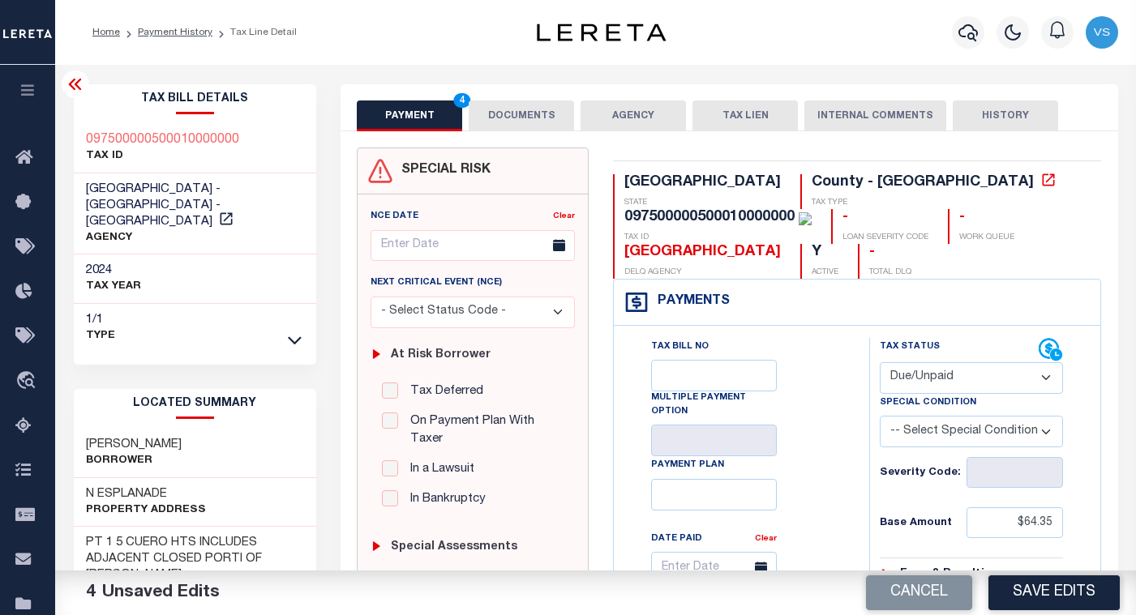
click at [529, 111] on button "DOCUMENTS" at bounding box center [521, 116] width 105 height 31
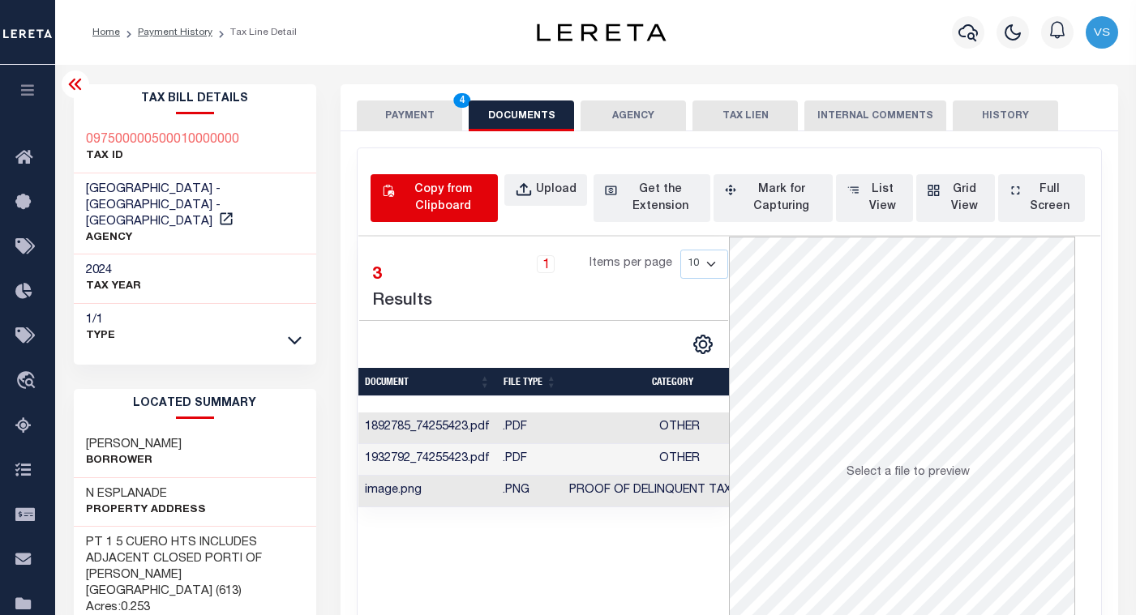
click at [420, 200] on div "Copy from Clipboard" at bounding box center [442, 199] width 89 height 34
select select "POP"
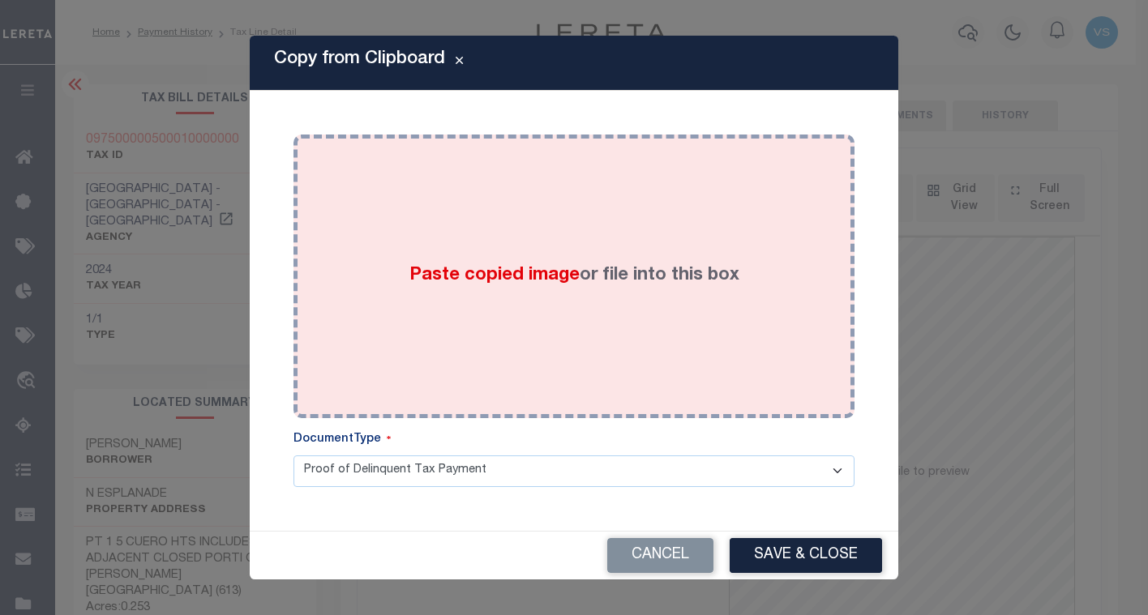
click at [483, 315] on div "Paste copied image or file into this box" at bounding box center [574, 276] width 537 height 259
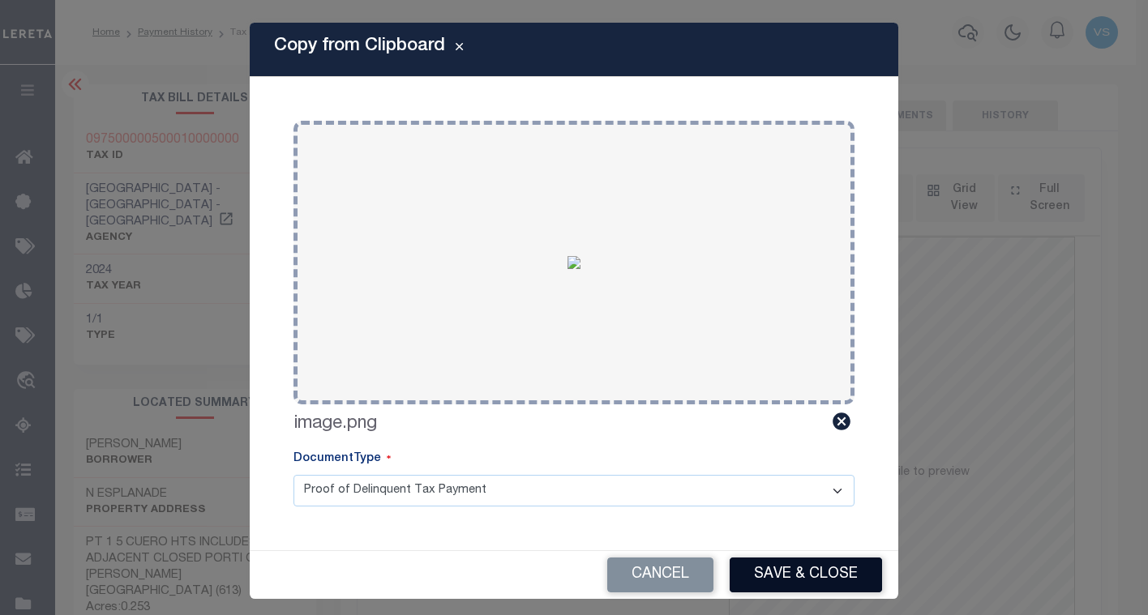
click at [741, 574] on button "Save & Close" at bounding box center [806, 575] width 152 height 35
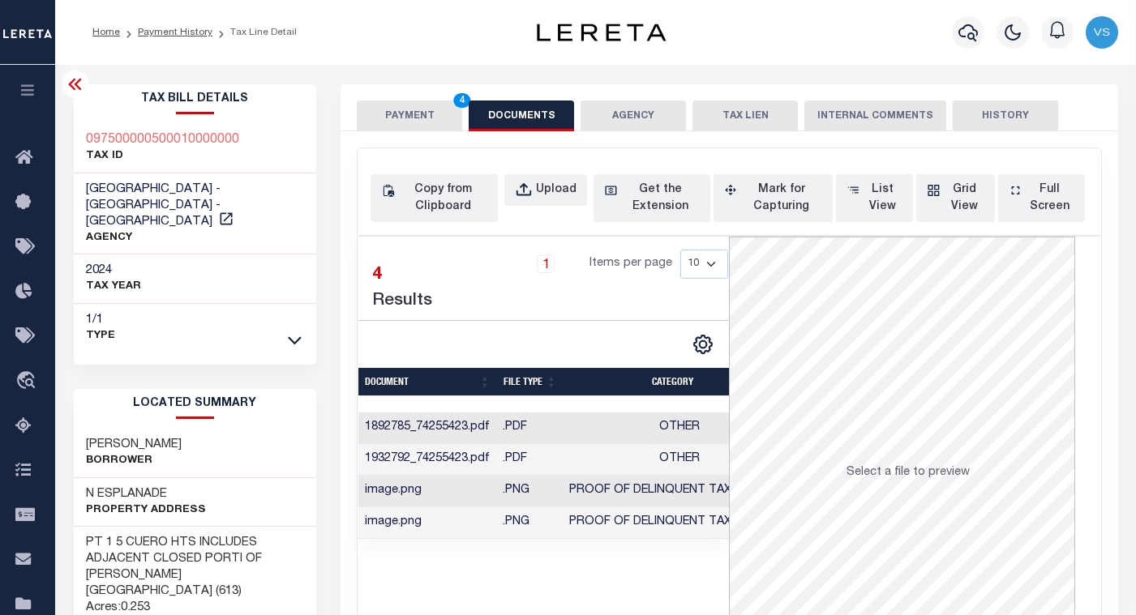
click at [410, 118] on button "PAYMENT 4" at bounding box center [409, 116] width 105 height 31
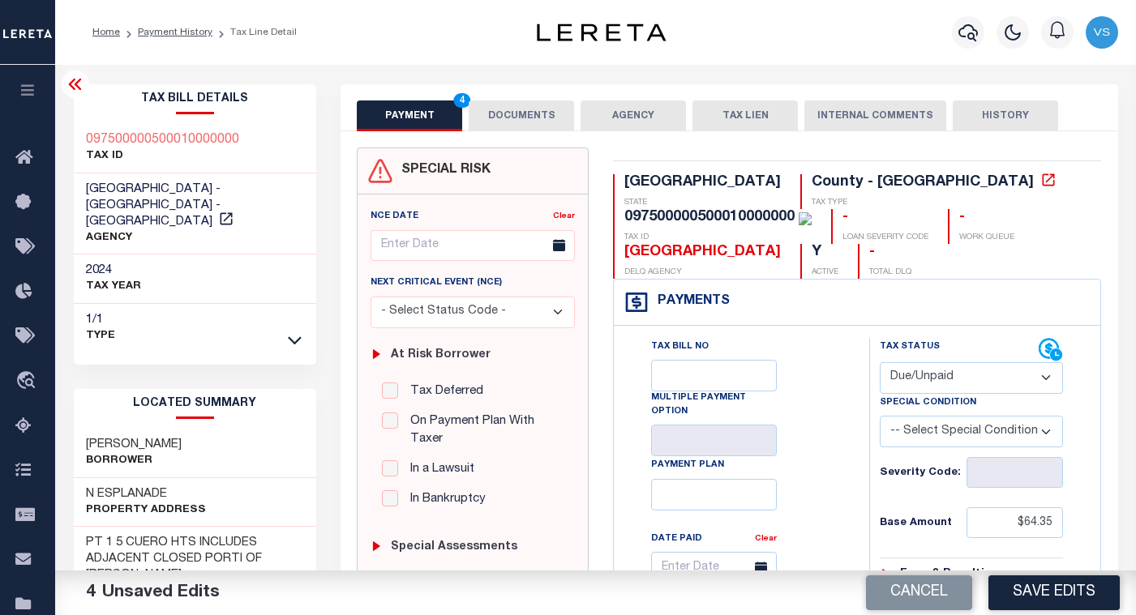
click at [500, 108] on button "DOCUMENTS" at bounding box center [521, 116] width 105 height 31
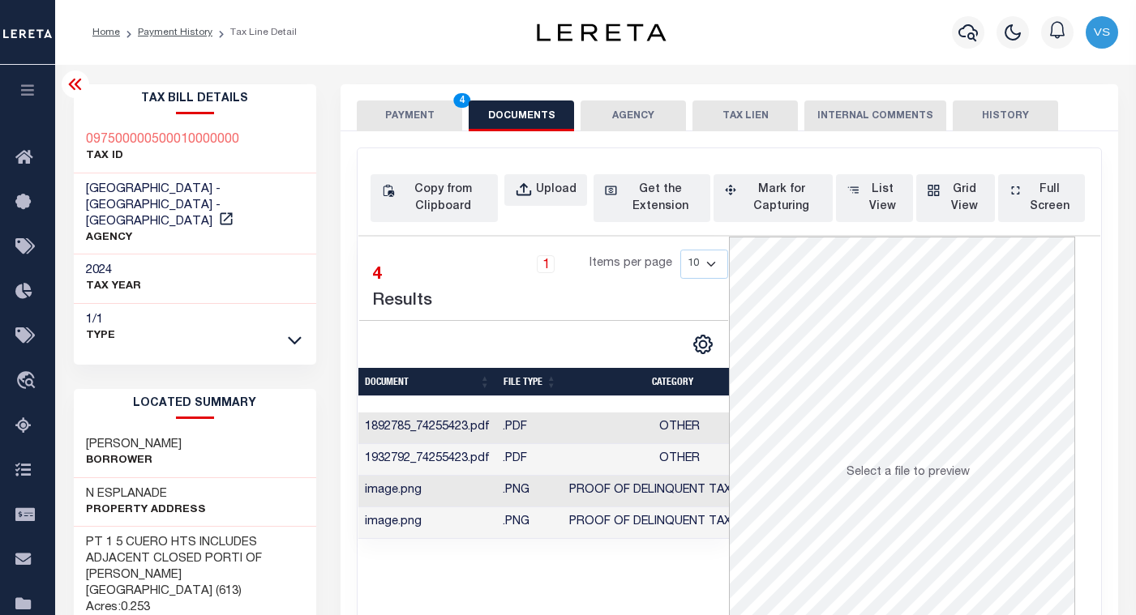
click at [414, 113] on button "PAYMENT 4" at bounding box center [409, 116] width 105 height 31
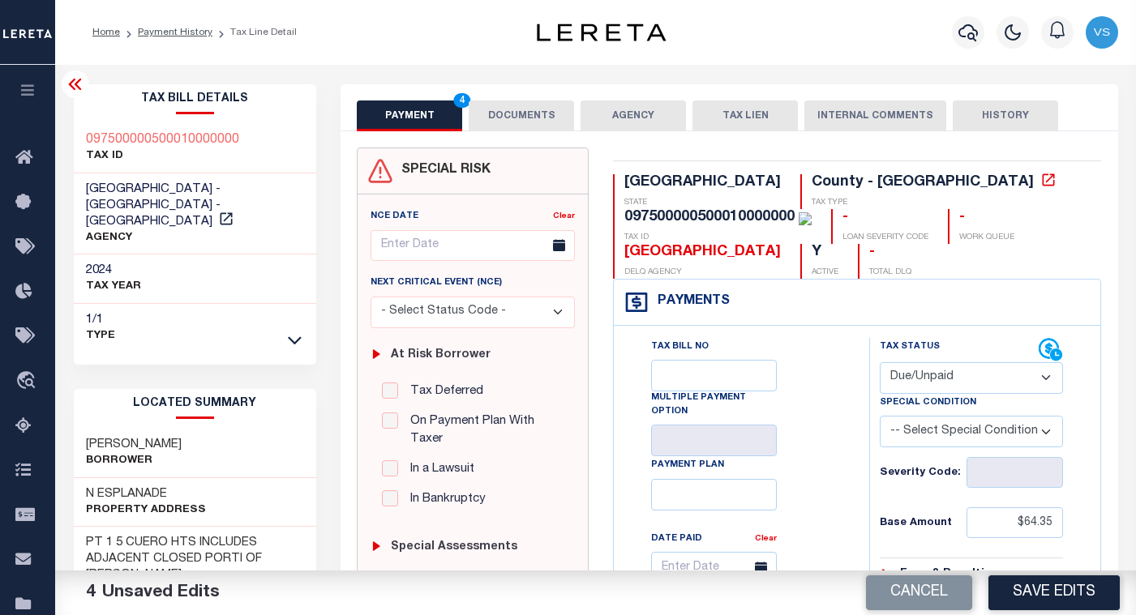
scroll to position [243, 0]
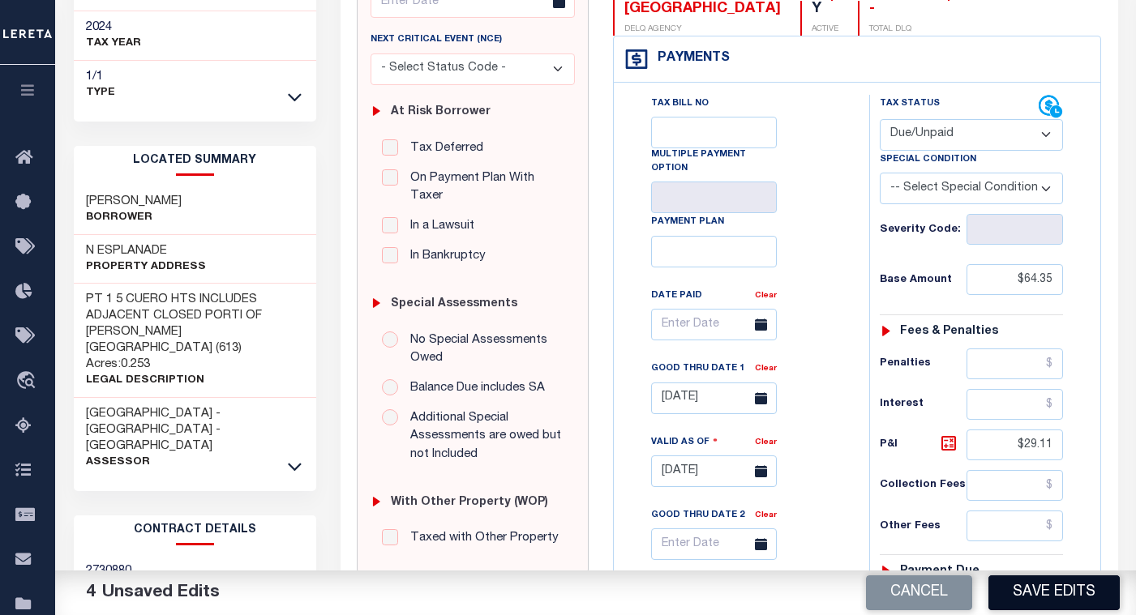
click at [1019, 589] on button "Save Edits" at bounding box center [1054, 593] width 131 height 35
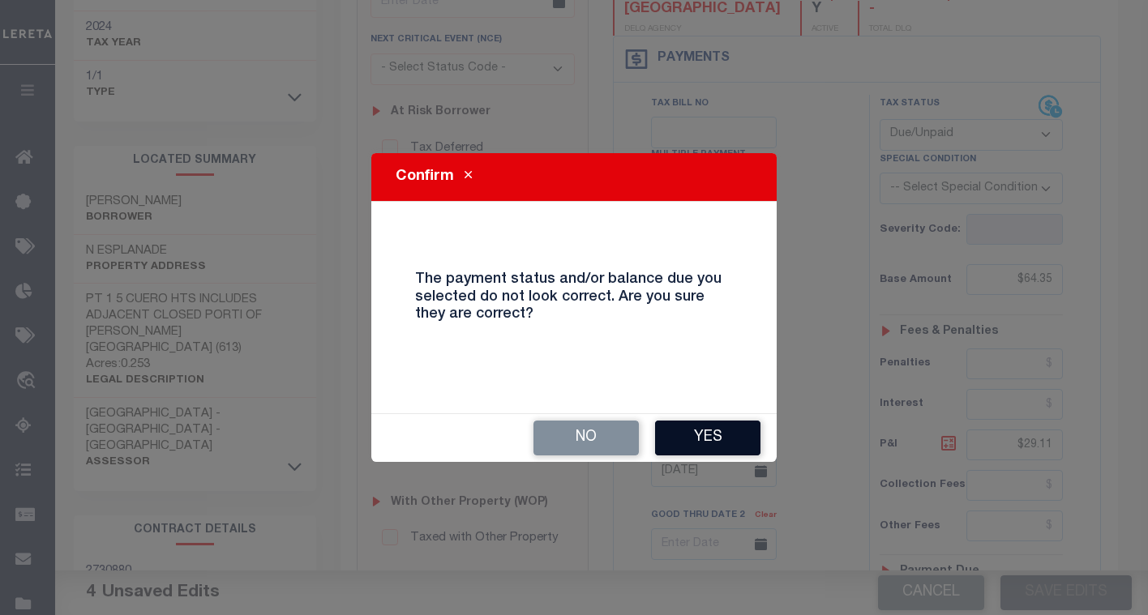
click at [708, 444] on button "Yes" at bounding box center [707, 438] width 105 height 35
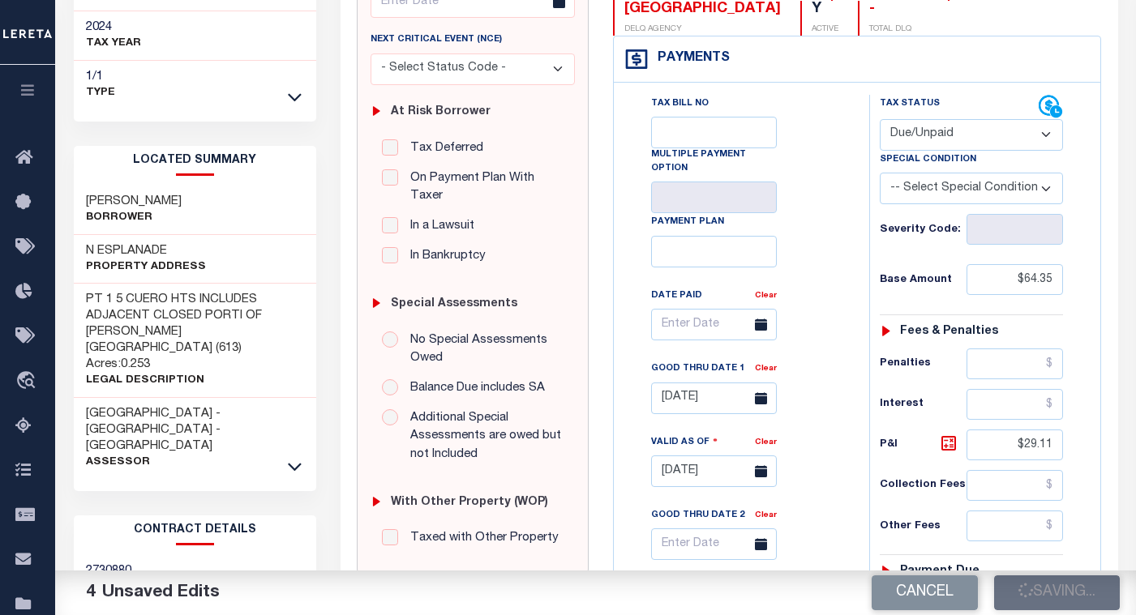
checkbox input "false"
type input "$64.35"
type input "$29.11"
type input "$93.46"
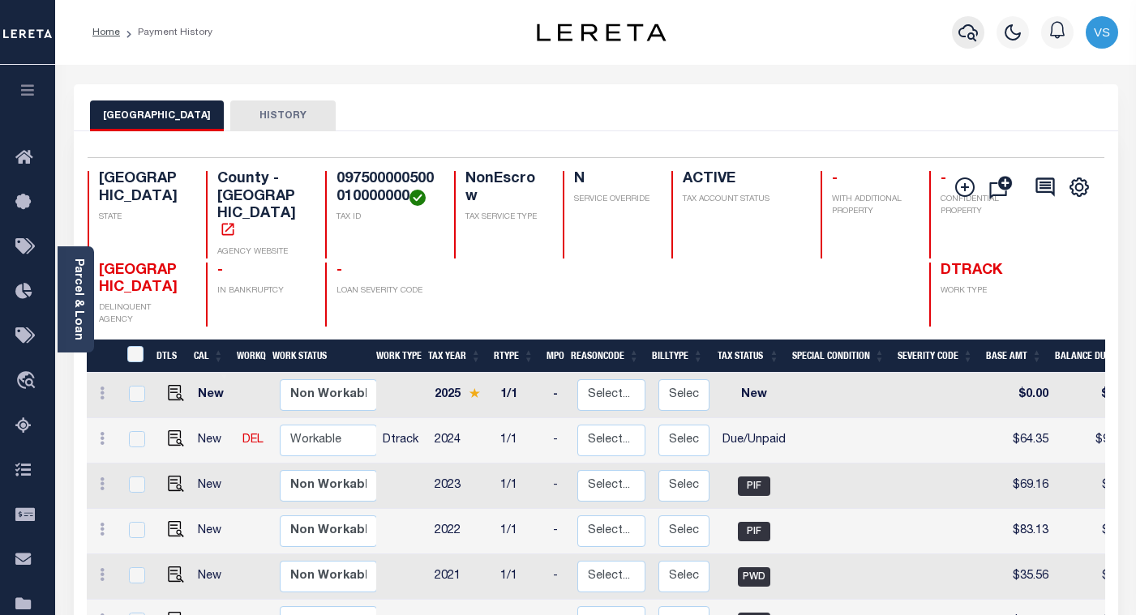
click at [959, 34] on icon "button" at bounding box center [968, 32] width 19 height 19
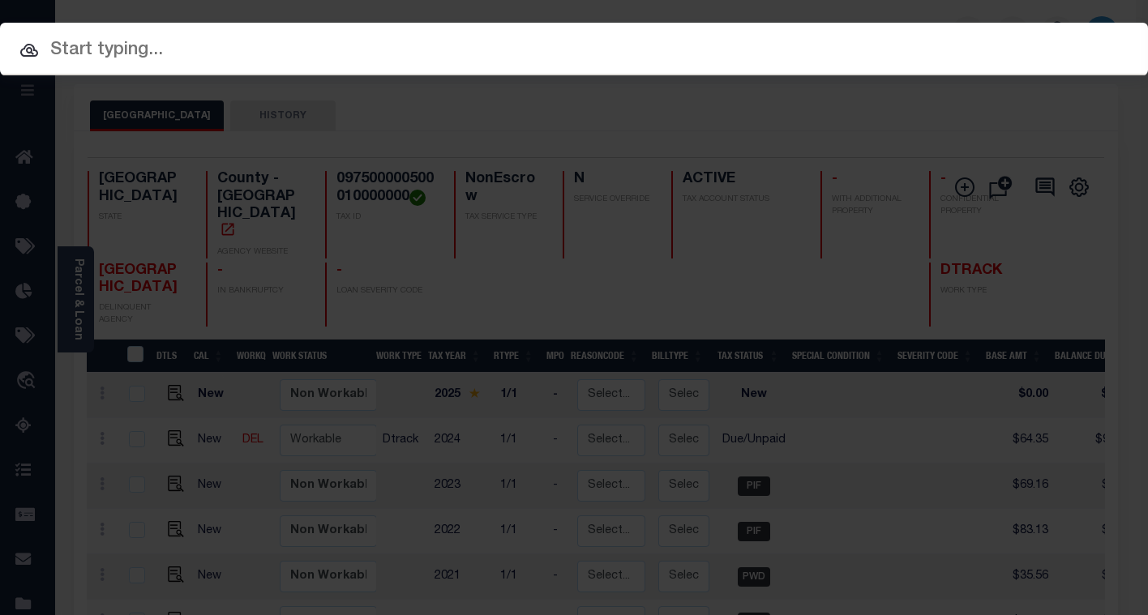
paste input "8213916"
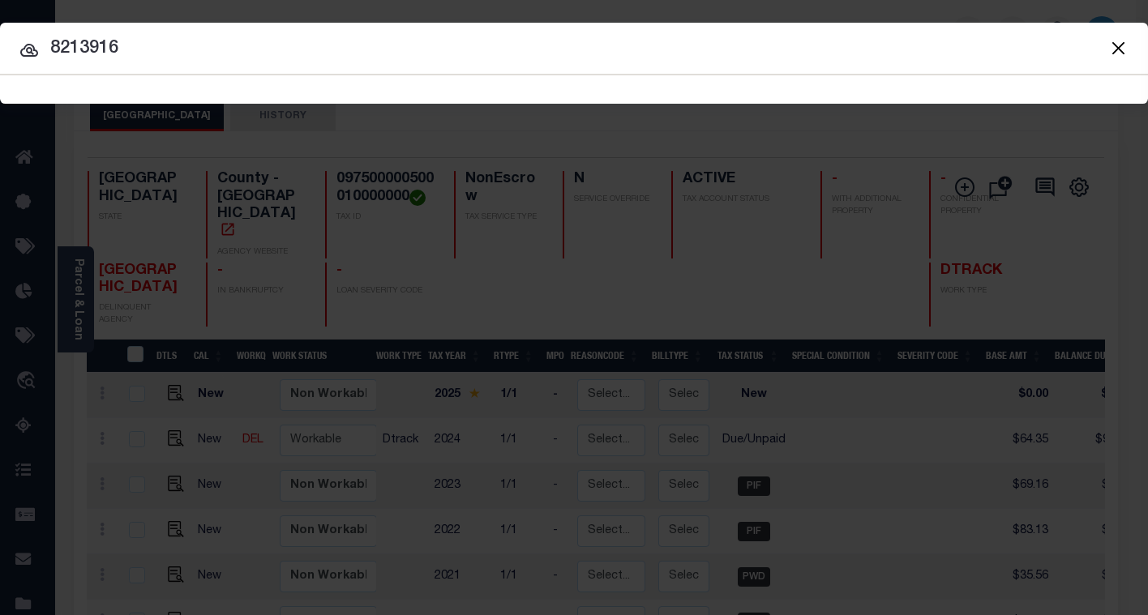
type input "8213916"
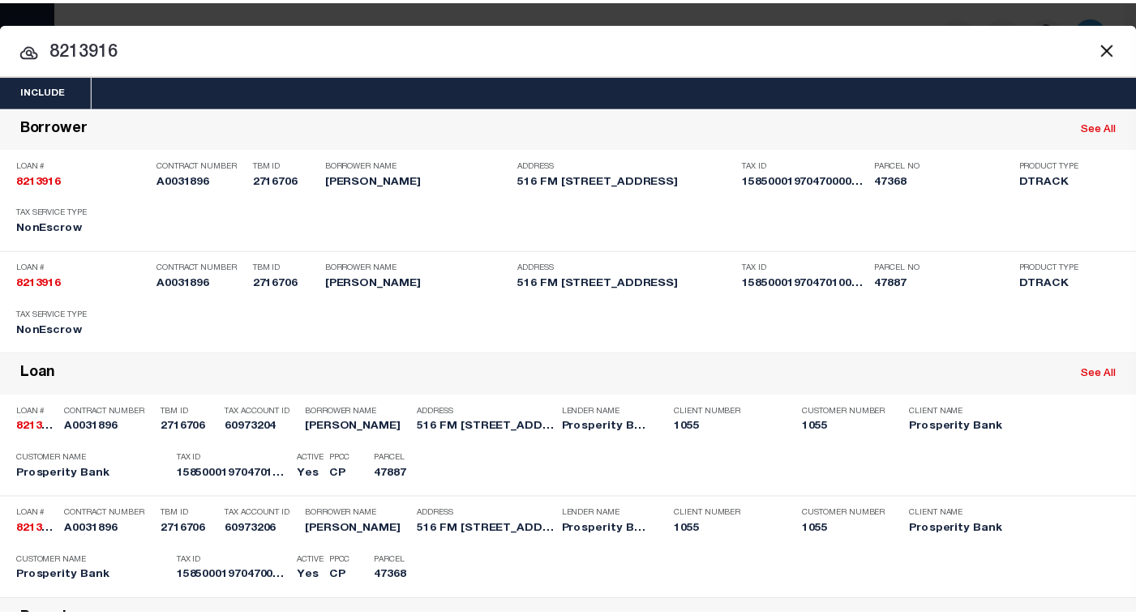
scroll to position [162, 0]
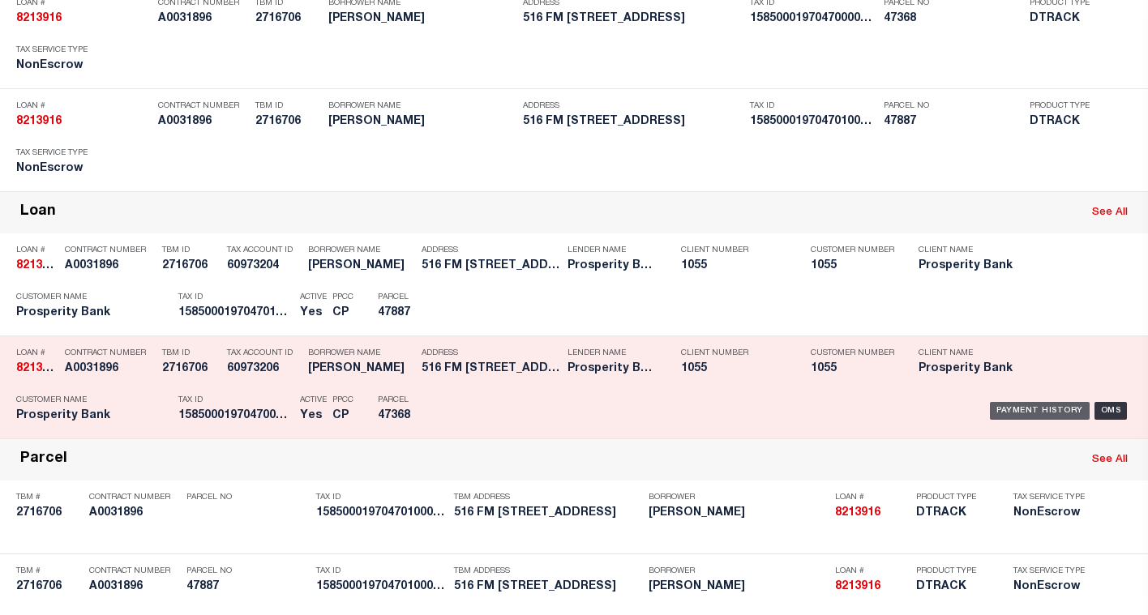
click at [995, 413] on div "Payment History" at bounding box center [1040, 411] width 100 height 18
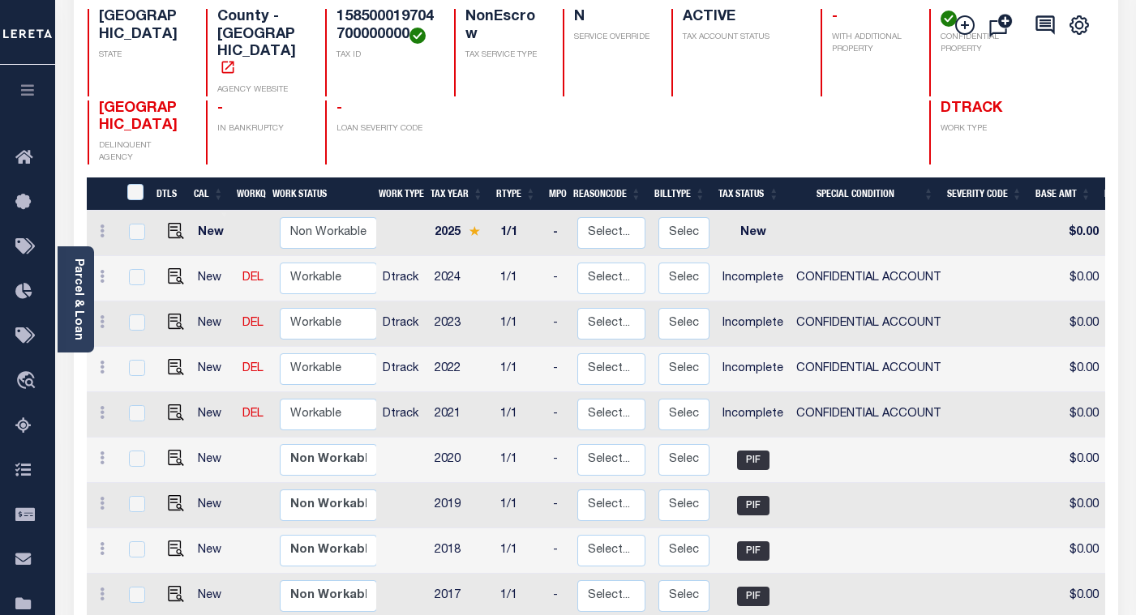
scroll to position [243, 0]
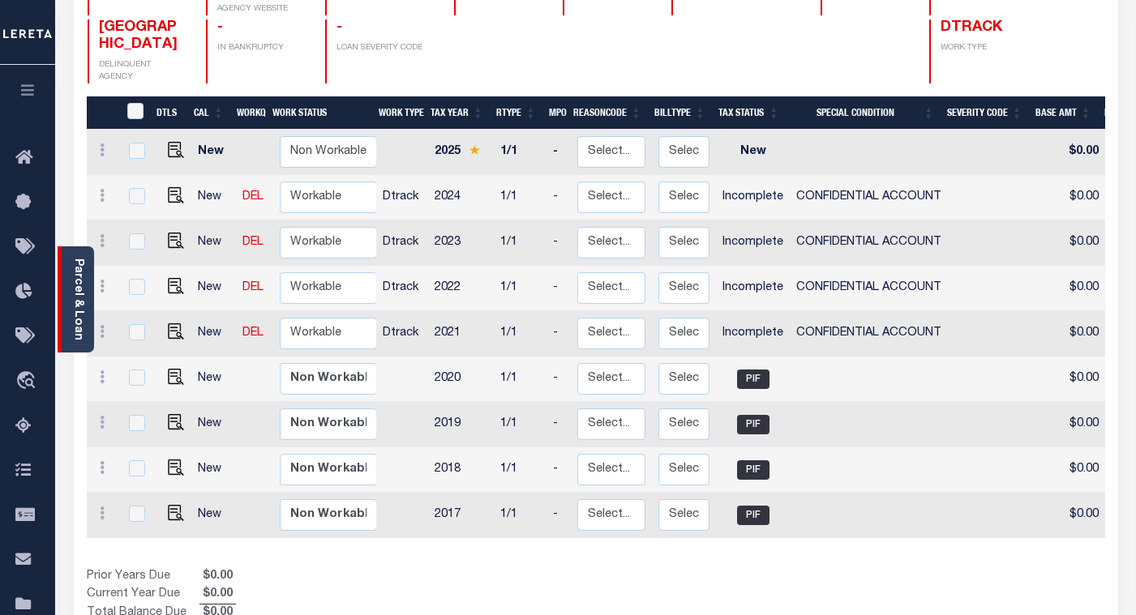
click at [80, 299] on link "Parcel & Loan" at bounding box center [77, 300] width 11 height 82
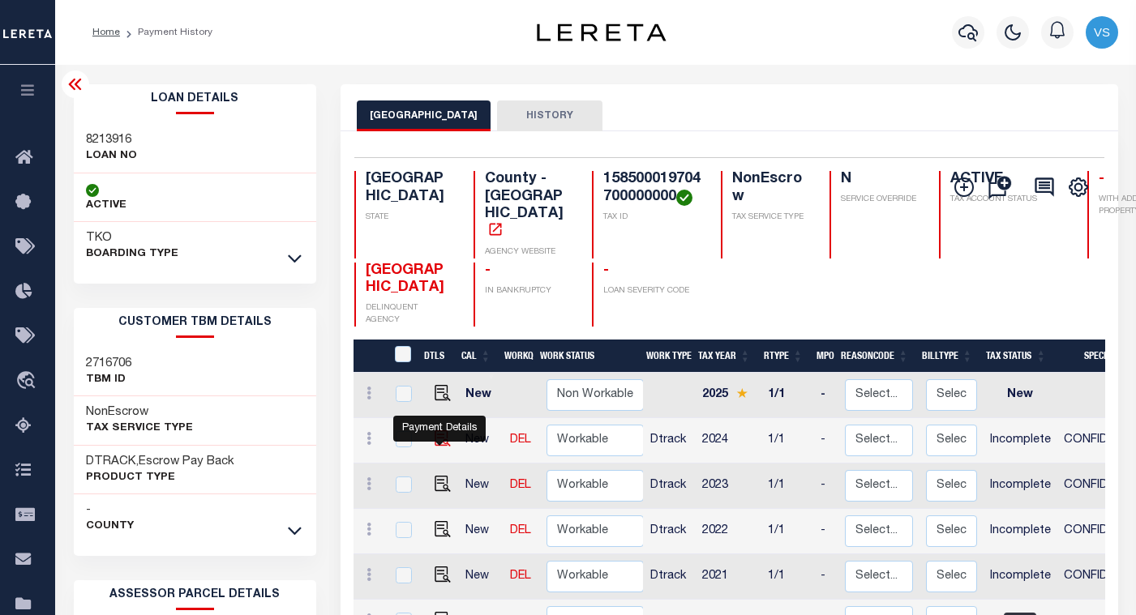
click at [444, 431] on img "" at bounding box center [443, 439] width 16 height 16
checkbox input "true"
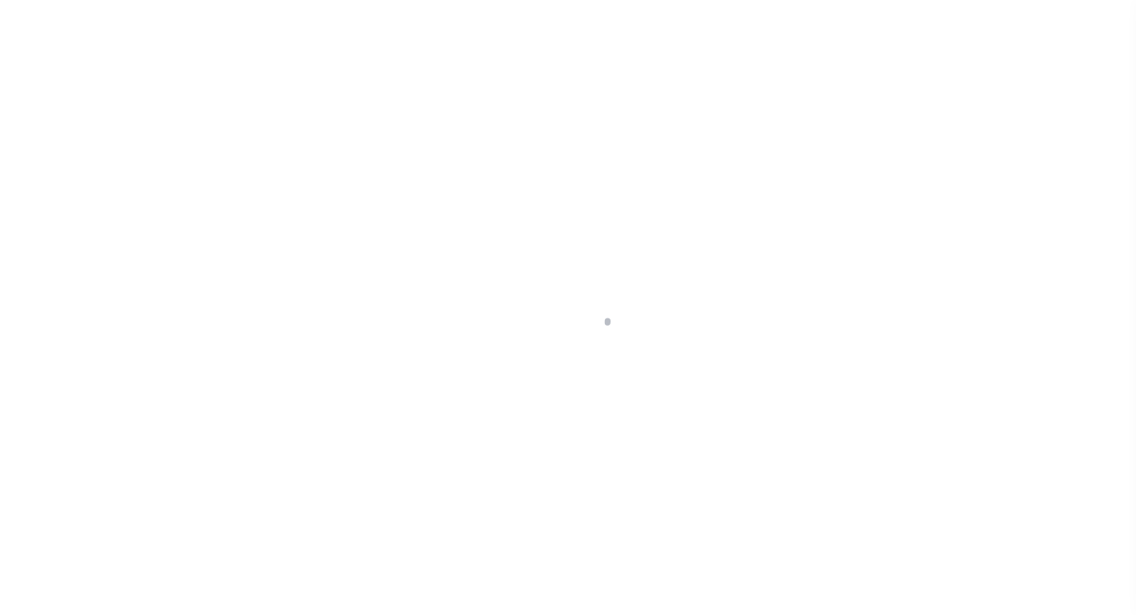
select select "INC"
select select "3"
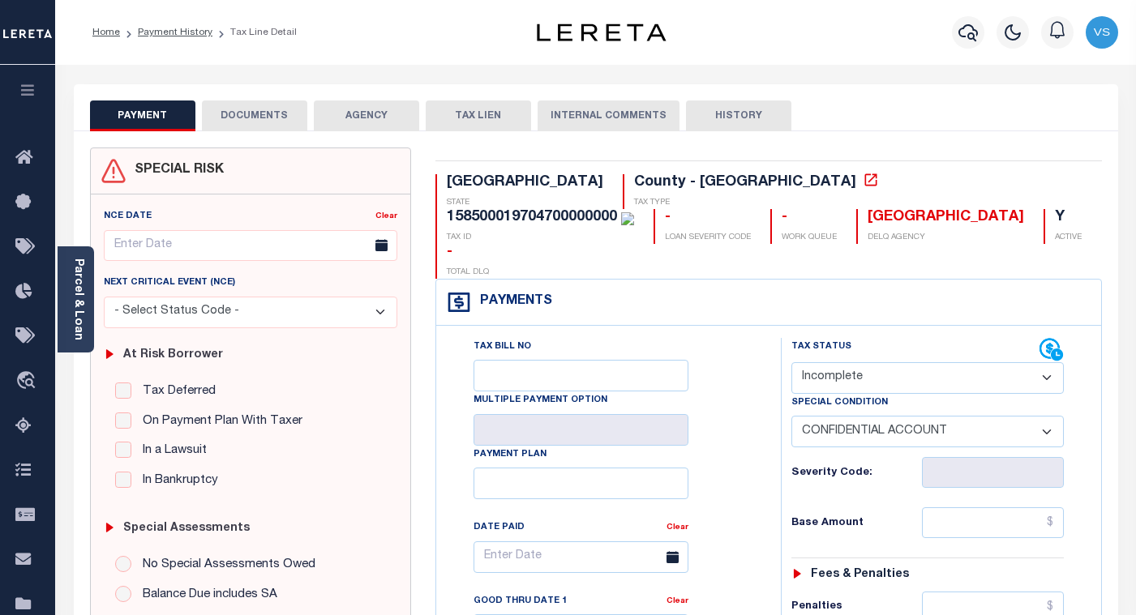
scroll to position [243, 0]
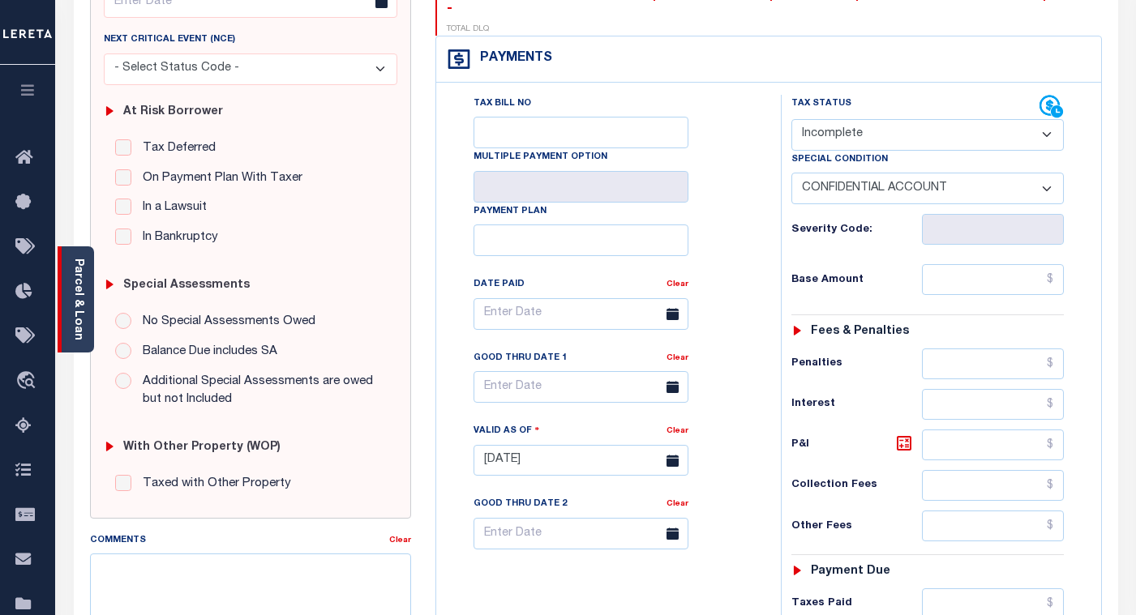
click at [84, 315] on div "Parcel & Loan" at bounding box center [76, 300] width 36 height 106
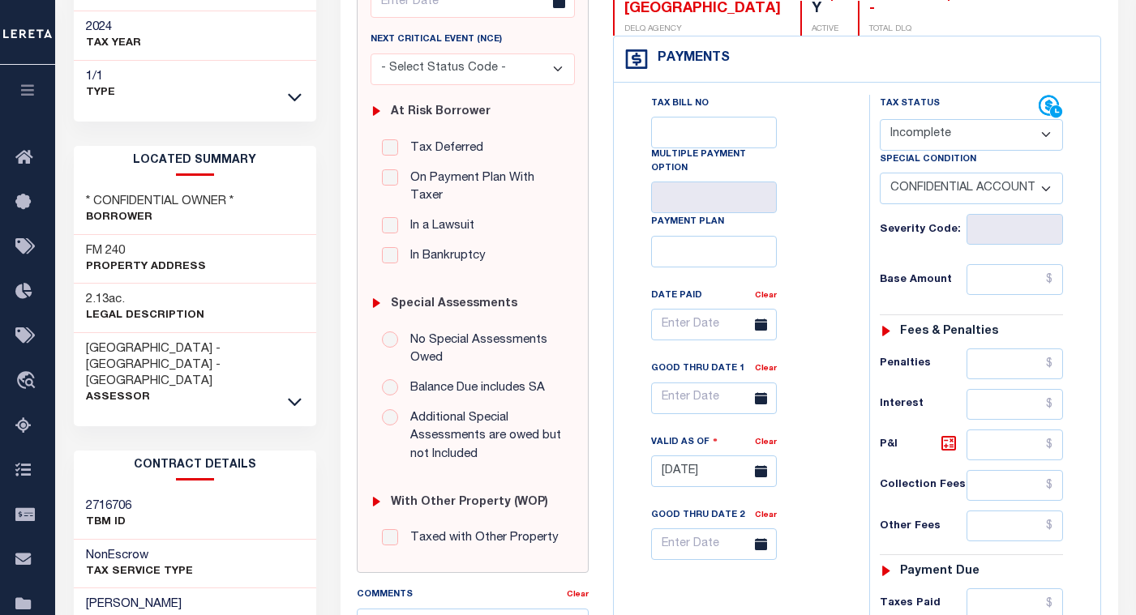
scroll to position [0, 0]
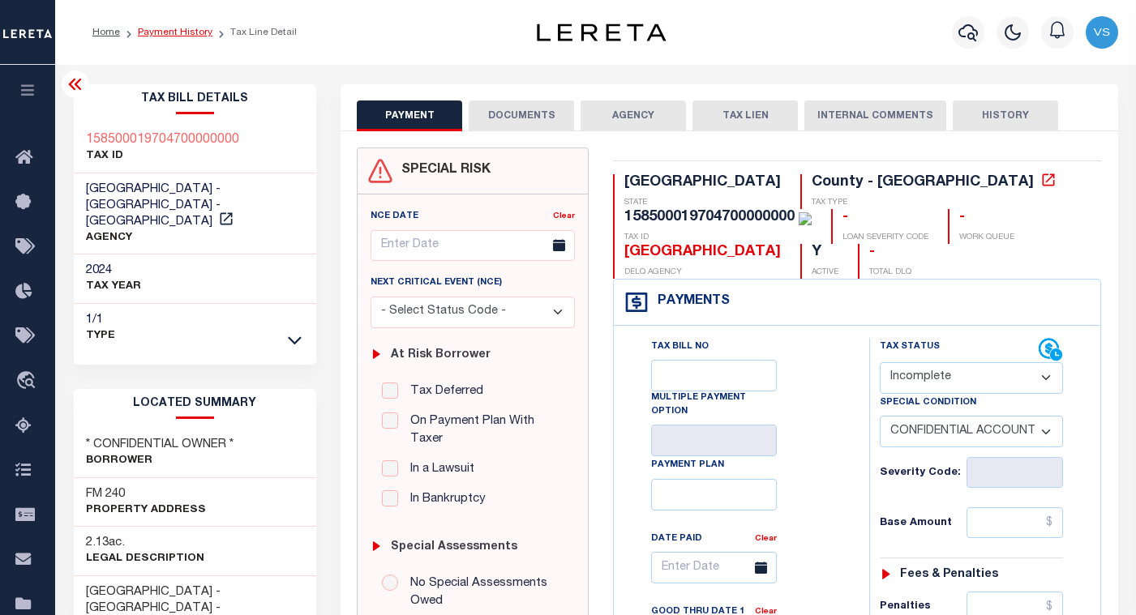
click at [161, 35] on link "Payment History" at bounding box center [175, 33] width 75 height 10
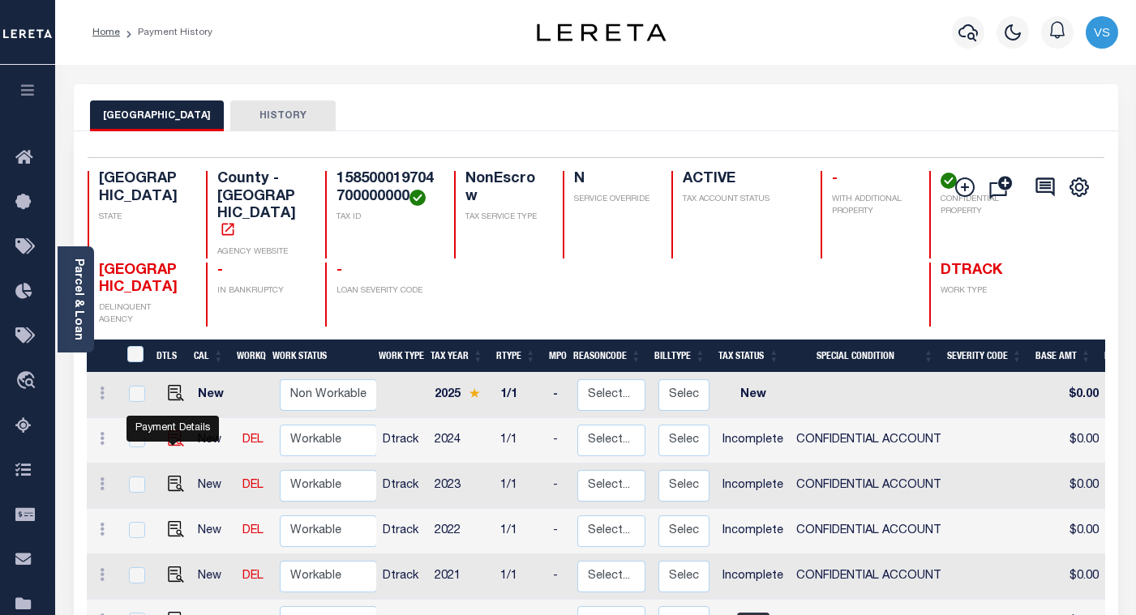
click at [176, 431] on img "" at bounding box center [176, 439] width 16 height 16
checkbox input "true"
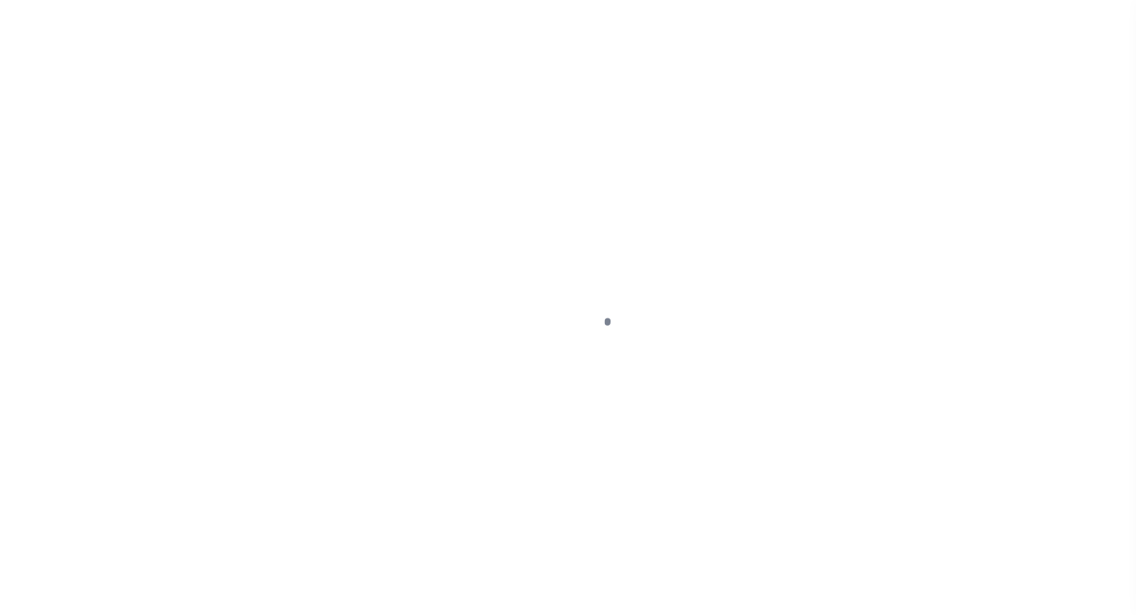
select select "INC"
select select "3"
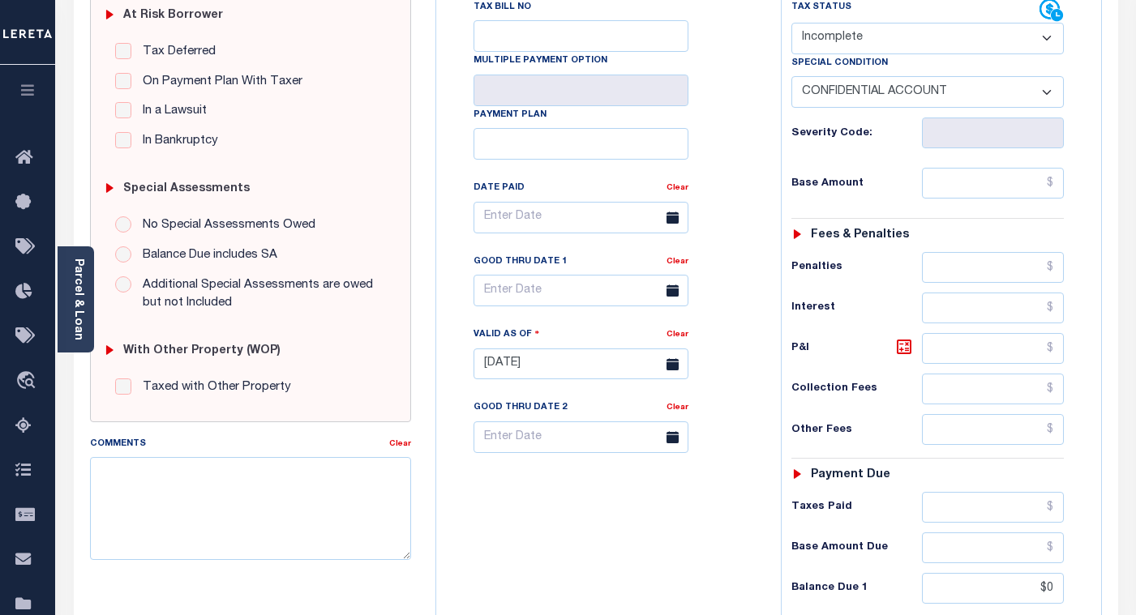
scroll to position [613, 0]
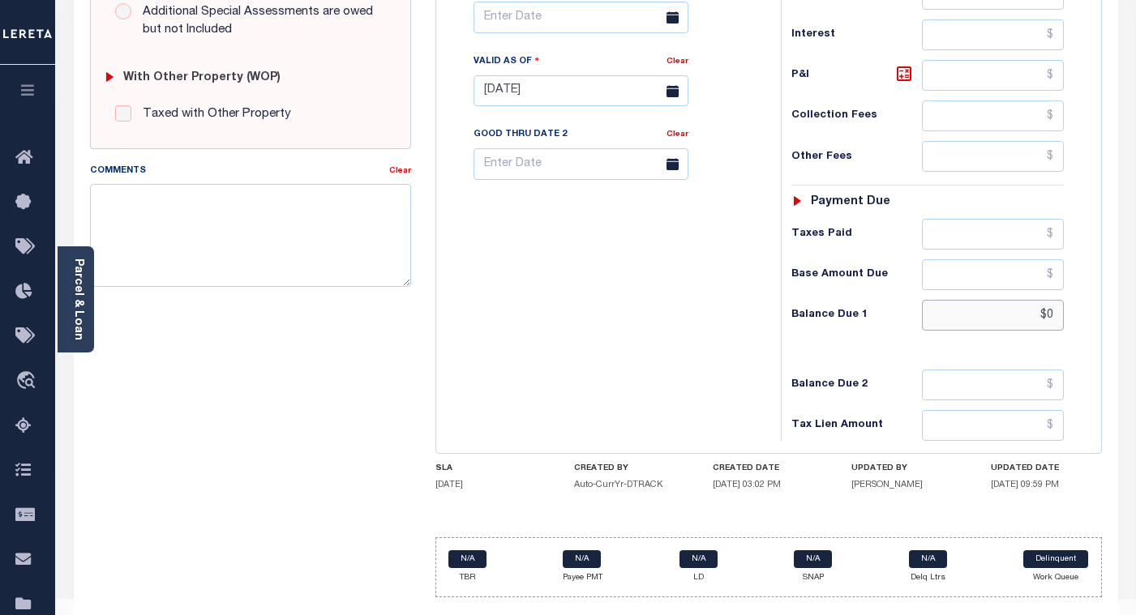
click at [1049, 300] on input "$0" at bounding box center [993, 315] width 142 height 31
type input "$0.00"
click at [1104, 354] on div "TX STATE County - TX TAX TYPE 158500019704700000000 TAX ID - LOAN SEVERITY CODE…" at bounding box center [768, 73] width 691 height 1076
click at [646, 75] on input "[DATE]" at bounding box center [581, 91] width 215 height 32
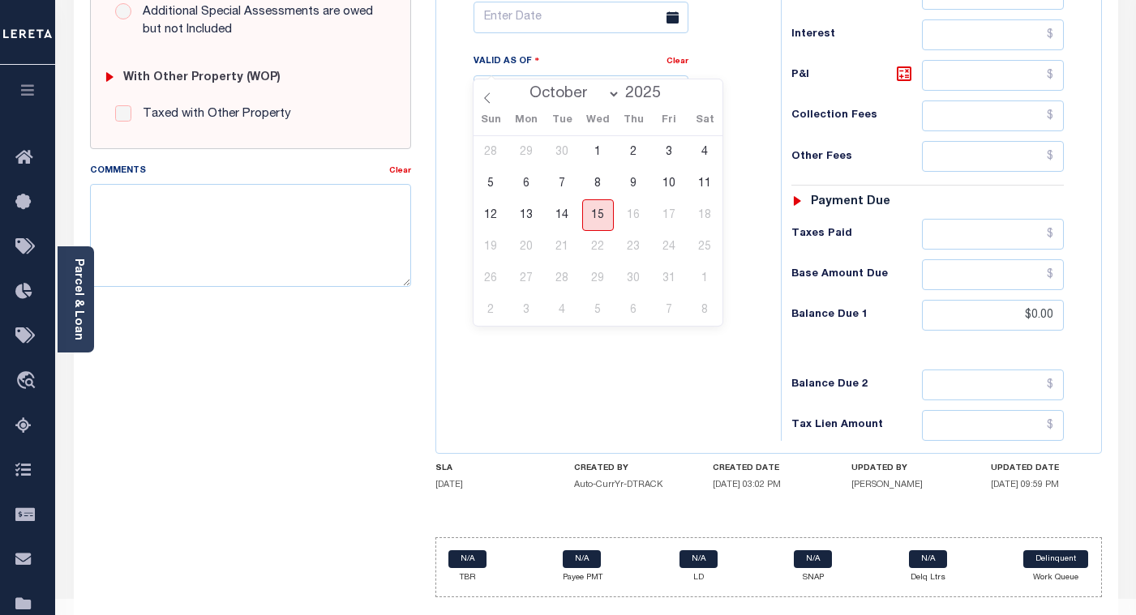
click at [597, 211] on span "15" at bounding box center [598, 215] width 32 height 32
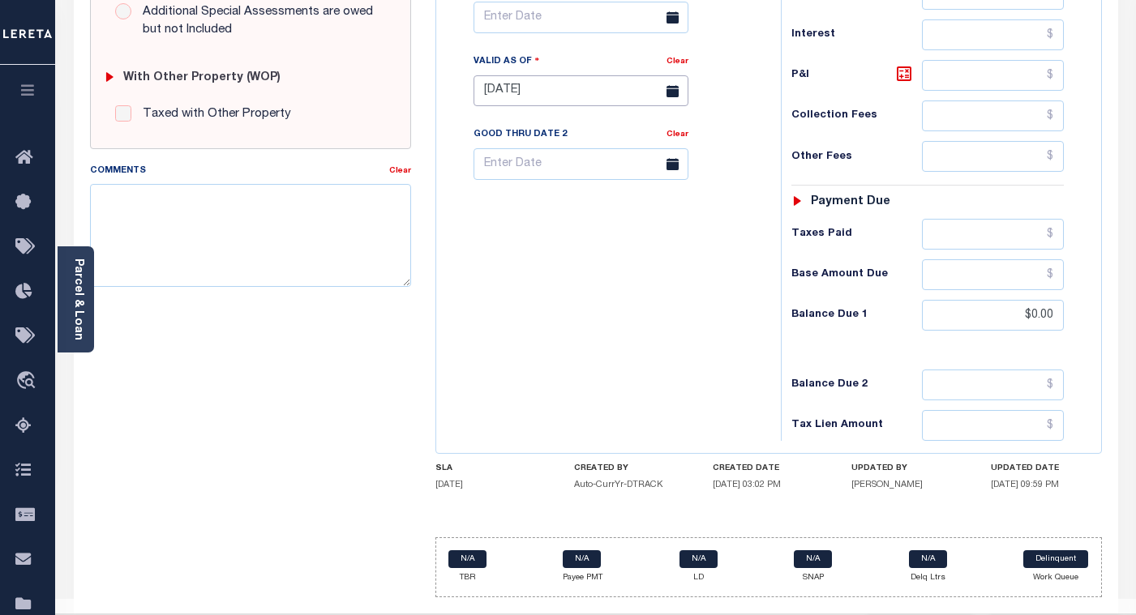
type input "[DATE]"
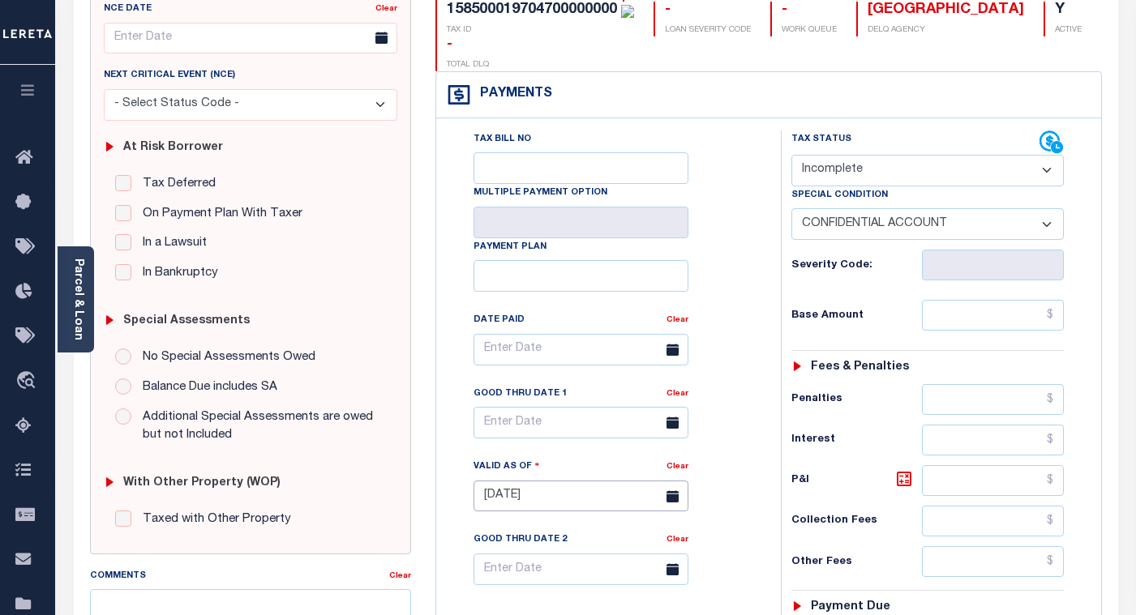
scroll to position [45, 0]
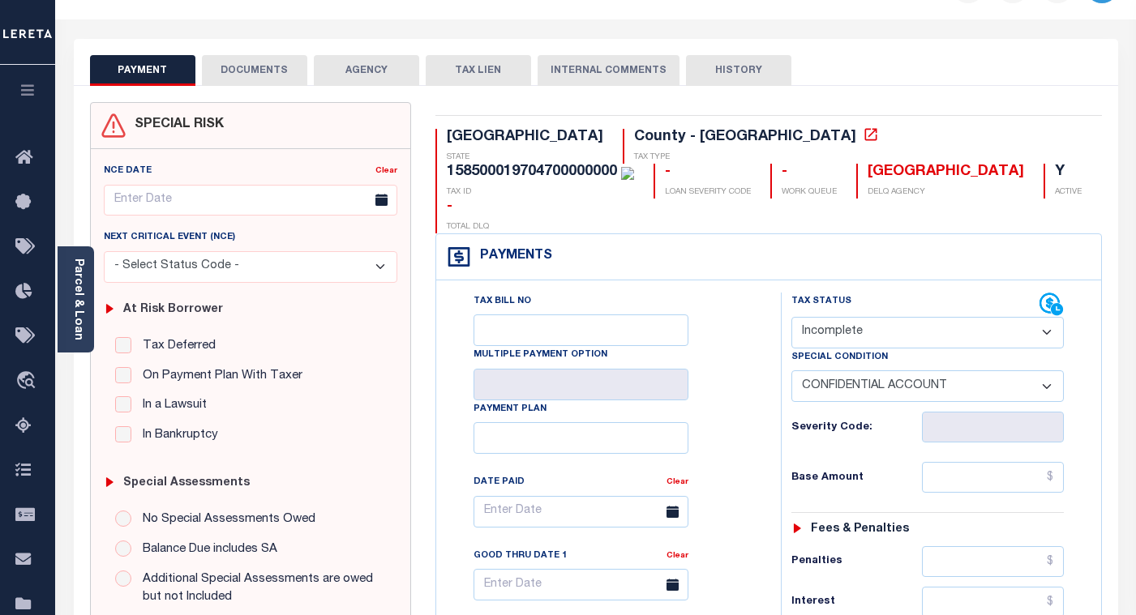
click at [839, 371] on select "-- Select Special Condition -- 3RD PARTY TAX LIEN AGENCY TAX LIEN (A.K.A Inside…" at bounding box center [927, 387] width 272 height 32
select select "16"
click at [791, 371] on select "-- Select Special Condition -- 3RD PARTY TAX LIEN AGENCY TAX LIEN (A.K.A Inside…" at bounding box center [927, 387] width 272 height 32
type input "[DATE]"
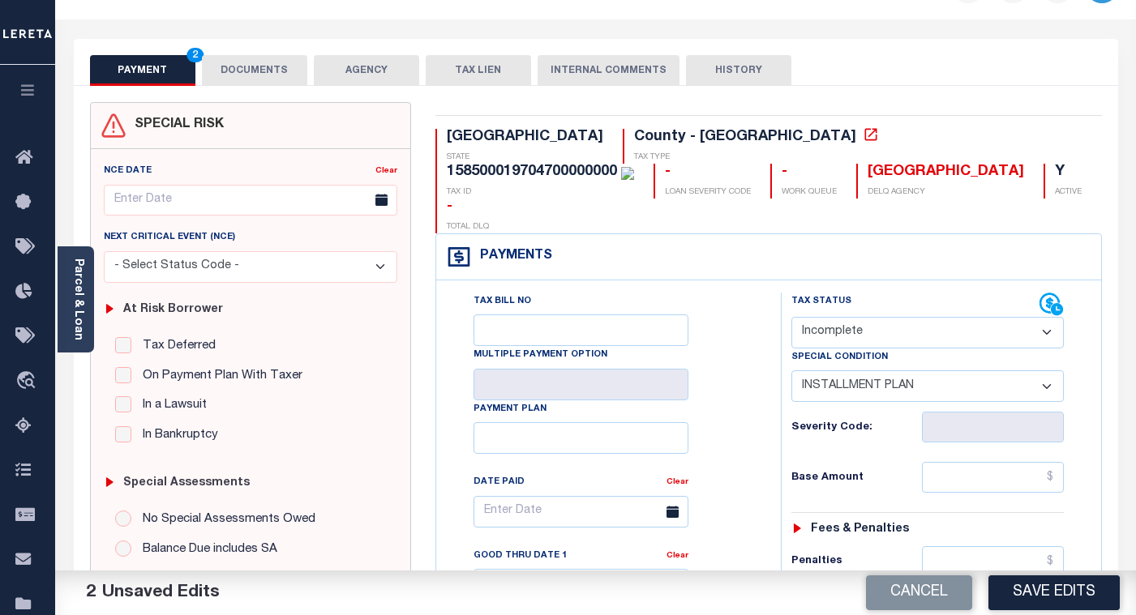
click at [851, 371] on select "-- Select Special Condition -- 3RD PARTY TAX LIEN AGENCY TAX LIEN (A.K.A Inside…" at bounding box center [927, 387] width 272 height 32
select select "3"
click at [791, 371] on select "-- Select Special Condition -- 3RD PARTY TAX LIEN AGENCY TAX LIEN (A.K.A Inside…" at bounding box center [927, 387] width 272 height 32
type input "[DATE]"
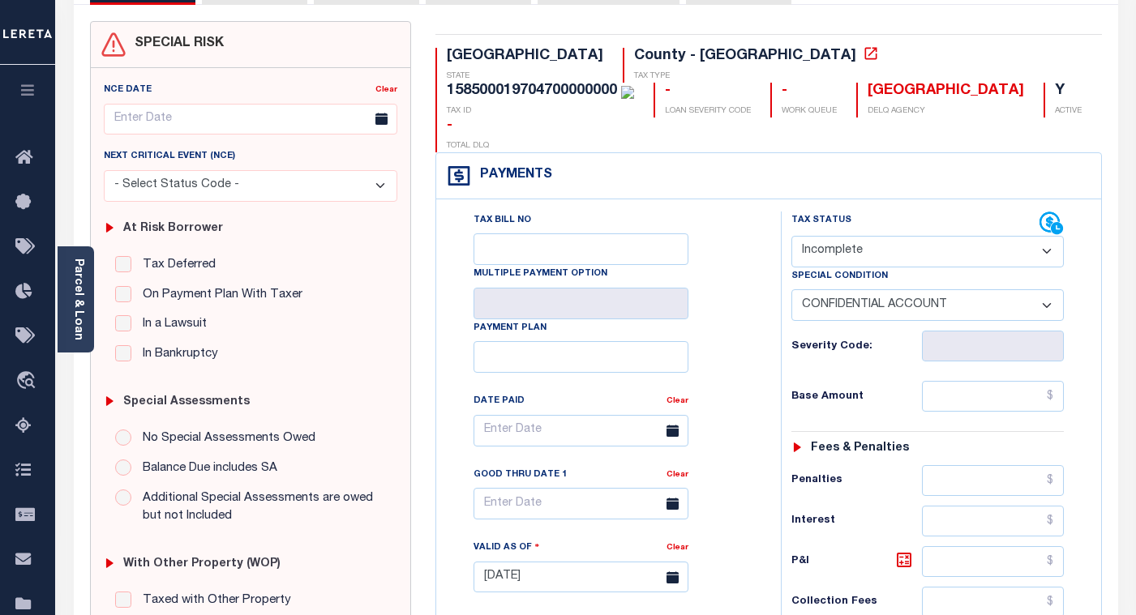
scroll to position [0, 0]
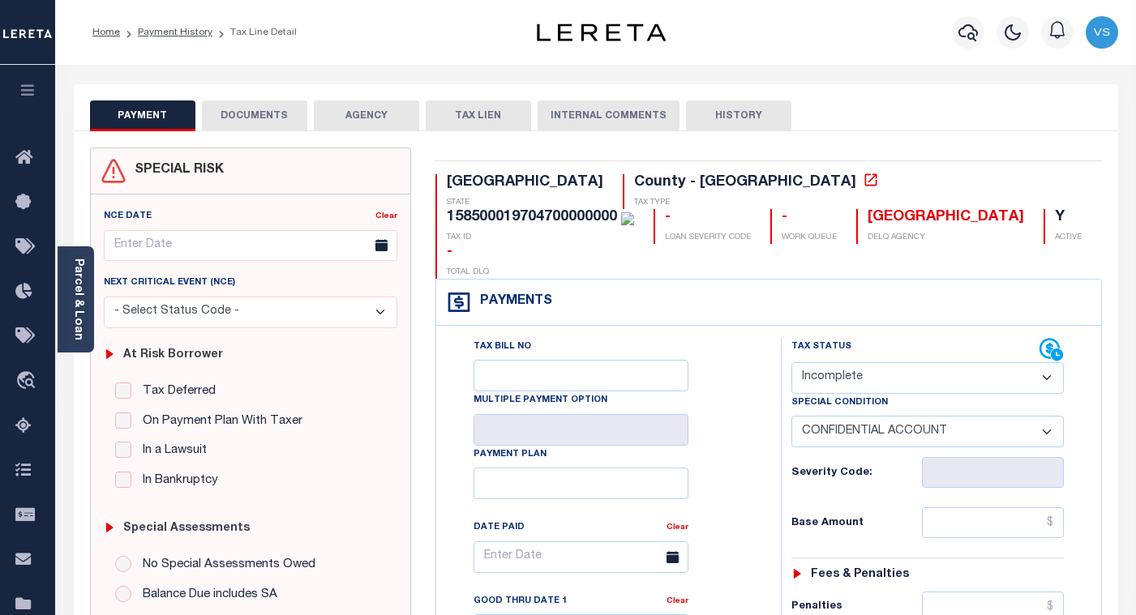
click at [817, 362] on select "- Select Status Code - Open Due/Unpaid Paid Incomplete No Tax Due Internal Refu…" at bounding box center [927, 378] width 272 height 32
select select "DUE"
click at [791, 362] on select "- Select Status Code - Open Due/Unpaid Paid Incomplete No Tax Due Internal Refu…" at bounding box center [927, 378] width 272 height 32
select select "0"
type input "[DATE]"
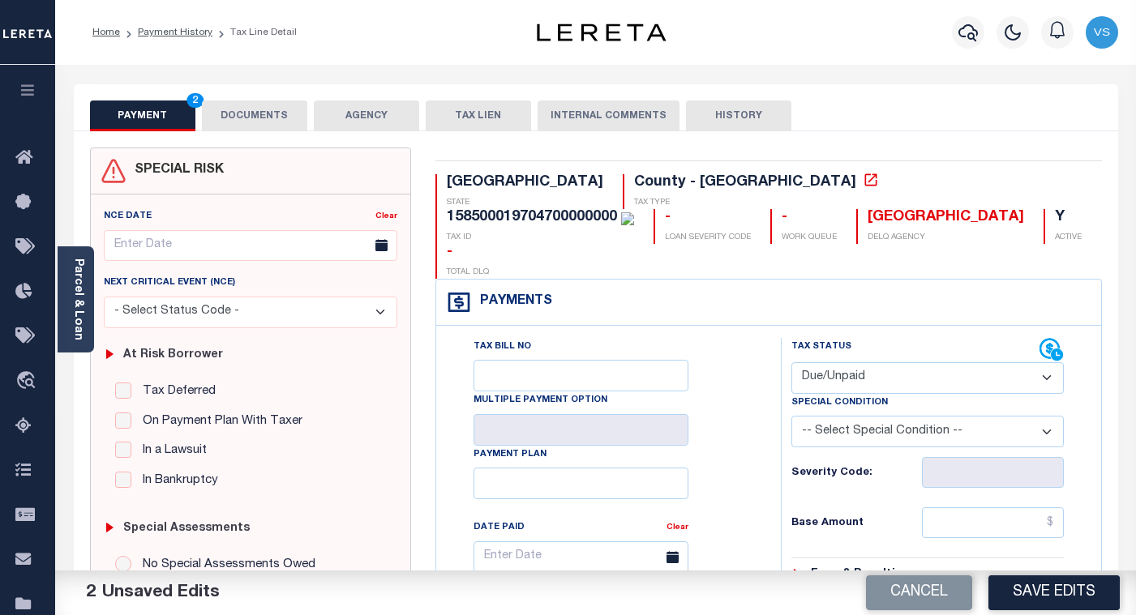
click at [832, 362] on select "- Select Status Code - Open Due/Unpaid Paid Incomplete No Tax Due Internal Refu…" at bounding box center [927, 378] width 272 height 32
select select "INC"
click at [791, 362] on select "- Select Status Code - Open Due/Unpaid Paid Incomplete No Tax Due Internal Refu…" at bounding box center [927, 378] width 272 height 32
type input "07/31/2025"
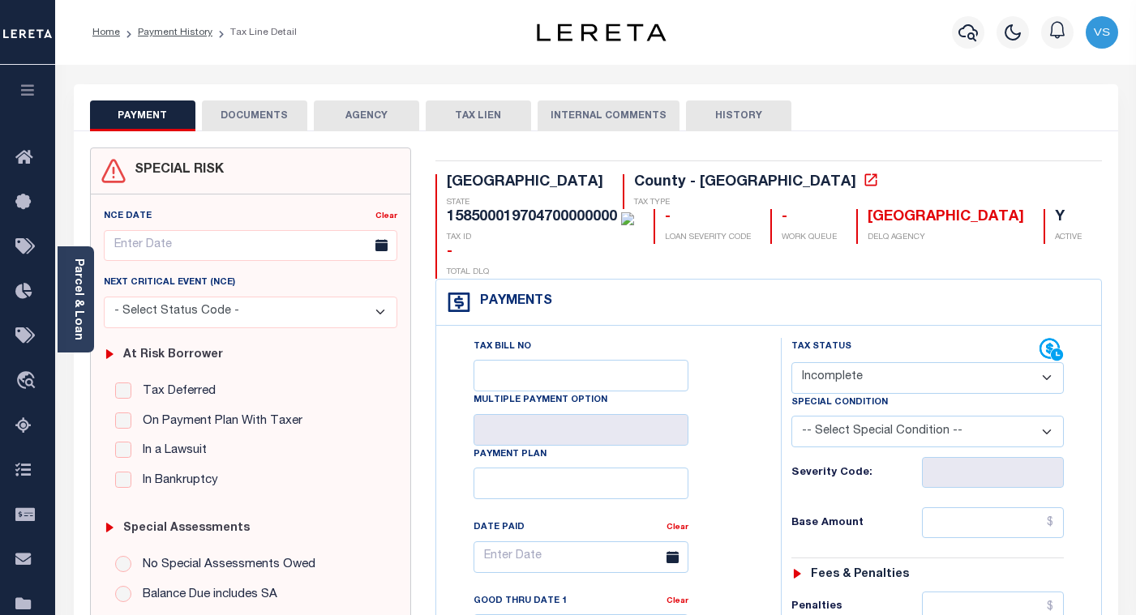
click at [869, 416] on select "-- Select Special Condition -- 3RD PARTY TAX LIEN AGENCY TAX LIEN (A.K.A Inside…" at bounding box center [927, 432] width 272 height 32
select select "3"
click at [791, 416] on select "-- Select Special Condition -- 3RD PARTY TAX LIEN AGENCY TAX LIEN (A.K.A Inside…" at bounding box center [927, 432] width 272 height 32
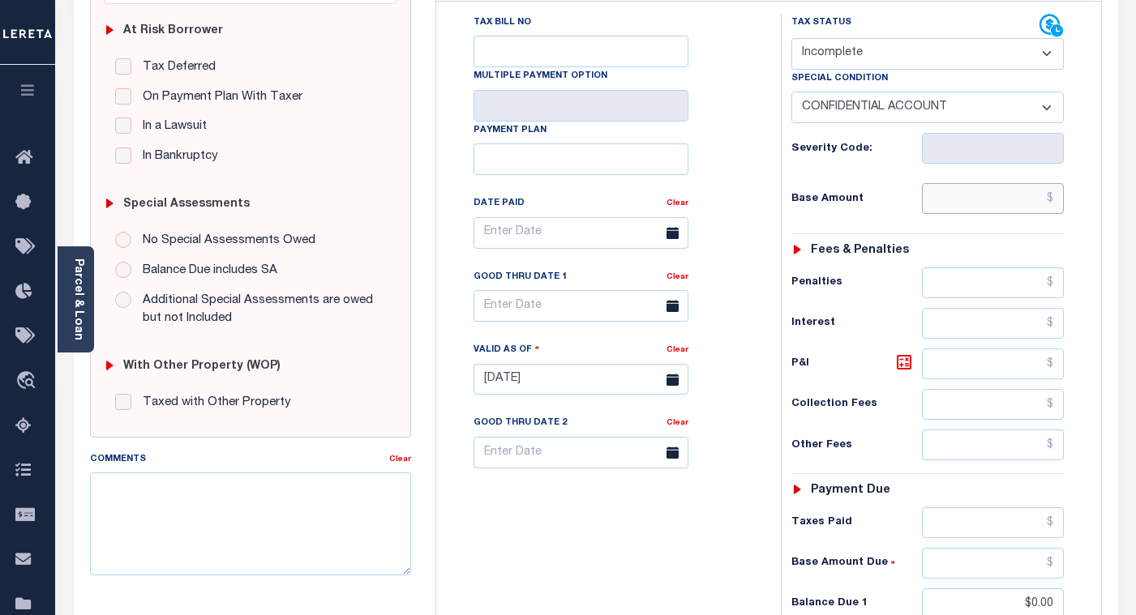
click at [1029, 183] on input "text" at bounding box center [993, 198] width 142 height 31
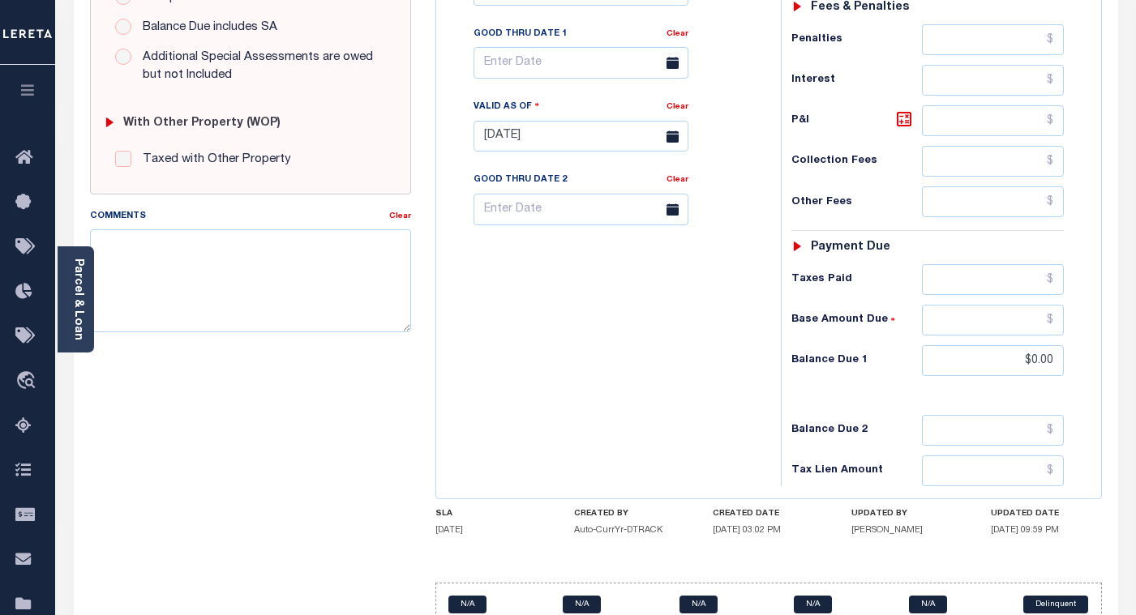
type input "$0"
type input "[DATE]"
type input "$0.00"
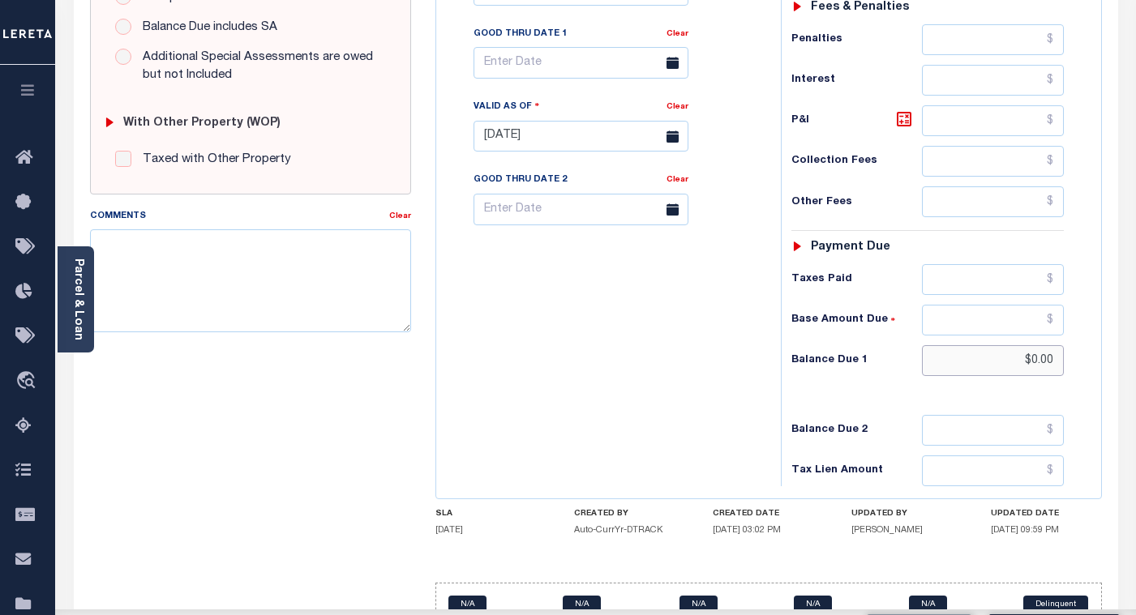
drag, startPoint x: 1057, startPoint y: 332, endPoint x: 1004, endPoint y: 337, distance: 53.7
click at [1005, 345] on input "$0.00" at bounding box center [993, 360] width 142 height 31
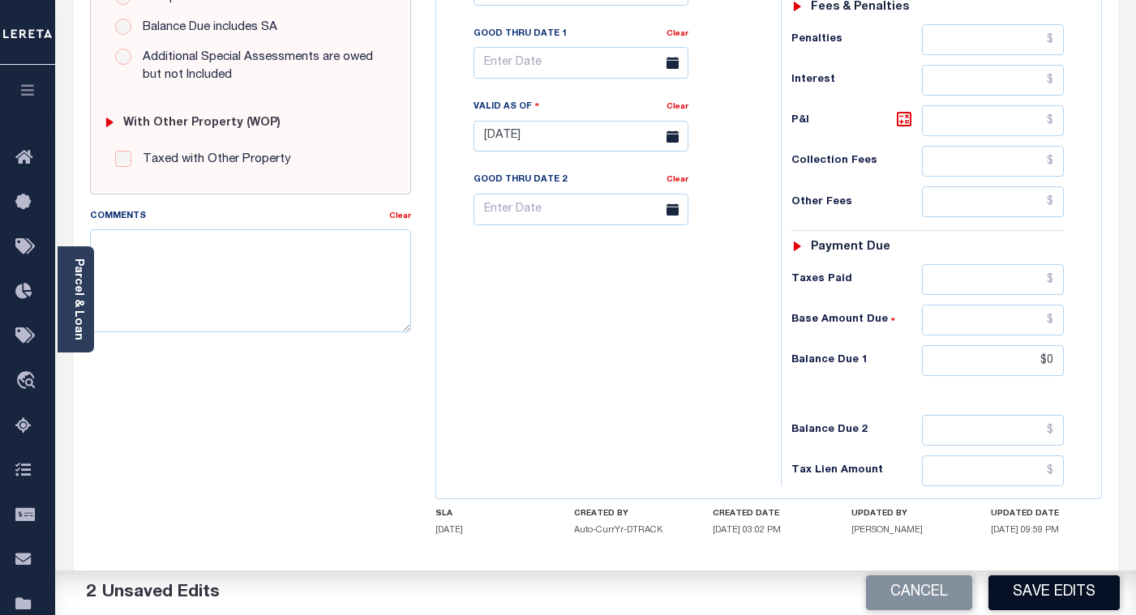
type input "$0.00"
click at [1035, 596] on button "Save Edits" at bounding box center [1054, 593] width 131 height 35
checkbox input "false"
type input "$0"
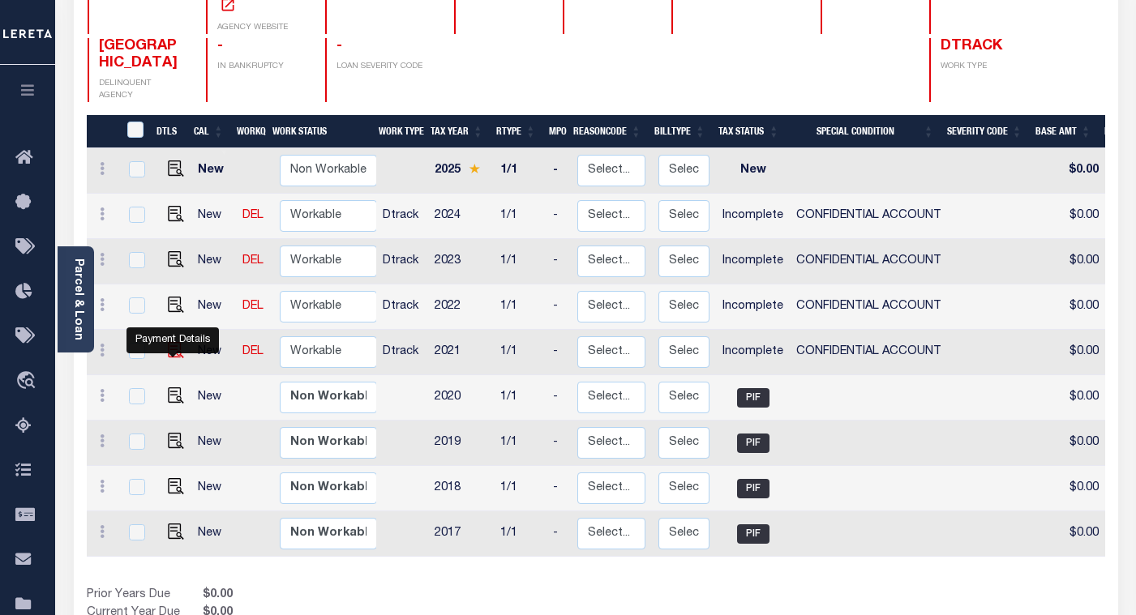
click at [169, 342] on img "" at bounding box center [176, 350] width 16 height 16
checkbox input "true"
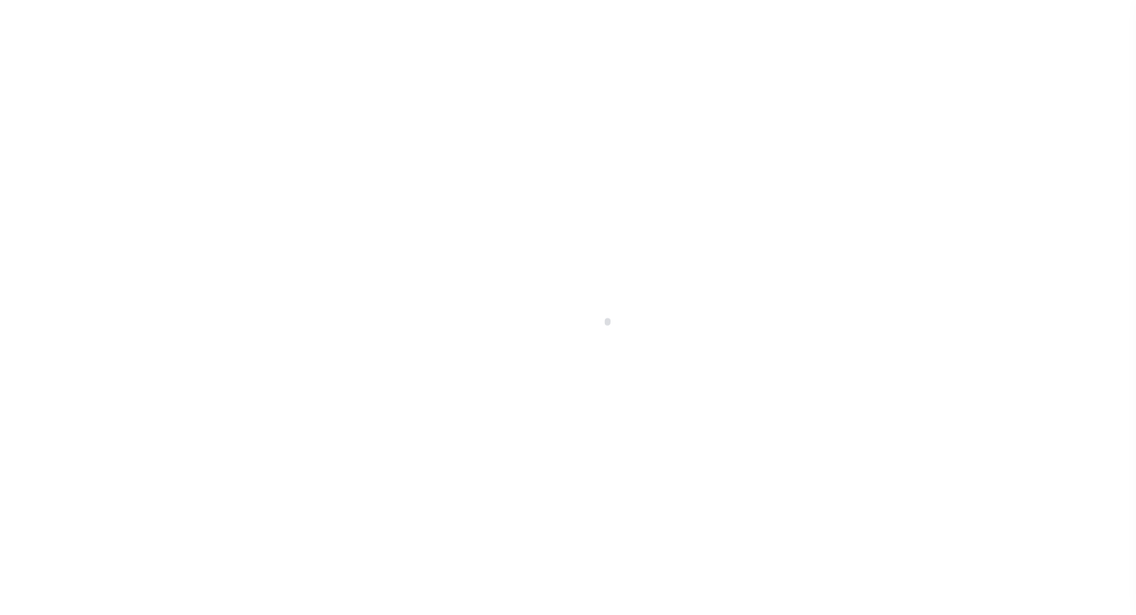
select select "INC"
select select "3"
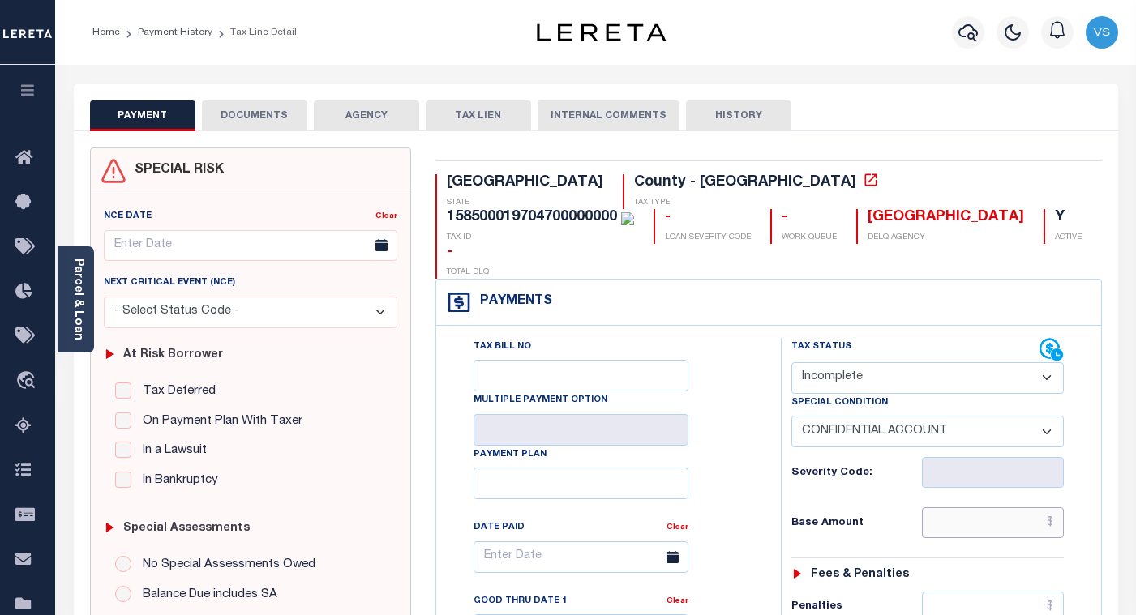
click at [990, 508] on input "text" at bounding box center [993, 523] width 142 height 31
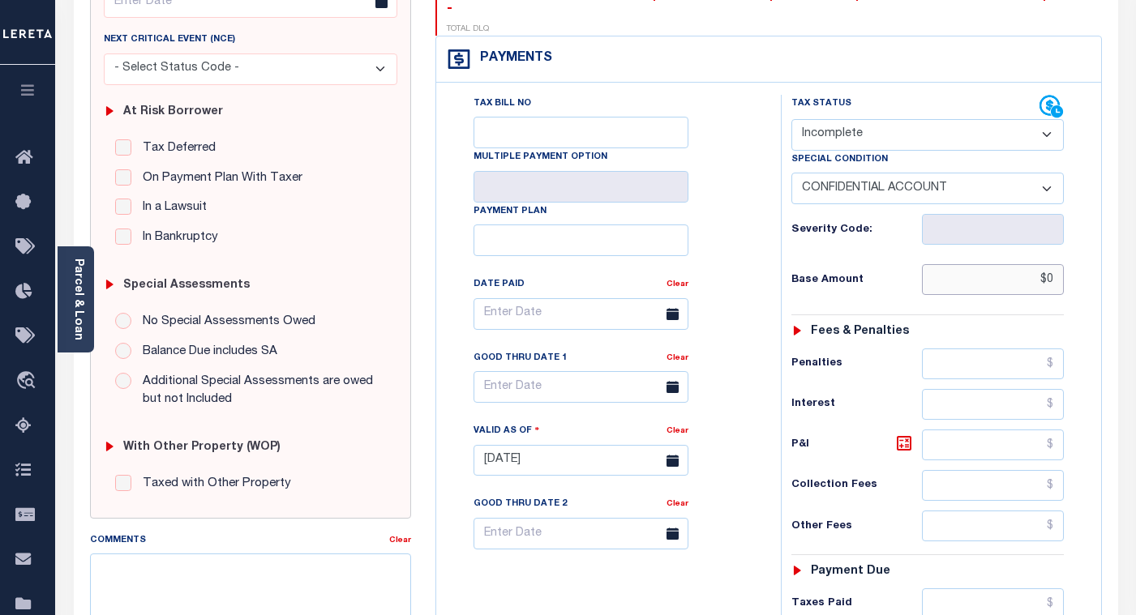
scroll to position [568, 0]
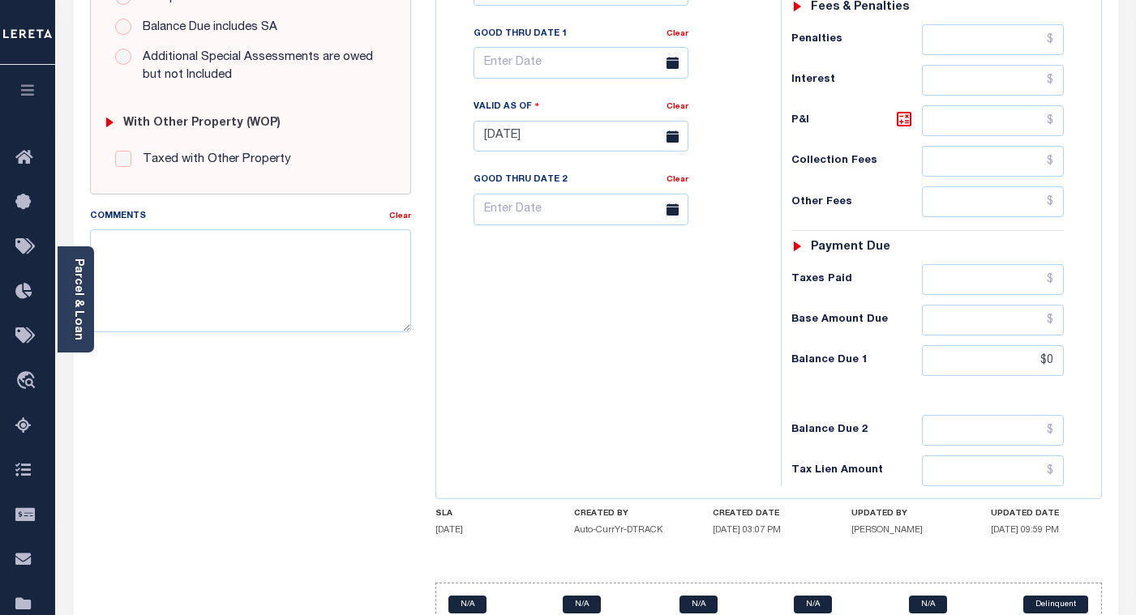
type input "$0"
type input "[DATE]"
type input "$0.00"
click at [1010, 345] on input "$0" at bounding box center [993, 360] width 142 height 31
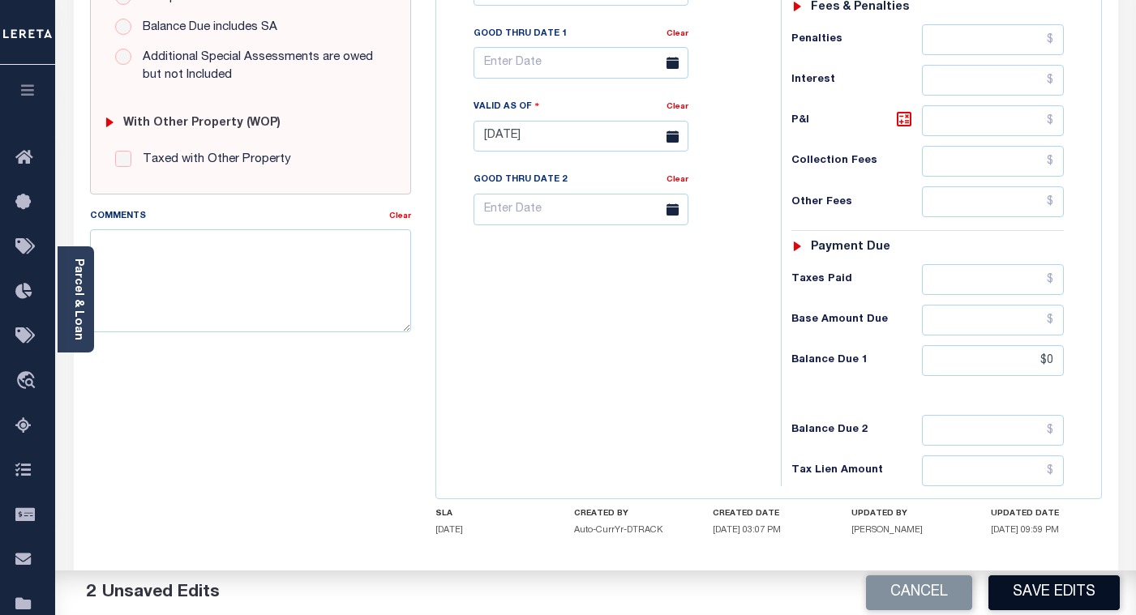
type input "$0.00"
click at [1050, 593] on button "Save Edits" at bounding box center [1054, 593] width 131 height 35
checkbox input "false"
type input "$0"
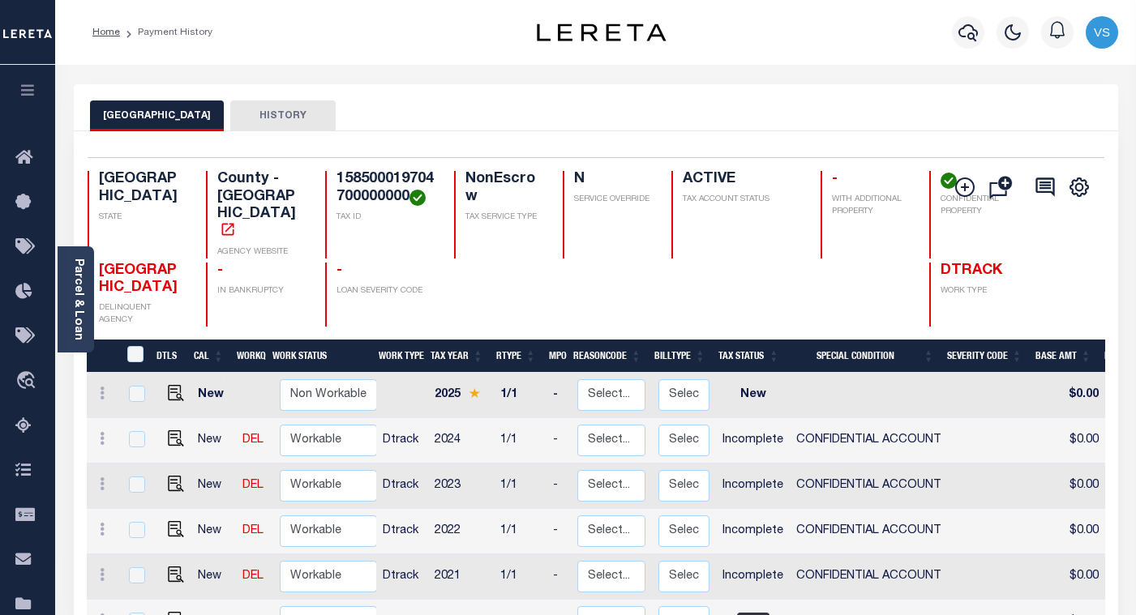
scroll to position [243, 0]
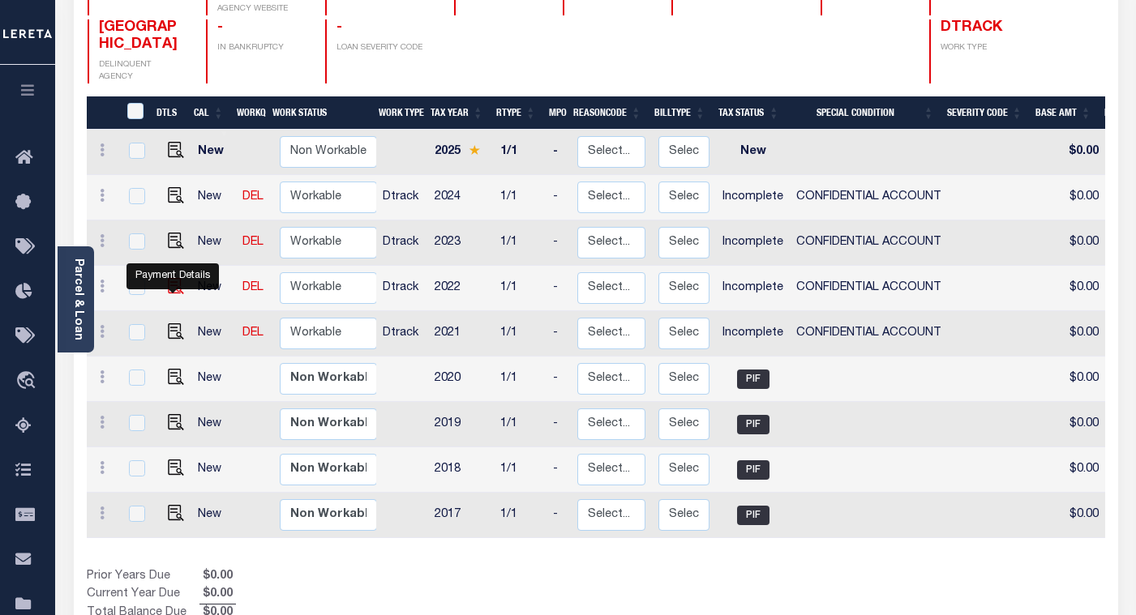
click at [169, 278] on img "" at bounding box center [176, 286] width 16 height 16
checkbox input "true"
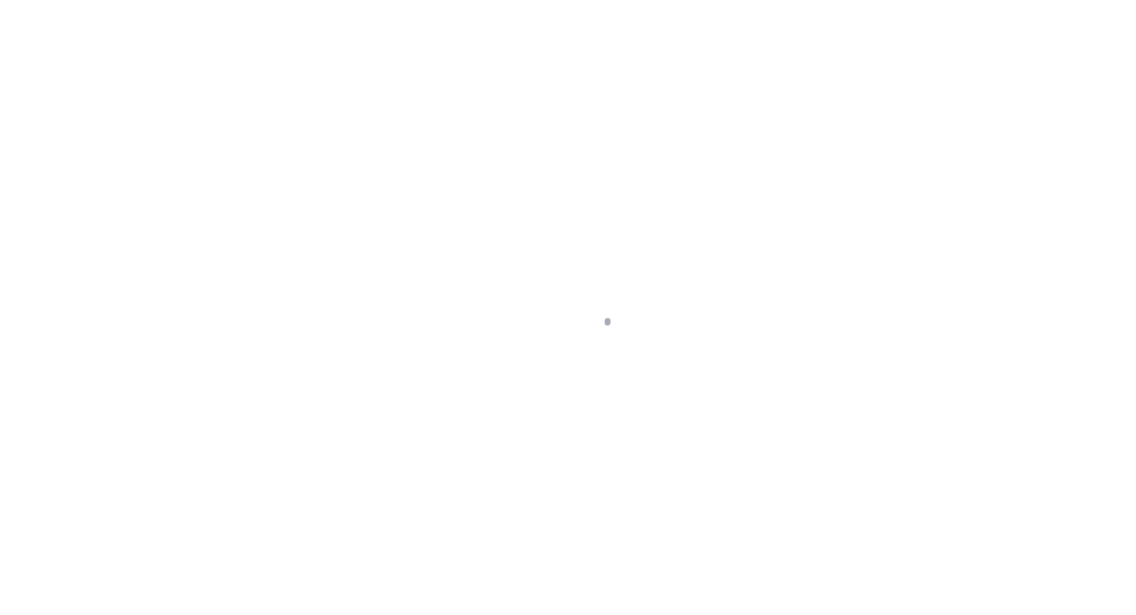
select select "INC"
select select "3"
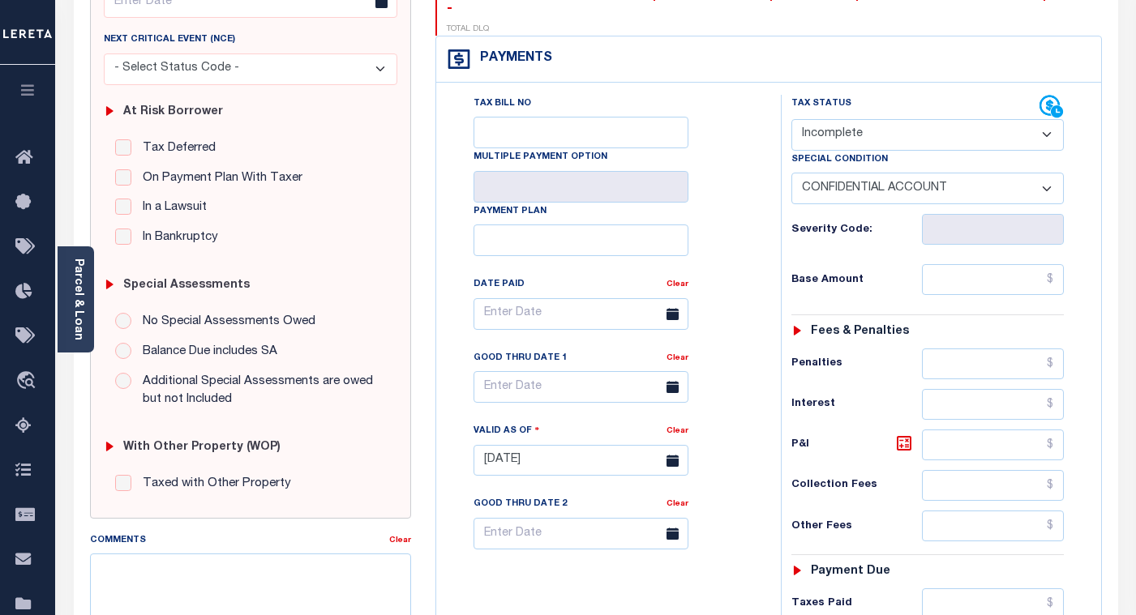
scroll to position [568, 0]
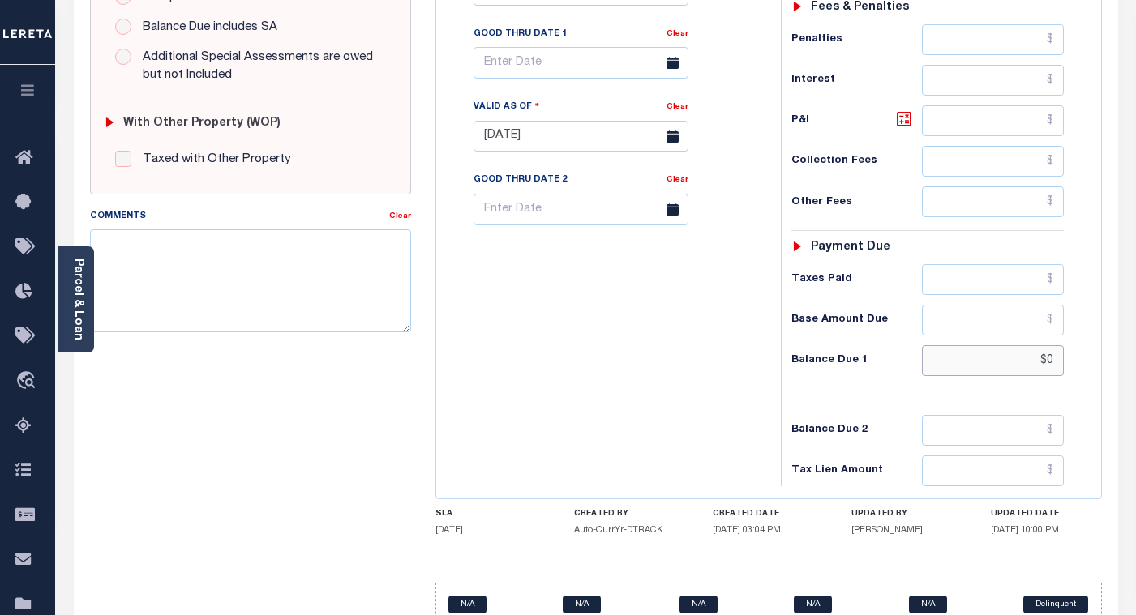
drag, startPoint x: 1055, startPoint y: 331, endPoint x: 1004, endPoint y: 337, distance: 51.4
click at [1005, 345] on input "$0" at bounding box center [993, 360] width 142 height 31
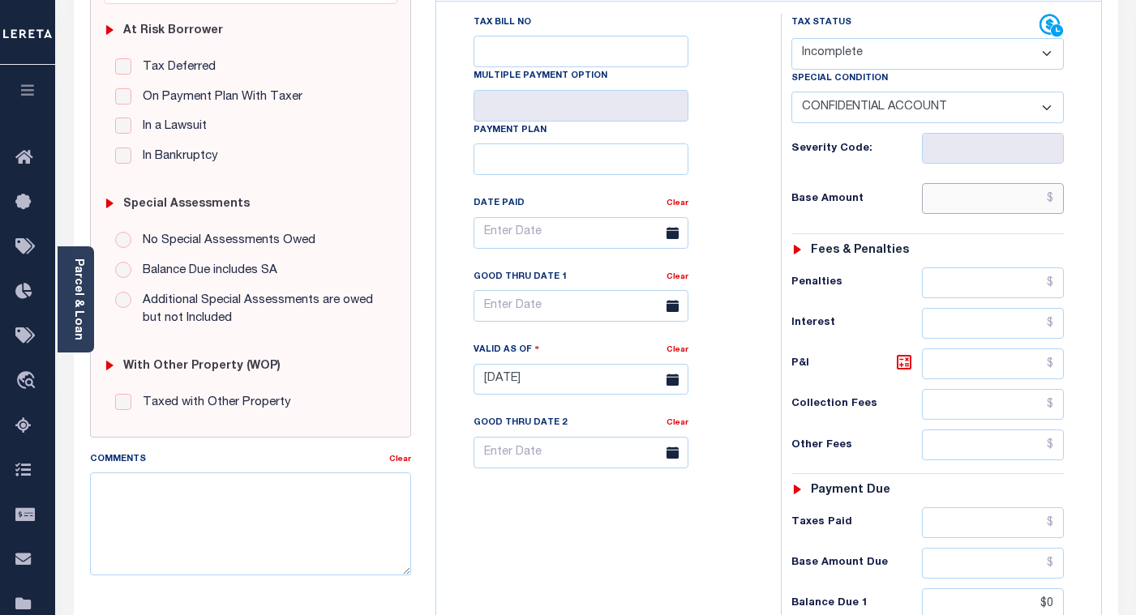
type input "$0.00"
click at [1012, 183] on input "text" at bounding box center [993, 198] width 142 height 31
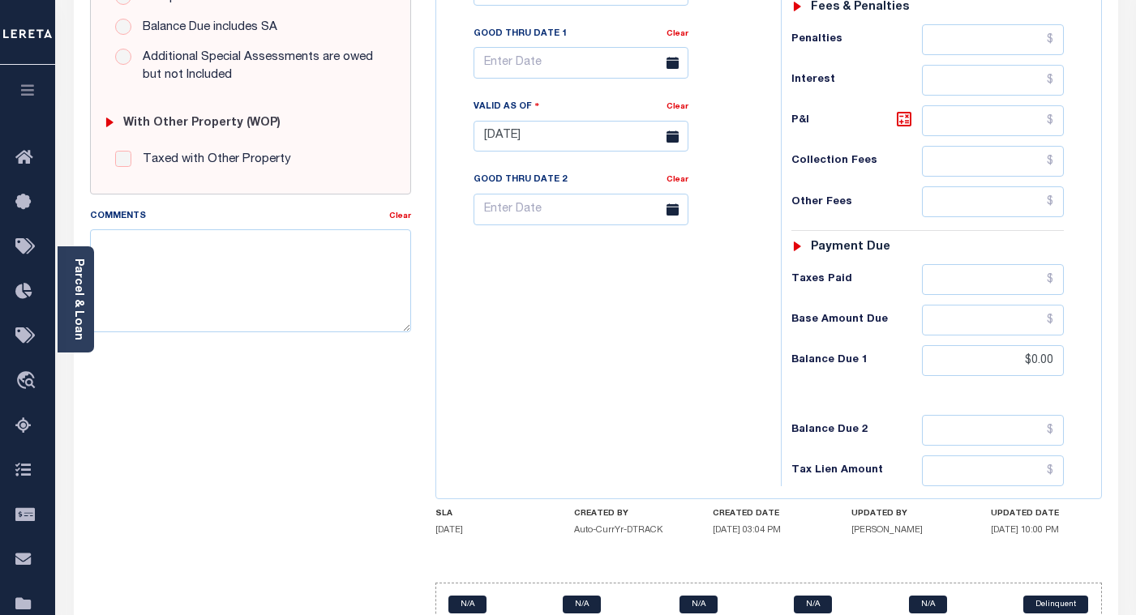
type input "$0"
type input "[DATE]"
type input "$0.00"
drag, startPoint x: 1055, startPoint y: 329, endPoint x: 974, endPoint y: 334, distance: 81.2
click at [974, 345] on input "$0.00" at bounding box center [993, 360] width 142 height 31
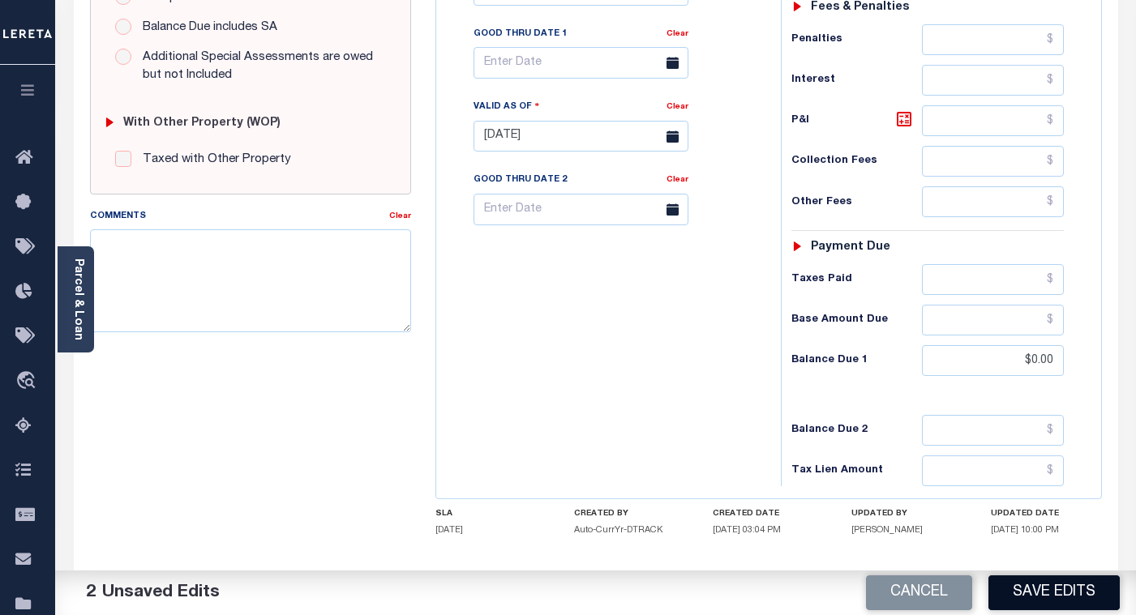
click at [1040, 588] on button "Save Edits" at bounding box center [1054, 593] width 131 height 35
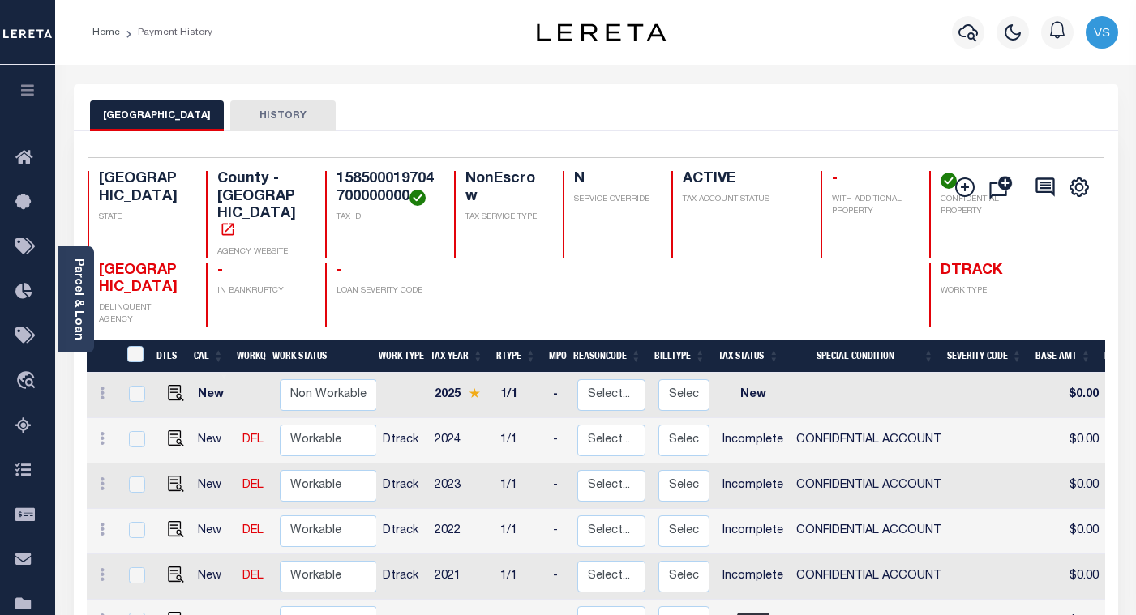
scroll to position [81, 0]
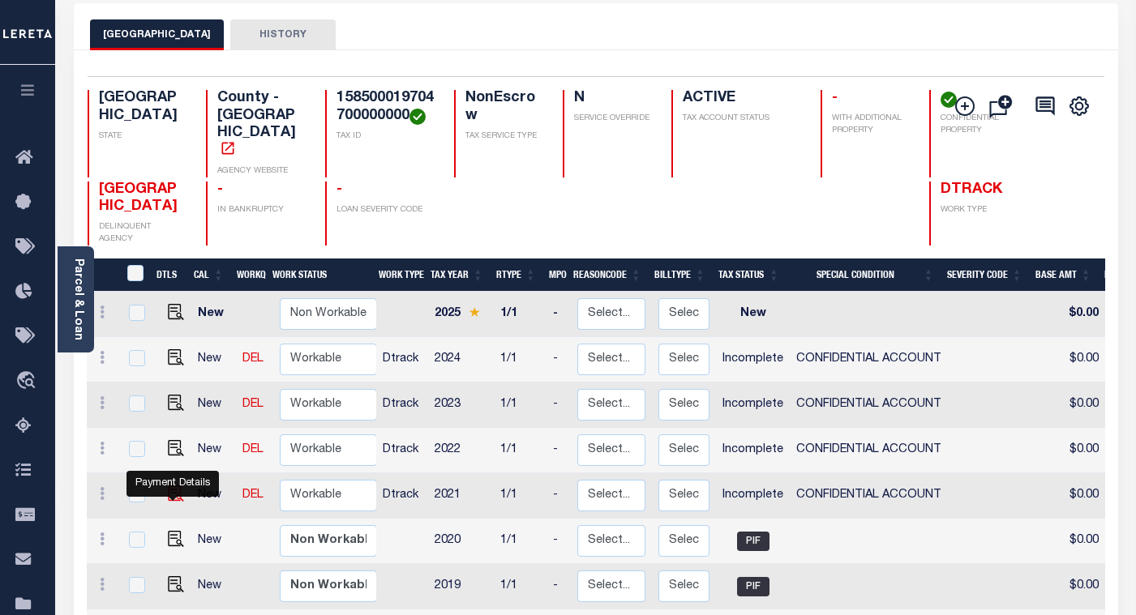
click at [171, 486] on img "" at bounding box center [176, 494] width 16 height 16
checkbox input "true"
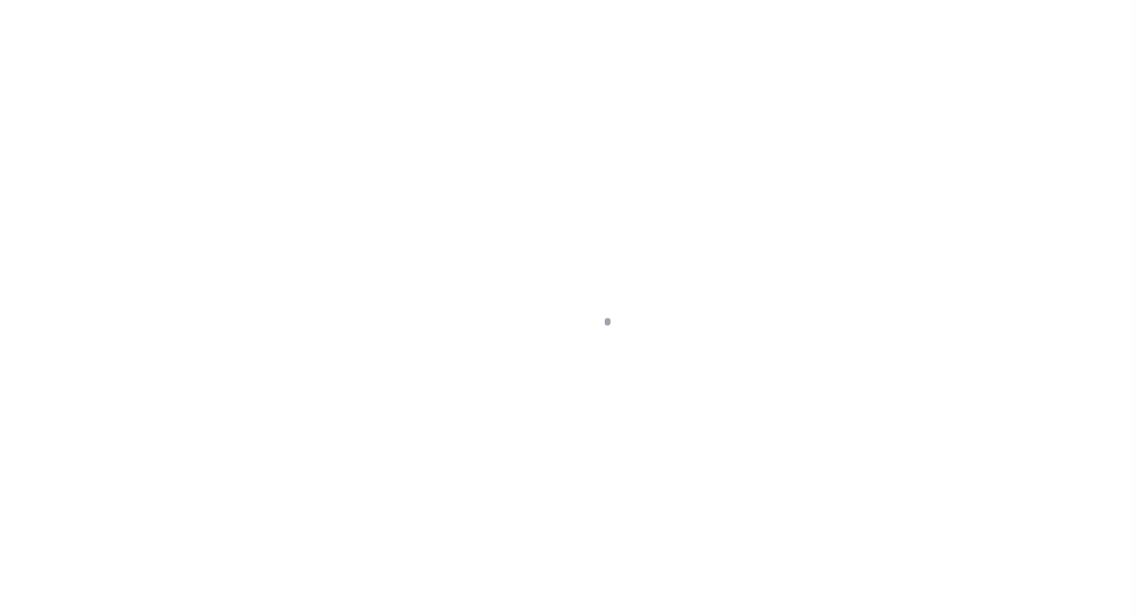
select select "INC"
select select "3"
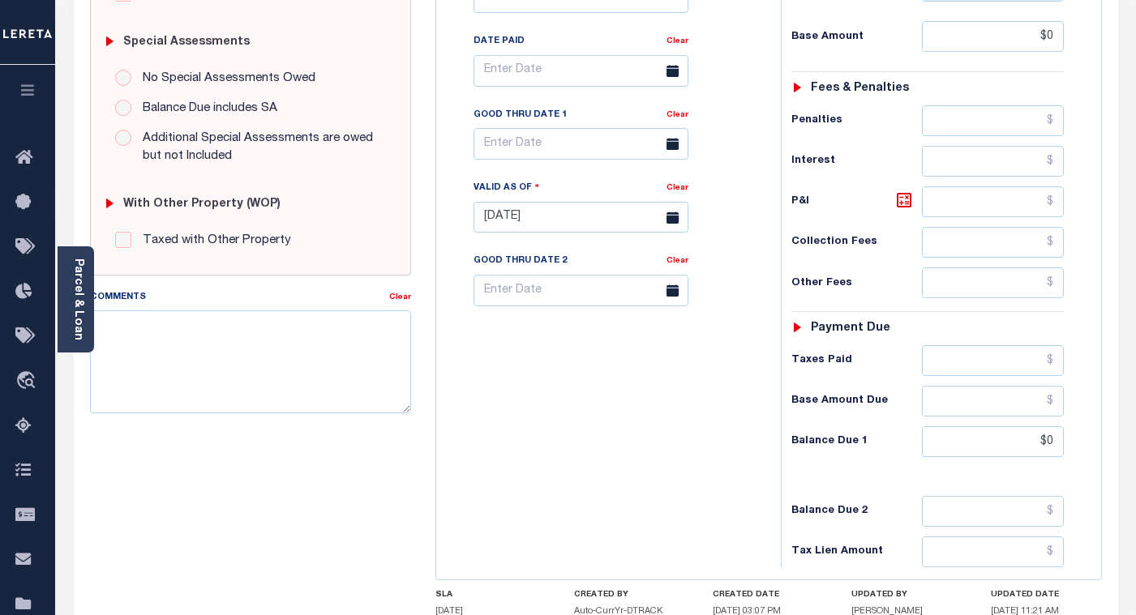
scroll to position [568, 0]
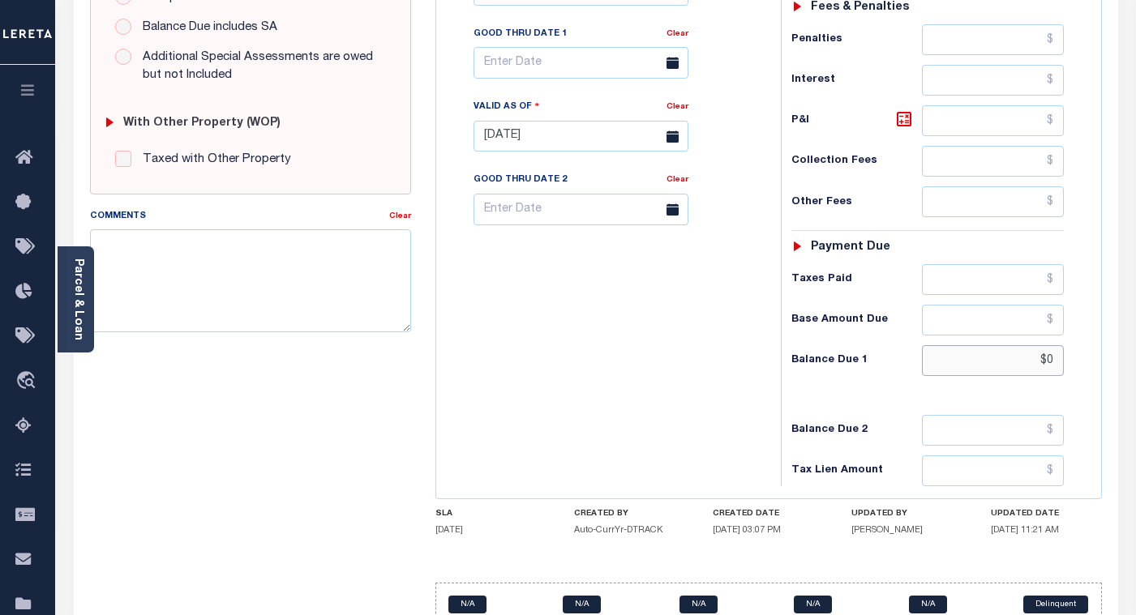
click at [1055, 345] on input "$0" at bounding box center [993, 360] width 142 height 31
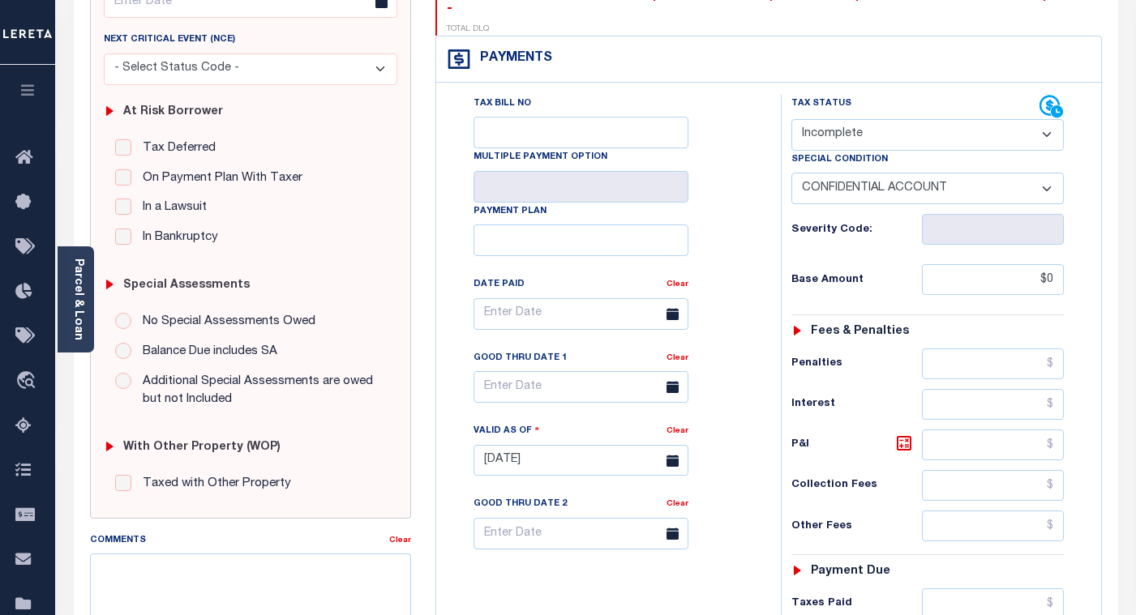
scroll to position [0, 0]
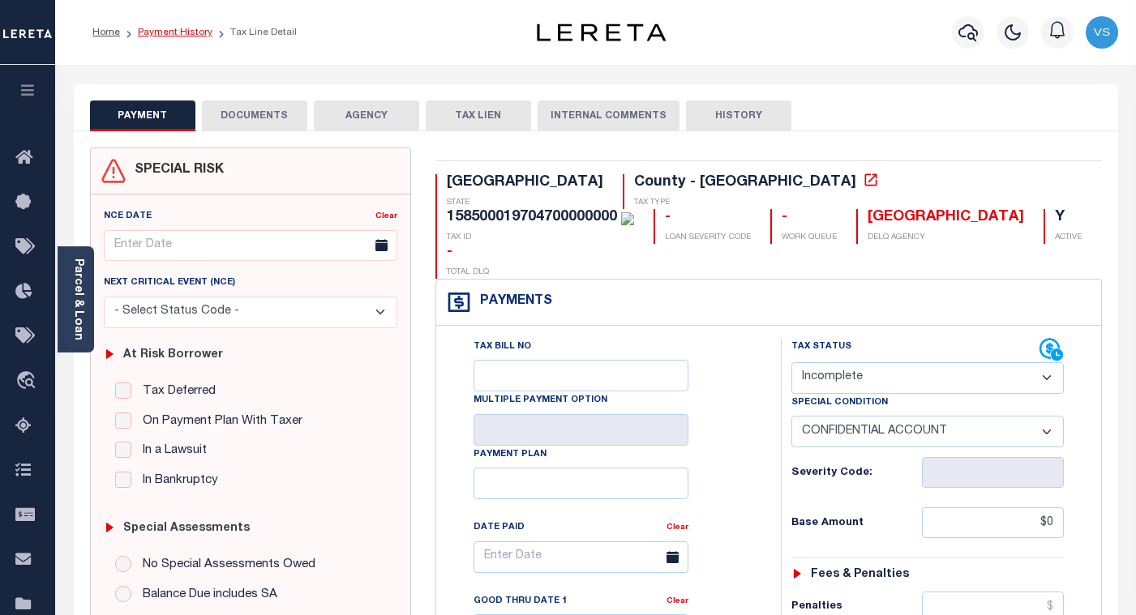
type input "$0.00"
click at [171, 34] on link "Payment History" at bounding box center [175, 33] width 75 height 10
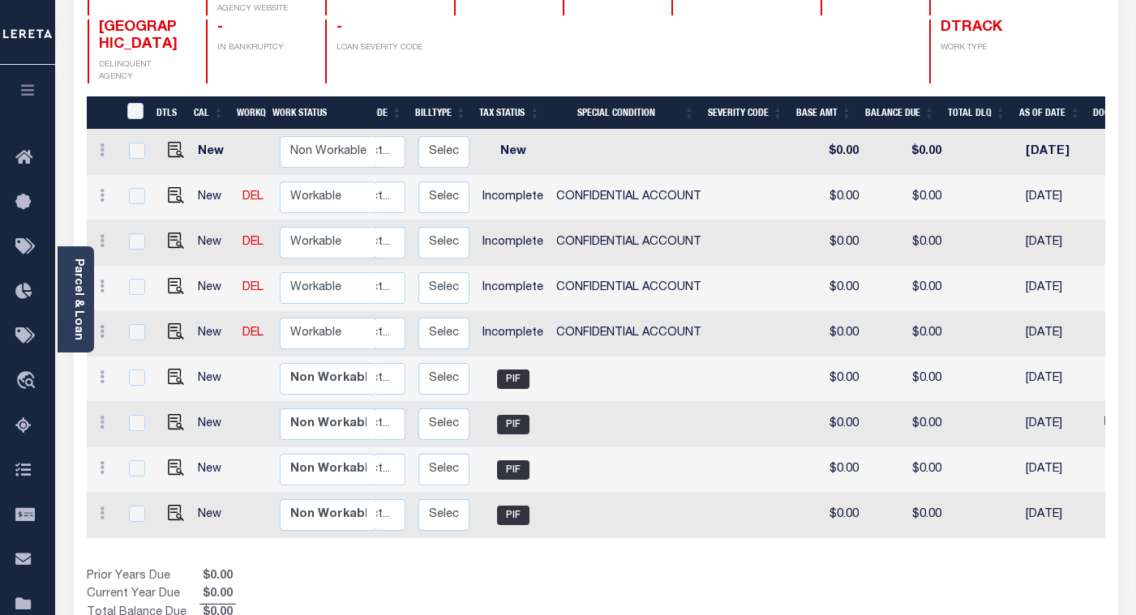
scroll to position [0, 240]
click at [168, 233] on img "" at bounding box center [176, 241] width 16 height 16
checkbox input "true"
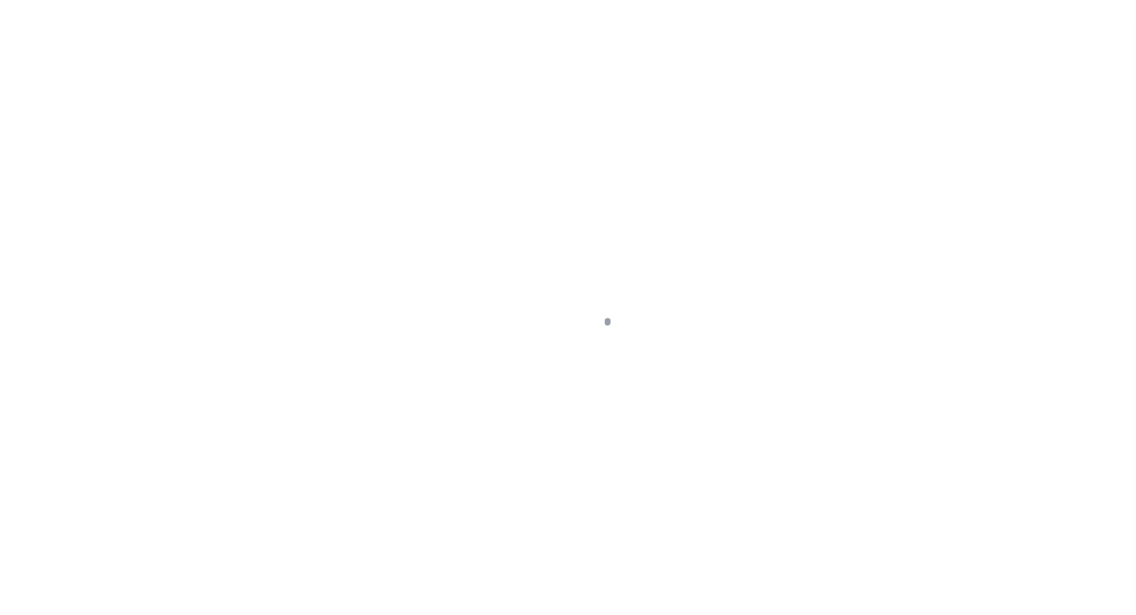
select select "INC"
select select "3"
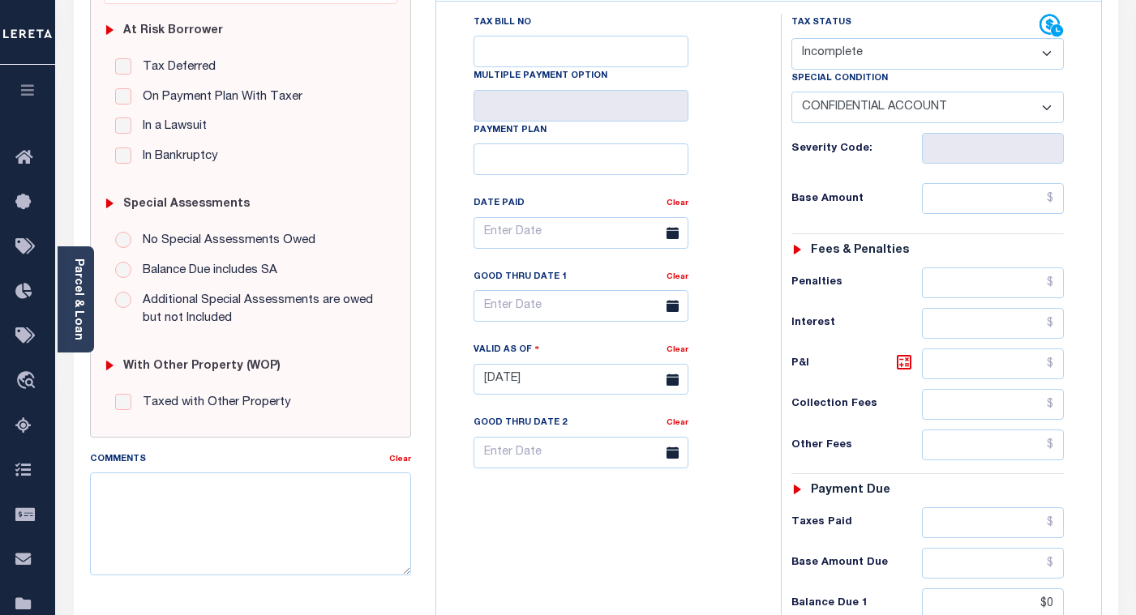
scroll to position [405, 0]
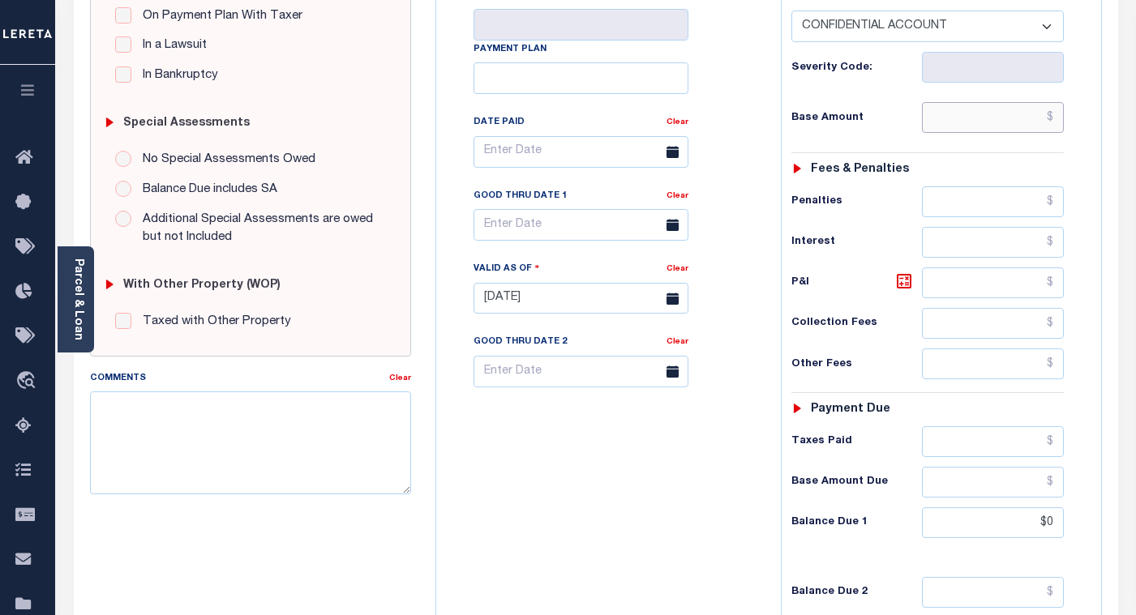
click at [1032, 102] on input "text" at bounding box center [993, 117] width 142 height 31
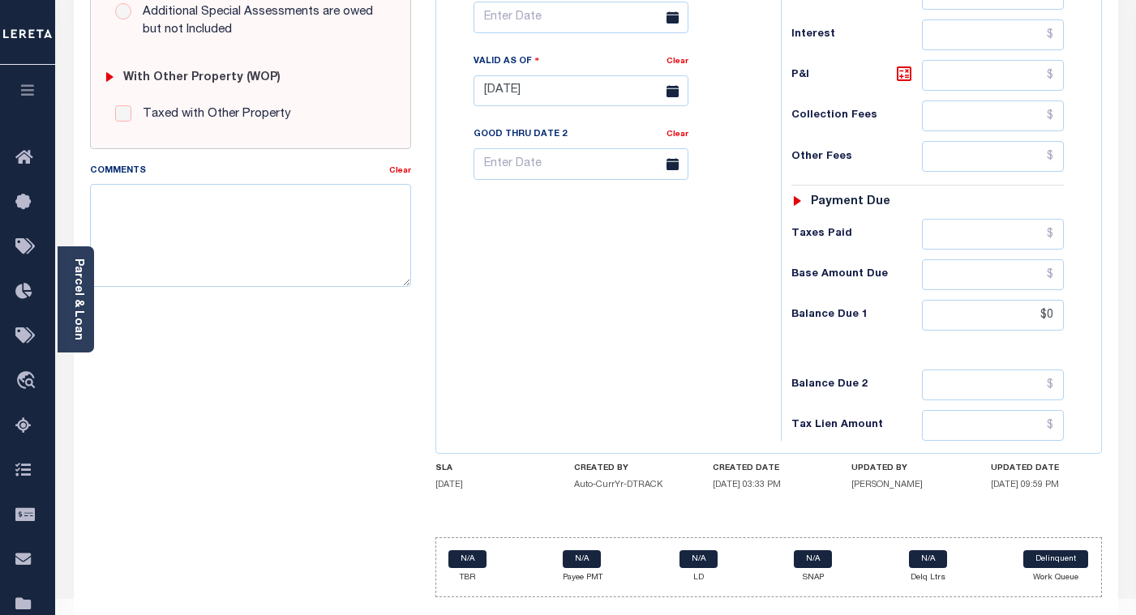
type input "$0"
type input "[DATE]"
type input "$0.00"
drag, startPoint x: 1053, startPoint y: 287, endPoint x: 1002, endPoint y: 280, distance: 50.8
click at [1002, 300] on input "$0" at bounding box center [993, 315] width 142 height 31
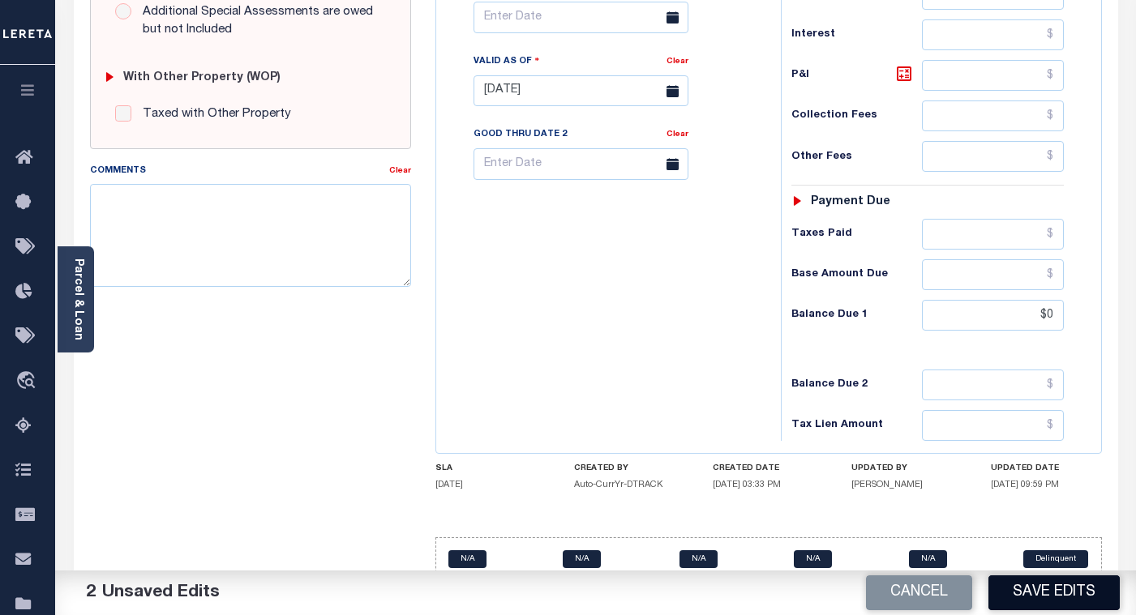
type input "$0.00"
click at [1067, 594] on button "Save Edits" at bounding box center [1054, 593] width 131 height 35
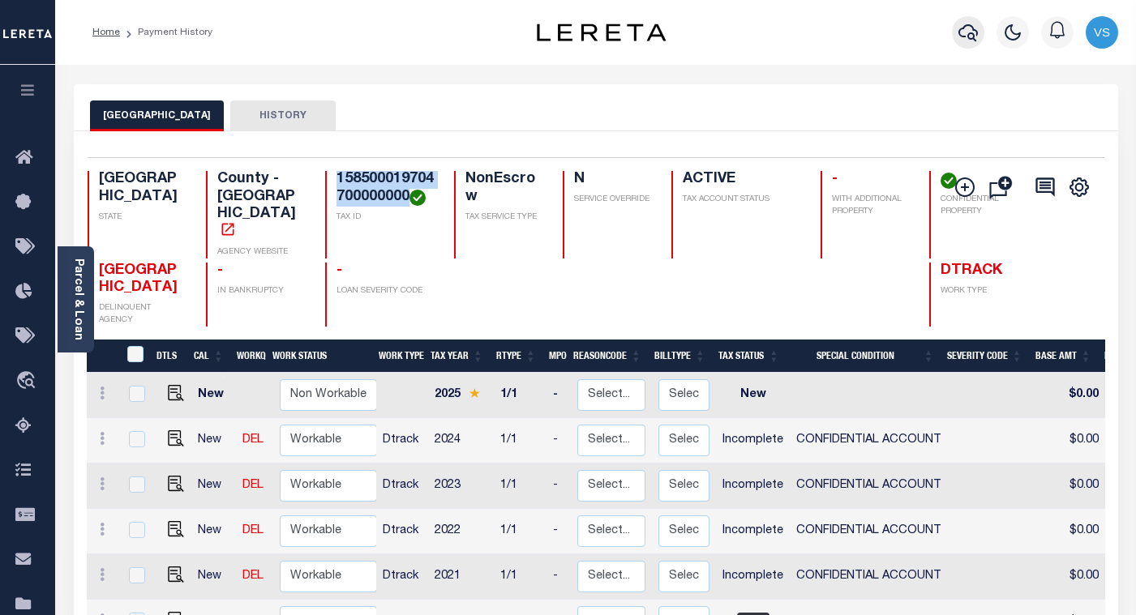
click at [959, 34] on icon "button" at bounding box center [968, 32] width 19 height 17
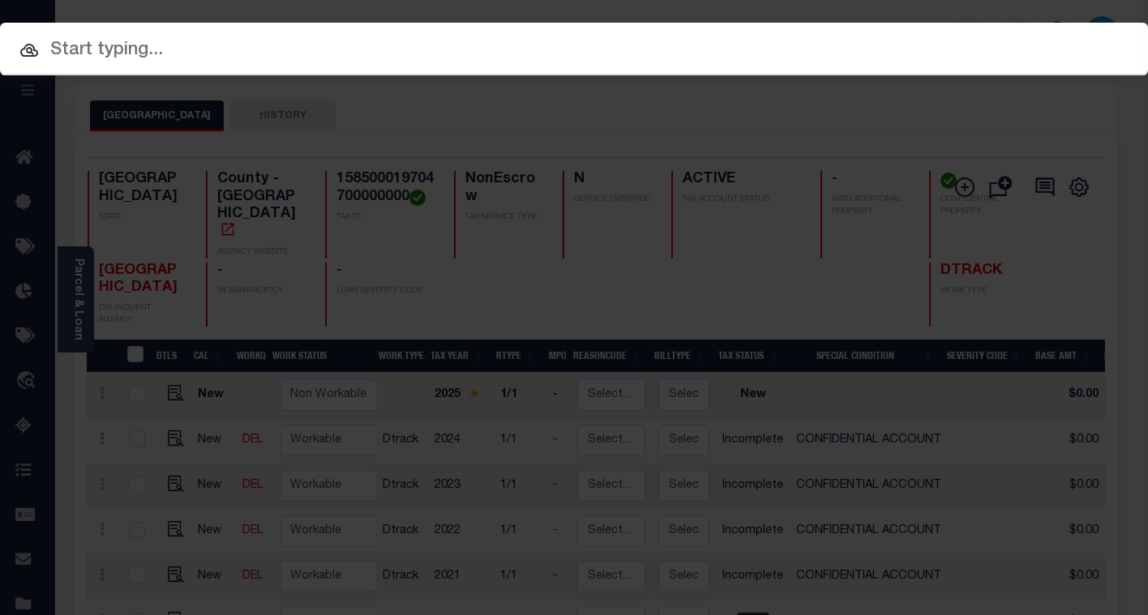
paste input "8220771"
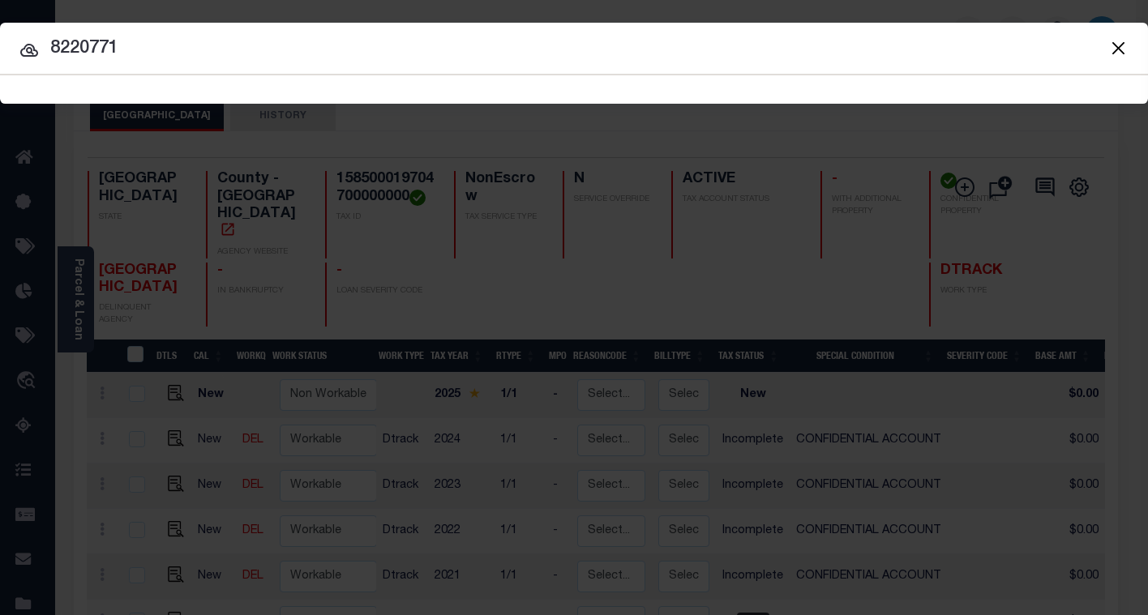
type input "8220771"
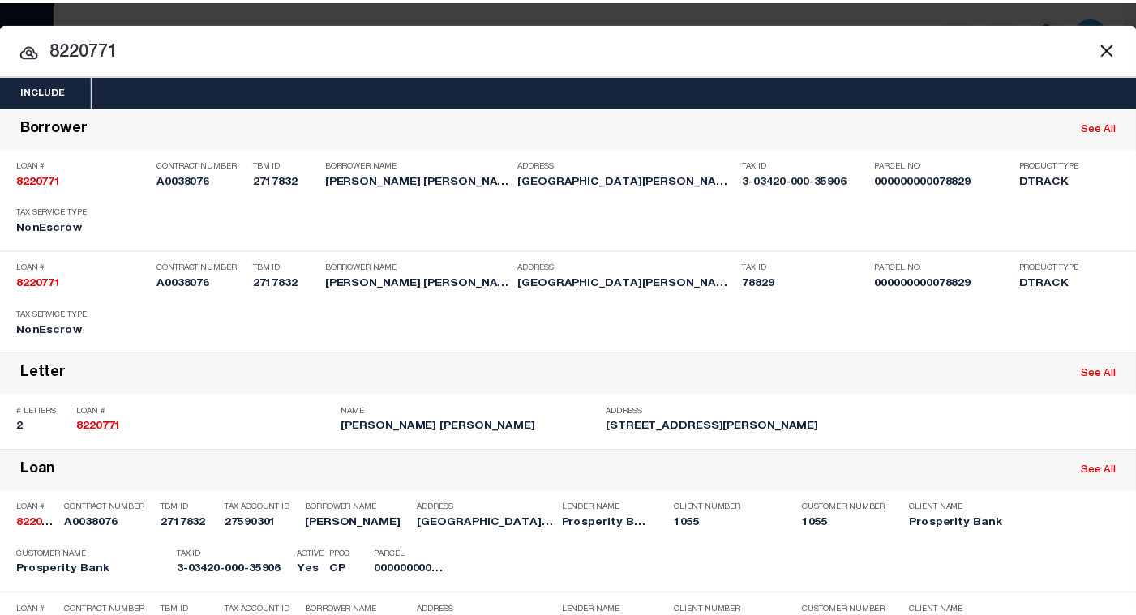
scroll to position [324, 0]
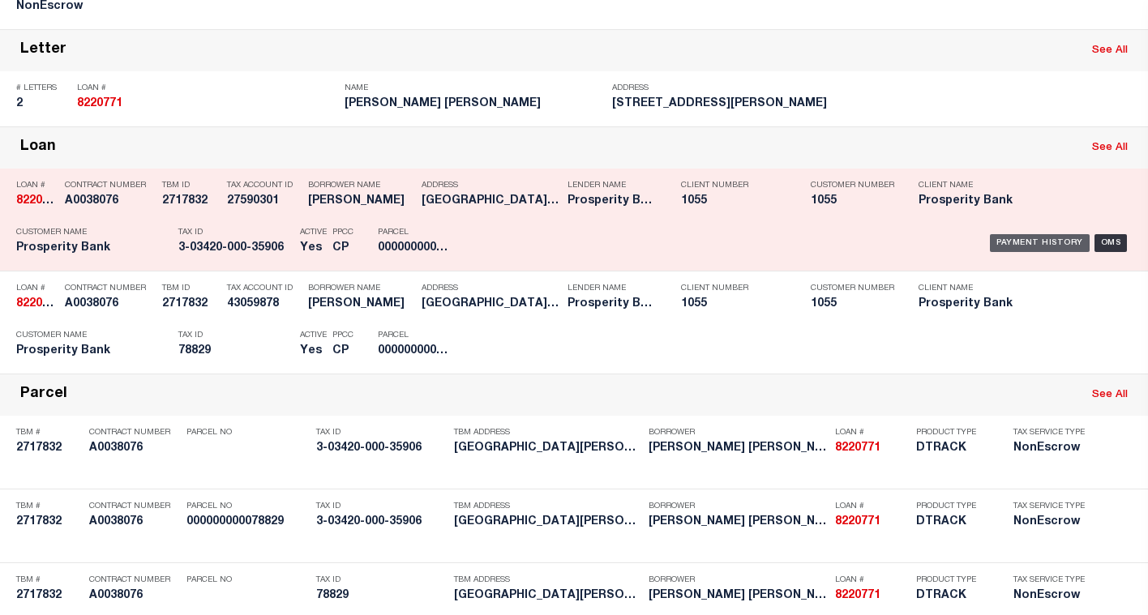
click at [1019, 242] on div "Payment History" at bounding box center [1040, 243] width 100 height 18
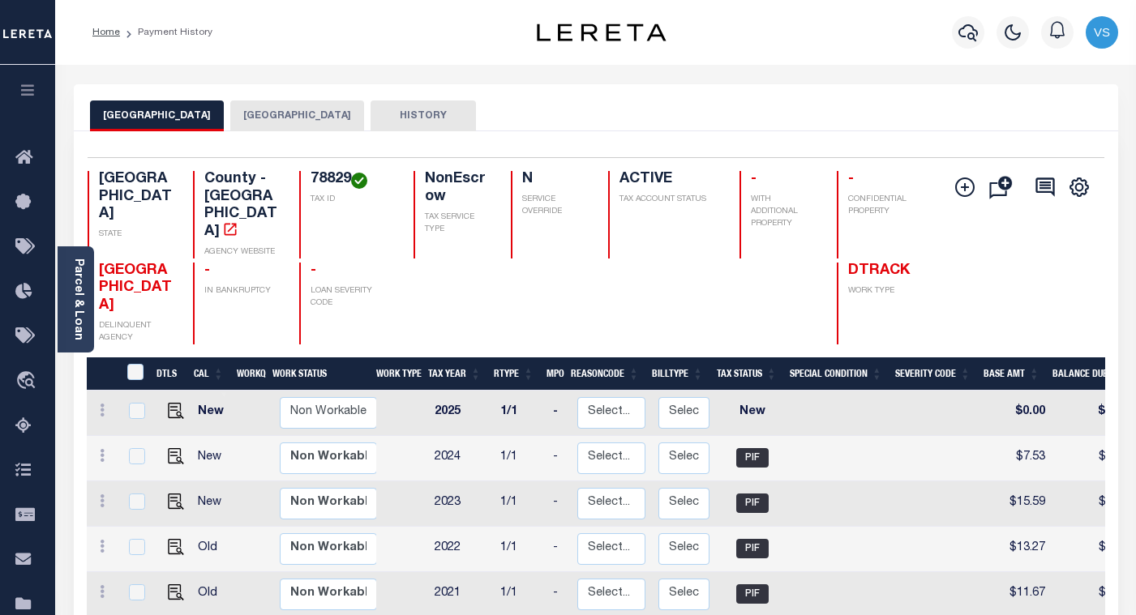
click at [261, 122] on button "[GEOGRAPHIC_DATA]" at bounding box center [297, 116] width 134 height 31
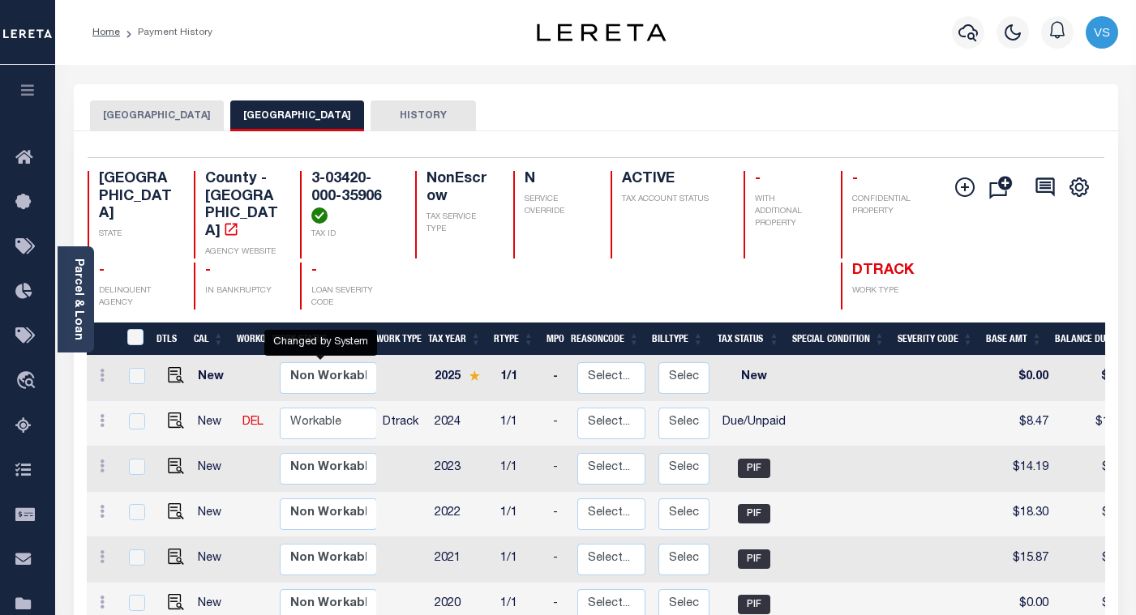
scroll to position [2, 0]
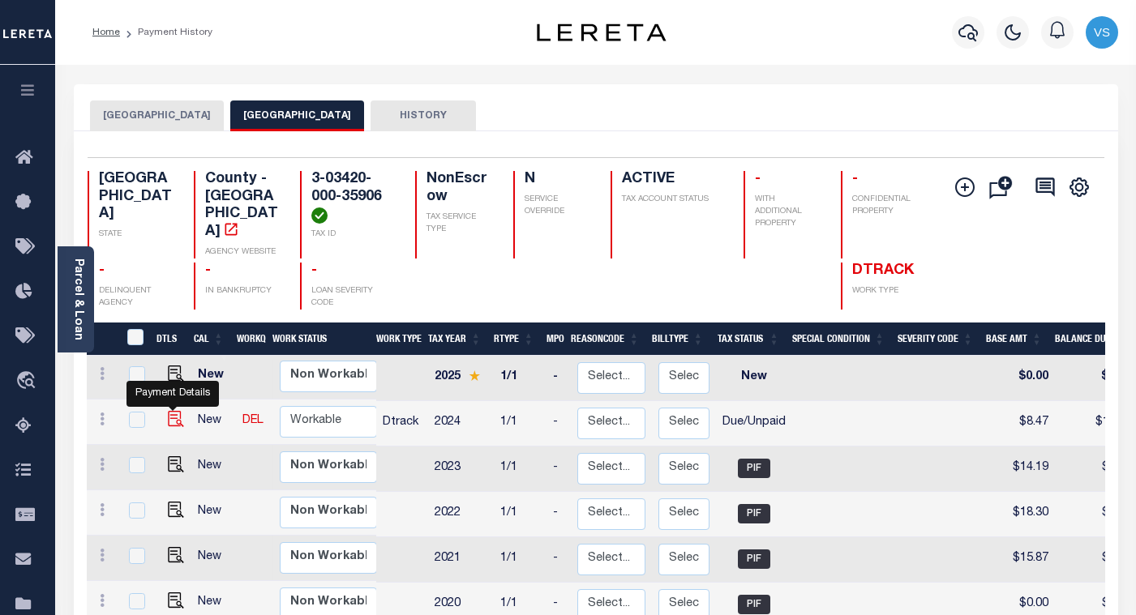
click at [169, 411] on img "" at bounding box center [176, 419] width 16 height 16
checkbox input "true"
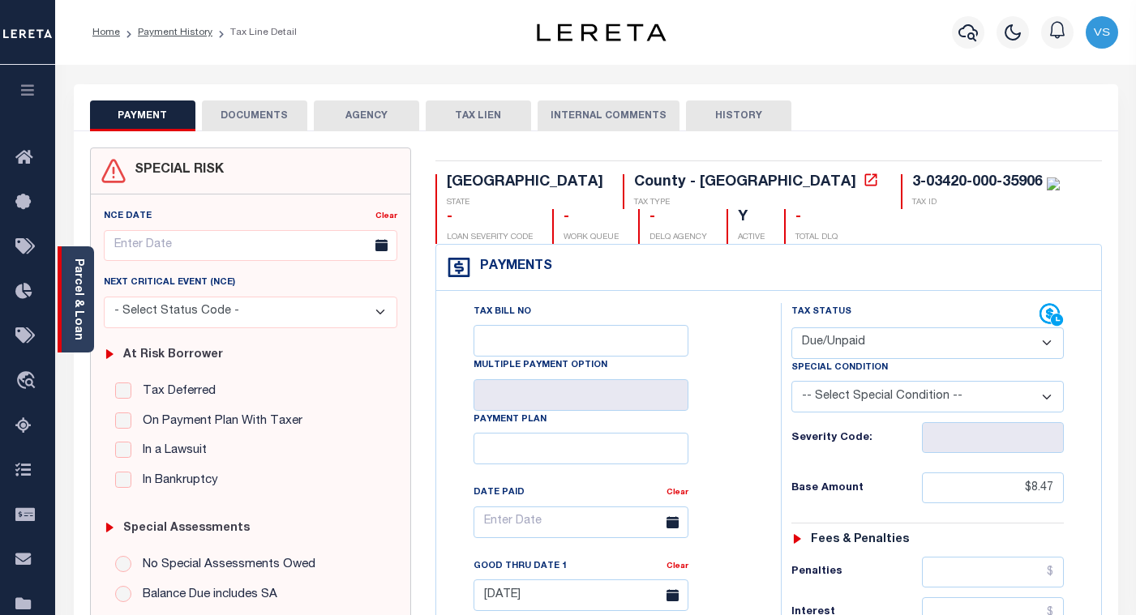
click at [78, 311] on link "Parcel & Loan" at bounding box center [77, 300] width 11 height 82
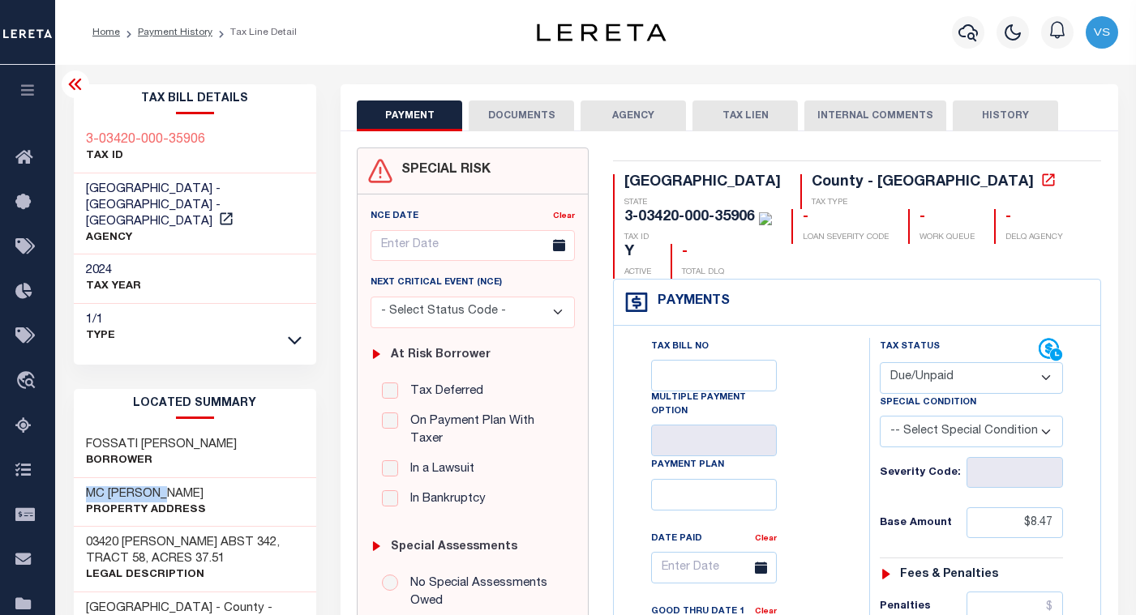
drag, startPoint x: 162, startPoint y: 464, endPoint x: 83, endPoint y: 461, distance: 79.5
click at [83, 478] on div "MC ADAMS LN Property Address" at bounding box center [195, 502] width 243 height 49
drag, startPoint x: 953, startPoint y: 187, endPoint x: 813, endPoint y: 183, distance: 140.3
click at [772, 209] on div "3-03420-000-35906 TAX ID" at bounding box center [692, 226] width 159 height 35
drag, startPoint x: 924, startPoint y: 340, endPoint x: 925, endPoint y: 358, distance: 17.9
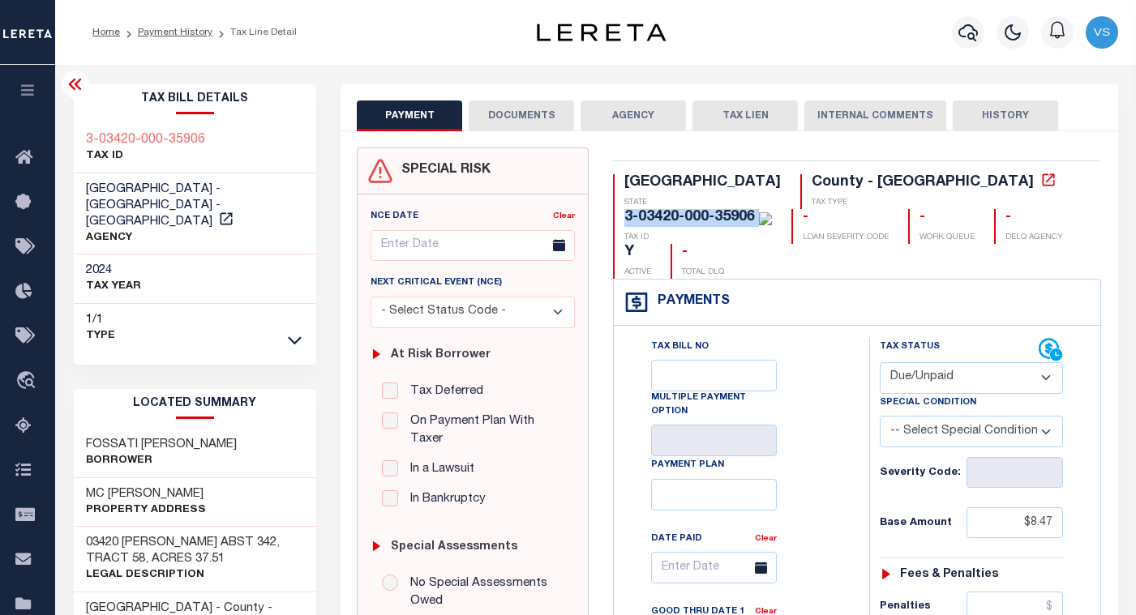
click at [924, 362] on select "- Select Status Code - Open Due/Unpaid Paid Incomplete No Tax Due Internal Refu…" at bounding box center [971, 378] width 183 height 32
select select "PYD"
click at [880, 362] on select "- Select Status Code - Open Due/Unpaid Paid Incomplete No Tax Due Internal Refu…" at bounding box center [971, 378] width 183 height 32
type input "10/15/2025"
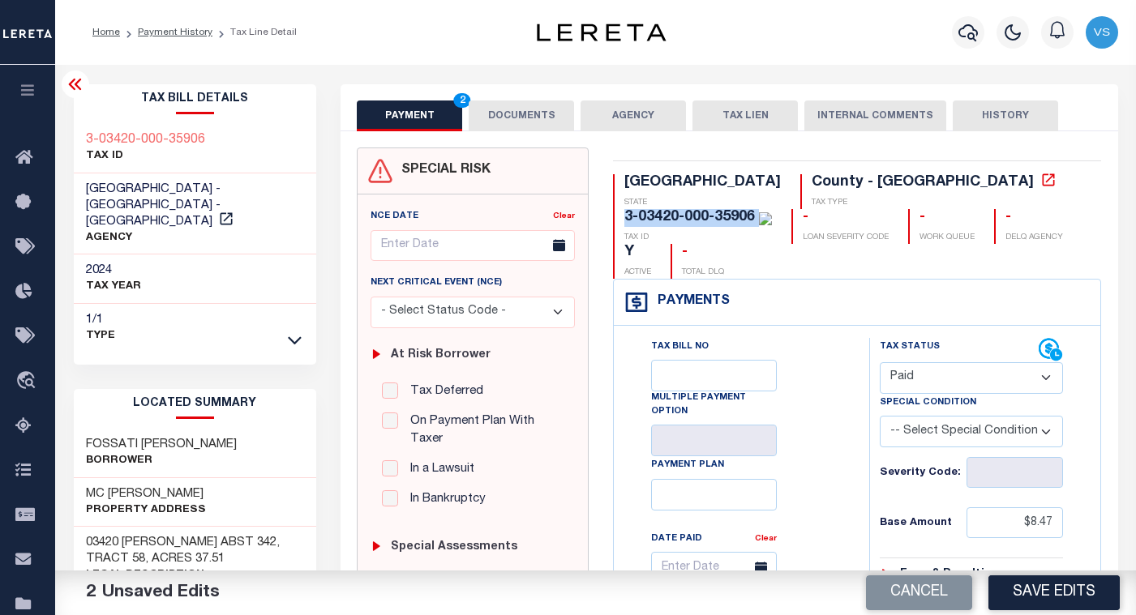
click at [483, 122] on button "DOCUMENTS" at bounding box center [521, 116] width 105 height 31
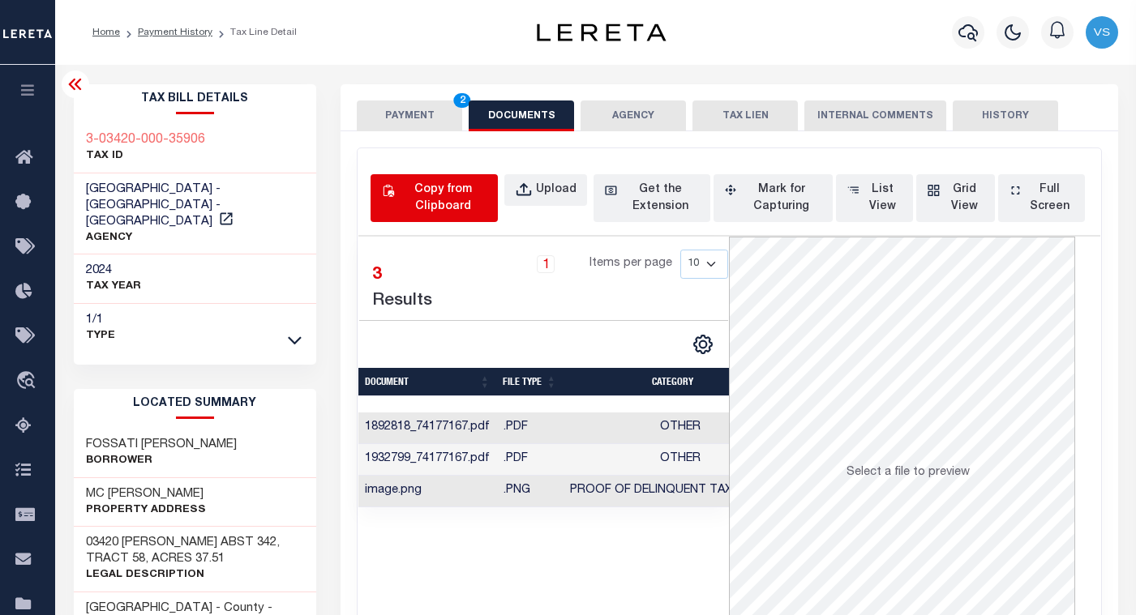
click at [444, 197] on div "Copy from Clipboard" at bounding box center [442, 199] width 89 height 34
select select "POP"
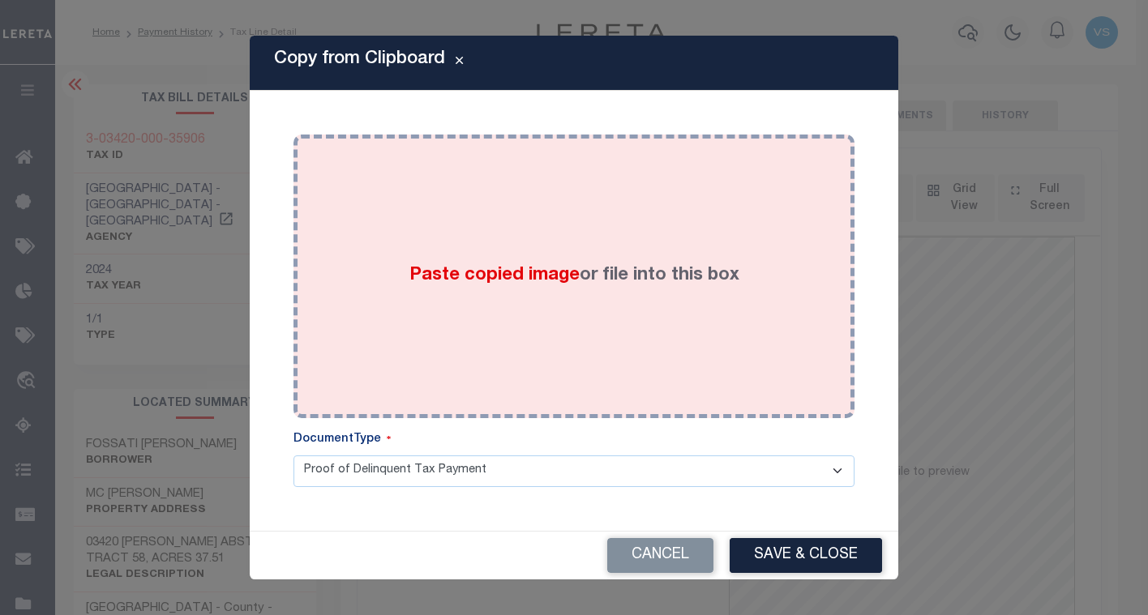
click at [513, 293] on div "Paste copied image or file into this box" at bounding box center [574, 276] width 537 height 259
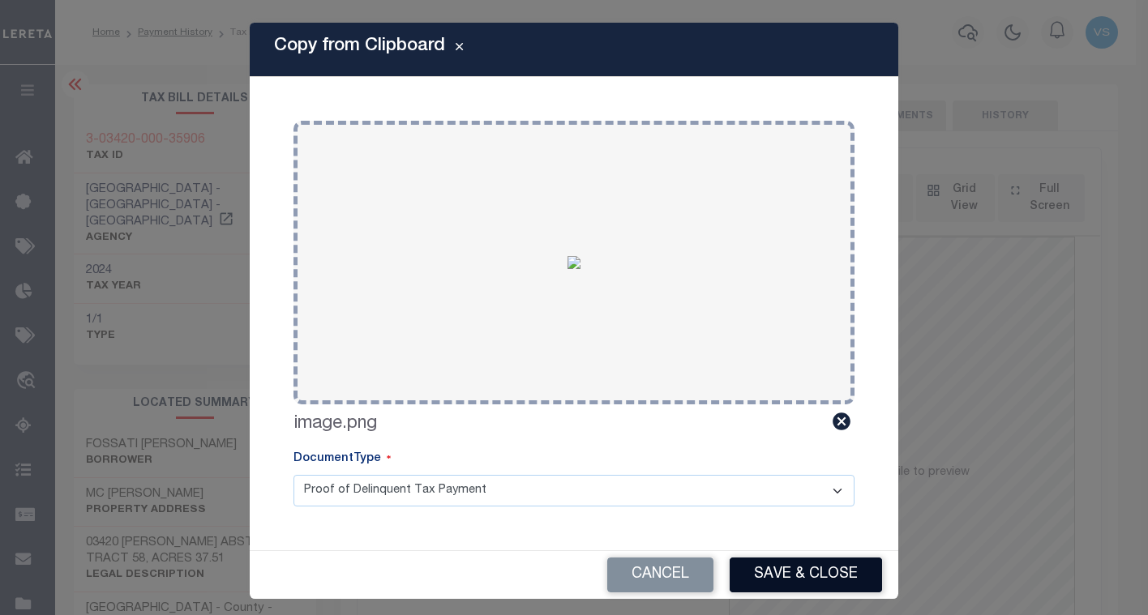
click at [770, 585] on button "Save & Close" at bounding box center [806, 575] width 152 height 35
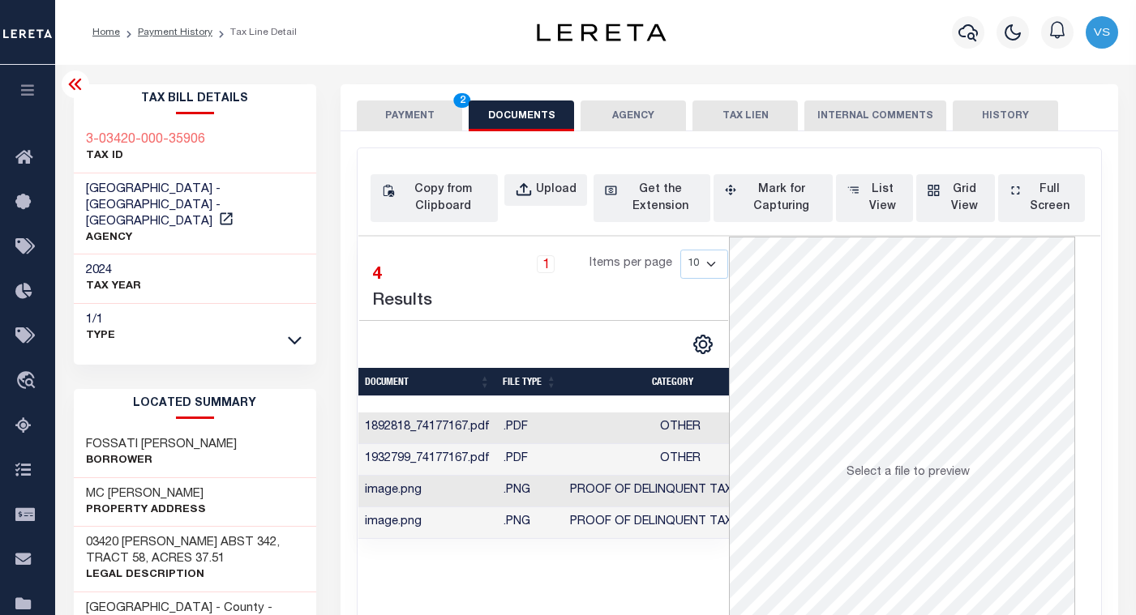
click at [404, 110] on button "PAYMENT 2" at bounding box center [409, 116] width 105 height 31
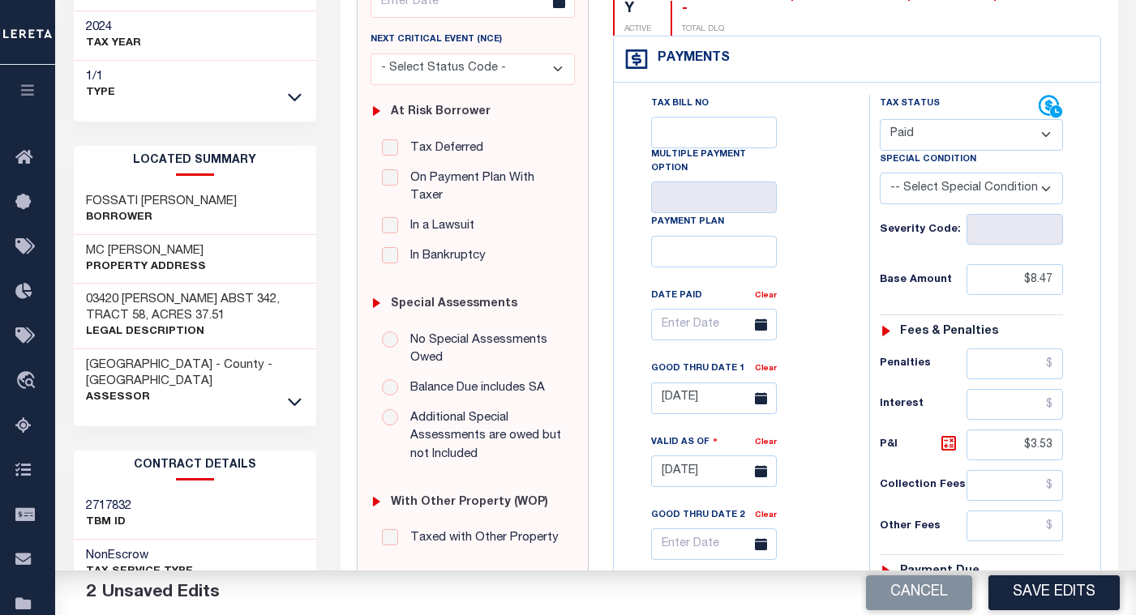
scroll to position [568, 0]
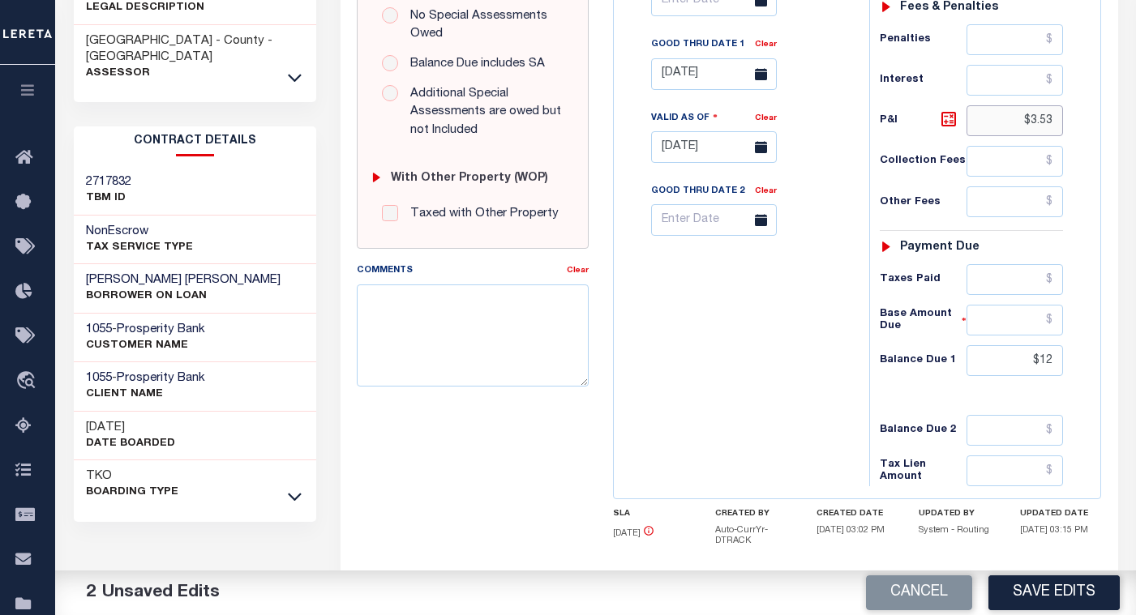
drag, startPoint x: 1061, startPoint y: 88, endPoint x: 1014, endPoint y: 89, distance: 47.0
click at [1014, 105] on input "$3.53" at bounding box center [1015, 120] width 97 height 31
drag, startPoint x: 1053, startPoint y: 325, endPoint x: 1013, endPoint y: 327, distance: 40.6
click at [1013, 345] on input "$12" at bounding box center [1015, 360] width 97 height 31
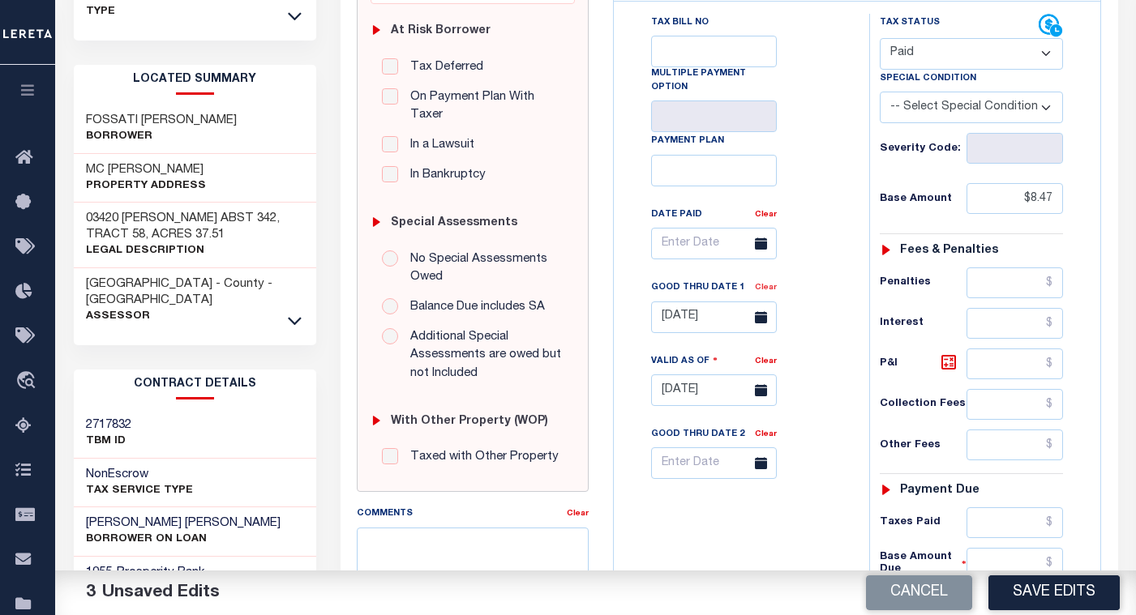
type input "$.00"
click at [763, 284] on link "Clear" at bounding box center [766, 288] width 22 height 8
click at [1020, 594] on button "Save Edits" at bounding box center [1054, 593] width 131 height 35
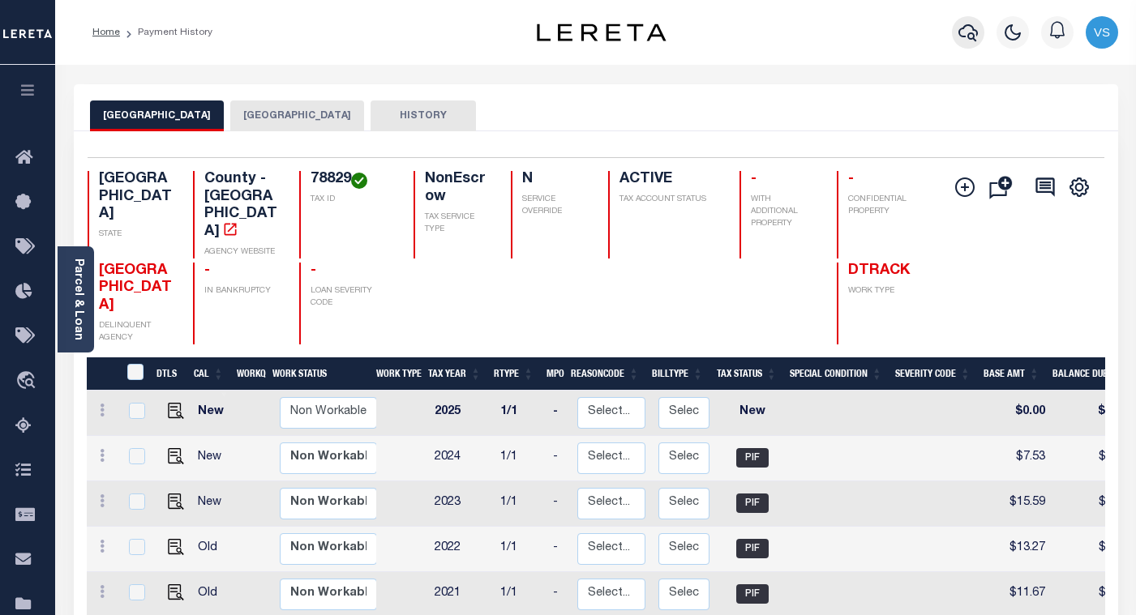
click at [976, 41] on icon "button" at bounding box center [968, 32] width 19 height 19
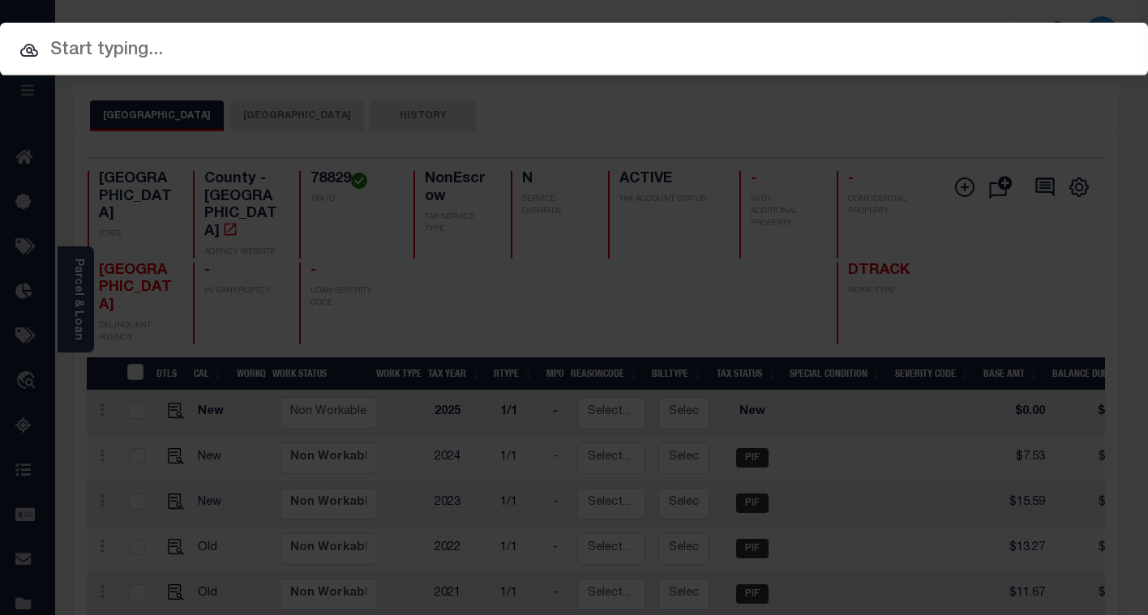
paste input "510057302"
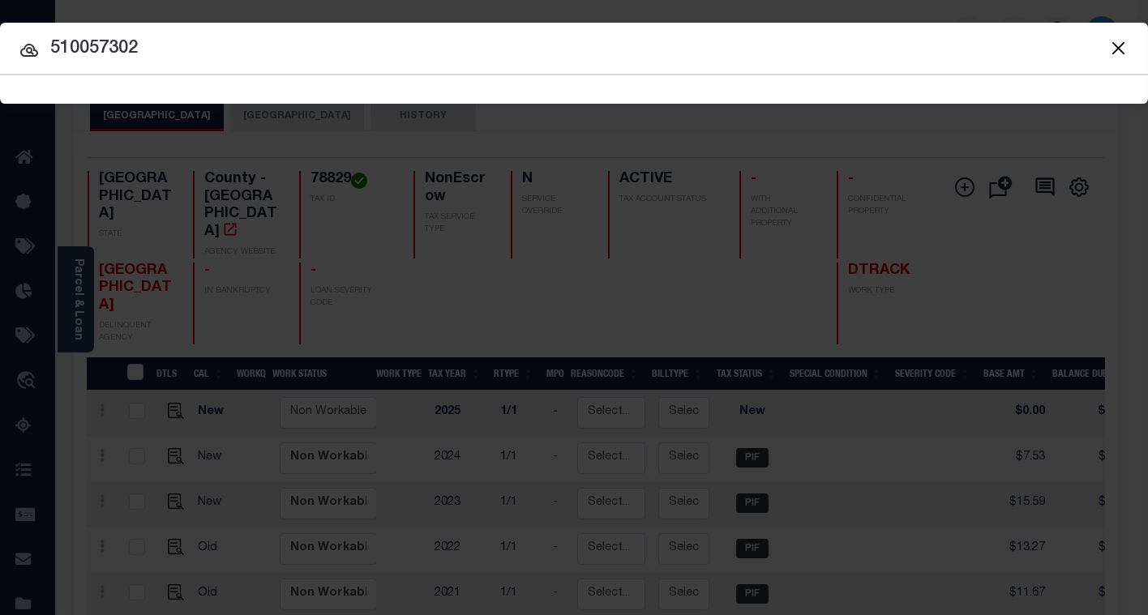
type input "510057302"
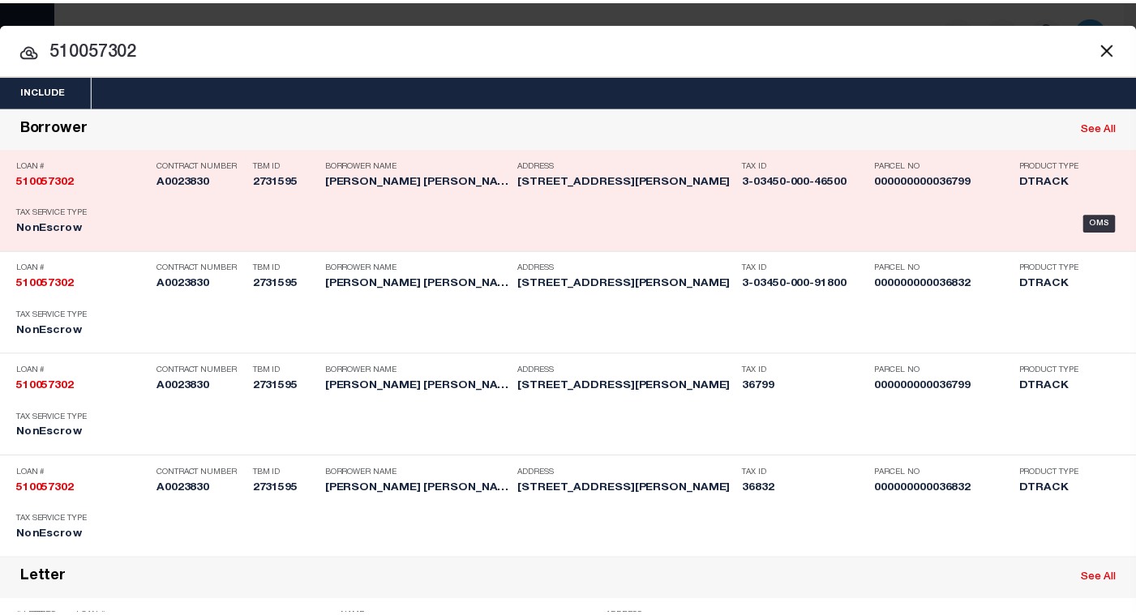
scroll to position [530, 0]
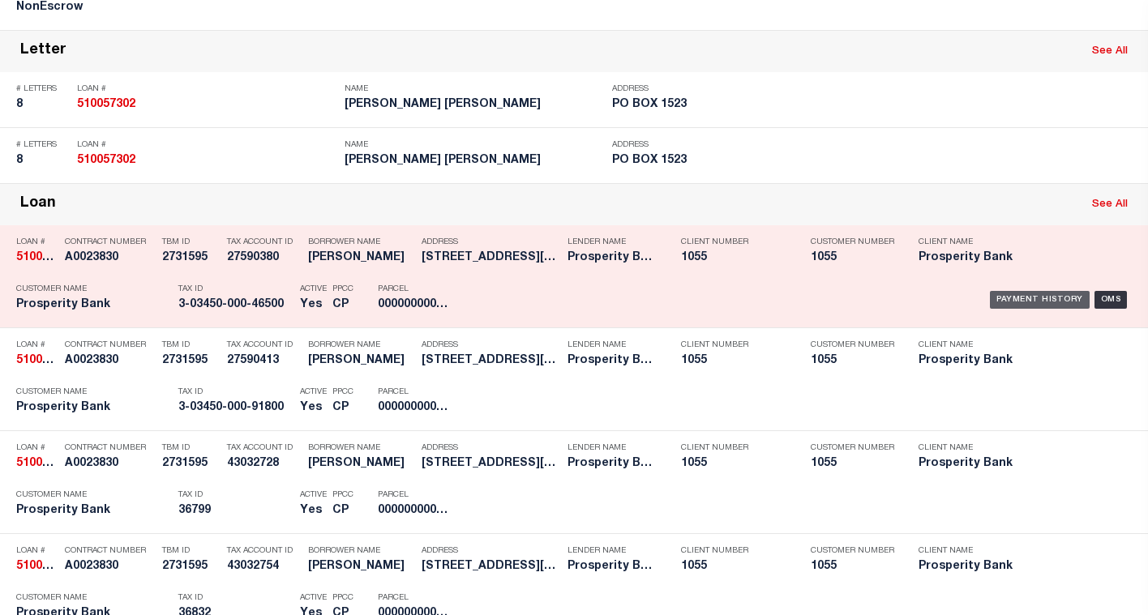
click at [1001, 298] on div "Payment History" at bounding box center [1040, 300] width 100 height 18
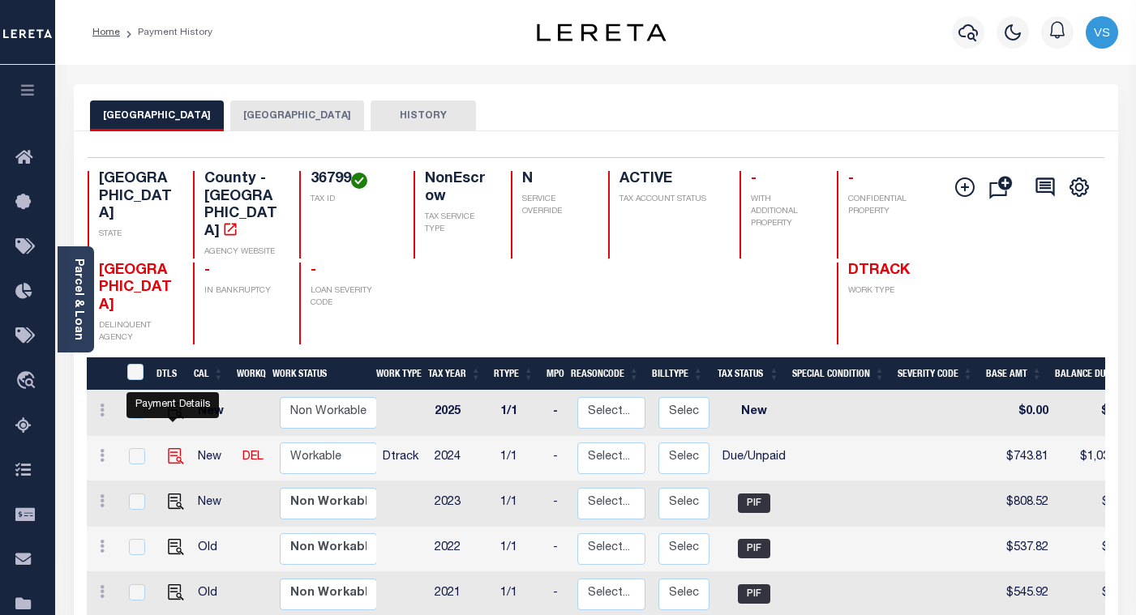
click at [168, 448] on img "" at bounding box center [176, 456] width 16 height 16
checkbox input "true"
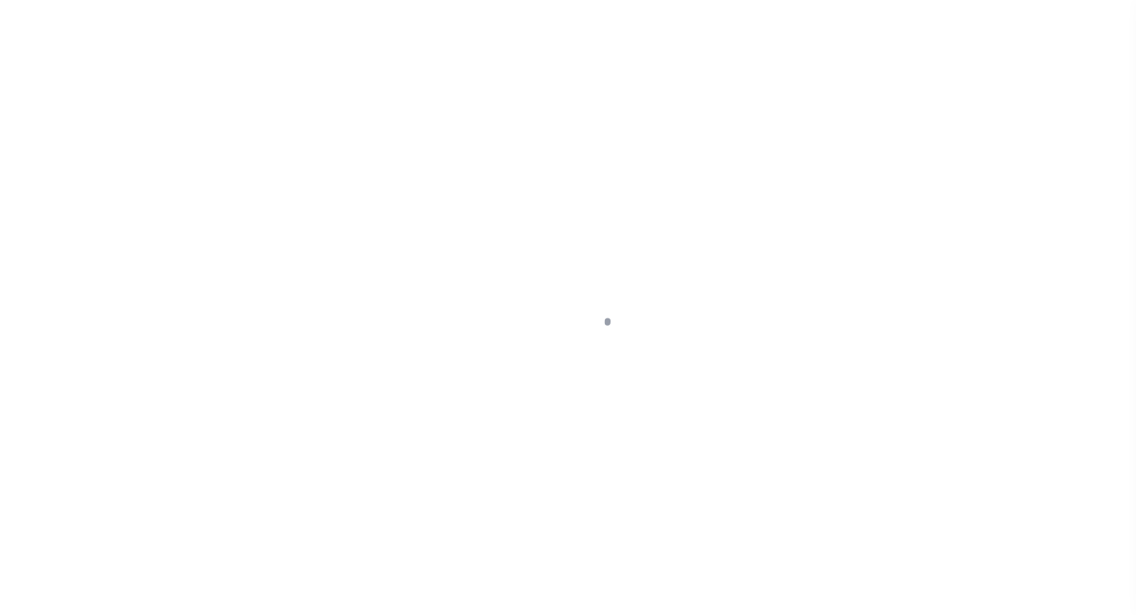
select select "DUE"
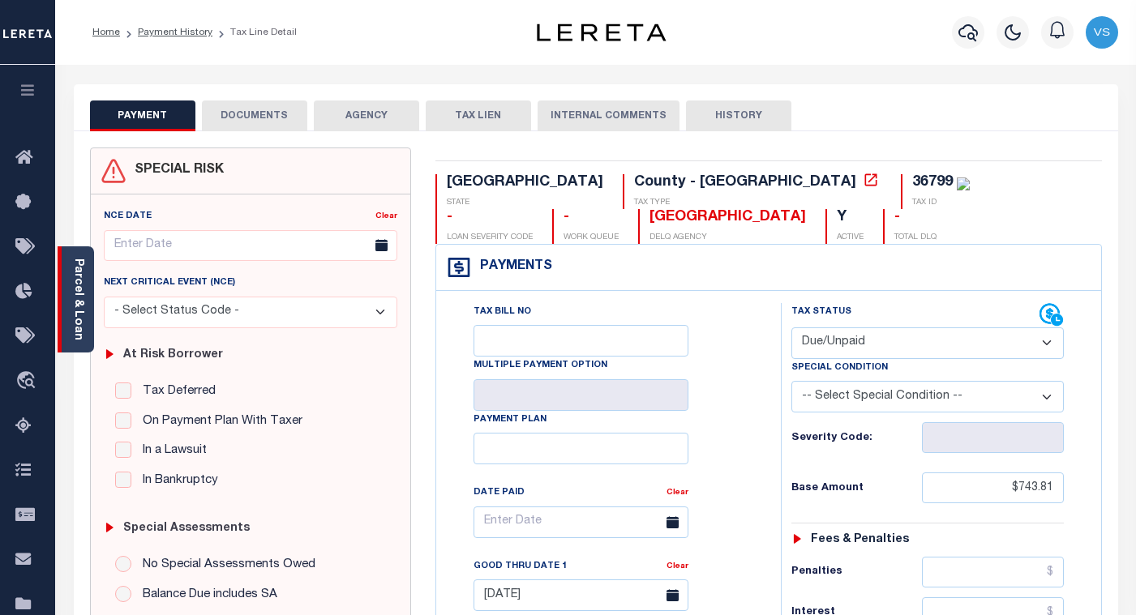
click at [78, 317] on link "Parcel & Loan" at bounding box center [77, 300] width 11 height 82
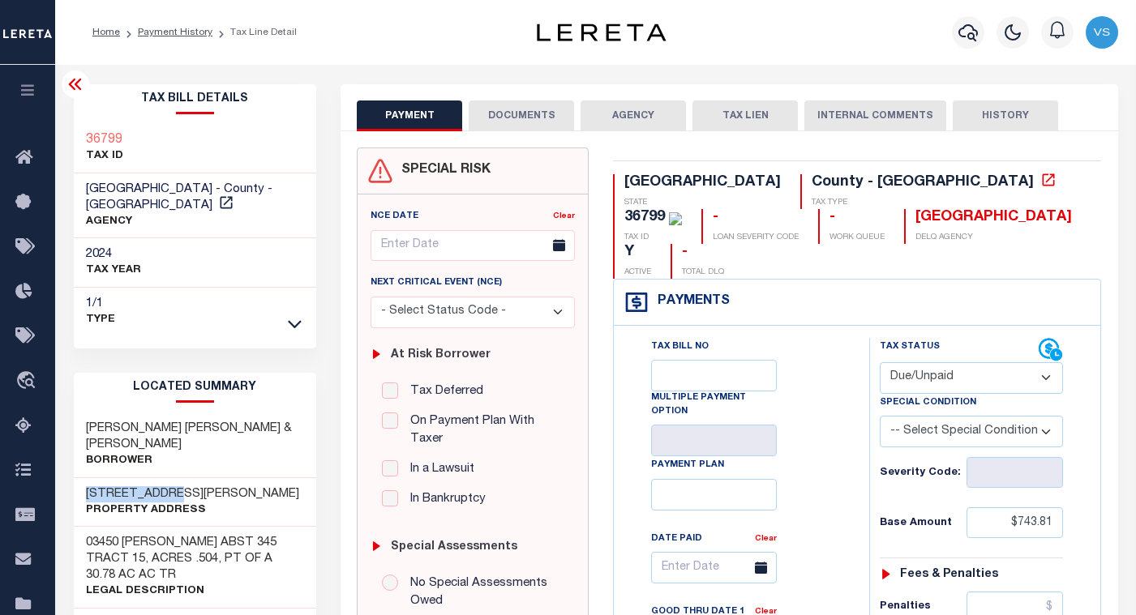
drag, startPoint x: 195, startPoint y: 460, endPoint x: 66, endPoint y: 447, distance: 130.4
drag, startPoint x: 151, startPoint y: 34, endPoint x: 159, endPoint y: 59, distance: 26.4
click at [151, 34] on link "Payment History" at bounding box center [175, 33] width 75 height 10
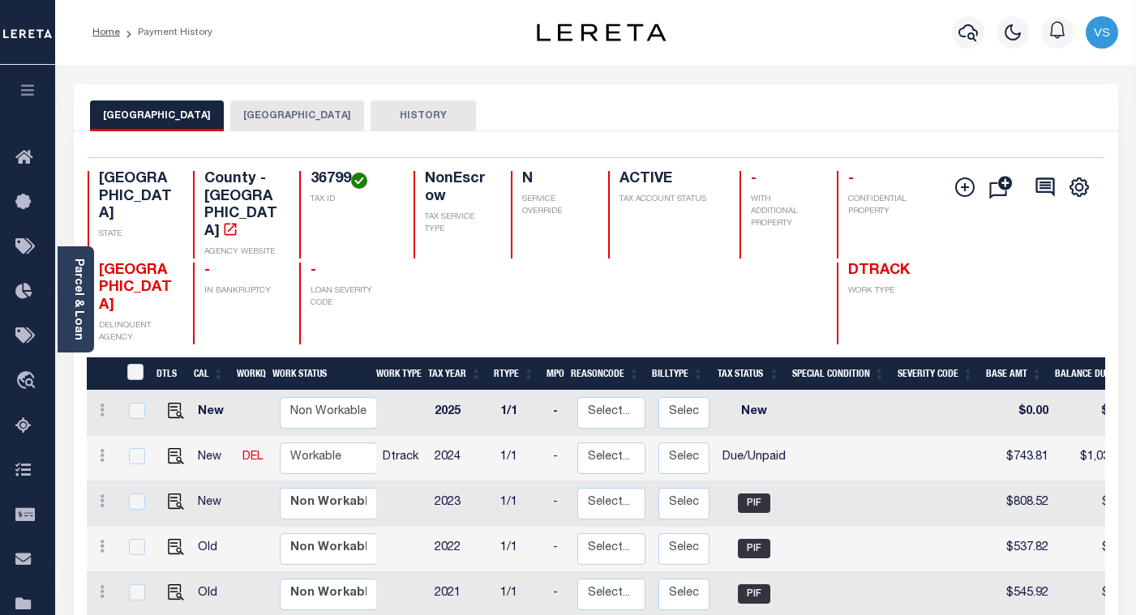
click at [264, 122] on button "[GEOGRAPHIC_DATA]" at bounding box center [297, 116] width 134 height 31
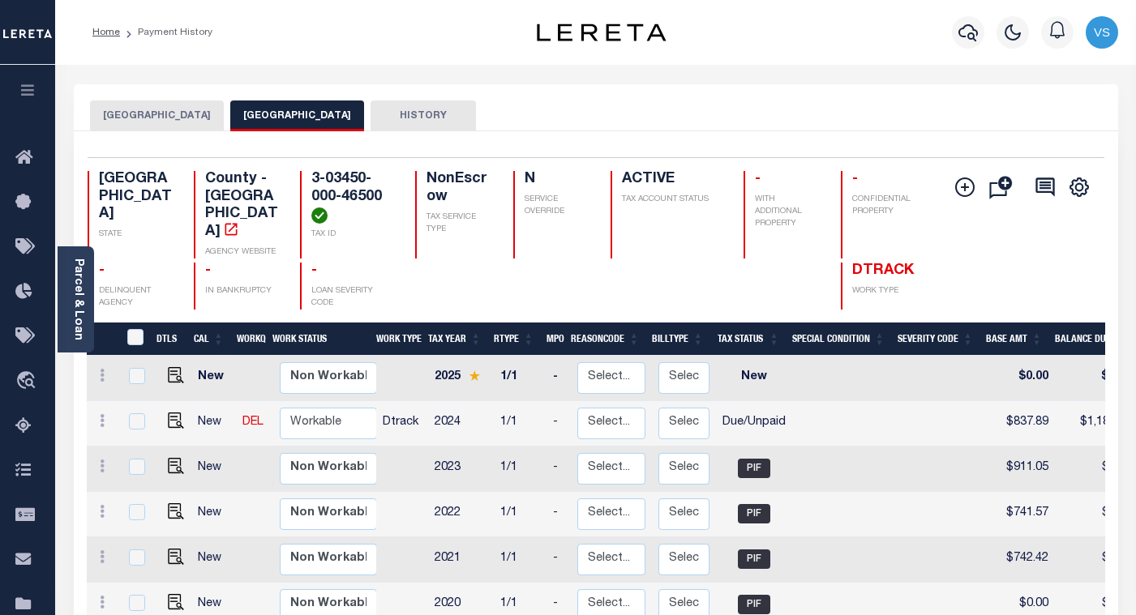
click at [180, 115] on button "[GEOGRAPHIC_DATA]" at bounding box center [157, 116] width 134 height 31
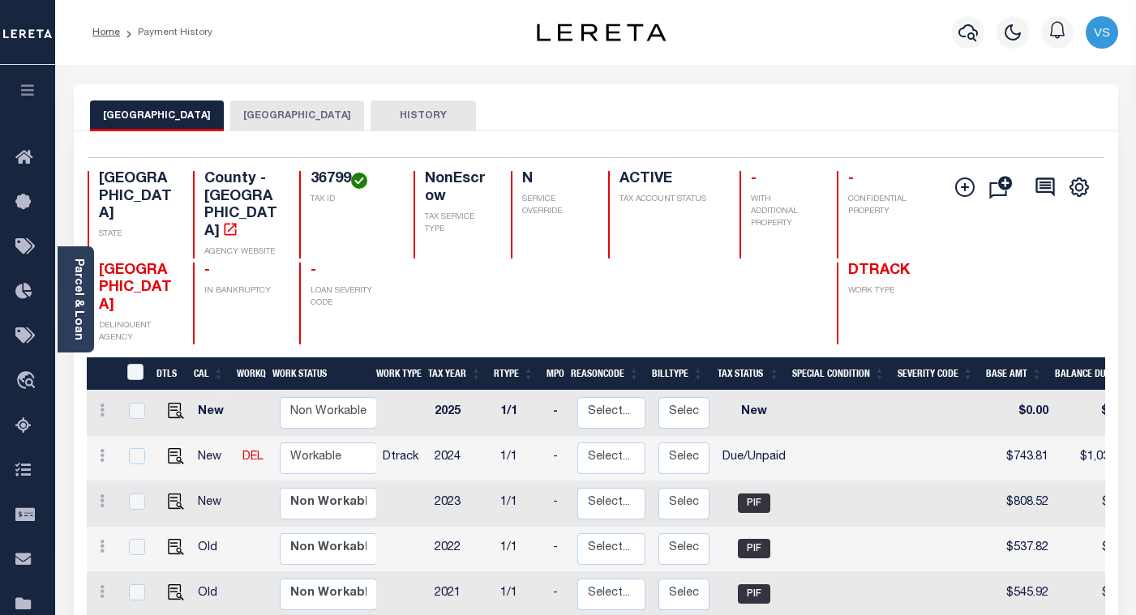
click at [258, 115] on button "[GEOGRAPHIC_DATA]" at bounding box center [297, 116] width 134 height 31
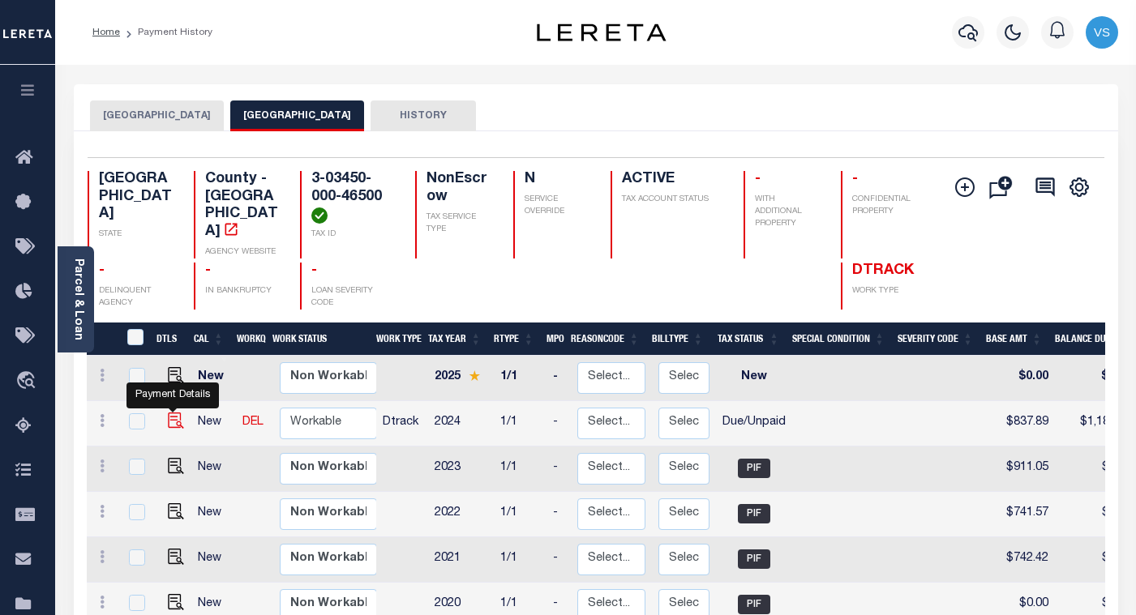
click at [171, 413] on img "" at bounding box center [176, 421] width 16 height 16
checkbox input "true"
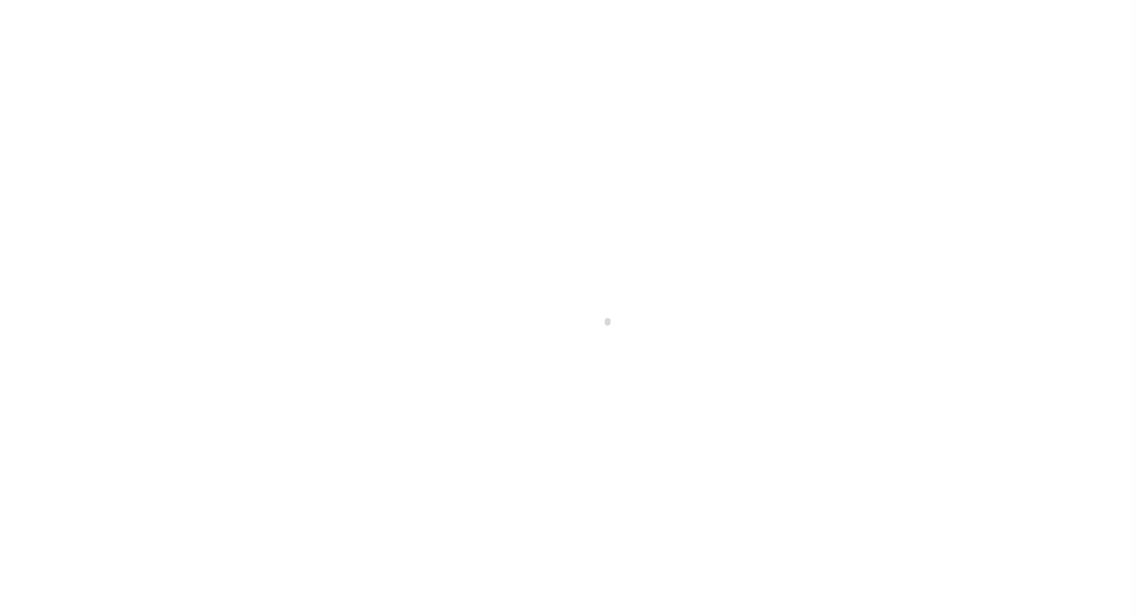
select select "DUE"
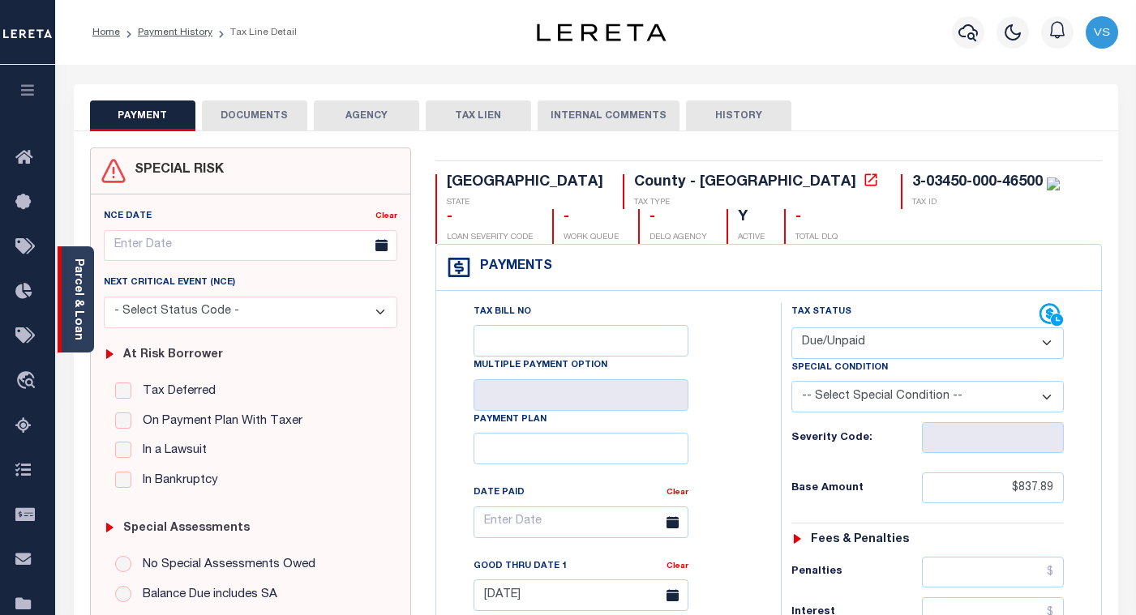
click at [73, 319] on link "Parcel & Loan" at bounding box center [77, 300] width 11 height 82
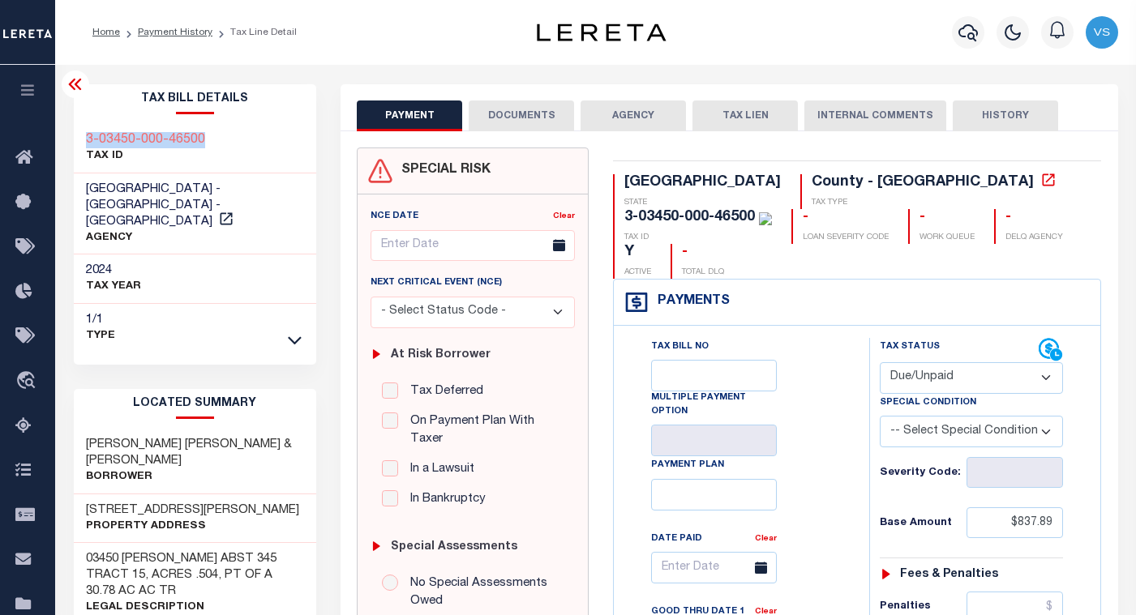
drag, startPoint x: 131, startPoint y: 143, endPoint x: 112, endPoint y: 165, distance: 28.8
click at [84, 142] on div "3-03450-000-46500 TAX ID" at bounding box center [195, 148] width 243 height 49
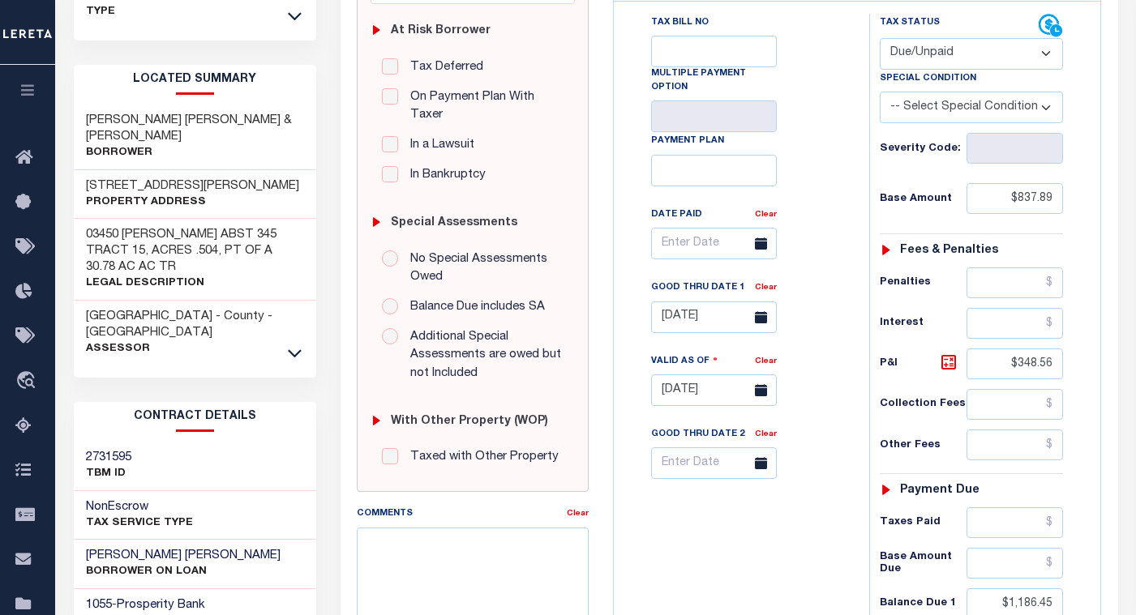
scroll to position [624, 0]
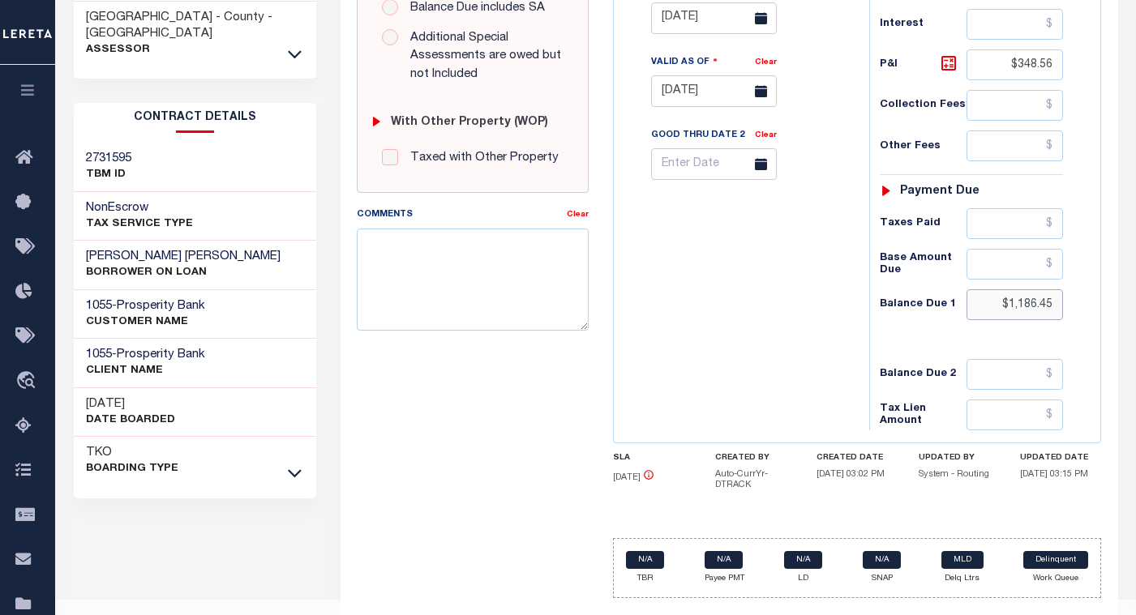
drag, startPoint x: 1031, startPoint y: 277, endPoint x: 984, endPoint y: 277, distance: 47.0
click at [984, 290] on input "$1,186.45" at bounding box center [1015, 305] width 97 height 31
paste input "216.62"
type input "$1,216.62"
type input "10/15/2025"
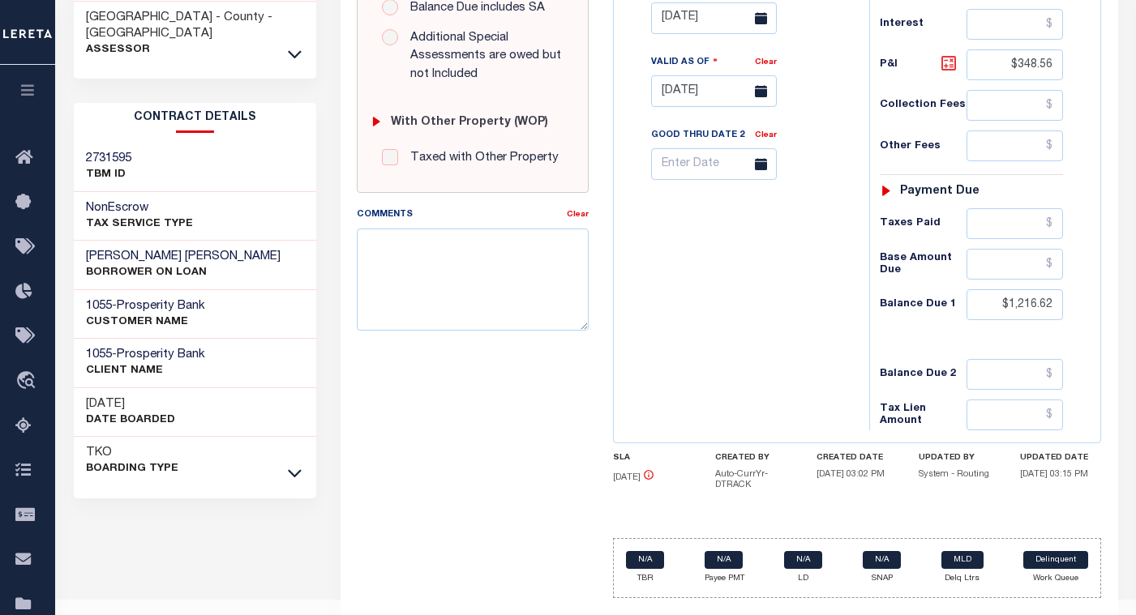
click at [946, 54] on icon at bounding box center [948, 63] width 19 height 19
type input "$378.73"
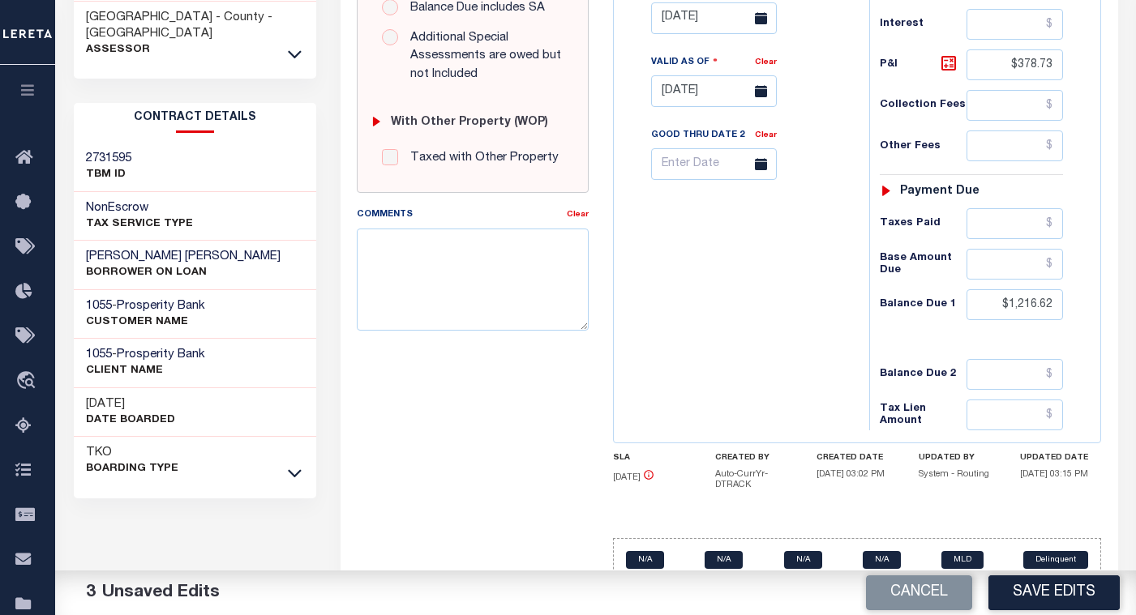
scroll to position [543, 0]
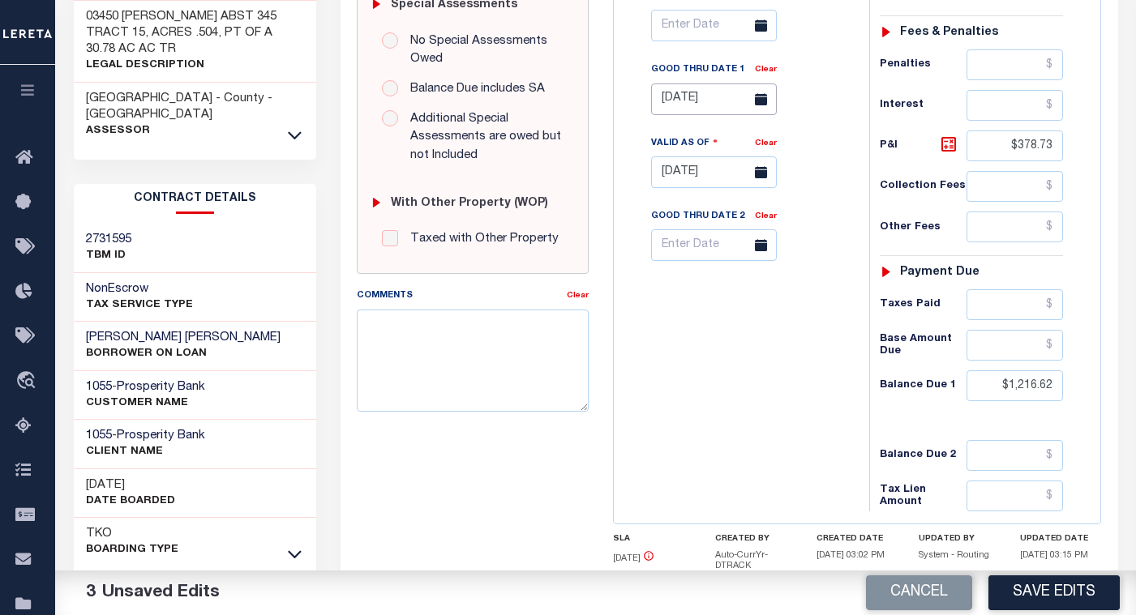
click at [684, 84] on input "07/31/2025" at bounding box center [714, 100] width 126 height 32
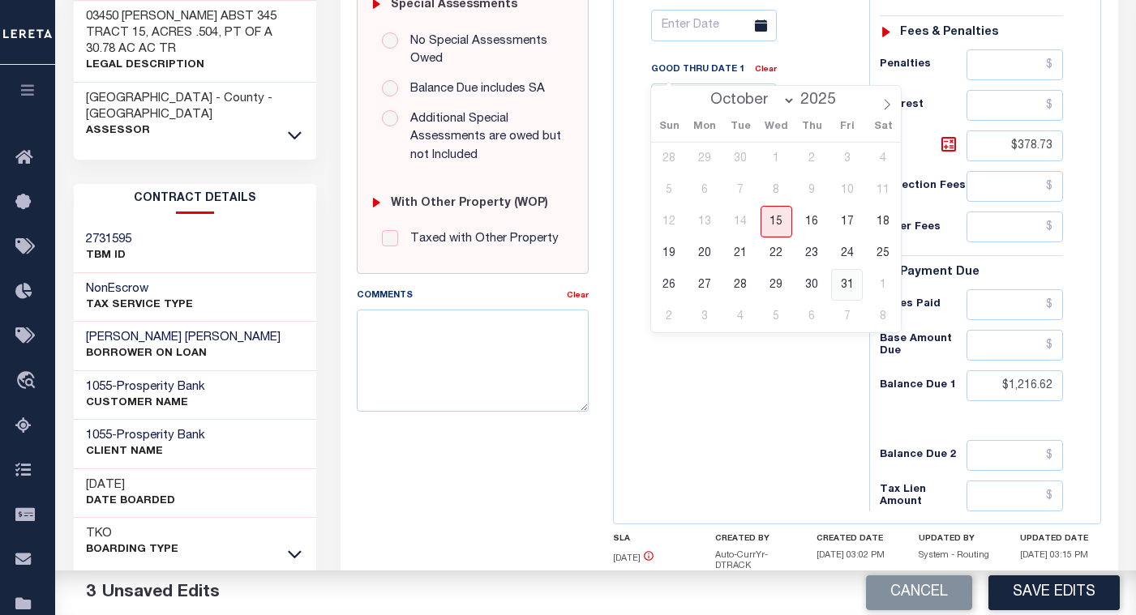
click at [839, 284] on span "31" at bounding box center [847, 285] width 32 height 32
type input "10/31/2025"
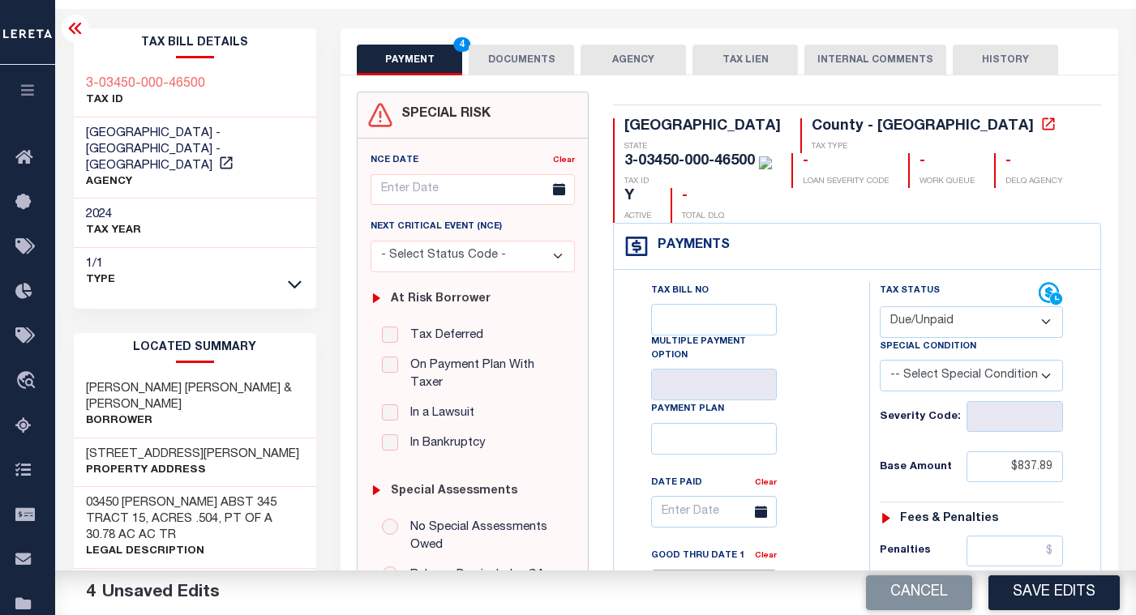
scroll to position [0, 0]
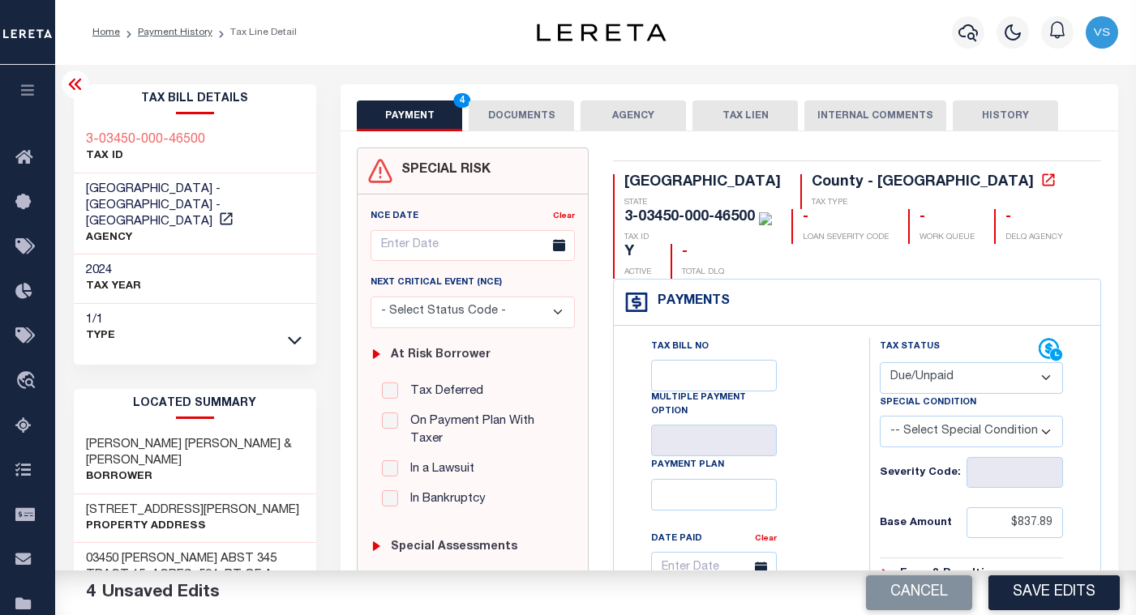
click at [531, 109] on button "DOCUMENTS" at bounding box center [521, 116] width 105 height 31
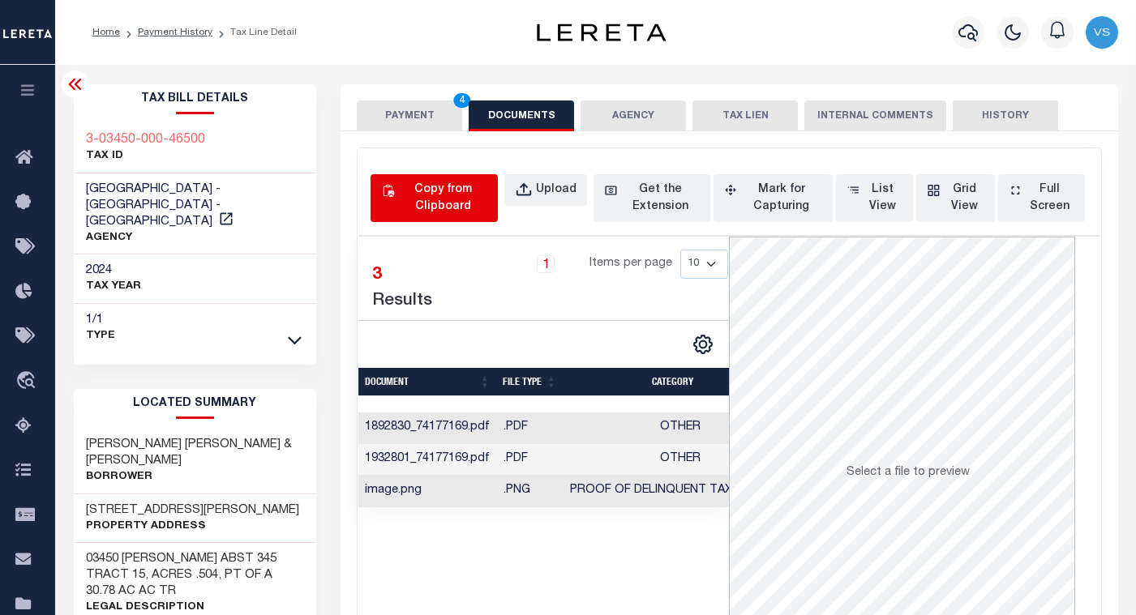
click at [434, 190] on div "Copy from Clipboard" at bounding box center [442, 199] width 89 height 34
select select "POP"
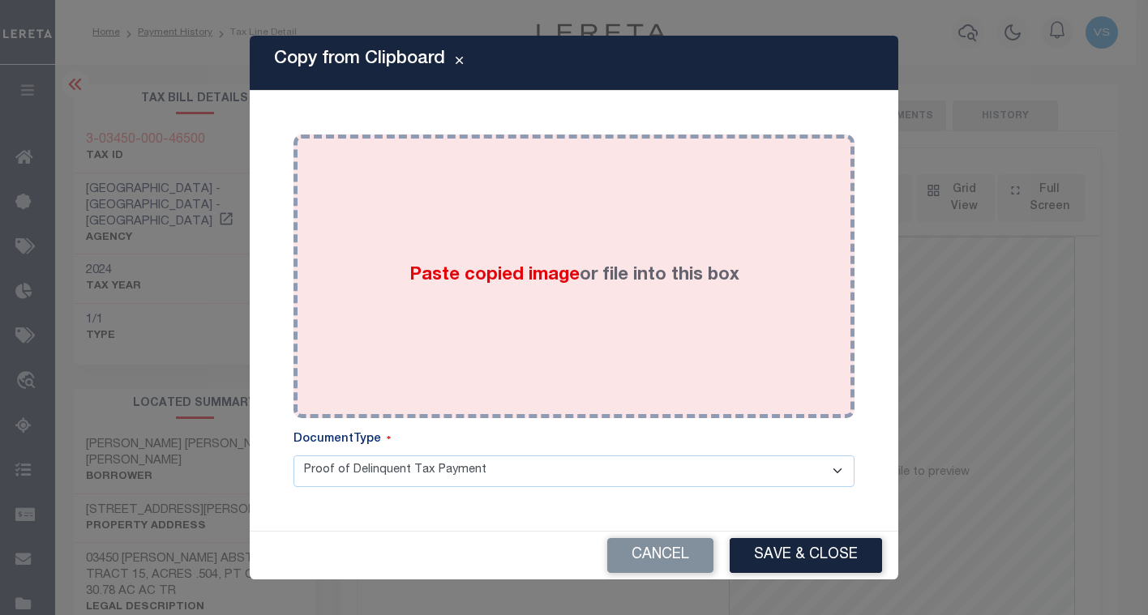
click at [540, 336] on div "Paste copied image or file into this box" at bounding box center [574, 276] width 537 height 259
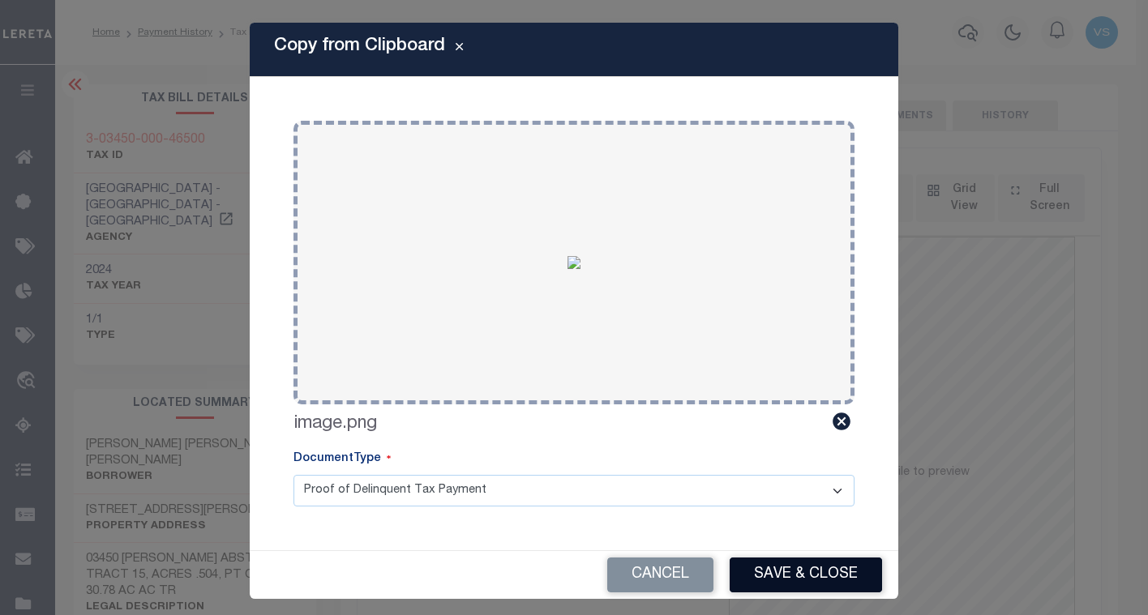
click at [786, 572] on button "Save & Close" at bounding box center [806, 575] width 152 height 35
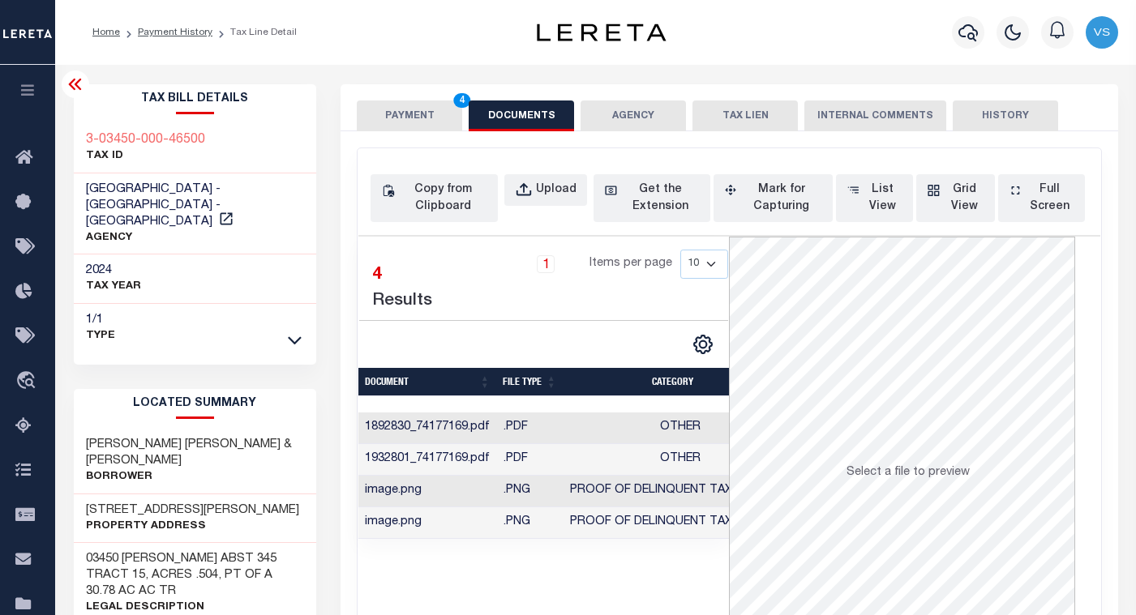
click at [393, 117] on button "PAYMENT 4" at bounding box center [409, 116] width 105 height 31
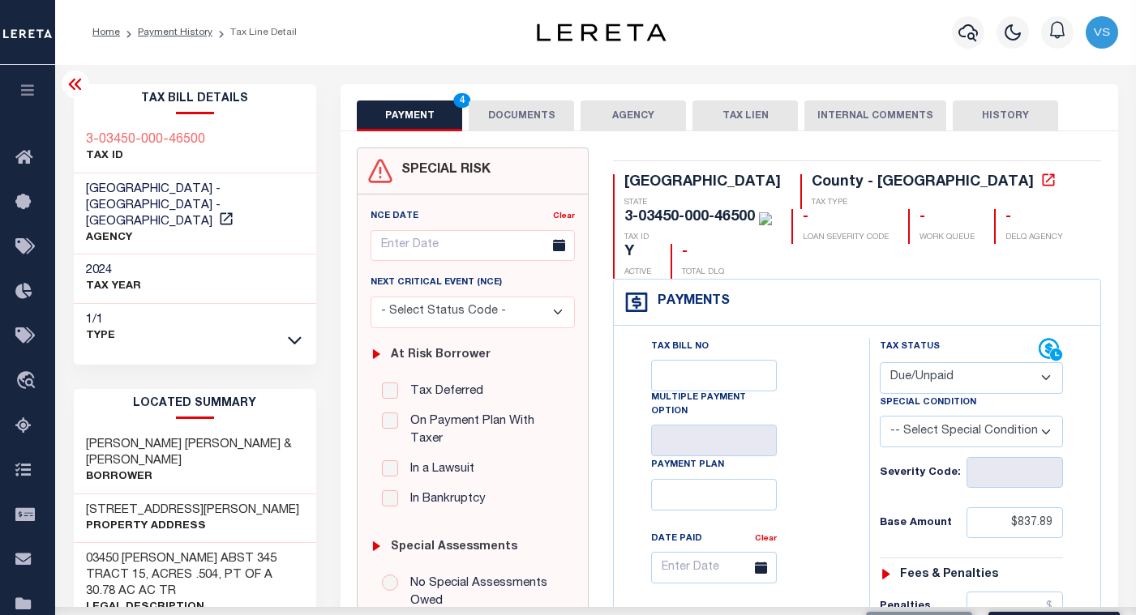
scroll to position [243, 0]
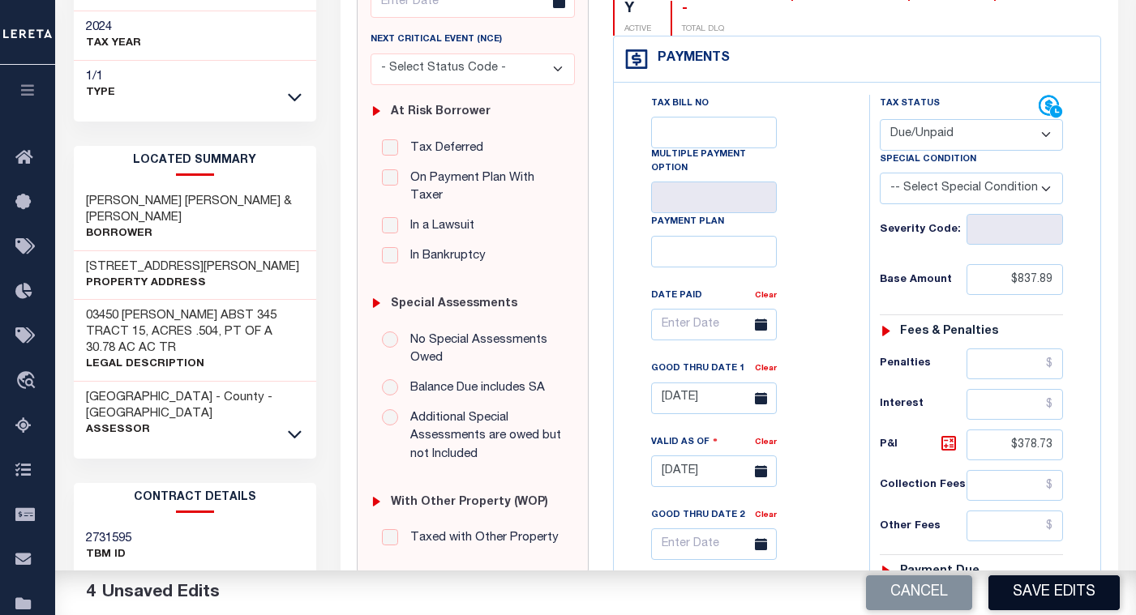
click at [1052, 599] on button "Save Edits" at bounding box center [1054, 593] width 131 height 35
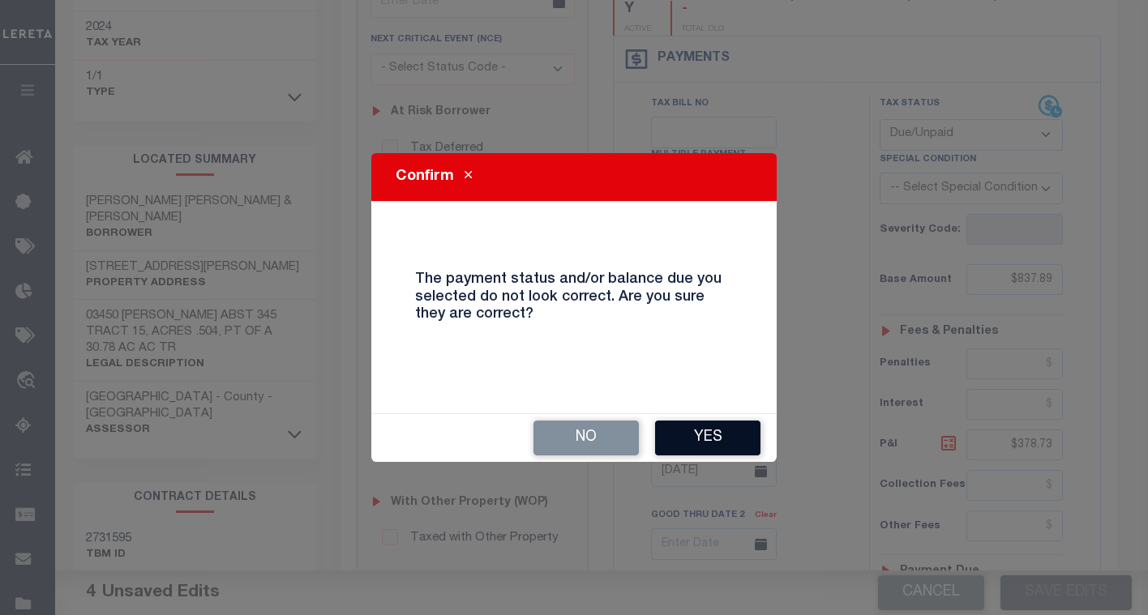
click at [680, 435] on button "Yes" at bounding box center [707, 438] width 105 height 35
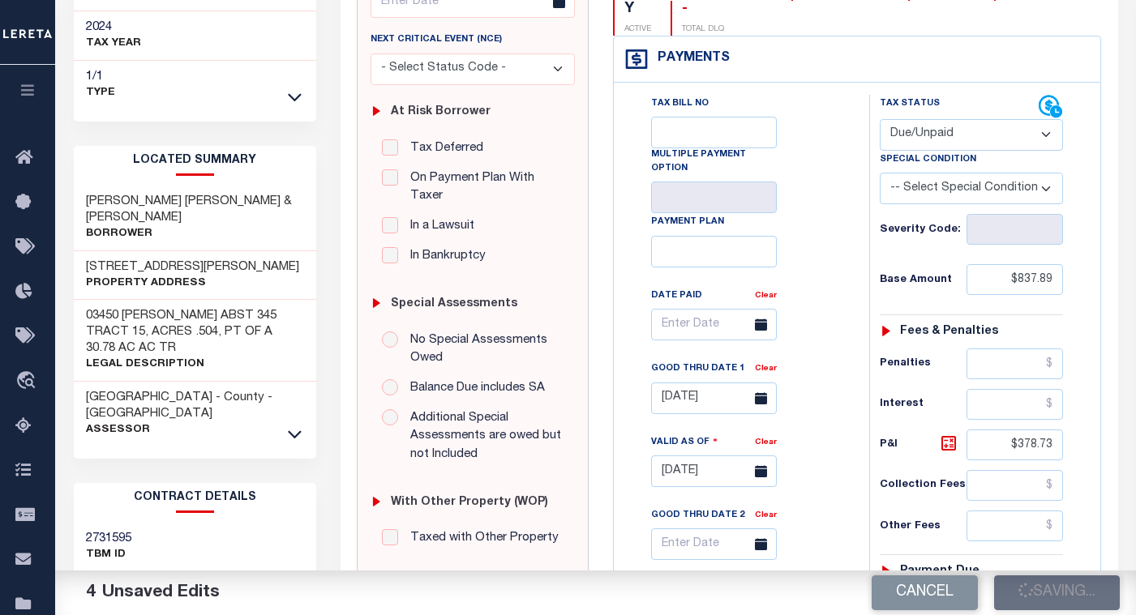
checkbox input "false"
type input "$837.89"
type input "$378.73"
type input "$1,216.62"
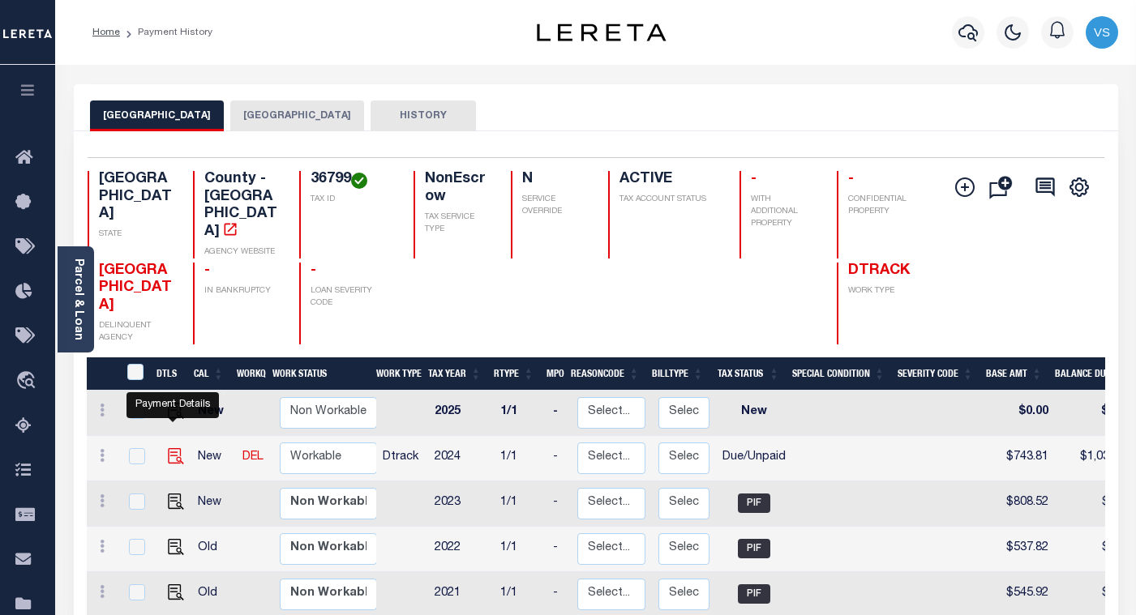
click at [170, 448] on img "" at bounding box center [176, 456] width 16 height 16
checkbox input "true"
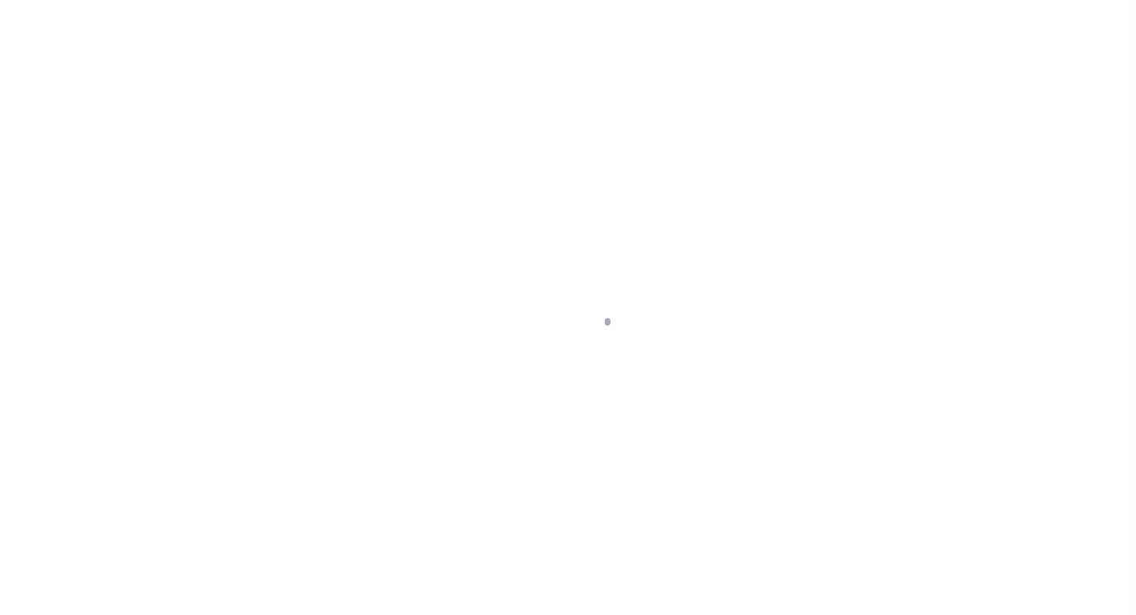
select select "DUE"
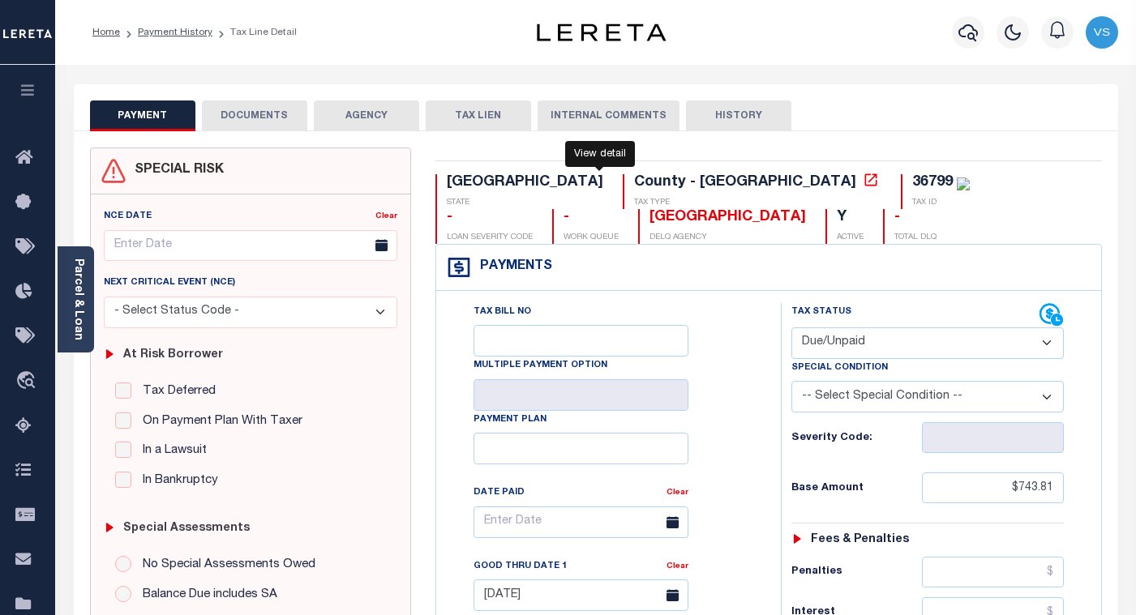
click at [863, 183] on icon at bounding box center [871, 180] width 16 height 16
click at [912, 177] on div "36799" at bounding box center [932, 182] width 41 height 15
copy div "36799"
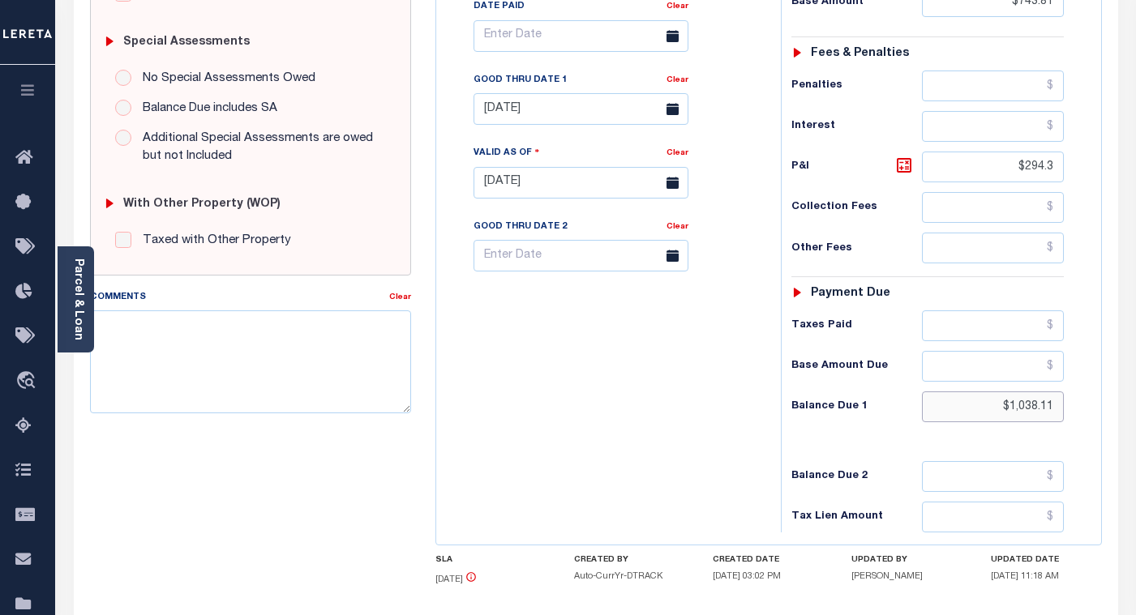
drag, startPoint x: 1035, startPoint y: 410, endPoint x: 1005, endPoint y: 410, distance: 30.0
click at [1005, 410] on input "$1,038.11" at bounding box center [993, 407] width 142 height 31
paste input "1,082"
type input "$1,082.11"
type input "[DATE]"
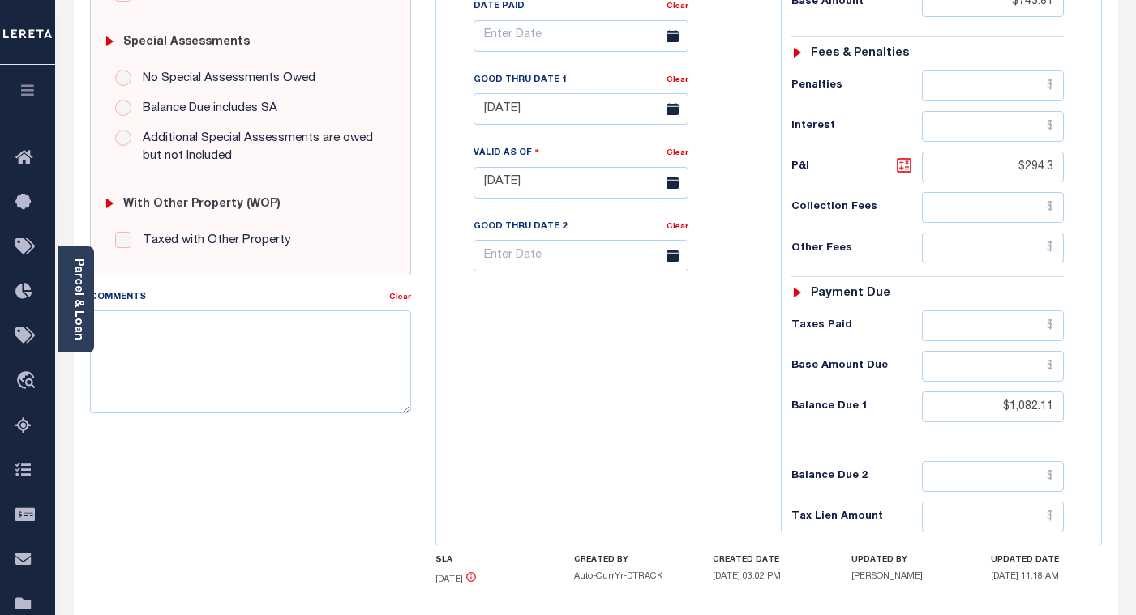
click at [899, 174] on icon at bounding box center [903, 165] width 19 height 19
type input "$338.30"
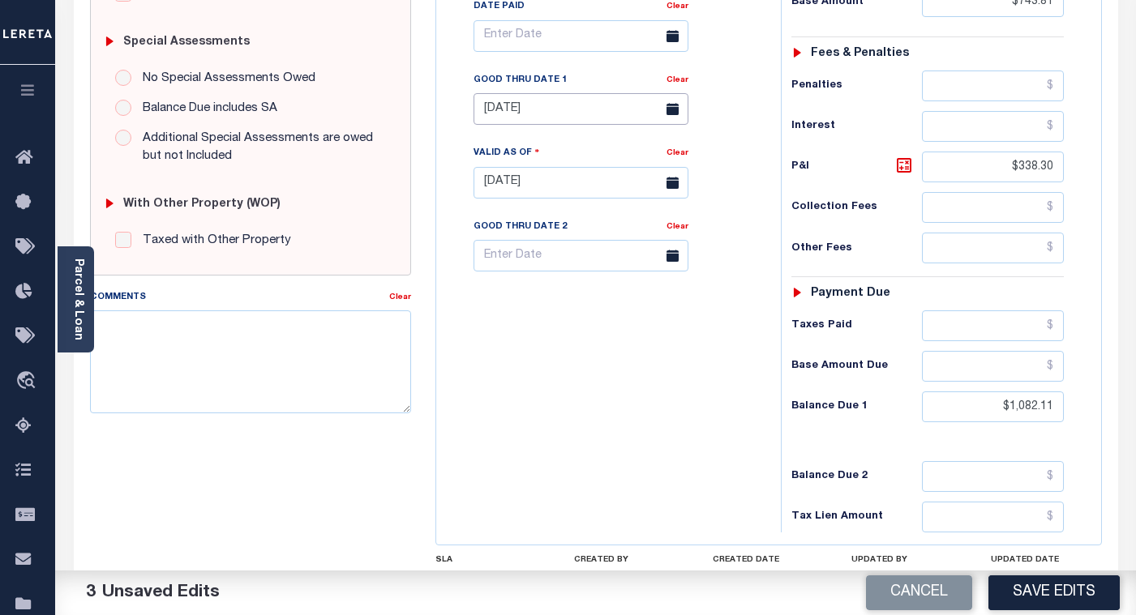
click at [509, 117] on input "07/31/2025" at bounding box center [581, 109] width 215 height 32
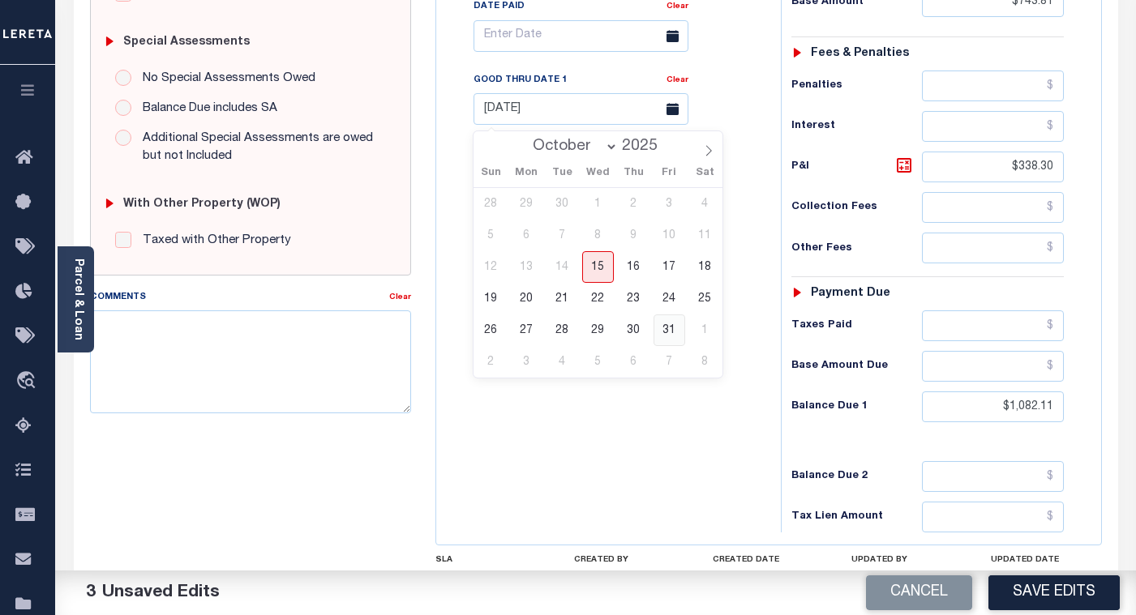
click at [665, 328] on span "31" at bounding box center [670, 331] width 32 height 32
type input "[DATE]"
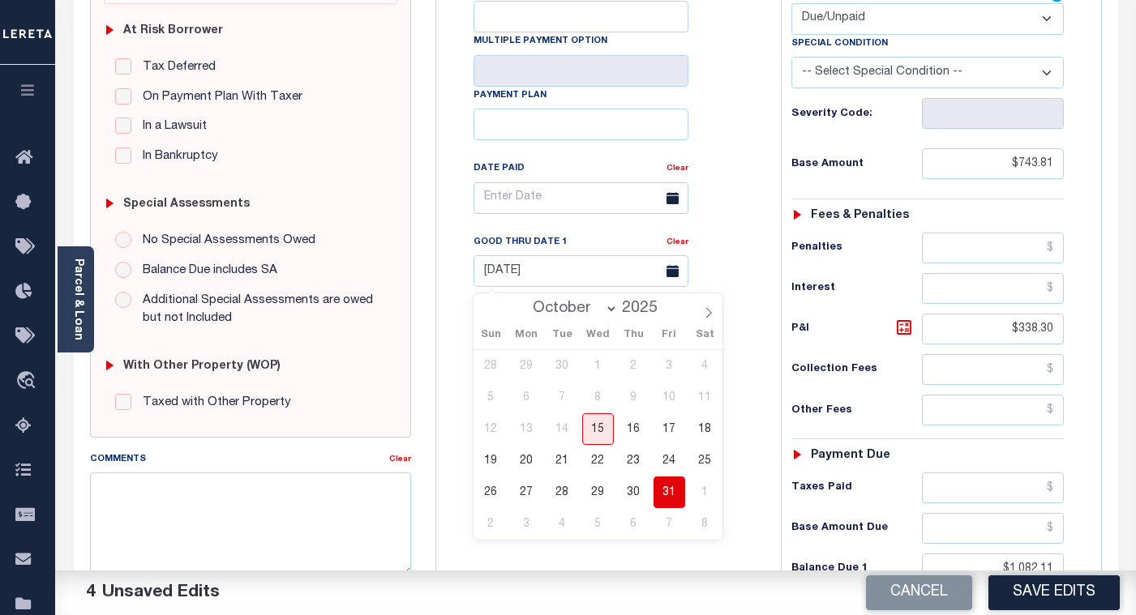
click at [660, 500] on span "31" at bounding box center [670, 493] width 32 height 32
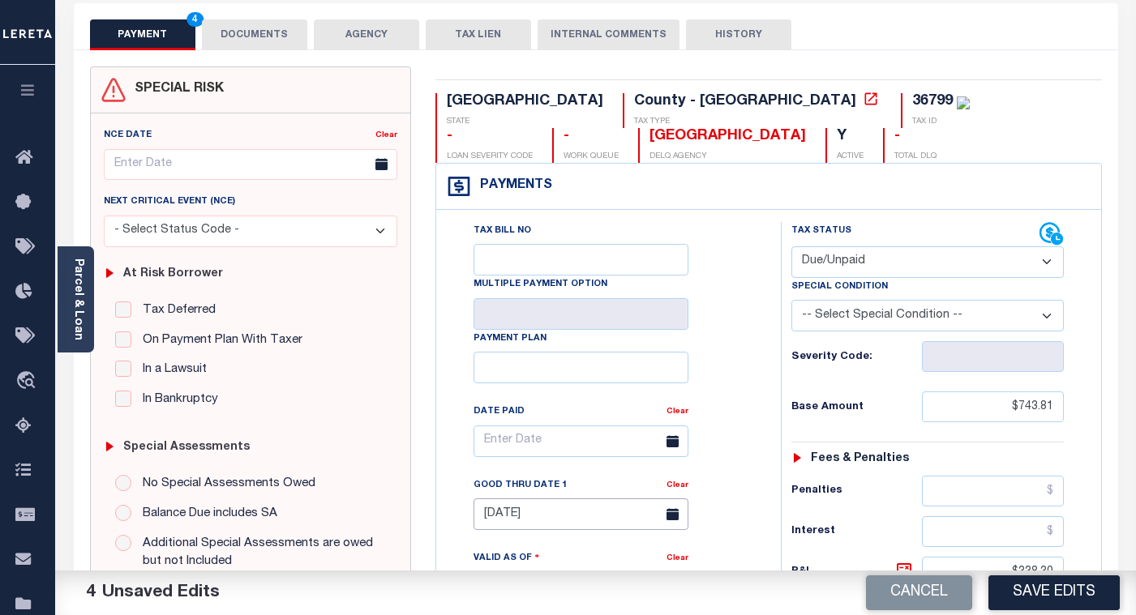
scroll to position [0, 0]
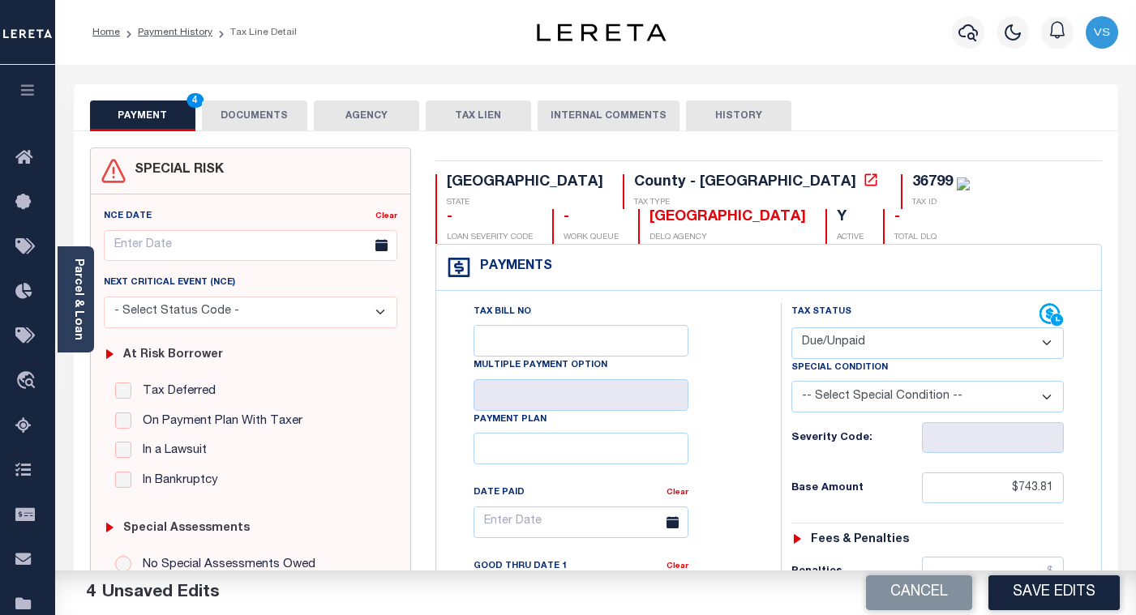
click at [232, 118] on button "DOCUMENTS" at bounding box center [254, 116] width 105 height 31
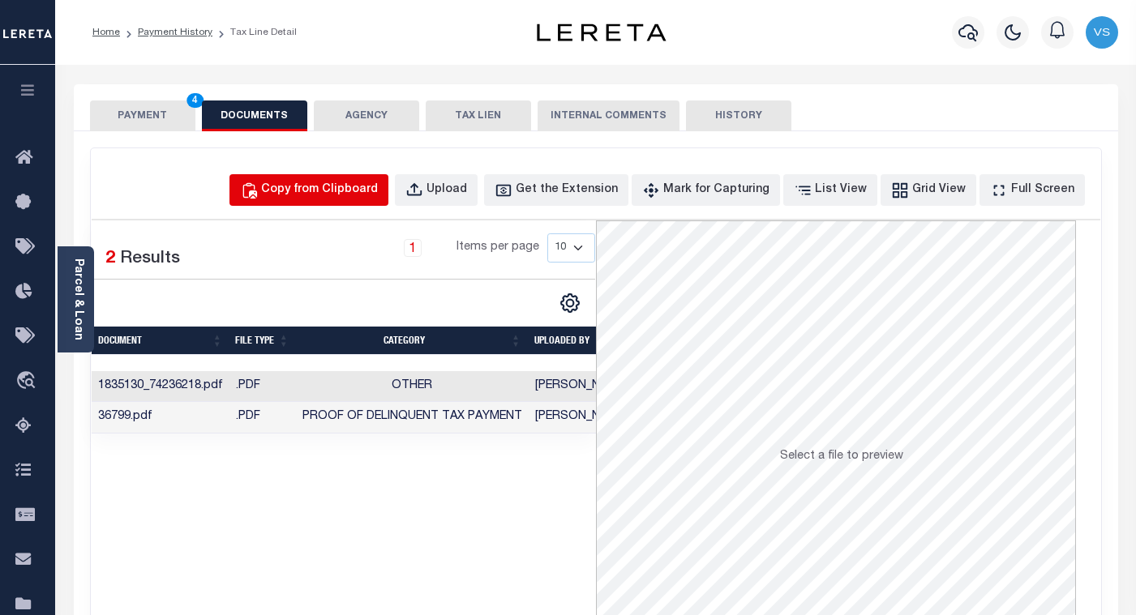
click at [362, 190] on div "Copy from Clipboard" at bounding box center [319, 191] width 117 height 18
select select "POP"
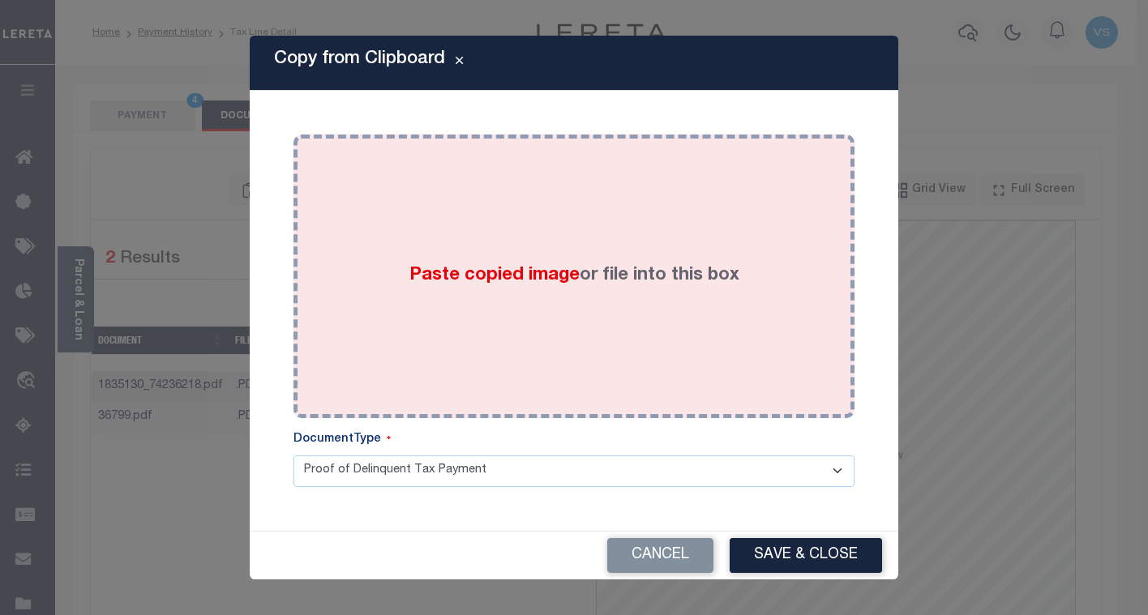
click at [414, 336] on div "Paste copied image or file into this box" at bounding box center [574, 276] width 537 height 259
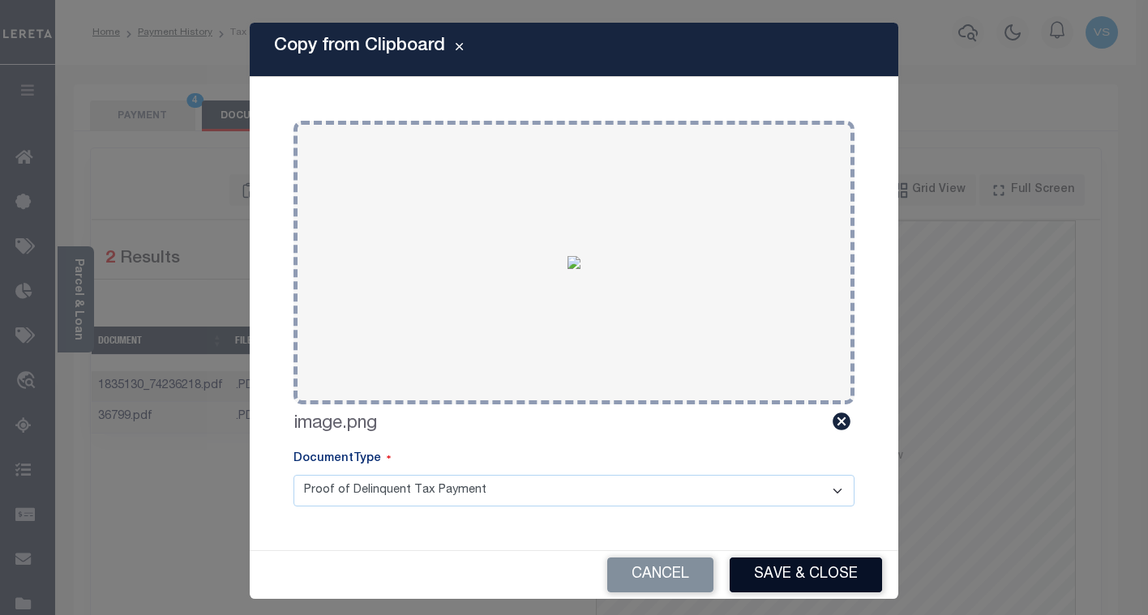
click at [759, 564] on button "Save & Close" at bounding box center [806, 575] width 152 height 35
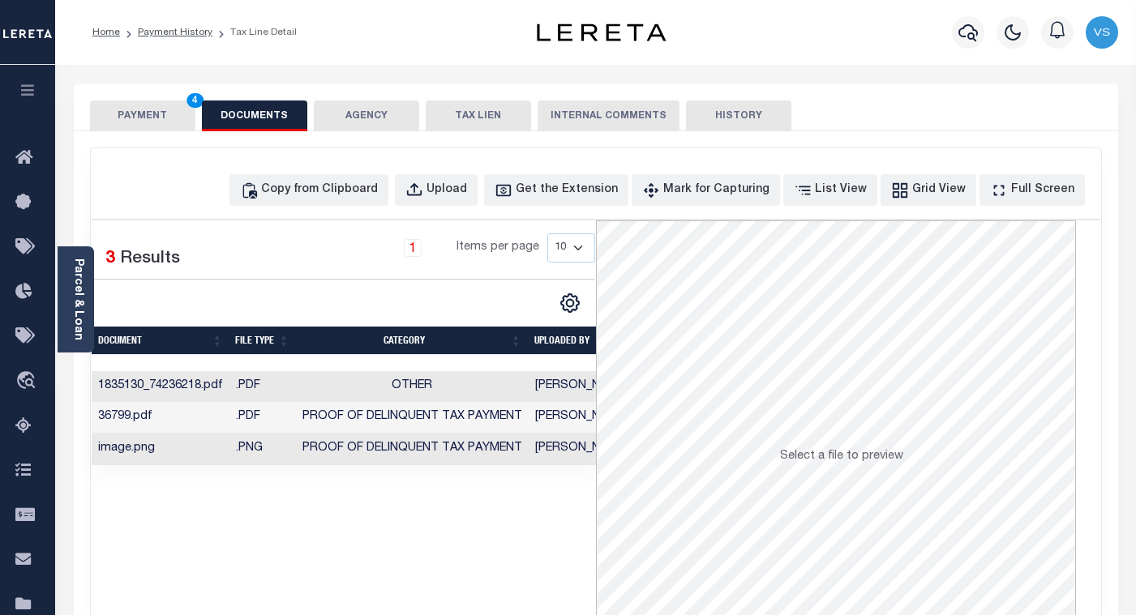
click at [144, 117] on button "PAYMENT 4" at bounding box center [142, 116] width 105 height 31
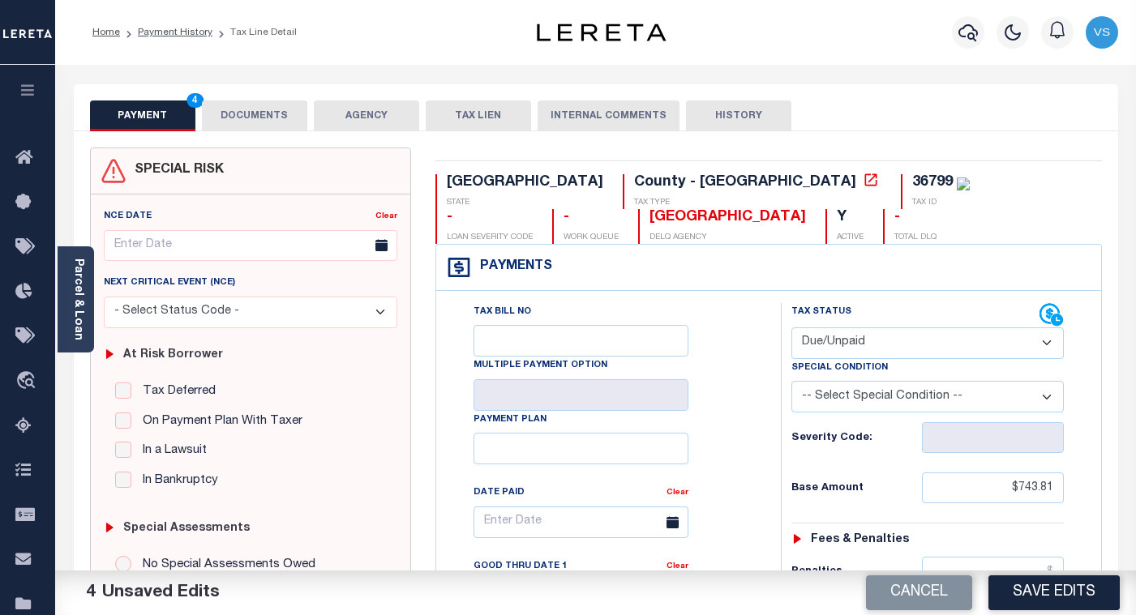
click at [830, 392] on select "-- Select Special Condition -- 3RD PARTY TAX LIEN AGENCY TAX LIEN (A.K.A Inside…" at bounding box center [927, 397] width 272 height 32
select select "20"
click at [791, 383] on select "-- Select Special Condition -- 3RD PARTY TAX LIEN AGENCY TAX LIEN (A.K.A Inside…" at bounding box center [927, 397] width 272 height 32
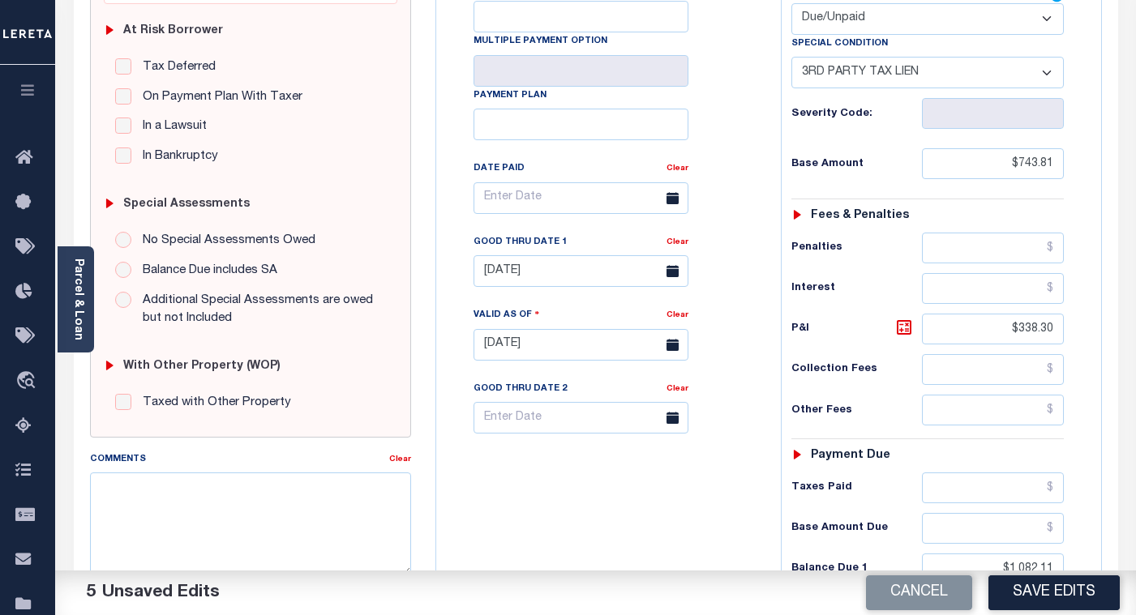
scroll to position [568, 0]
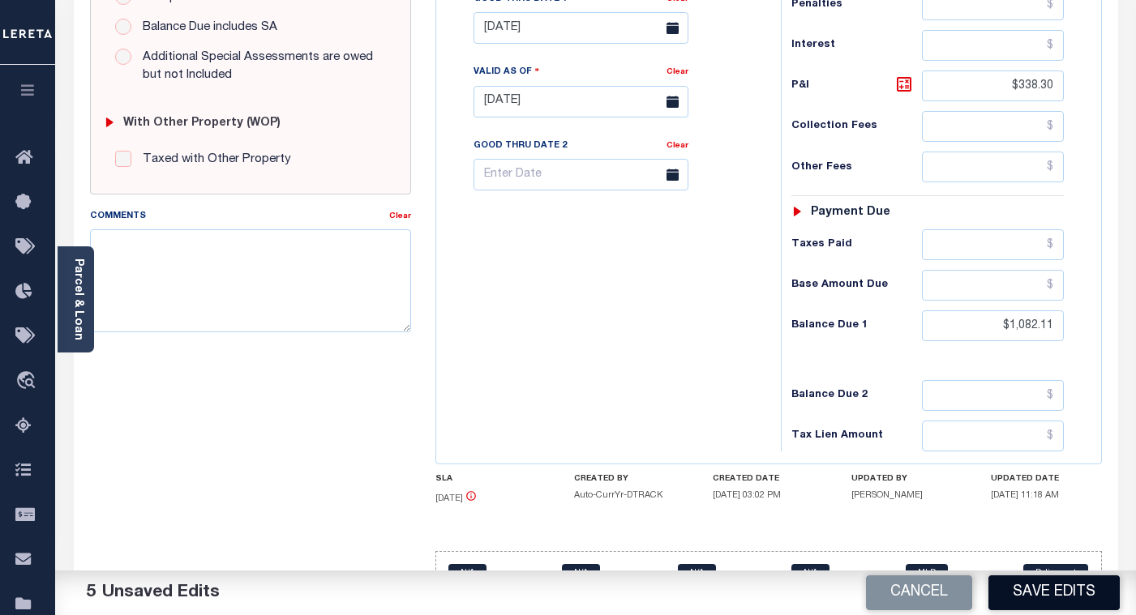
click at [1031, 598] on button "Save Edits" at bounding box center [1054, 593] width 131 height 35
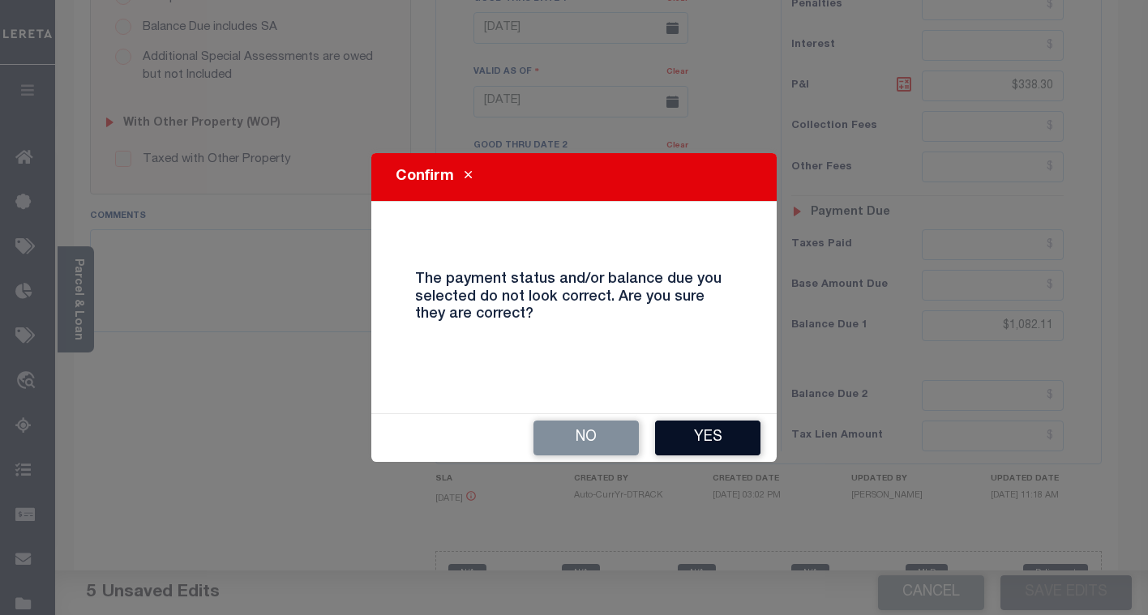
click at [670, 441] on button "Yes" at bounding box center [707, 438] width 105 height 35
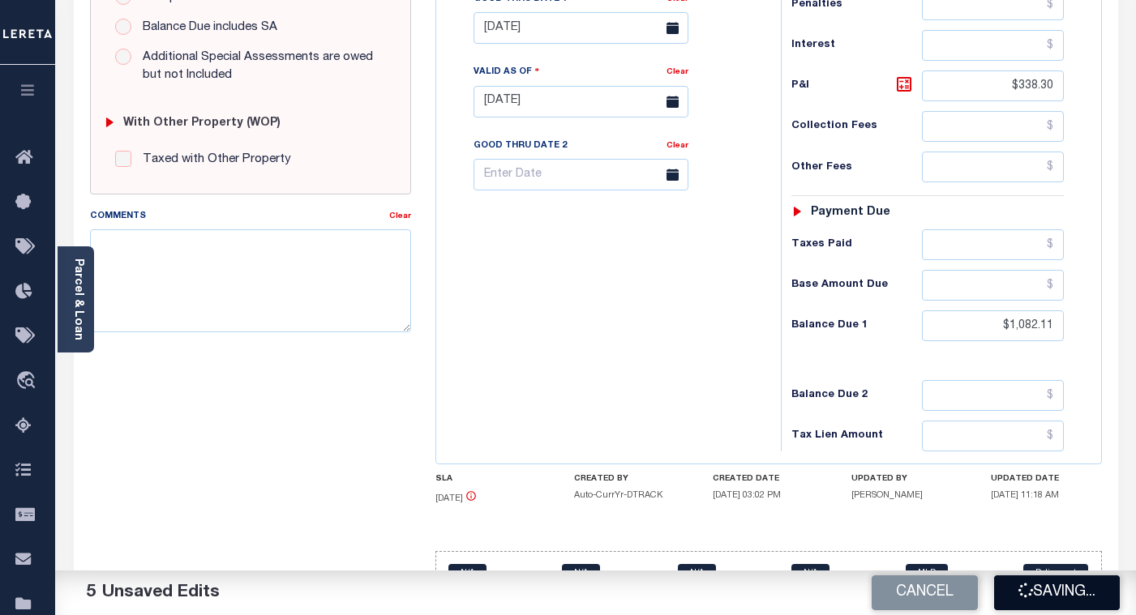
click at [1040, 582] on button "Saving..." at bounding box center [1057, 593] width 126 height 35
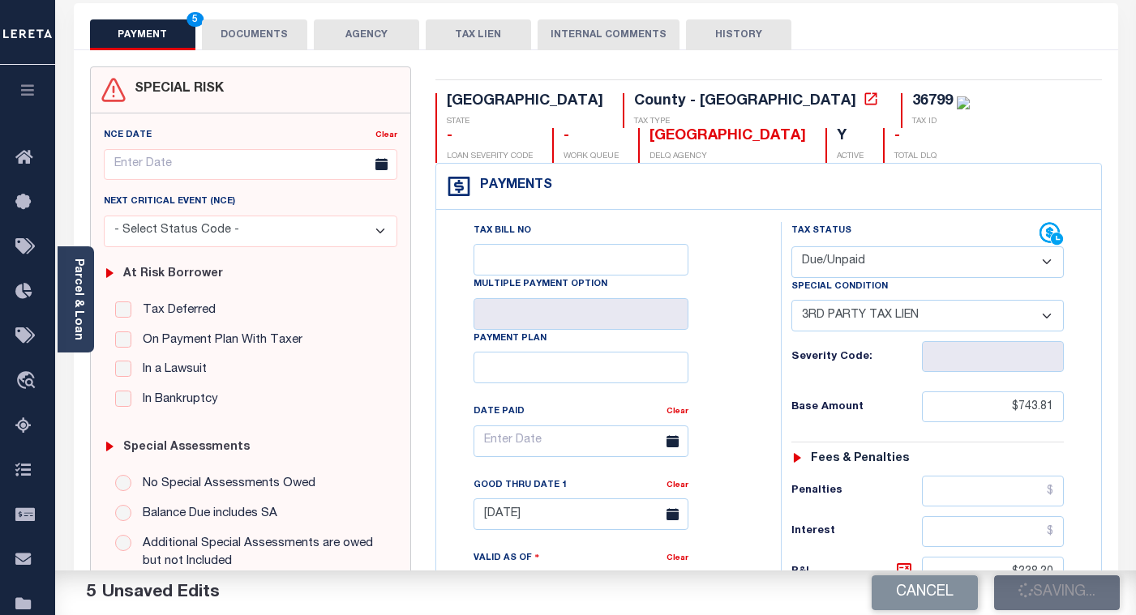
scroll to position [0, 0]
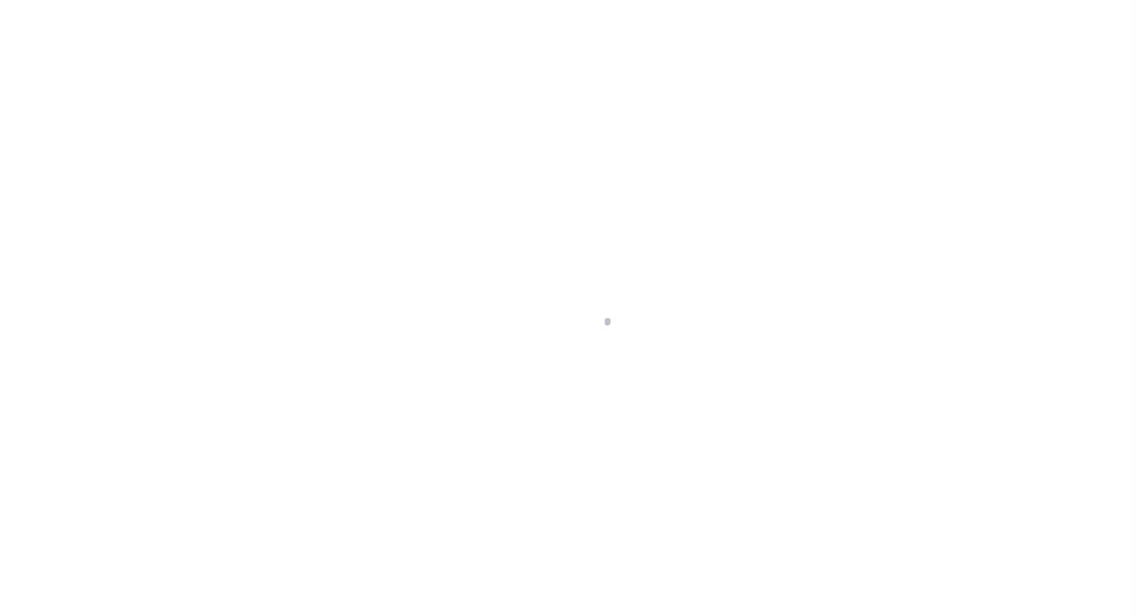
select select "DUE"
select select "20"
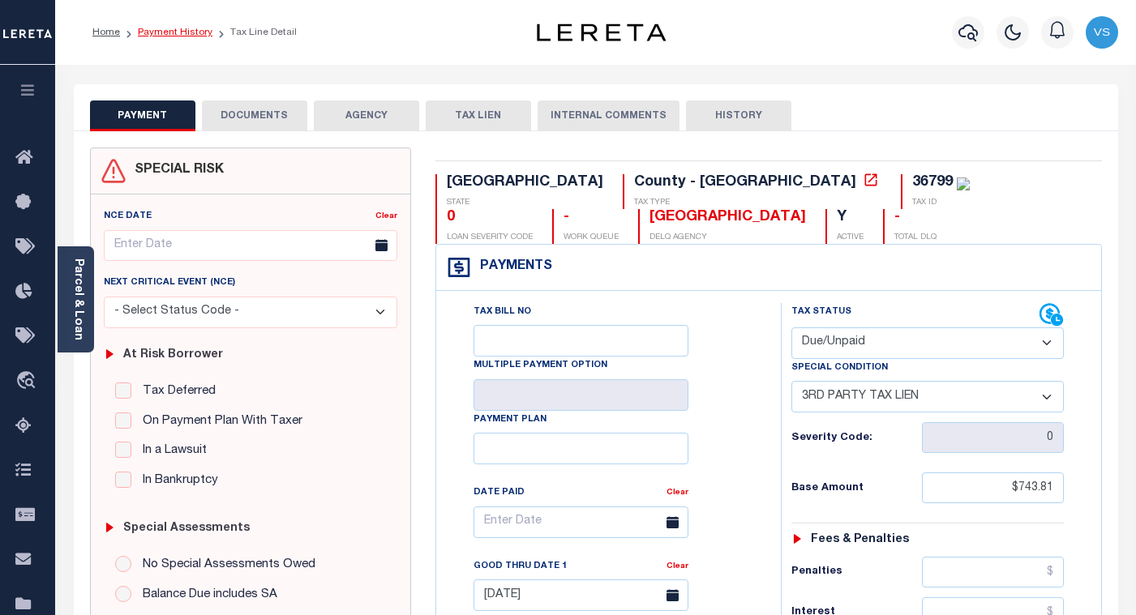
click at [152, 28] on link "Payment History" at bounding box center [175, 33] width 75 height 10
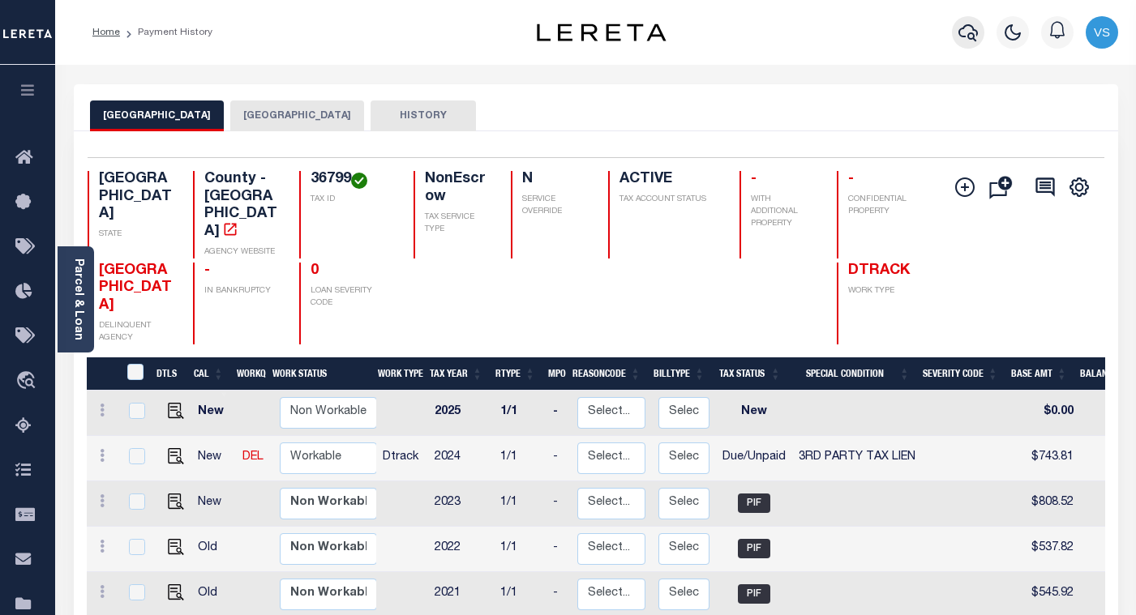
click at [970, 31] on icon "button" at bounding box center [968, 32] width 19 height 19
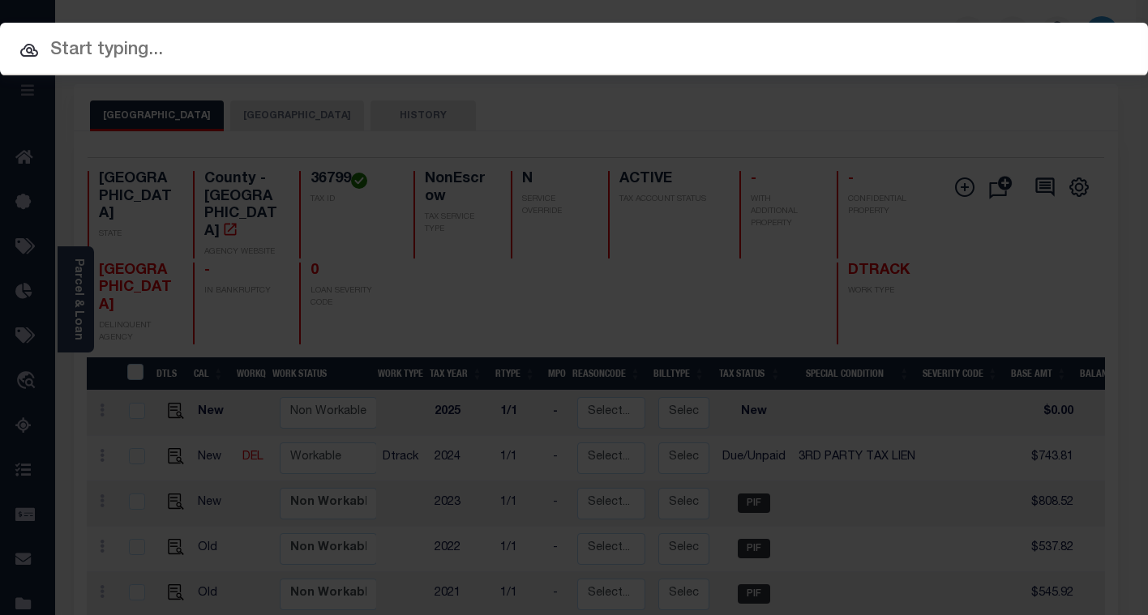
paste input "510057302"
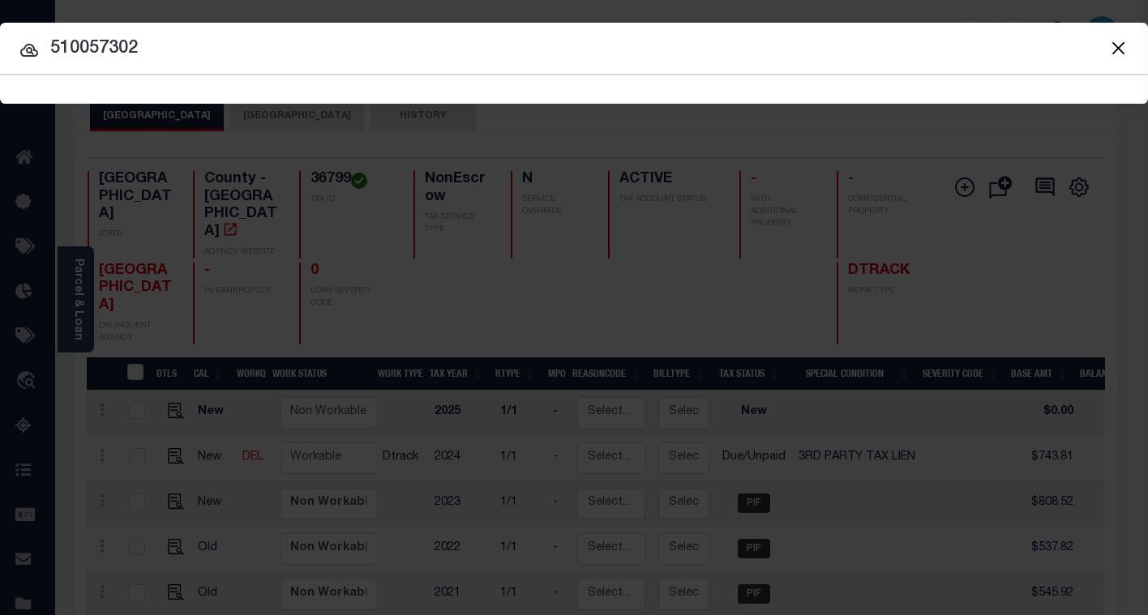
type input "510057302"
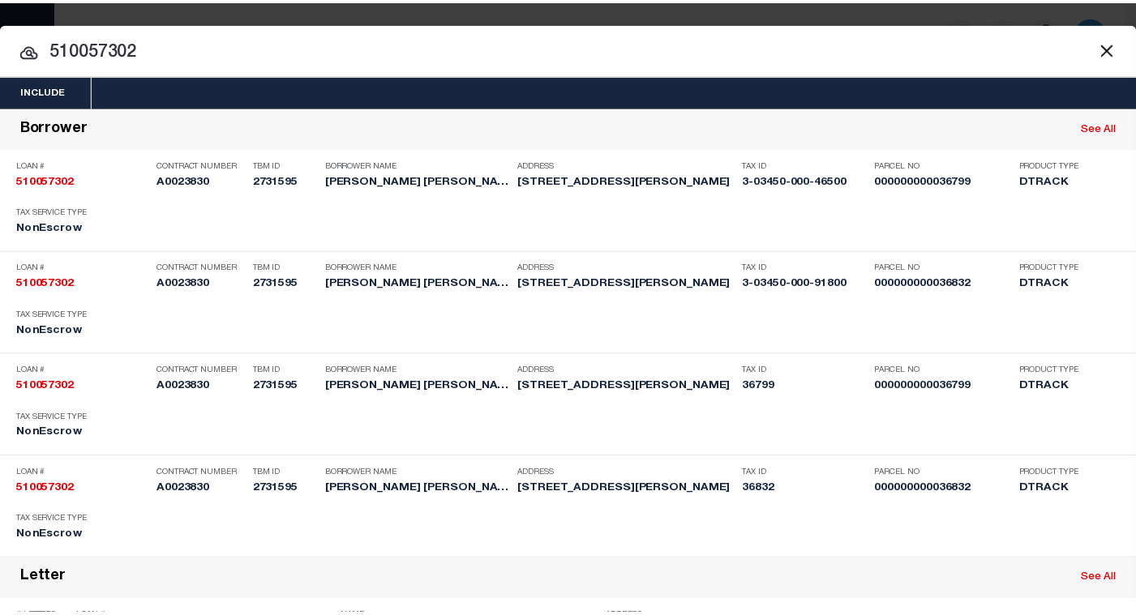
scroll to position [633, 0]
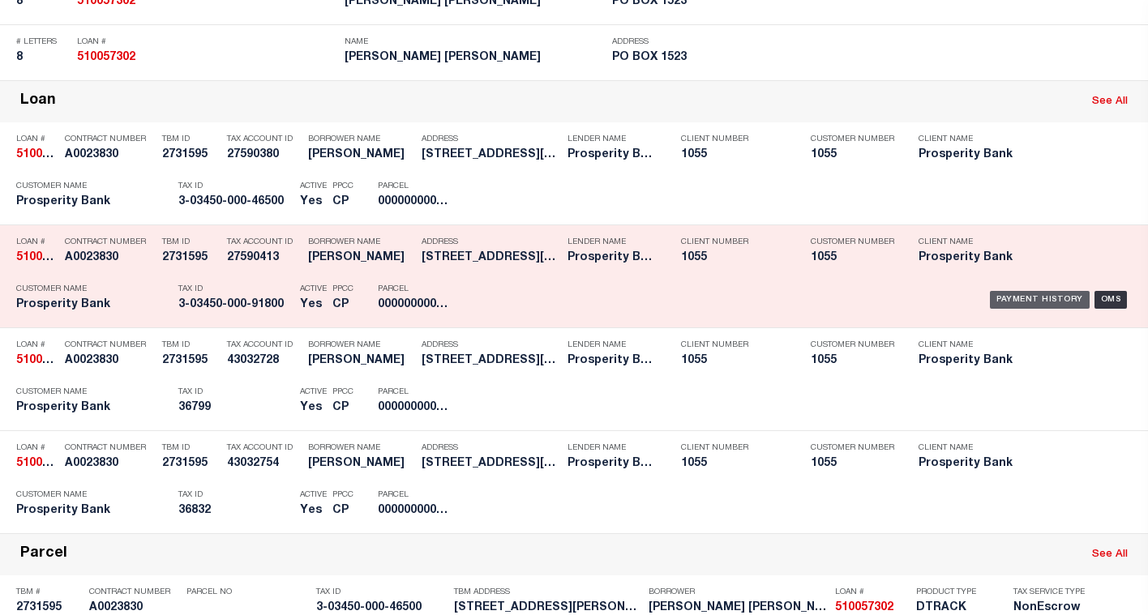
click at [1002, 297] on div "Payment History" at bounding box center [1040, 300] width 100 height 18
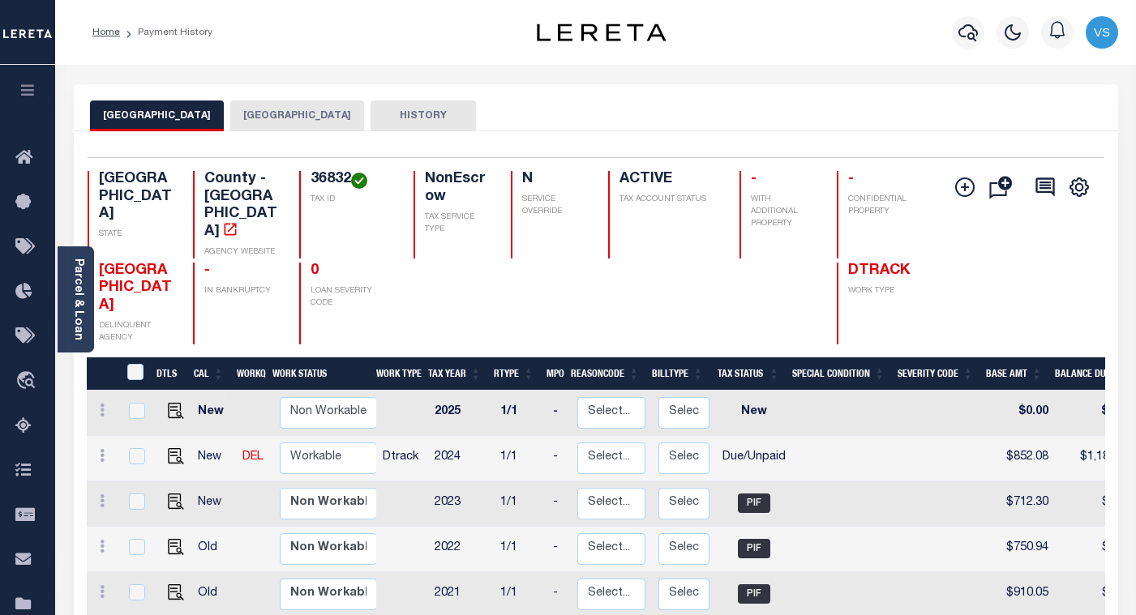
click at [274, 114] on button "[GEOGRAPHIC_DATA]" at bounding box center [297, 116] width 134 height 31
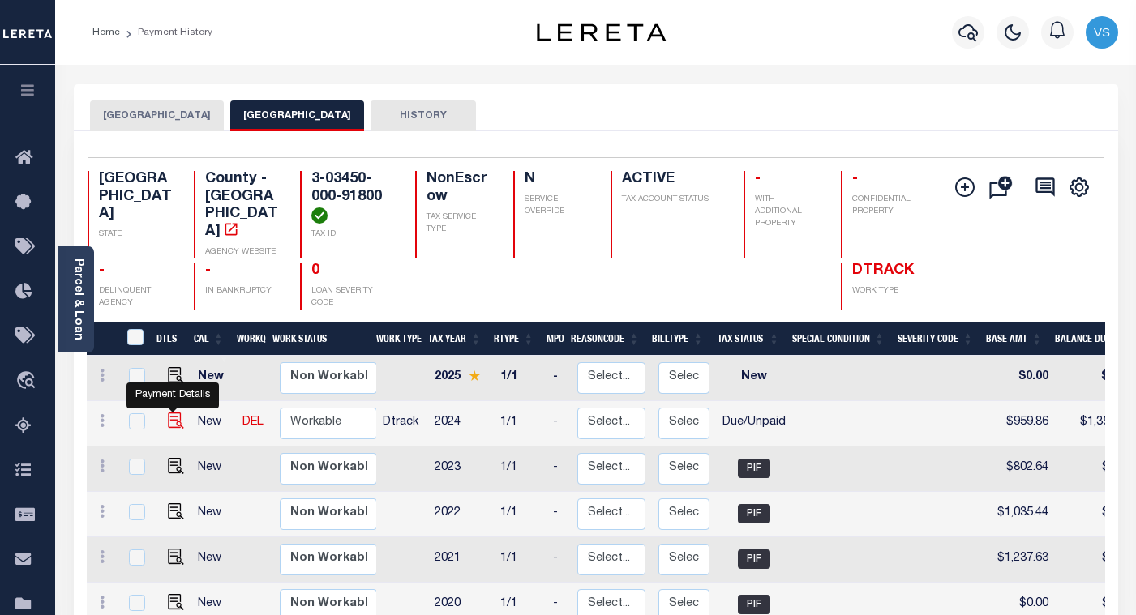
click at [170, 413] on img "" at bounding box center [176, 421] width 16 height 16
checkbox input "true"
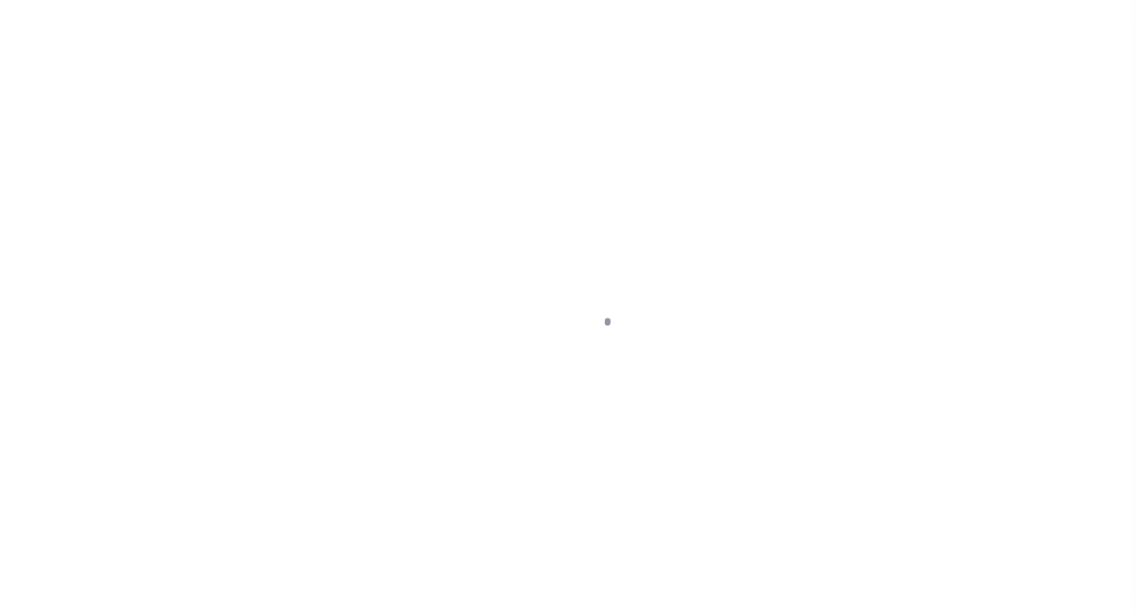
select select "DUE"
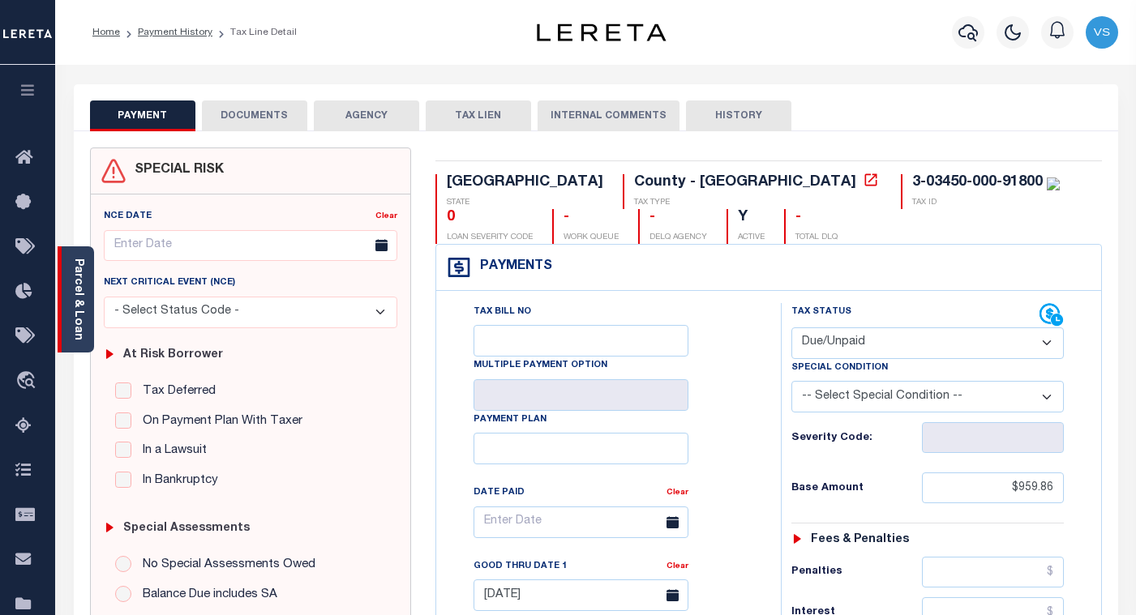
click at [76, 316] on link "Parcel & Loan" at bounding box center [77, 300] width 11 height 82
